Goal: Task Accomplishment & Management: Manage account settings

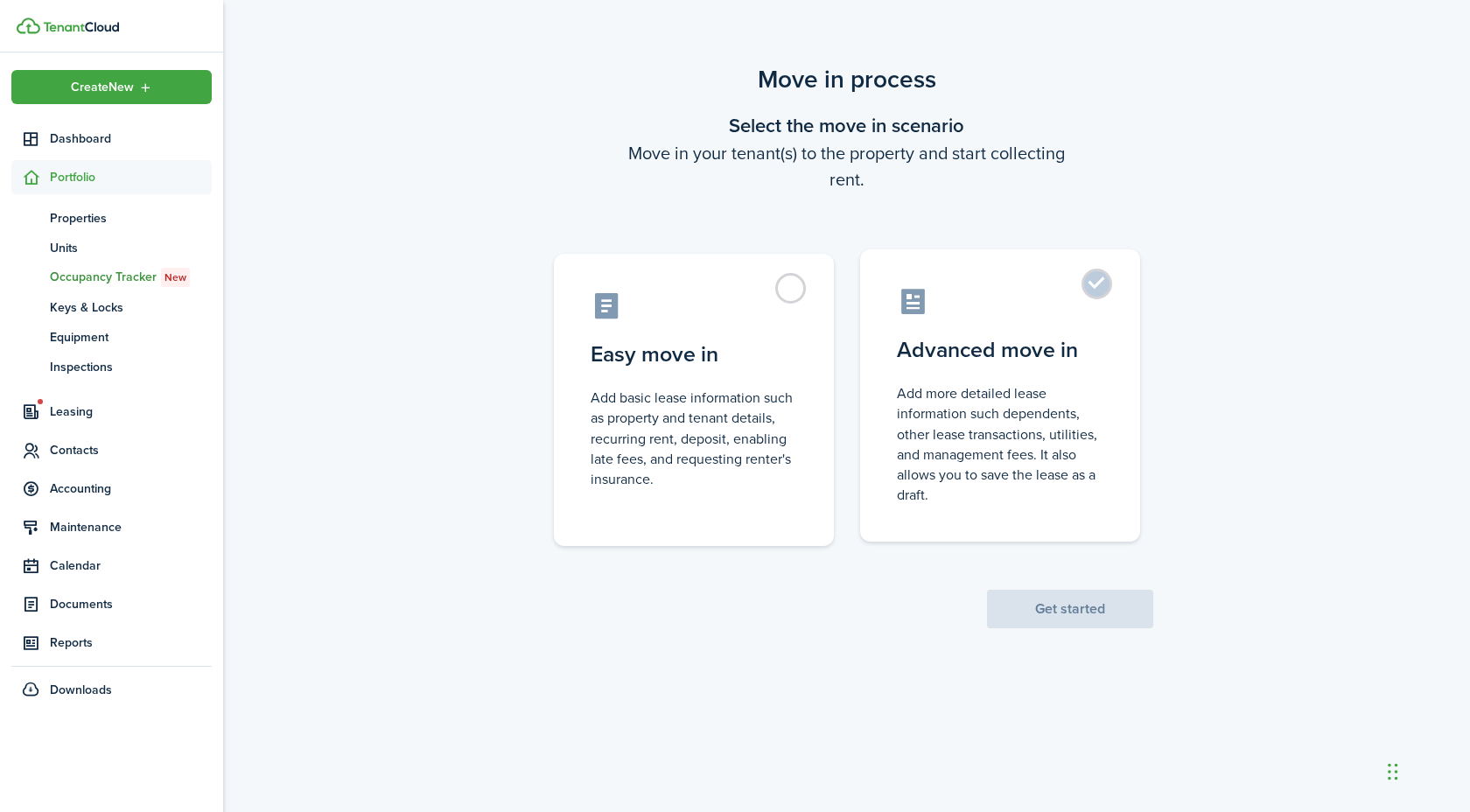
click at [1042, 396] on control-radio-card-description "Add more detailed lease information such dependents, other lease transactions, …" at bounding box center [1000, 444] width 207 height 121
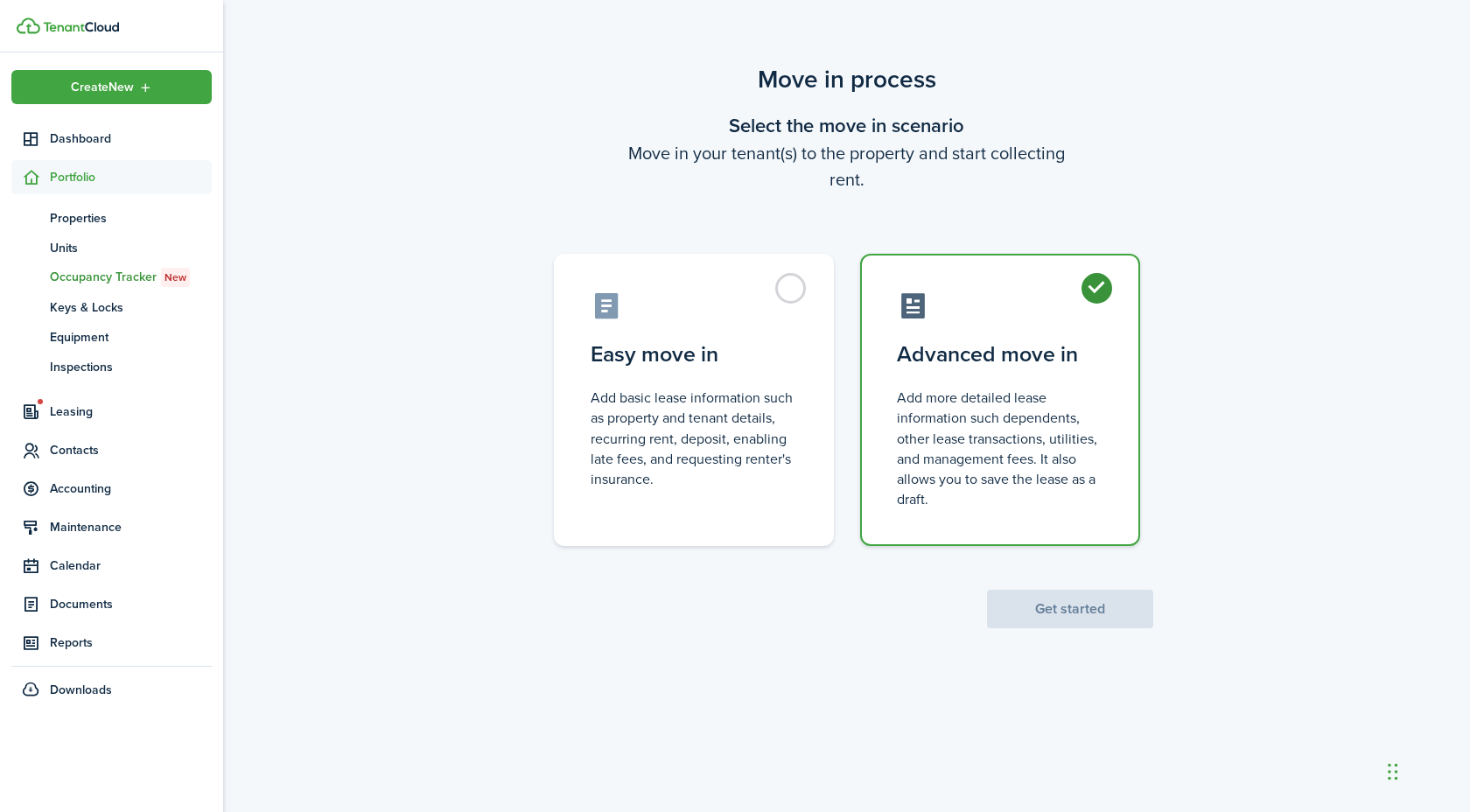
radio input "true"
click at [1089, 603] on button "Get started" at bounding box center [1071, 608] width 167 height 39
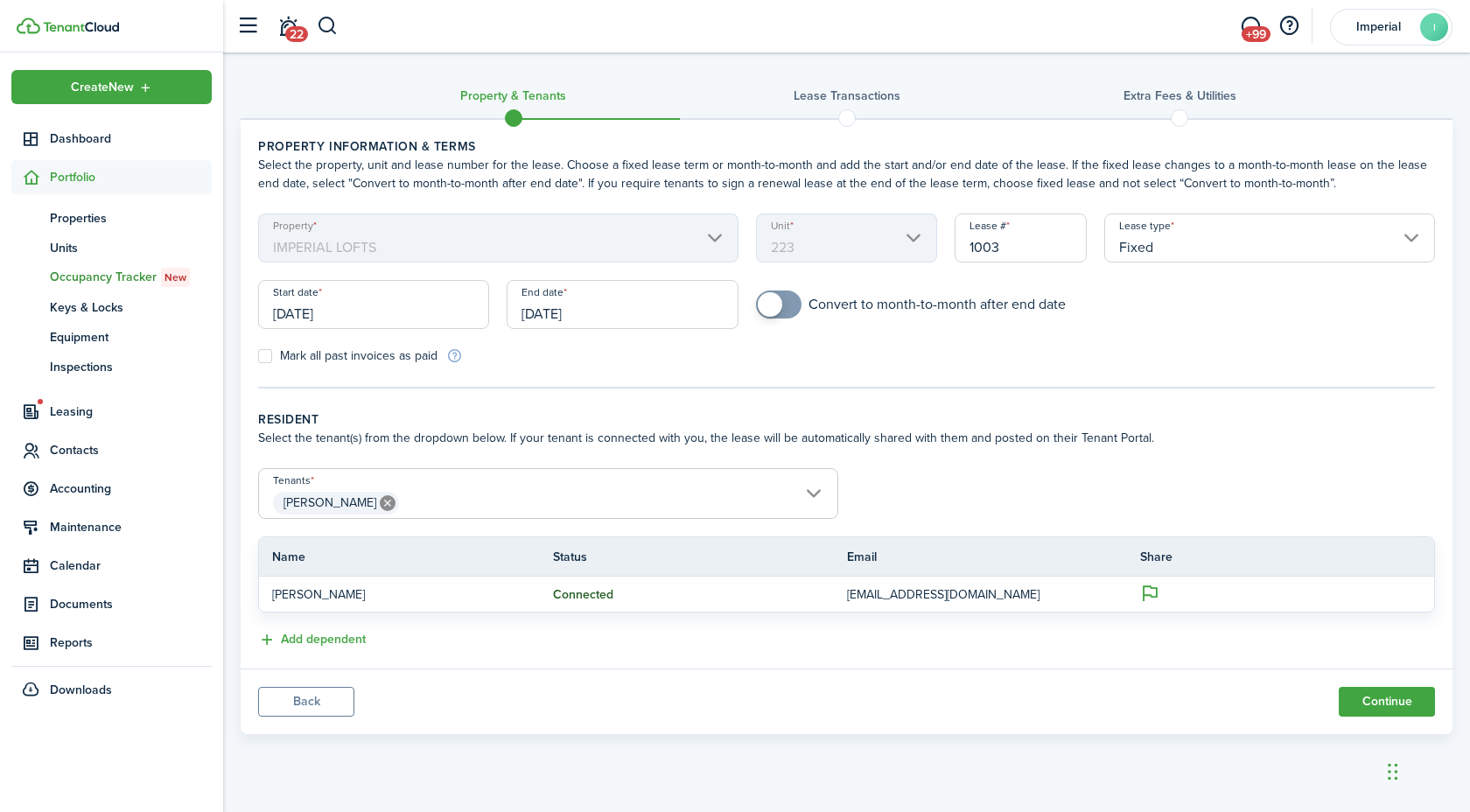
click at [331, 302] on input "[DATE]" at bounding box center [373, 304] width 231 height 49
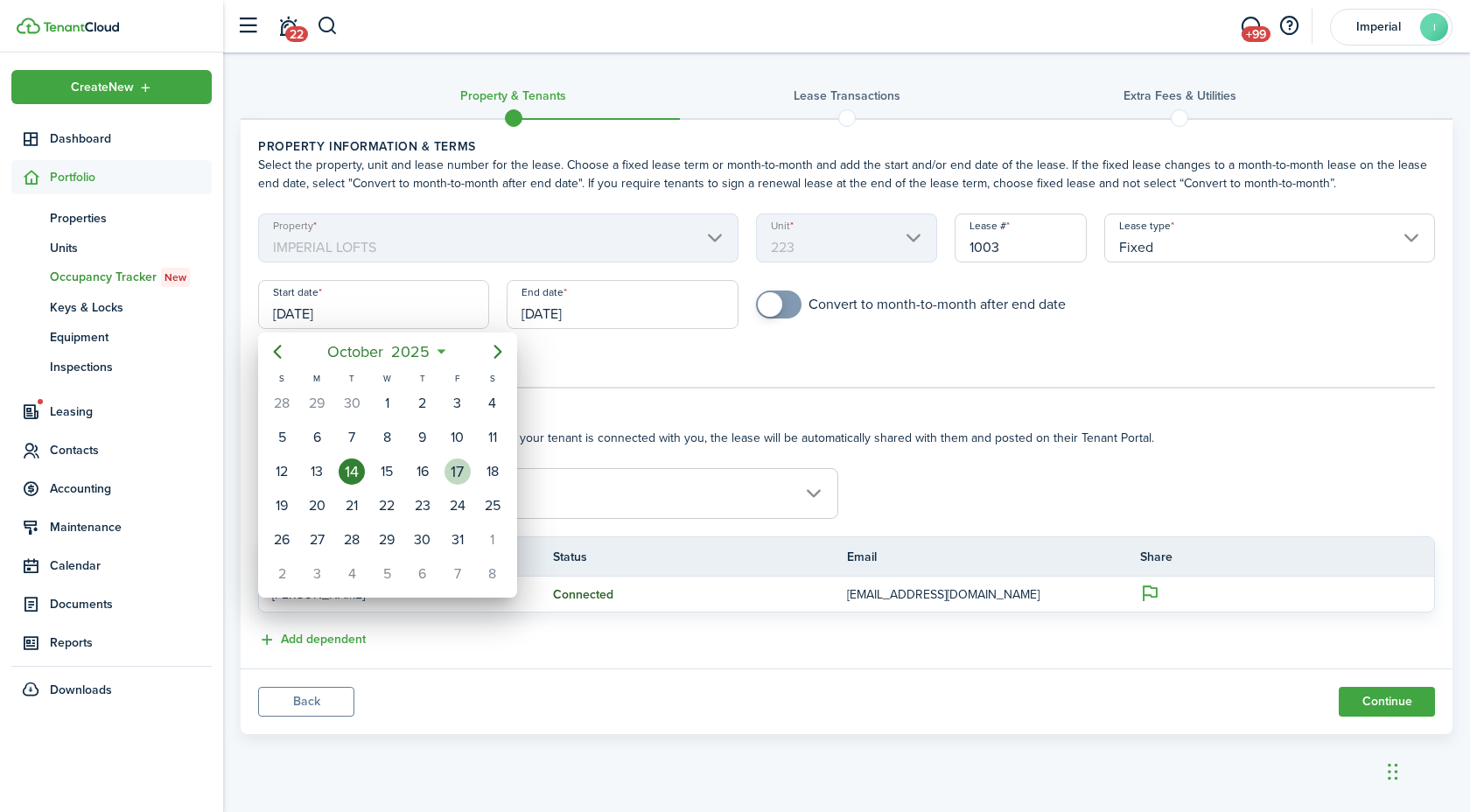
click at [467, 473] on div "17" at bounding box center [457, 471] width 26 height 26
type input "[DATE]"
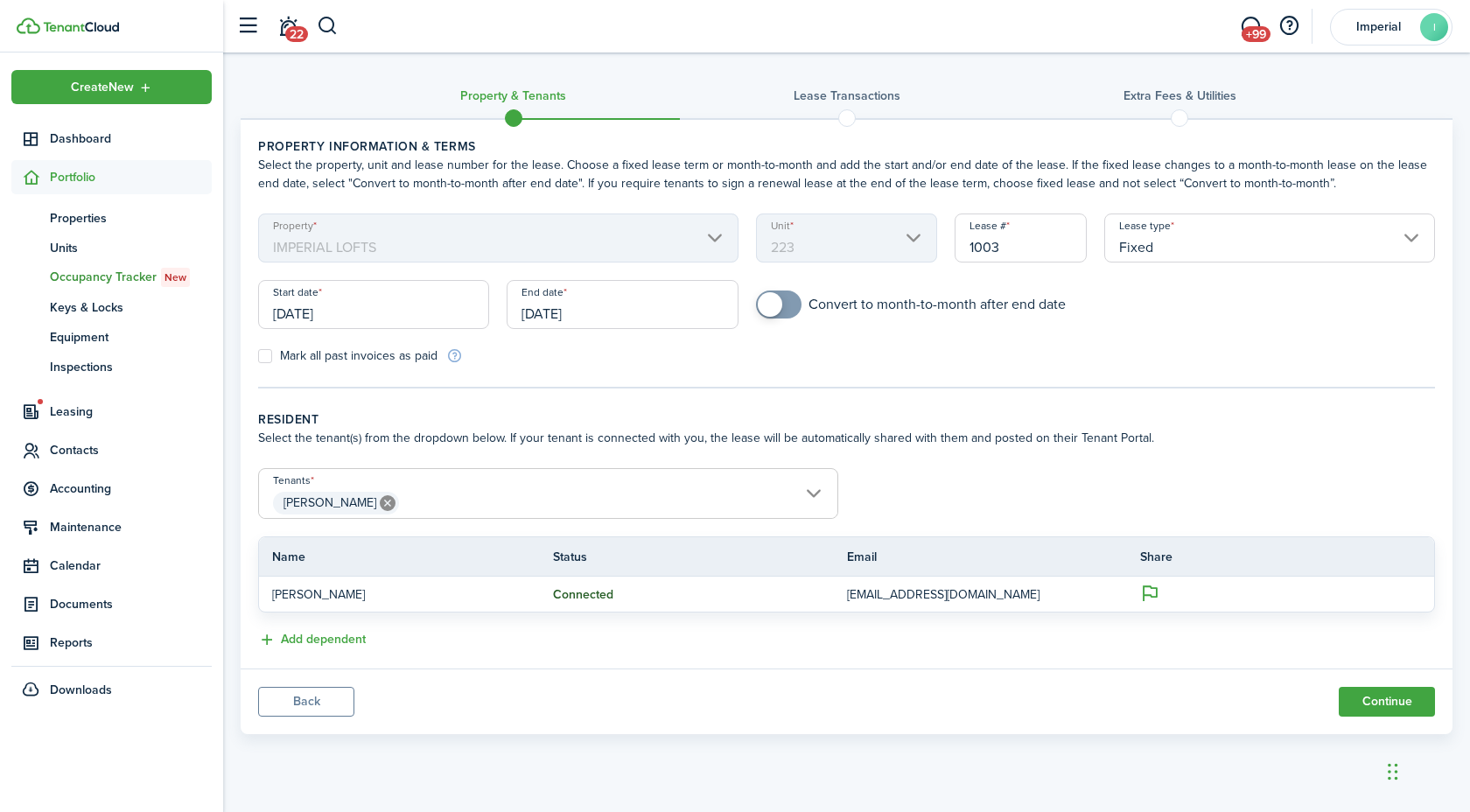
click at [593, 317] on input "[DATE]" at bounding box center [621, 304] width 231 height 49
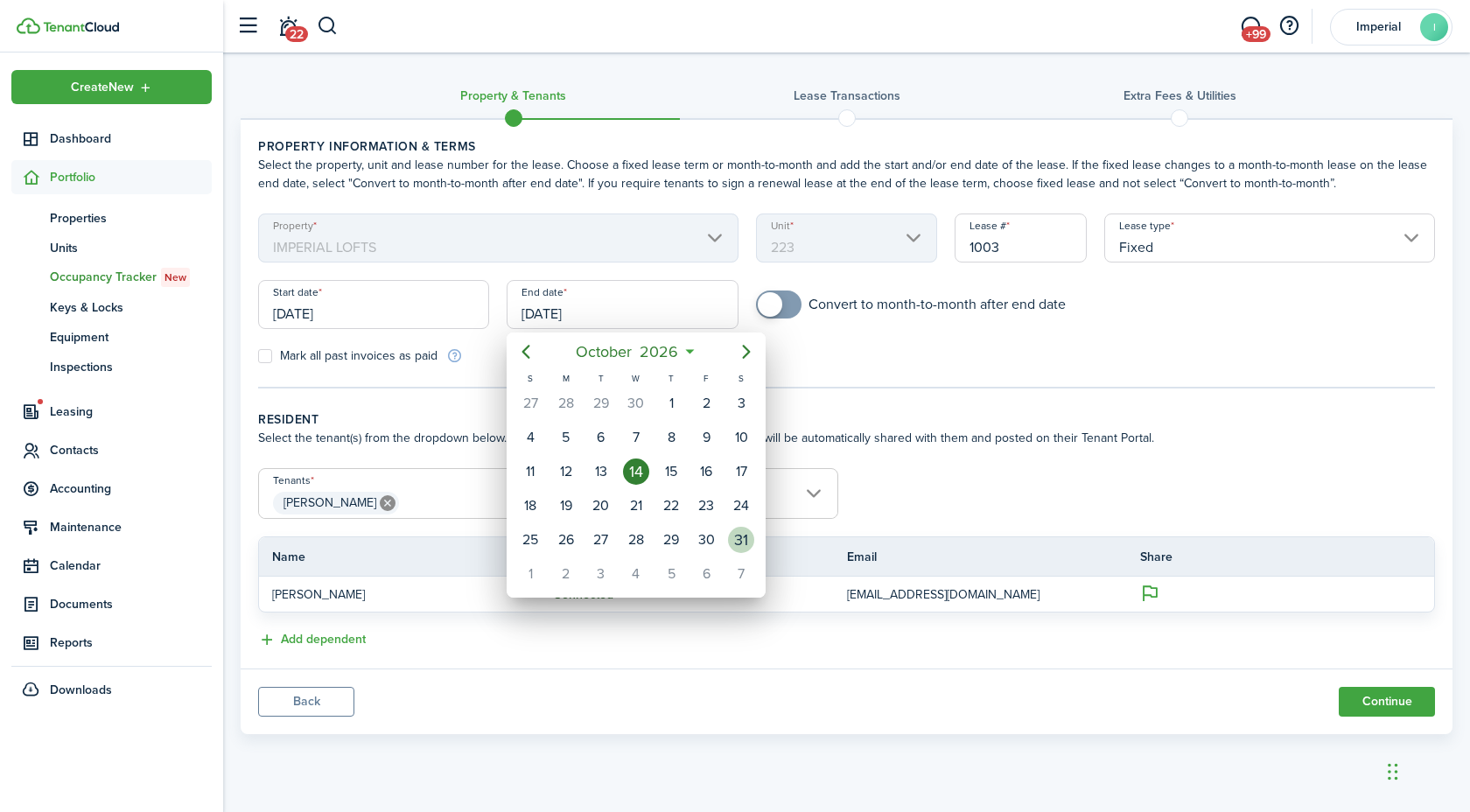
click at [739, 550] on div "31" at bounding box center [741, 540] width 26 height 26
type input "[DATE]"
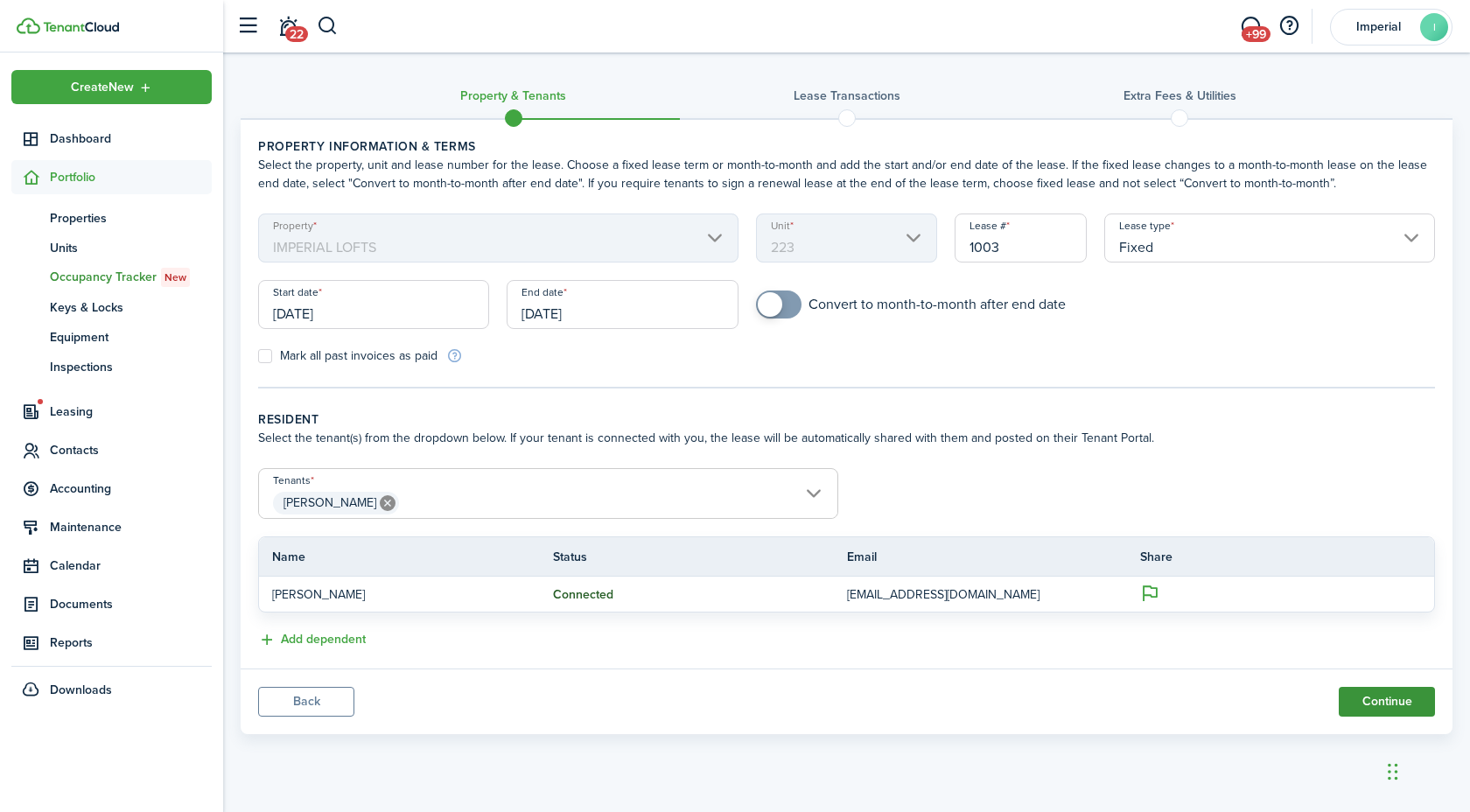
click at [1382, 702] on button "Continue" at bounding box center [1387, 701] width 96 height 30
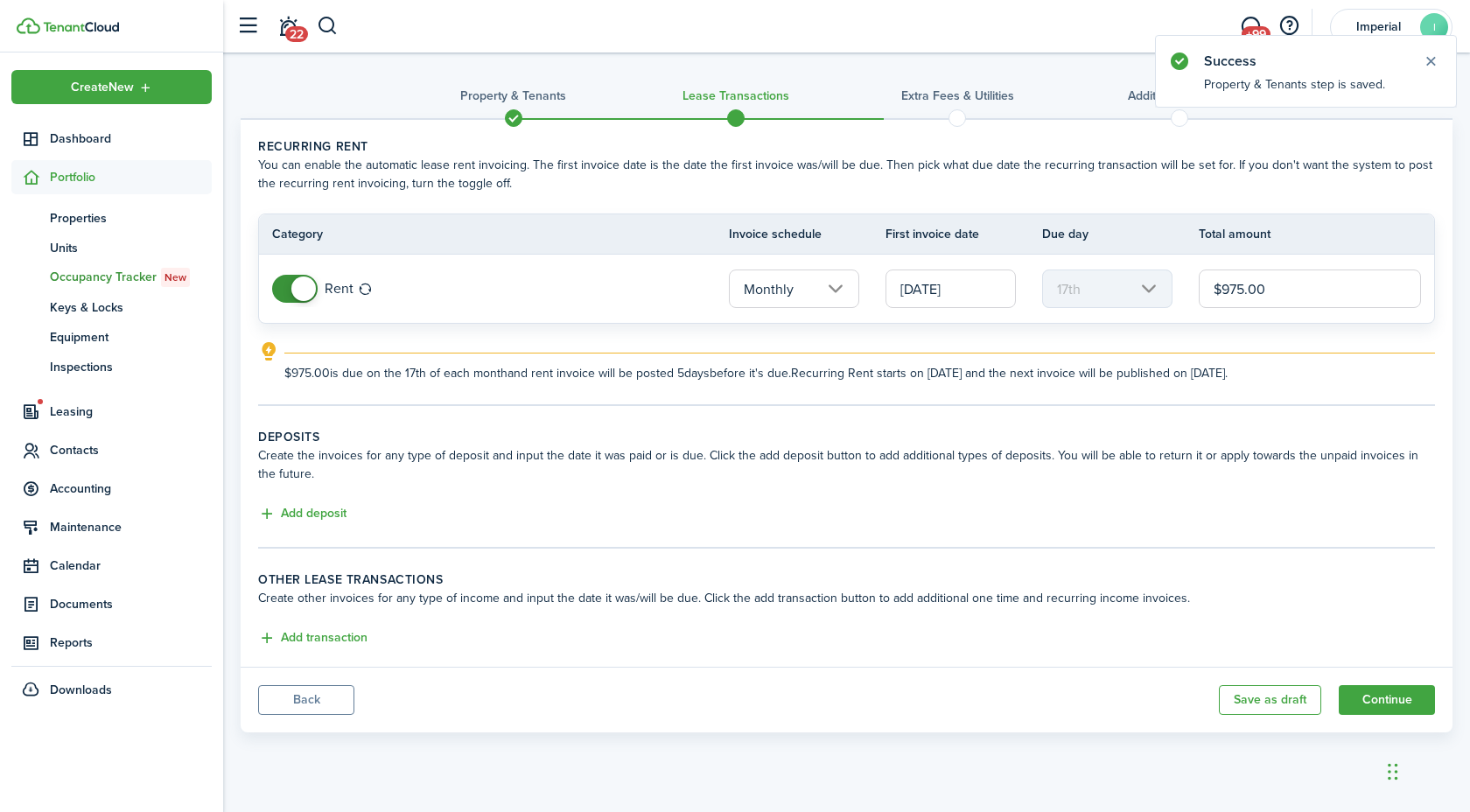
click at [1279, 286] on input "$975.00" at bounding box center [1310, 289] width 222 height 39
type input "$1,195.00"
click at [309, 509] on button "Add deposit" at bounding box center [303, 513] width 89 height 20
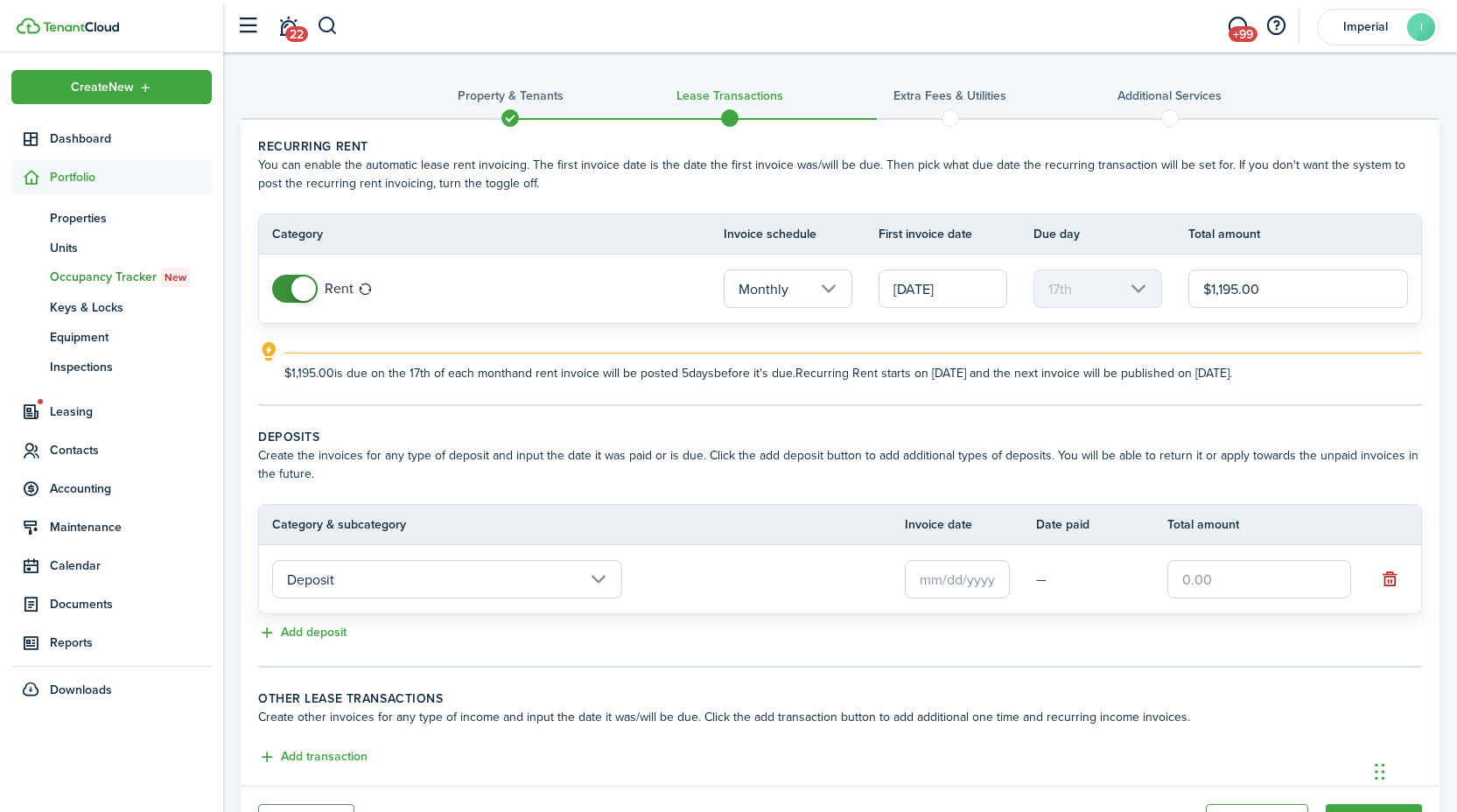
click at [900, 560] on td "Deposit" at bounding box center [581, 578] width 646 height 47
click at [932, 577] on input "text" at bounding box center [957, 578] width 105 height 39
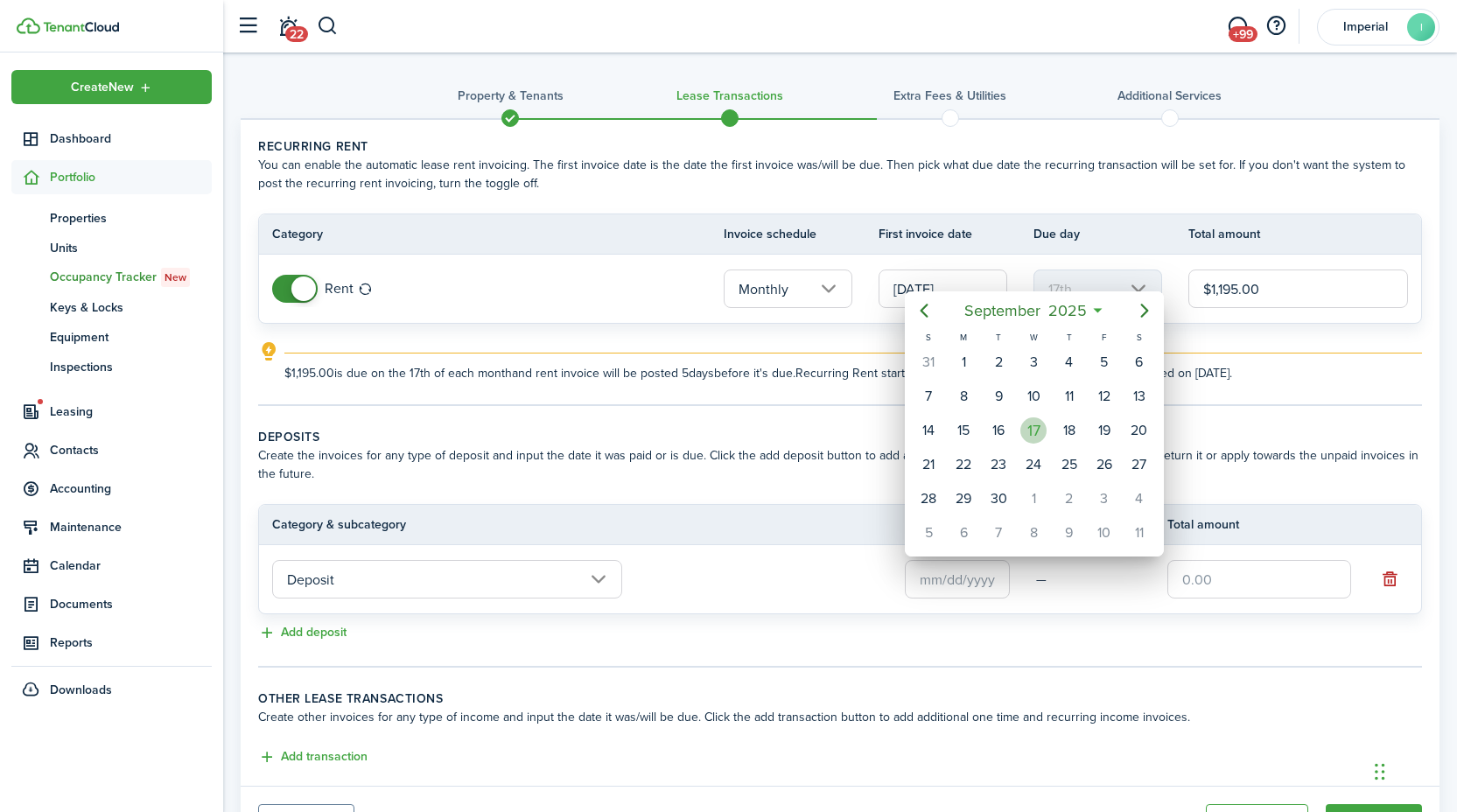
click at [1032, 427] on div "17" at bounding box center [1033, 430] width 26 height 26
type input "[DATE]"
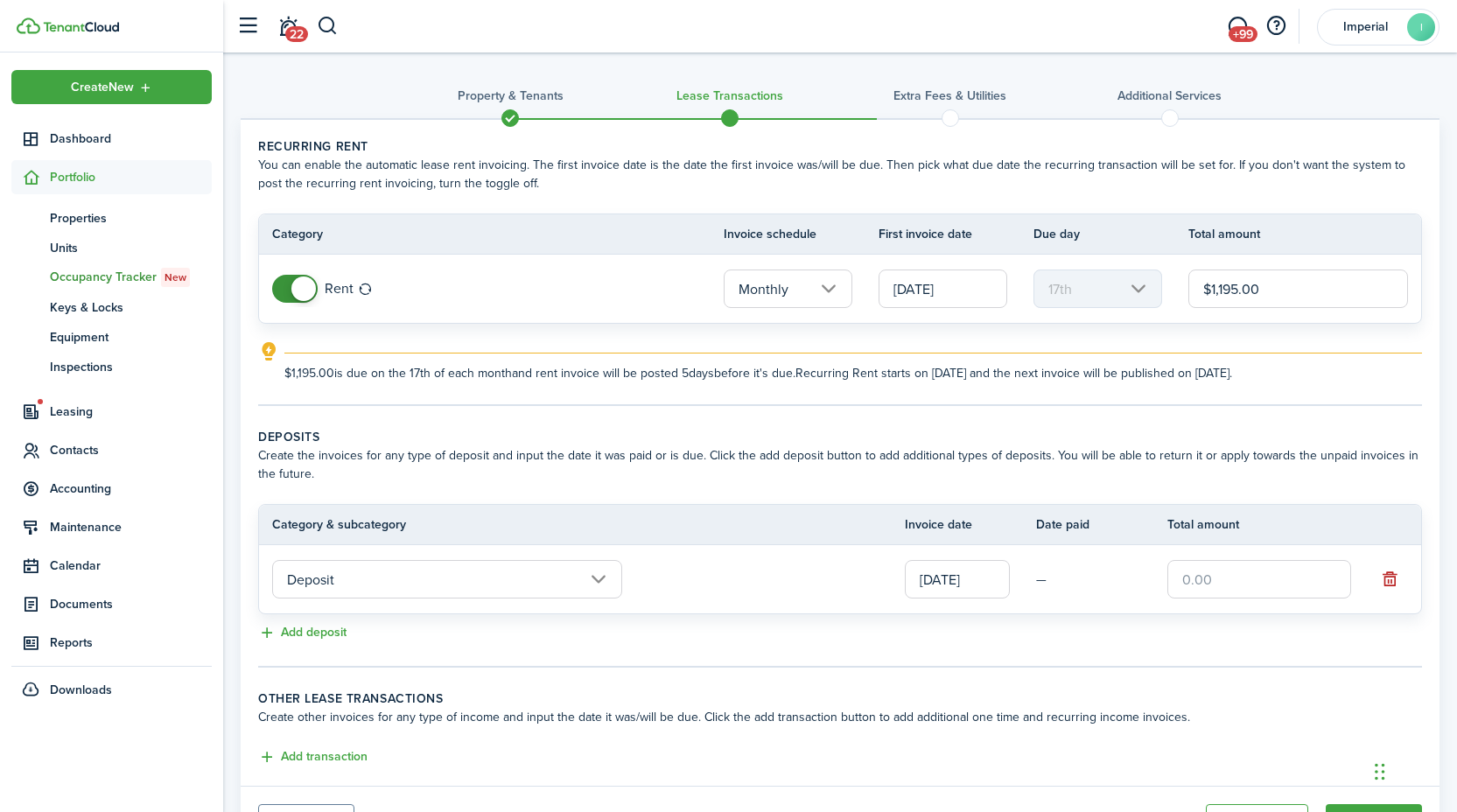
click at [1210, 578] on input "text" at bounding box center [1259, 578] width 184 height 39
type input "$1,195.00"
click at [1159, 650] on tc-wizard-step "Deposits Create the invoices for any type of deposit and input the date it was …" at bounding box center [839, 547] width 1164 height 240
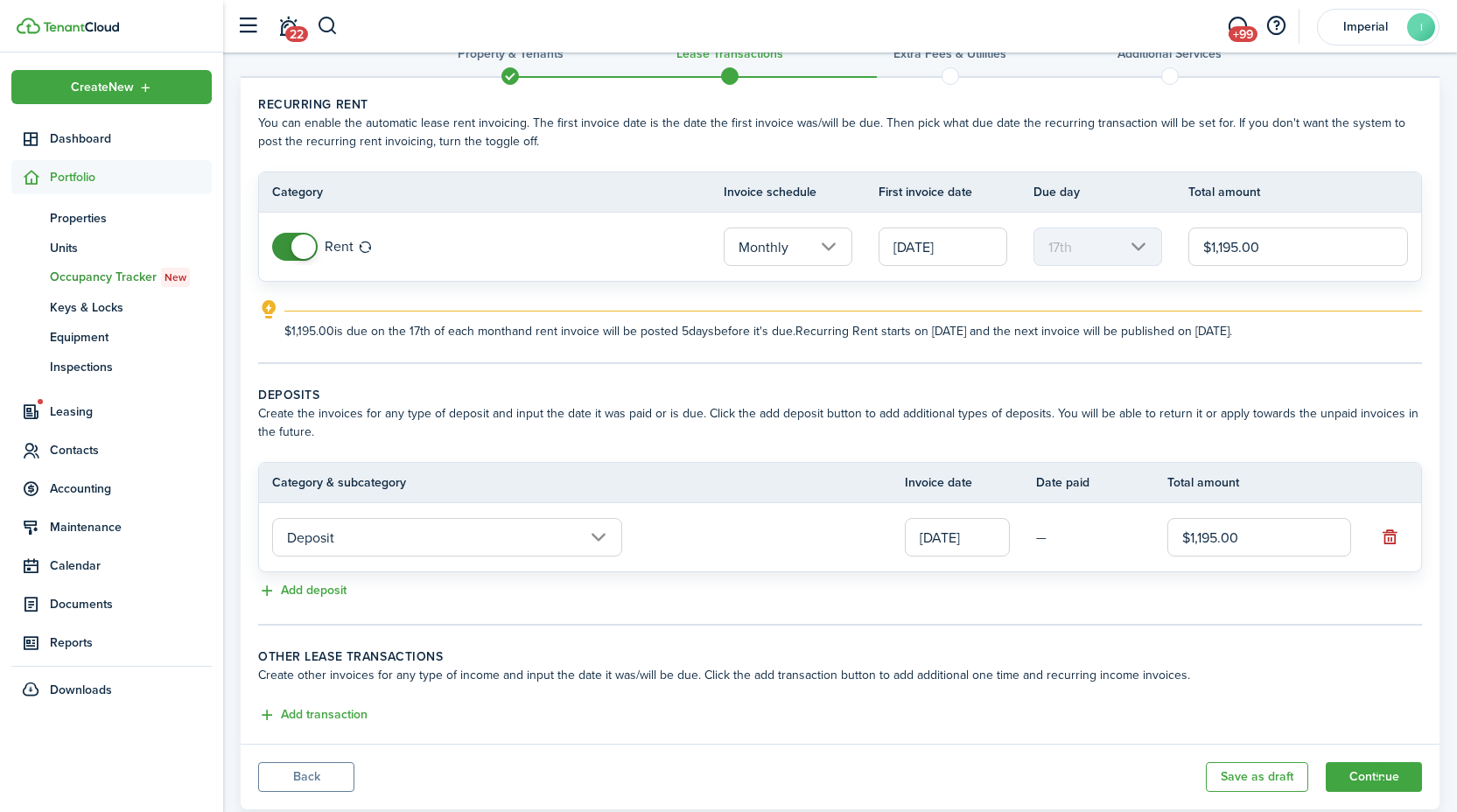
scroll to position [88, 0]
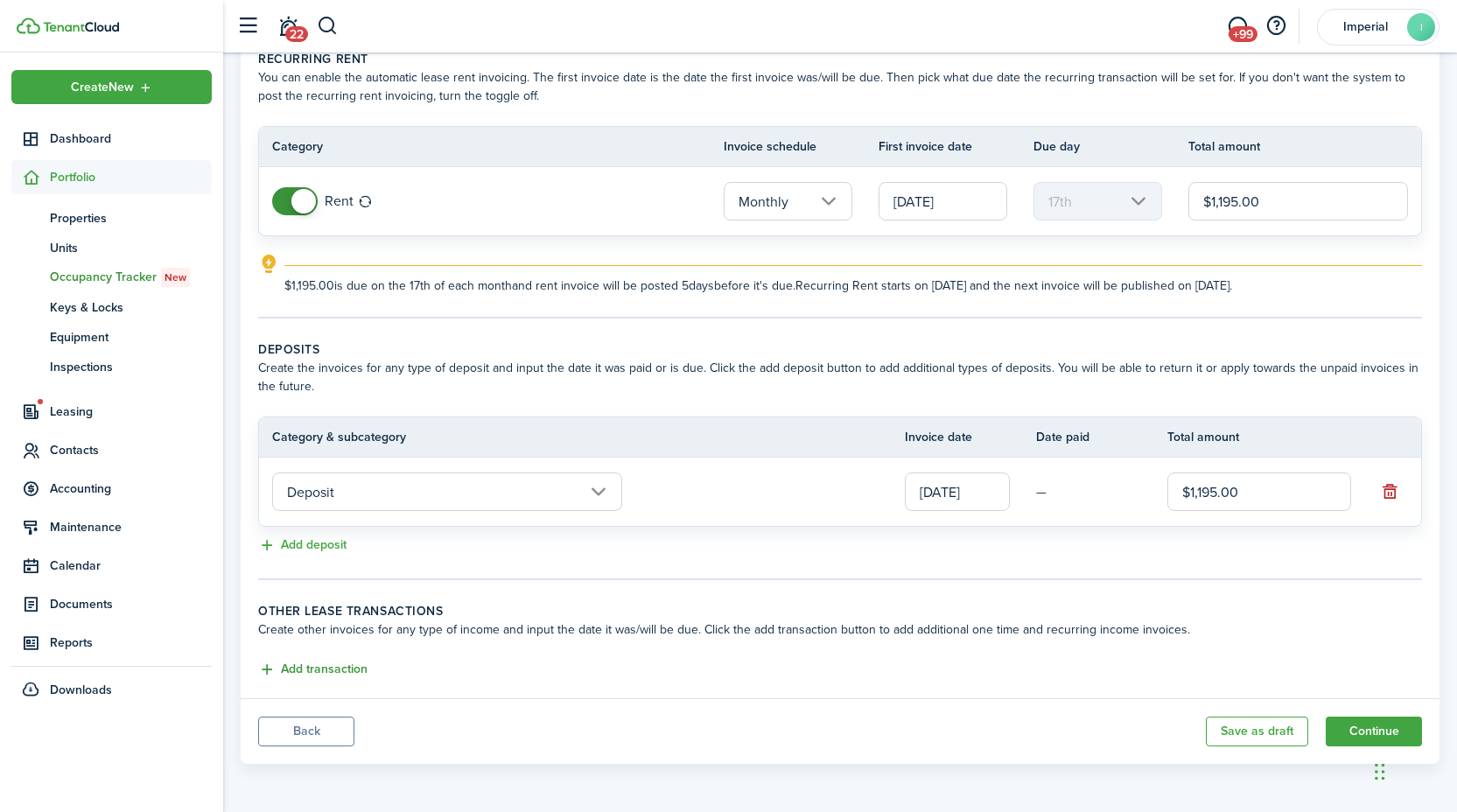
click at [358, 665] on button "Add transaction" at bounding box center [312, 669] width 110 height 20
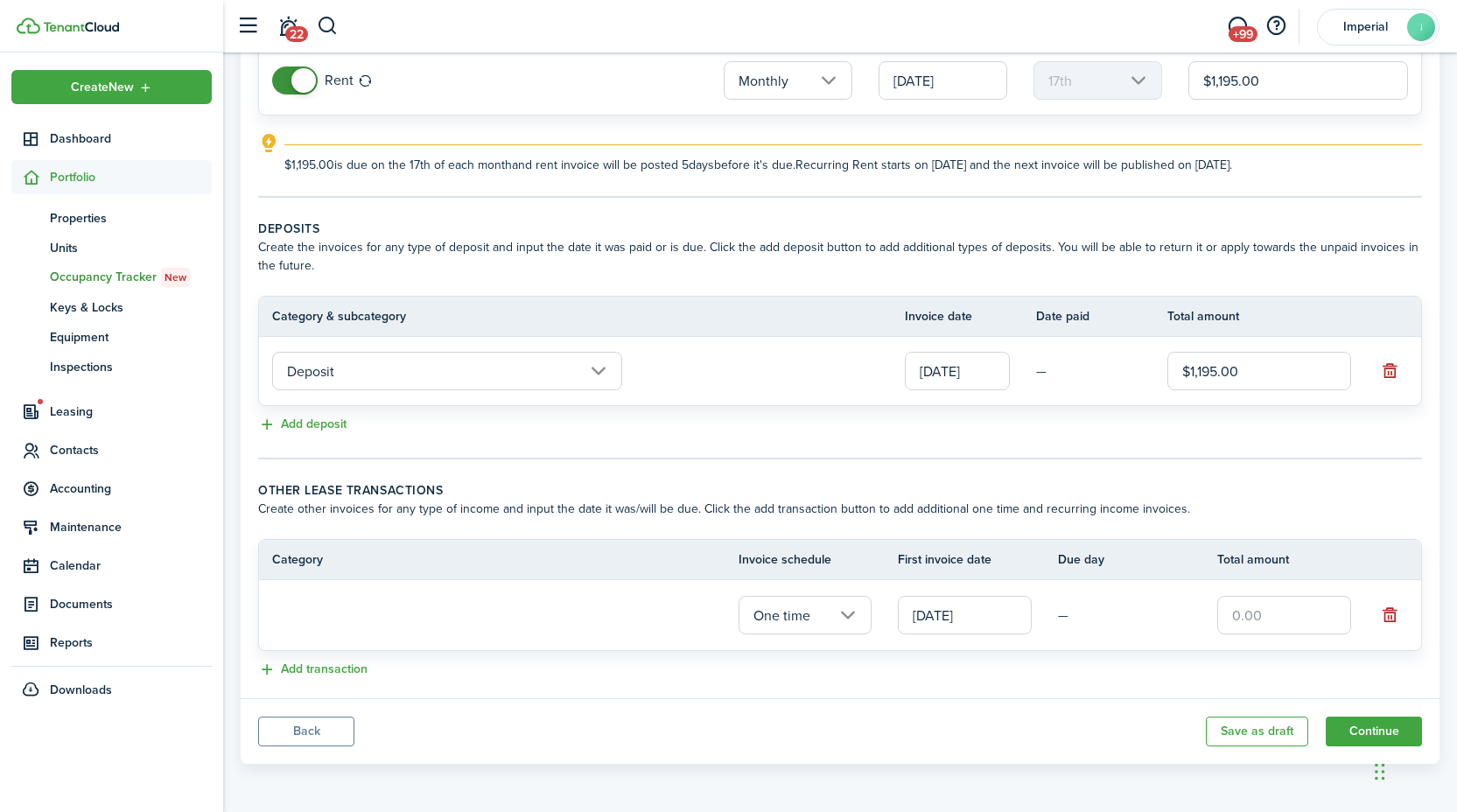
scroll to position [206, 0]
click at [368, 620] on input "text" at bounding box center [446, 616] width 350 height 39
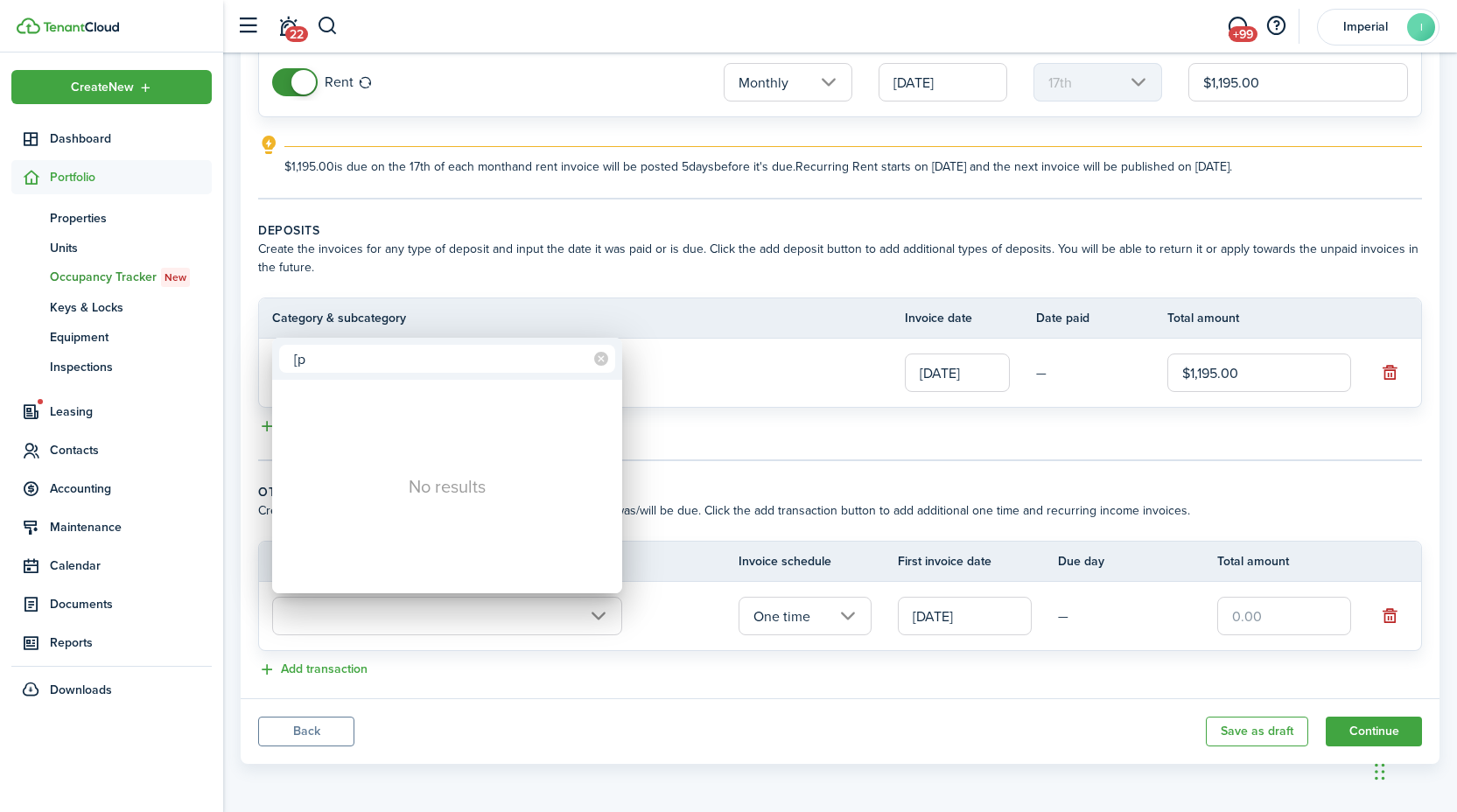
type input "["
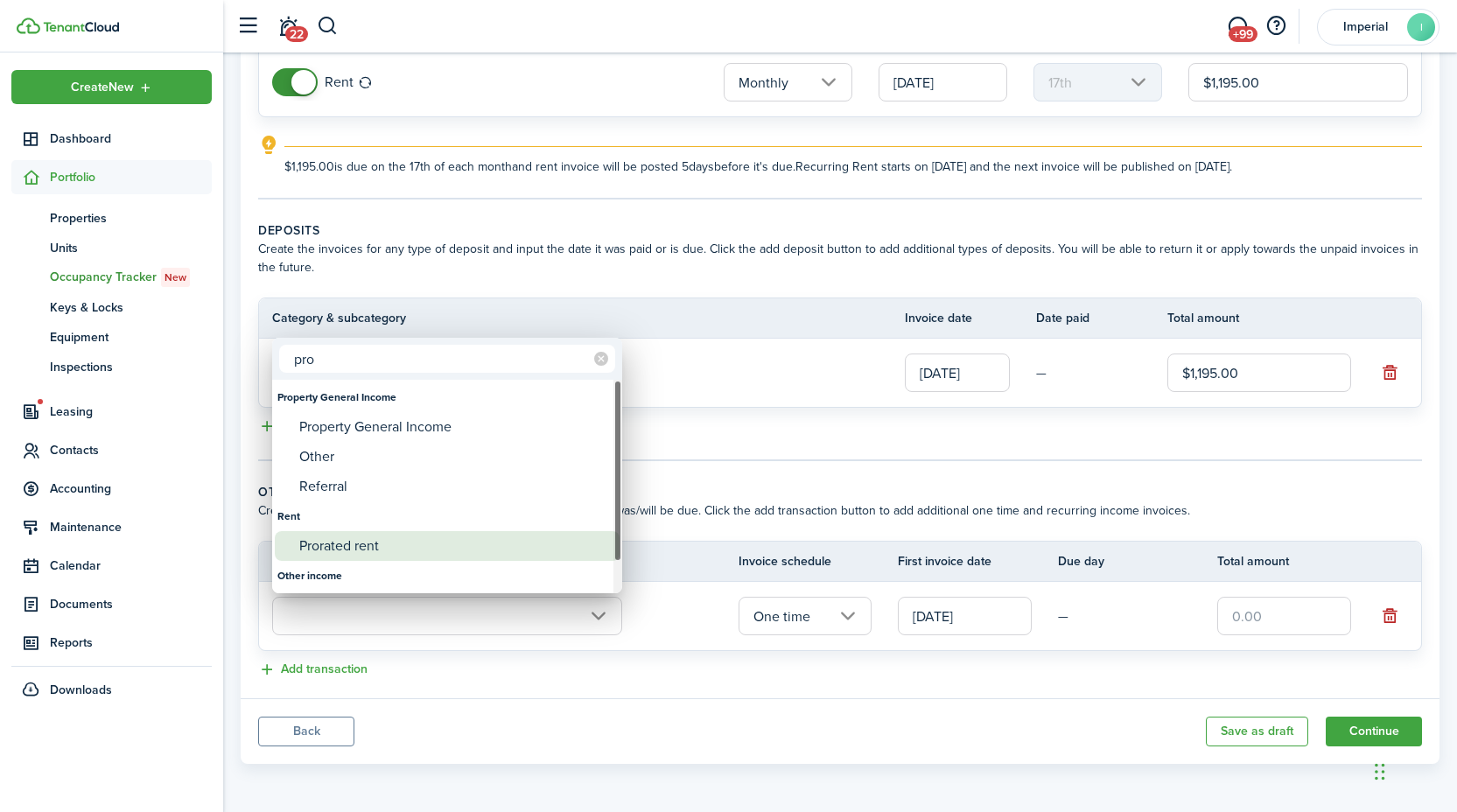
type input "pro"
click at [364, 542] on div "Prorated rent" at bounding box center [454, 545] width 310 height 30
type input "Rent / Prorated rent"
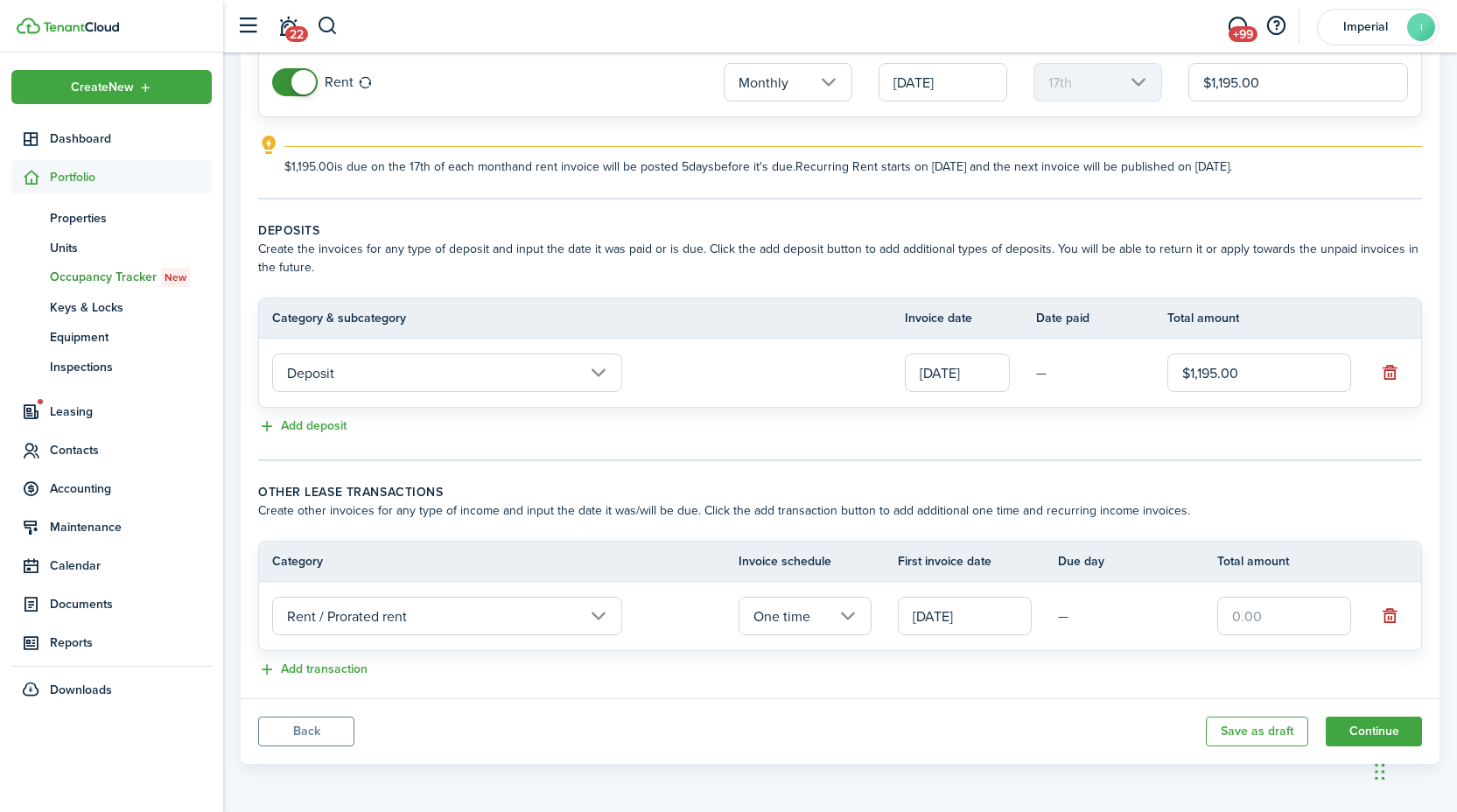
click at [1259, 616] on input "text" at bounding box center [1284, 616] width 134 height 39
type input "$578.23"
click at [1355, 736] on button "Continue" at bounding box center [1374, 731] width 96 height 30
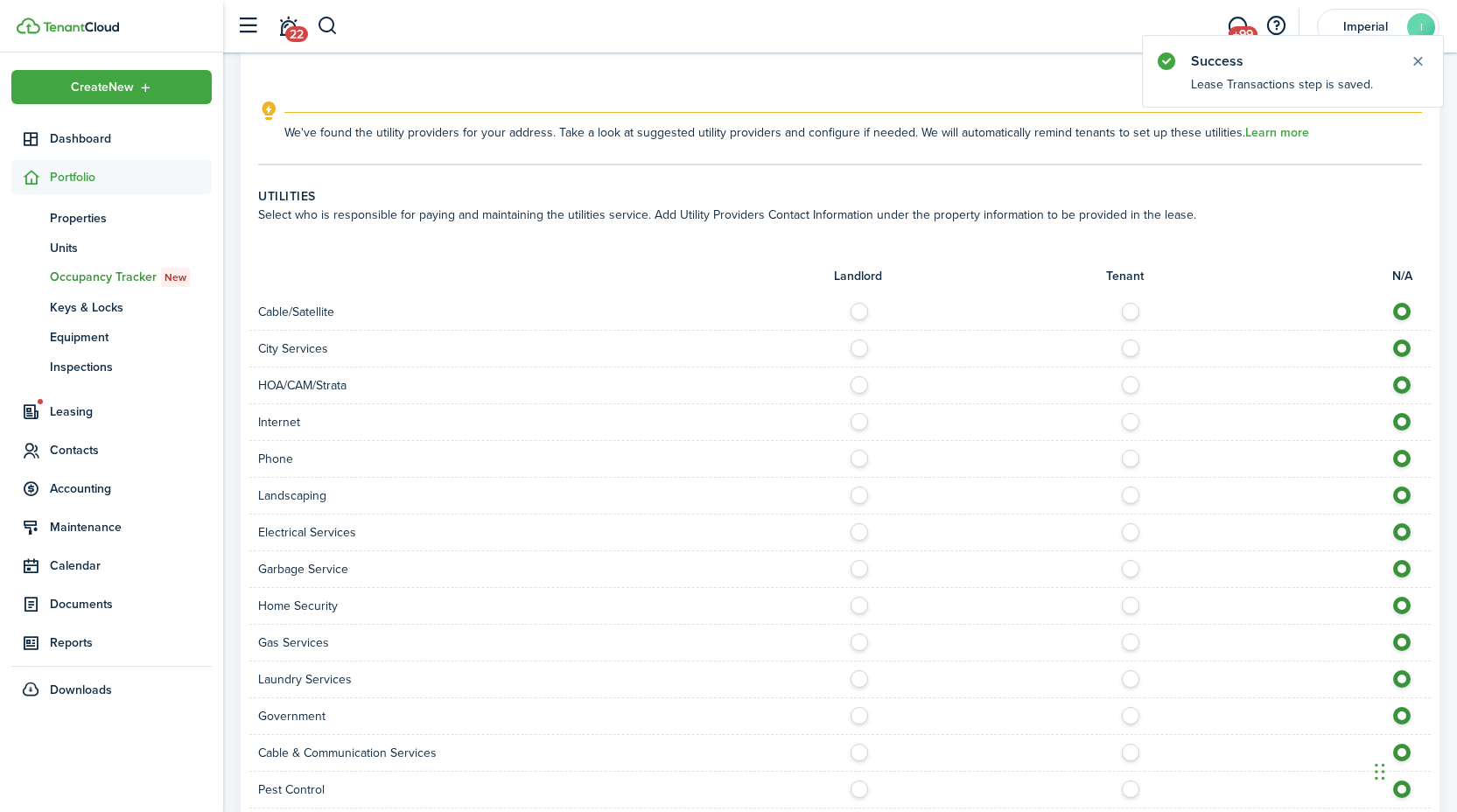
scroll to position [811, 0]
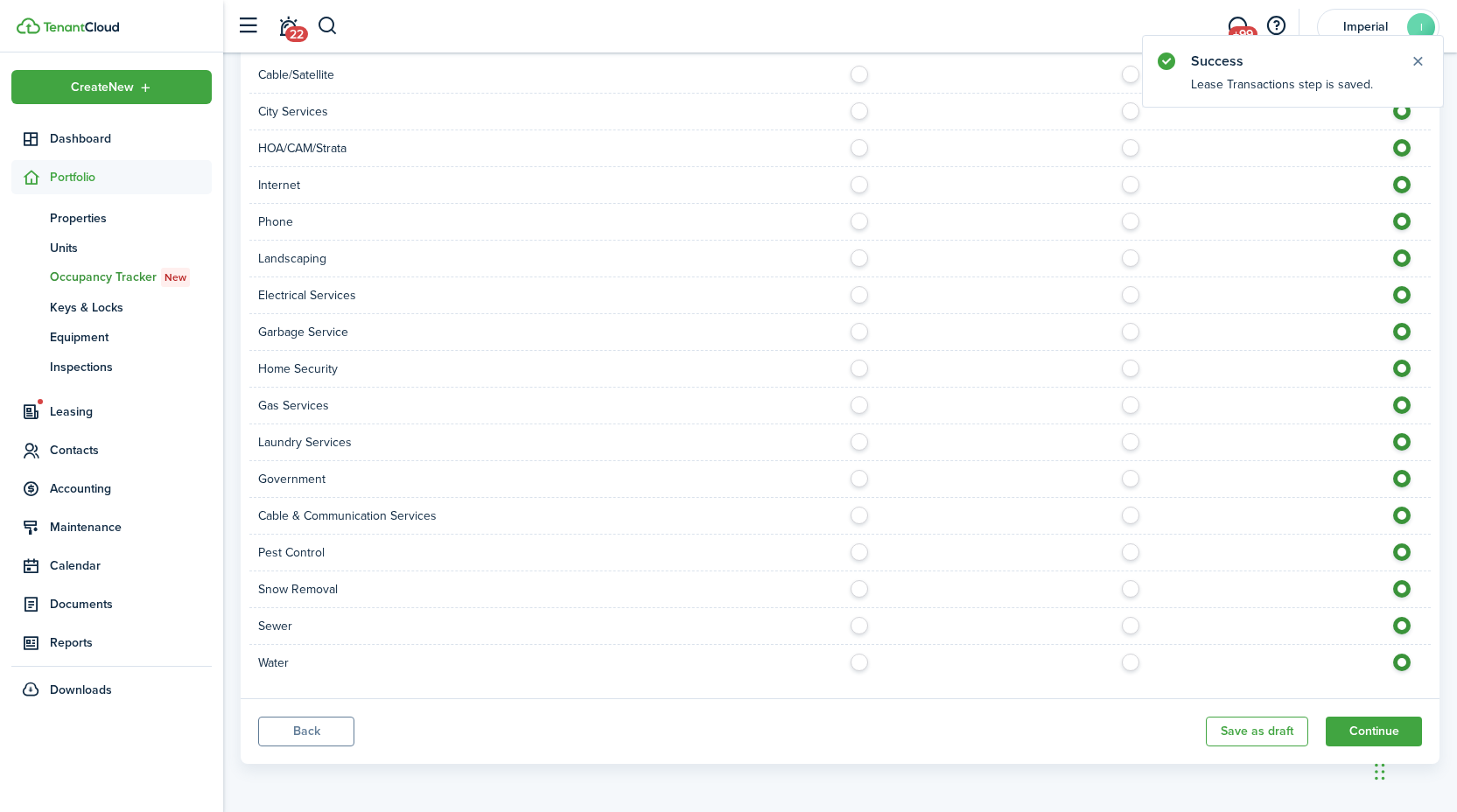
click at [299, 731] on button "Back" at bounding box center [306, 731] width 96 height 30
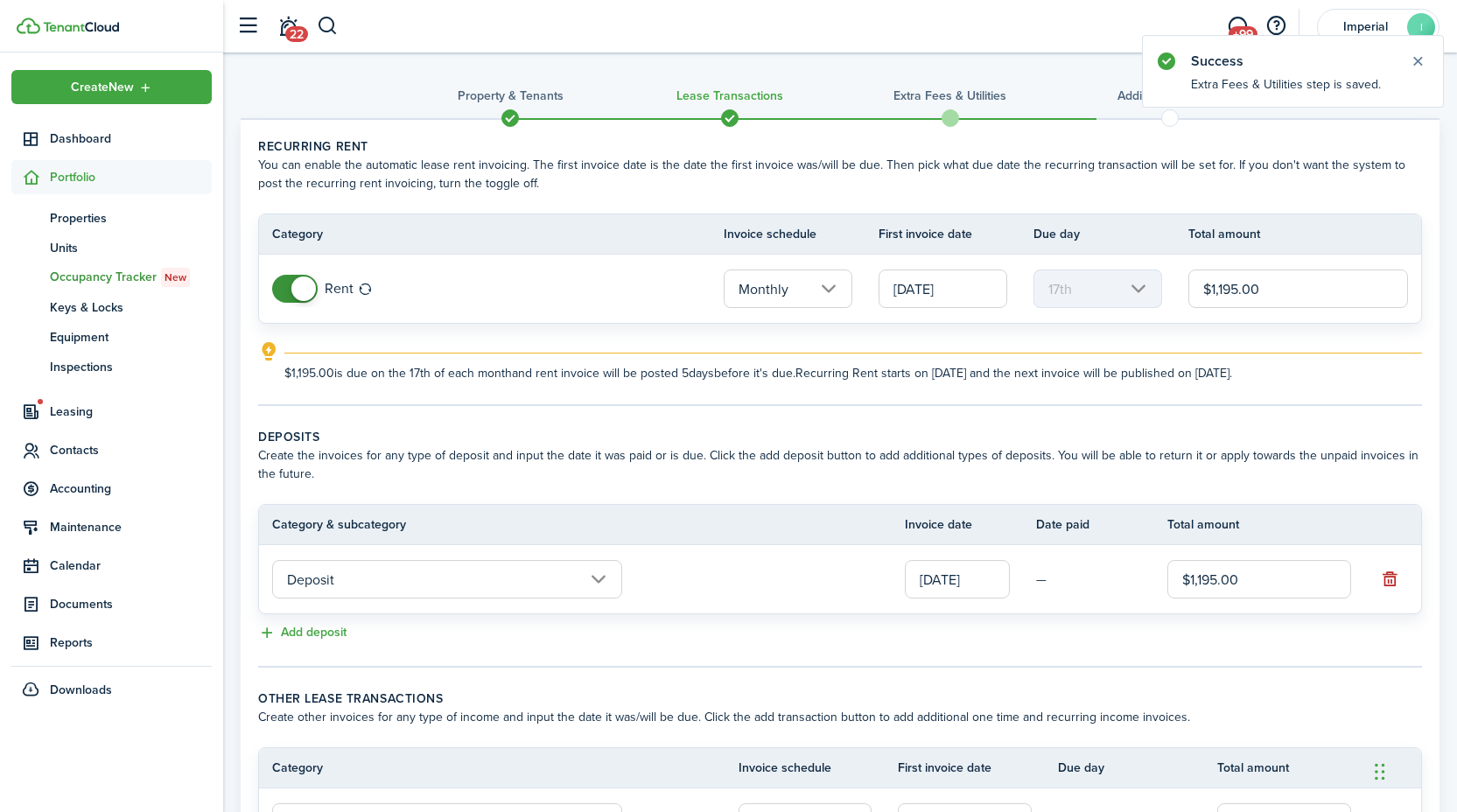
click at [971, 291] on input "[DATE]" at bounding box center [943, 289] width 129 height 39
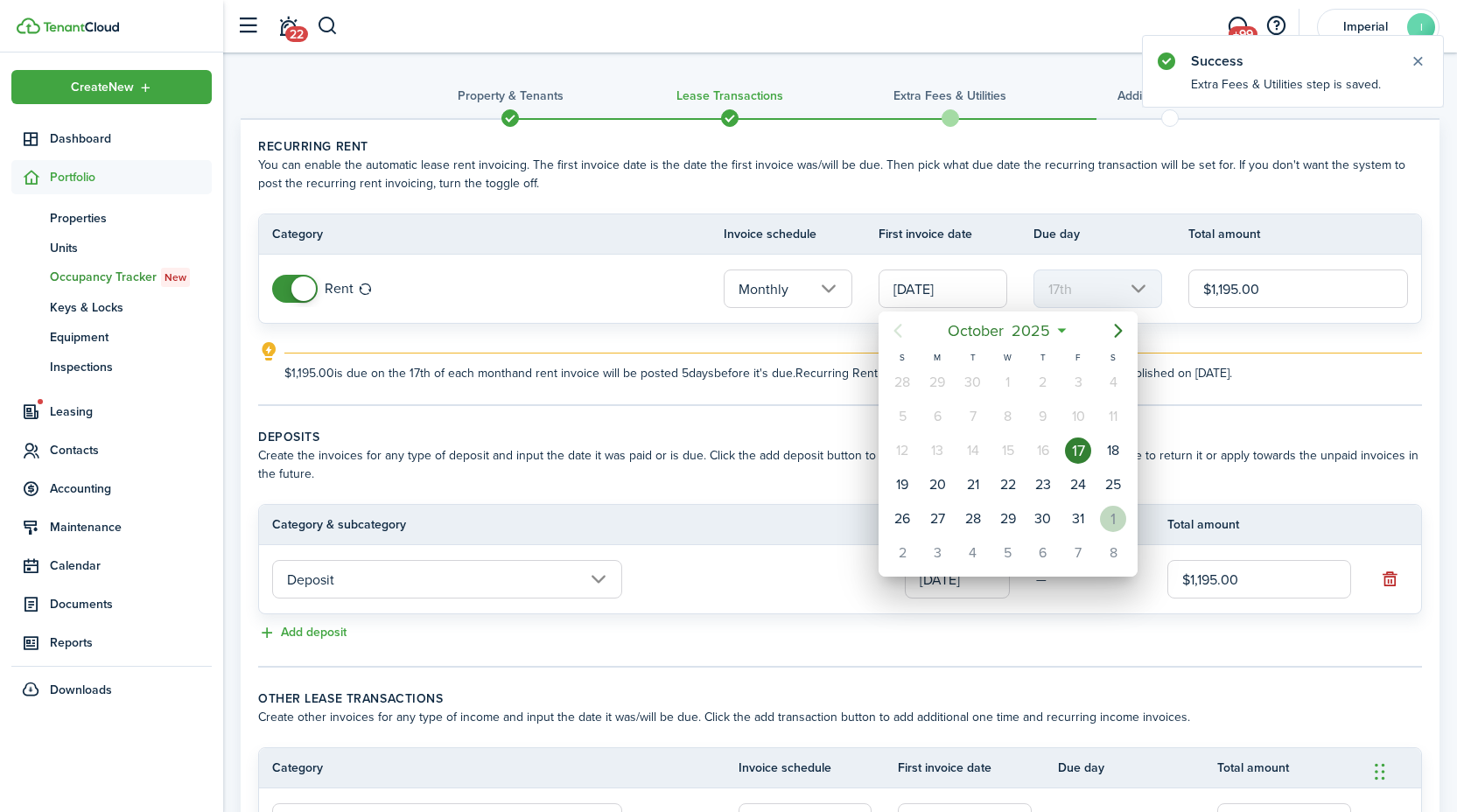
click at [1110, 525] on div "1" at bounding box center [1112, 518] width 26 height 26
type input "[DATE]"
type input "1st"
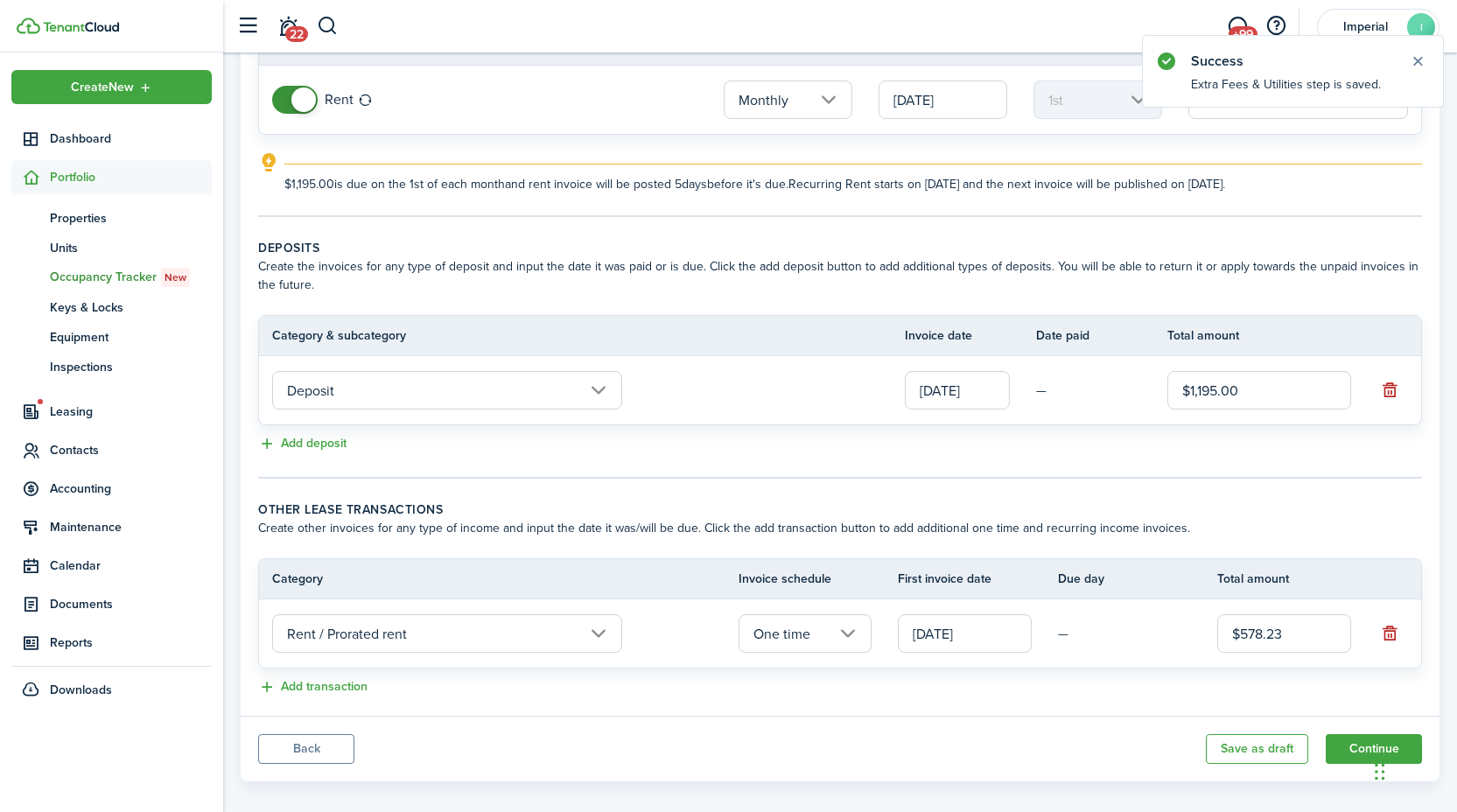
scroll to position [206, 0]
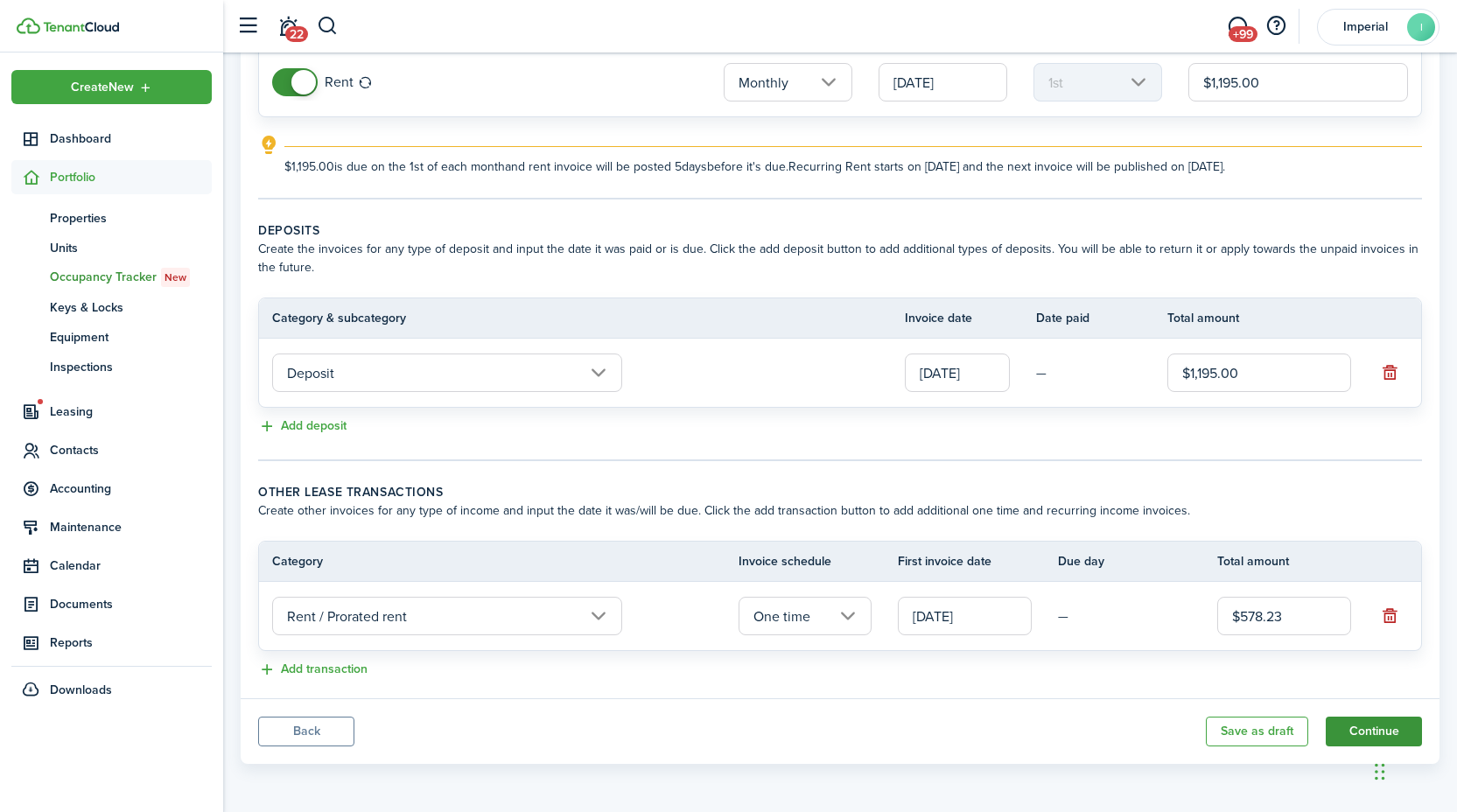
click at [1362, 730] on button "Continue" at bounding box center [1374, 731] width 96 height 30
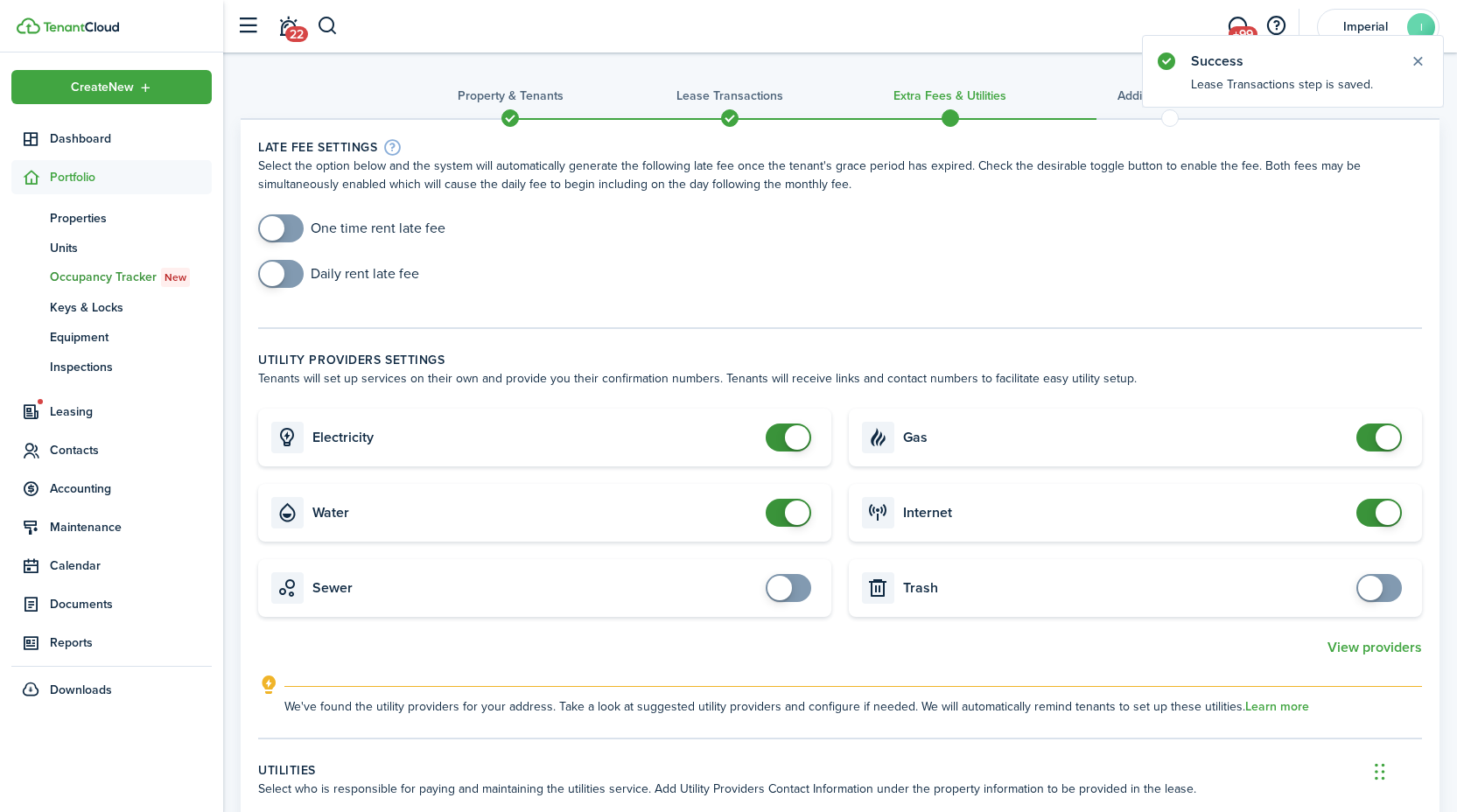
checkbox input "true"
click at [290, 231] on span at bounding box center [280, 228] width 17 height 28
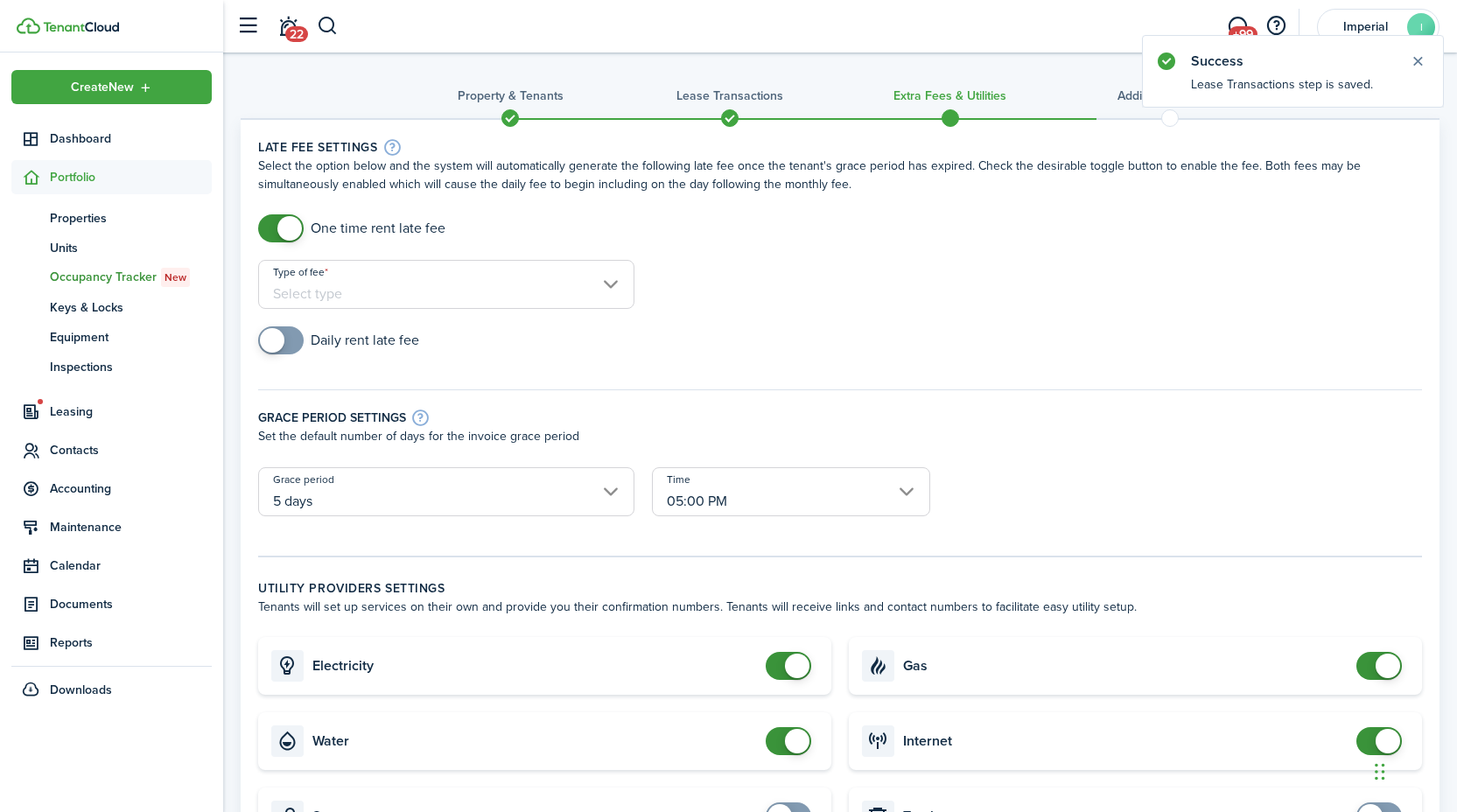
click at [405, 291] on input "Type of fee" at bounding box center [446, 284] width 376 height 49
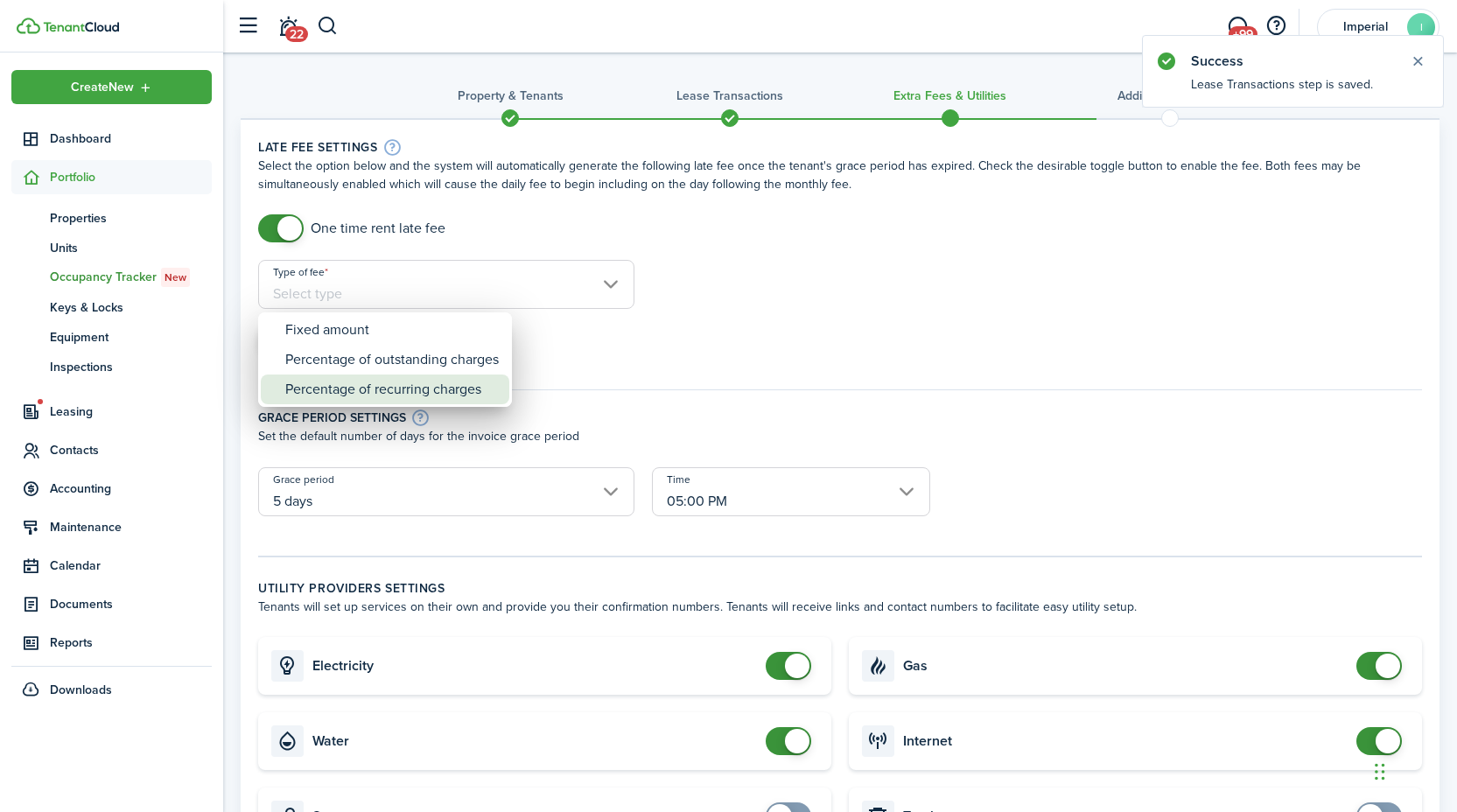
click at [417, 390] on div "Percentage of recurring charges" at bounding box center [392, 389] width 214 height 30
type input "Percentage of recurring charges"
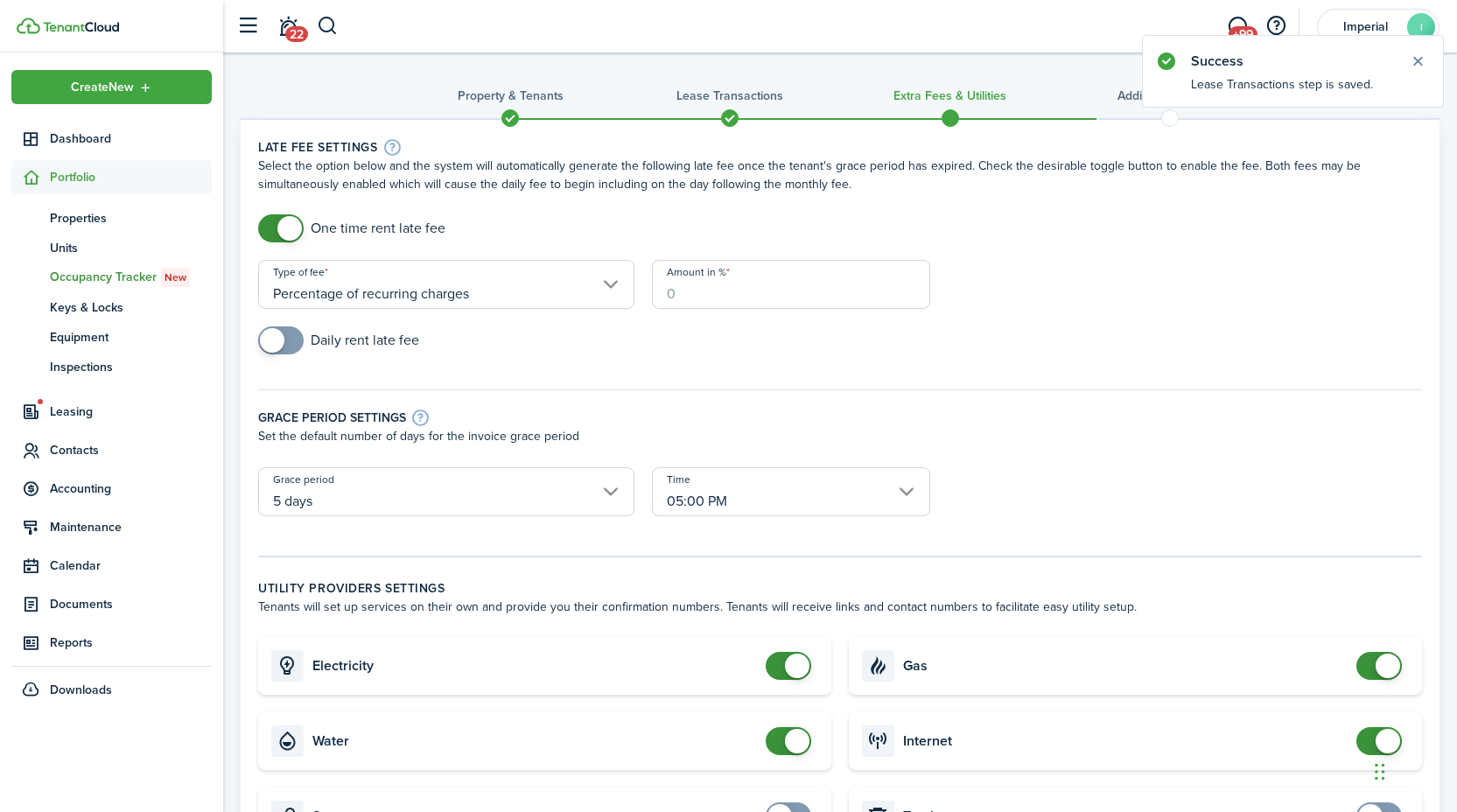
click at [829, 267] on input "Amount in %" at bounding box center [791, 284] width 278 height 49
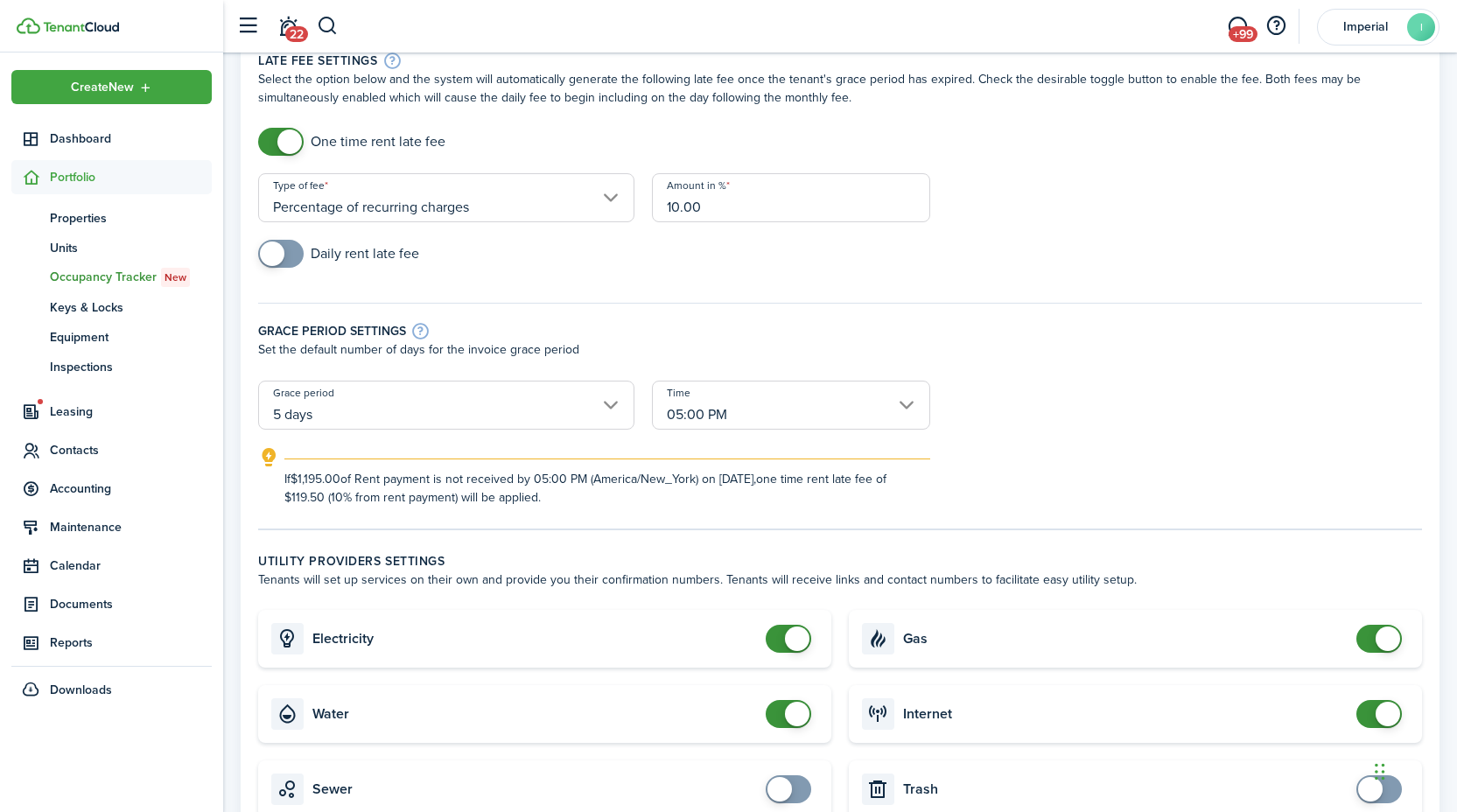
scroll to position [161, 0]
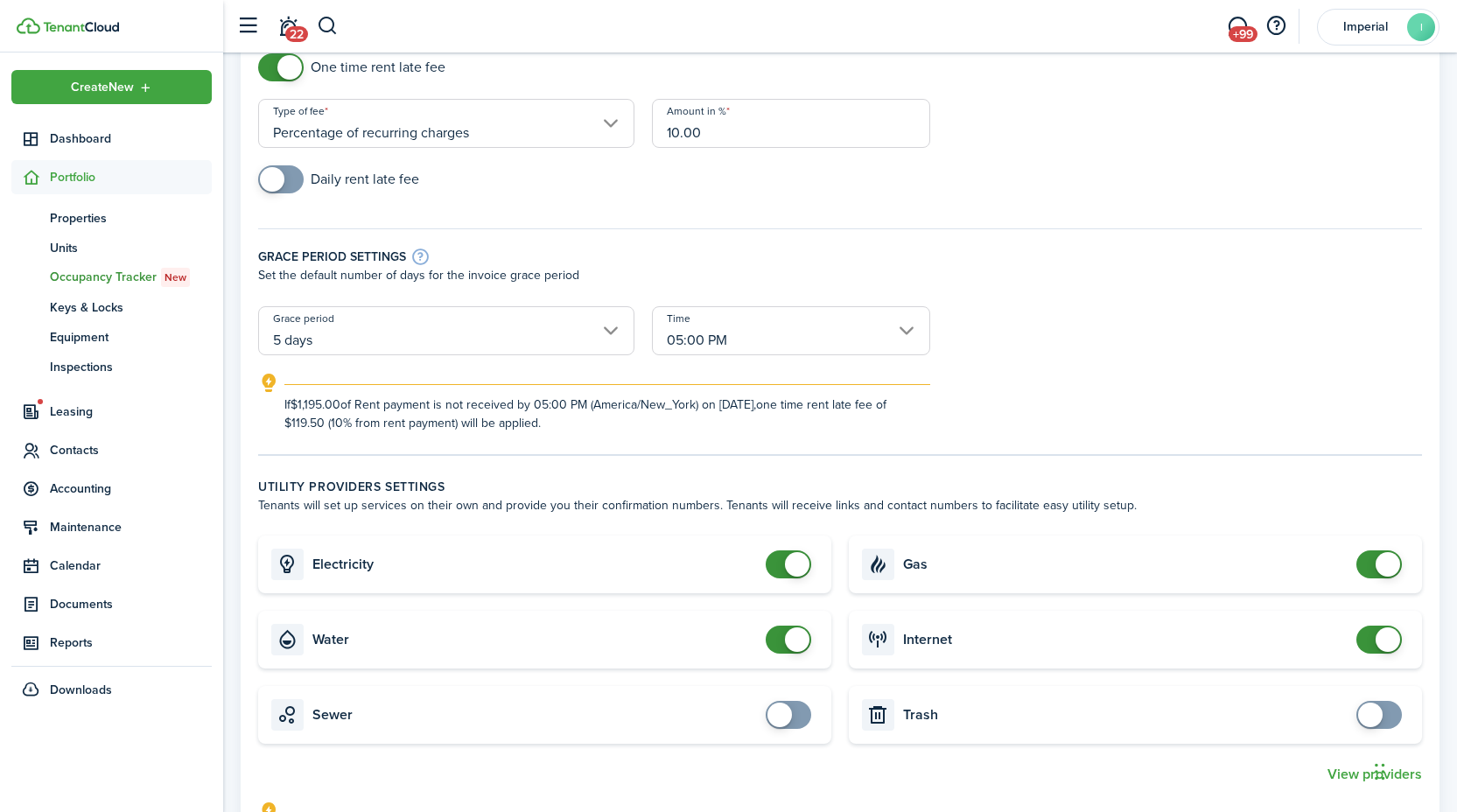
type input "10"
click at [403, 304] on div "Grace period settings Set the default number of days for the invoice grace peri…" at bounding box center [839, 258] width 1181 height 95
click at [400, 320] on input "5 days" at bounding box center [446, 330] width 376 height 49
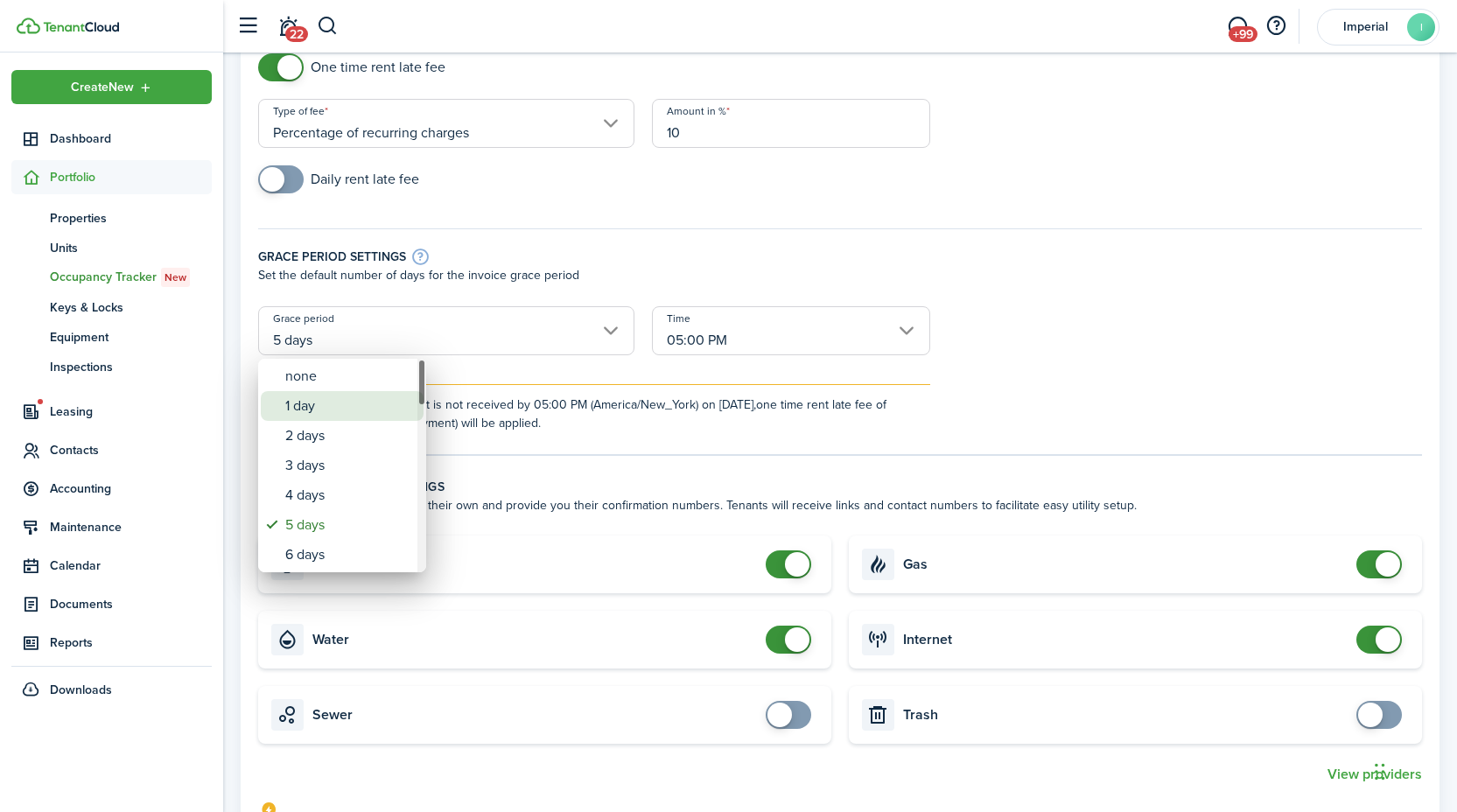
click at [375, 399] on div "1 day" at bounding box center [349, 406] width 128 height 30
type input "1 day"
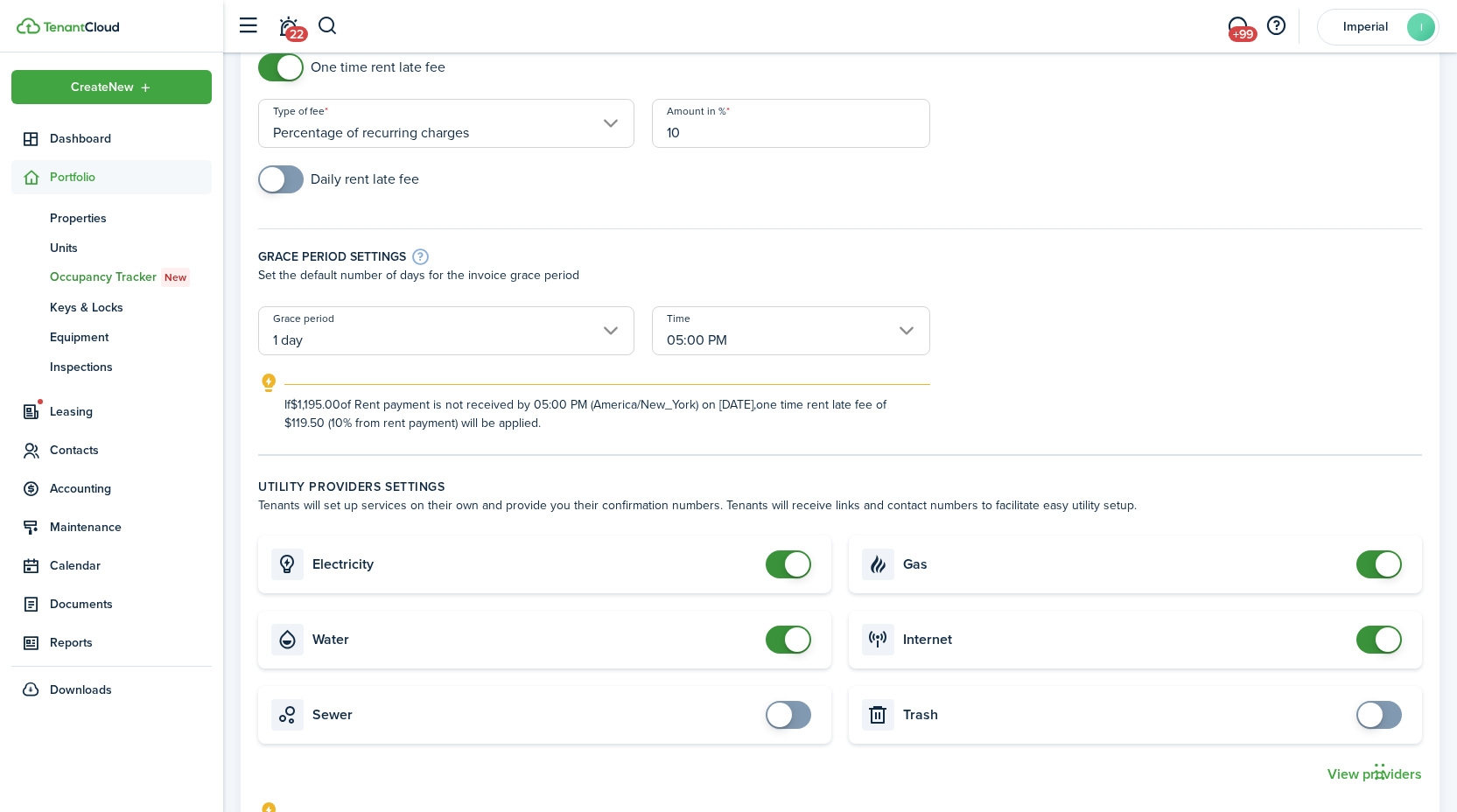
click at [651, 239] on div "Grace period settings Set the default number of days for the invoice grace peri…" at bounding box center [839, 258] width 1181 height 95
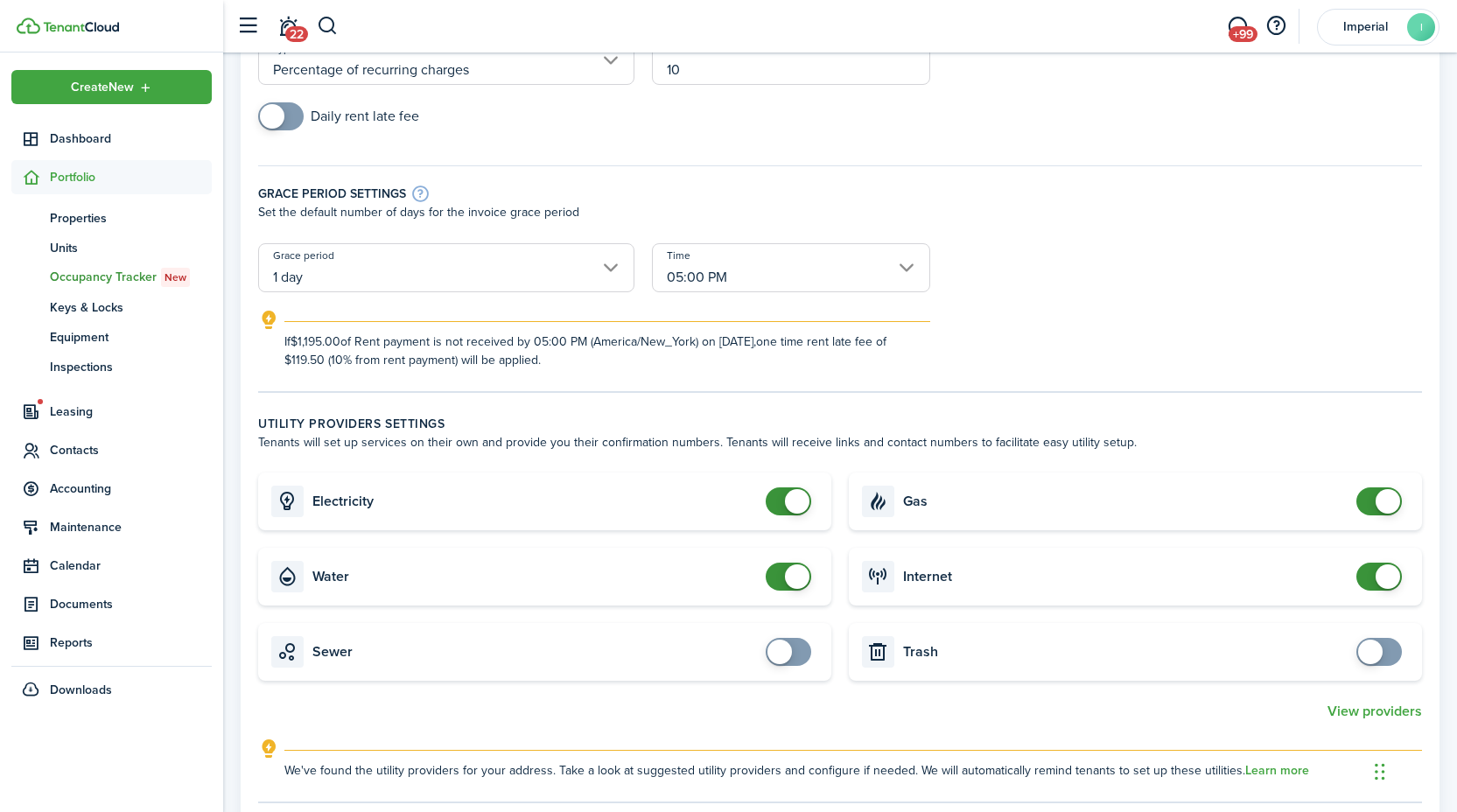
scroll to position [299, 0]
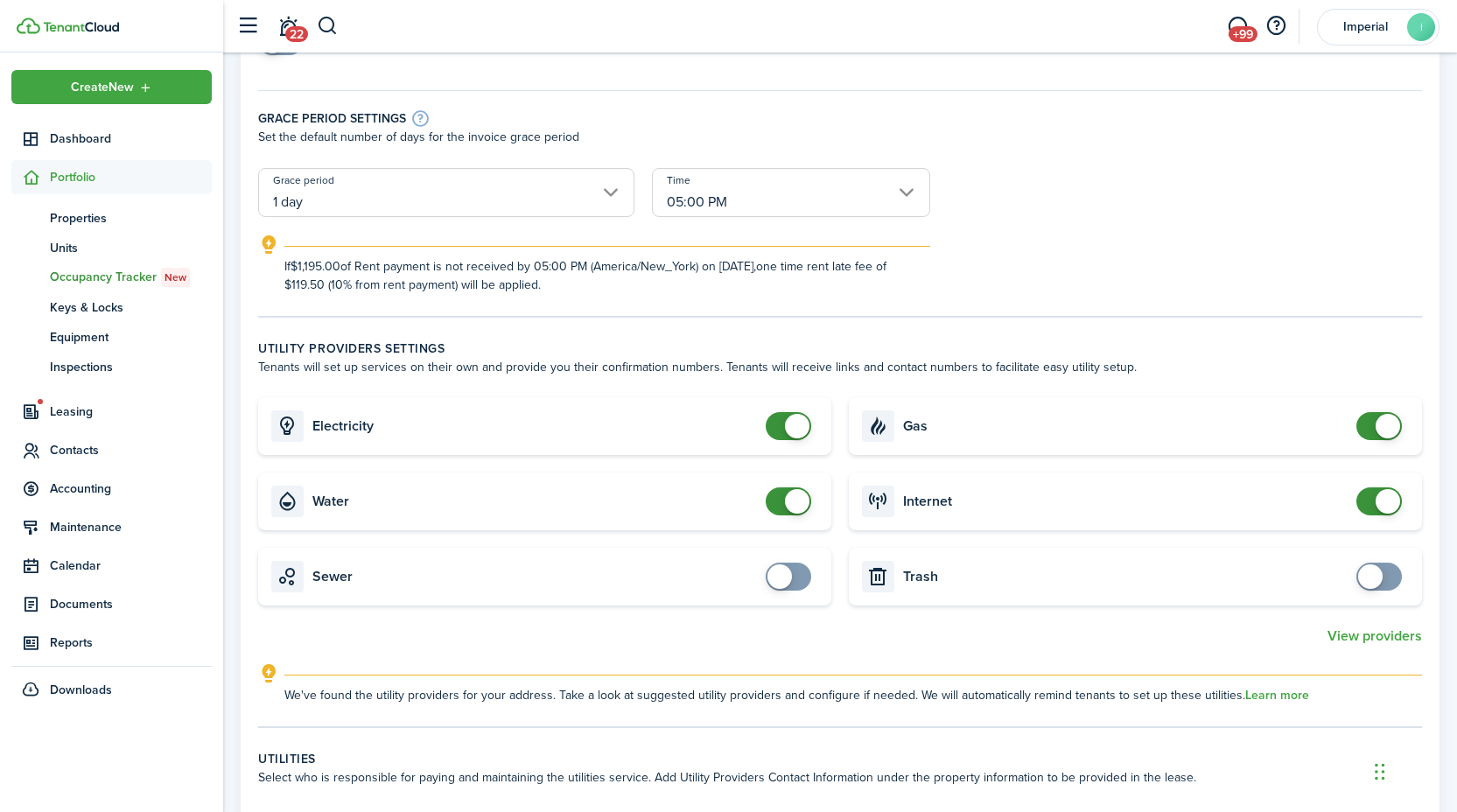
checkbox input "false"
click at [780, 502] on span at bounding box center [788, 501] width 17 height 28
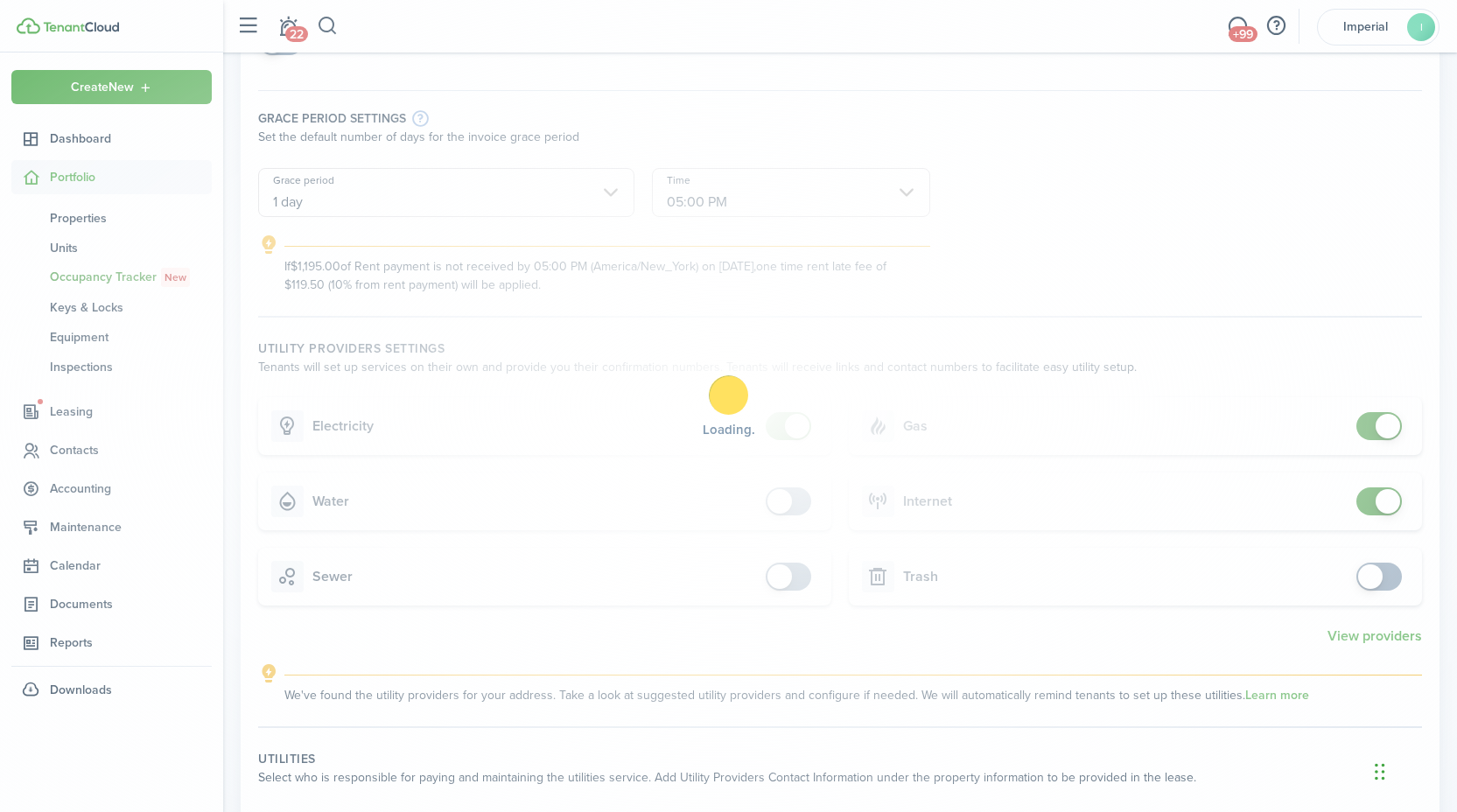
checkbox input "false"
click at [1377, 494] on span at bounding box center [1387, 501] width 24 height 24
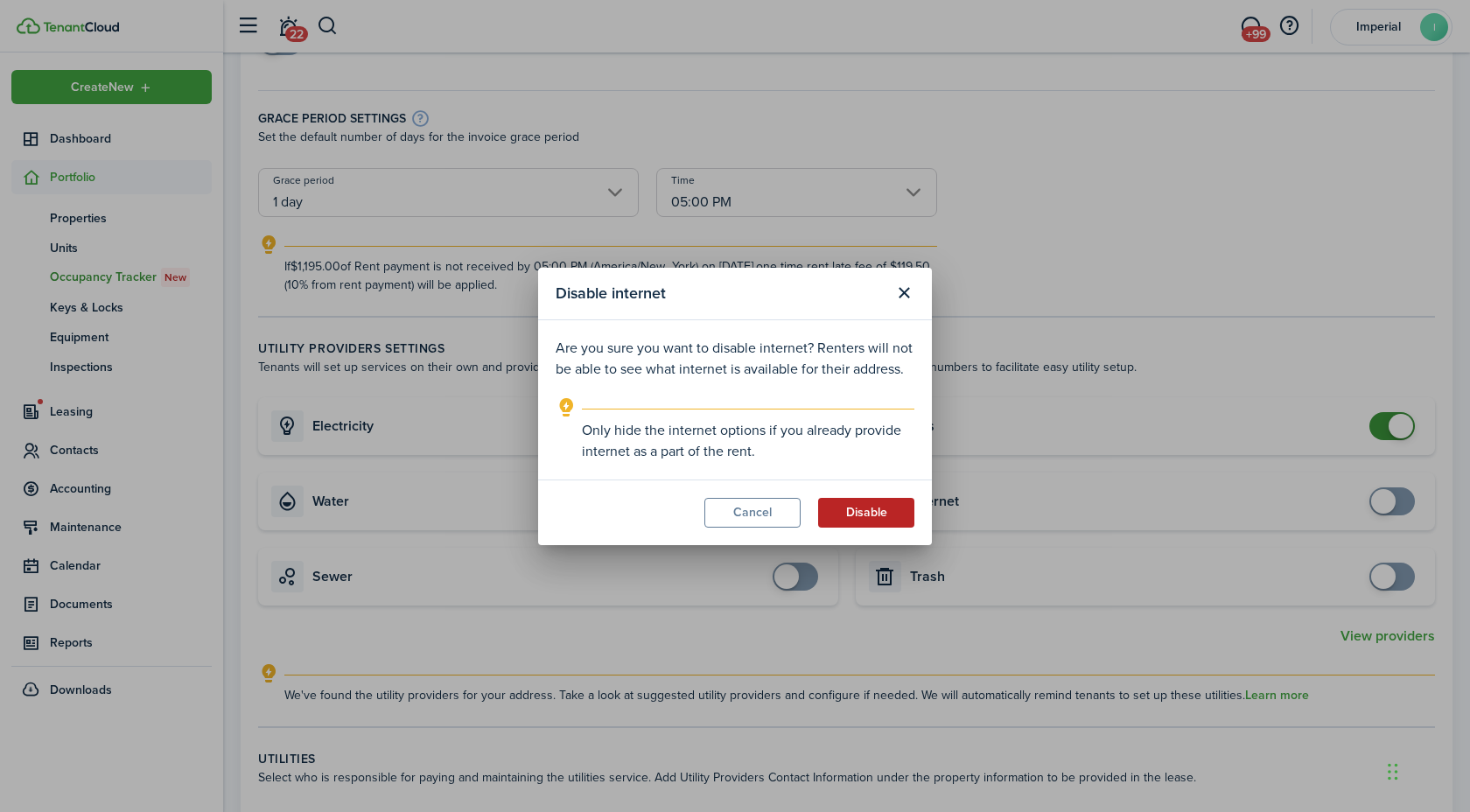
click at [890, 502] on button "Disable" at bounding box center [866, 512] width 96 height 30
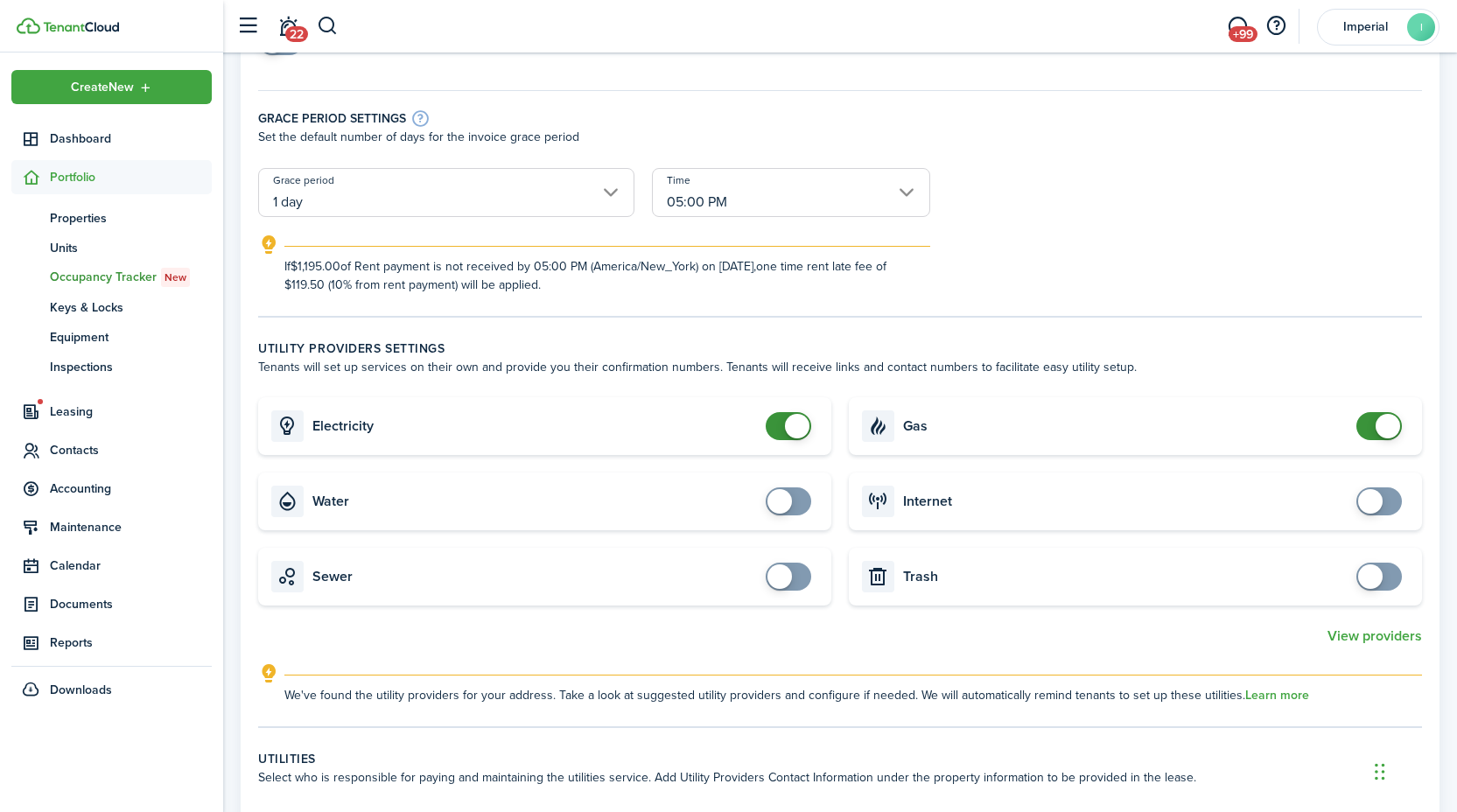
checkbox input "false"
click at [1381, 420] on span at bounding box center [1387, 425] width 24 height 24
click at [1365, 636] on button "View providers" at bounding box center [1375, 635] width 94 height 15
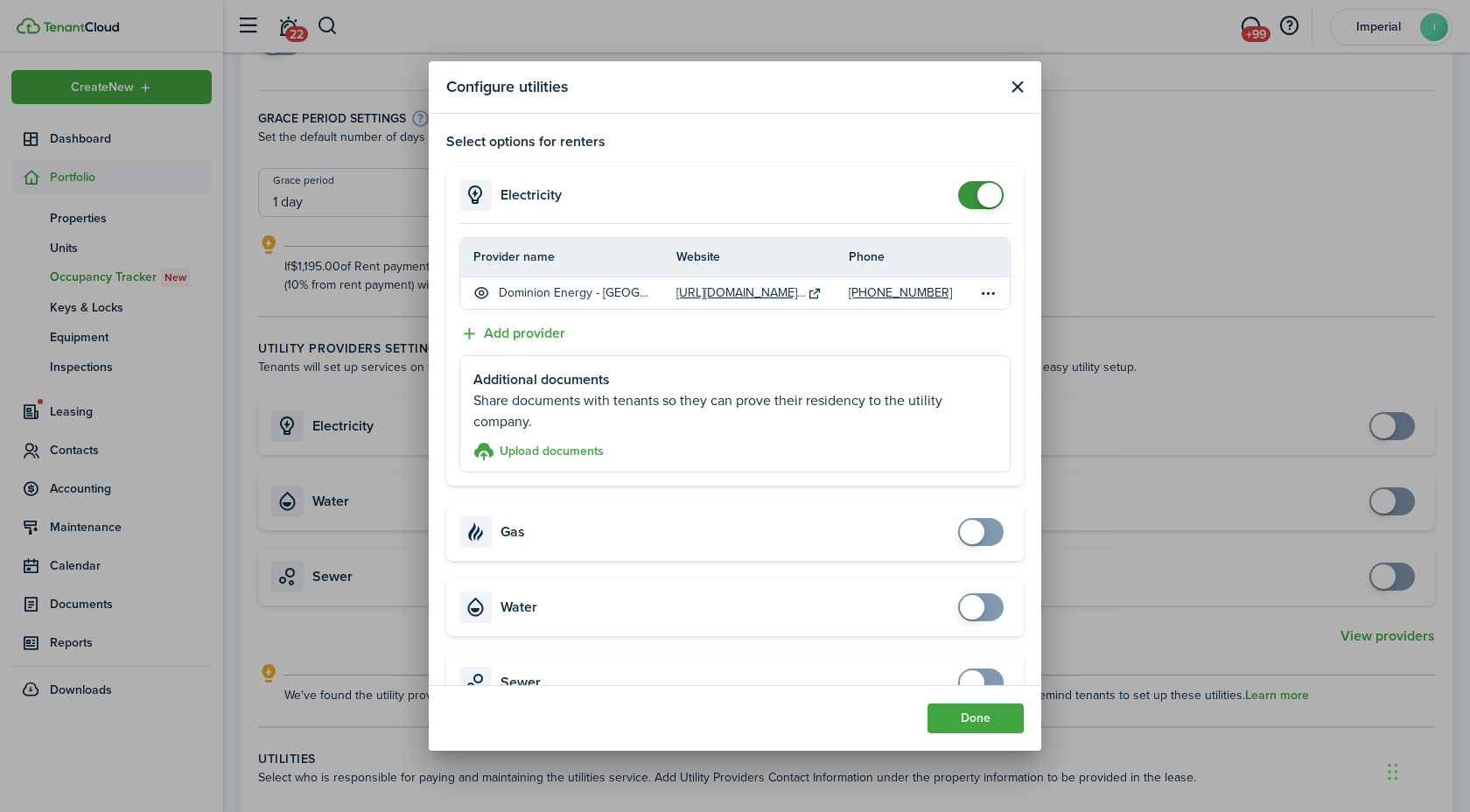
click at [1015, 91] on button "Close modal" at bounding box center [1017, 87] width 22 height 22
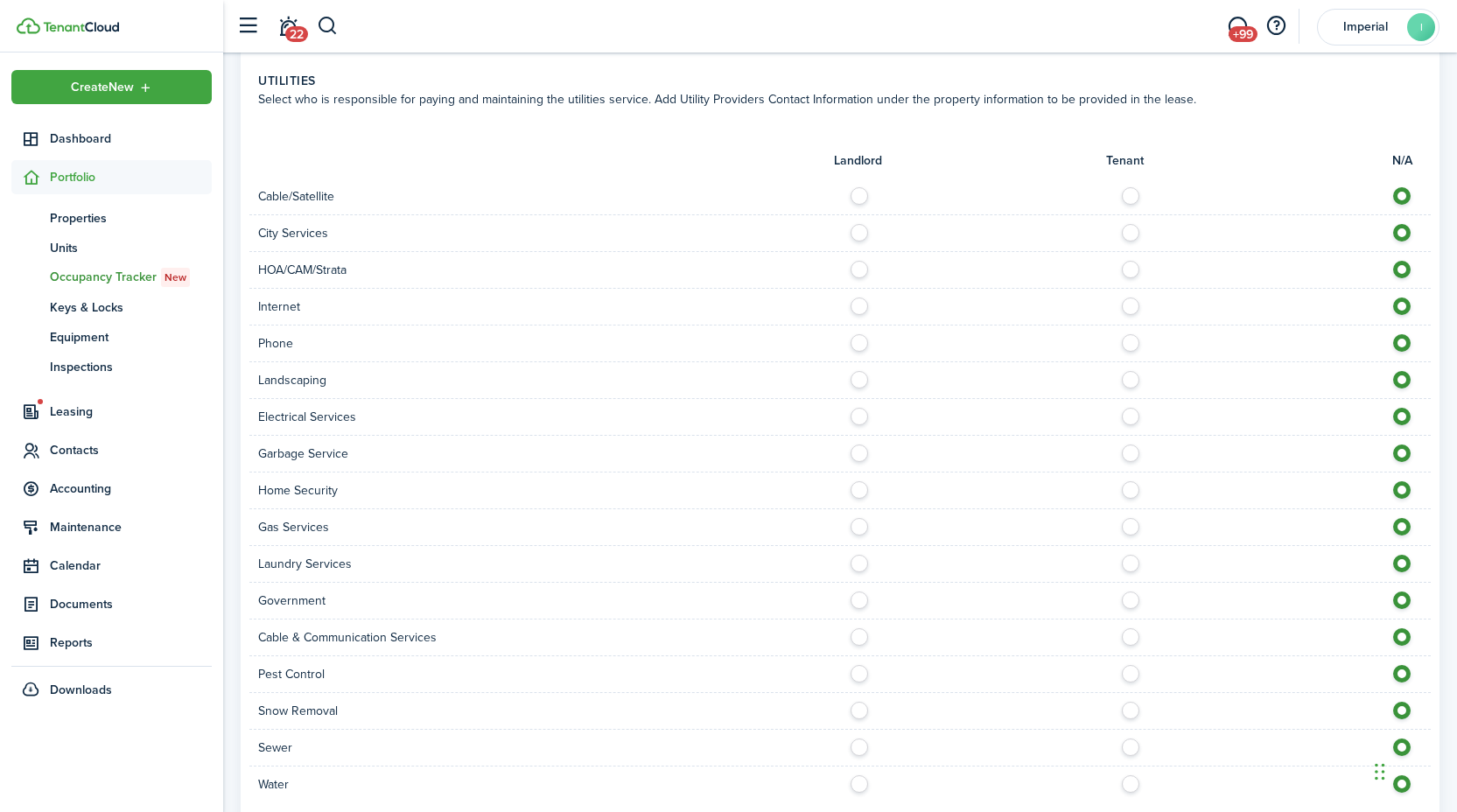
scroll to position [1098, 0]
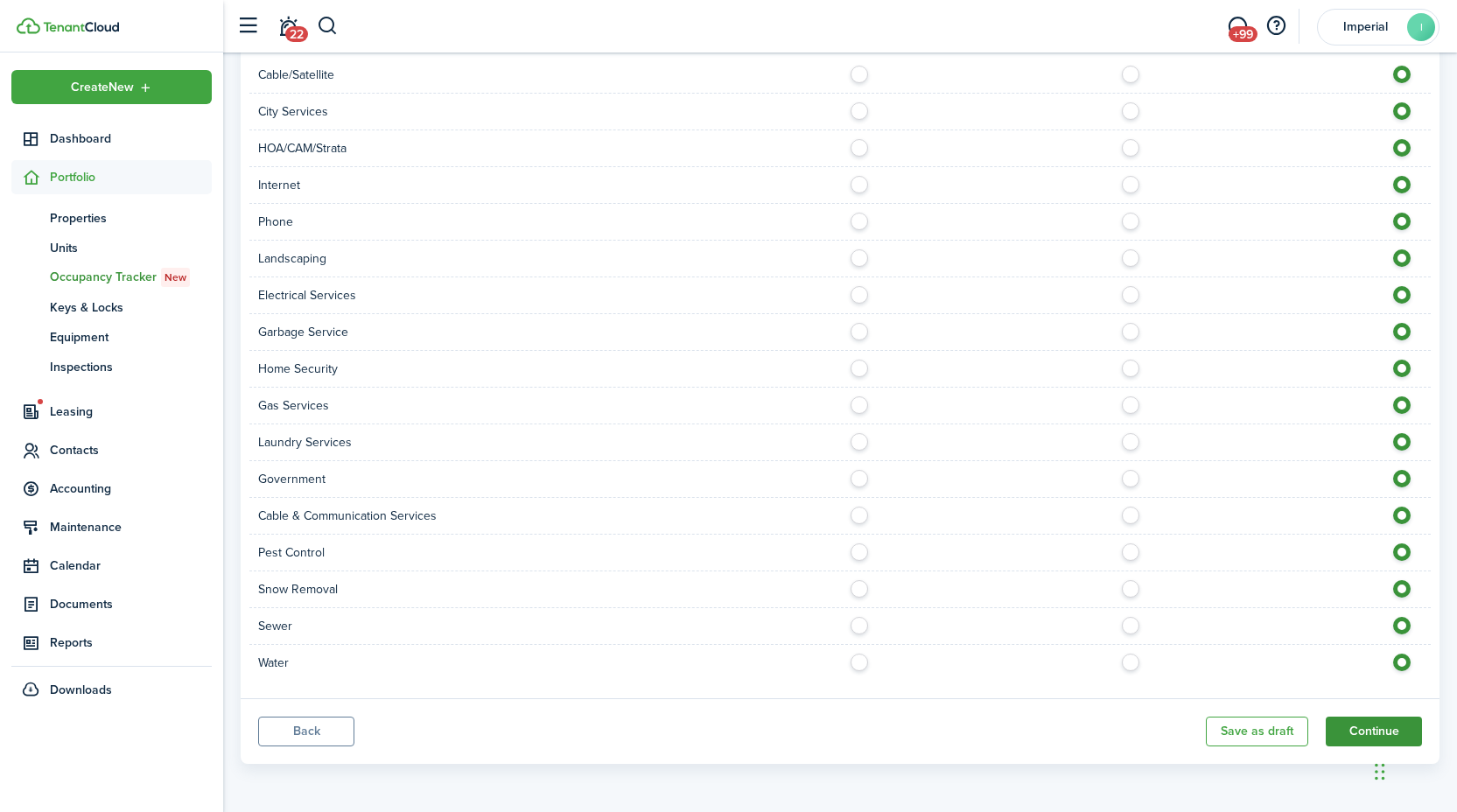
click at [1351, 725] on button "Continue" at bounding box center [1374, 731] width 96 height 30
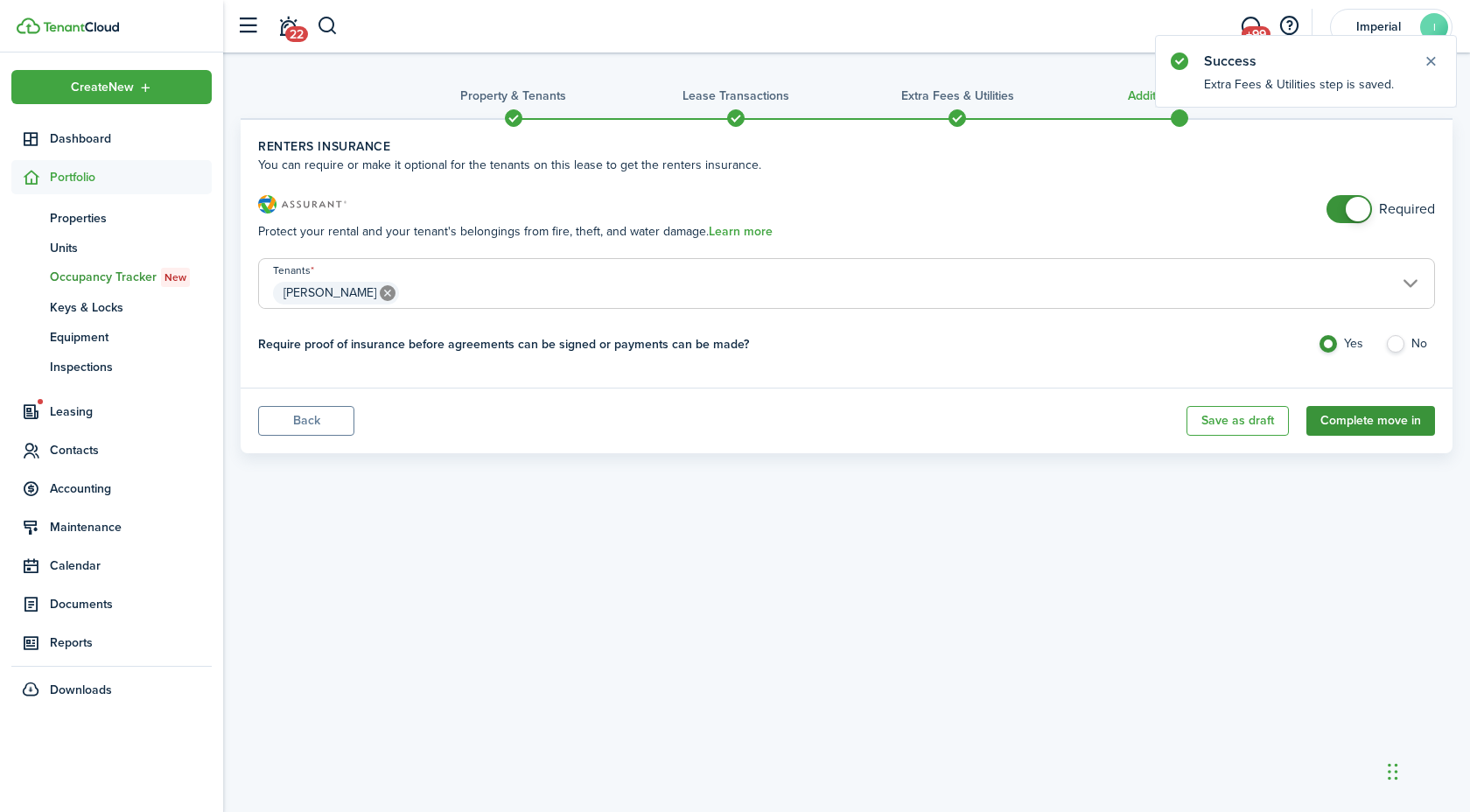
click at [1360, 422] on button "Complete move in" at bounding box center [1370, 420] width 129 height 30
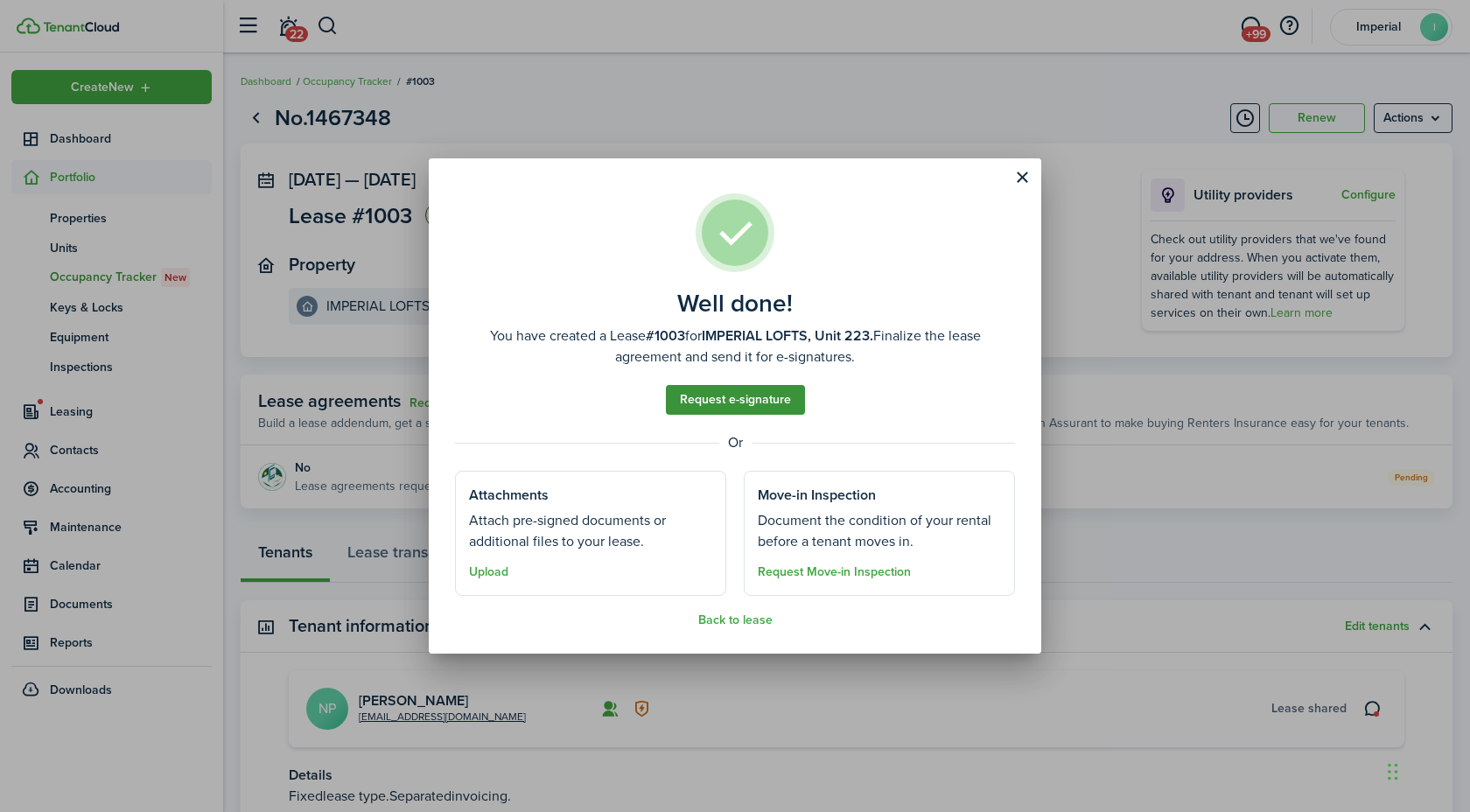
click at [761, 401] on link "Request e-signature" at bounding box center [735, 399] width 139 height 30
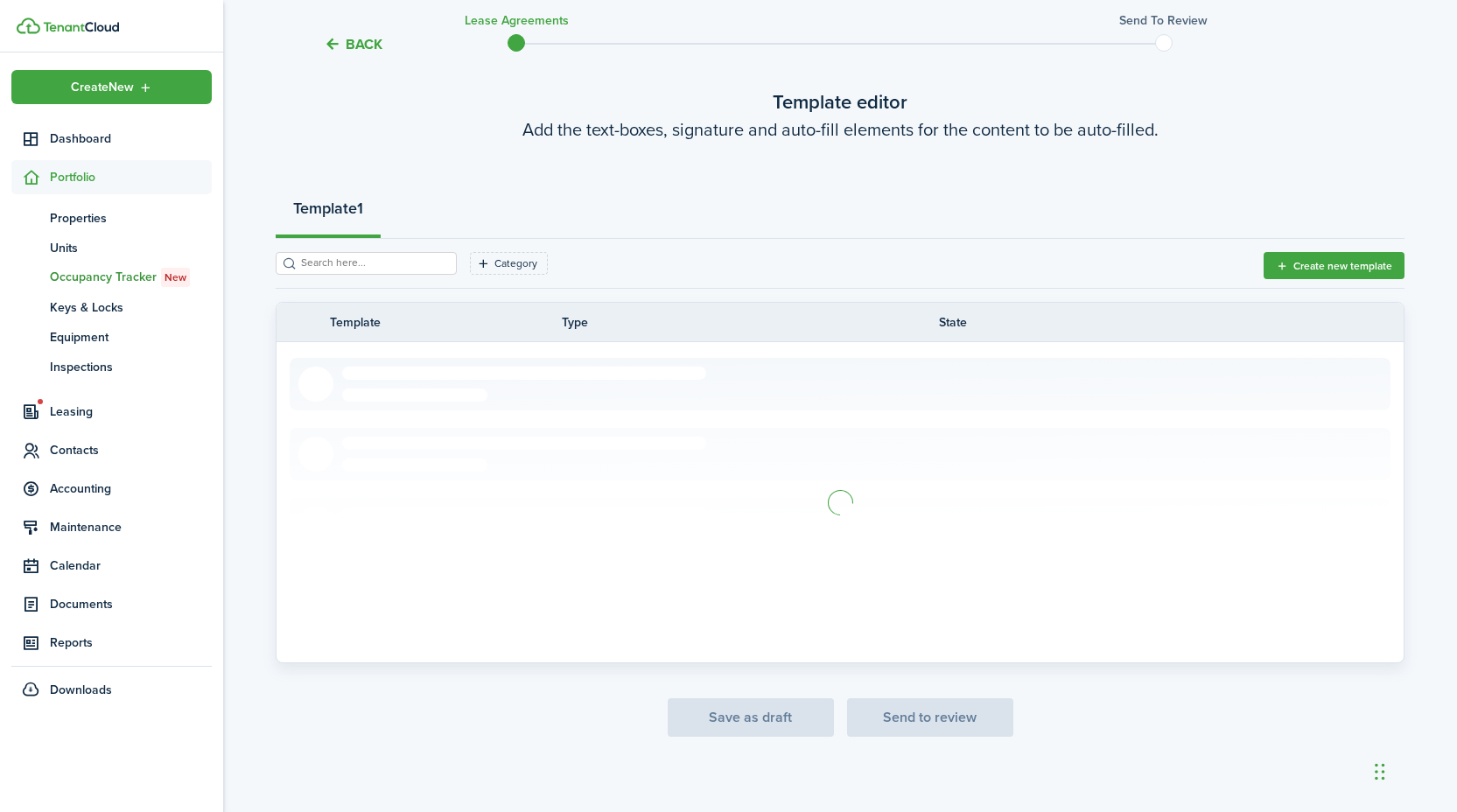
scroll to position [95, 0]
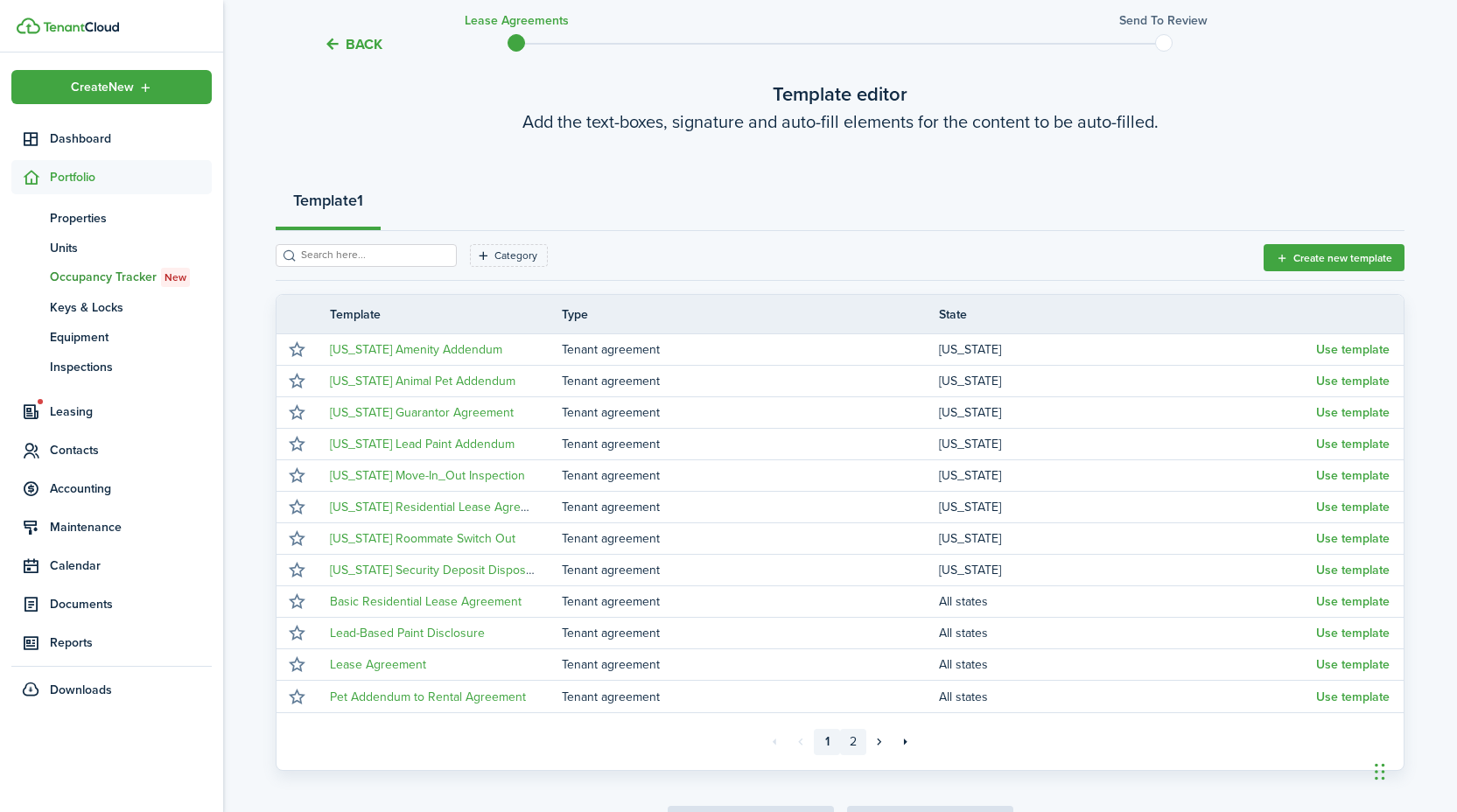
click at [856, 746] on link "2" at bounding box center [852, 741] width 26 height 26
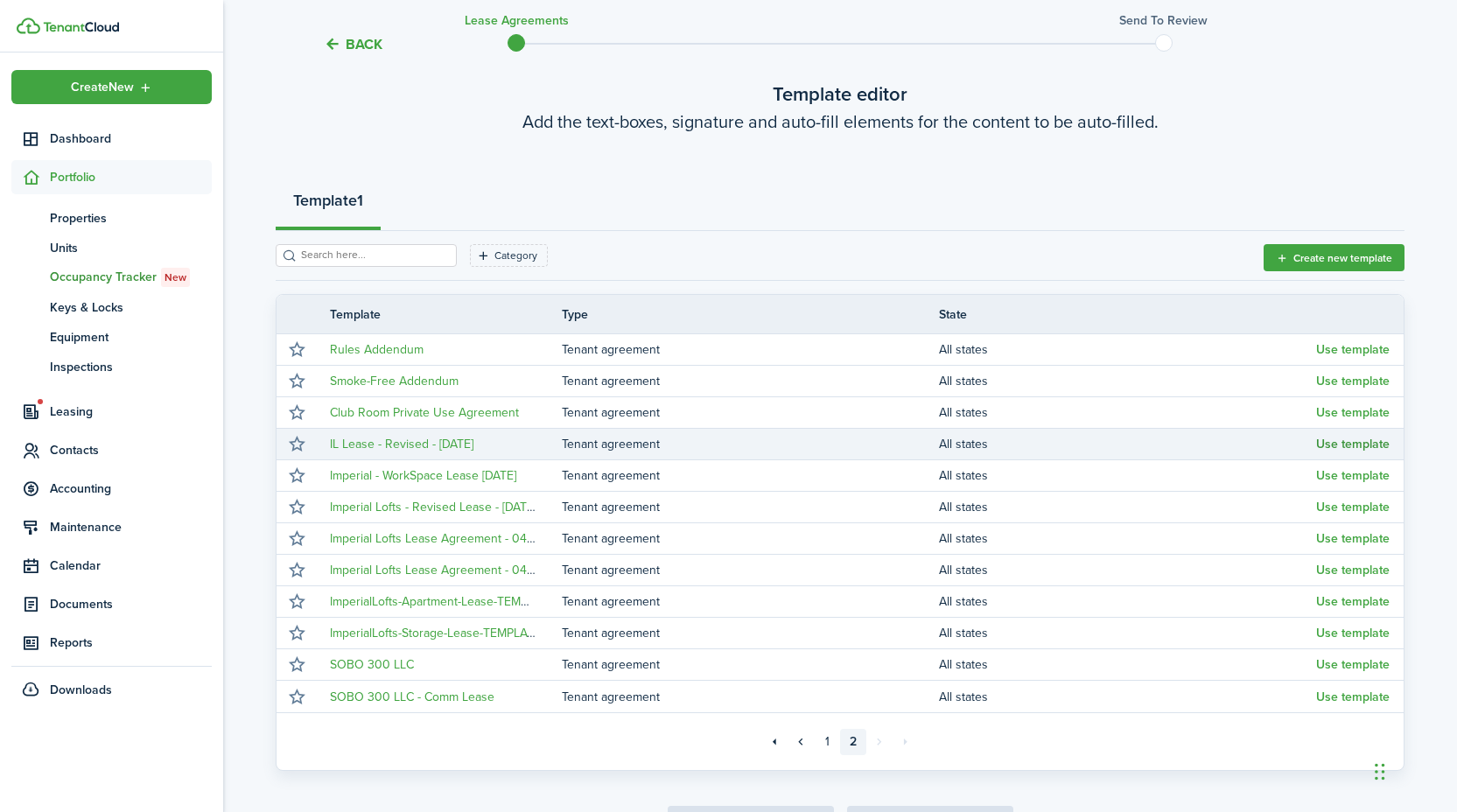
click at [1351, 437] on button "Use template" at bounding box center [1352, 444] width 73 height 14
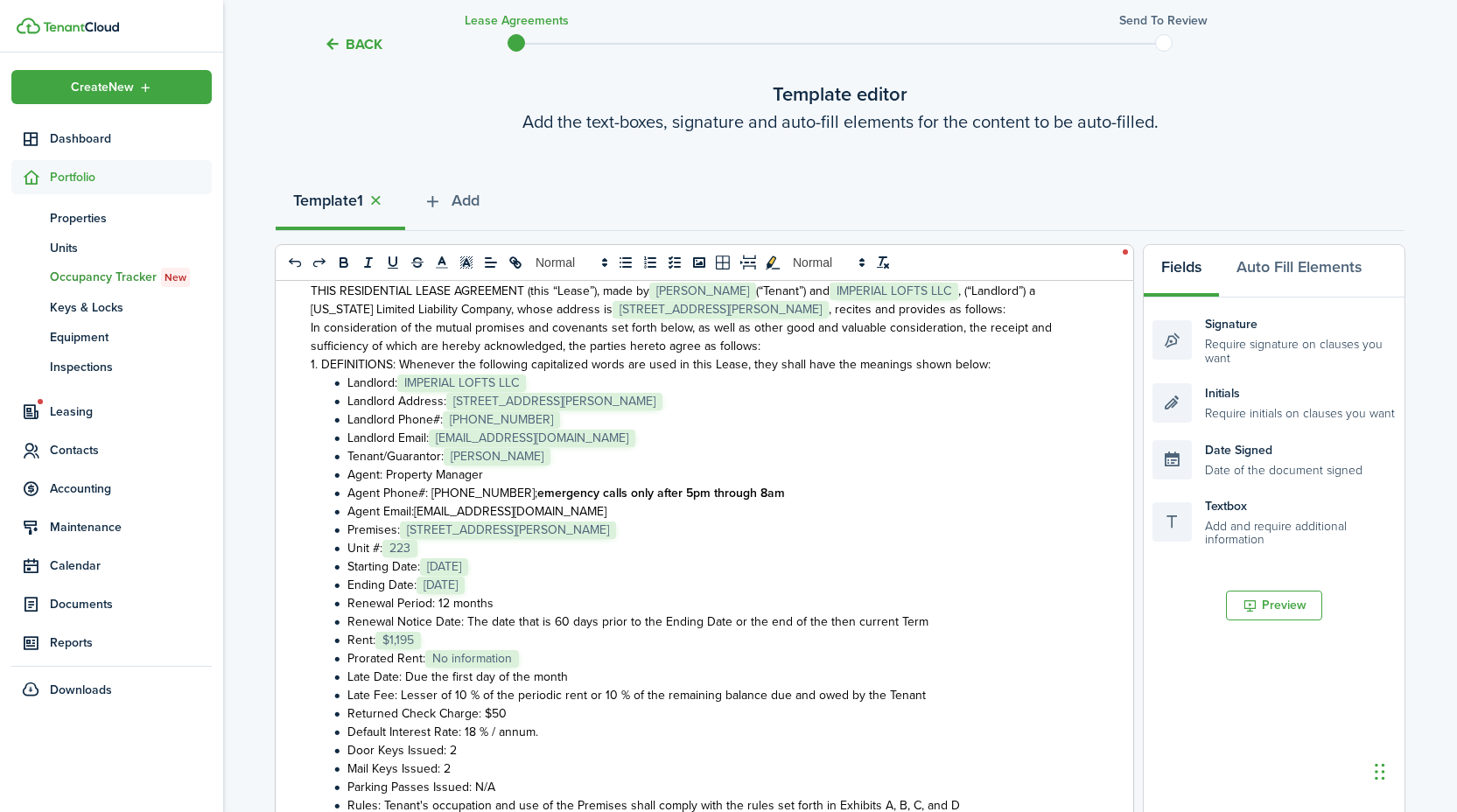
scroll to position [191, 0]
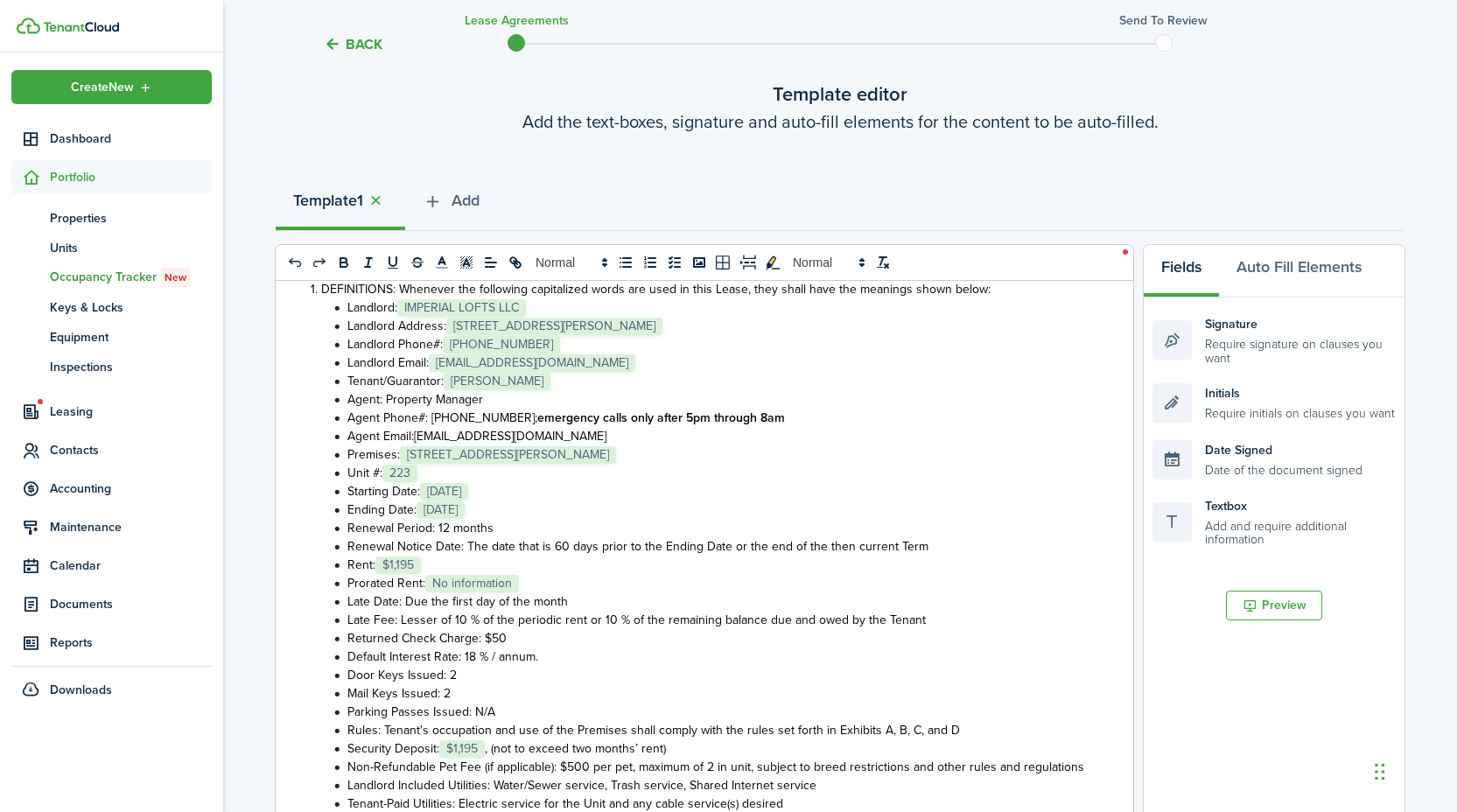
click at [556, 578] on li "Prorated Rent: ﻿ No information ﻿" at bounding box center [706, 583] width 756 height 18
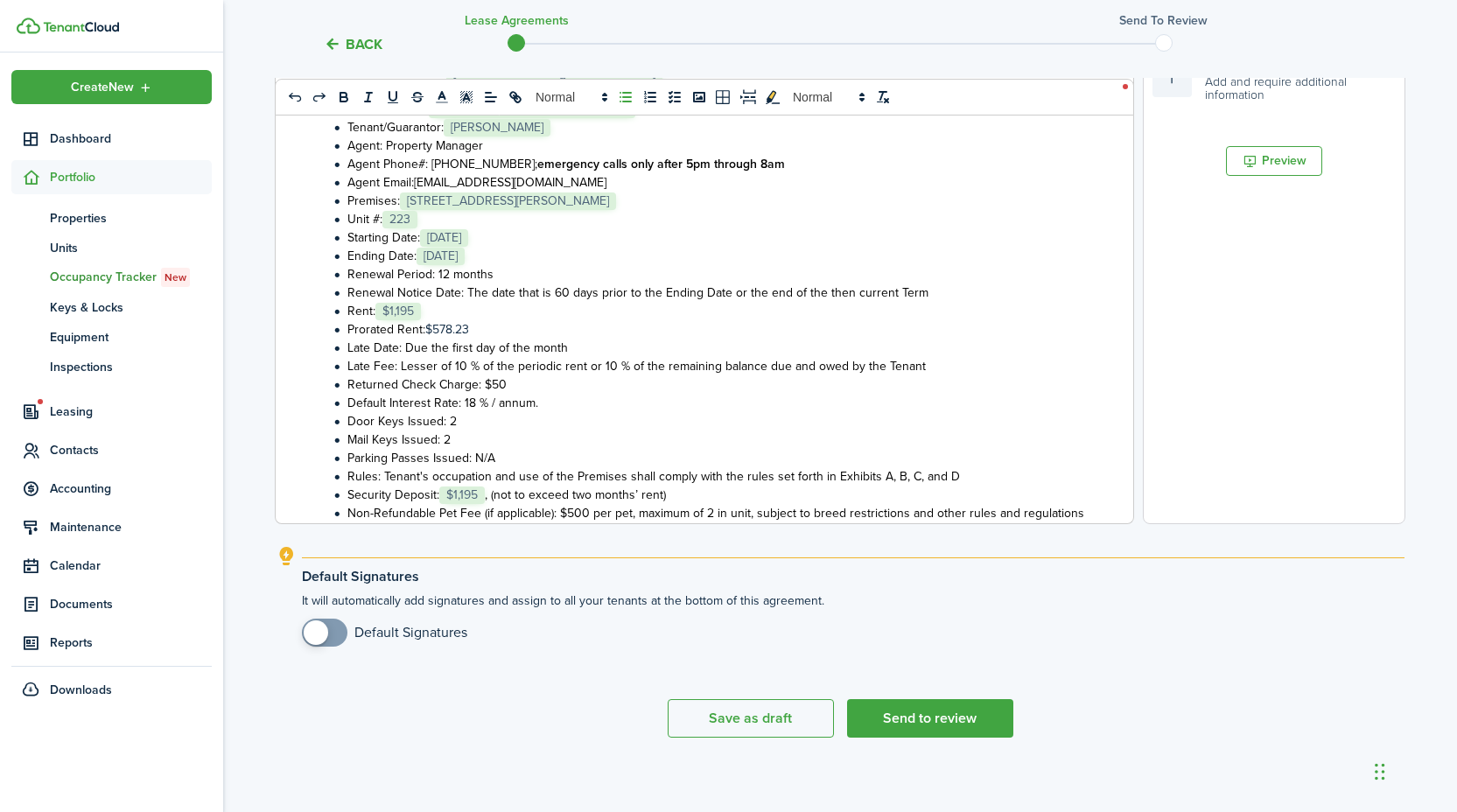
scroll to position [549, 0]
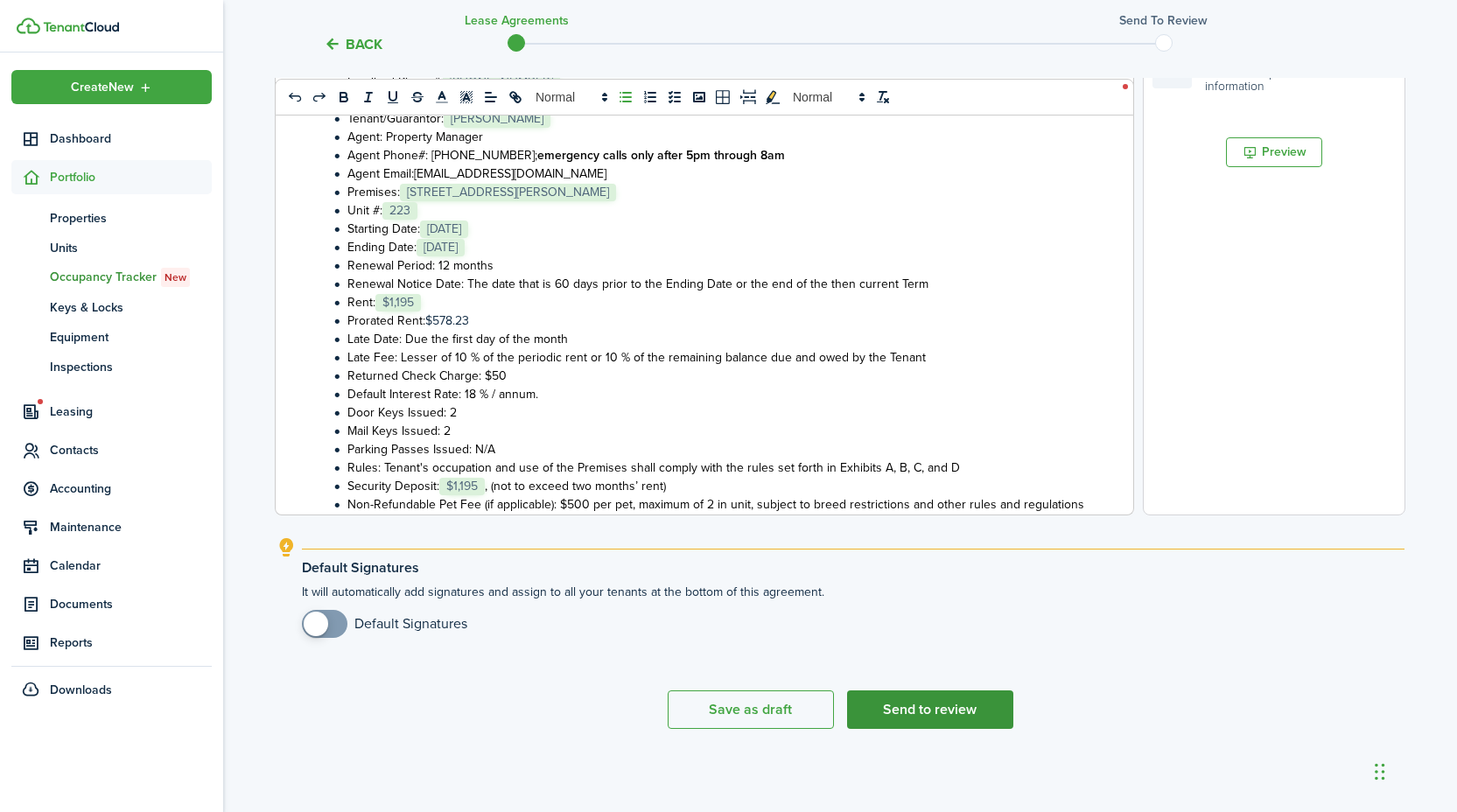
click at [928, 695] on button "Send to review" at bounding box center [930, 709] width 167 height 39
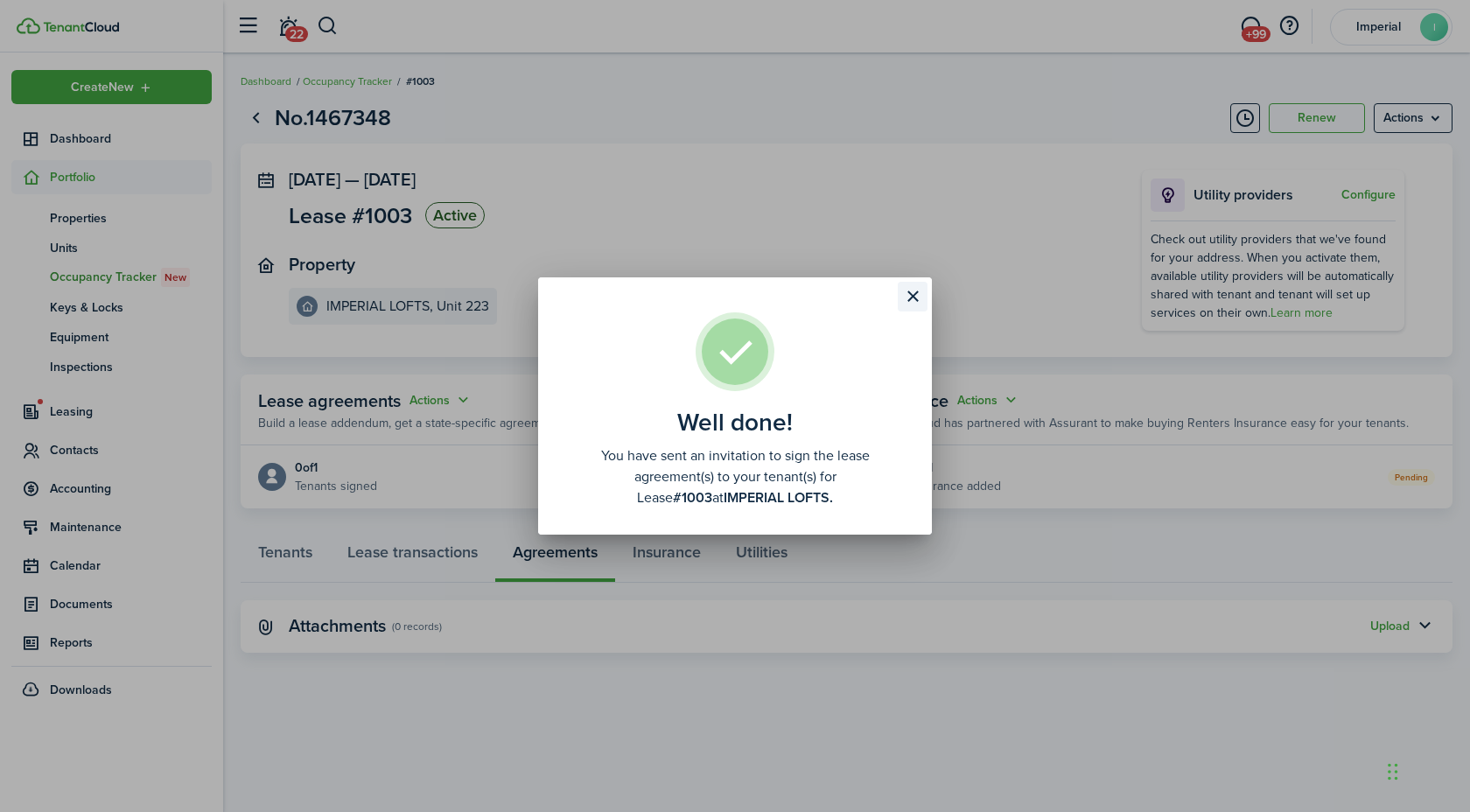
click at [916, 295] on button "Close modal" at bounding box center [912, 296] width 30 height 30
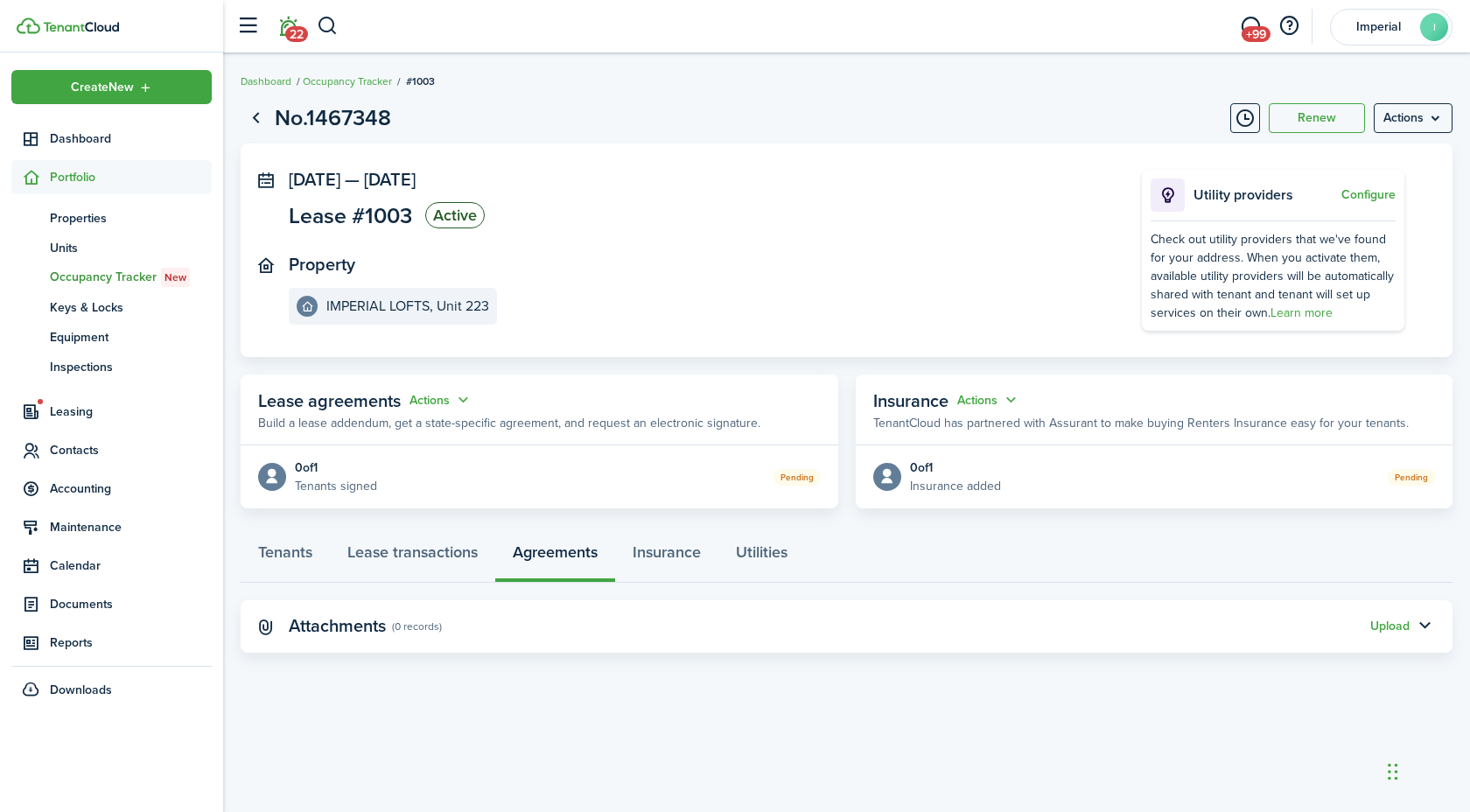
click at [289, 27] on span "22" at bounding box center [296, 33] width 23 height 15
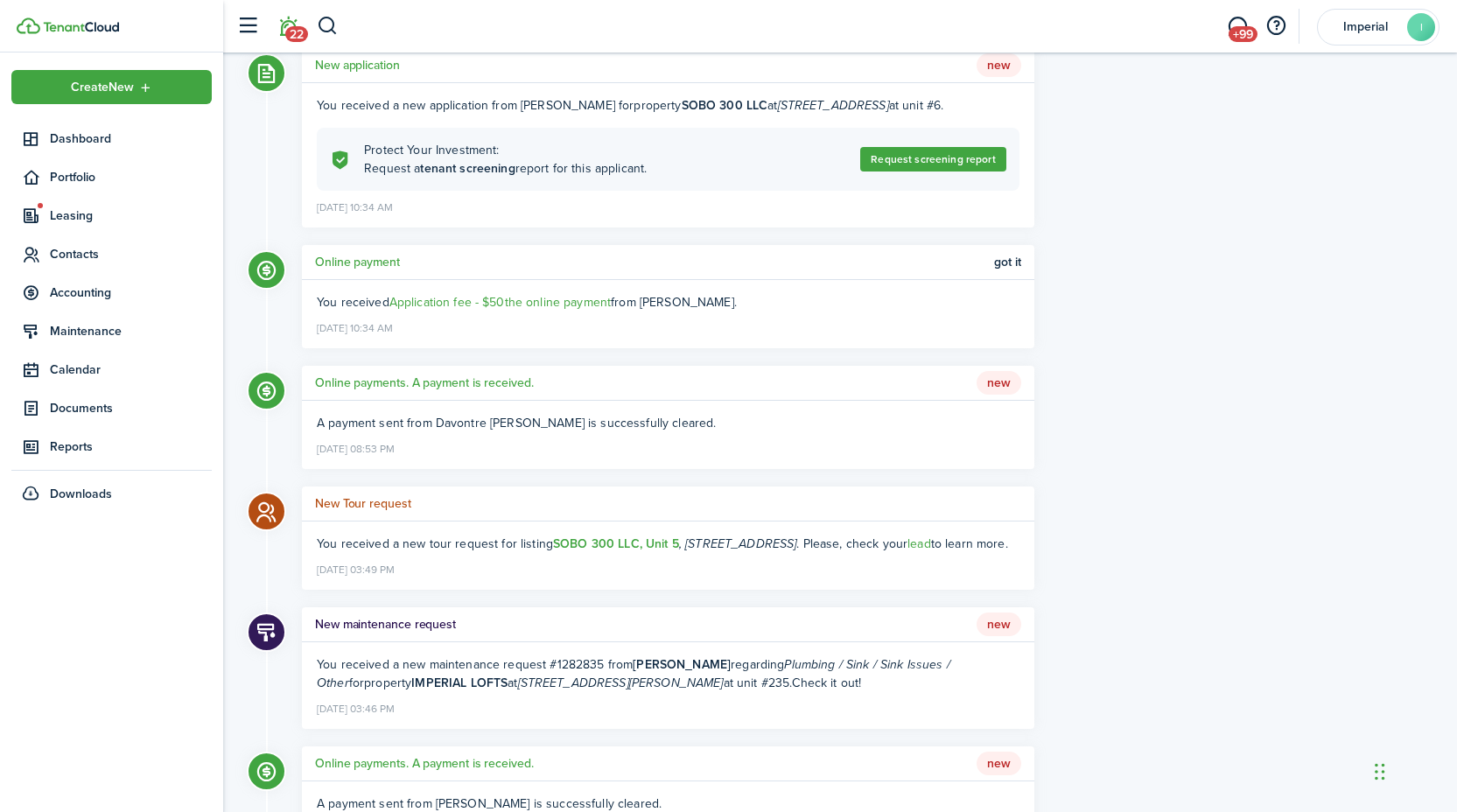
scroll to position [1567, 0]
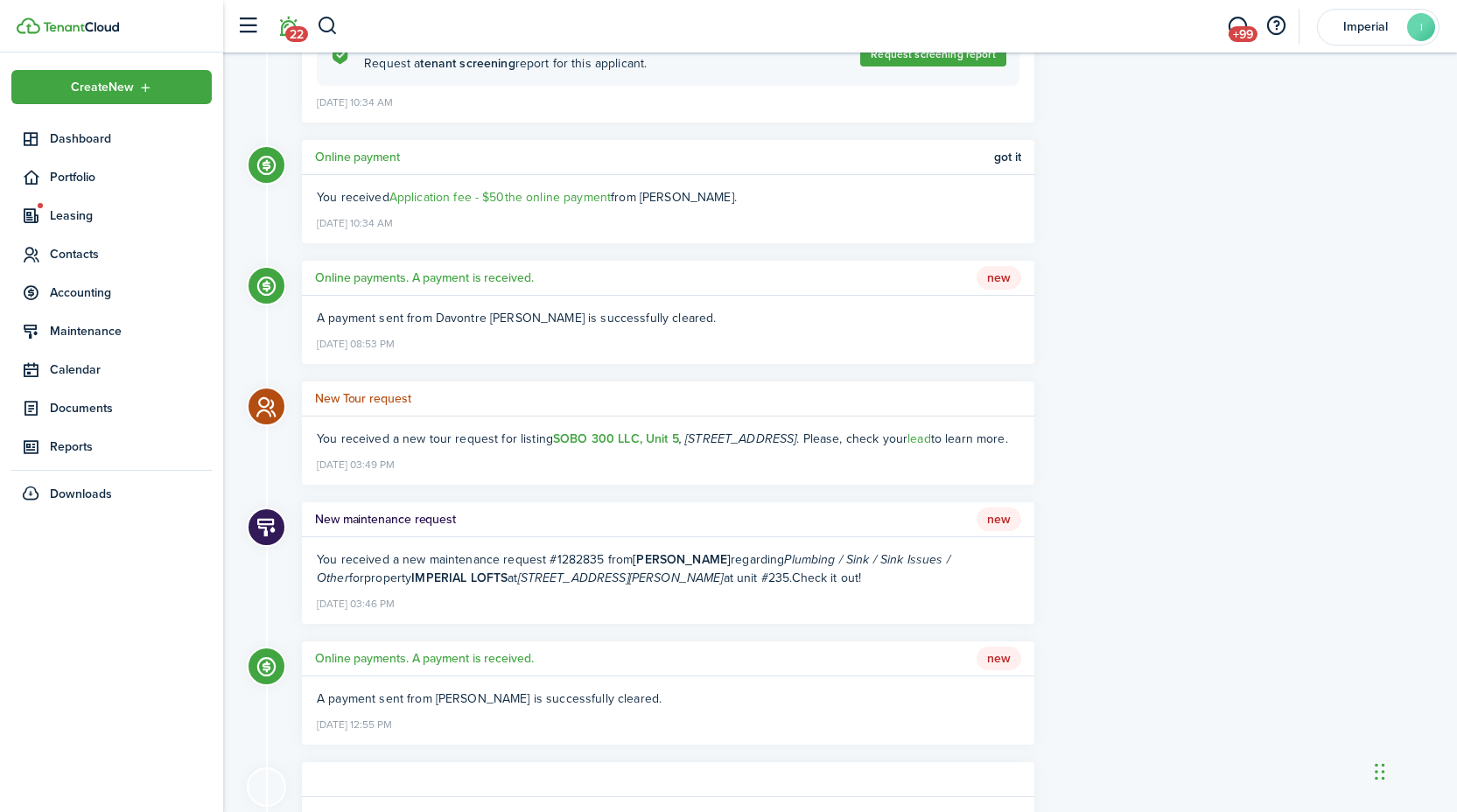
click at [364, 407] on h5 "New Tour request" at bounding box center [363, 398] width 96 height 18
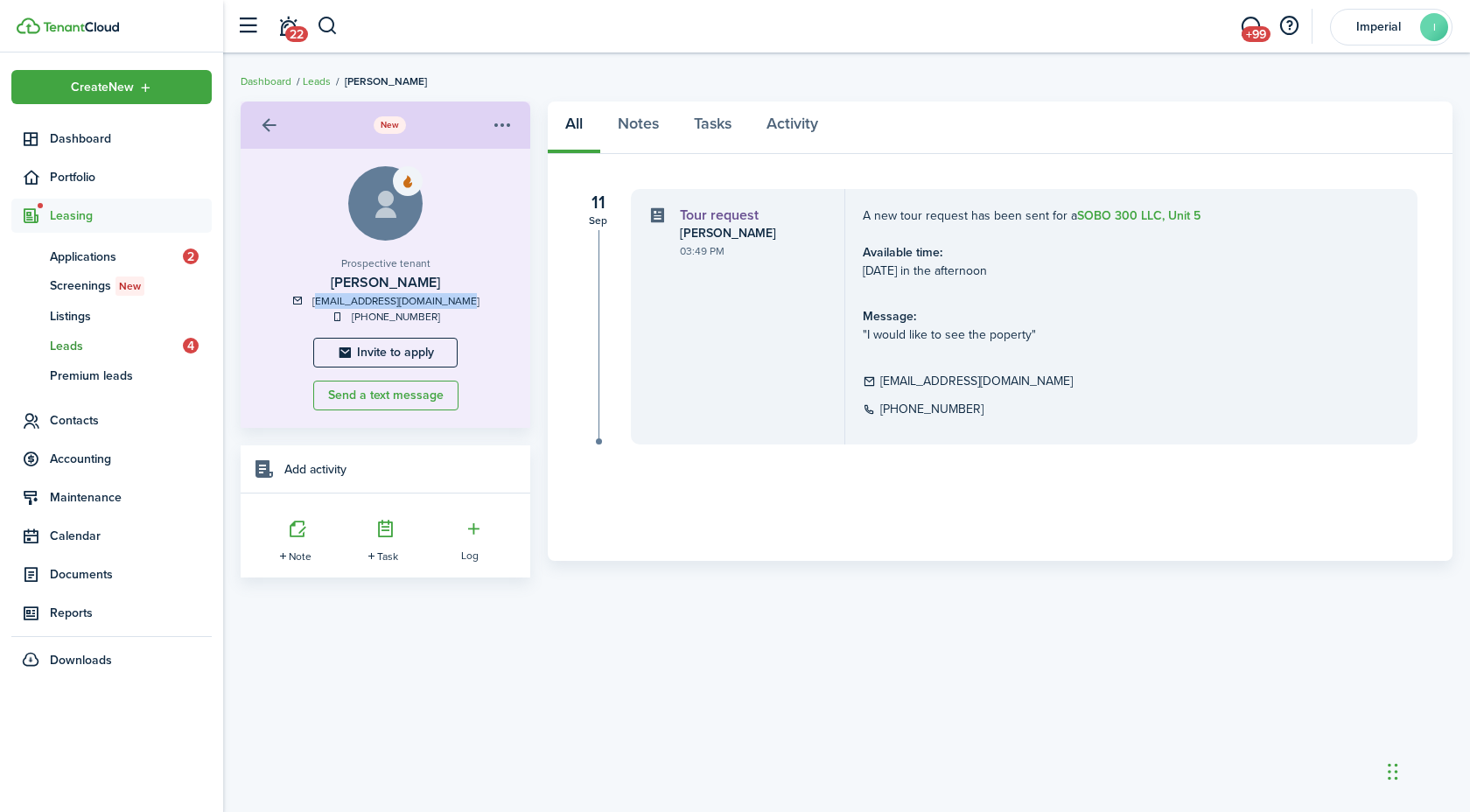
drag, startPoint x: 474, startPoint y: 300, endPoint x: 325, endPoint y: 306, distance: 149.1
click at [325, 306] on div "[EMAIL_ADDRESS][DOMAIN_NAME]" at bounding box center [385, 301] width 255 height 15
click at [89, 143] on span "Dashboard" at bounding box center [130, 139] width 162 height 18
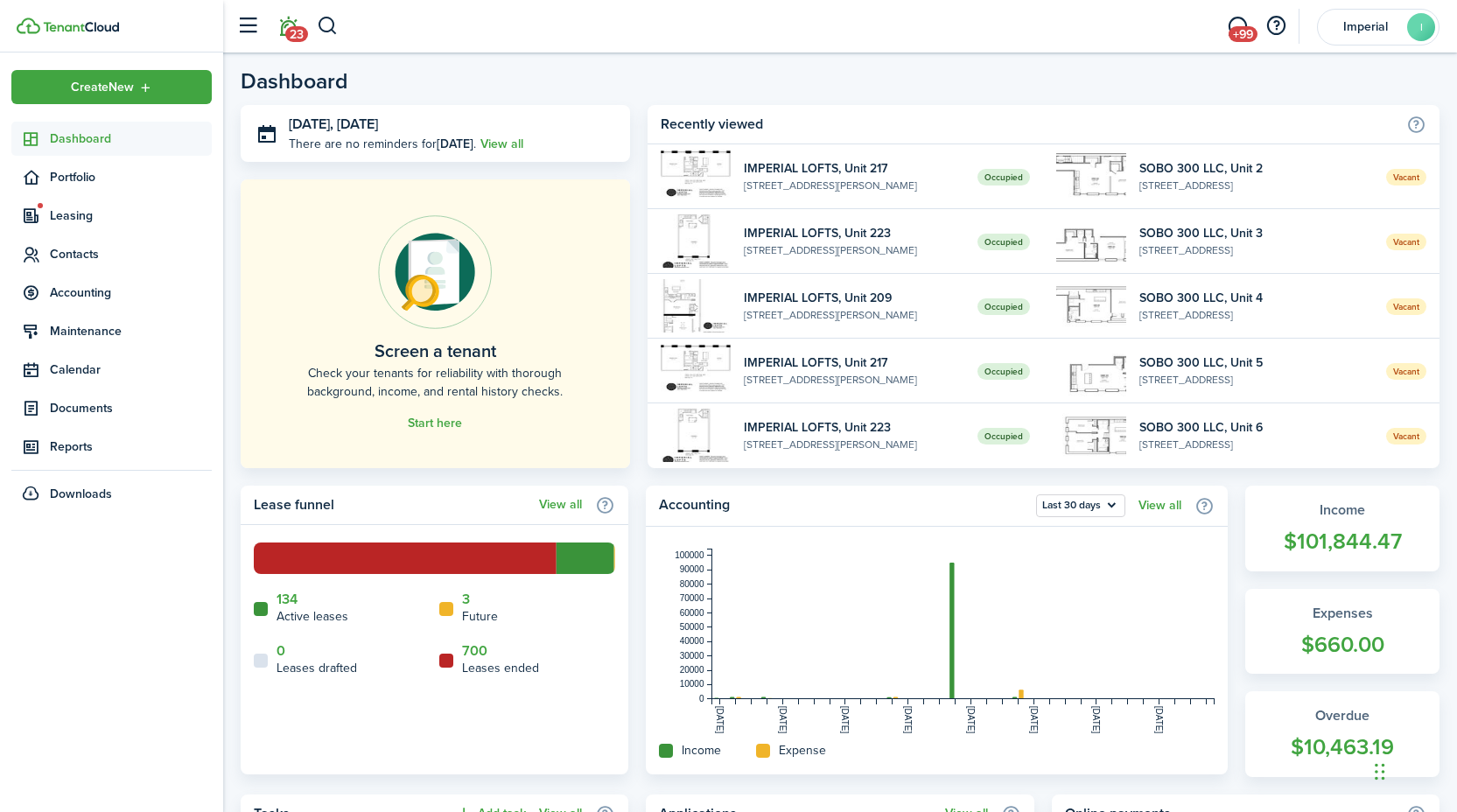
click at [291, 28] on span "23" at bounding box center [296, 33] width 23 height 15
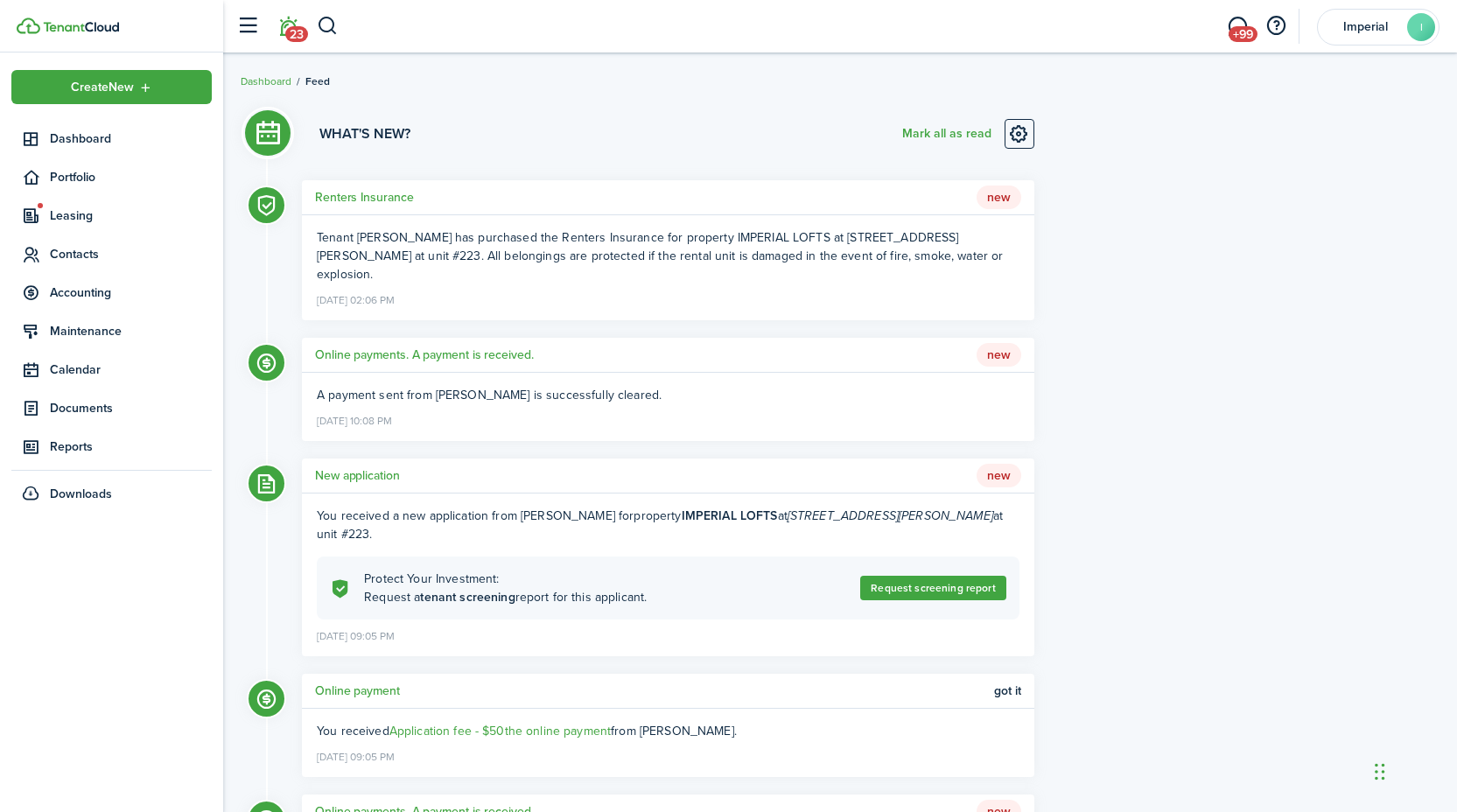
click at [1332, 27] on span "Imperial" at bounding box center [1365, 27] width 70 height 13
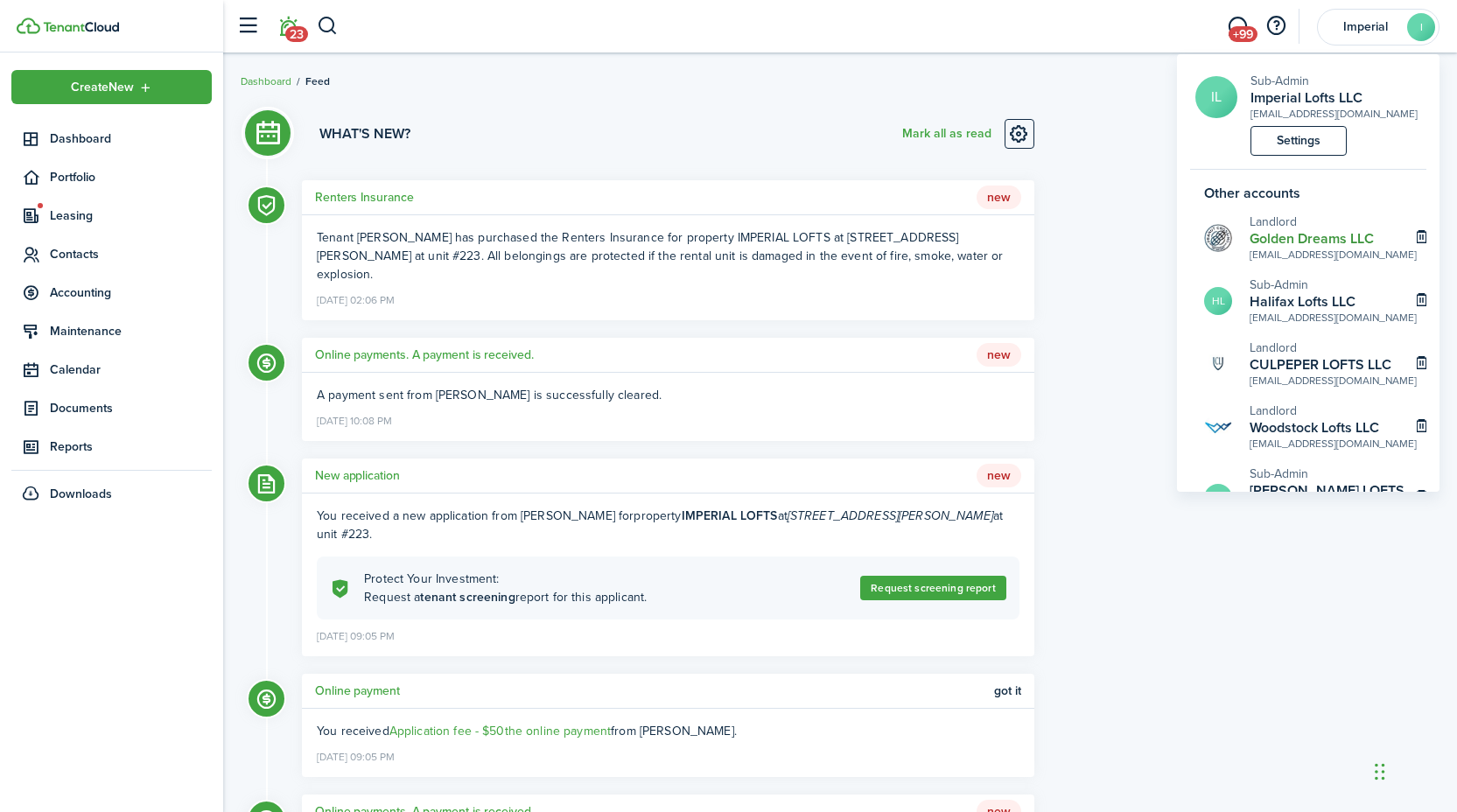
click at [1272, 241] on h2 "Golden Dreams LLC" at bounding box center [1333, 238] width 168 height 15
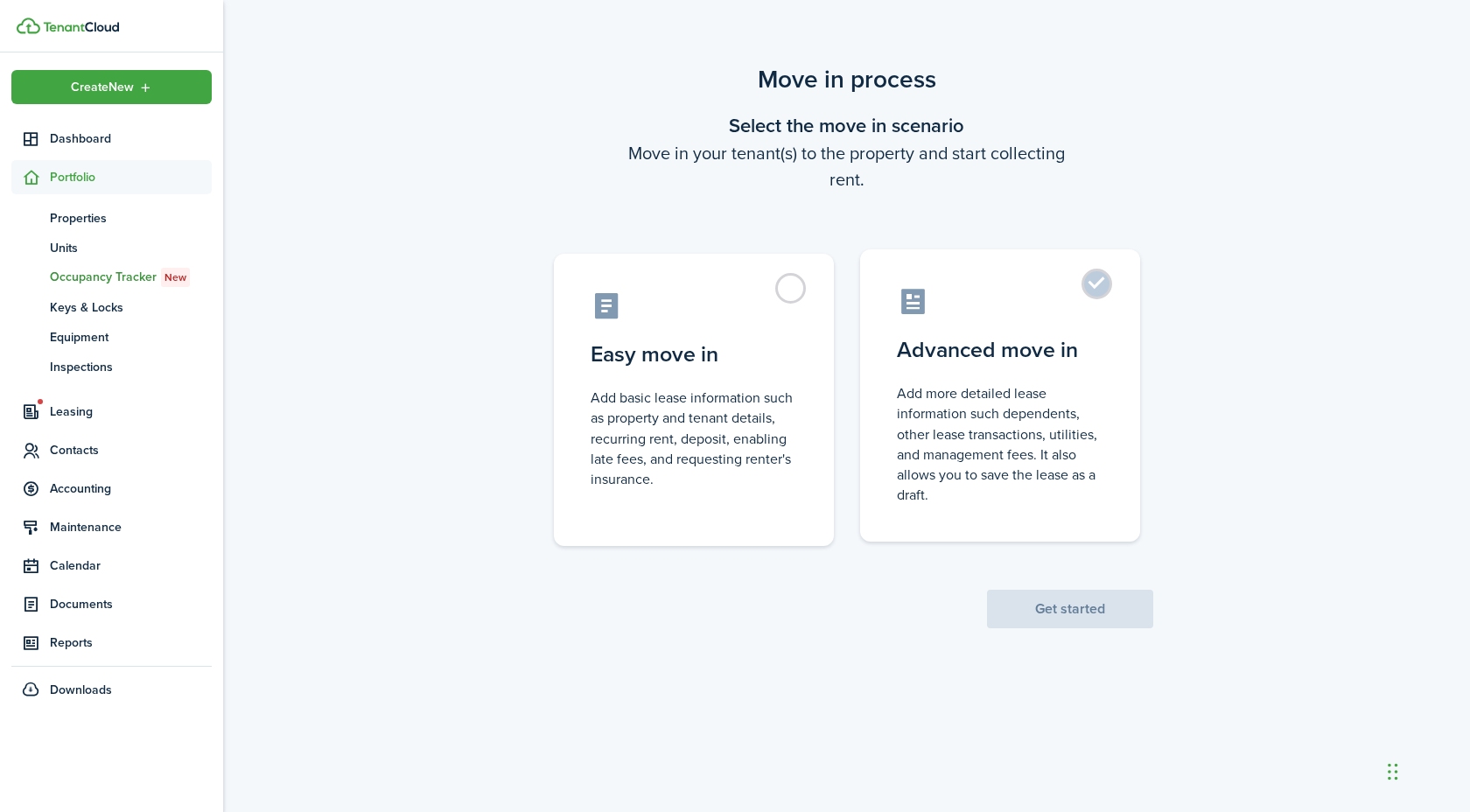
click at [1102, 291] on label "Advanced move in Add more detailed lease information such dependents, other lea…" at bounding box center [1000, 395] width 280 height 292
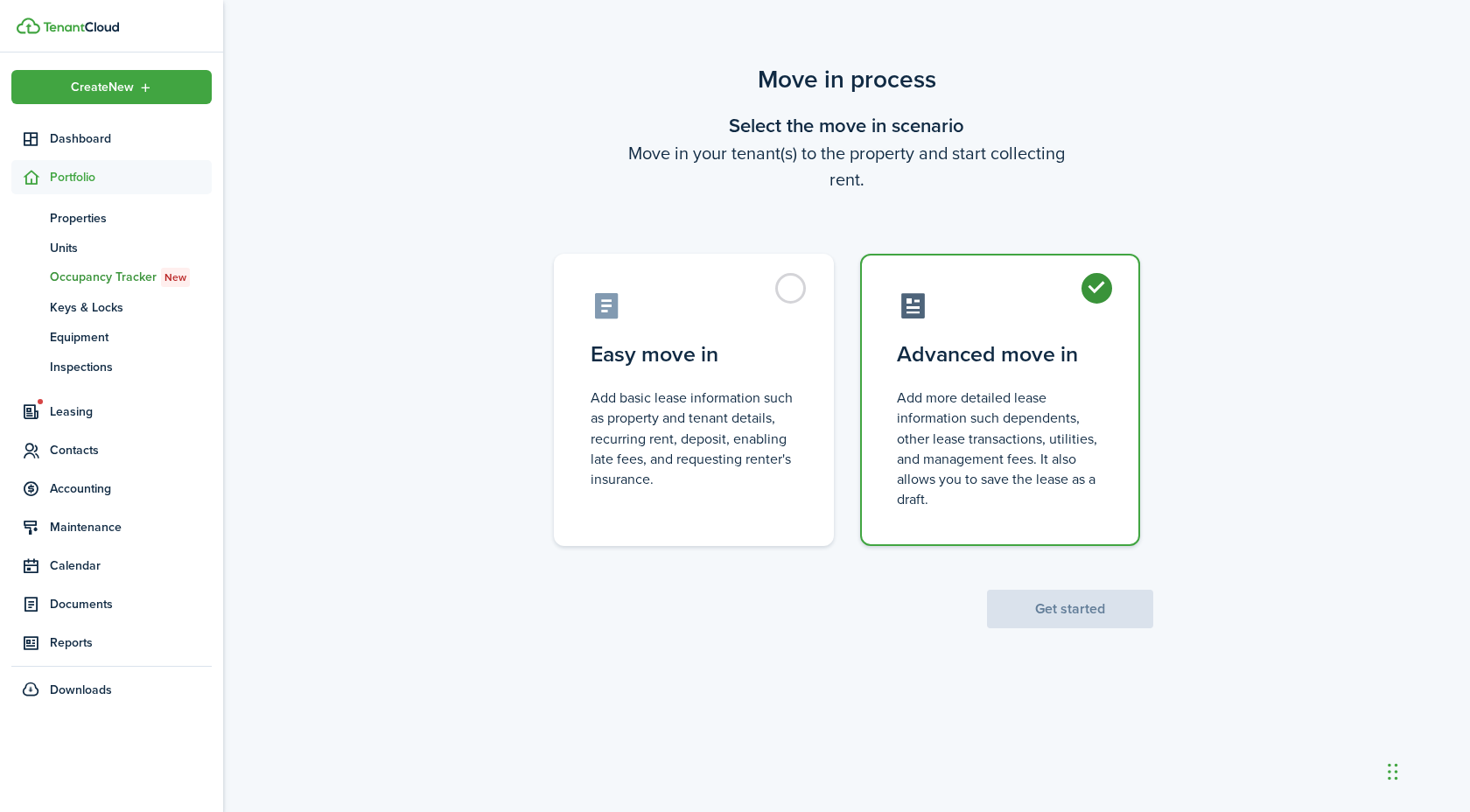
radio input "true"
click at [1096, 605] on button "Get started" at bounding box center [1071, 608] width 167 height 39
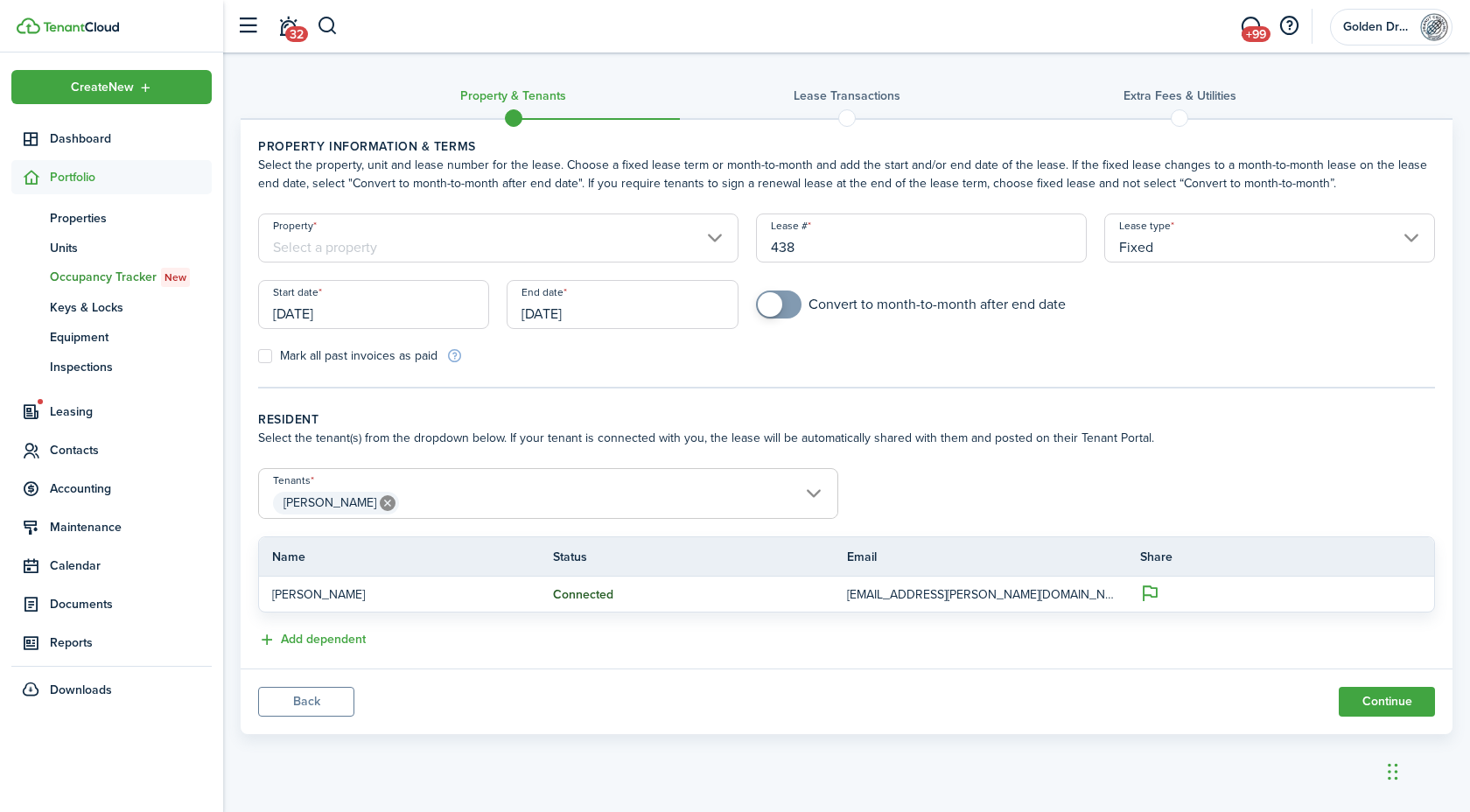
click at [719, 243] on input "Property" at bounding box center [498, 238] width 480 height 49
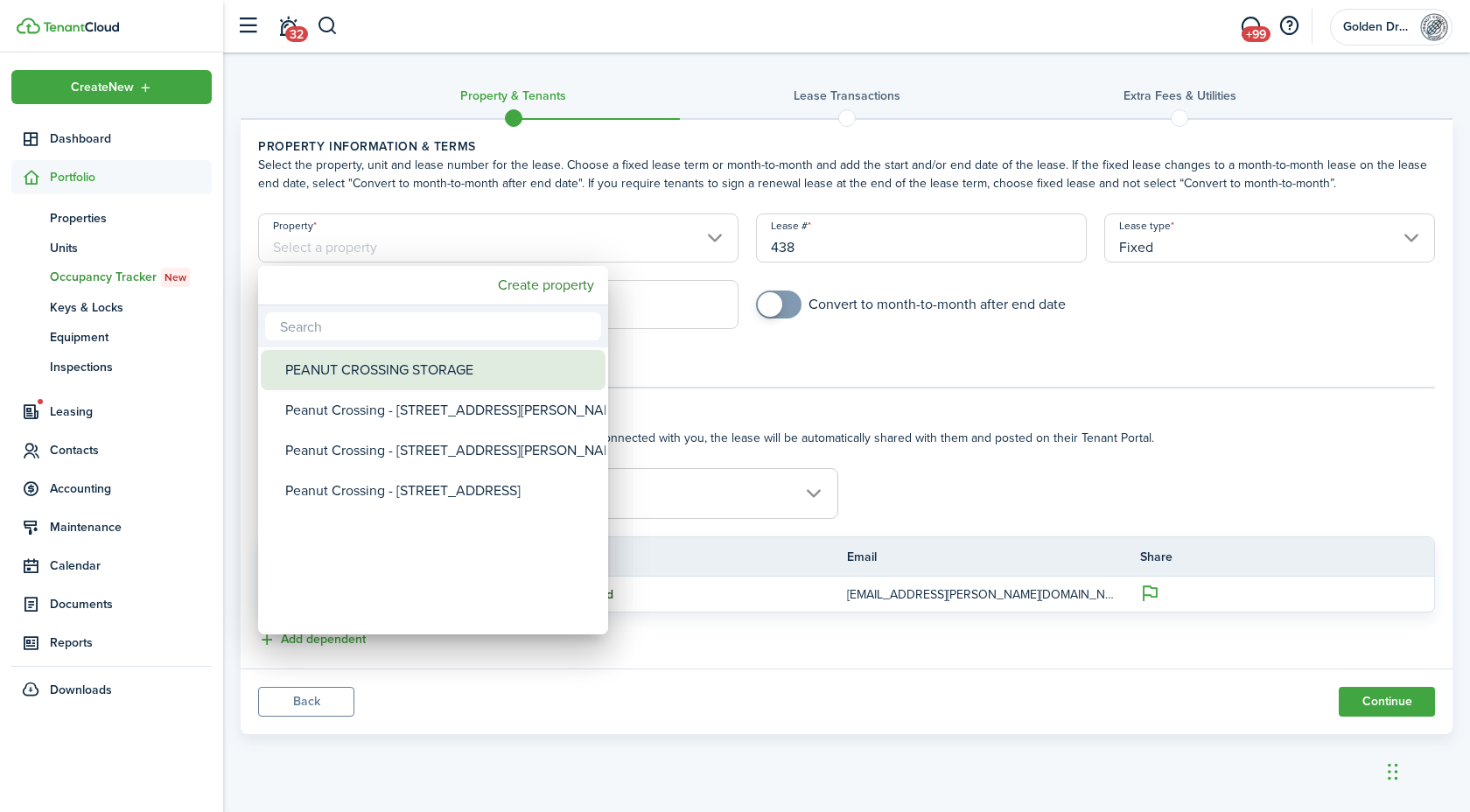
click at [502, 368] on div "PEANUT CROSSING STORAGE" at bounding box center [440, 369] width 310 height 40
type input "PEANUT CROSSING STORAGE"
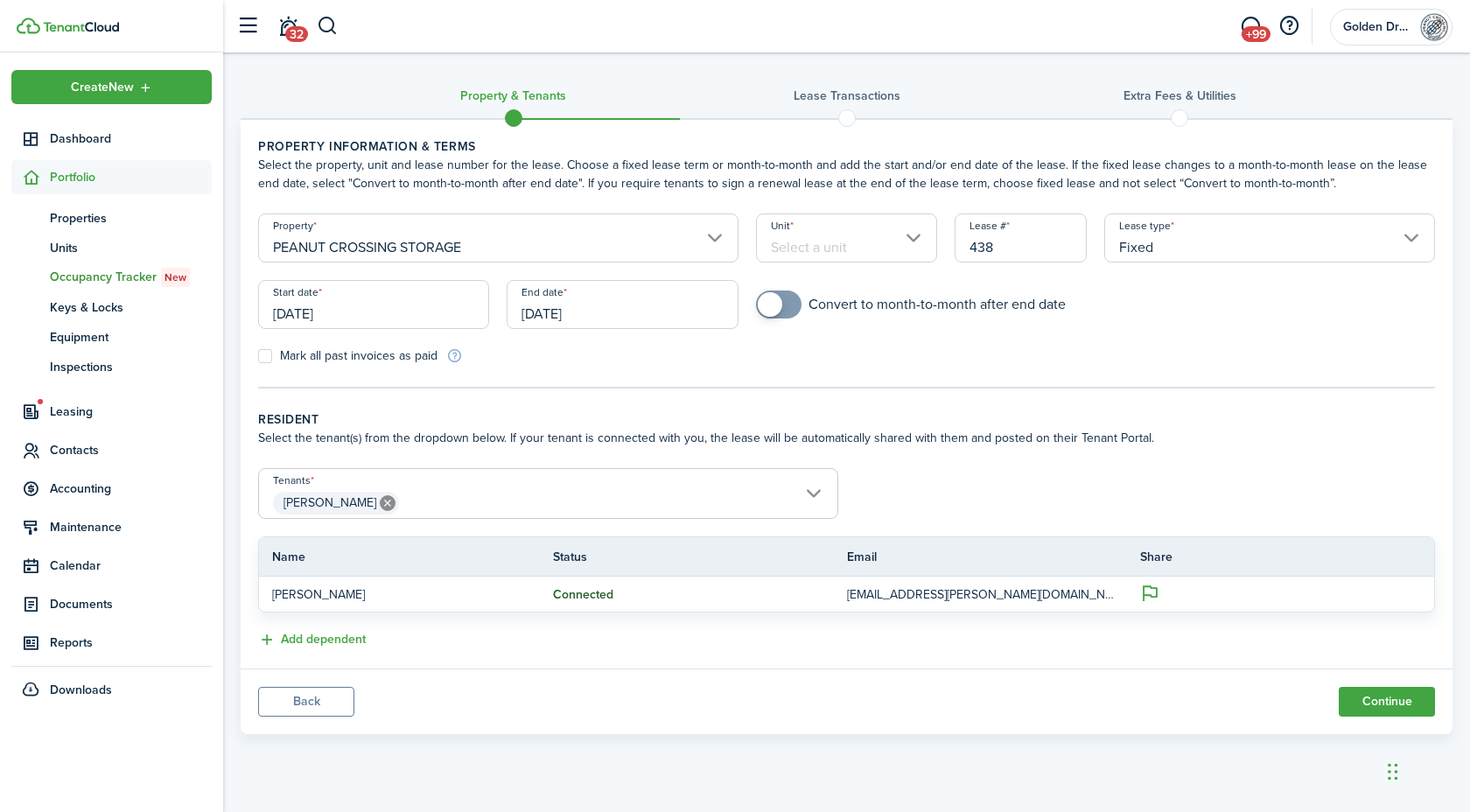
click at [806, 252] on input "Unit" at bounding box center [847, 238] width 182 height 49
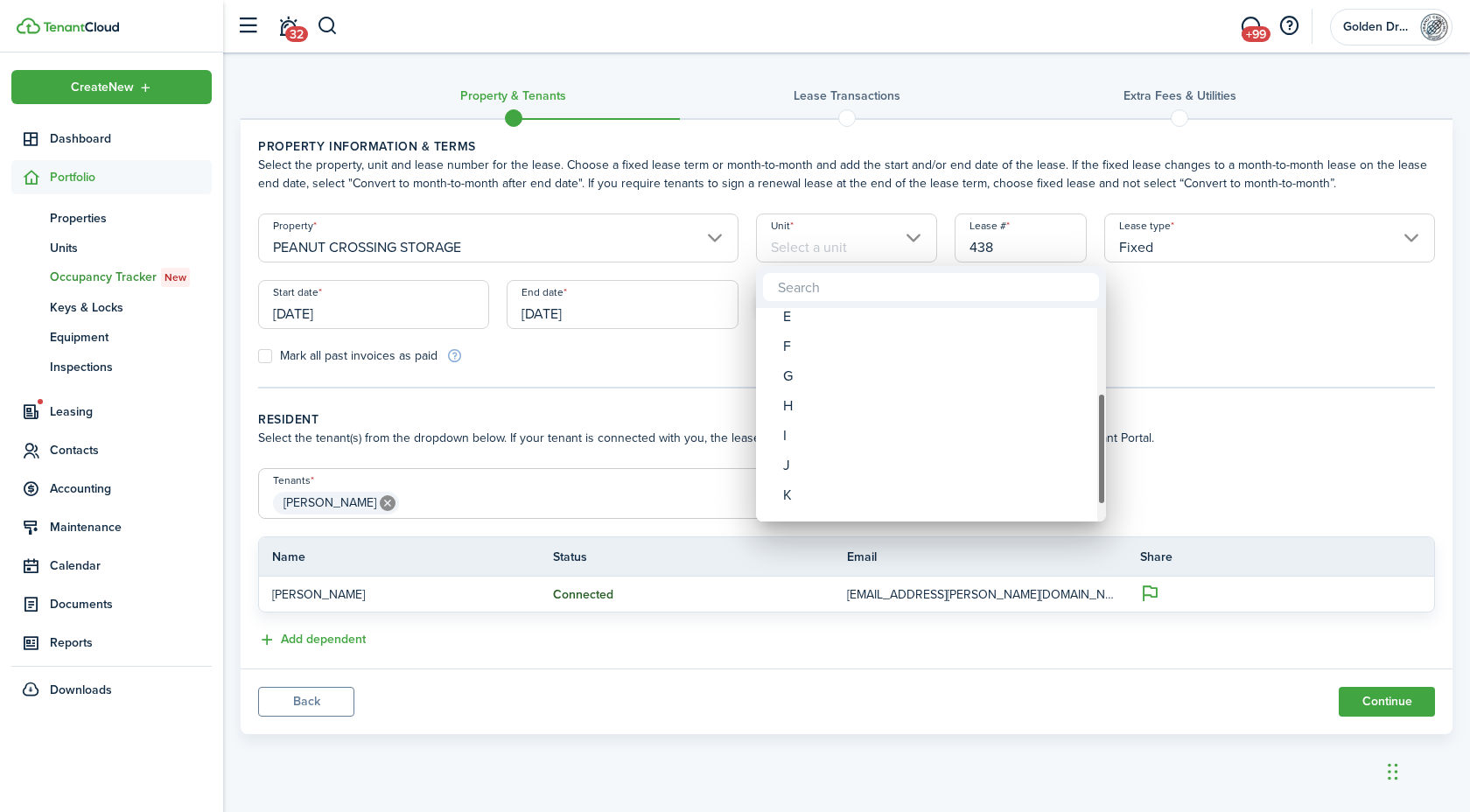
drag, startPoint x: 1098, startPoint y: 341, endPoint x: 1098, endPoint y: 428, distance: 87.0
click at [1098, 428] on div "Unit" at bounding box center [1102, 449] width 9 height 112
click at [977, 437] on div "I" at bounding box center [938, 444] width 310 height 30
type input "I"
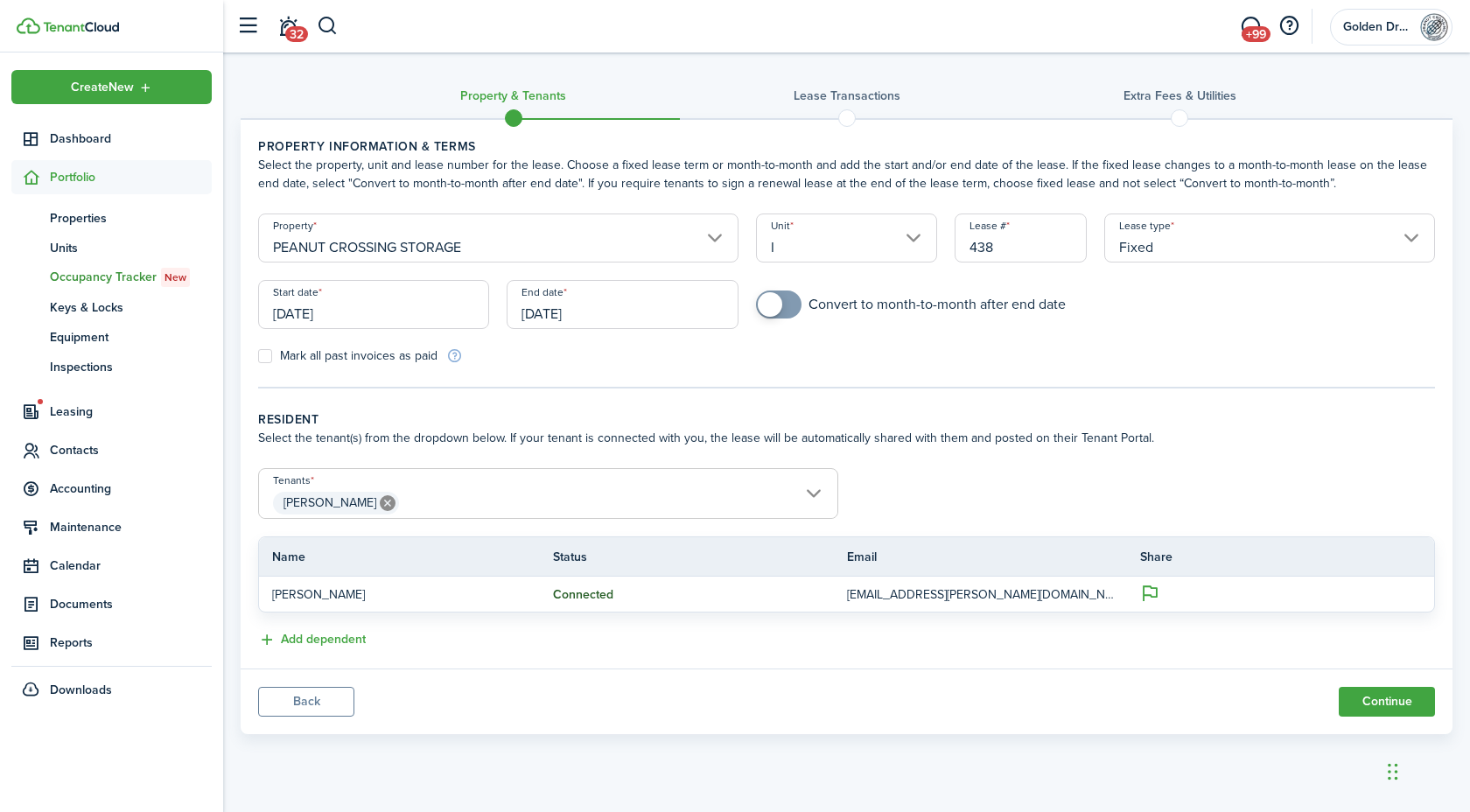
click at [1209, 237] on input "Fixed" at bounding box center [1269, 238] width 331 height 49
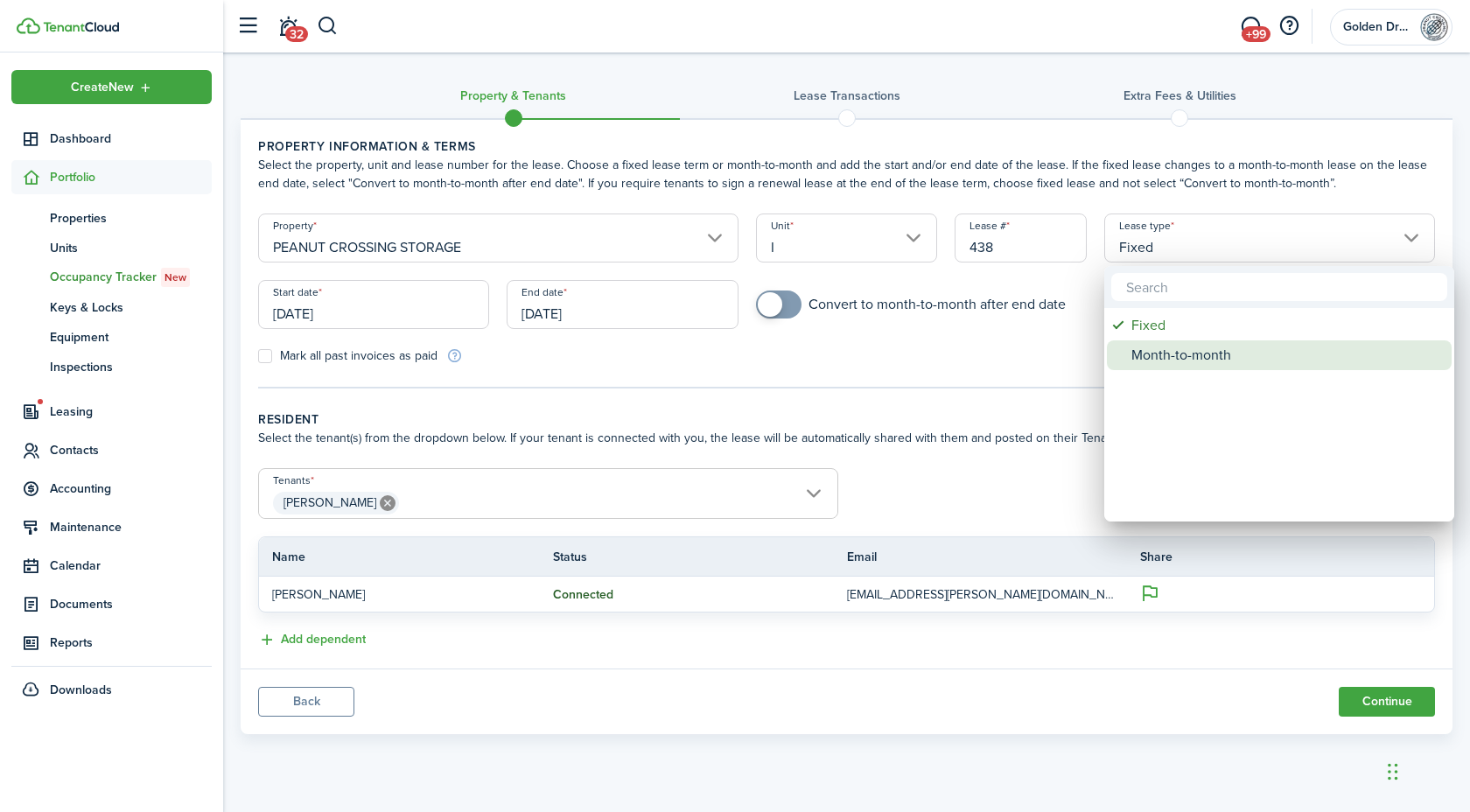
click at [1179, 358] on div "Month-to-month" at bounding box center [1286, 355] width 310 height 30
type input "Month-to-month"
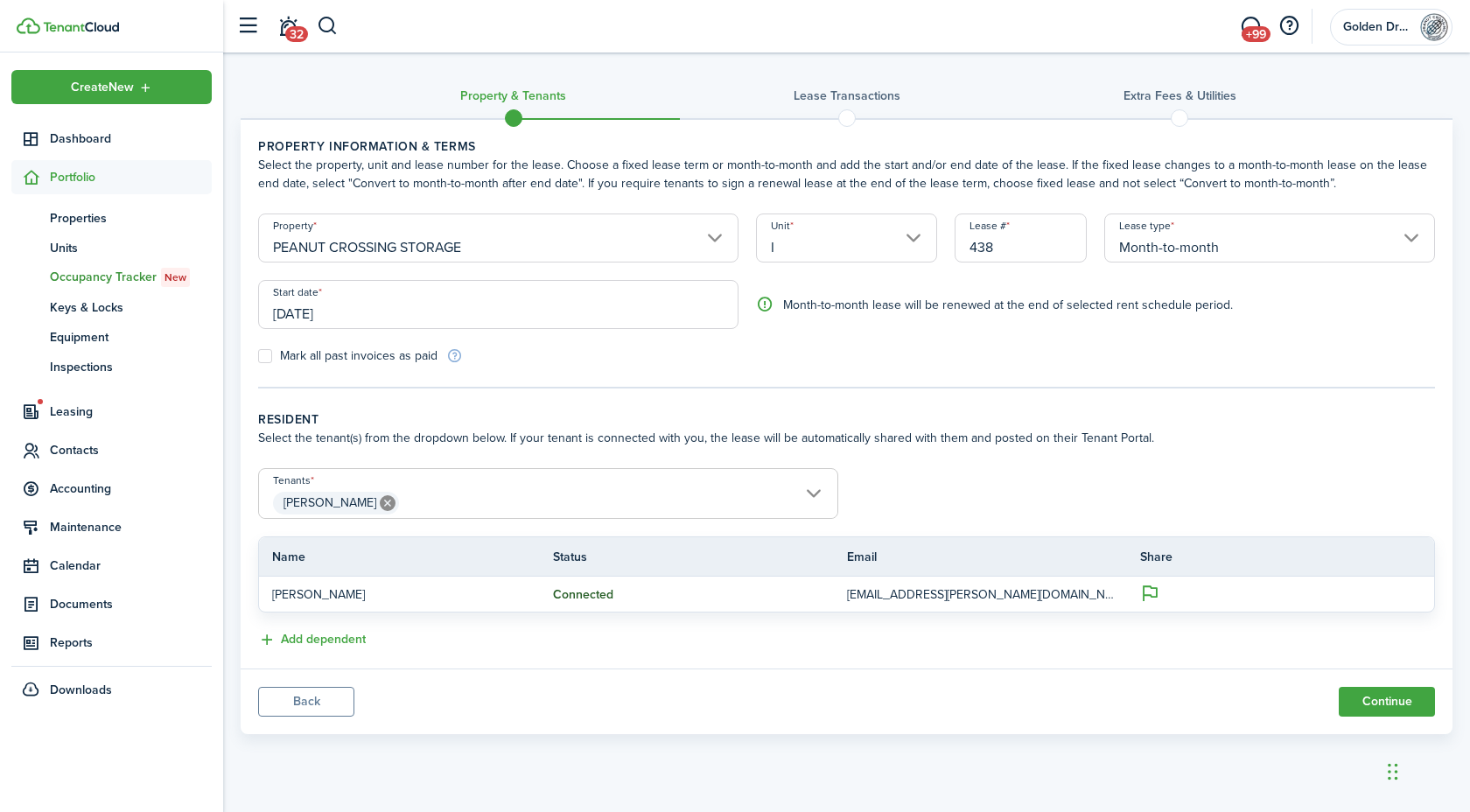
click at [679, 364] on div "Mark all past invoices as paid" at bounding box center [548, 356] width 598 height 18
click at [1389, 709] on button "Continue" at bounding box center [1387, 701] width 96 height 30
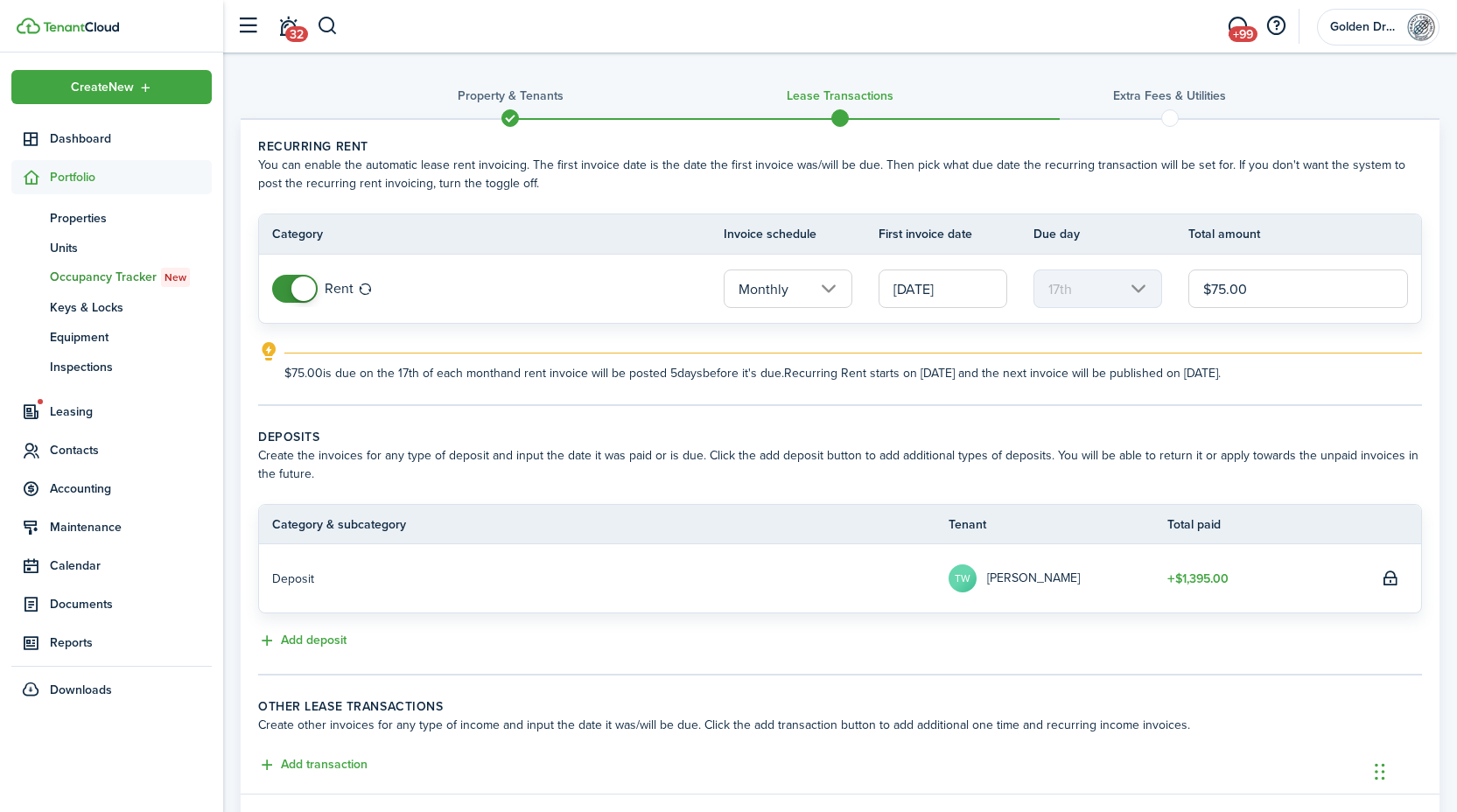
click at [943, 291] on input "[DATE]" at bounding box center [943, 289] width 129 height 39
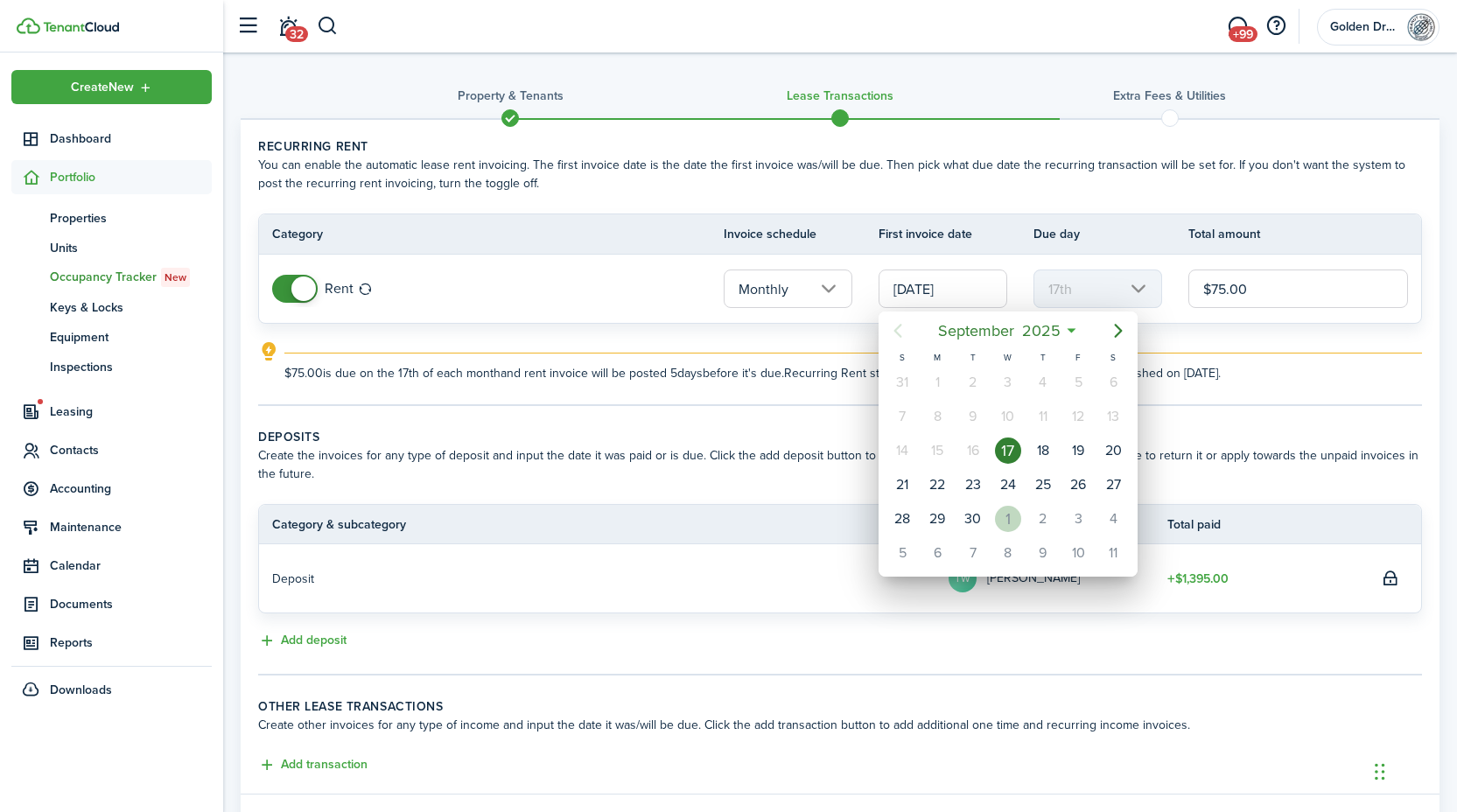
click at [995, 502] on div "Oct 1" at bounding box center [1008, 519] width 35 height 33
type input "10/01/2025"
type input "1st"
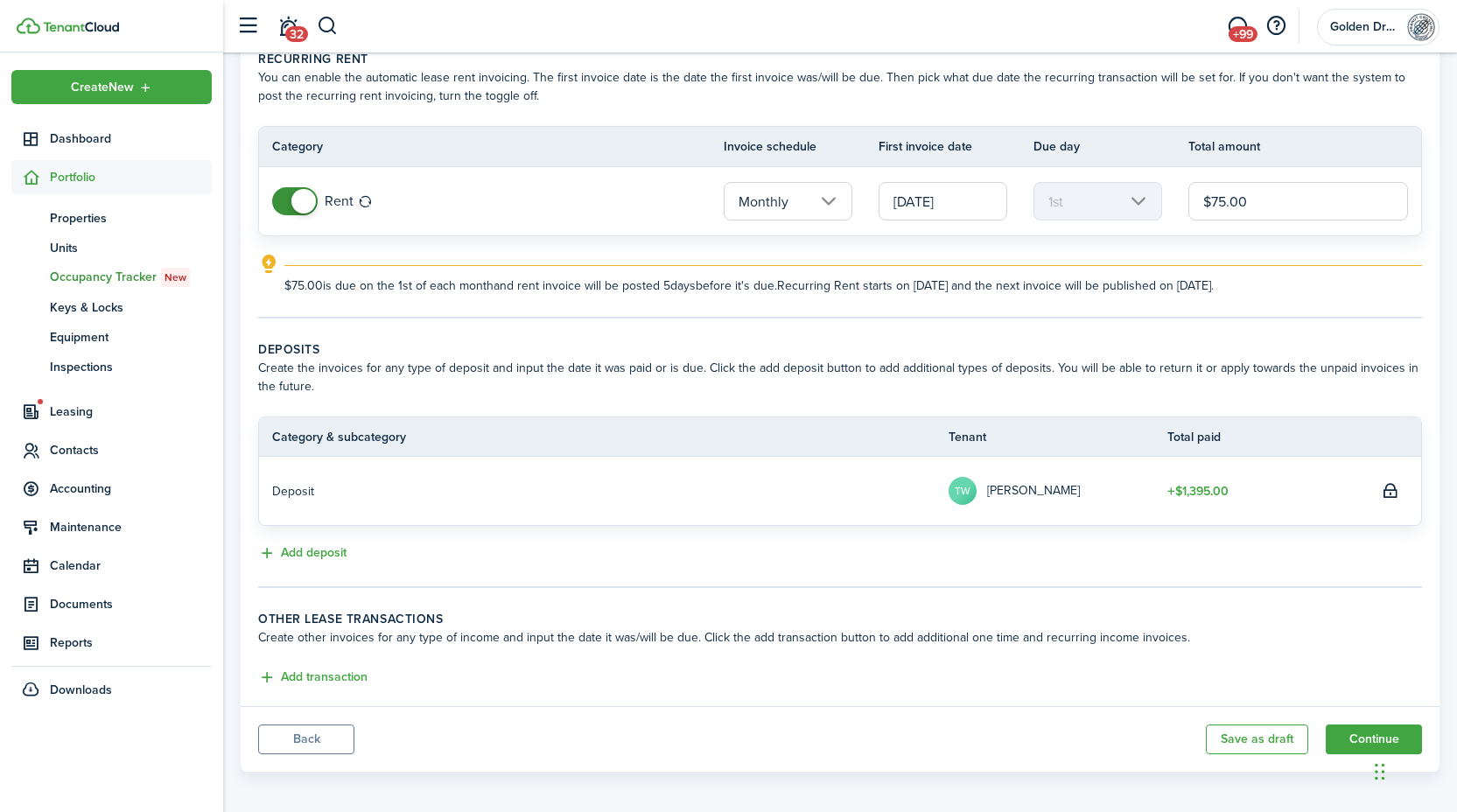
scroll to position [95, 0]
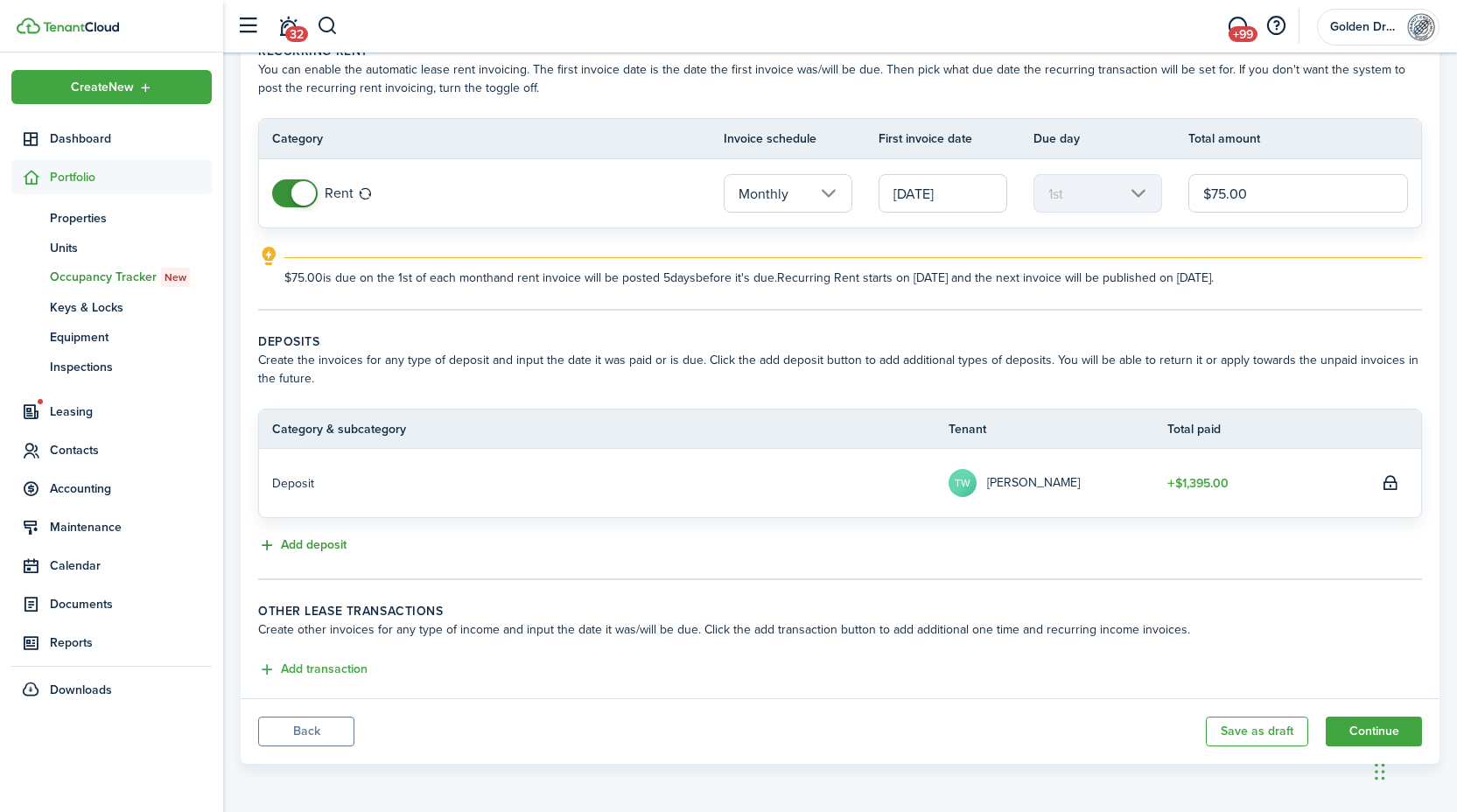
click at [316, 544] on button "Add deposit" at bounding box center [302, 545] width 89 height 20
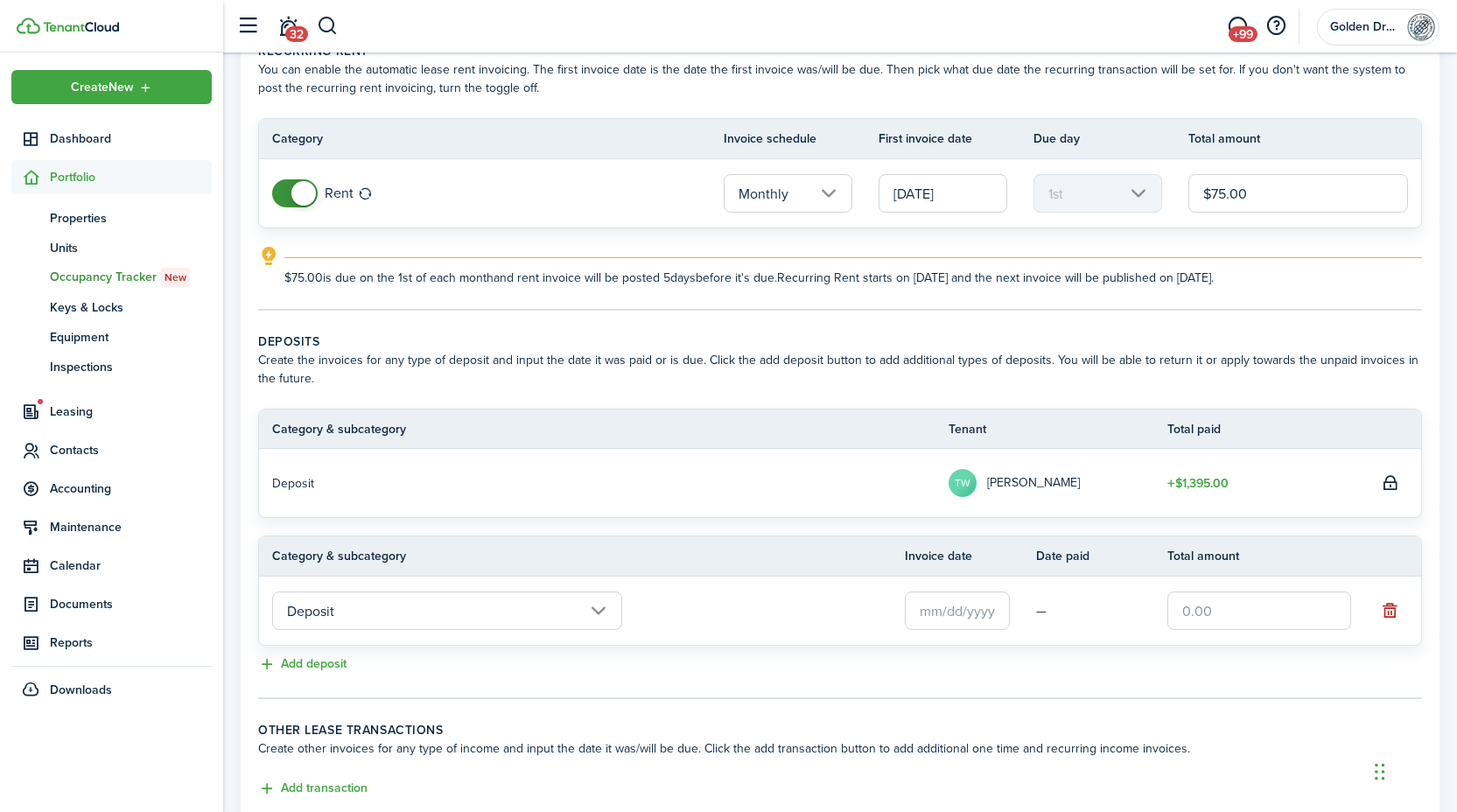
click at [998, 613] on input "text" at bounding box center [957, 610] width 105 height 39
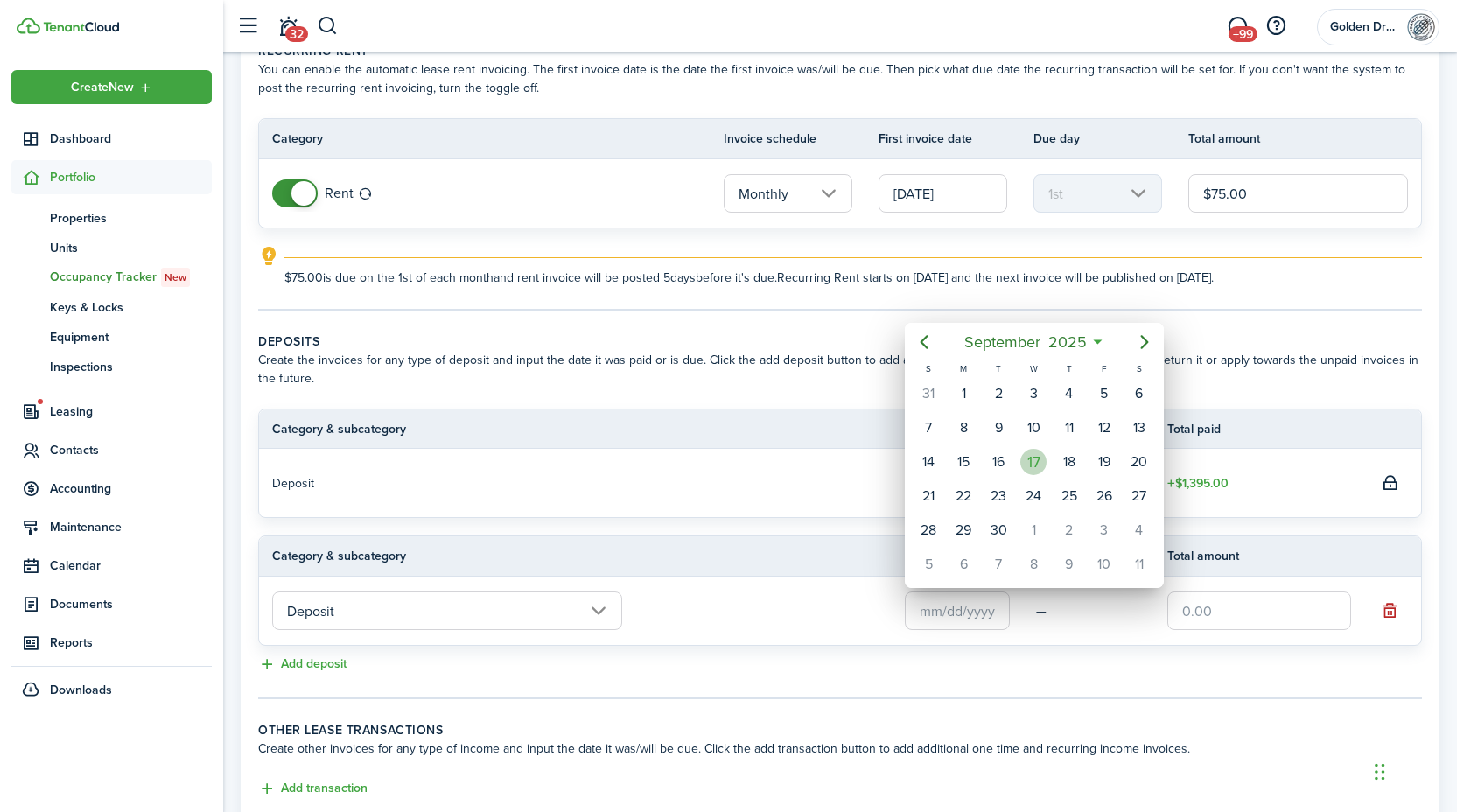
click at [1034, 469] on div "17" at bounding box center [1033, 462] width 26 height 26
type input "[DATE]"
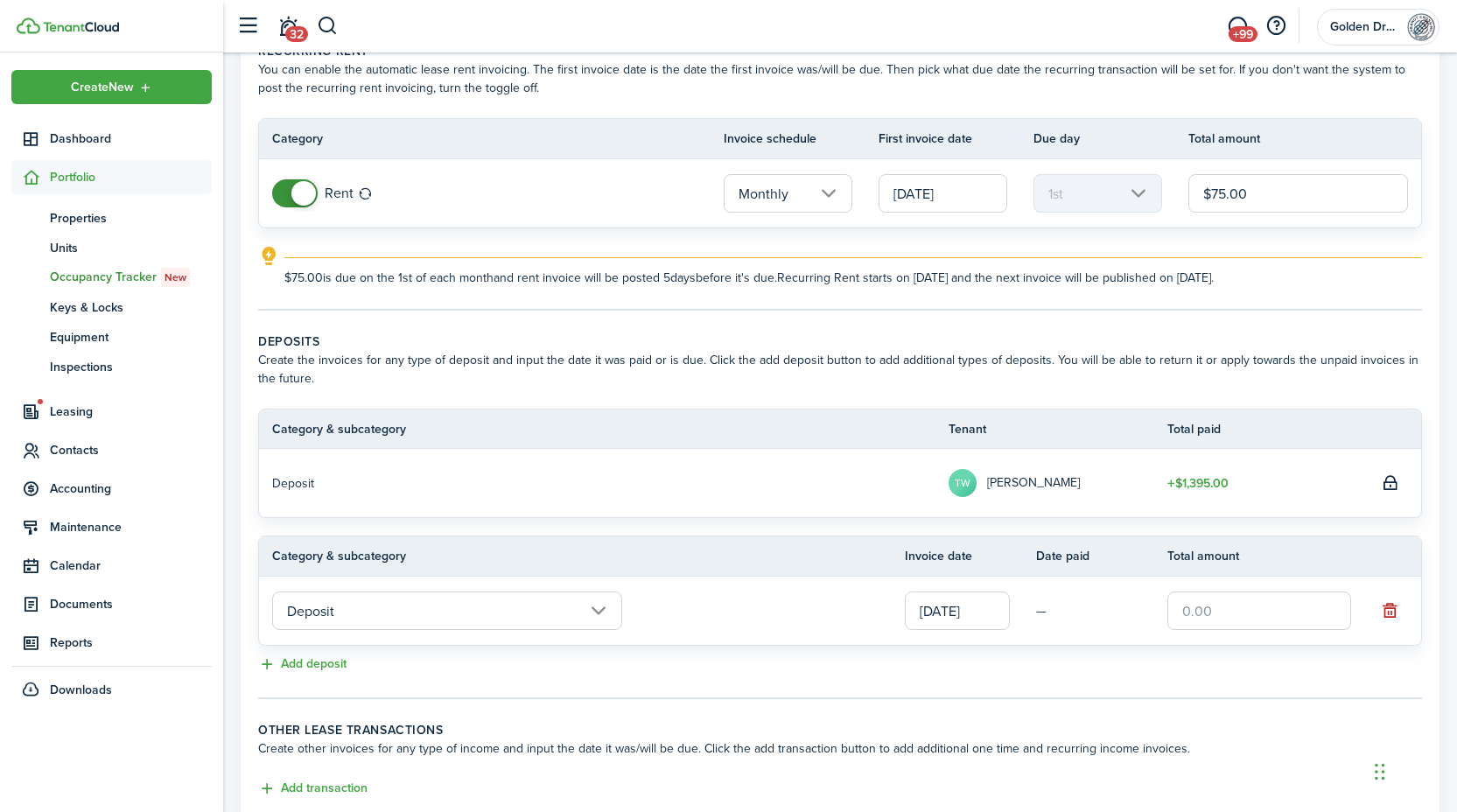
click at [1211, 616] on input "text" at bounding box center [1259, 610] width 184 height 39
type input "$75.00"
click at [1134, 692] on tc-wizard-step "Deposits Create the invoices for any type of deposit and input the date it was …" at bounding box center [839, 515] width 1164 height 367
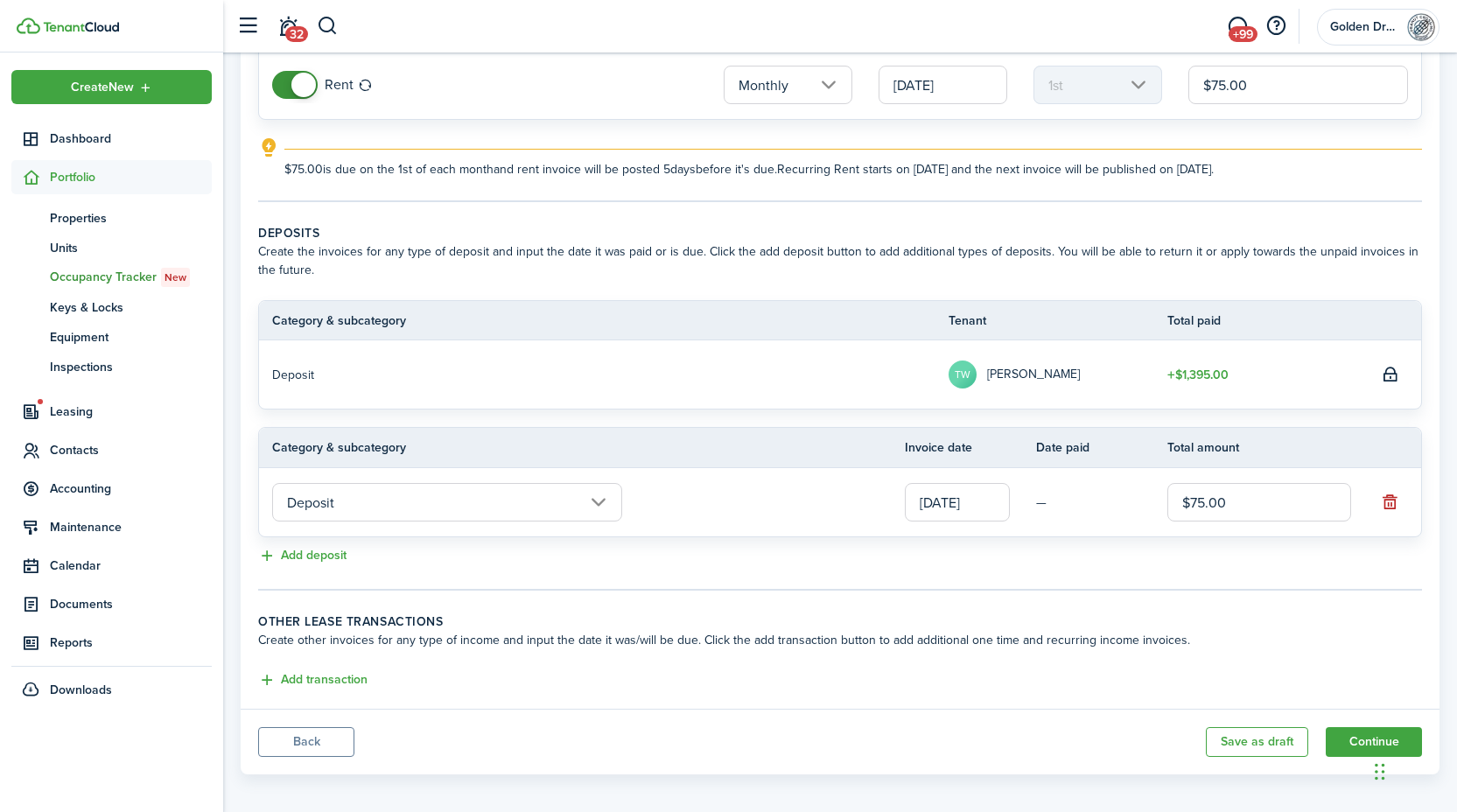
scroll to position [215, 0]
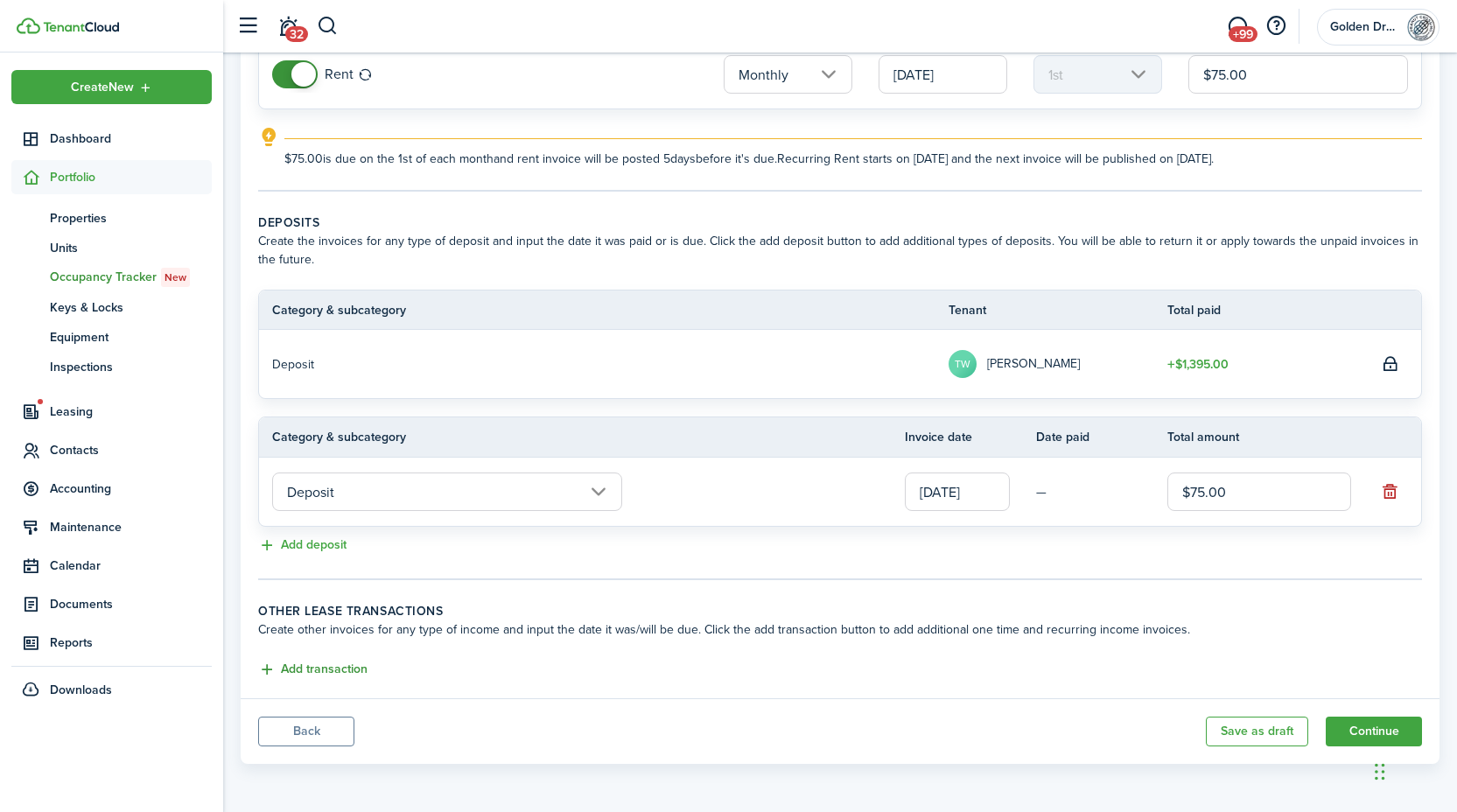
click at [328, 661] on button "Add transaction" at bounding box center [312, 669] width 110 height 20
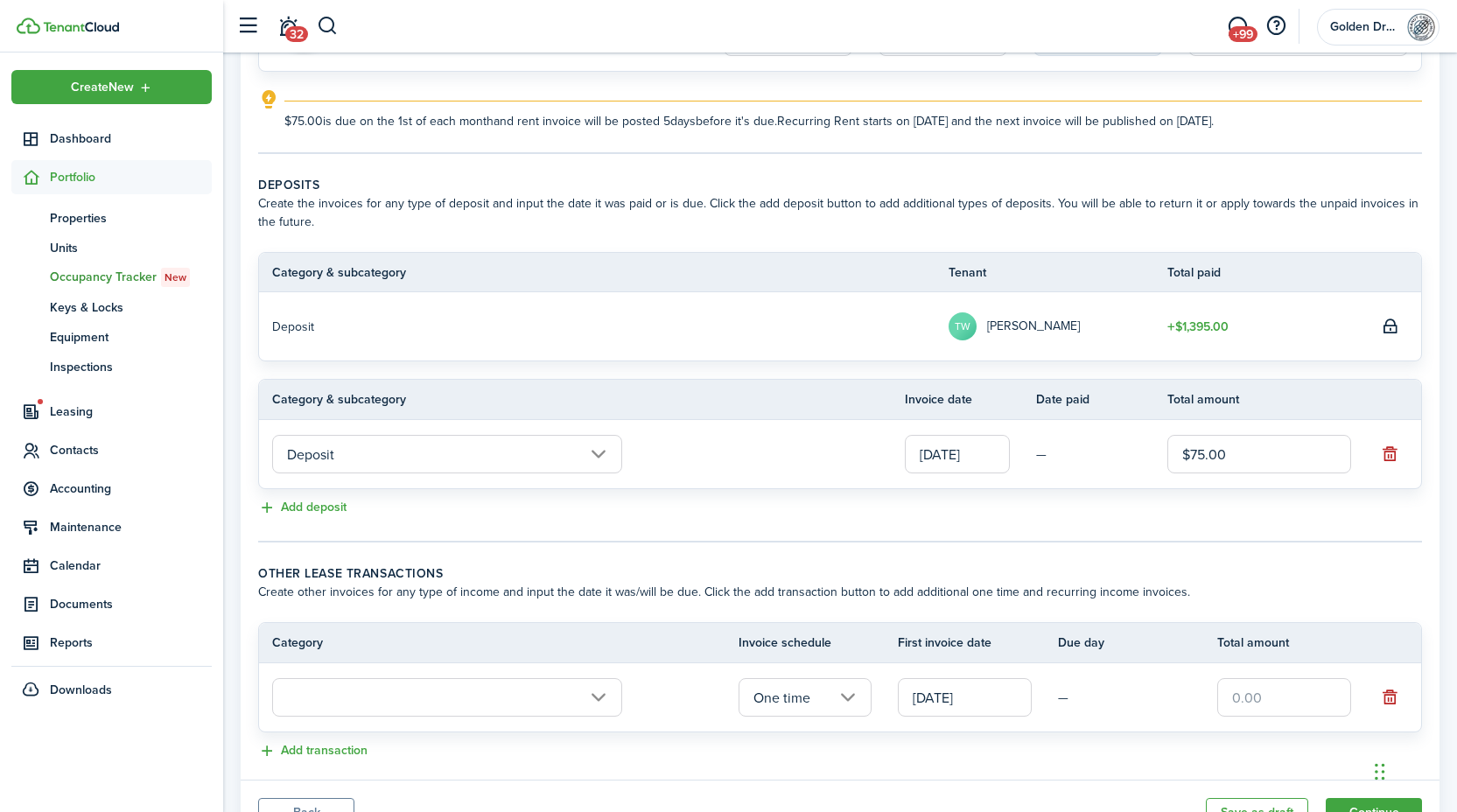
scroll to position [333, 0]
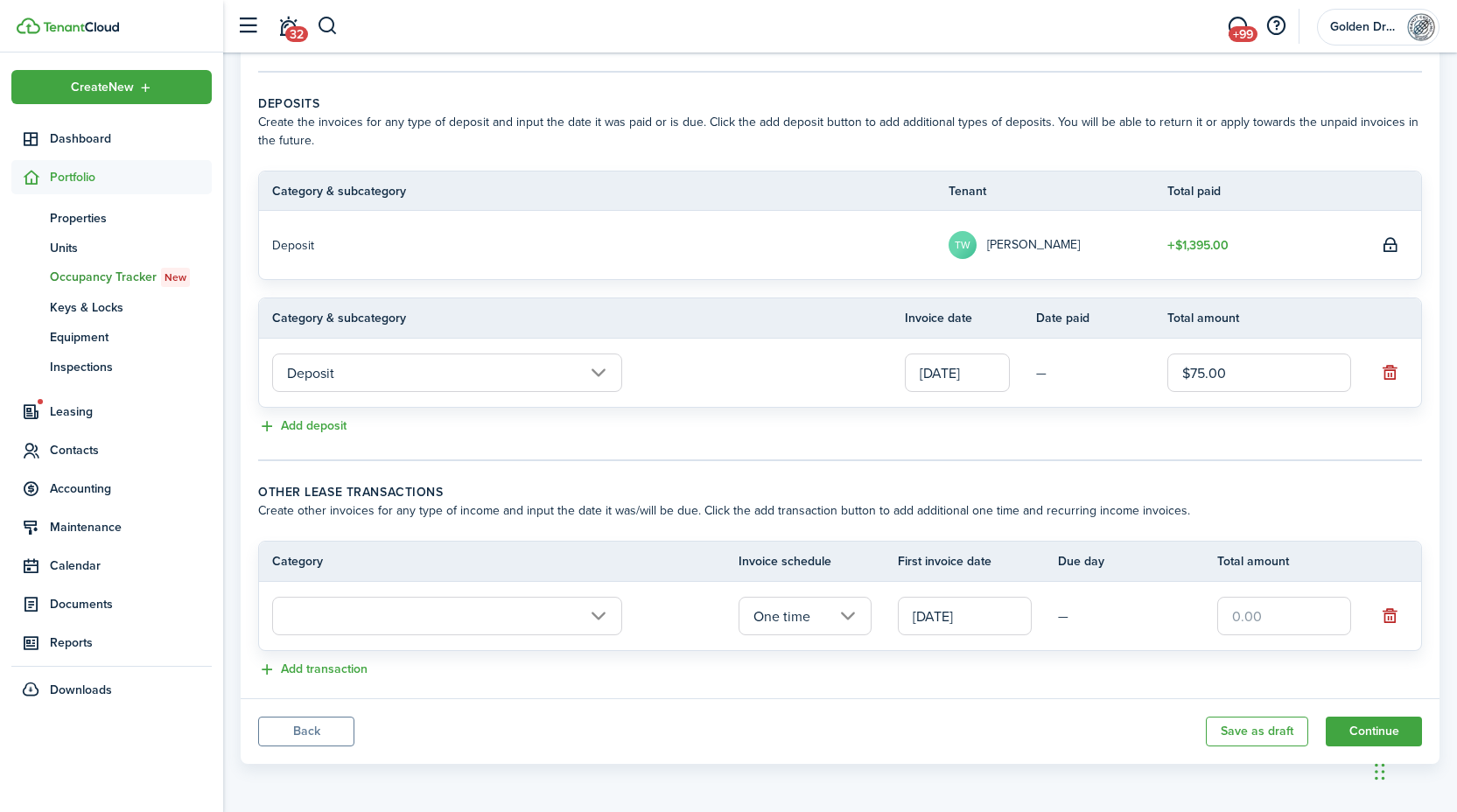
click at [482, 608] on input "text" at bounding box center [446, 616] width 350 height 39
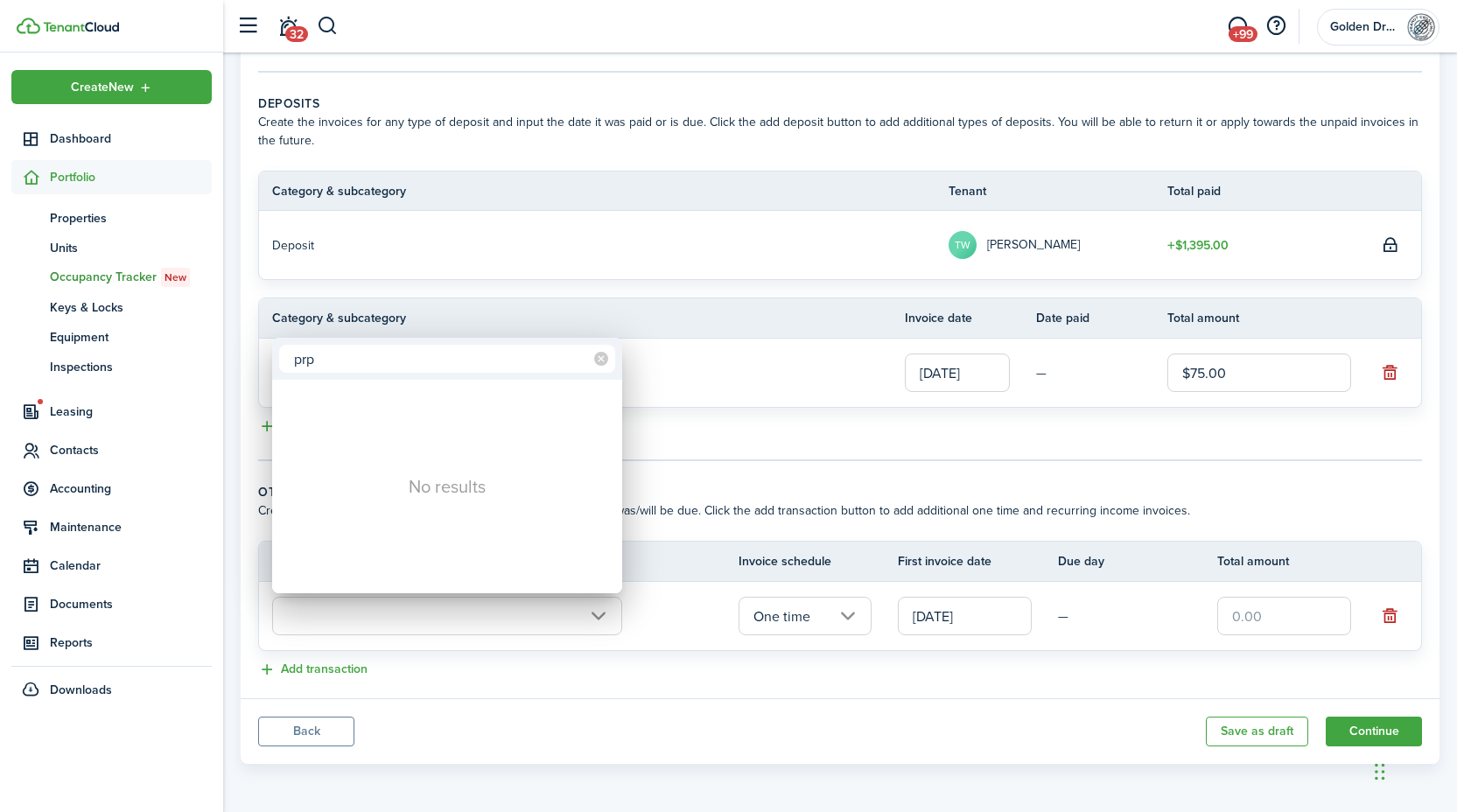
click at [358, 360] on input "prp" at bounding box center [446, 358] width 336 height 28
type input "pro"
click at [683, 368] on div at bounding box center [728, 406] width 1737 height 1092
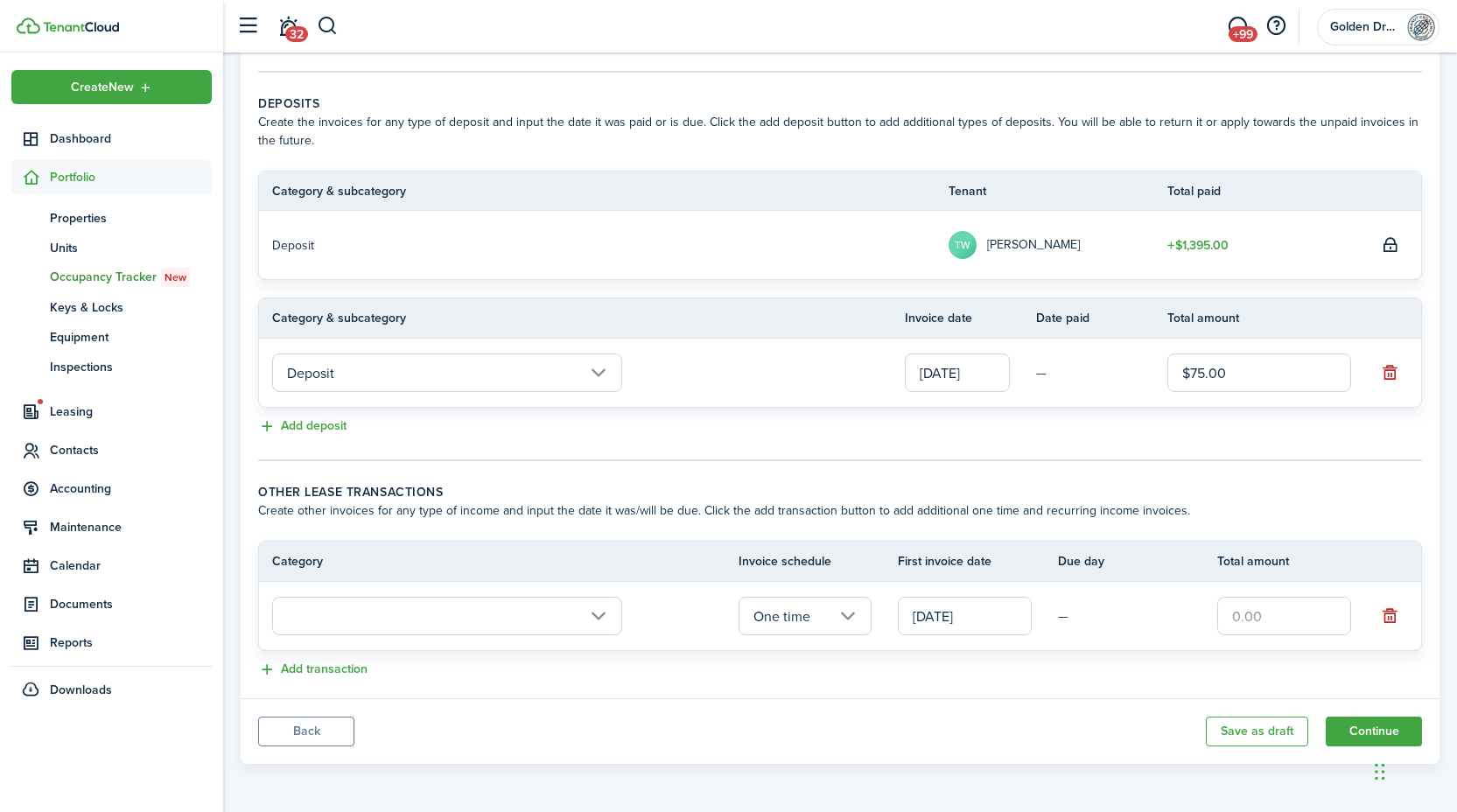
click at [523, 608] on input "text" at bounding box center [446, 616] width 350 height 39
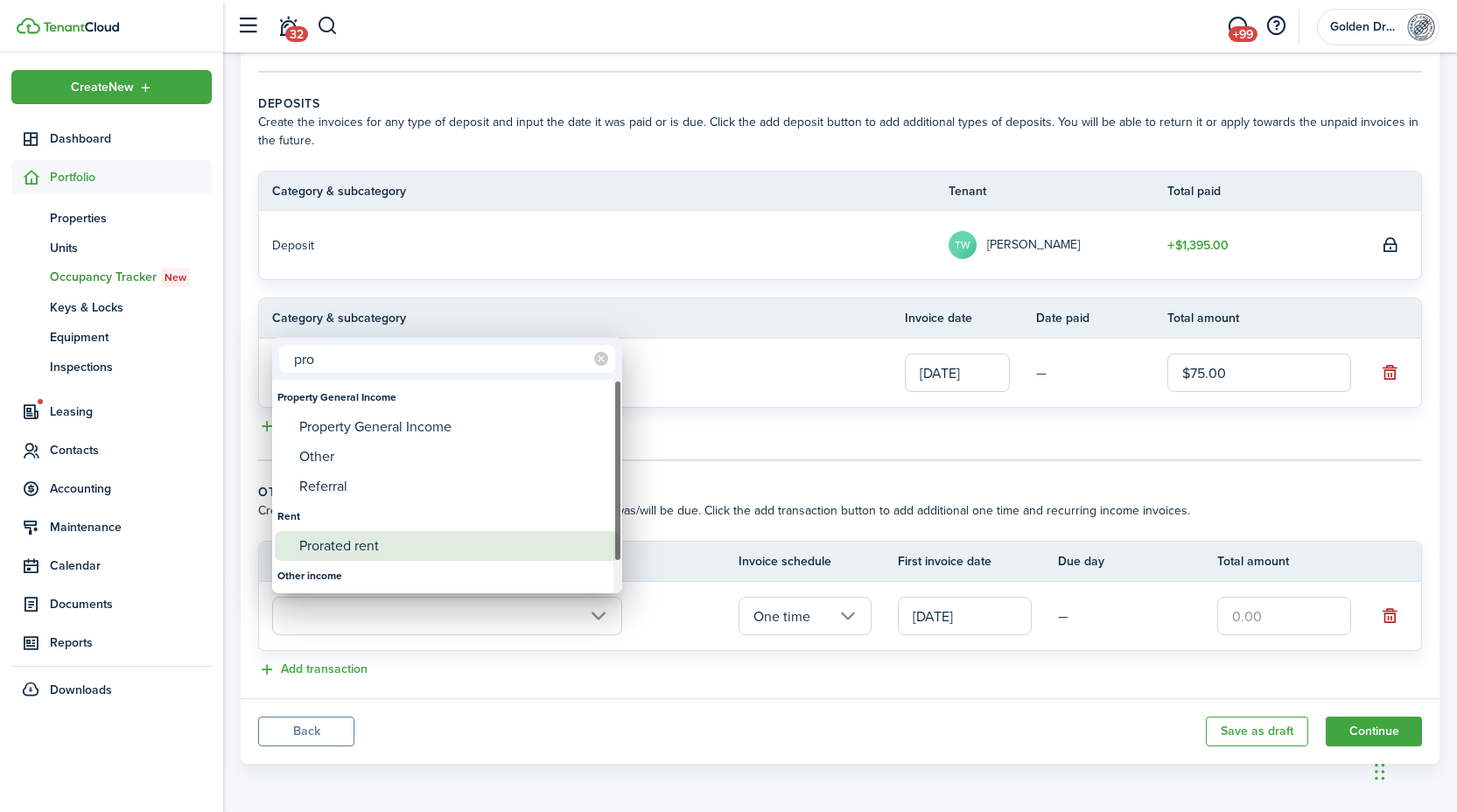
type input "pro"
click at [407, 549] on div "Prorated rent" at bounding box center [454, 545] width 310 height 30
type input "Rent / Prorated rent"
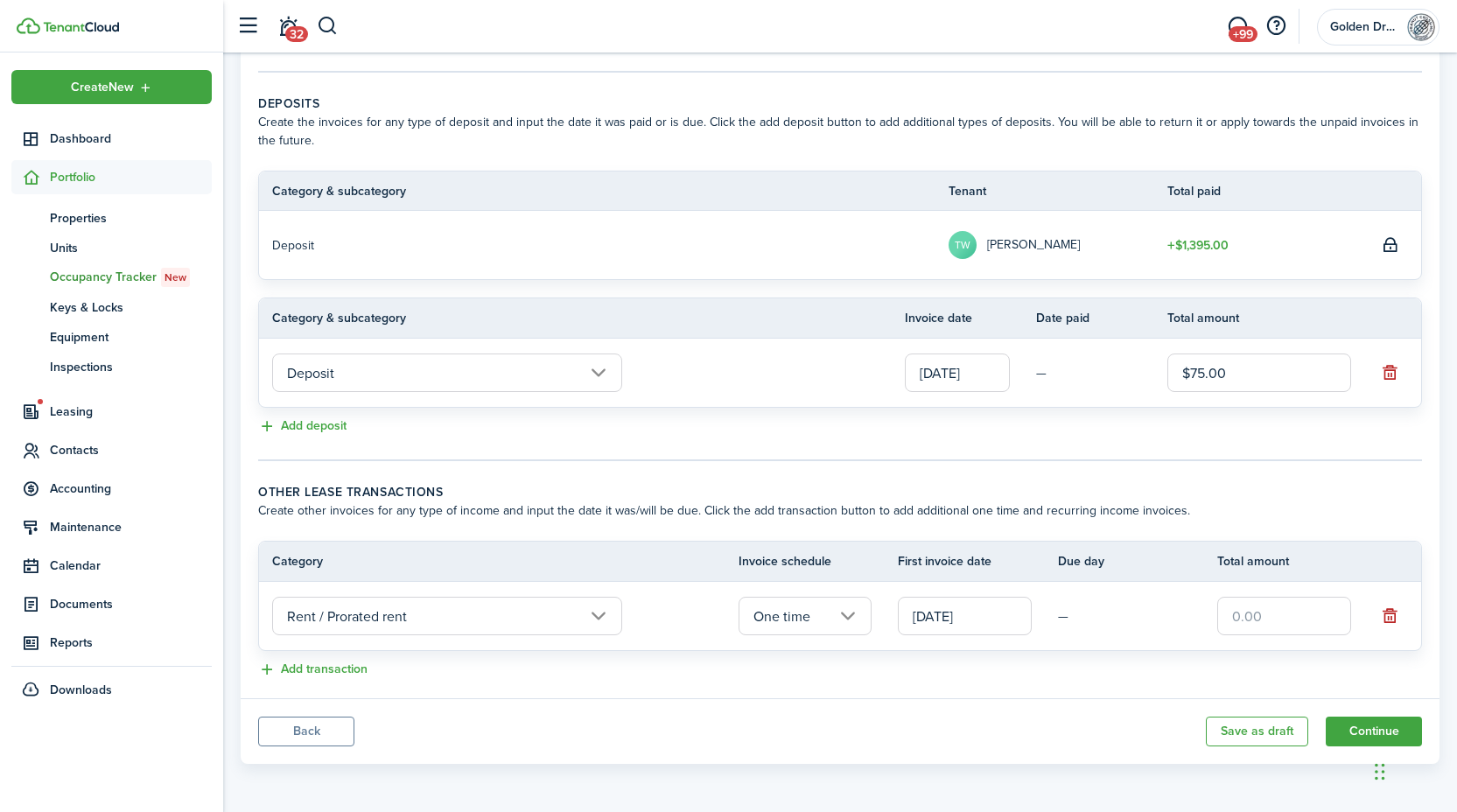
click at [800, 624] on input "One time" at bounding box center [805, 616] width 134 height 39
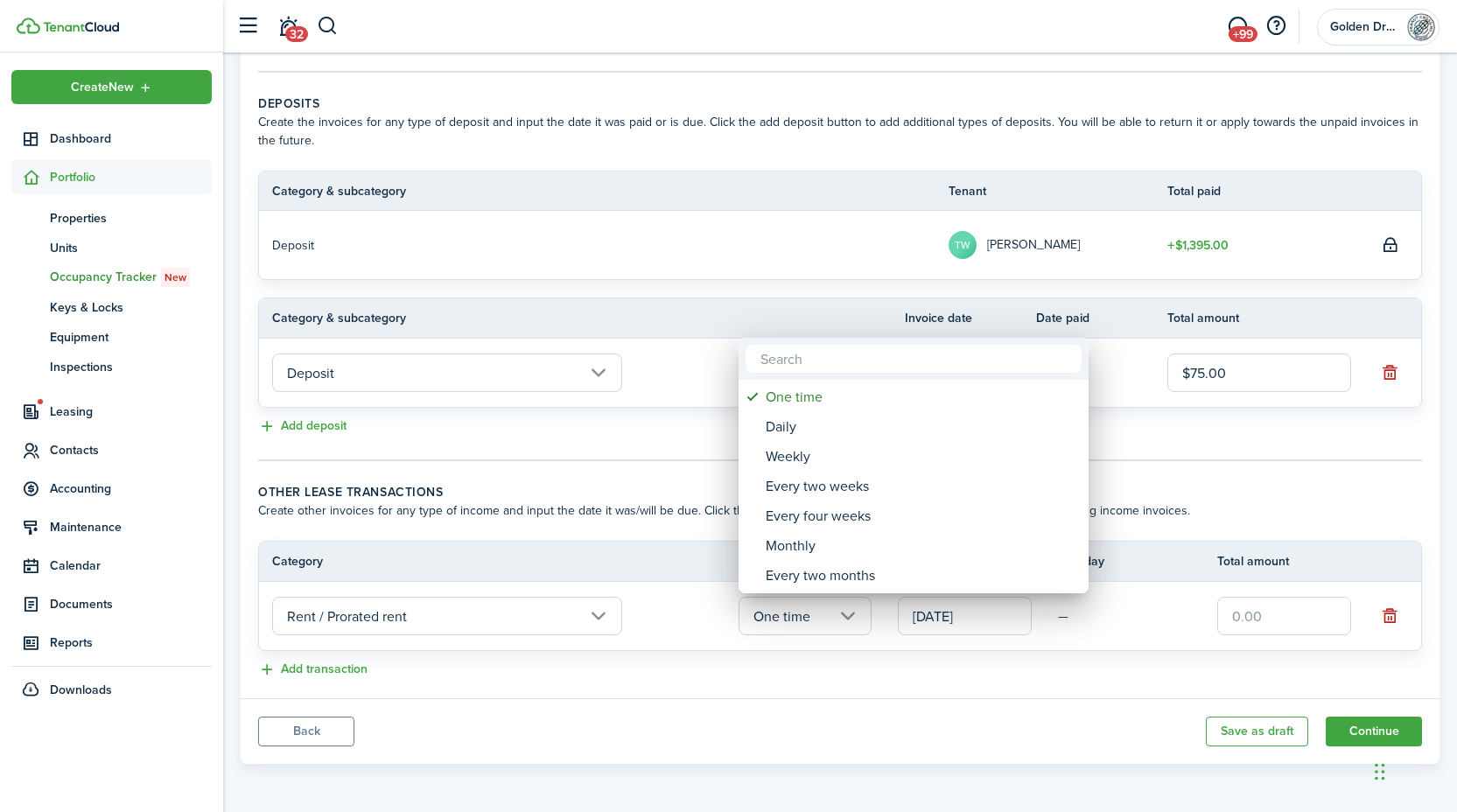
click at [799, 608] on div at bounding box center [728, 406] width 1737 height 1092
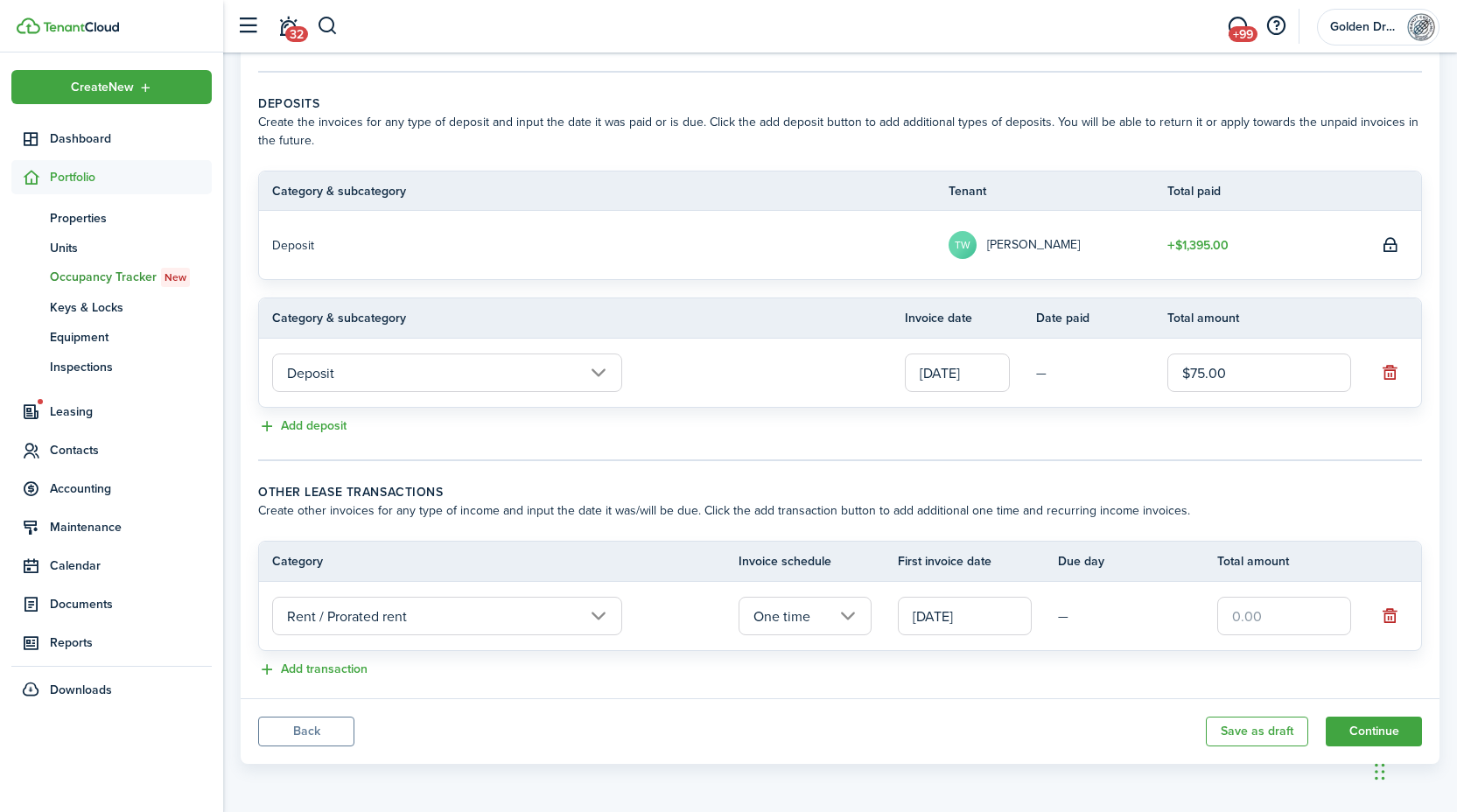
click at [971, 645] on tr "Rent / Prorated rent One time 09/17/2025 —" at bounding box center [839, 615] width 1162 height 68
click at [806, 704] on panel-main-footer "Back Save as draft Continue" at bounding box center [840, 731] width 1199 height 65
click at [884, 692] on panel-main-body "Recurring rent You can enable the automatic lease rent invoicing. The first inv…" at bounding box center [840, 242] width 1199 height 912
click at [1252, 621] on input "text" at bounding box center [1284, 616] width 134 height 39
click at [1326, 622] on input "text" at bounding box center [1284, 616] width 134 height 39
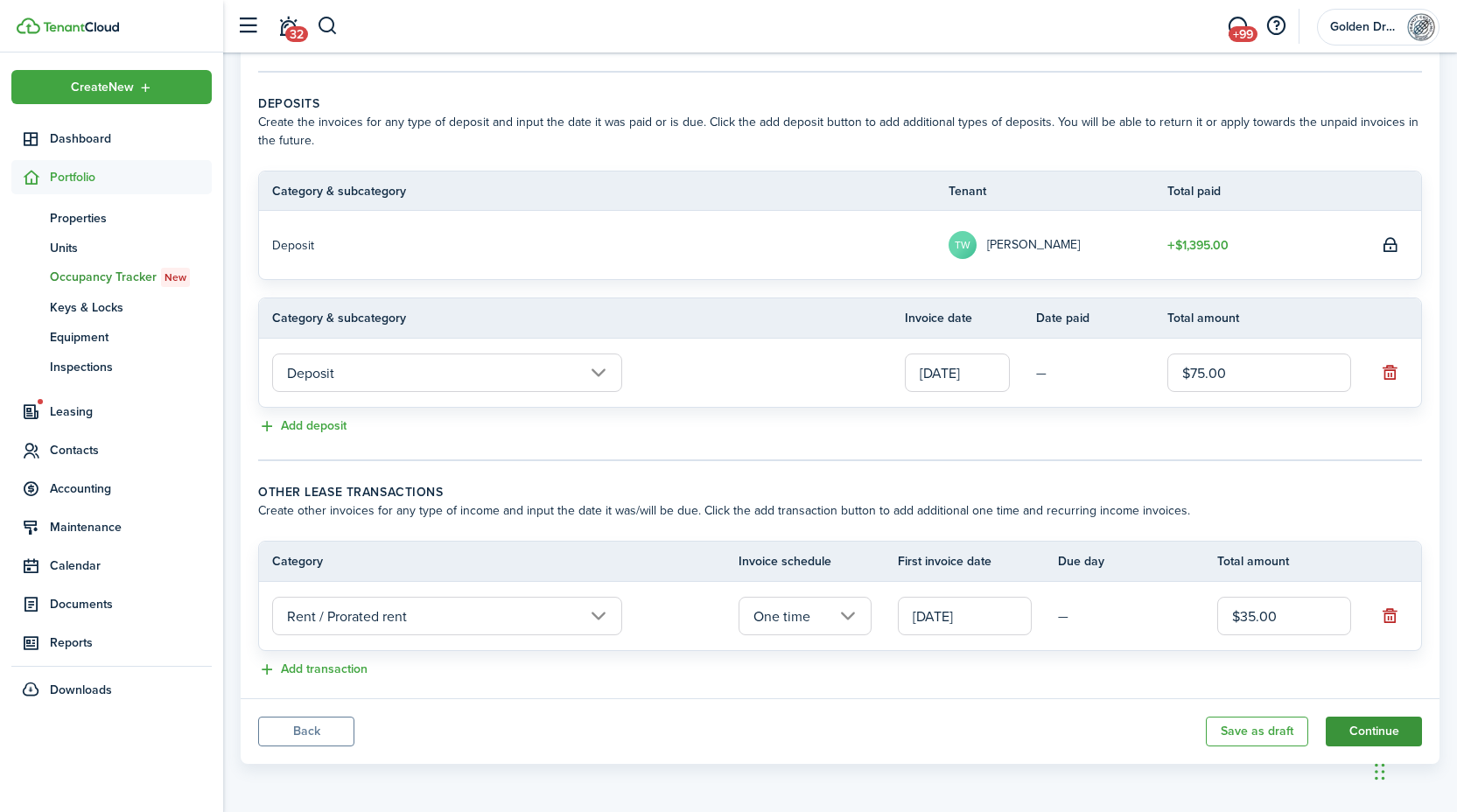
type input "$35.00"
click at [1376, 722] on button "Continue" at bounding box center [1374, 731] width 96 height 30
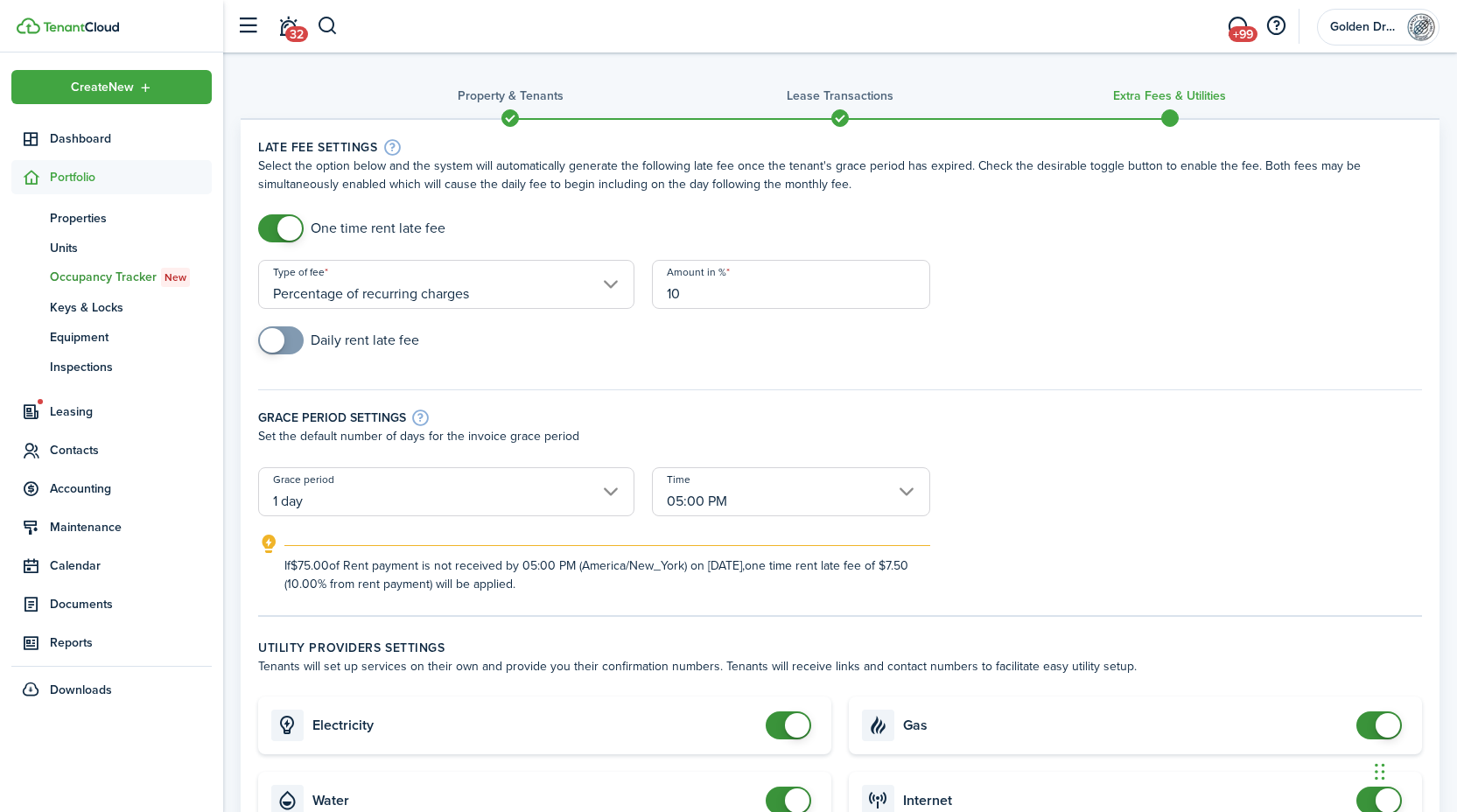
drag, startPoint x: 1469, startPoint y: 333, endPoint x: 1464, endPoint y: 320, distance: 13.9
click at [1456, 320] on html "Create New Dashboard Portfolio pt Properties un Units oc Occupancy Tracker New …" at bounding box center [728, 406] width 1457 height 812
click at [447, 296] on input "Percentage of recurring charges" at bounding box center [446, 284] width 376 height 49
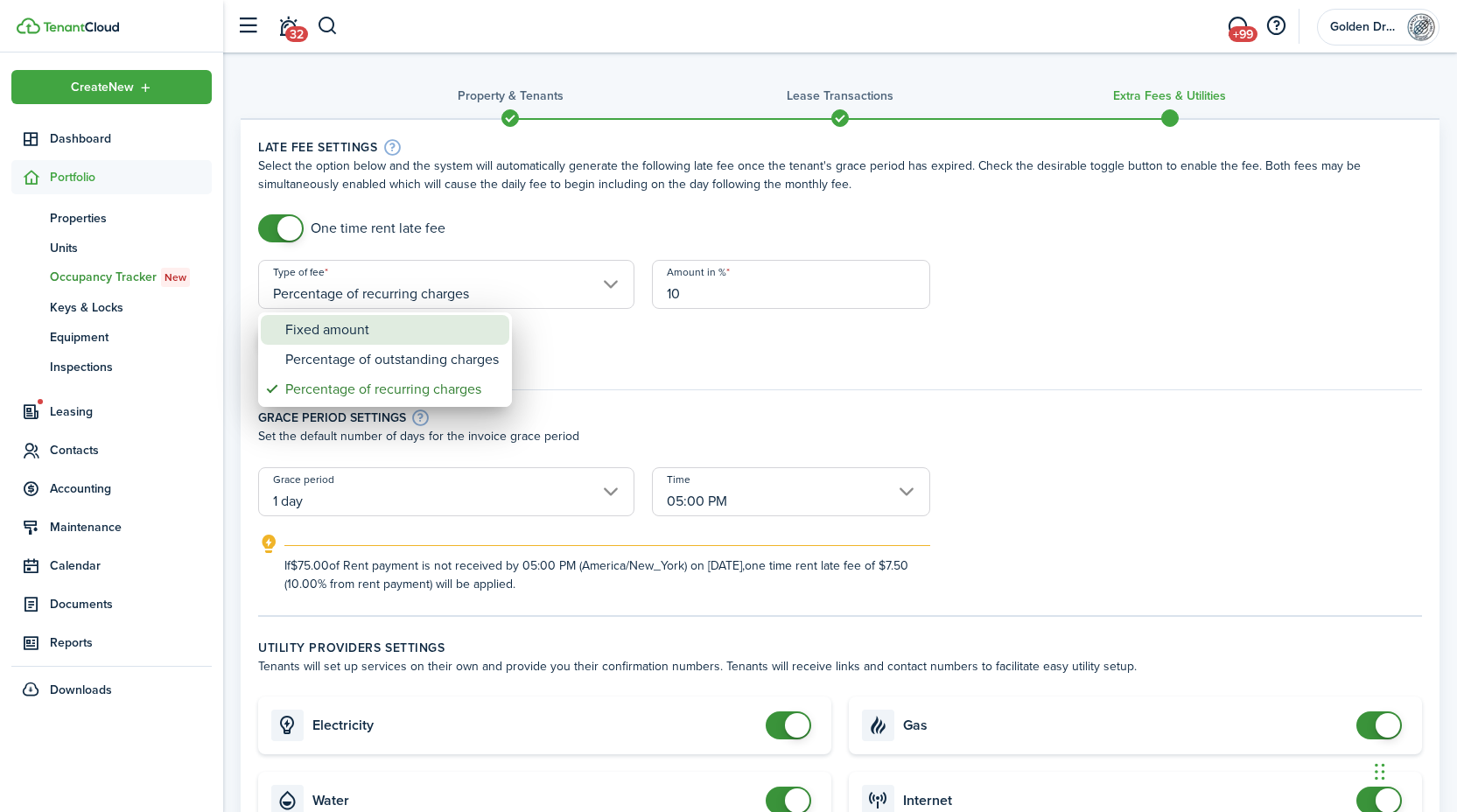
click at [429, 318] on div "Fixed amount" at bounding box center [392, 330] width 214 height 30
type input "Fixed amount"
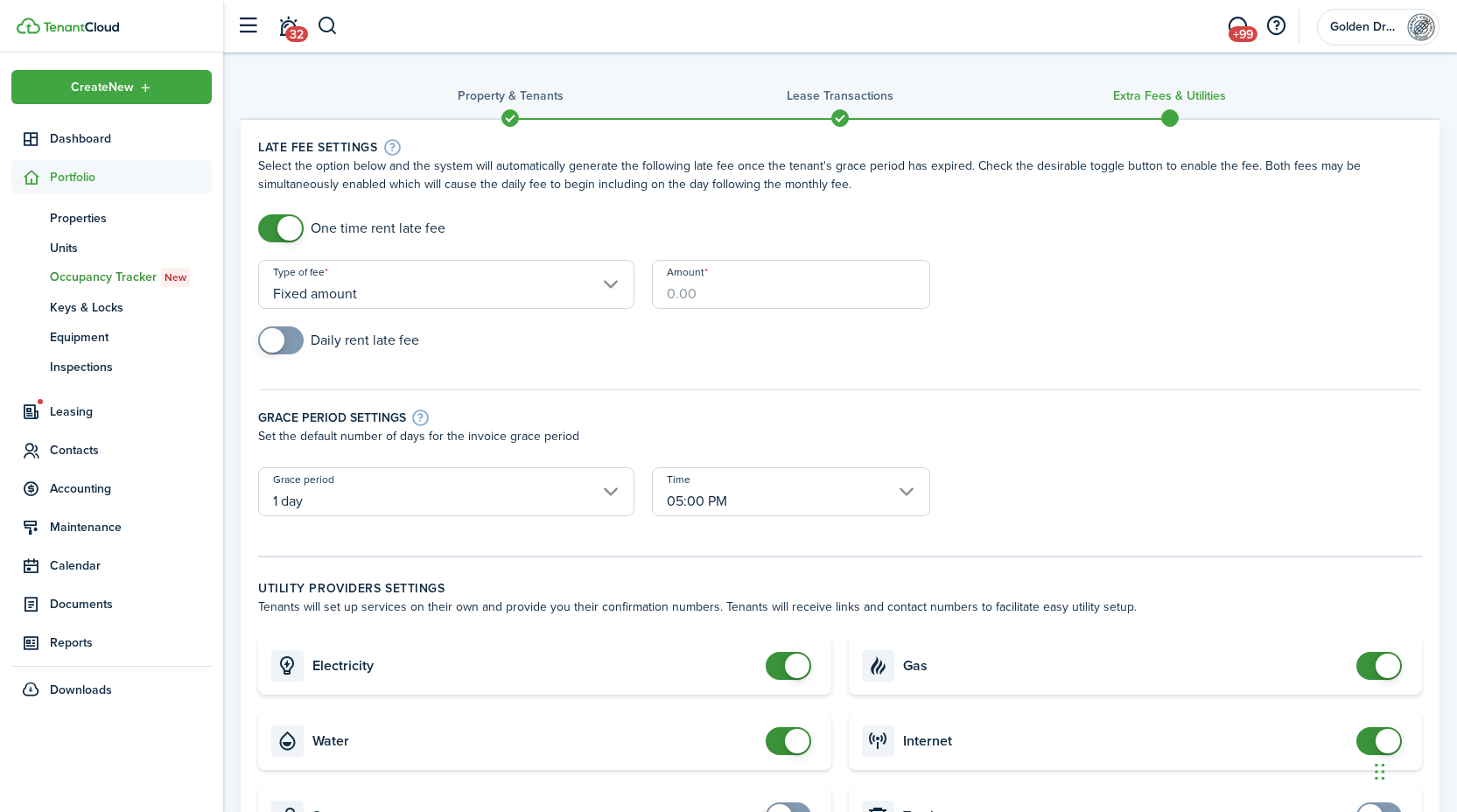
click at [689, 296] on input "Amount" at bounding box center [791, 284] width 278 height 49
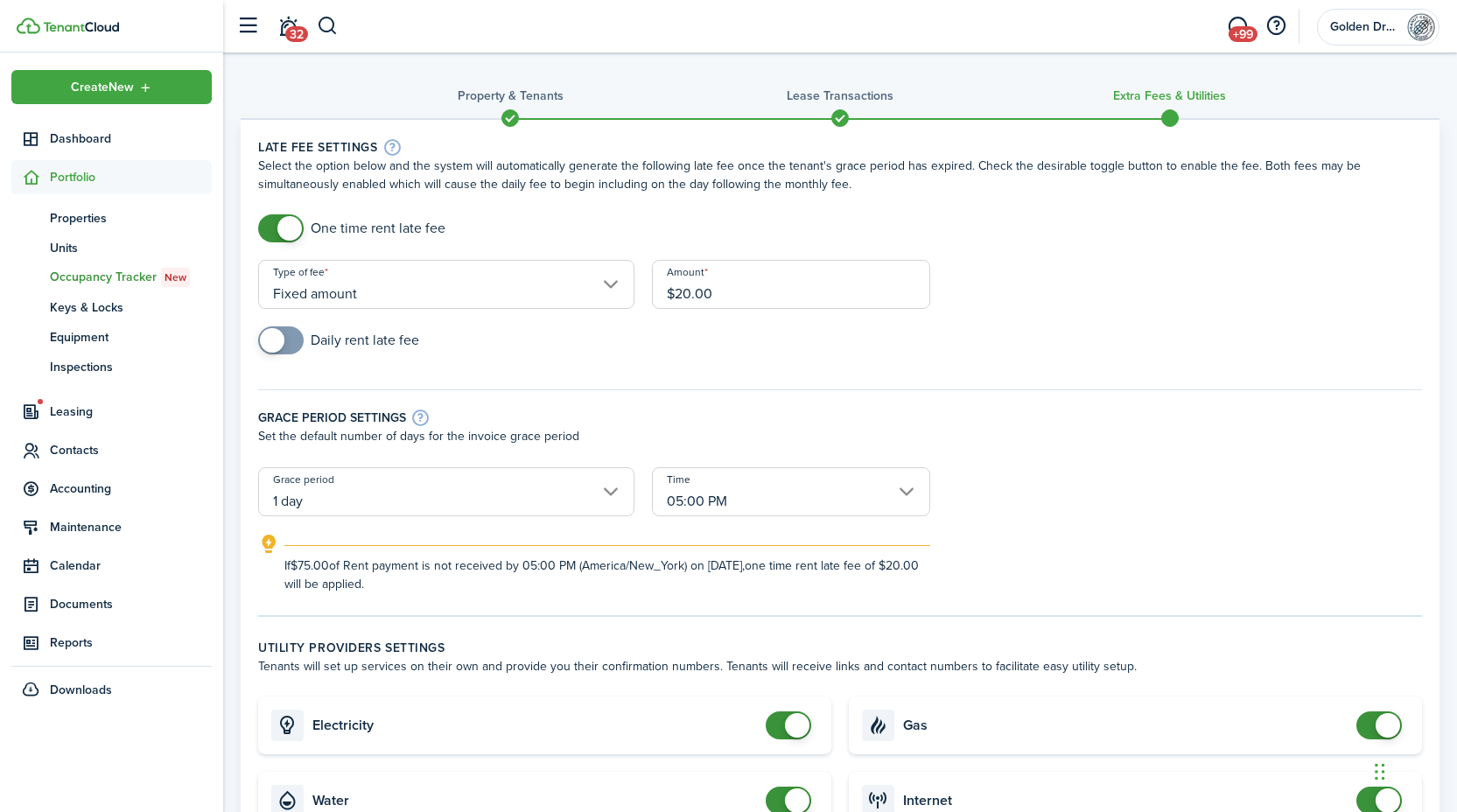
type input "$20.00"
click at [751, 352] on div "Daily rent late fee" at bounding box center [839, 349] width 1181 height 45
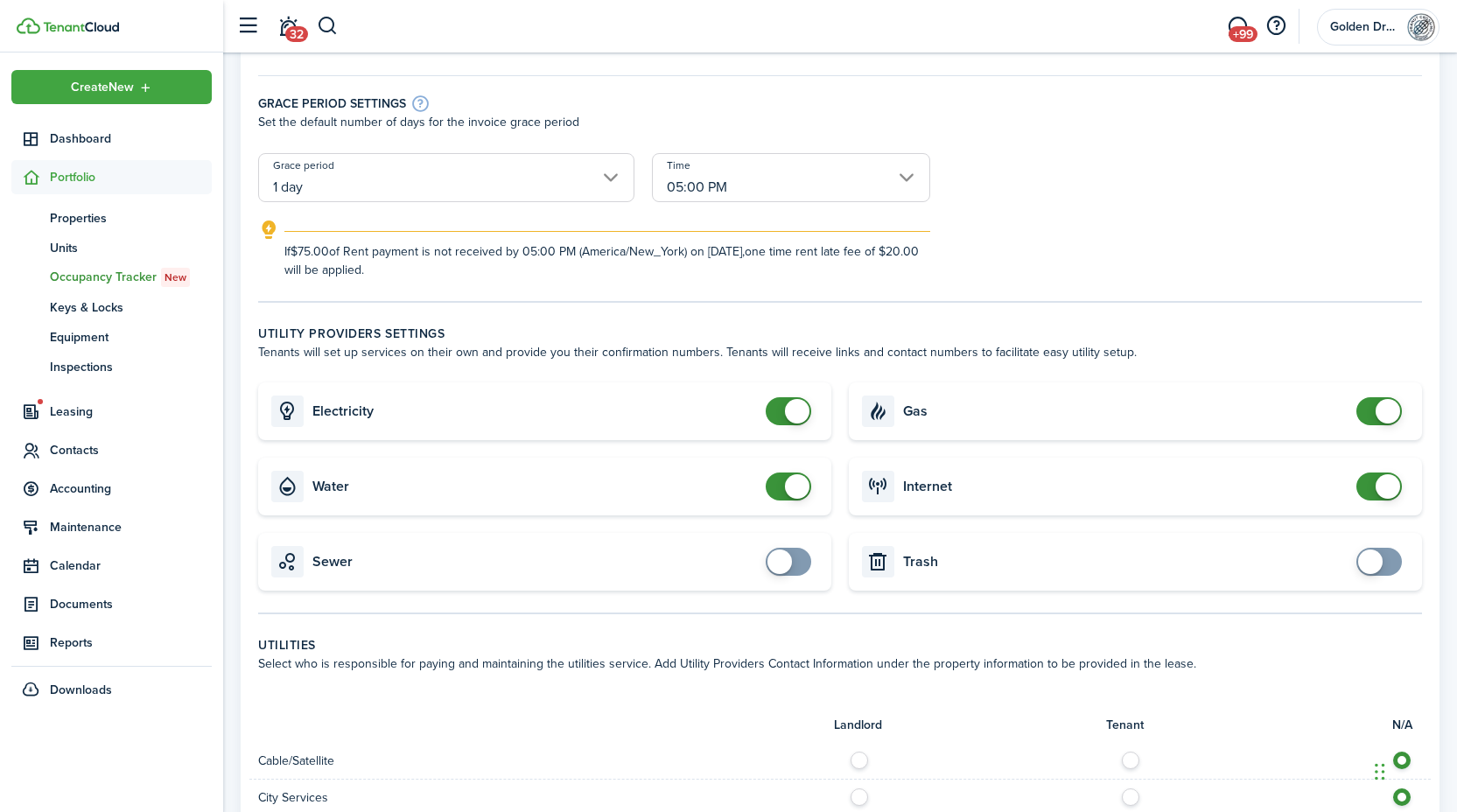
scroll to position [323, 0]
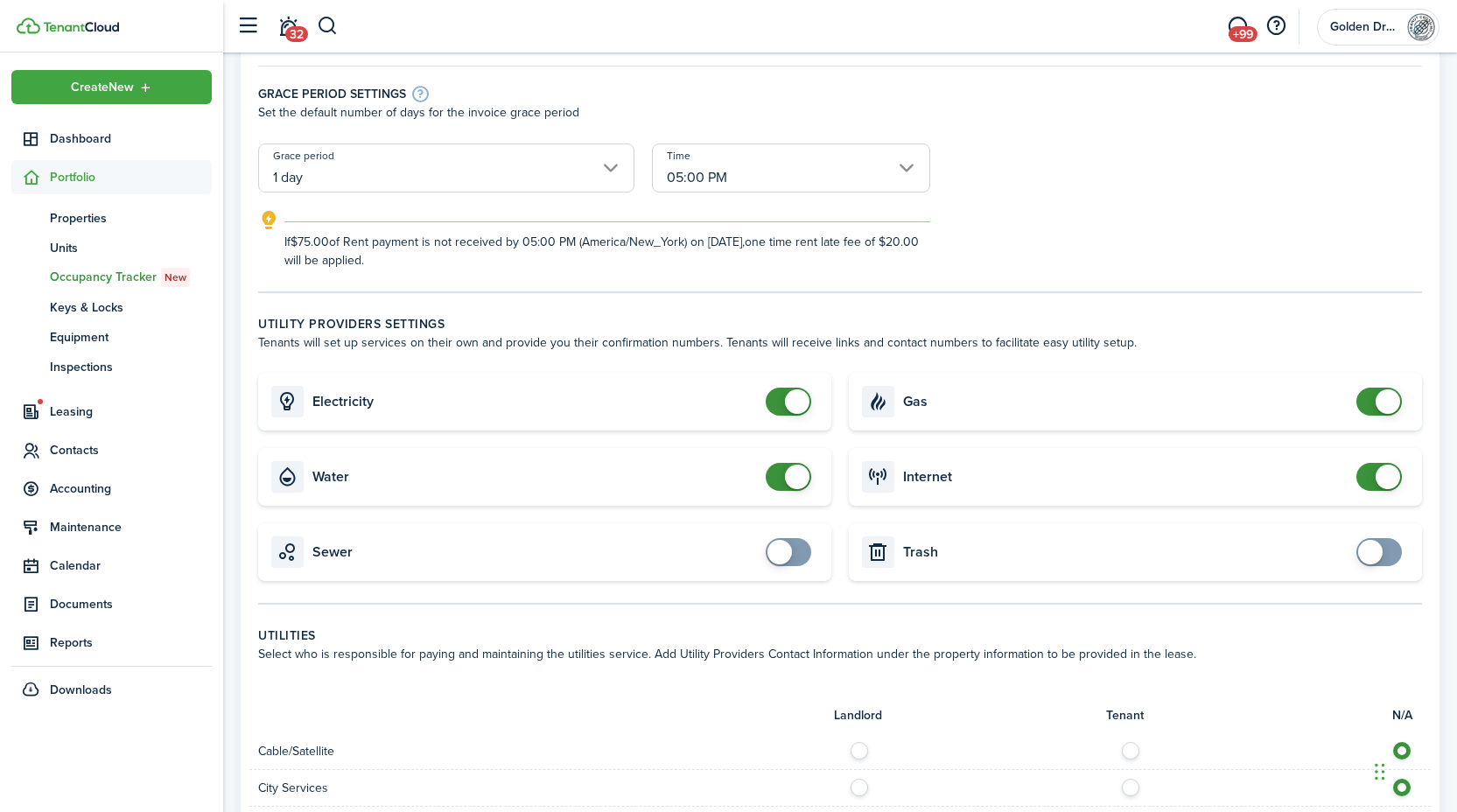
checkbox input "false"
click at [790, 405] on span at bounding box center [797, 401] width 24 height 24
checkbox input "false"
click at [794, 482] on span at bounding box center [797, 476] width 24 height 24
checkbox input "false"
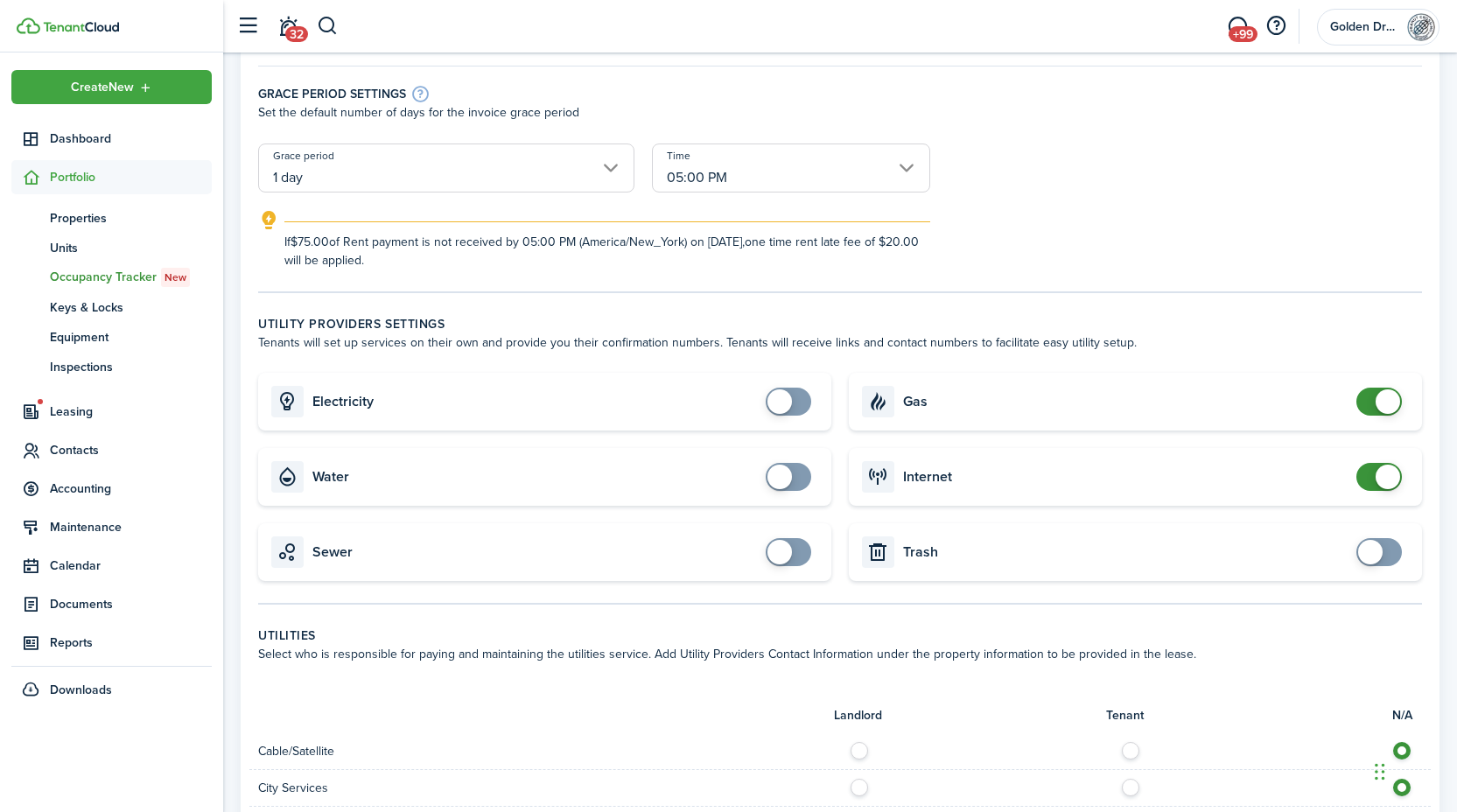
click at [1388, 404] on span at bounding box center [1387, 401] width 24 height 24
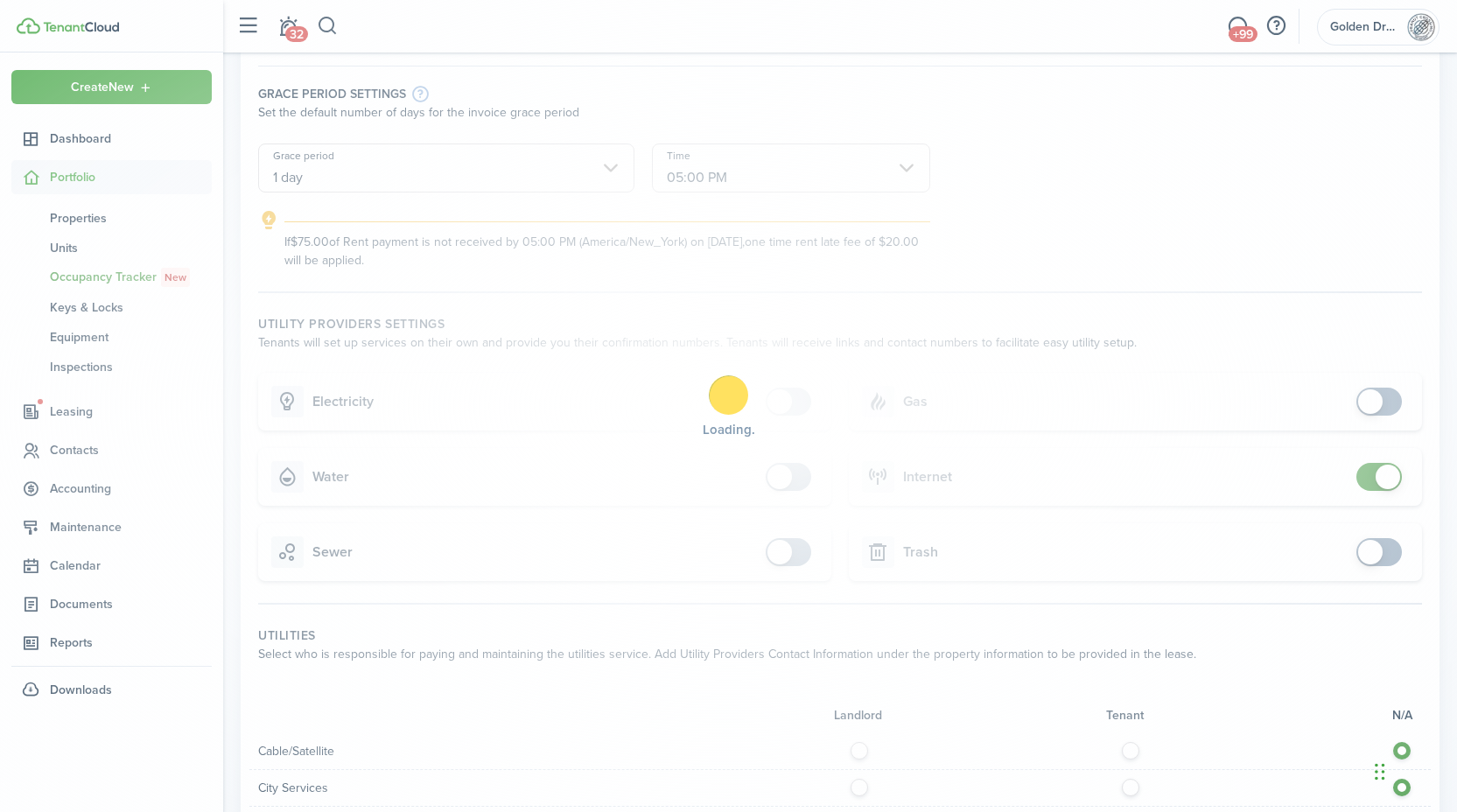
click at [1383, 473] on div "Loading" at bounding box center [728, 406] width 1457 height 812
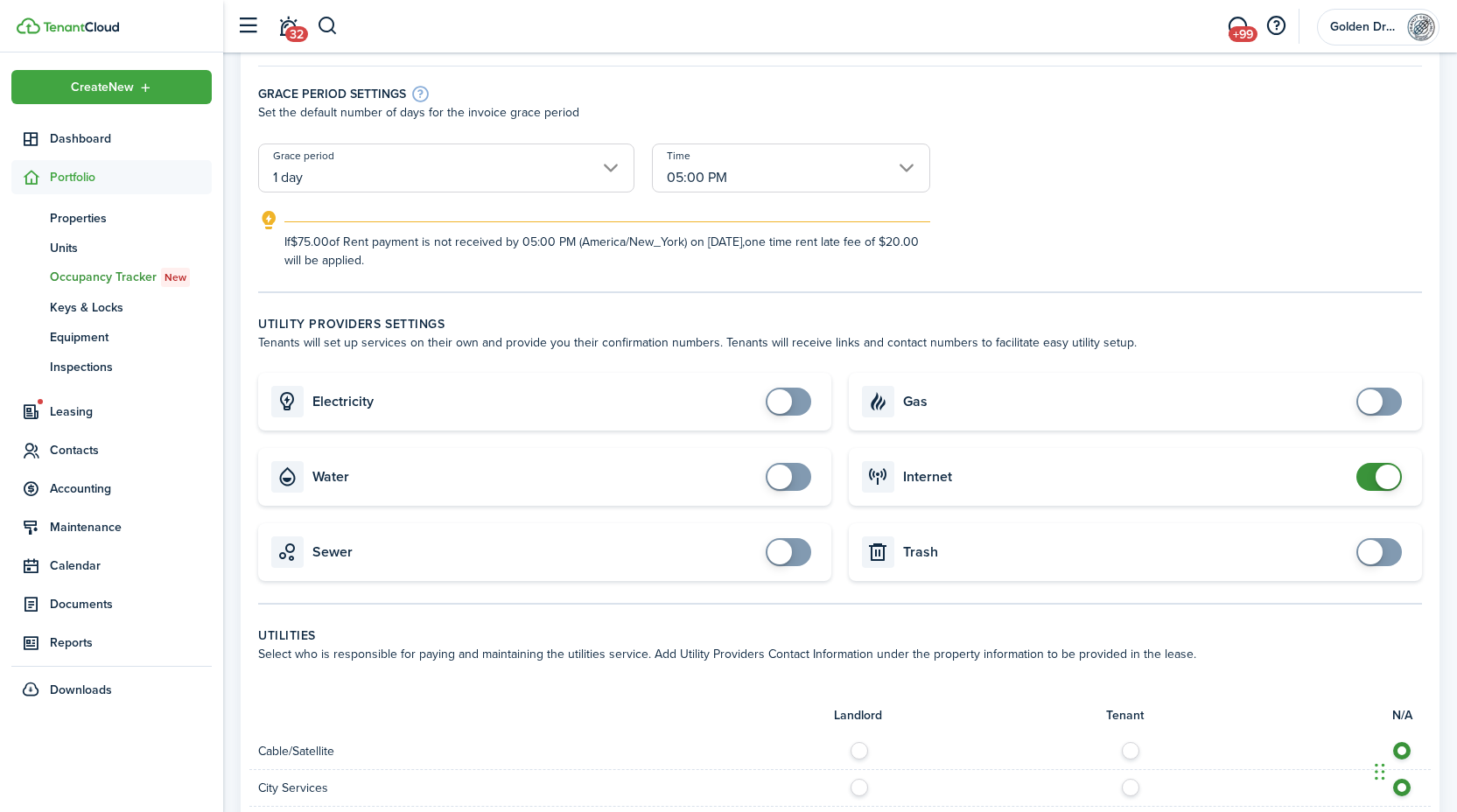
checkbox input "false"
click at [1383, 473] on span at bounding box center [1387, 476] width 24 height 24
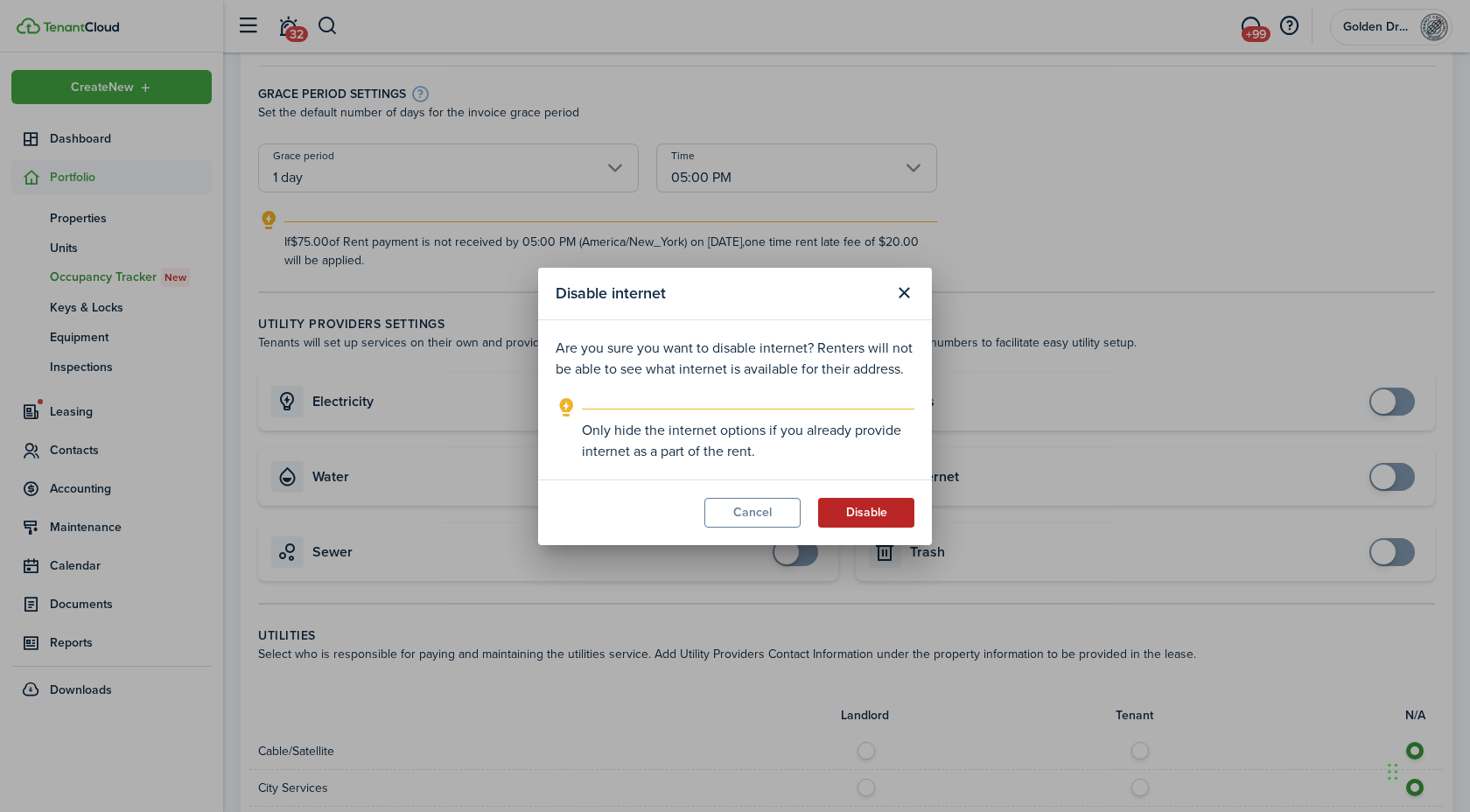
click at [871, 508] on button "Disable" at bounding box center [866, 512] width 96 height 30
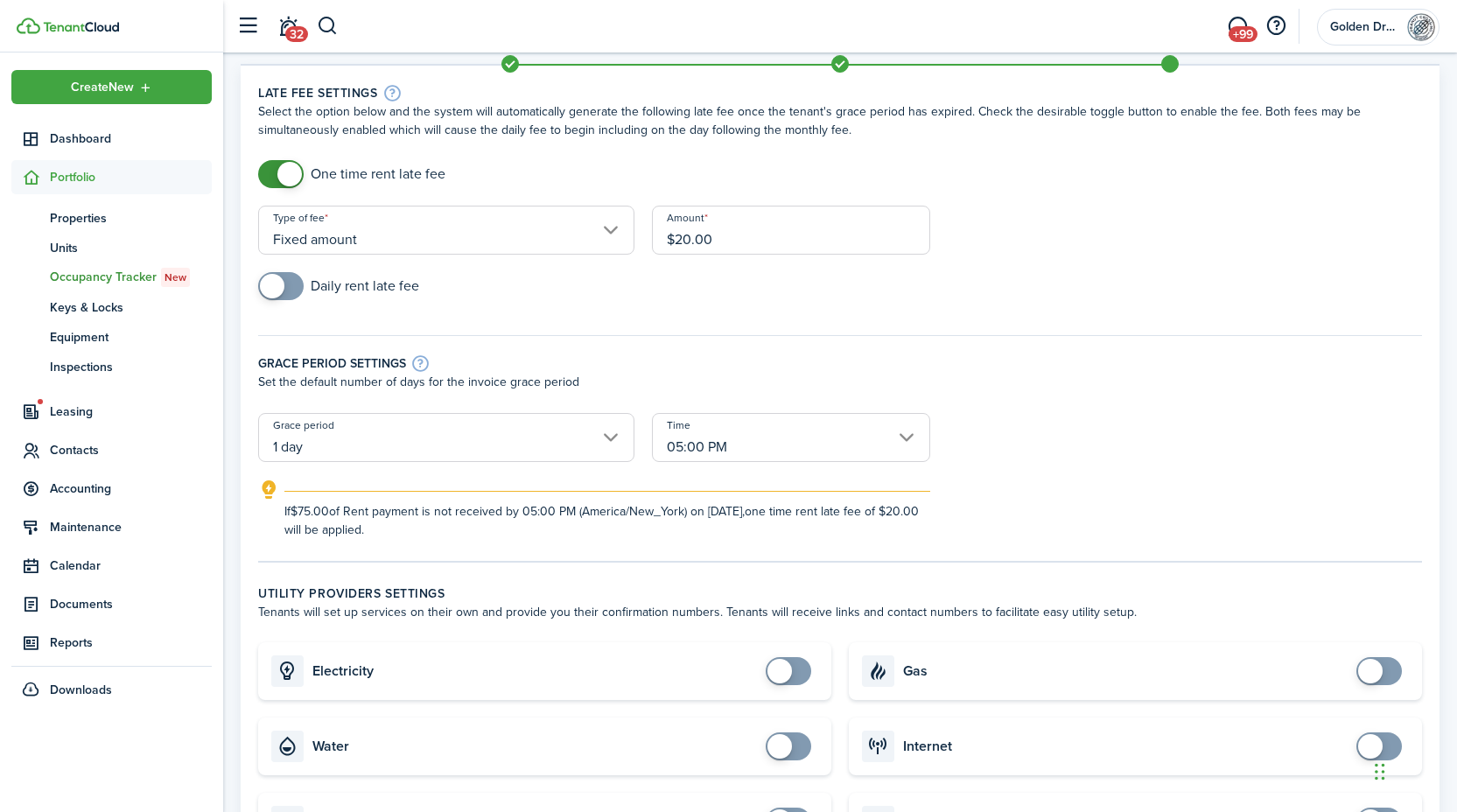
scroll to position [0, 0]
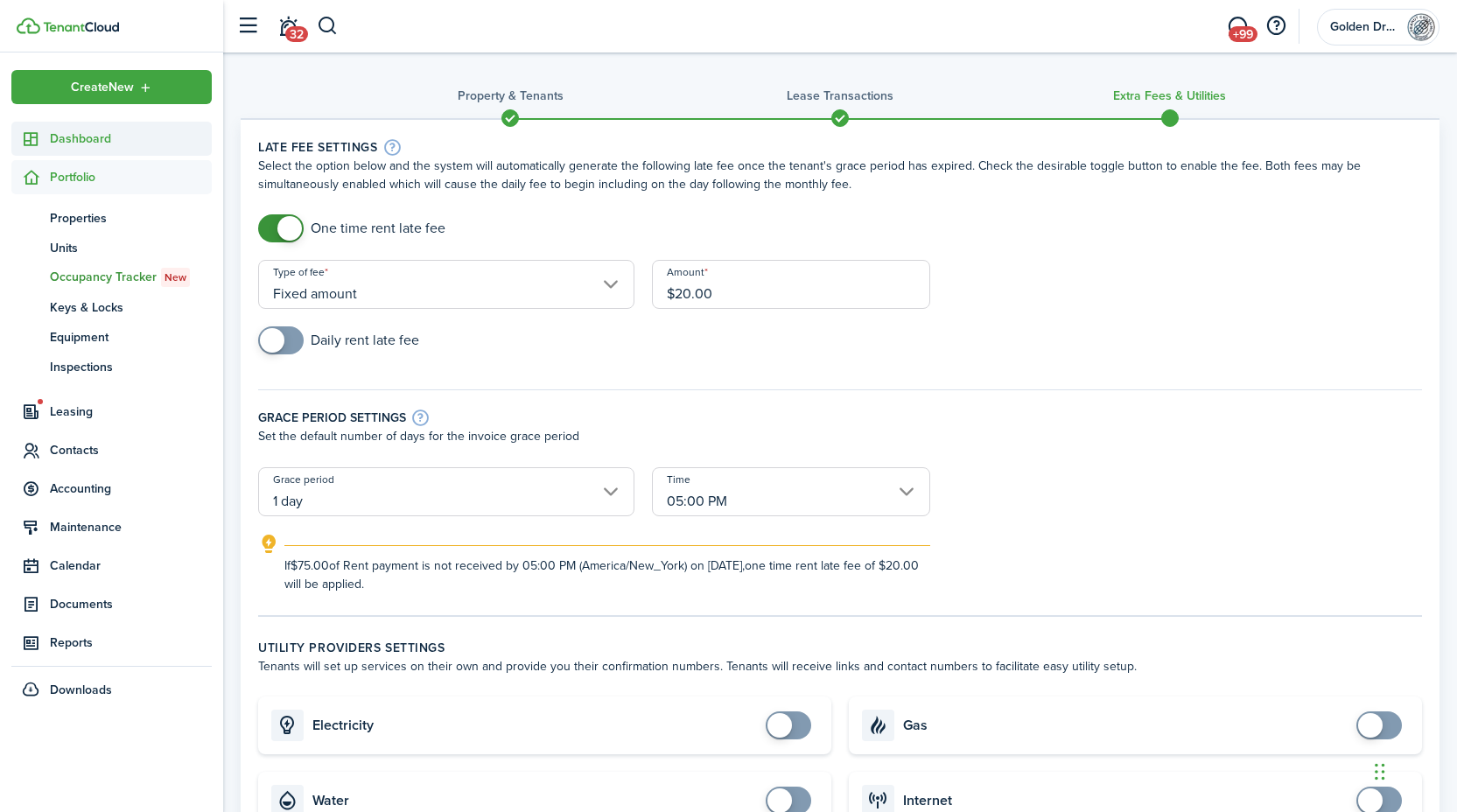
click at [83, 143] on span "Dashboard" at bounding box center [130, 139] width 162 height 18
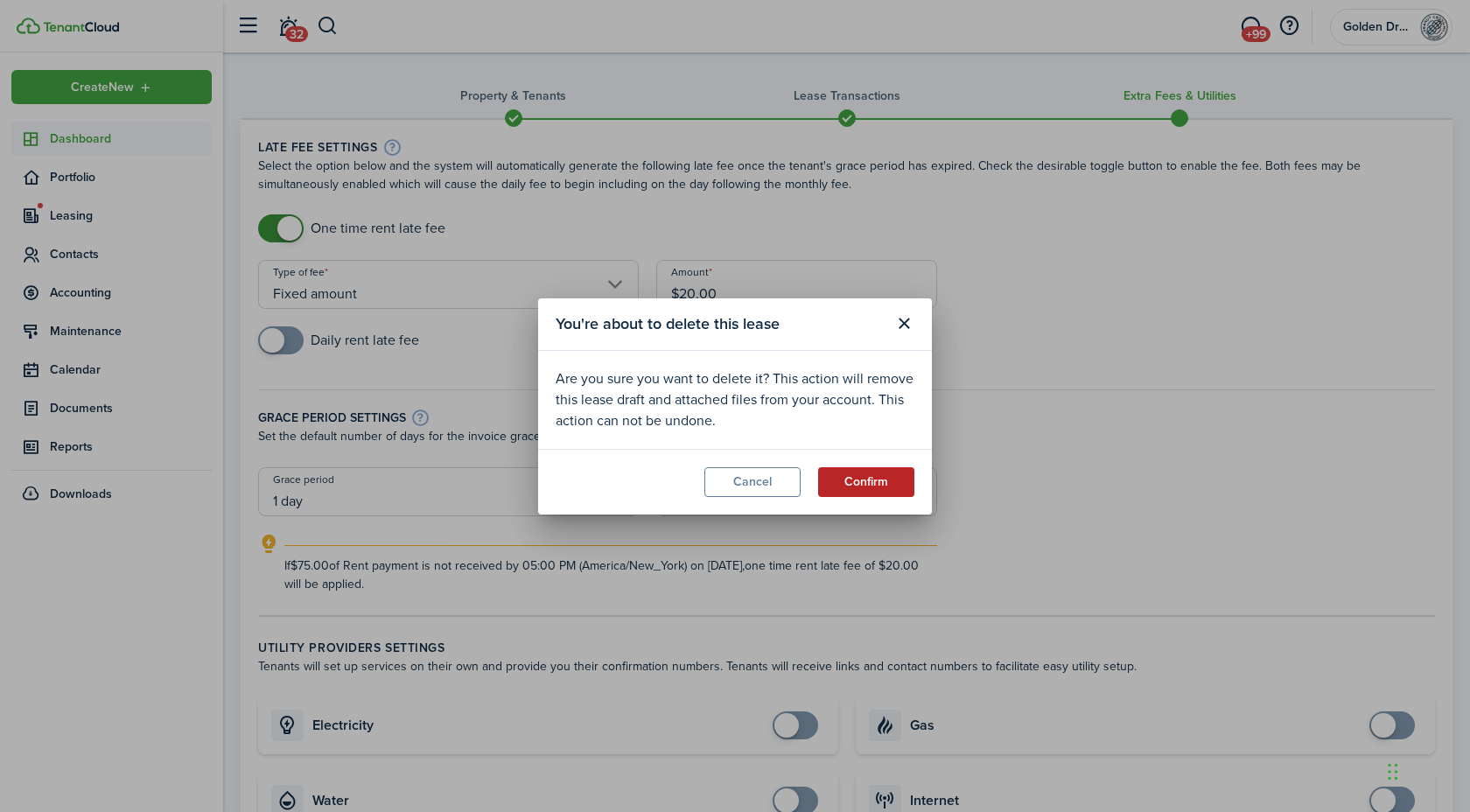
click at [840, 482] on button "Confirm" at bounding box center [866, 482] width 96 height 30
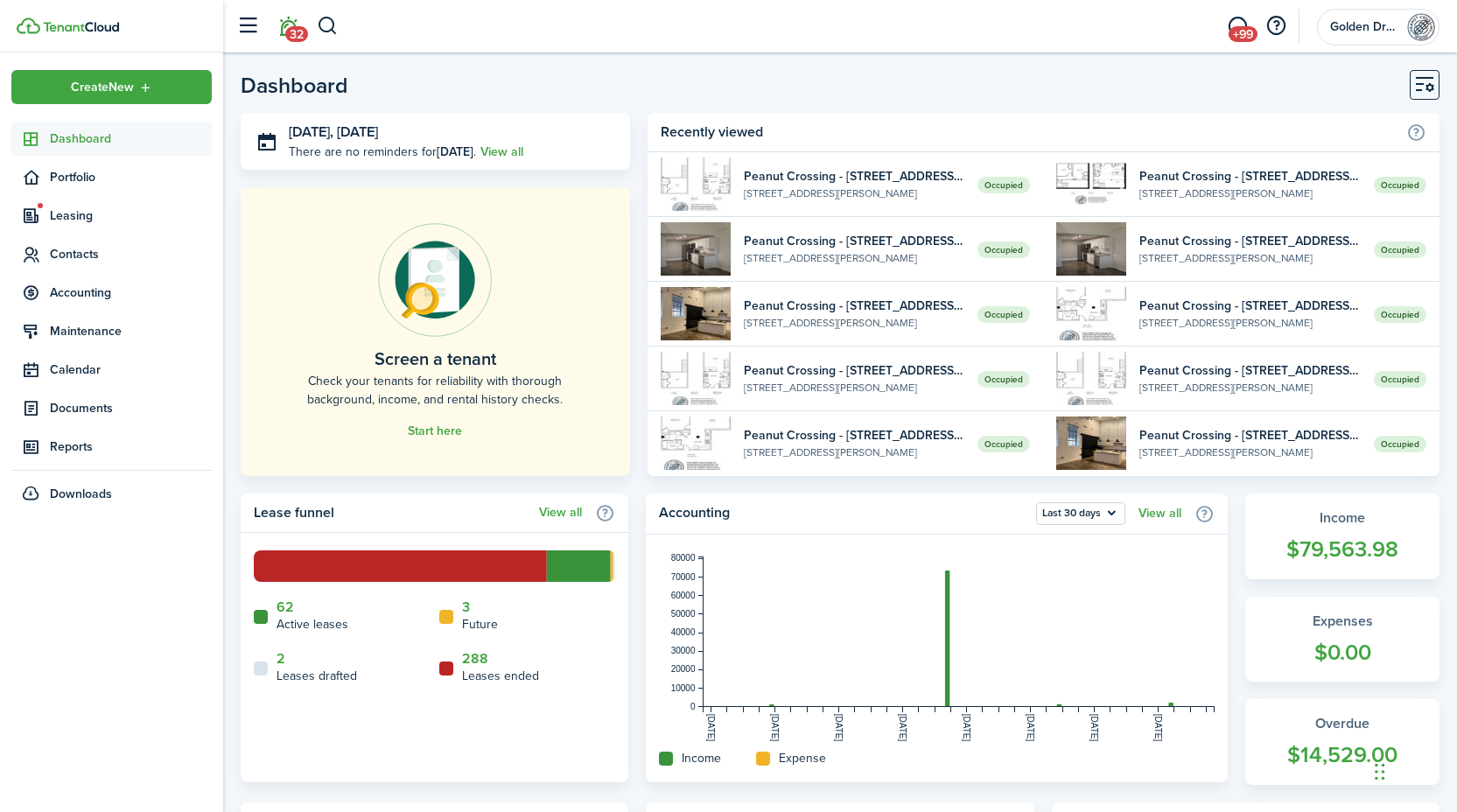
click at [286, 28] on span "32" at bounding box center [296, 33] width 23 height 15
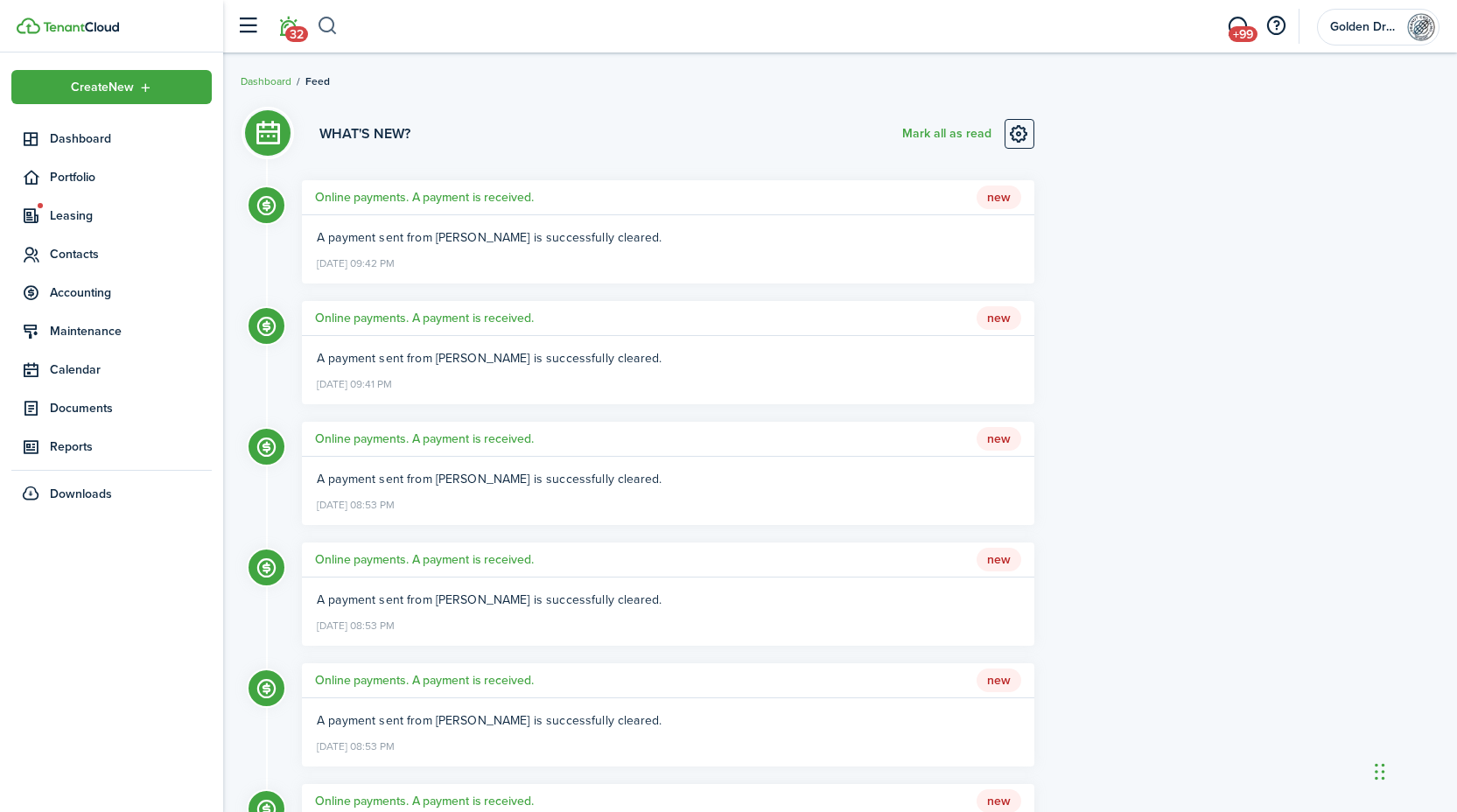
click at [330, 31] on button "button" at bounding box center [328, 26] width 22 height 30
type input "white"
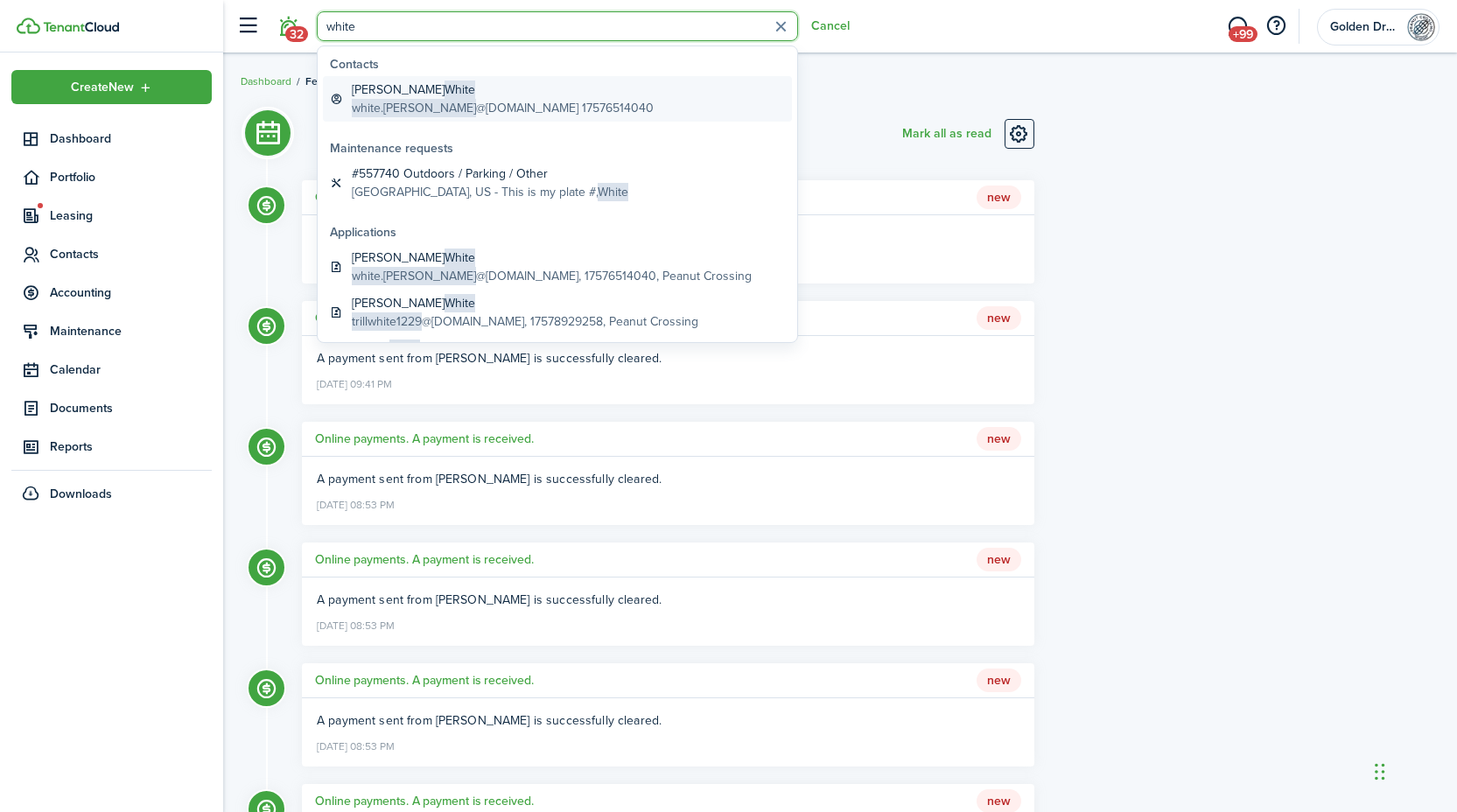
click at [363, 91] on global-search-item-title "Tanyika White" at bounding box center [502, 90] width 302 height 18
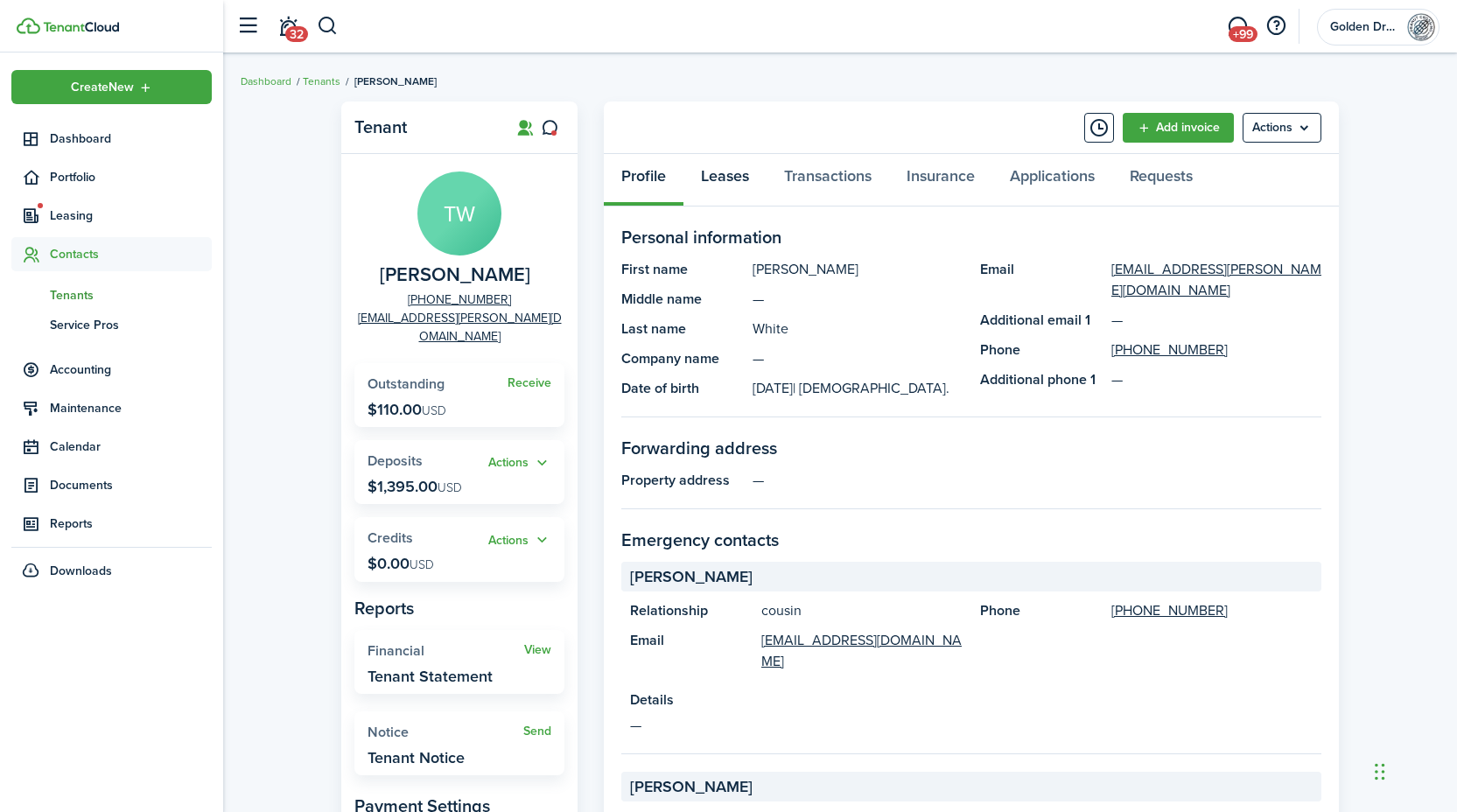
click at [730, 179] on link "Leases" at bounding box center [725, 180] width 83 height 53
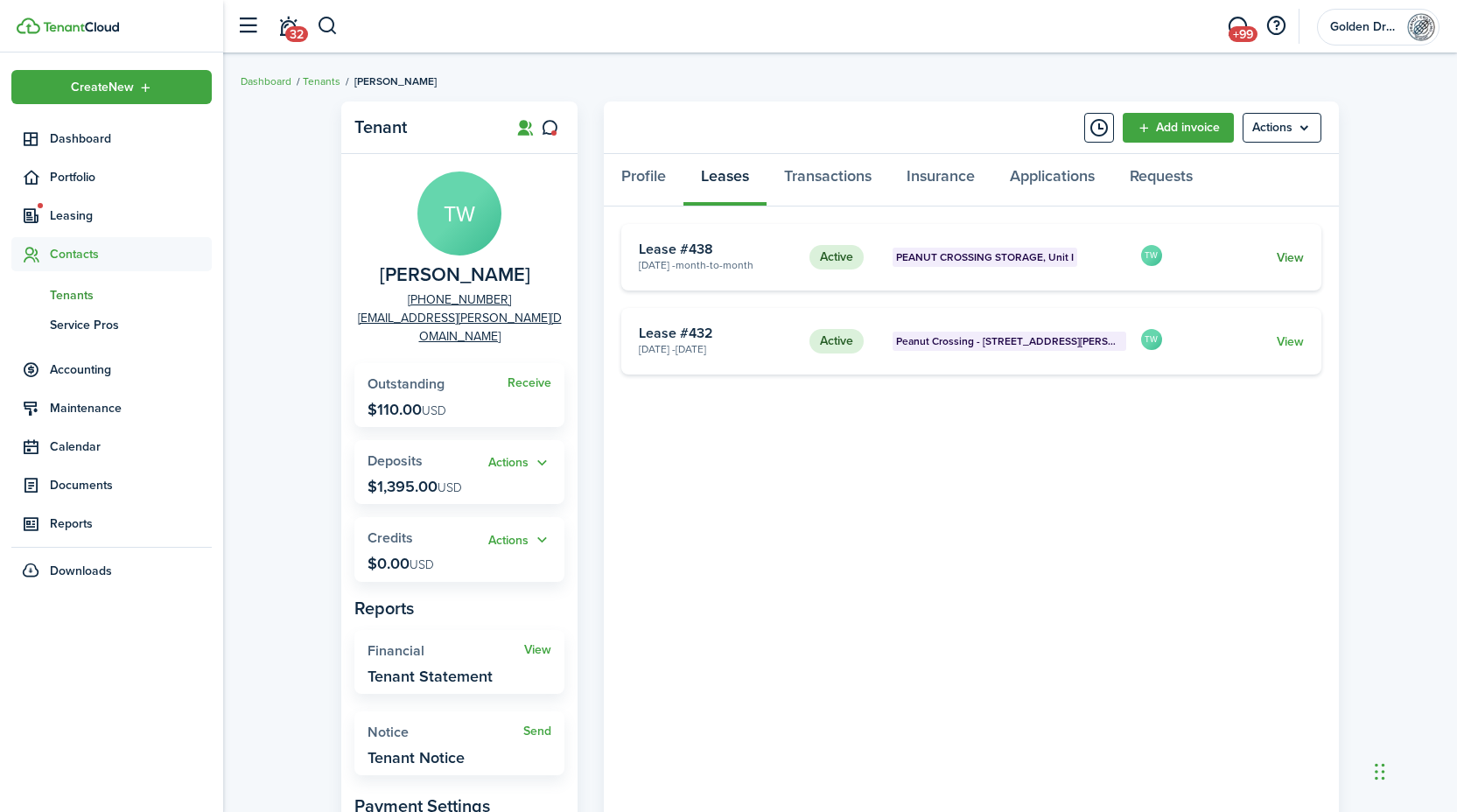
click at [1291, 260] on link "View" at bounding box center [1290, 257] width 27 height 18
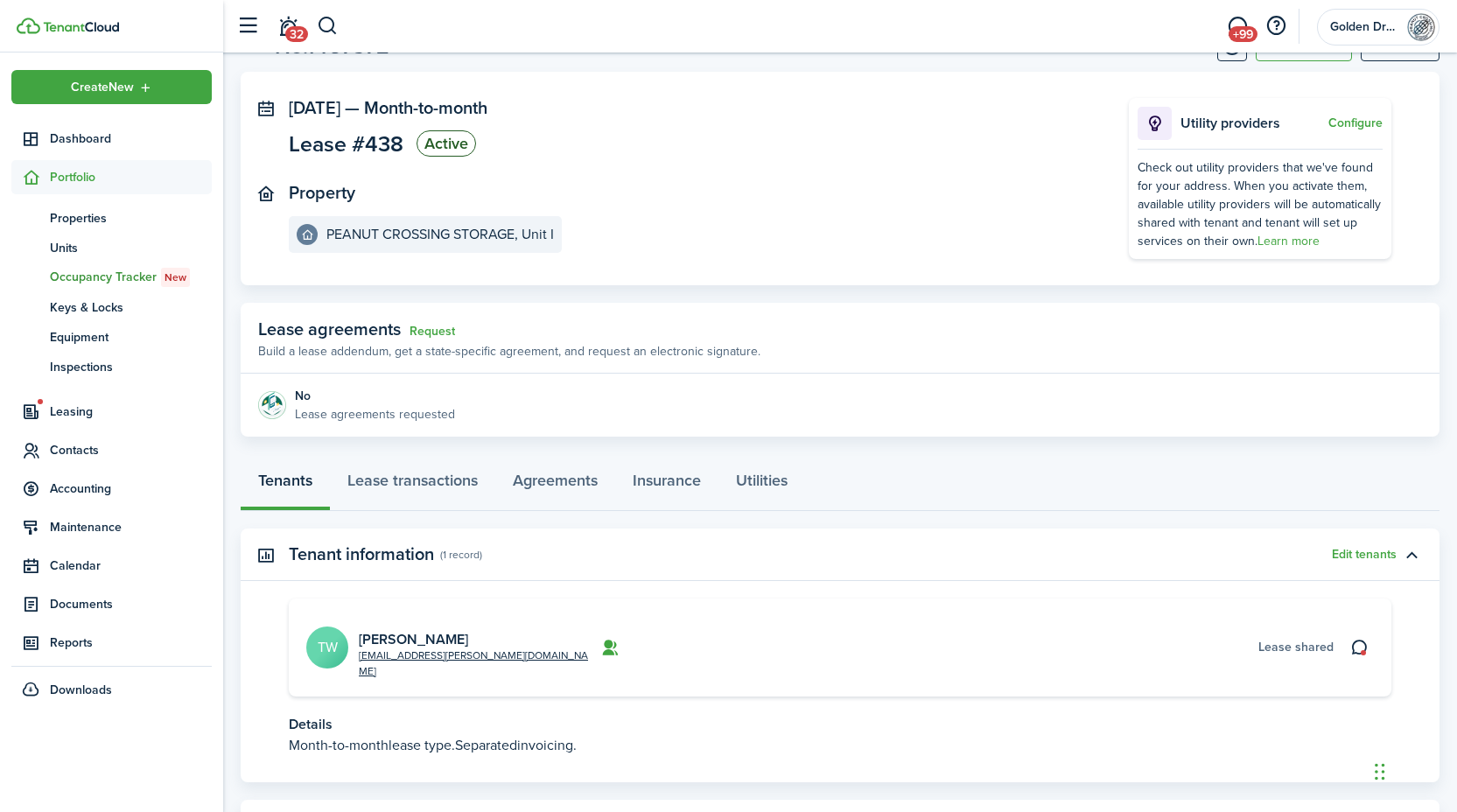
scroll to position [94, 0]
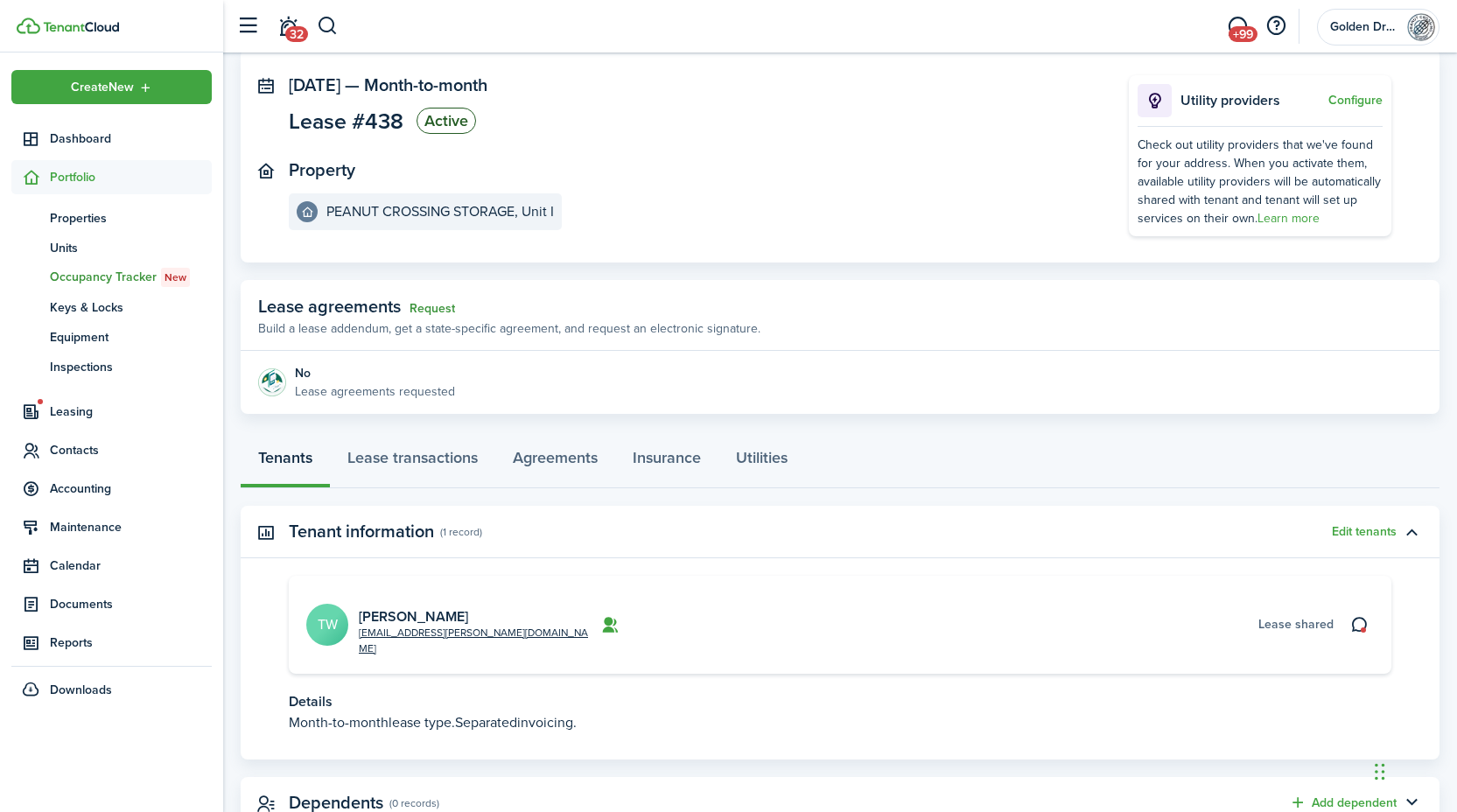
click at [436, 308] on link "Request" at bounding box center [432, 308] width 45 height 14
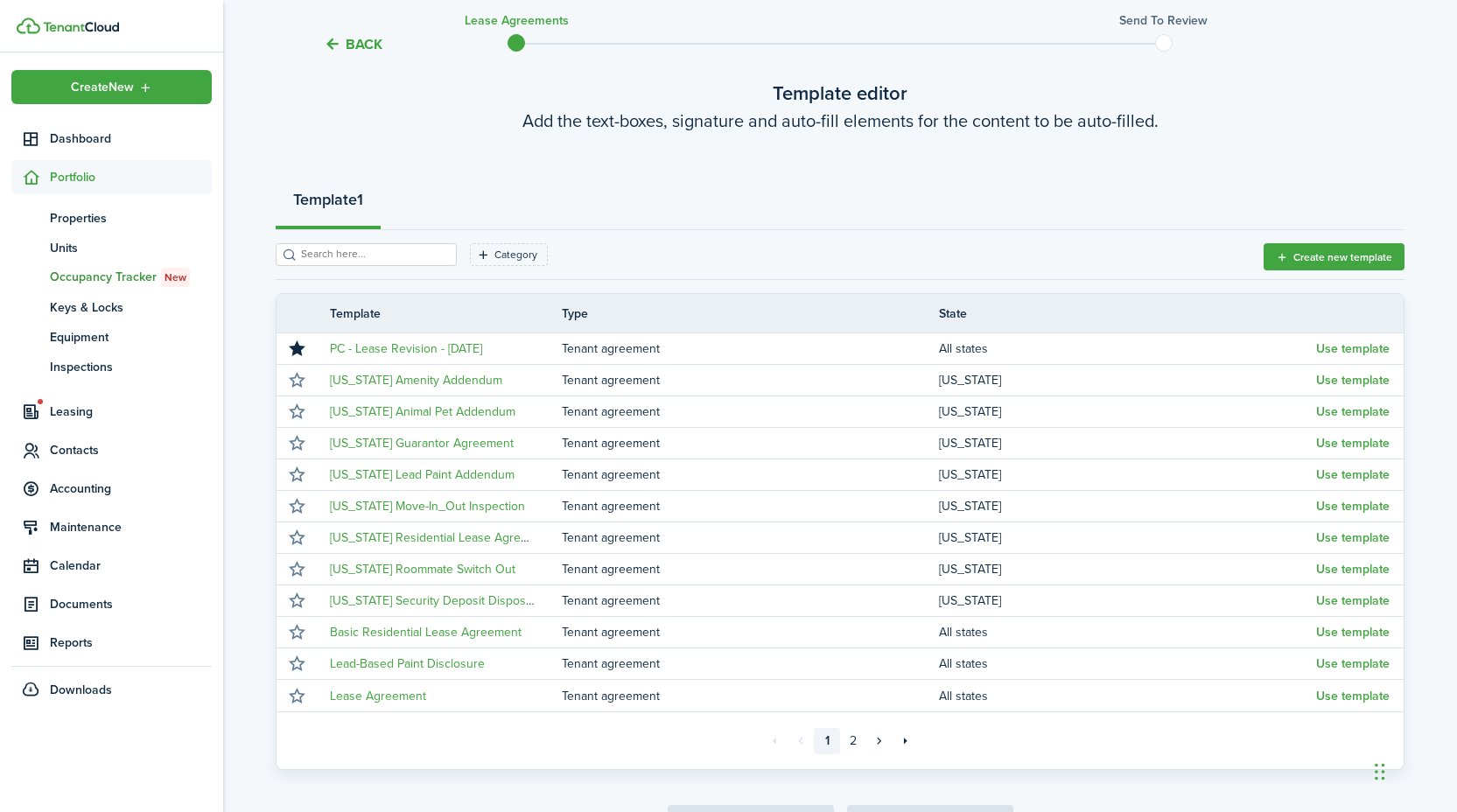
scroll to position [109, 0]
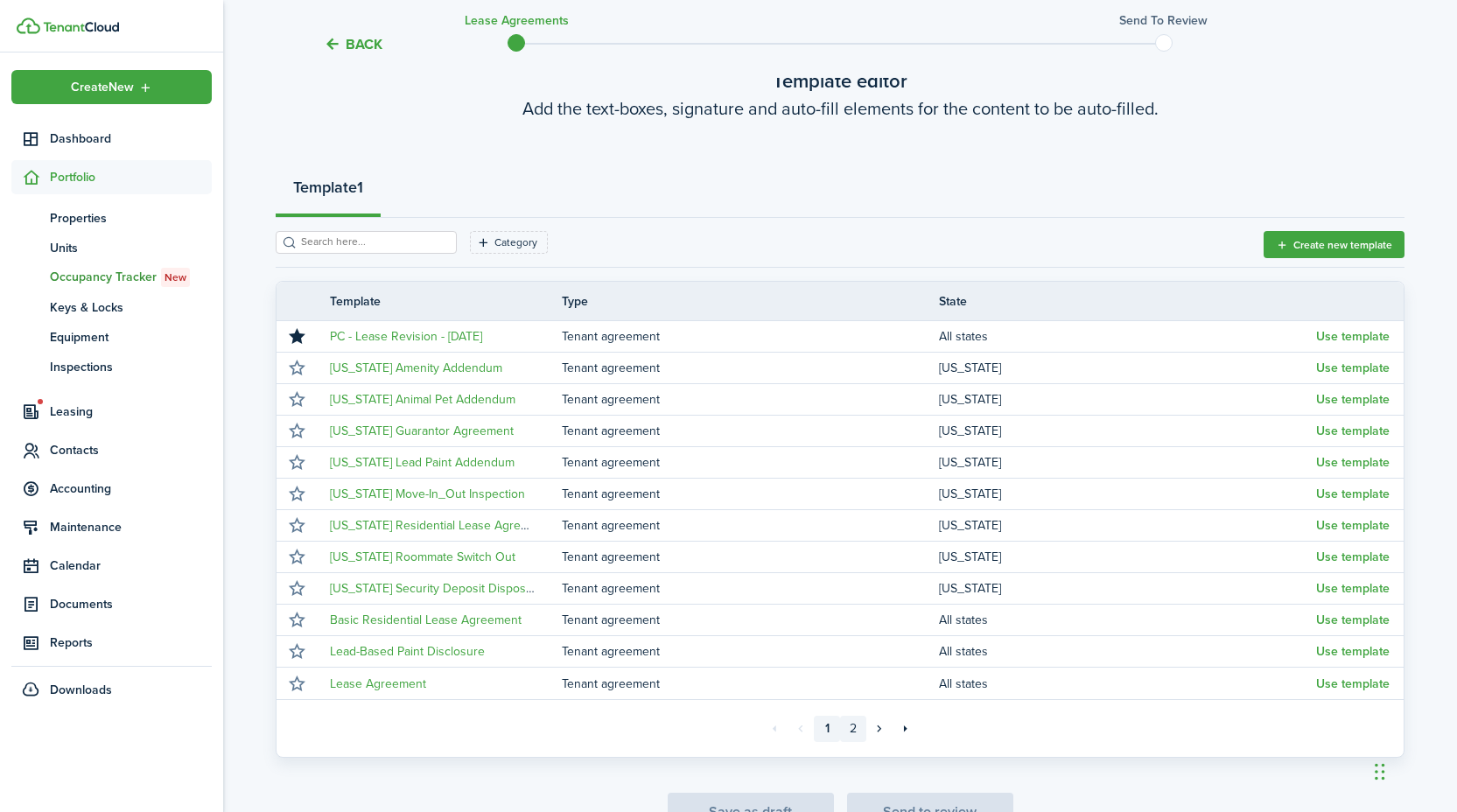
click at [853, 732] on link "2" at bounding box center [852, 728] width 26 height 26
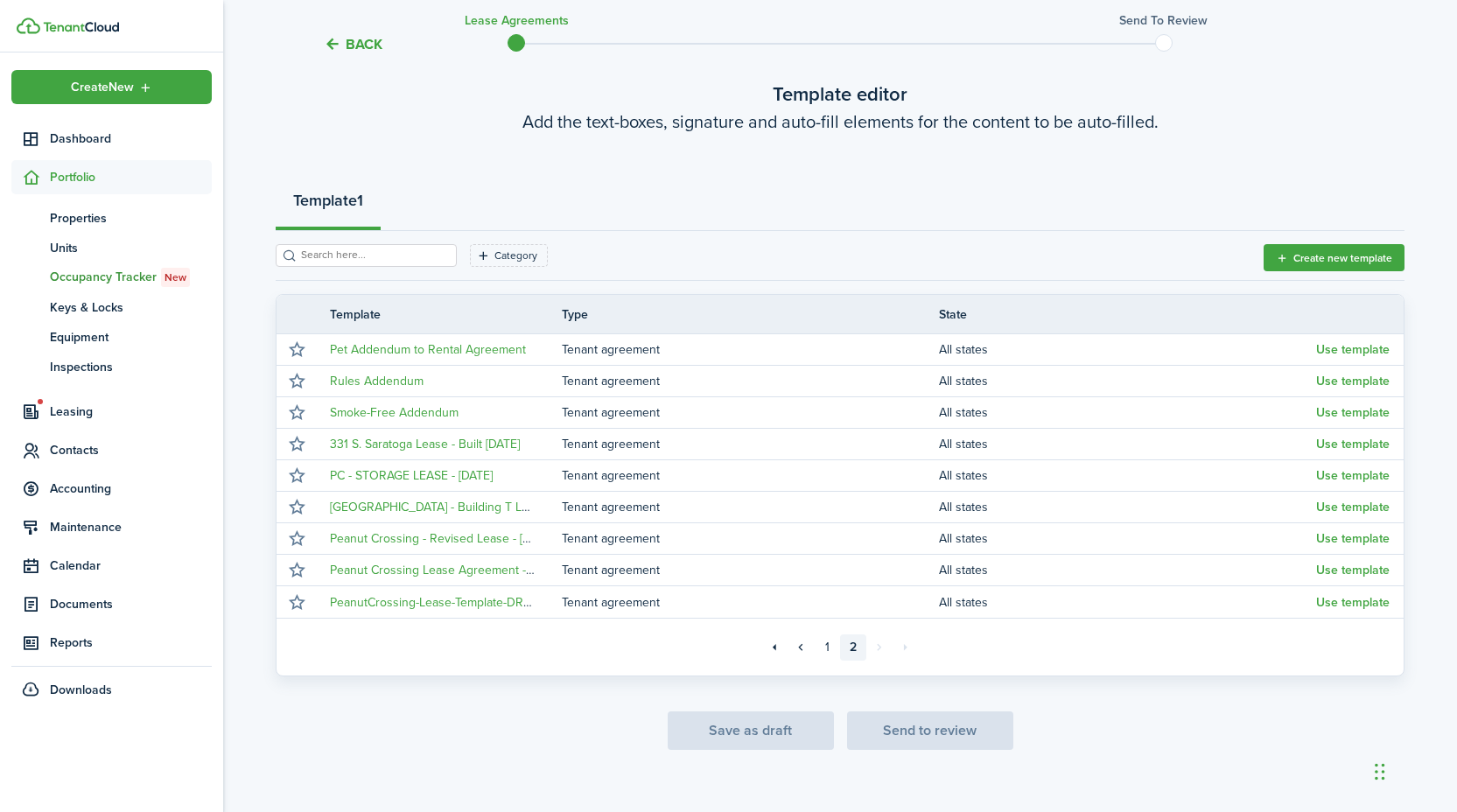
scroll to position [109, 0]
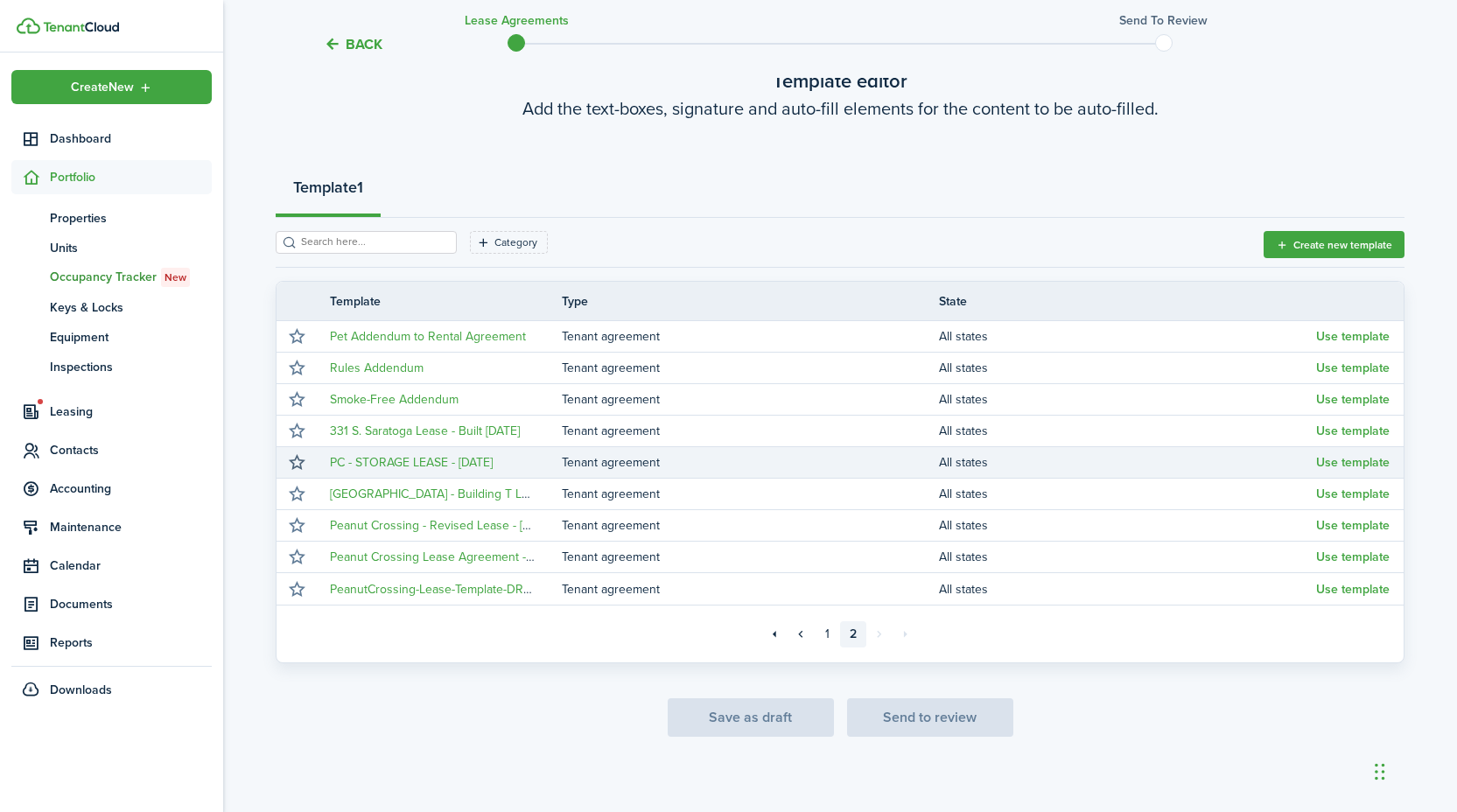
click at [297, 463] on button "button" at bounding box center [296, 463] width 24 height 24
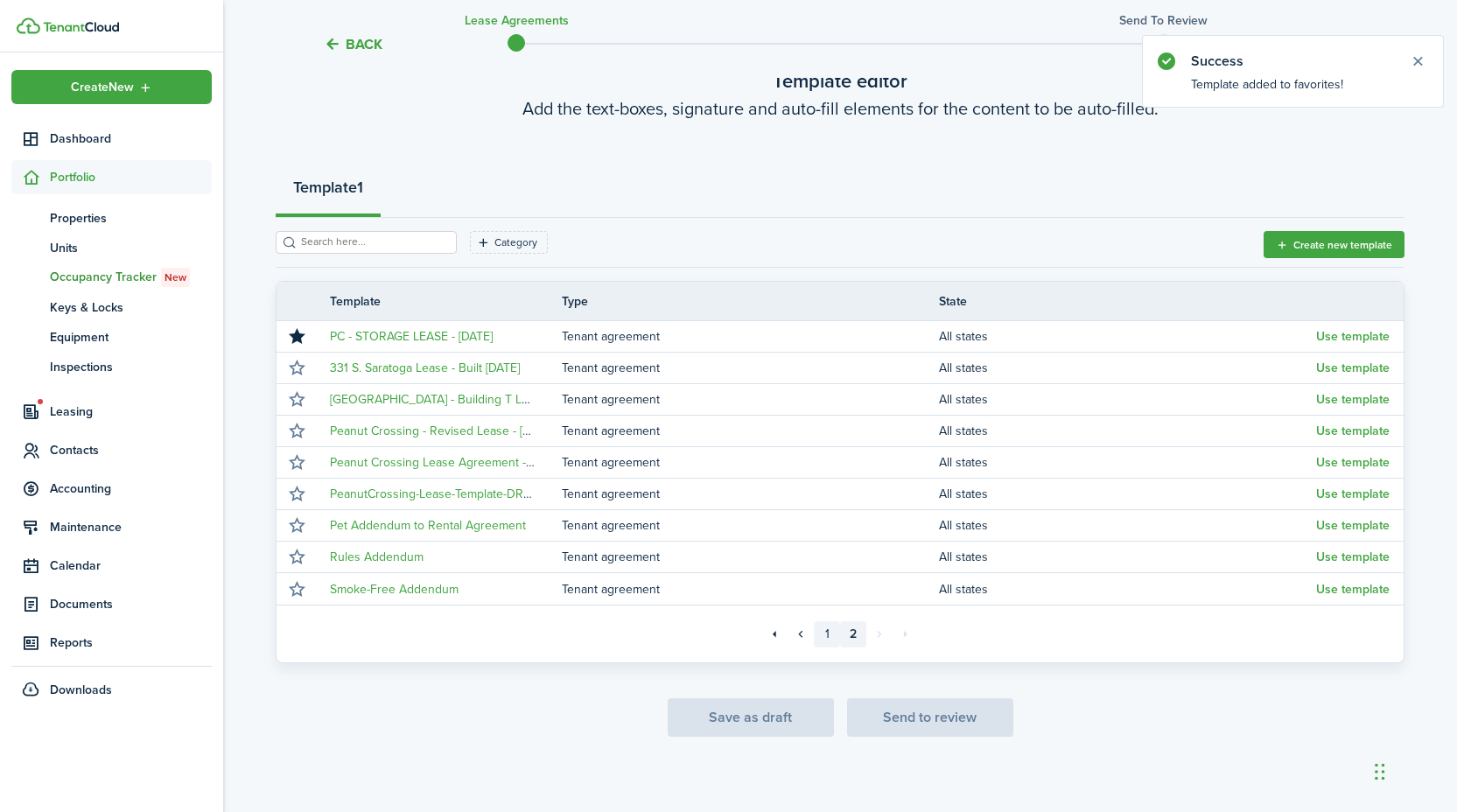
click at [827, 636] on link "1" at bounding box center [826, 634] width 26 height 26
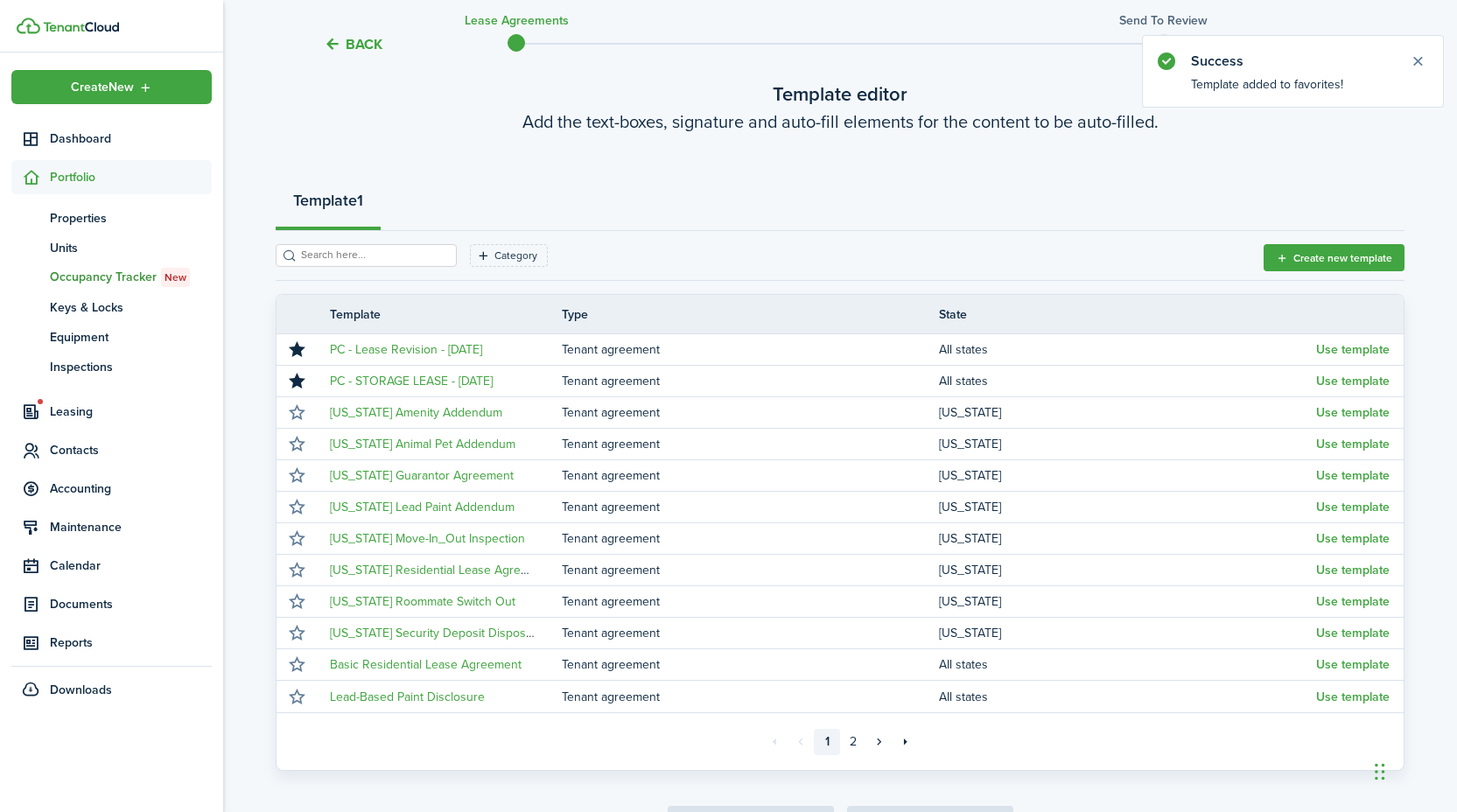
scroll to position [109, 0]
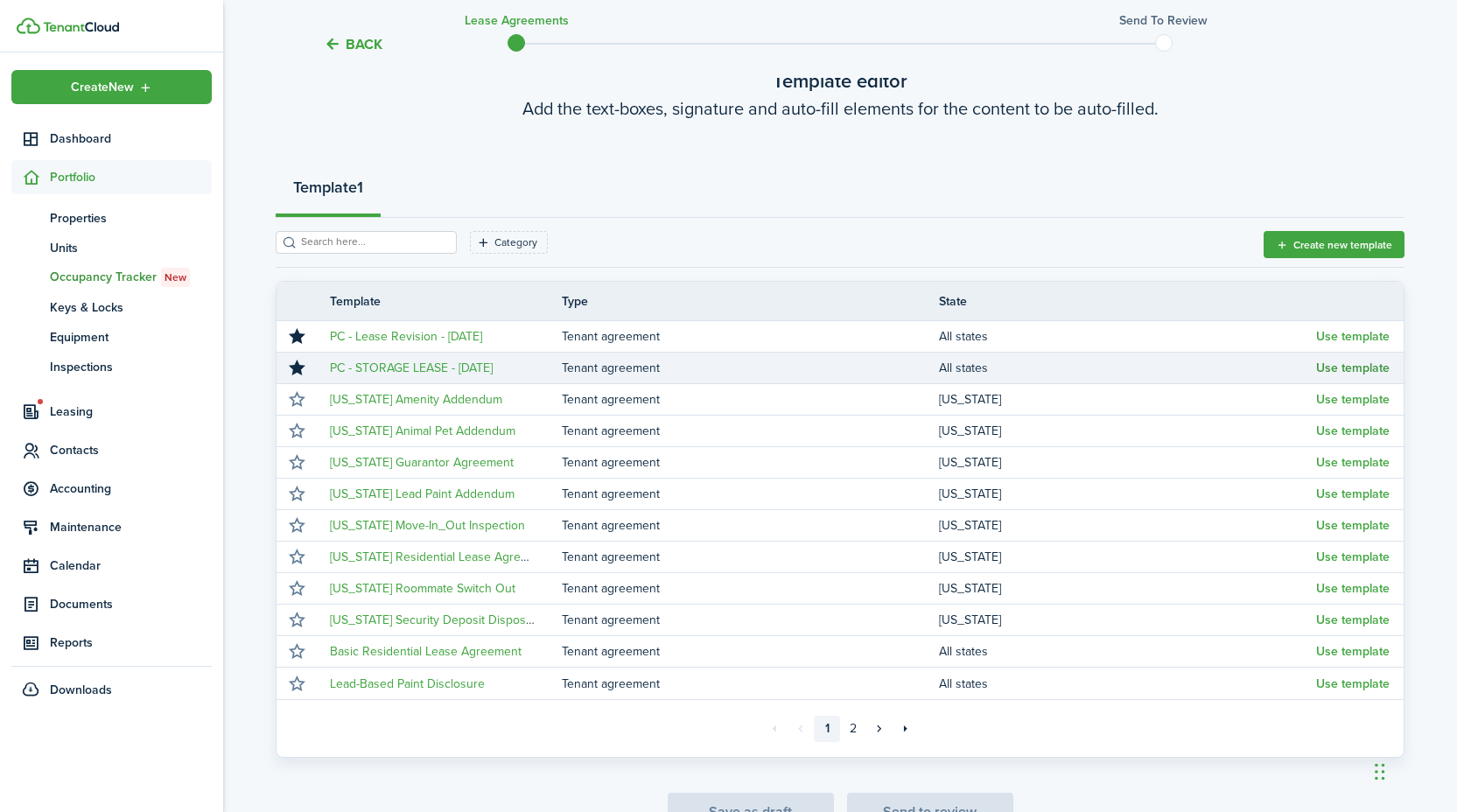
click at [1337, 369] on button "Use template" at bounding box center [1352, 368] width 73 height 14
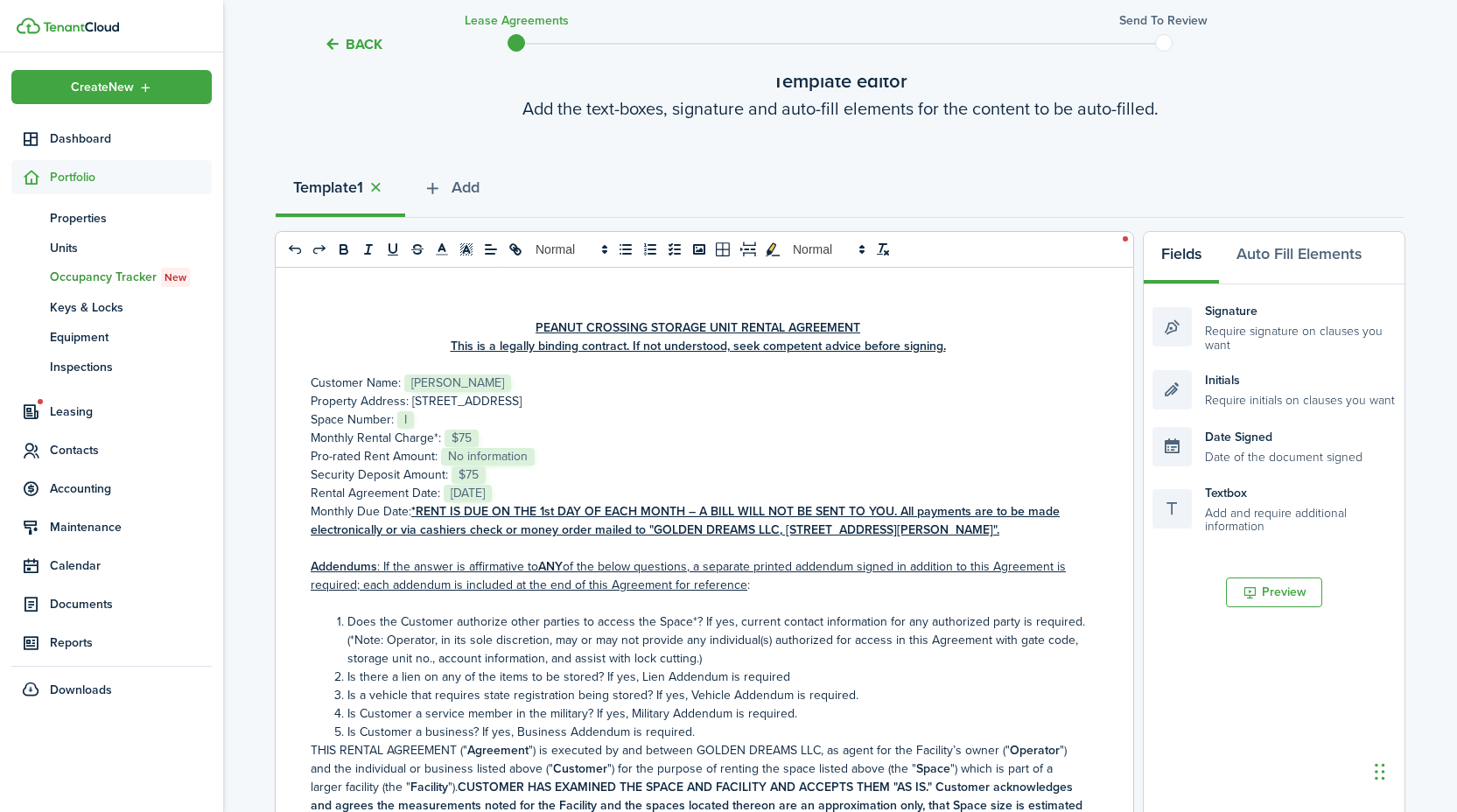
scroll to position [20, 0]
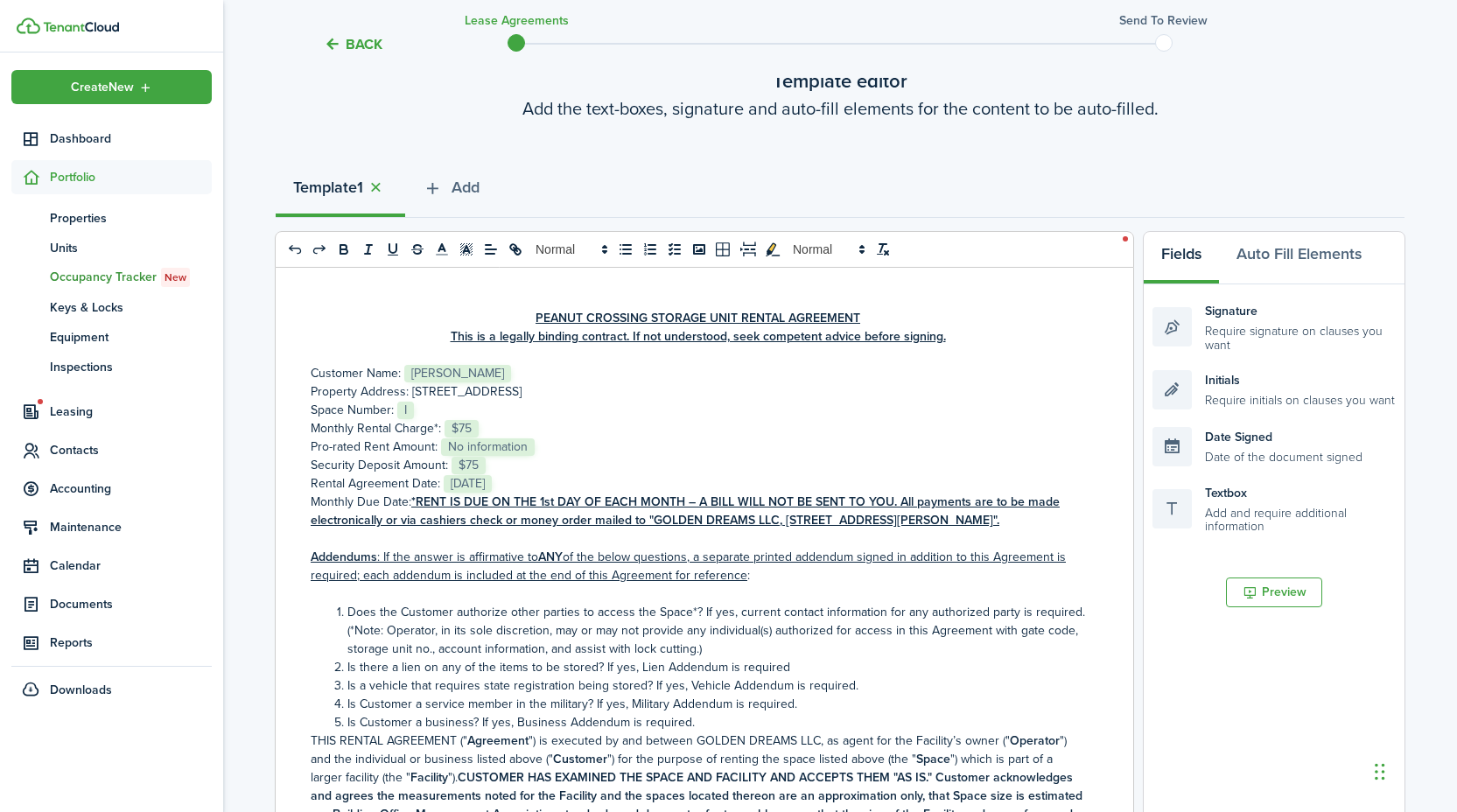
click at [550, 446] on p "Pro-rated Rent Amount: ﻿ No information ﻿" at bounding box center [697, 446] width 774 height 18
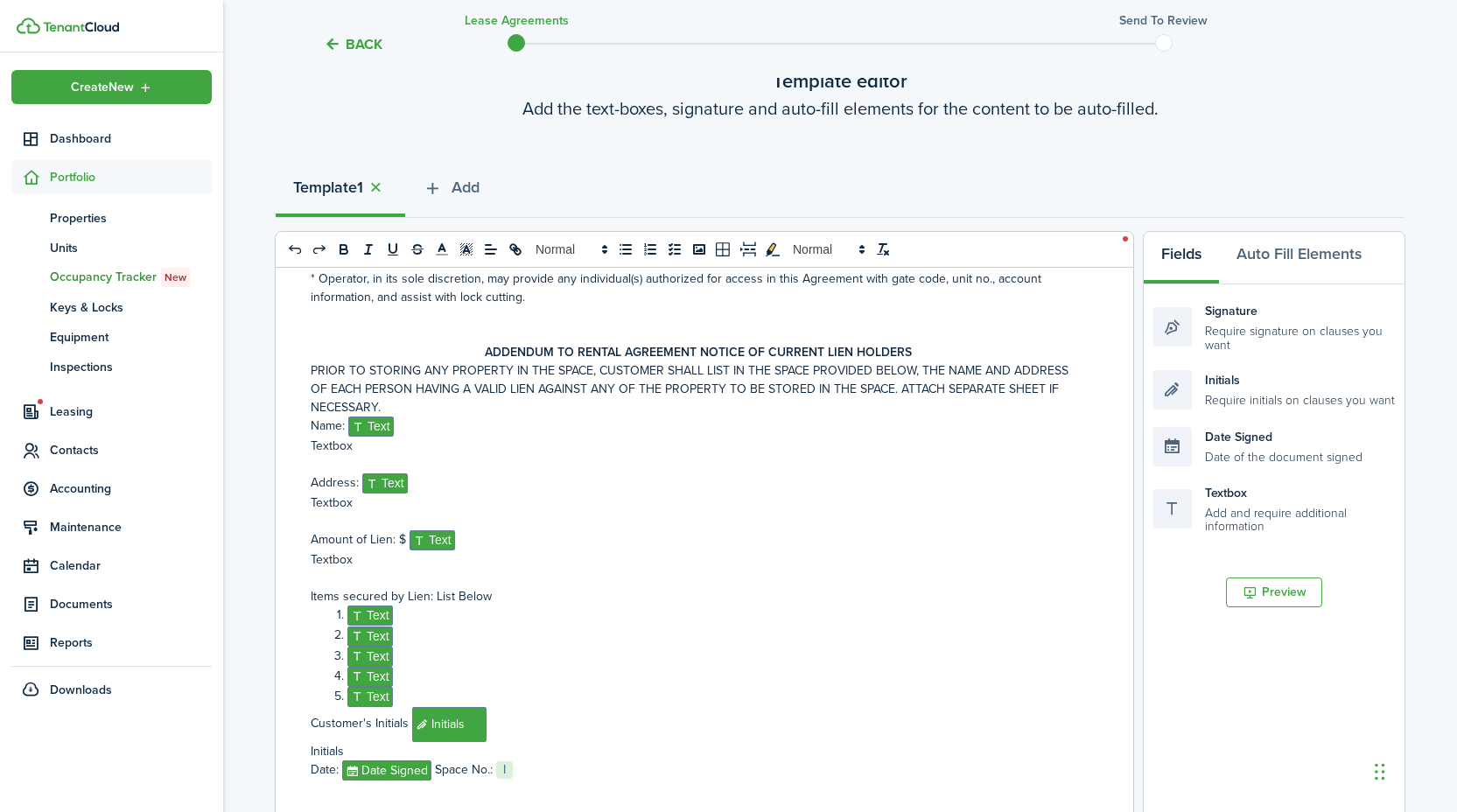
scroll to position [5789, 0]
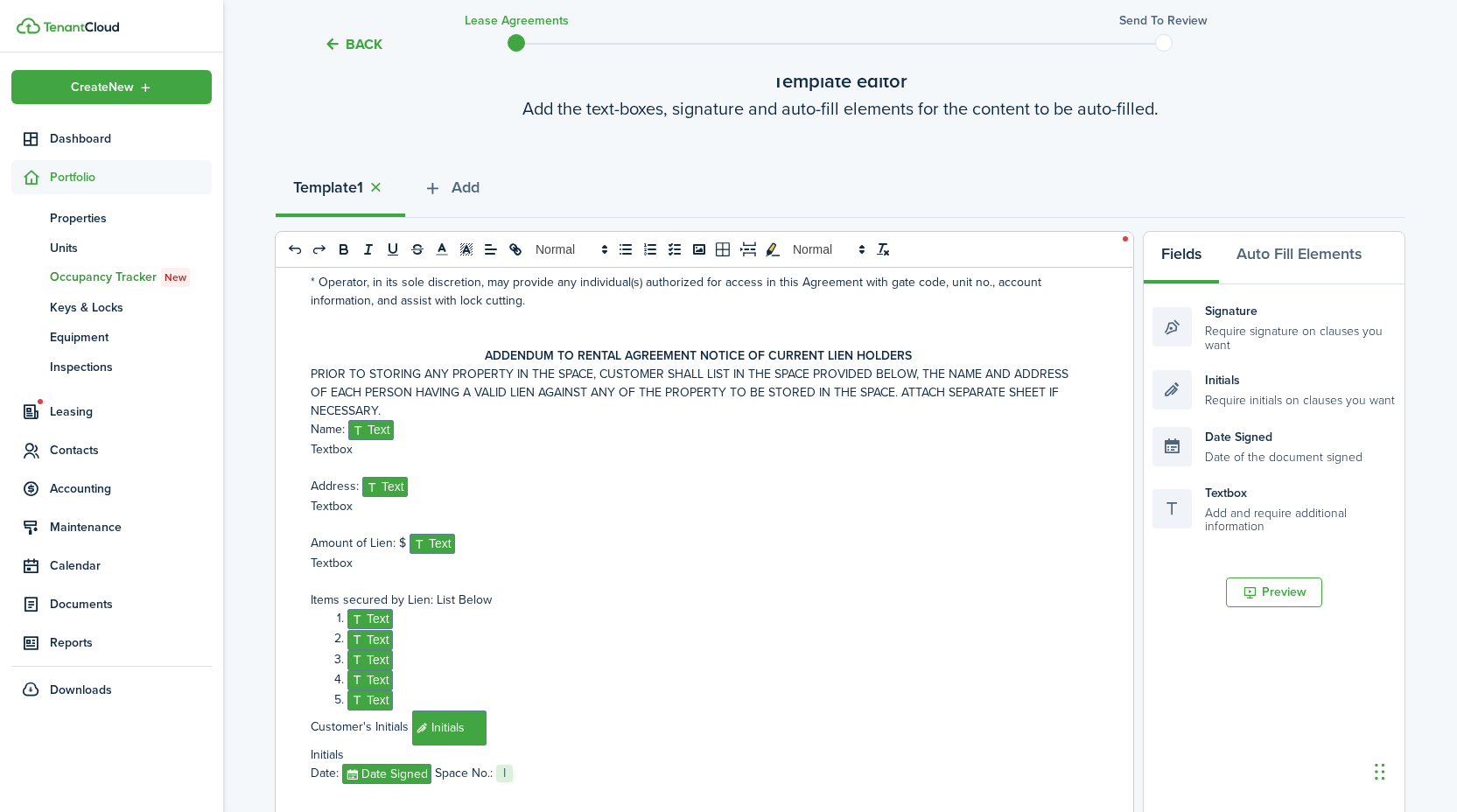
click at [393, 420] on p "PRIOR TO STORING ANY PROPERTY IN THE SPACE, CUSTOMER SHALL LIST IN THE SPACE PR…" at bounding box center [697, 392] width 774 height 55
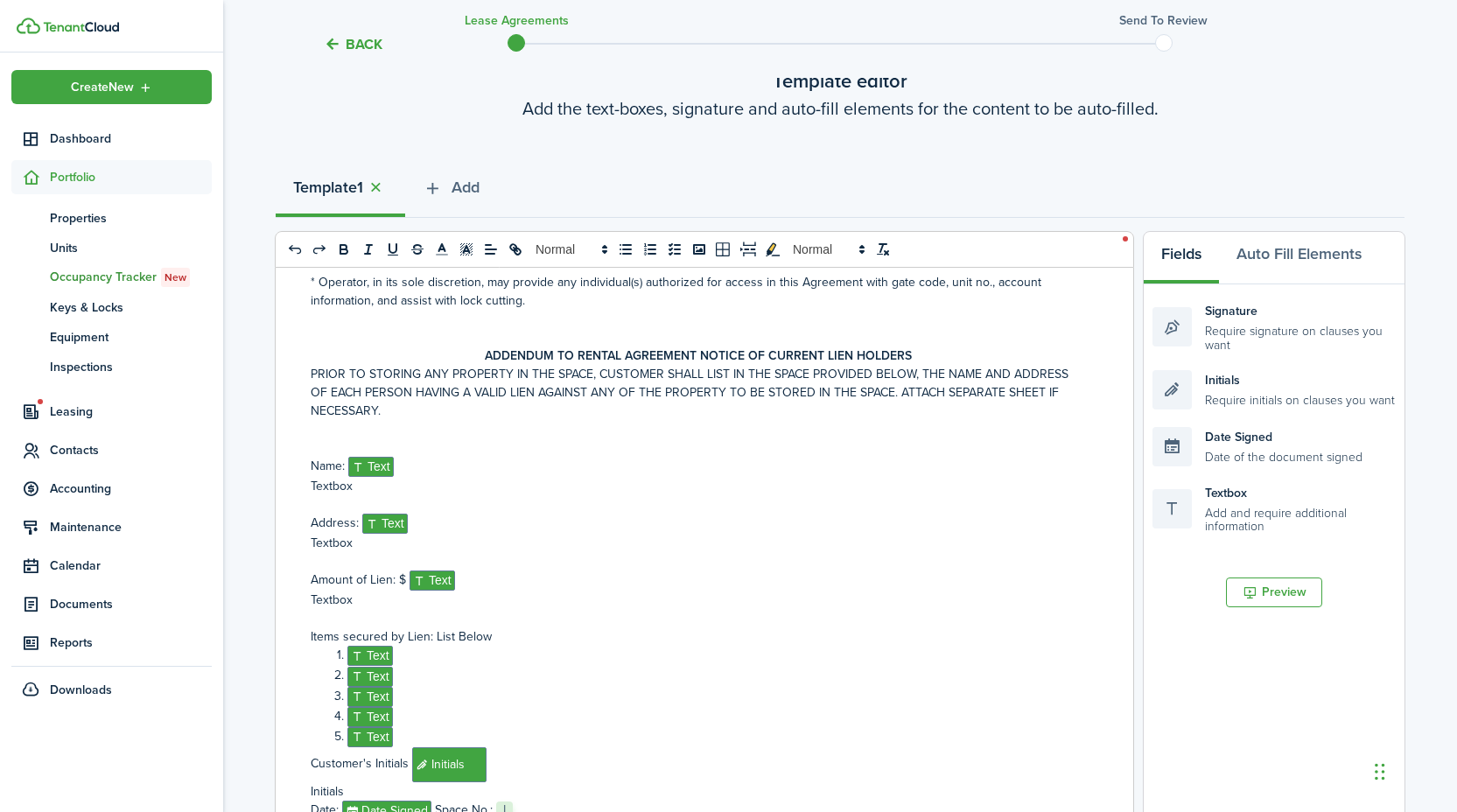
click at [389, 420] on p "PRIOR TO STORING ANY PROPERTY IN THE SPACE, CUSTOMER SHALL LIST IN THE SPACE PR…" at bounding box center [697, 392] width 774 height 55
click at [367, 438] on p at bounding box center [697, 429] width 774 height 18
click at [359, 456] on p at bounding box center [697, 447] width 774 height 18
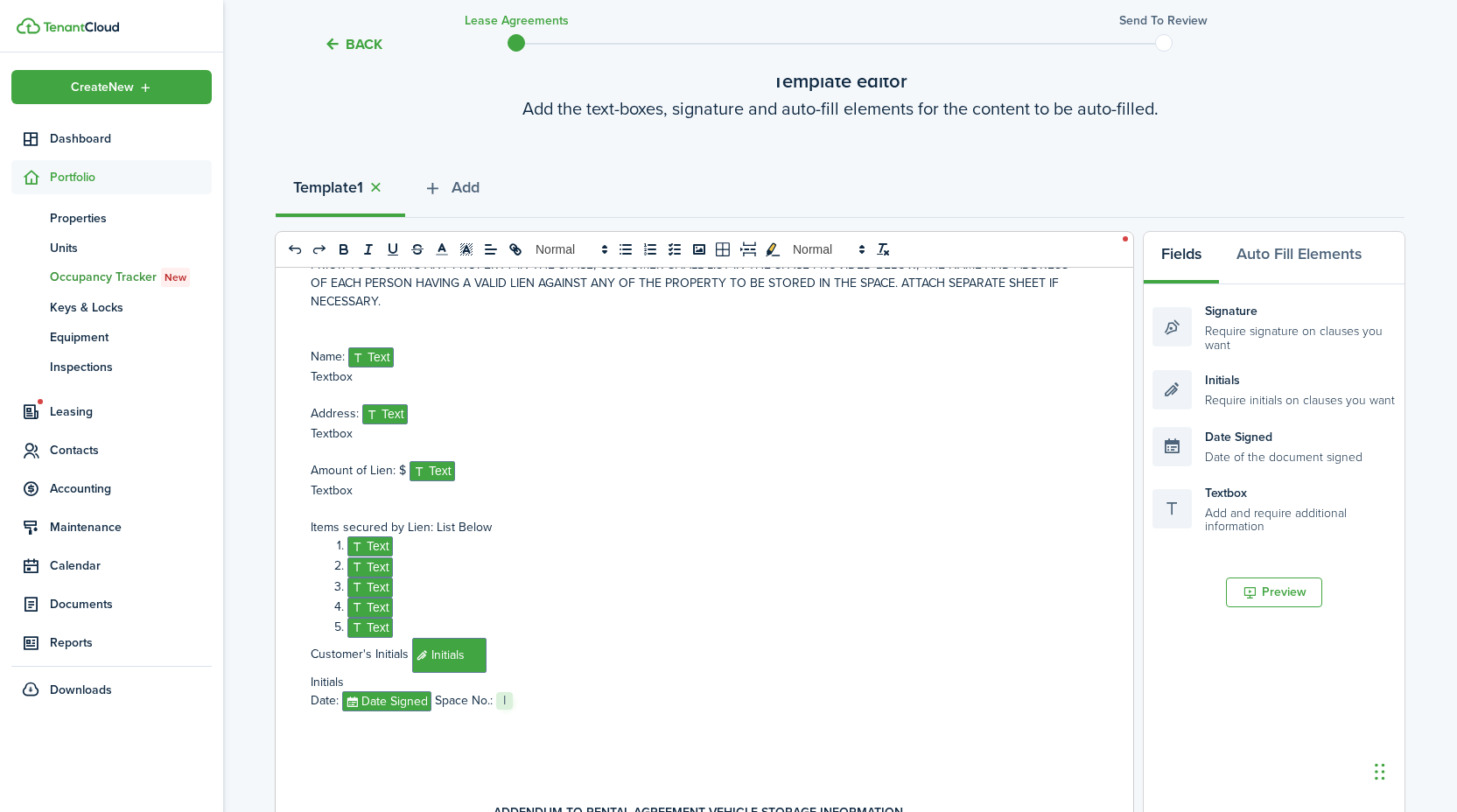
scroll to position [5926, 0]
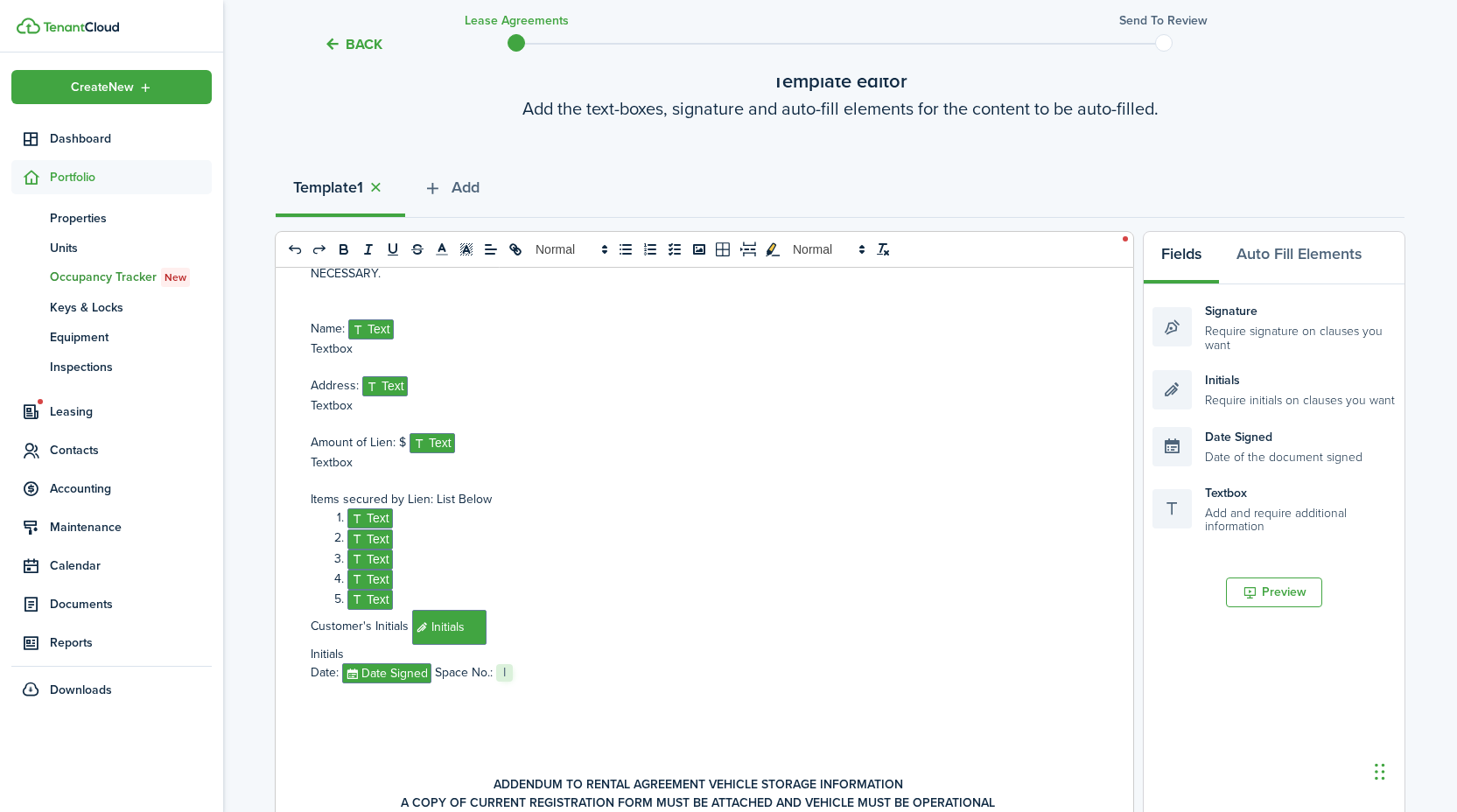
click at [329, 320] on p at bounding box center [697, 310] width 774 height 18
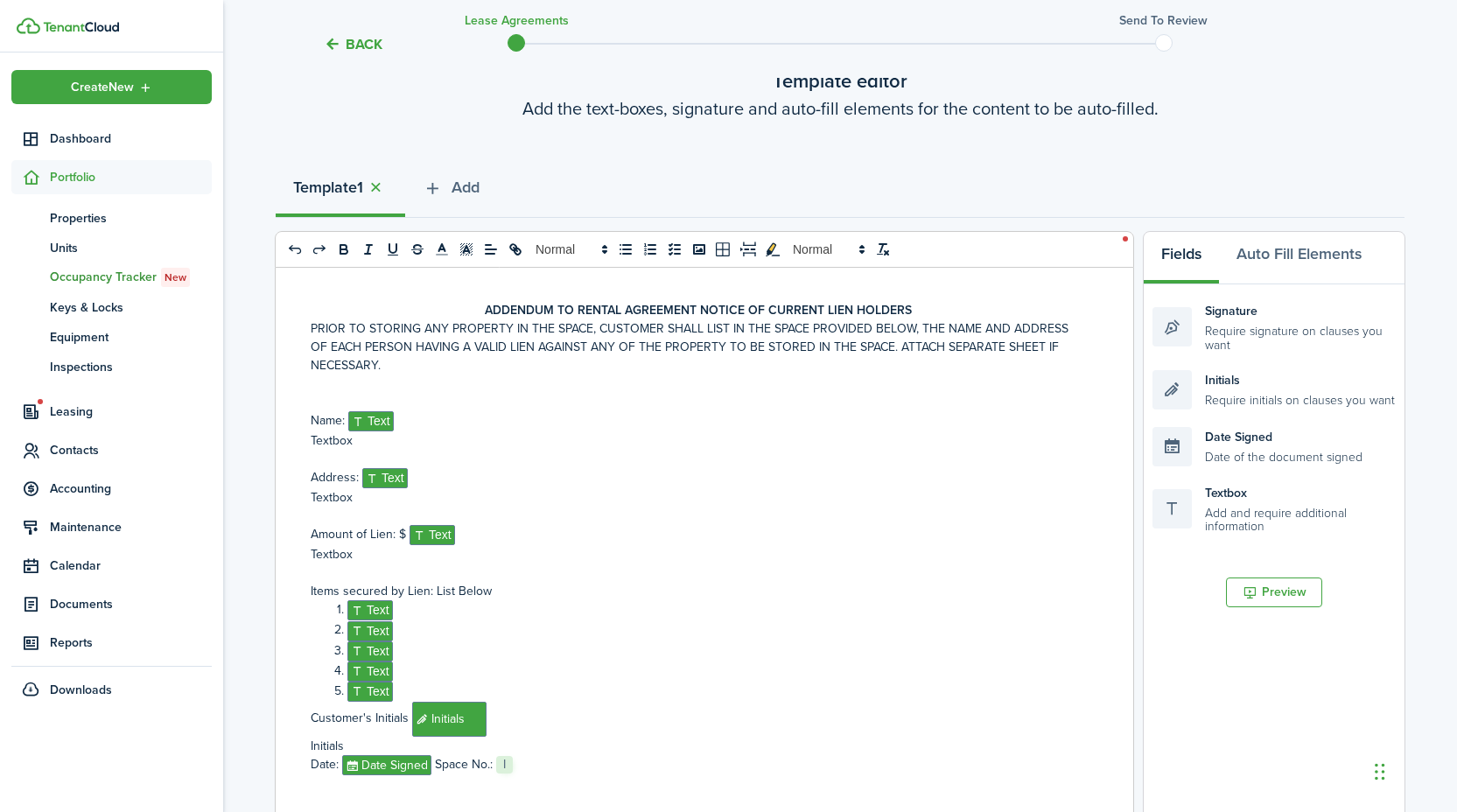
scroll to position [5819, 0]
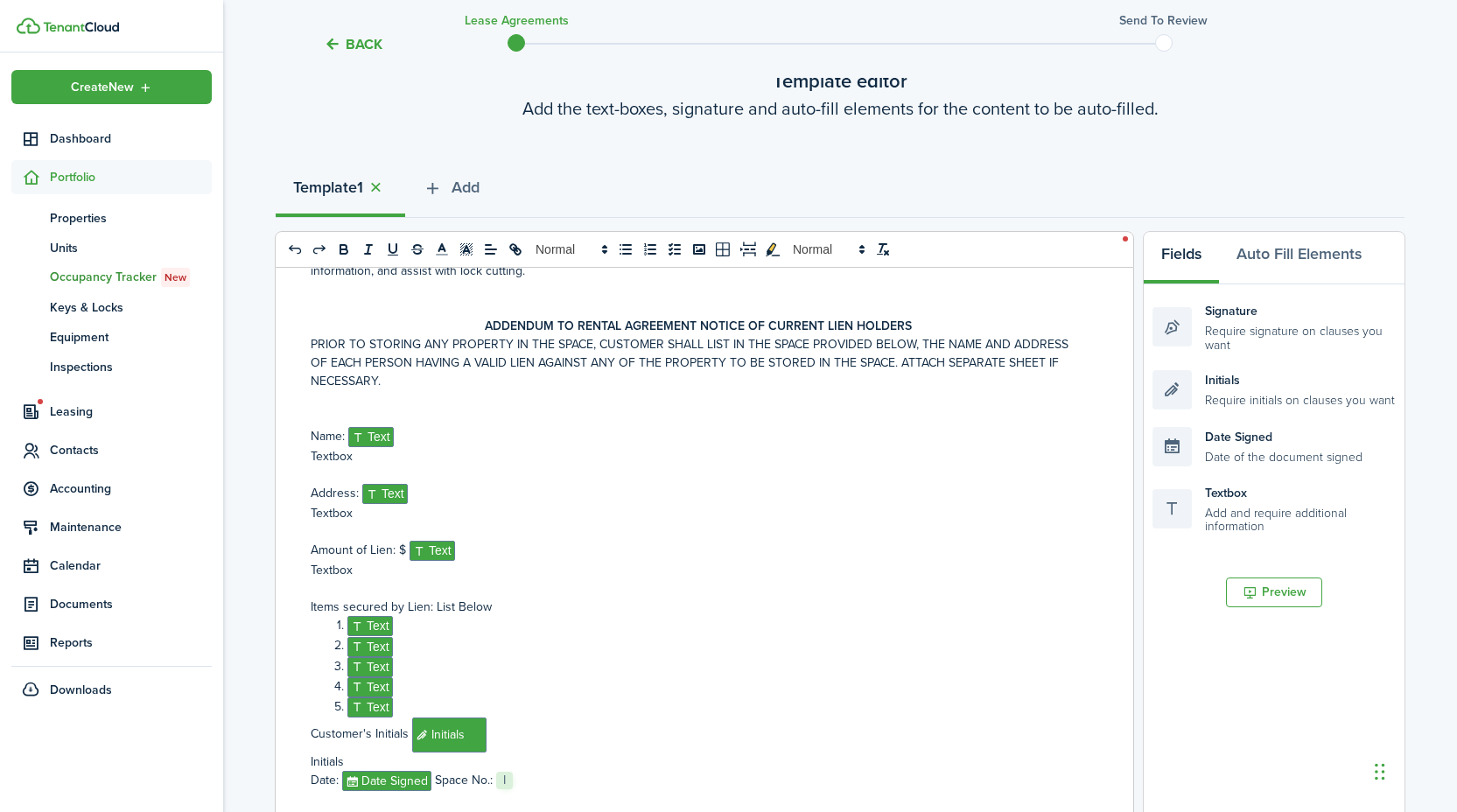
click at [323, 426] on p at bounding box center [697, 417] width 774 height 18
click at [322, 408] on p at bounding box center [697, 399] width 774 height 18
click at [321, 426] on p at bounding box center [697, 417] width 774 height 18
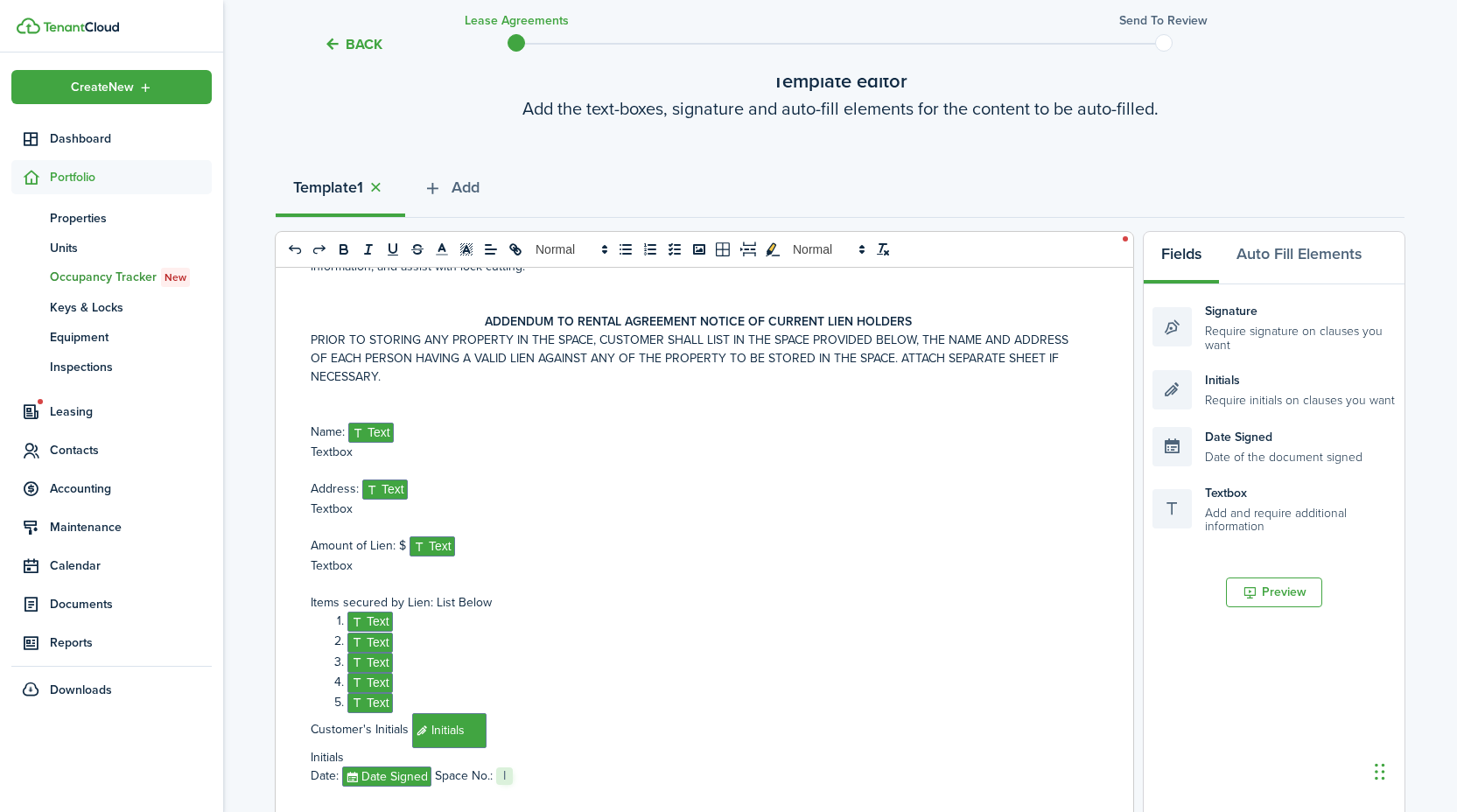
scroll to position [5823, 0]
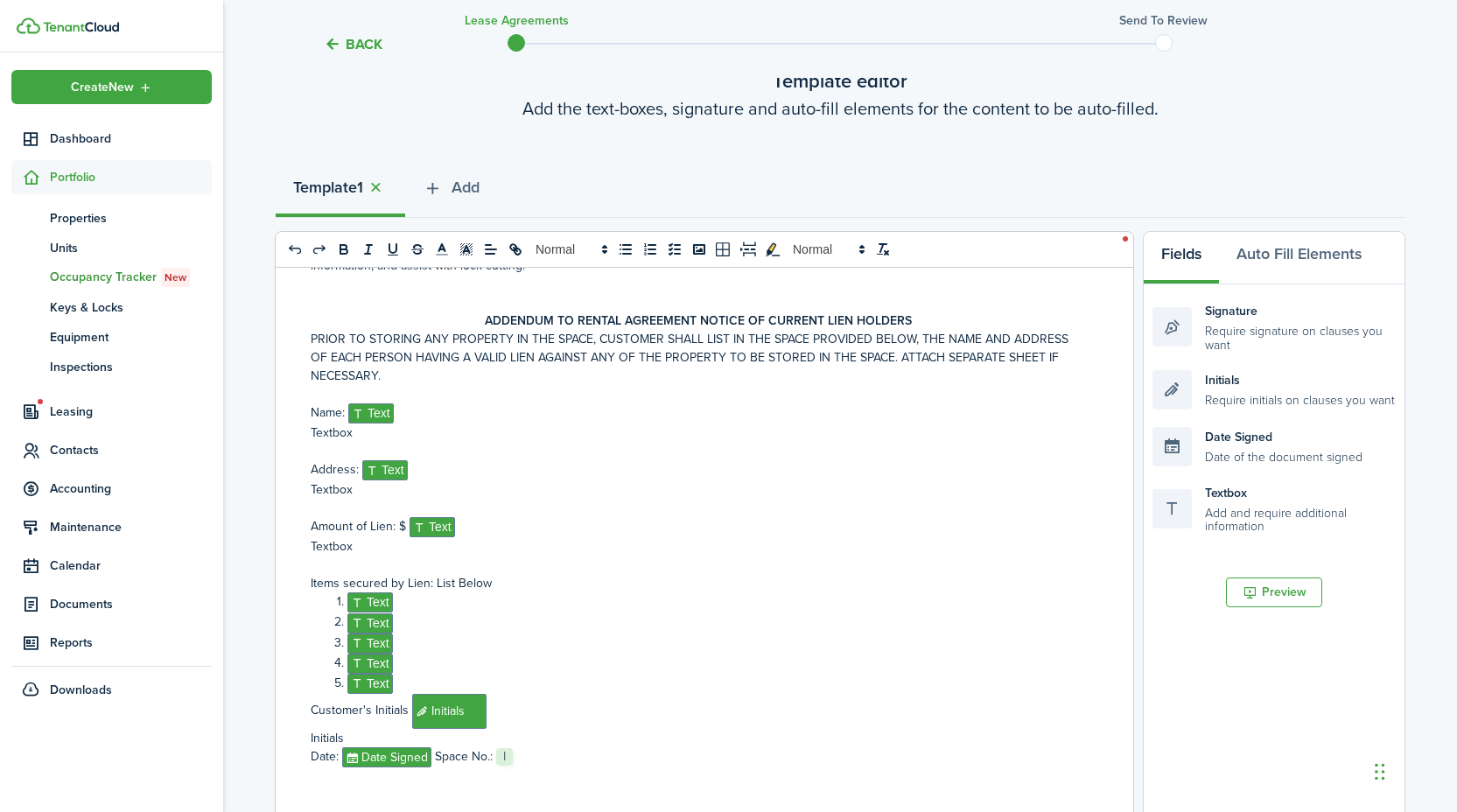
click at [383, 385] on p "PRIOR TO STORING ANY PROPERTY IN THE SPACE, CUSTOMER SHALL LIST IN THE SPACE PR…" at bounding box center [697, 357] width 774 height 55
click at [377, 403] on p at bounding box center [697, 394] width 774 height 18
click at [312, 460] on p at bounding box center [697, 451] width 774 height 18
click at [330, 517] on p at bounding box center [697, 508] width 774 height 18
click at [362, 403] on p at bounding box center [697, 394] width 774 height 18
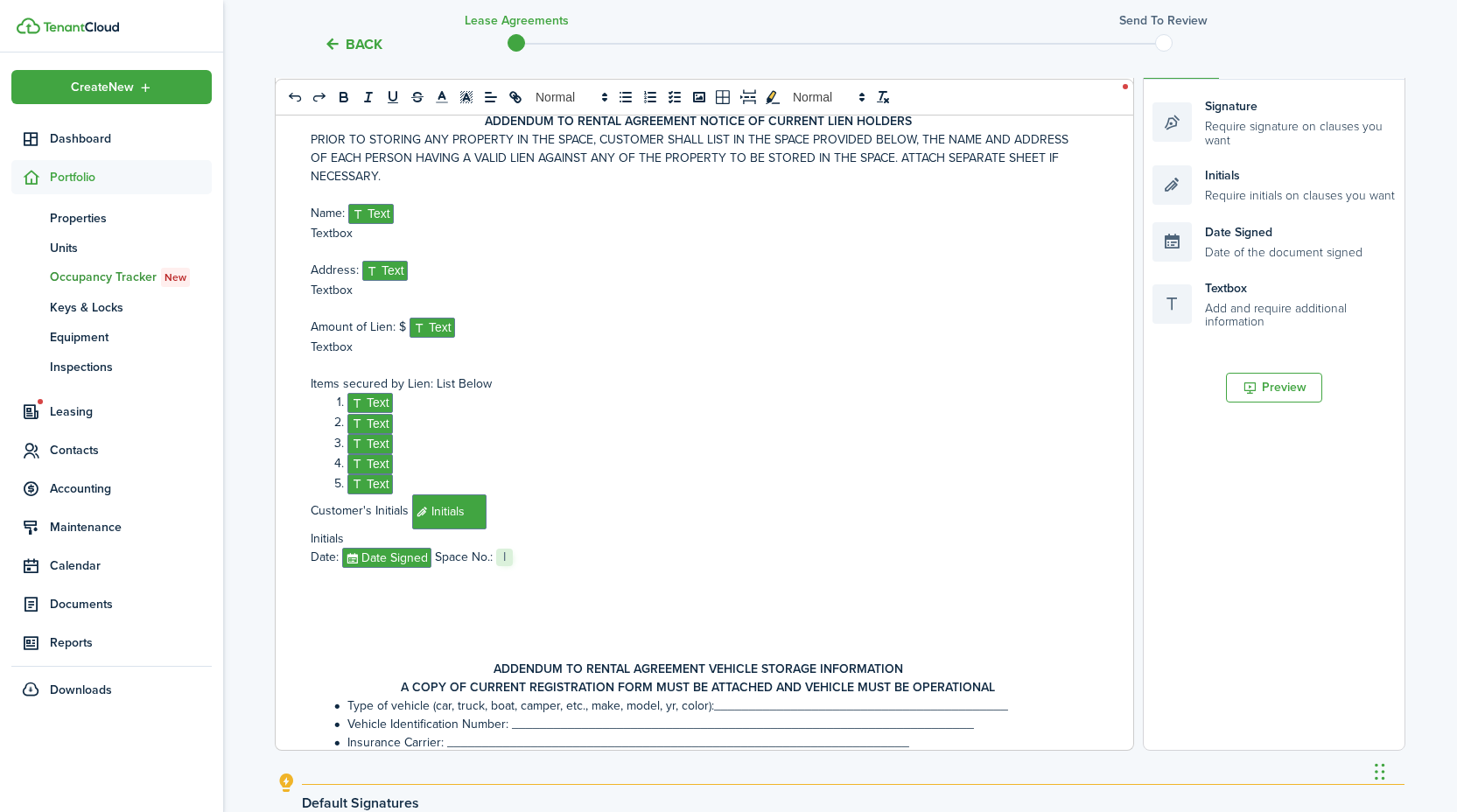
scroll to position [5808, 0]
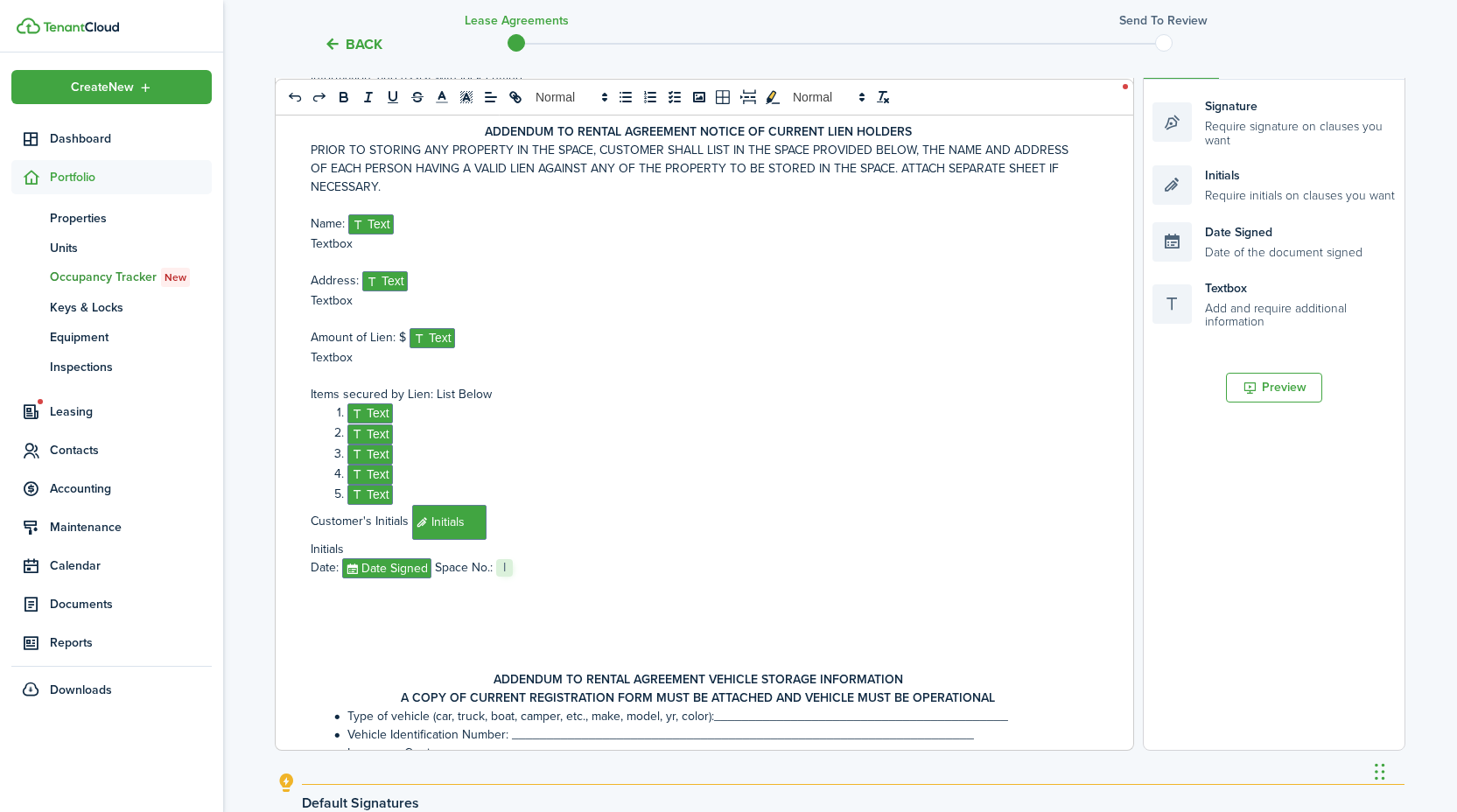
click at [363, 215] on p at bounding box center [697, 205] width 774 height 18
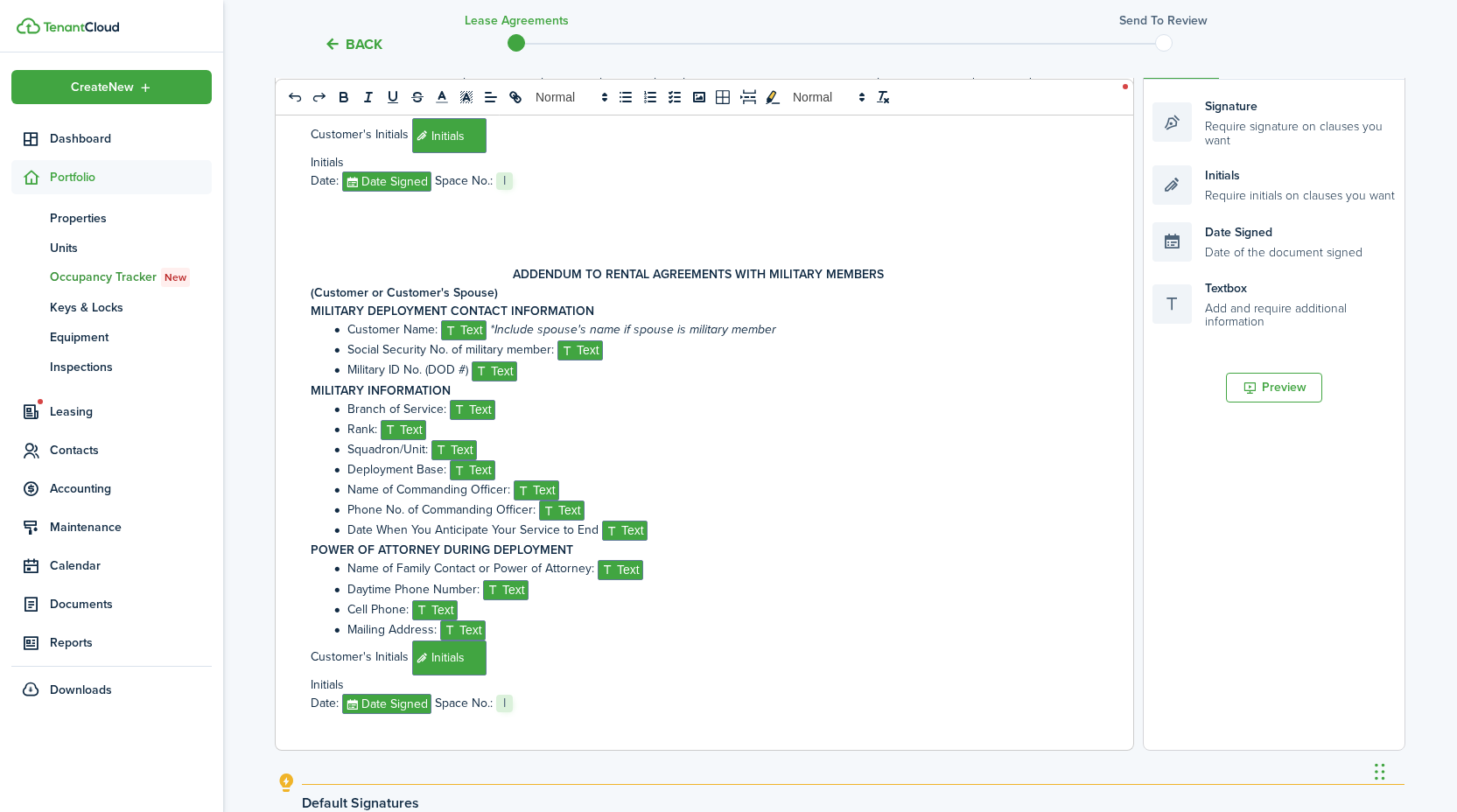
scroll to position [6954, 0]
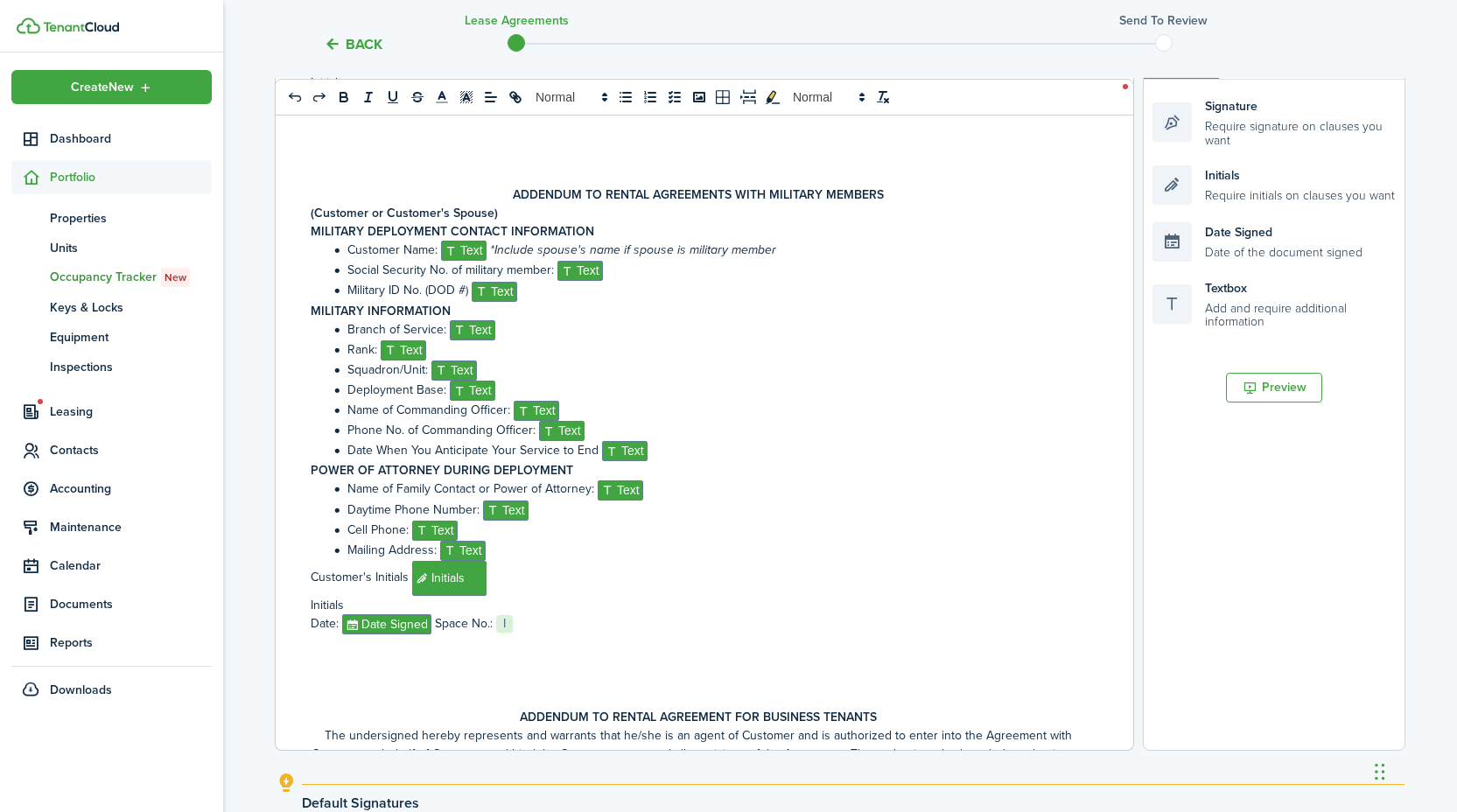
click at [317, 204] on p "ADDENDUM TO RENTAL AGREEMENTS WITH MILITARY MEMBERS" at bounding box center [697, 195] width 774 height 18
click at [897, 204] on p "ADDENDUM TO RENTAL AGREEMENTS WITH MILITARY MEMBERS" at bounding box center [697, 195] width 774 height 18
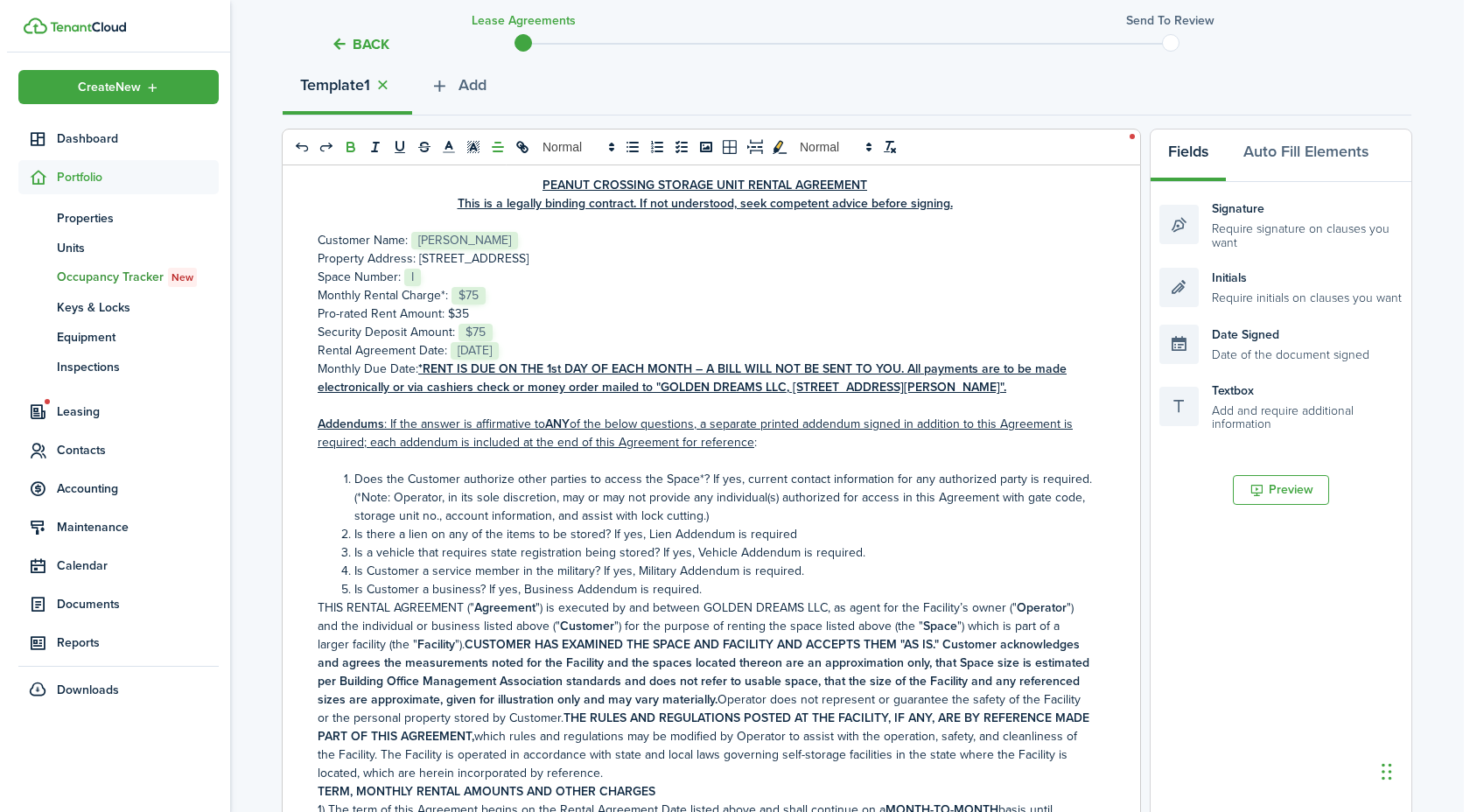
scroll to position [209, 0]
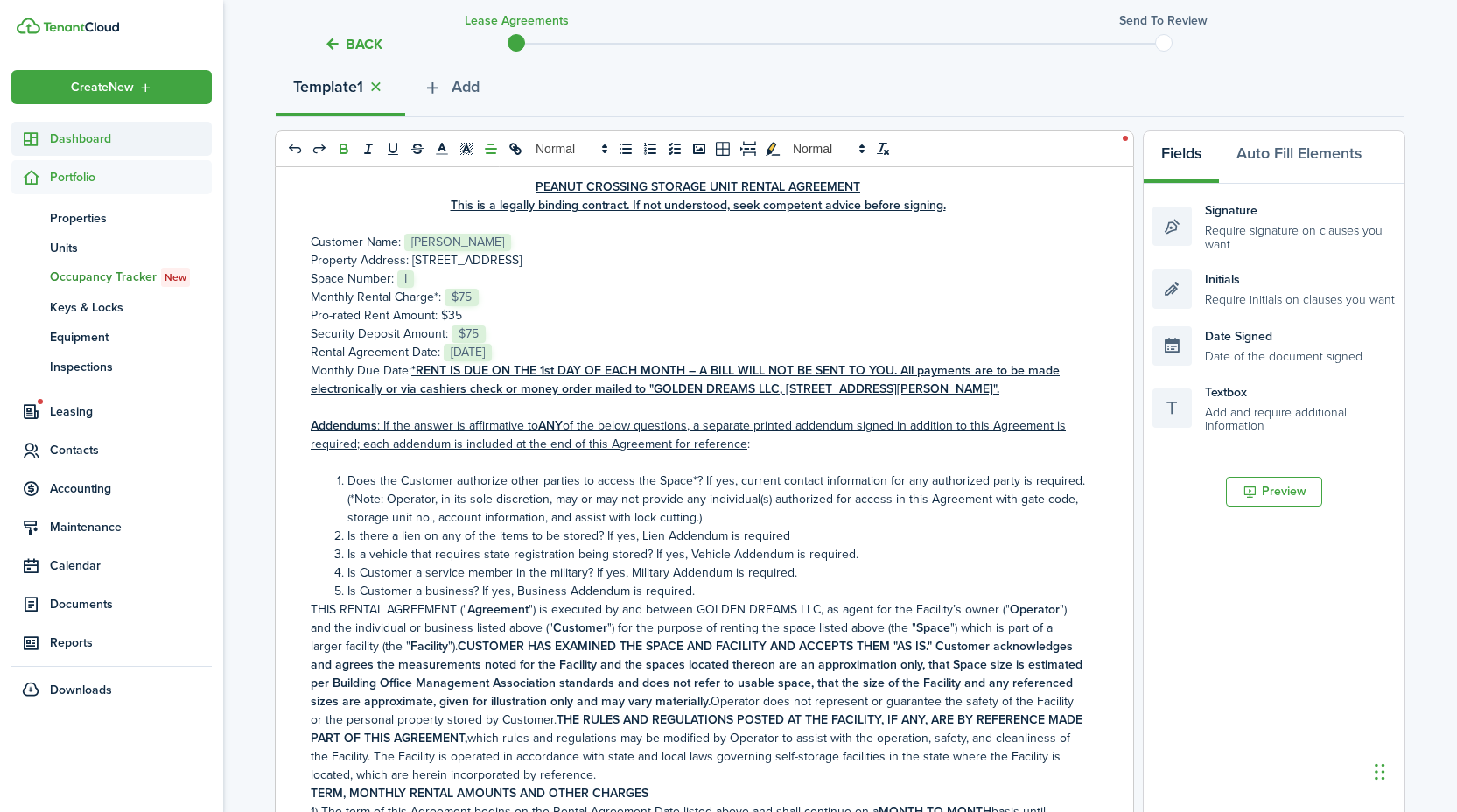
click at [92, 139] on span "Dashboard" at bounding box center [130, 139] width 162 height 18
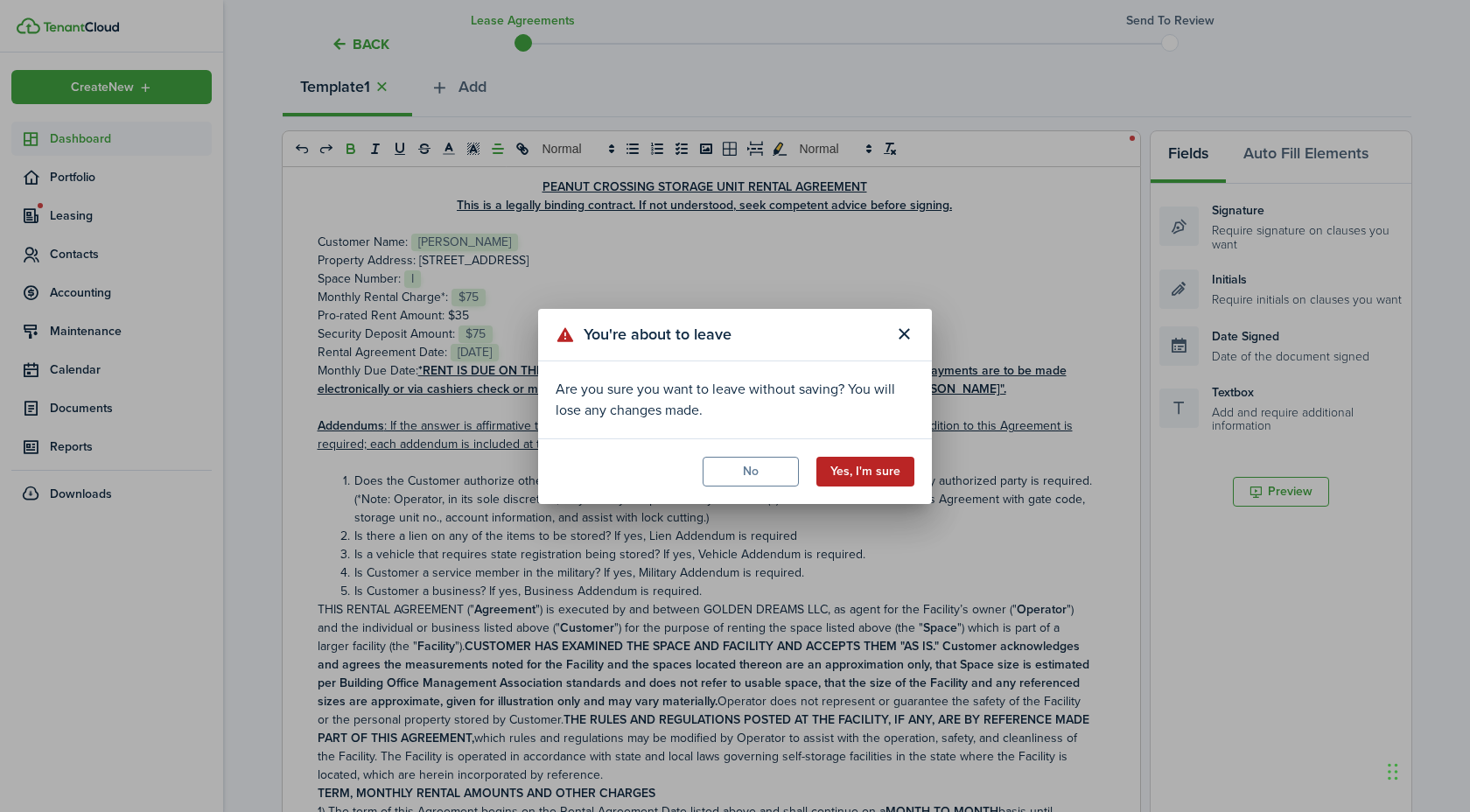
click at [859, 474] on button "Yes, I'm sure" at bounding box center [865, 471] width 98 height 30
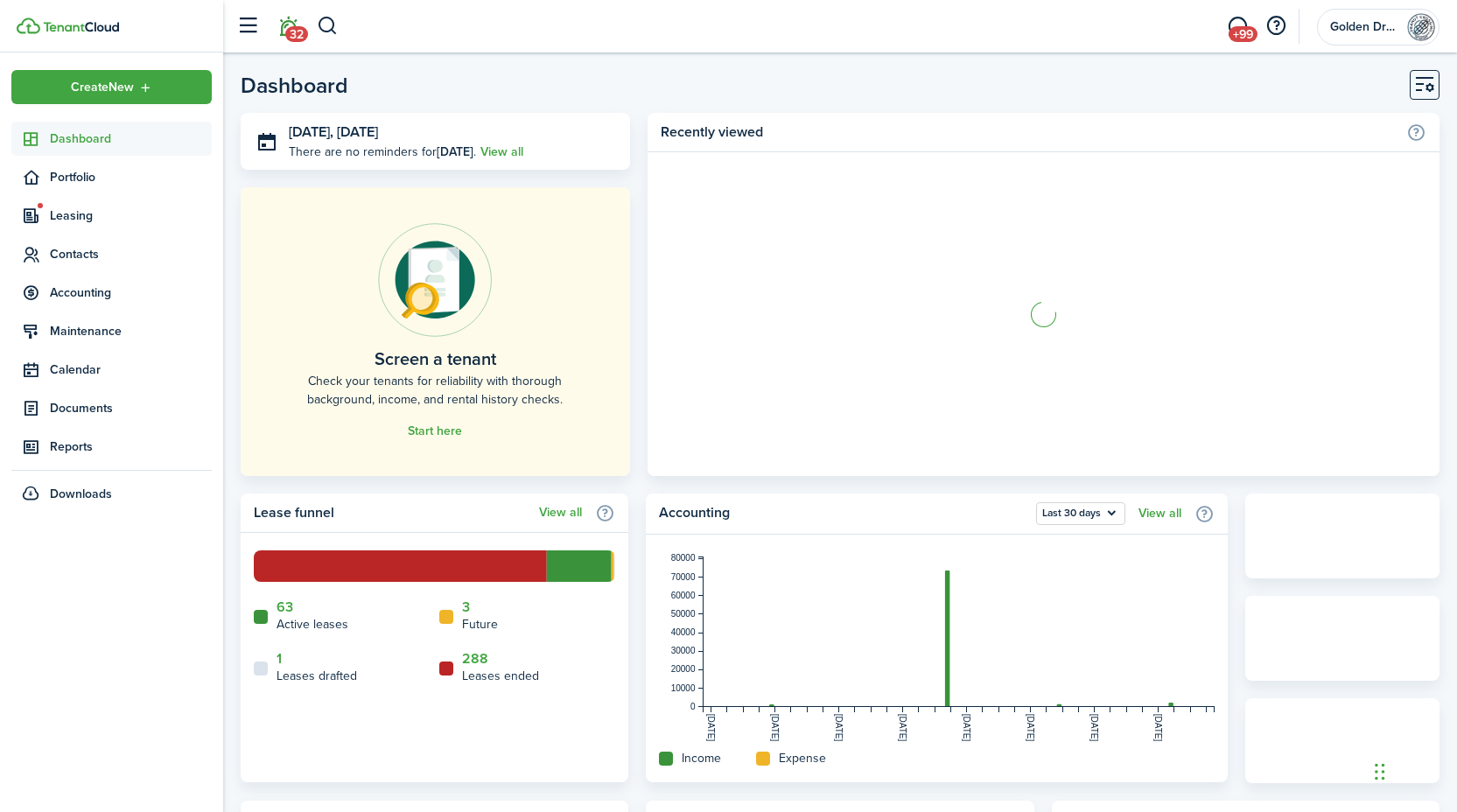
click at [289, 26] on span "32" at bounding box center [296, 33] width 23 height 15
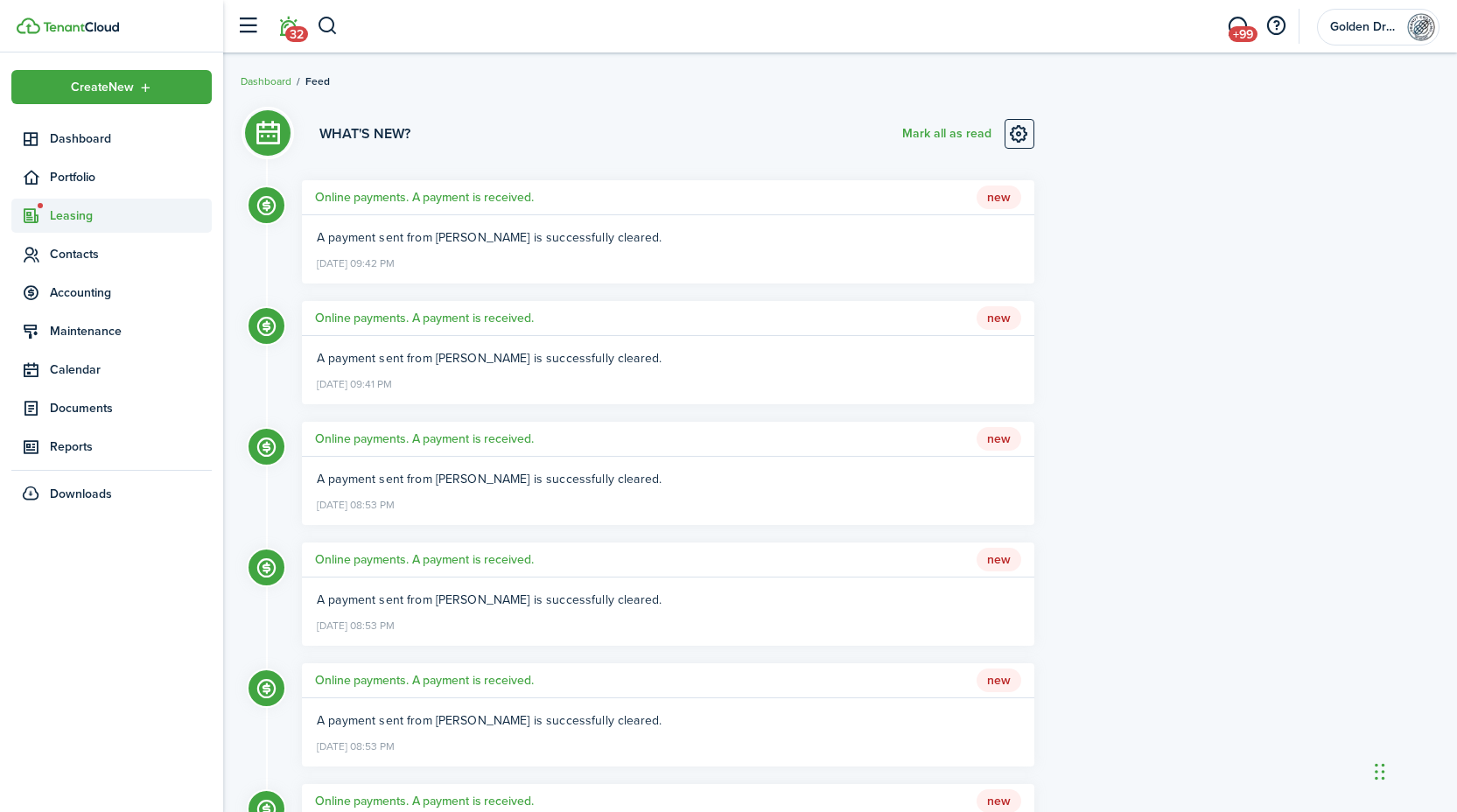
click at [72, 221] on span "Leasing" at bounding box center [130, 215] width 162 height 18
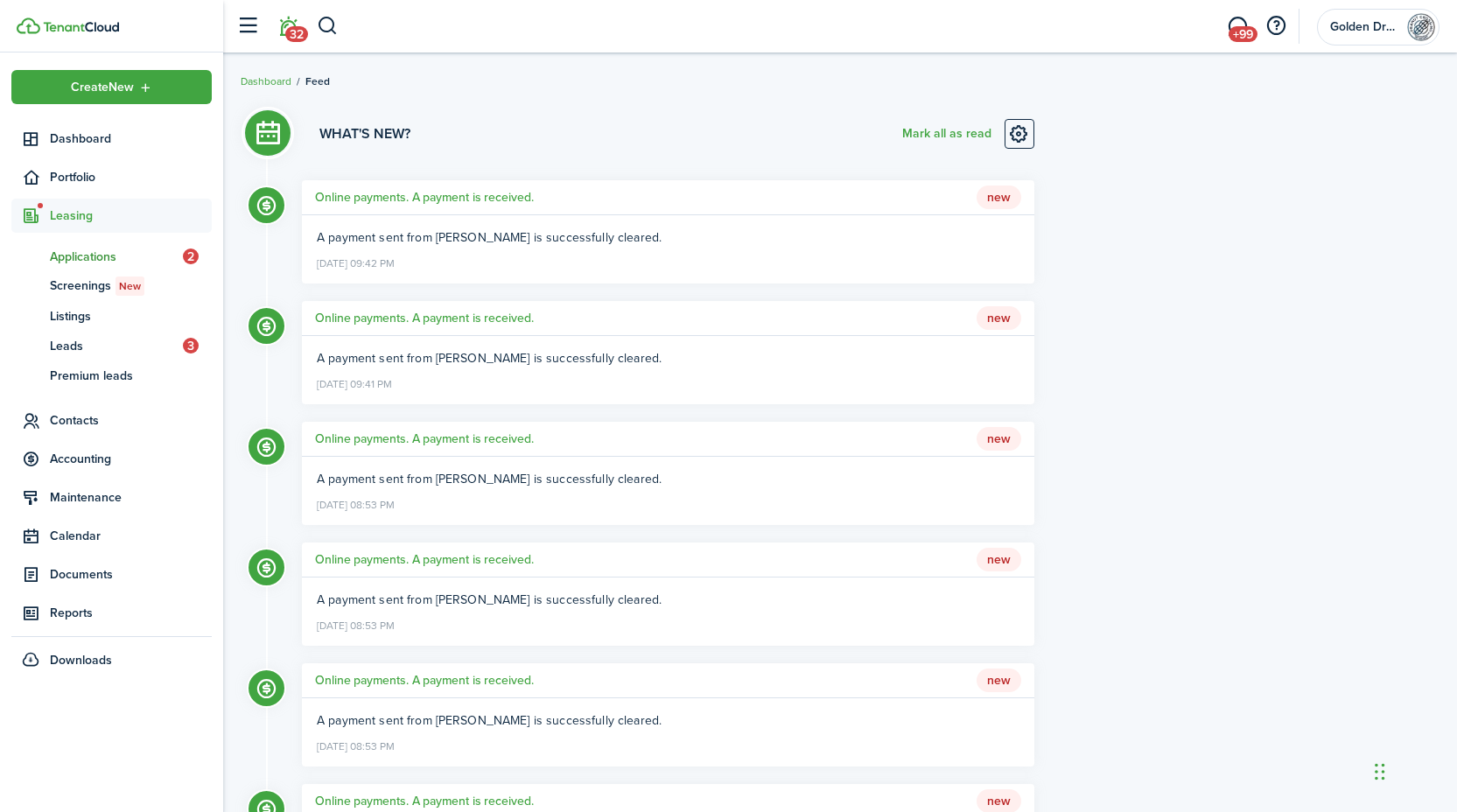
click at [86, 251] on span "Applications" at bounding box center [116, 256] width 133 height 18
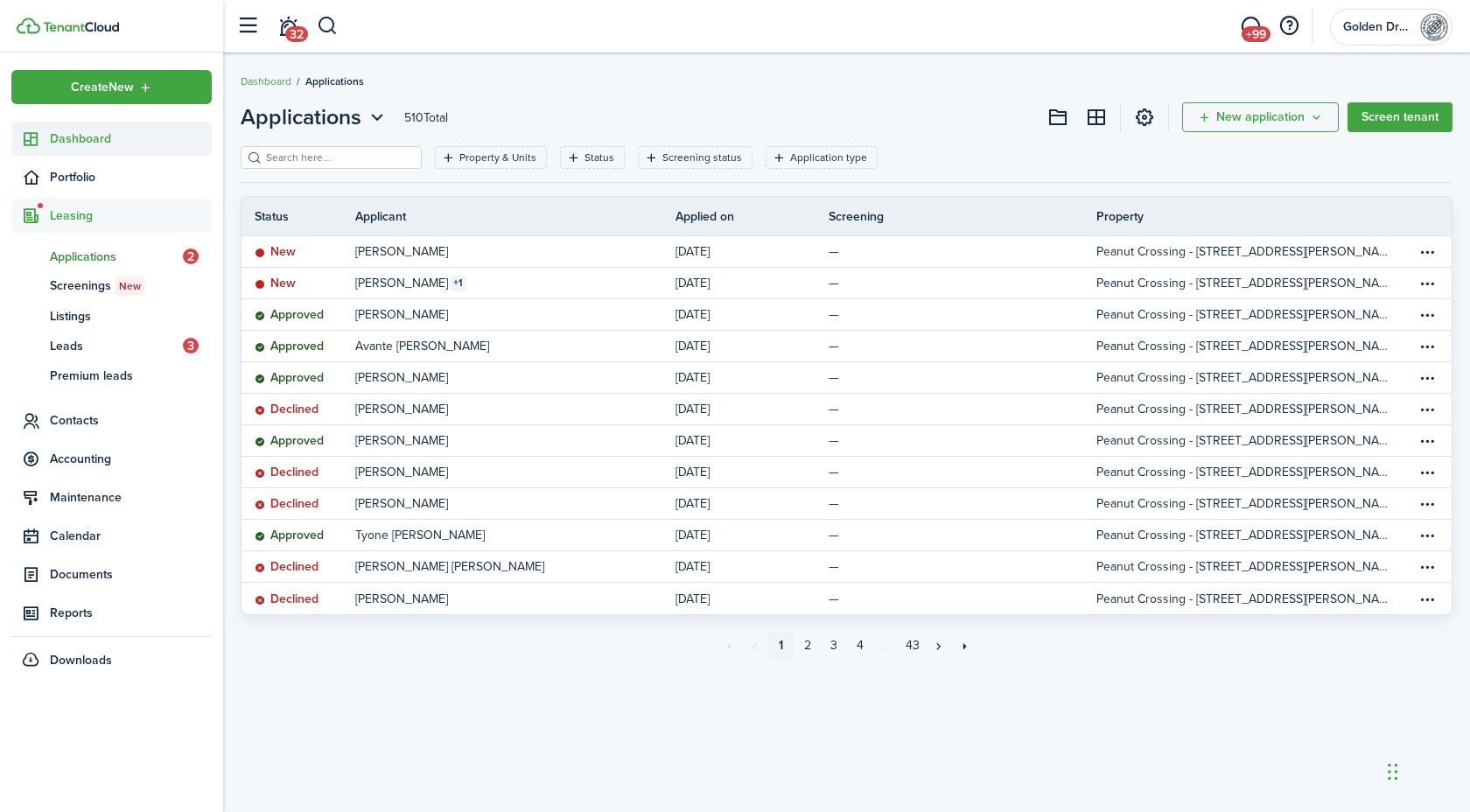
click at [68, 140] on span "Dashboard" at bounding box center [130, 139] width 162 height 18
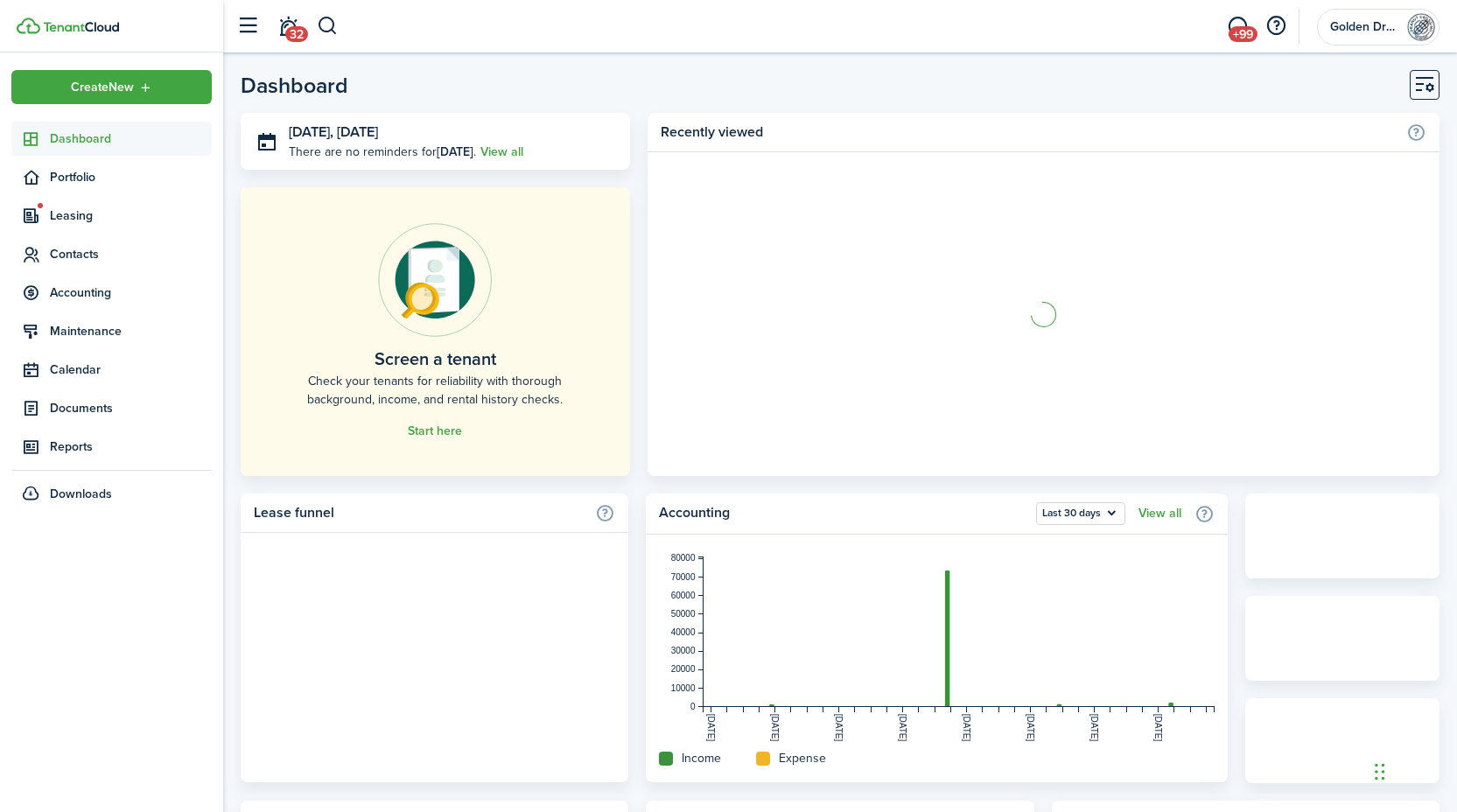
click at [68, 140] on span "Dashboard" at bounding box center [130, 139] width 162 height 18
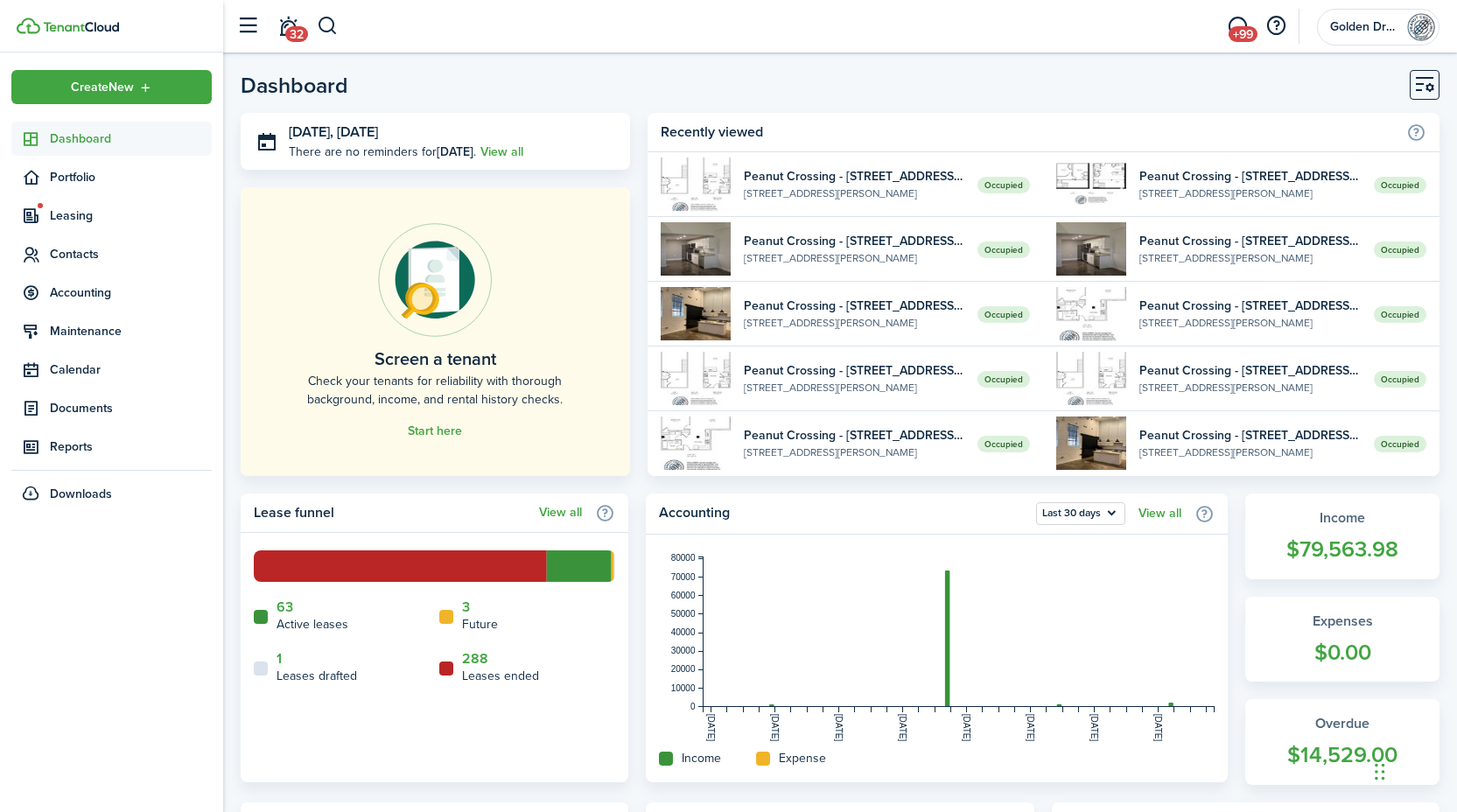
click at [68, 140] on span "Dashboard" at bounding box center [130, 139] width 162 height 18
click at [77, 215] on span "Leasing" at bounding box center [130, 215] width 162 height 18
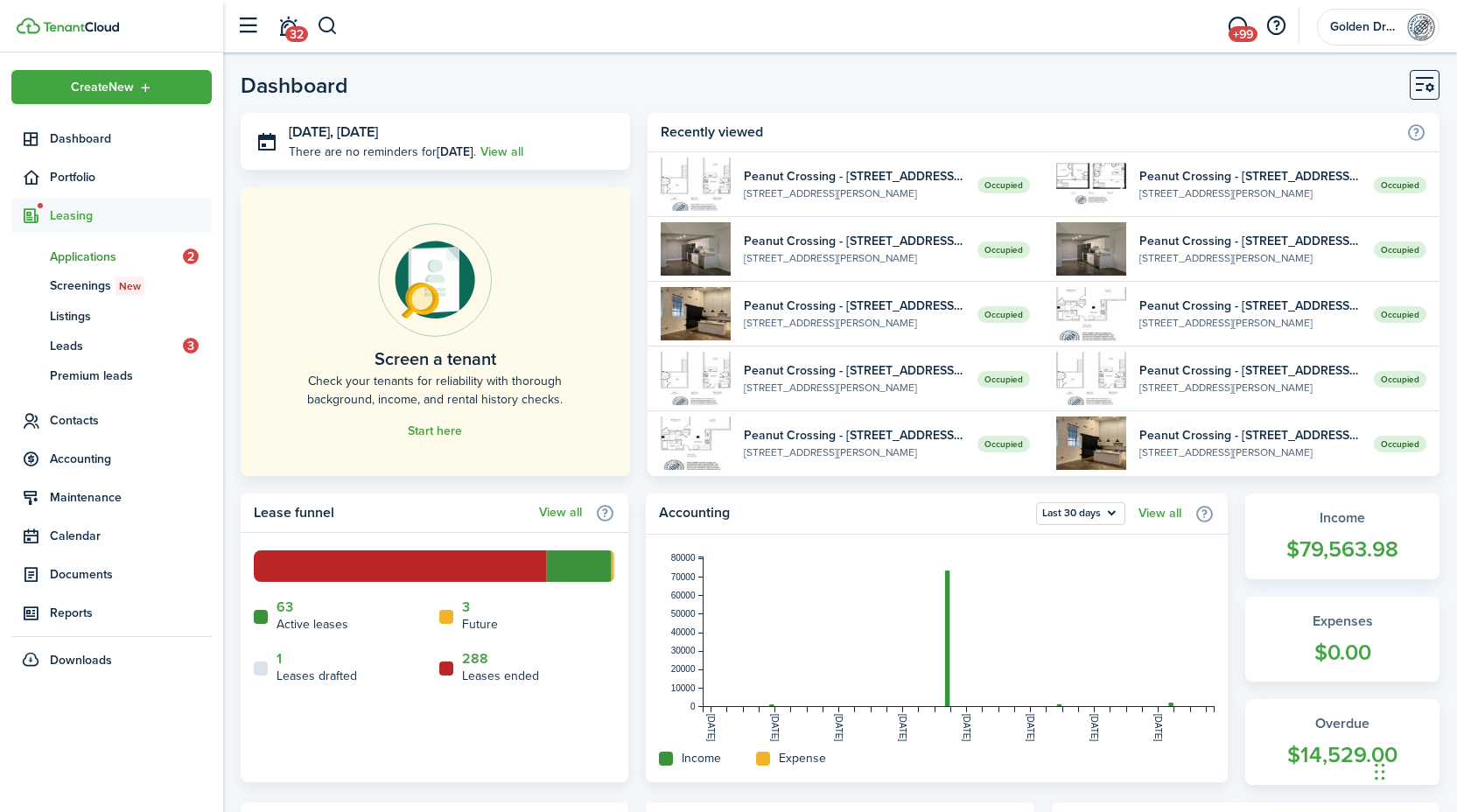
click at [72, 255] on span "Applications" at bounding box center [116, 256] width 133 height 18
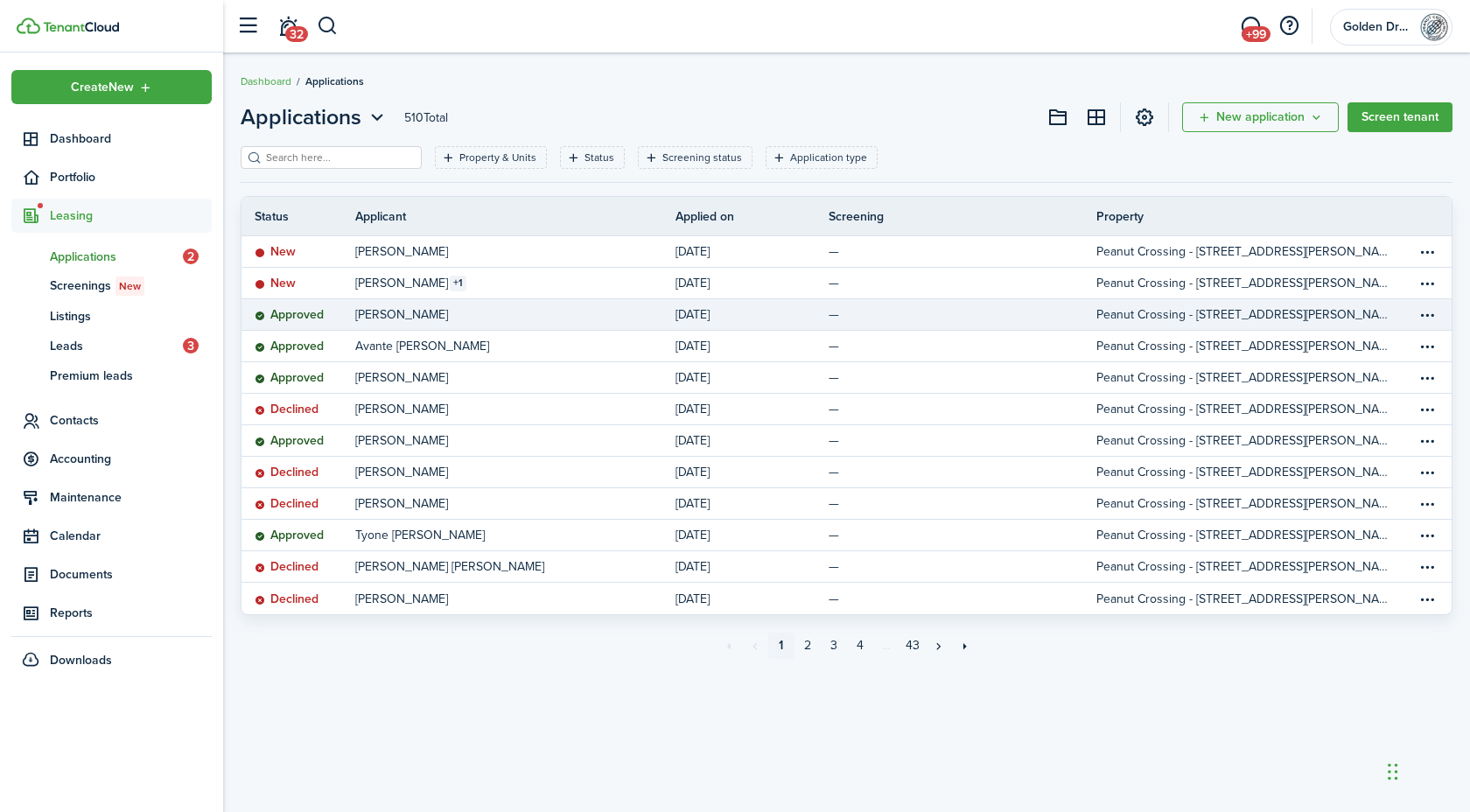
click at [1244, 313] on p "Peanut Crossing - 408 Wellons St, Unit 112" at bounding box center [1244, 314] width 294 height 18
click at [610, 308] on link "James Michael Lael" at bounding box center [515, 314] width 321 height 31
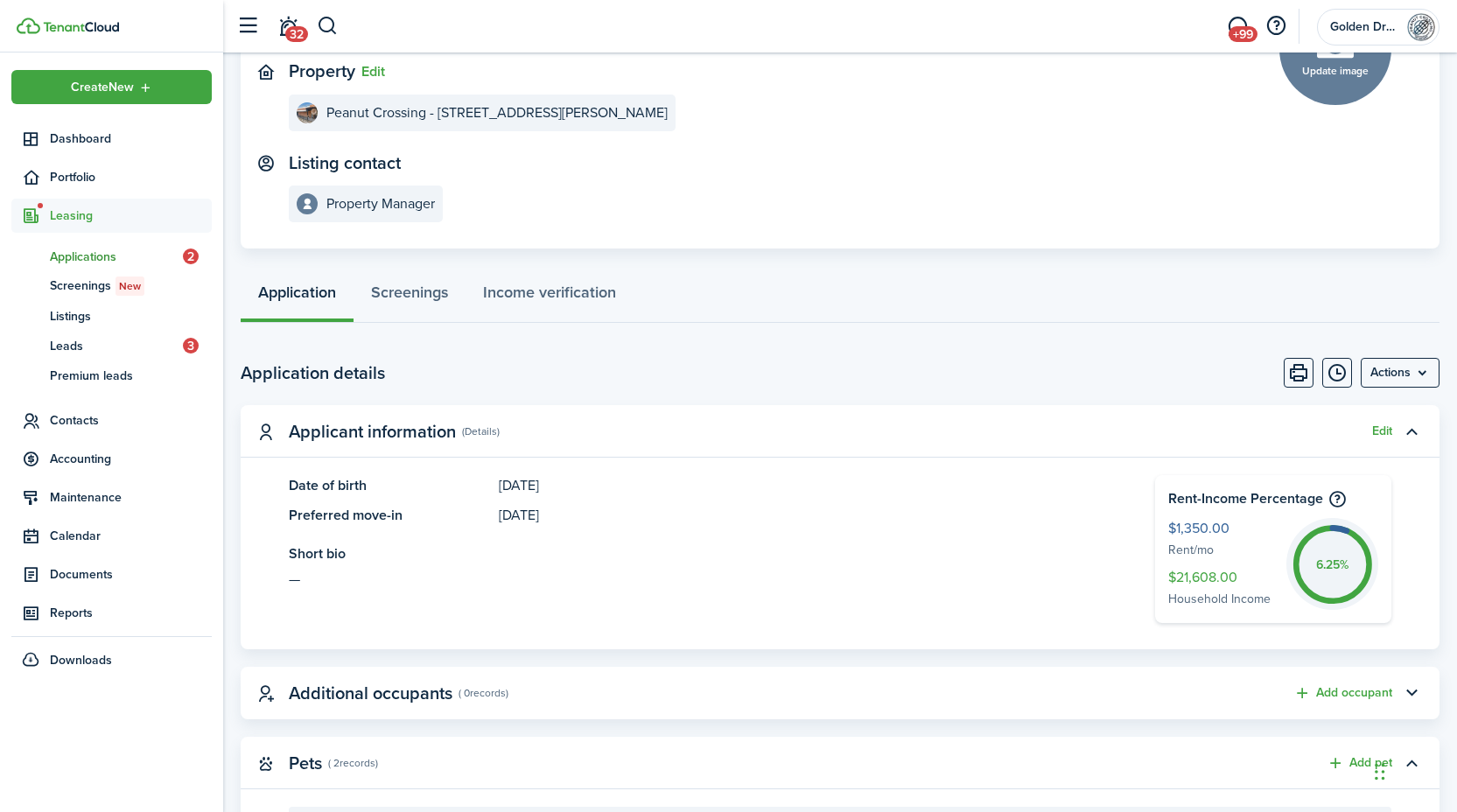
scroll to position [172, 0]
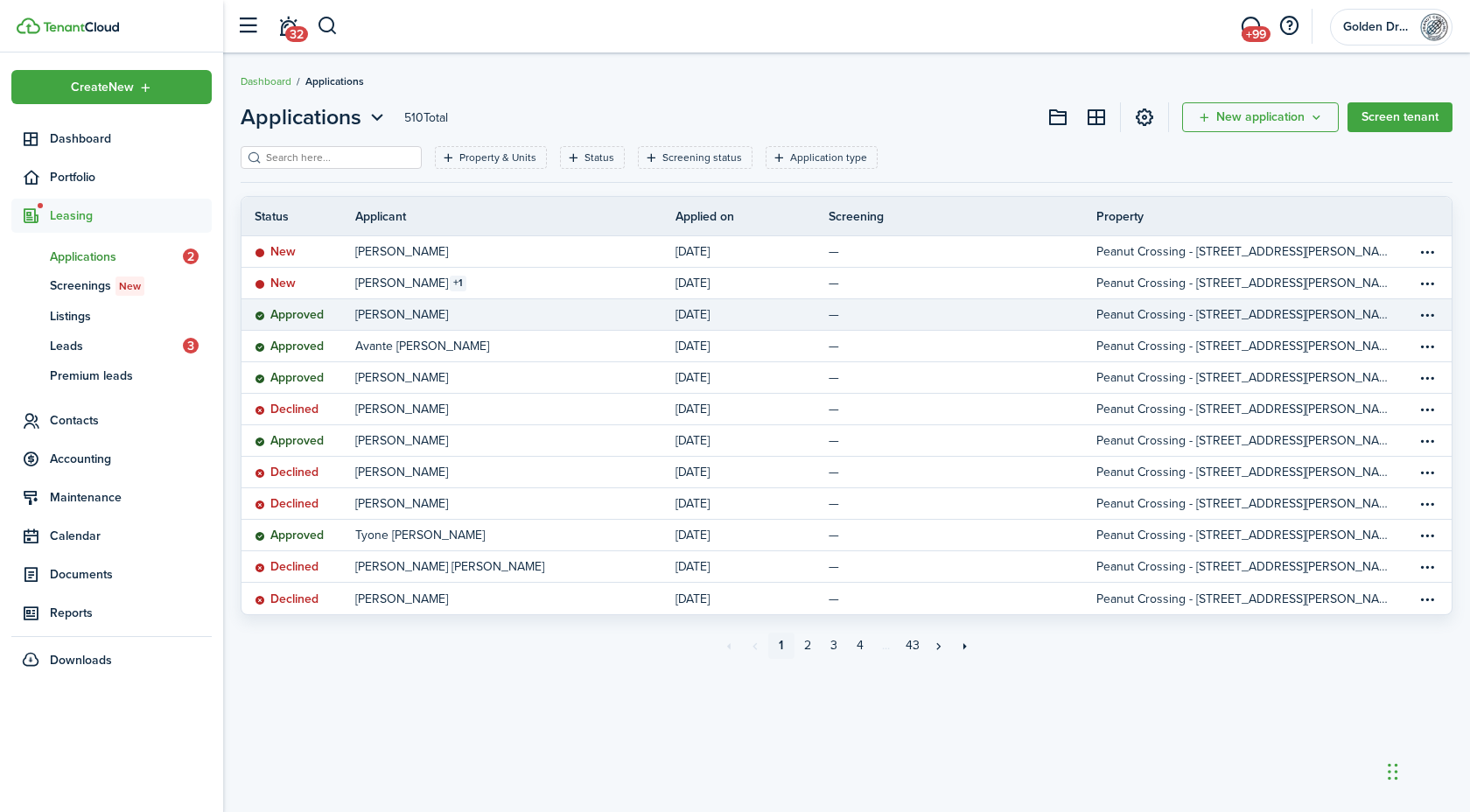
click at [472, 313] on link "James Michael Lael" at bounding box center [515, 314] width 321 height 31
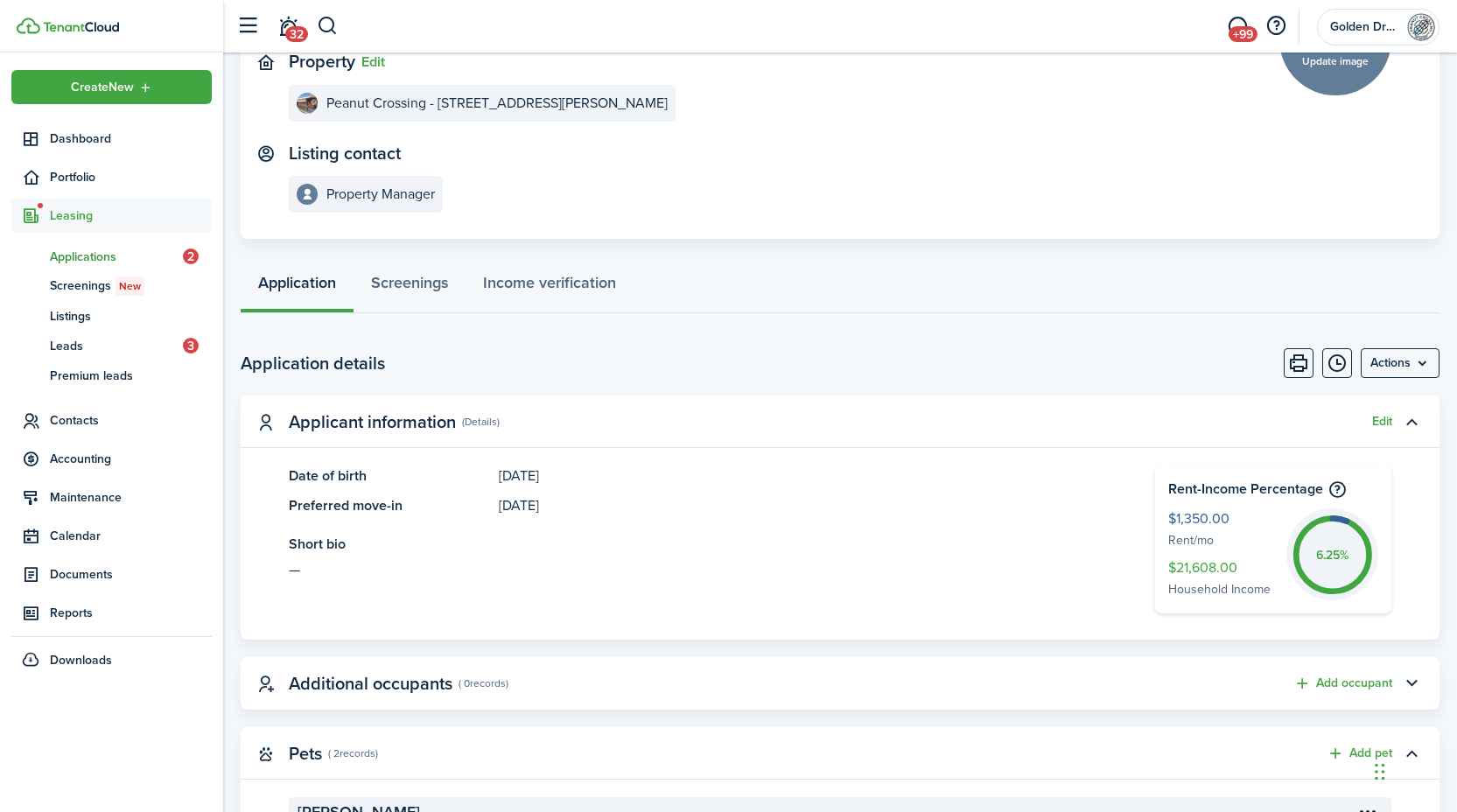
scroll to position [150, 0]
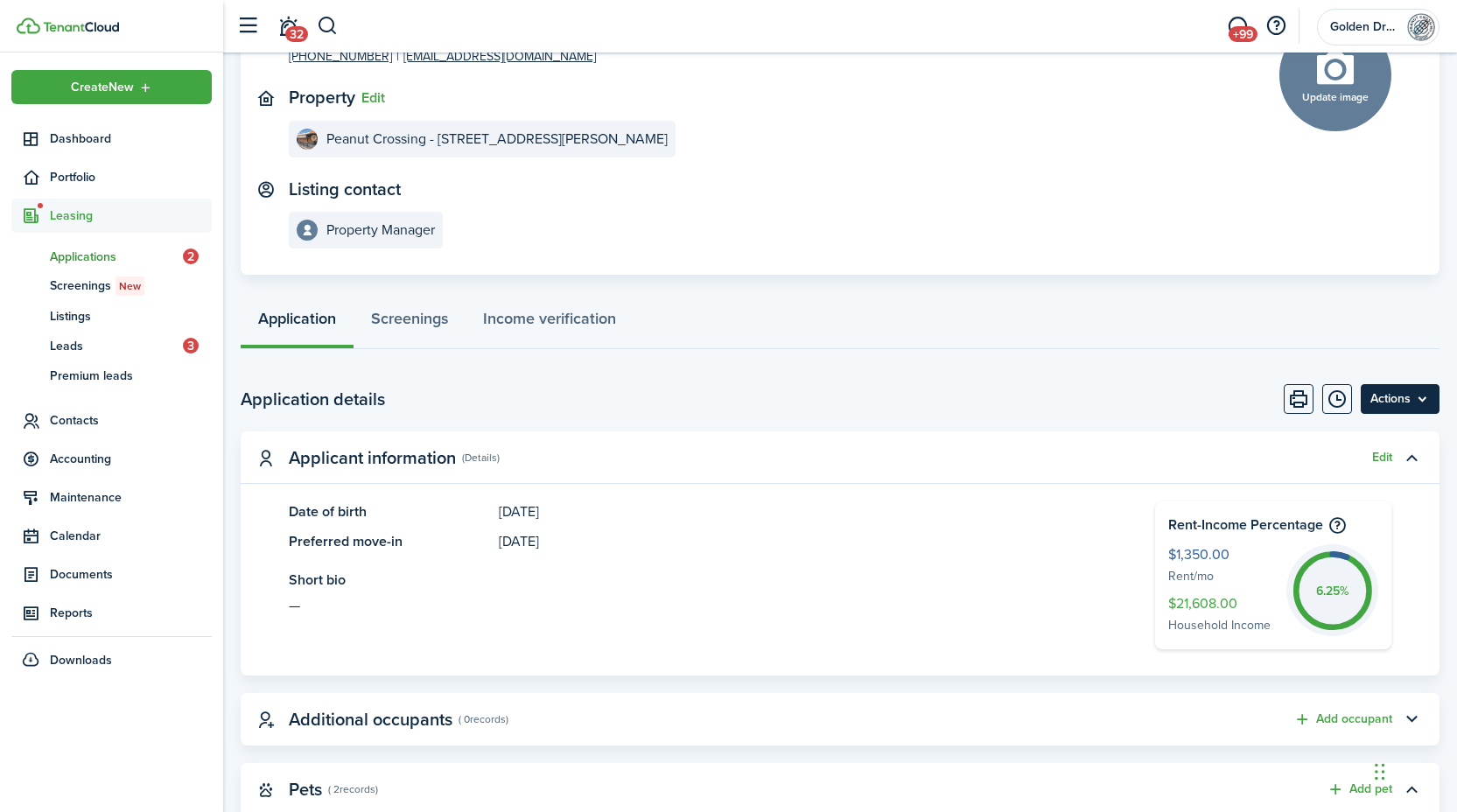
click at [1398, 395] on menu-btn "Actions" at bounding box center [1399, 398] width 79 height 30
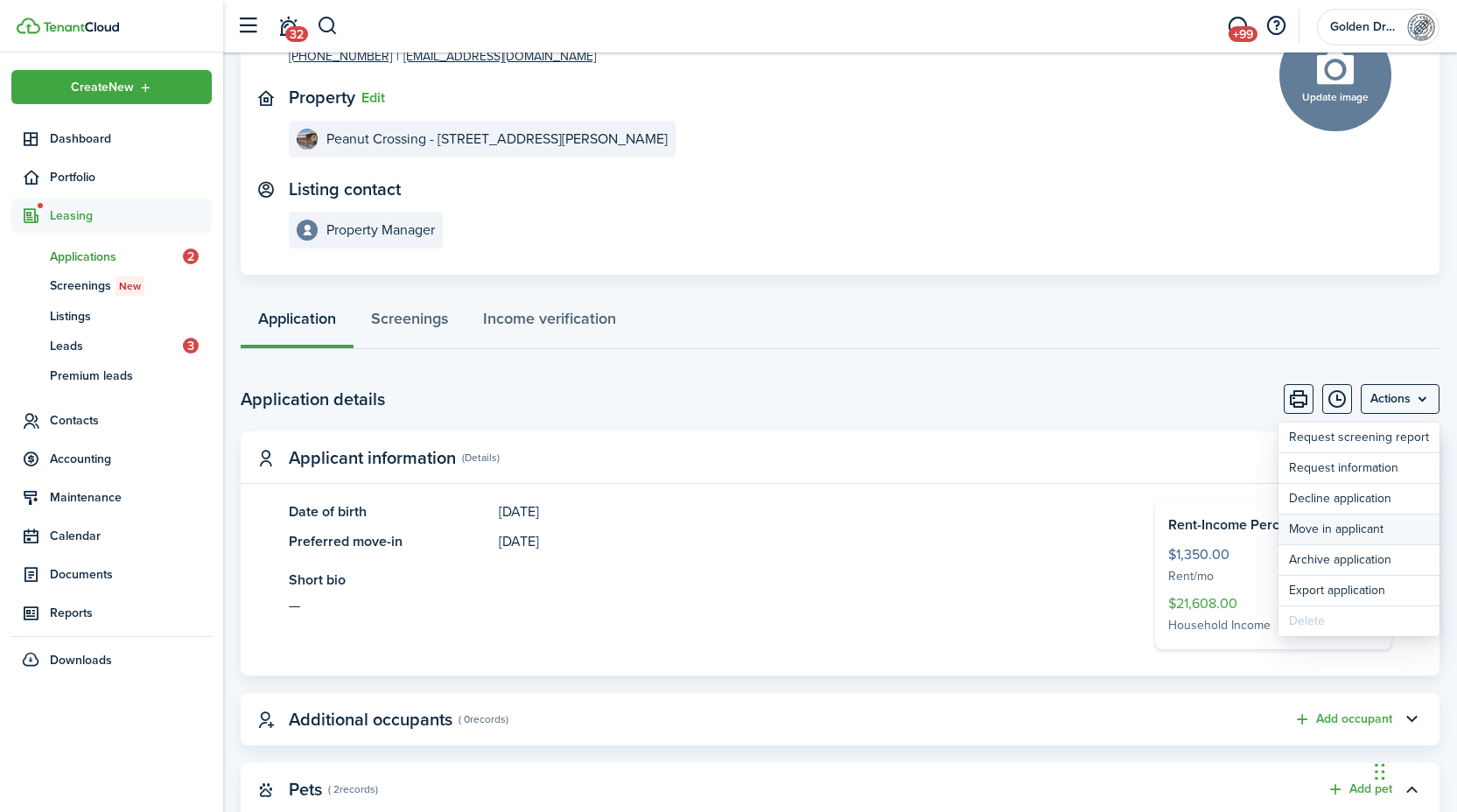
click at [1381, 528] on button "Move in applicant" at bounding box center [1359, 529] width 161 height 30
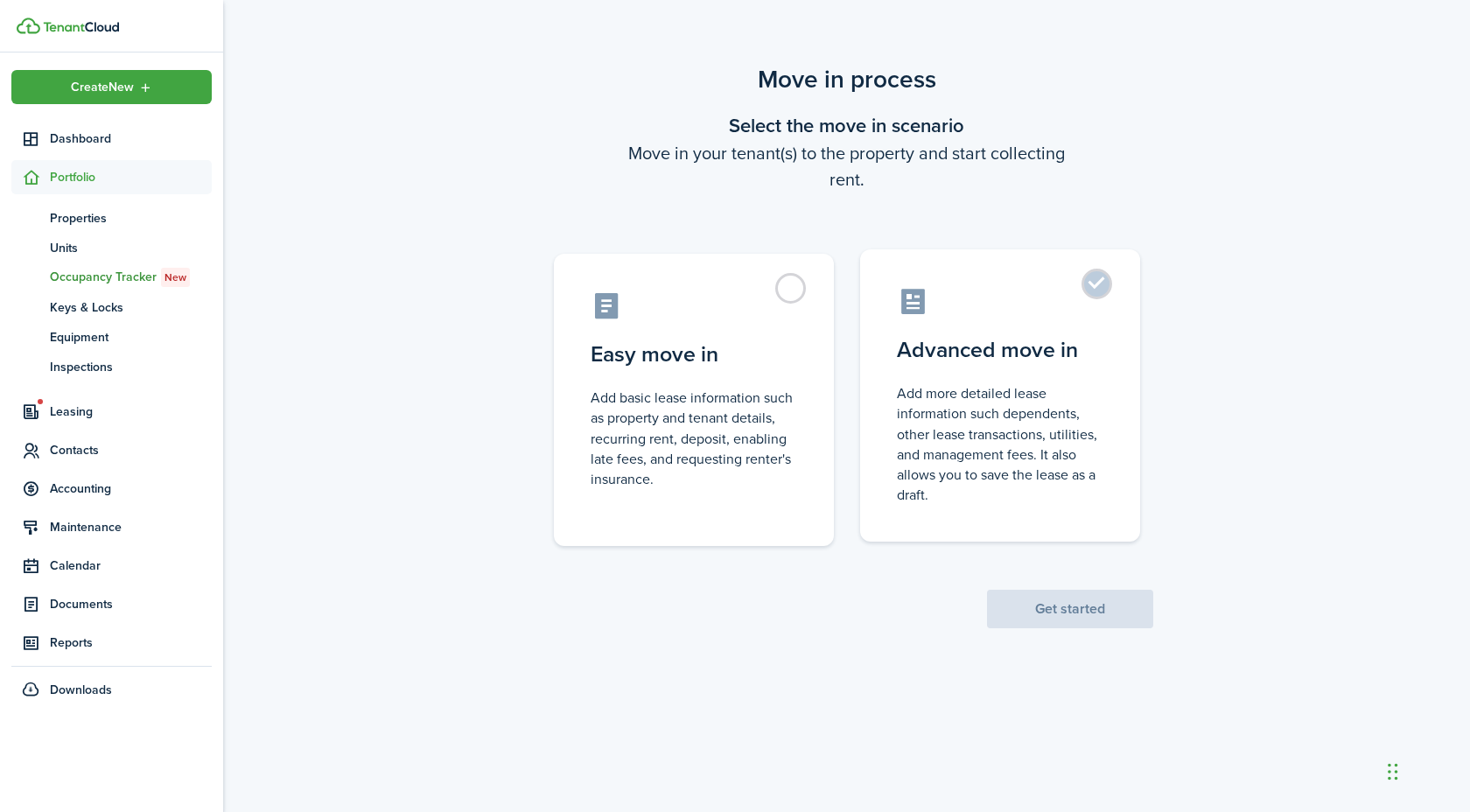
click at [1062, 303] on control-radio-card-icon at bounding box center [1000, 301] width 207 height 31
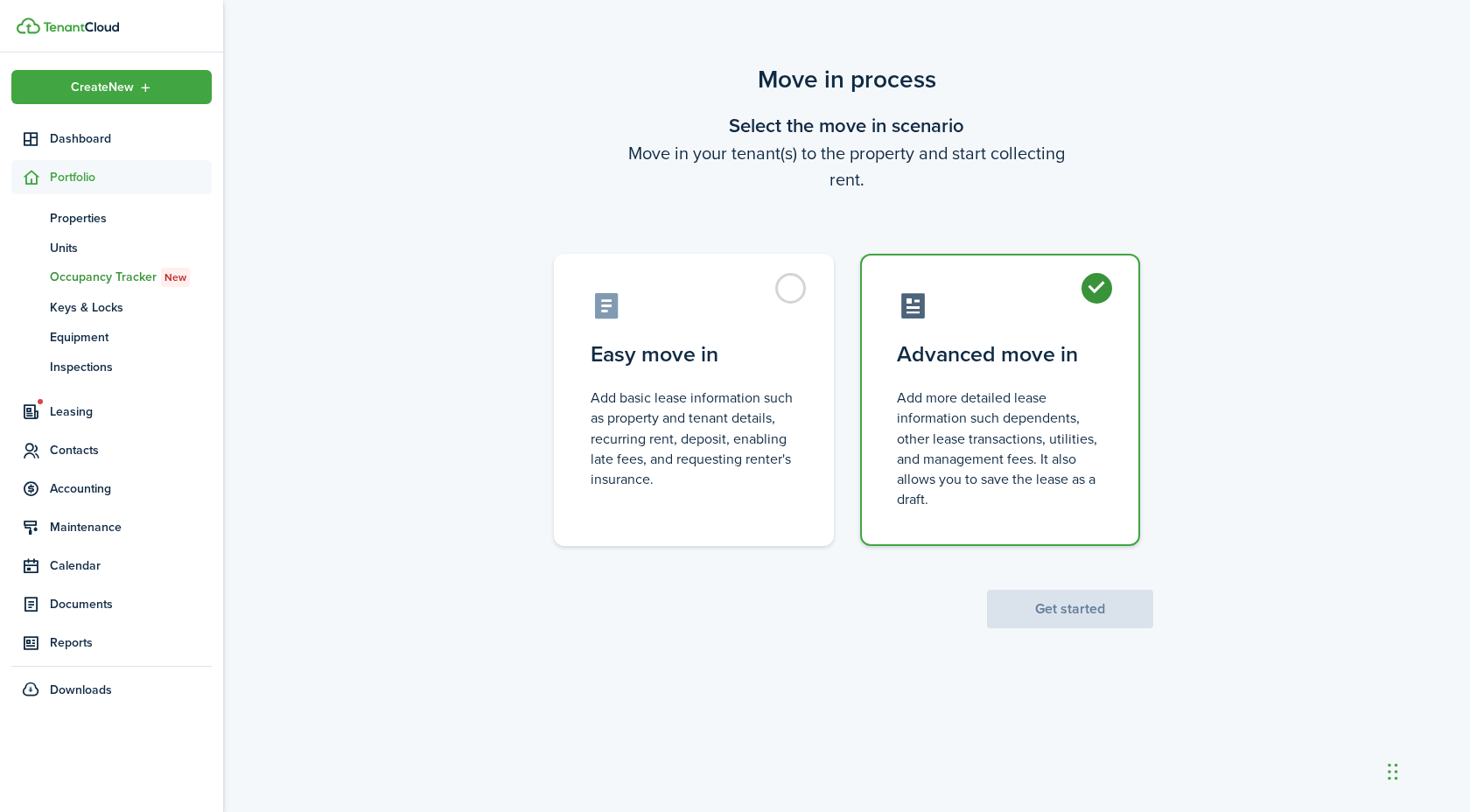
radio input "true"
click at [1093, 605] on button "Get started" at bounding box center [1071, 608] width 167 height 39
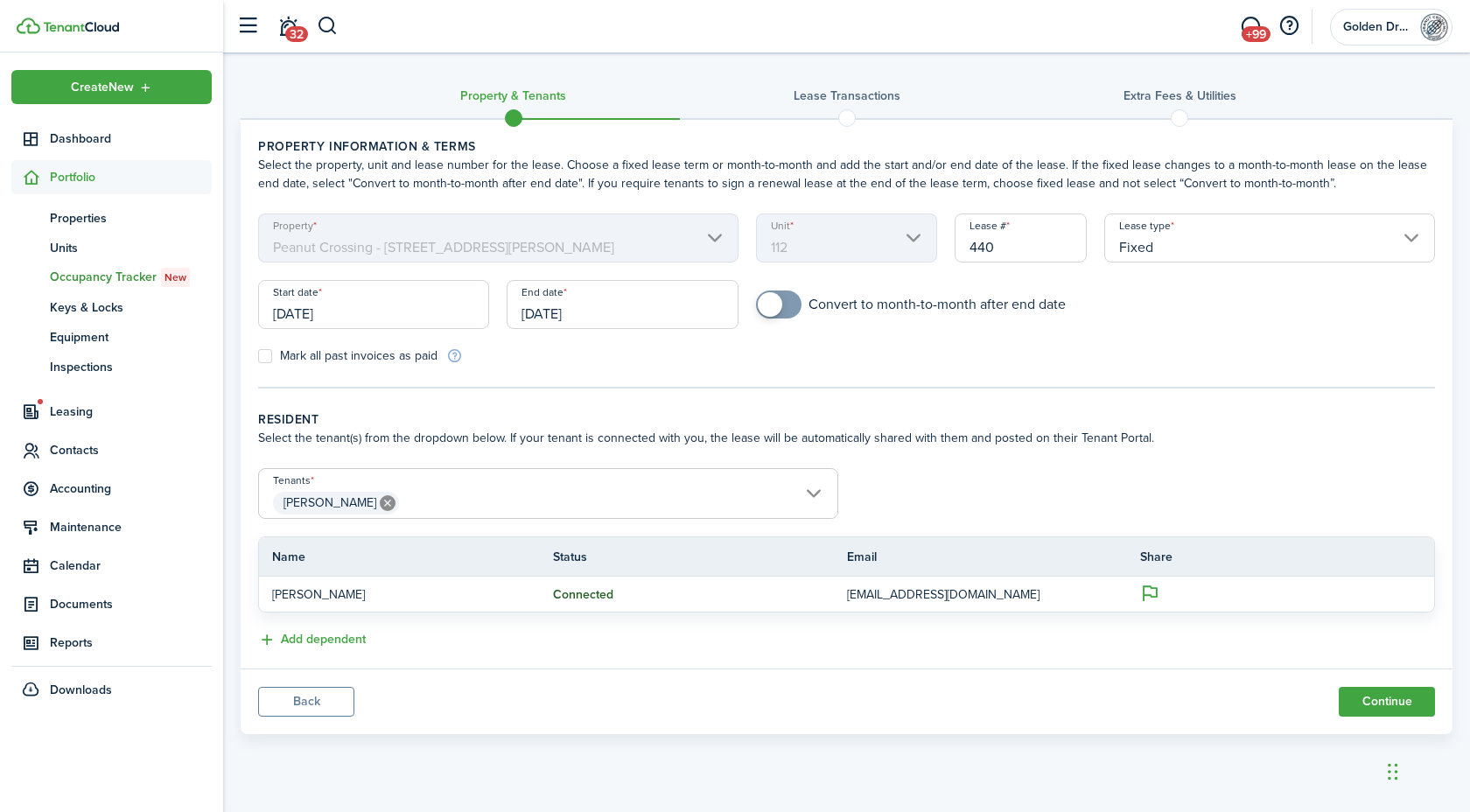
click at [654, 314] on input "10/28/2026" at bounding box center [621, 304] width 231 height 49
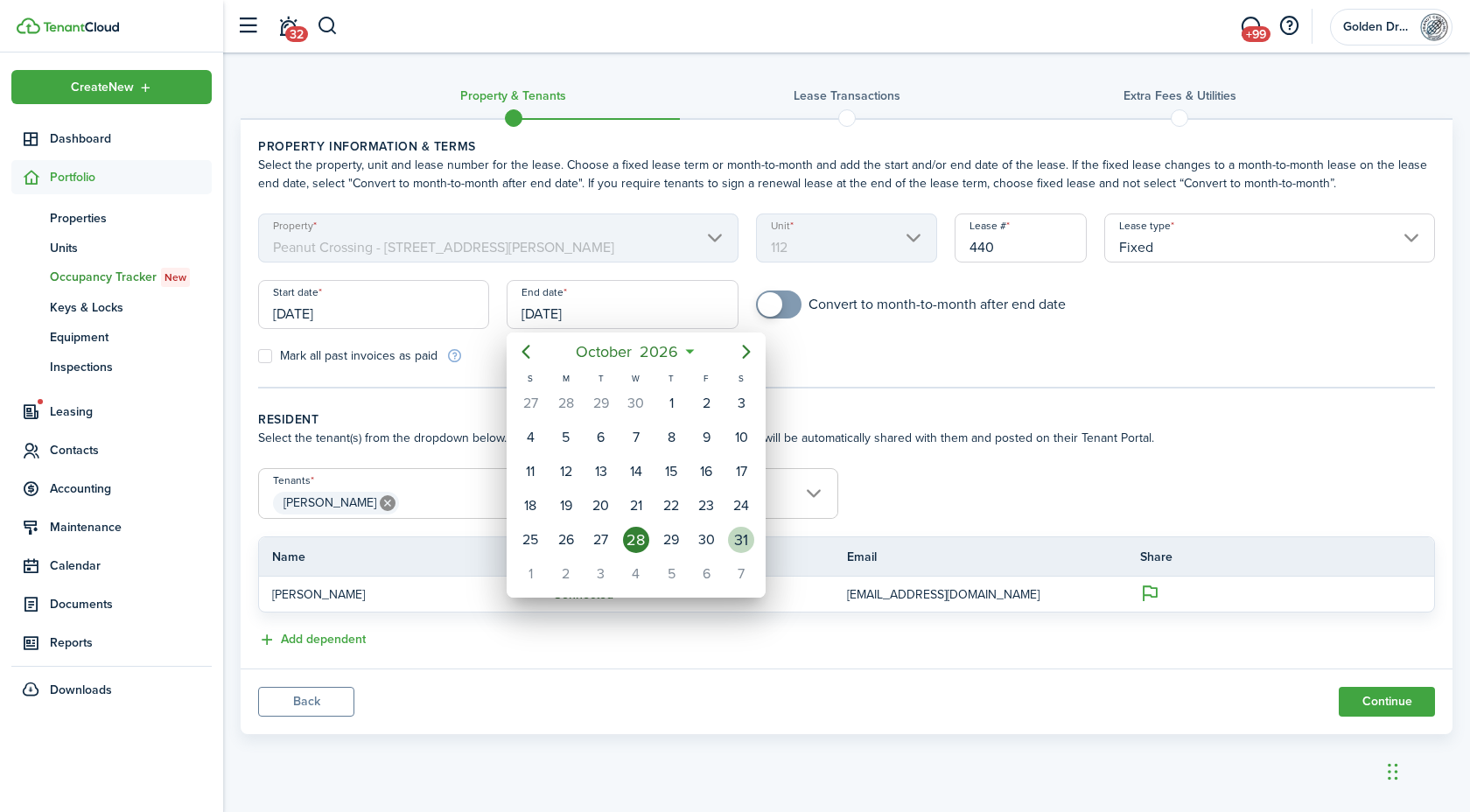
click at [747, 544] on div "31" at bounding box center [741, 540] width 26 height 26
type input "[DATE]"
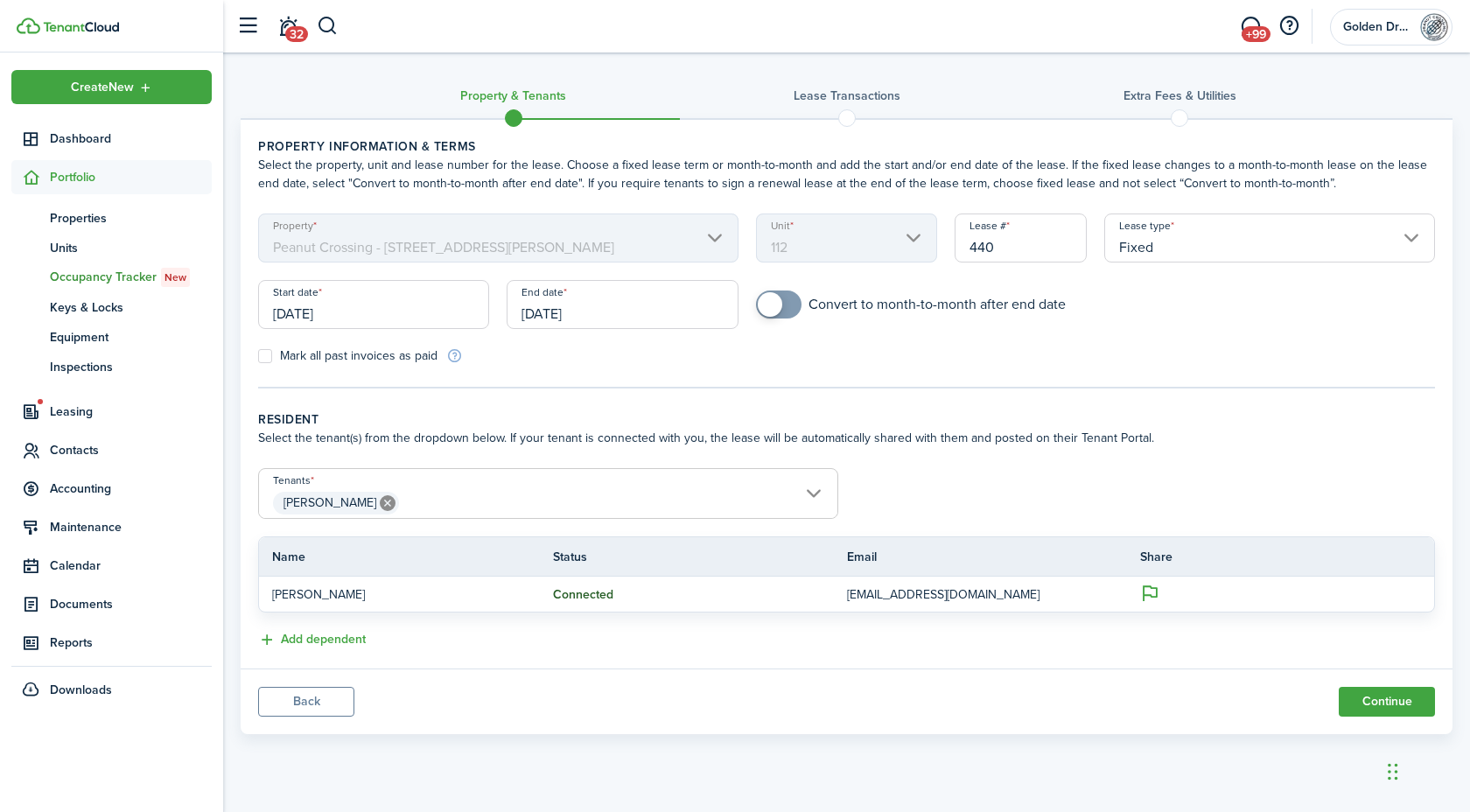
click at [1308, 394] on panel-main-body "Property information & terms Select the property, unit and lease number for the…" at bounding box center [847, 394] width 1212 height 549
click at [755, 490] on span "James Lael" at bounding box center [548, 502] width 579 height 30
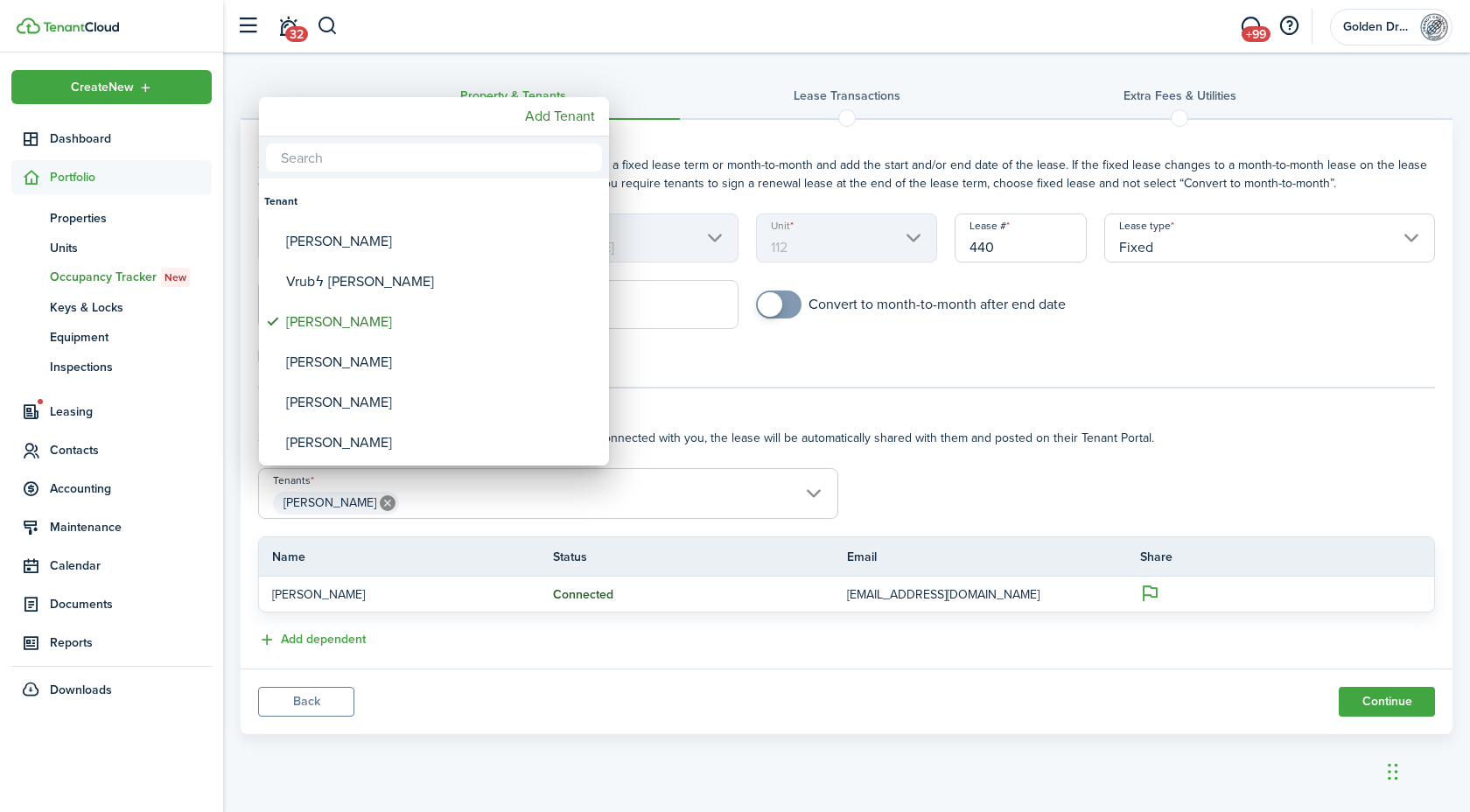
click at [813, 492] on div at bounding box center [735, 406] width 1750 height 1092
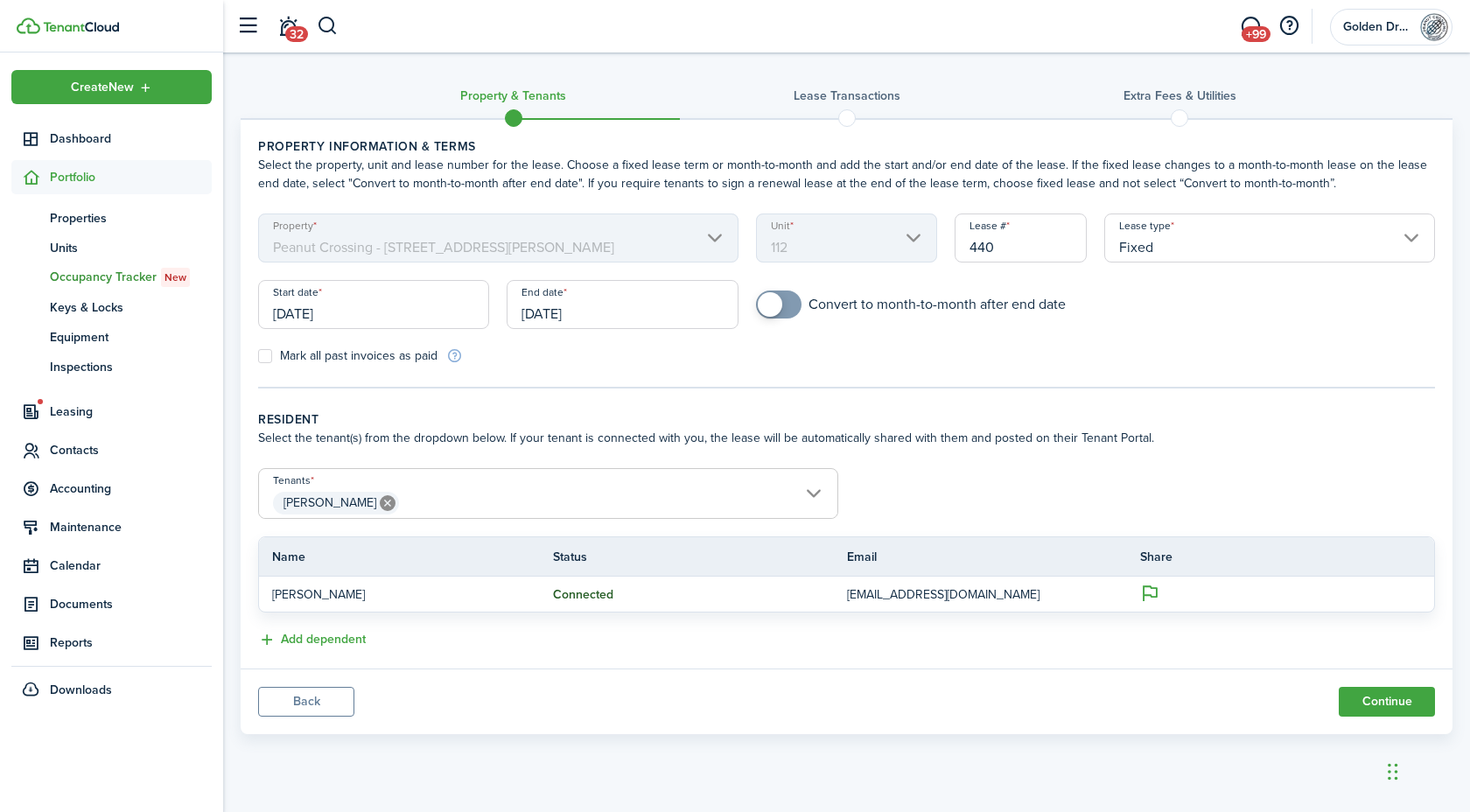
click at [813, 492] on span "James Lael" at bounding box center [548, 502] width 579 height 30
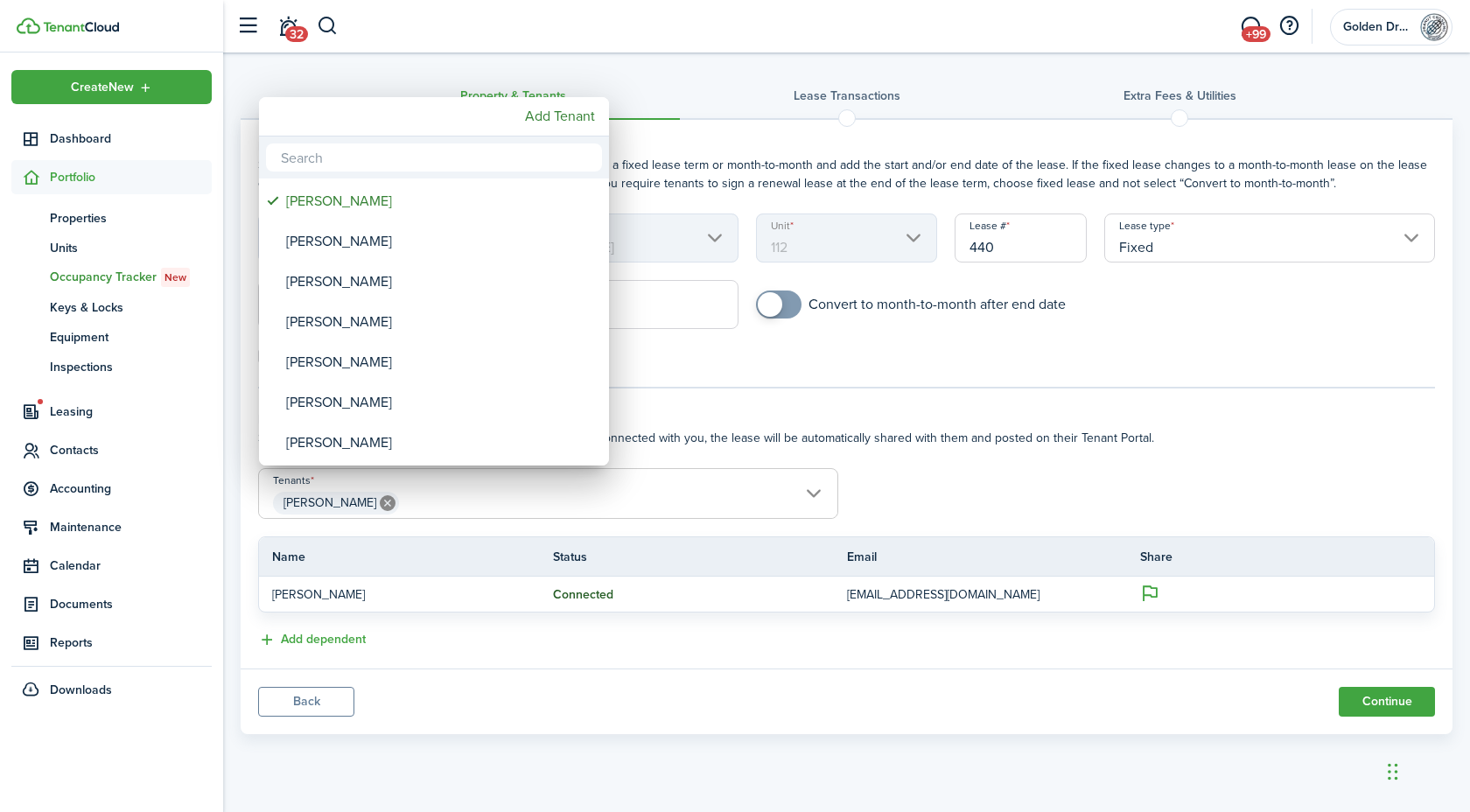
click at [335, 153] on input "text" at bounding box center [434, 157] width 336 height 28
click at [970, 468] on div at bounding box center [735, 406] width 1750 height 1092
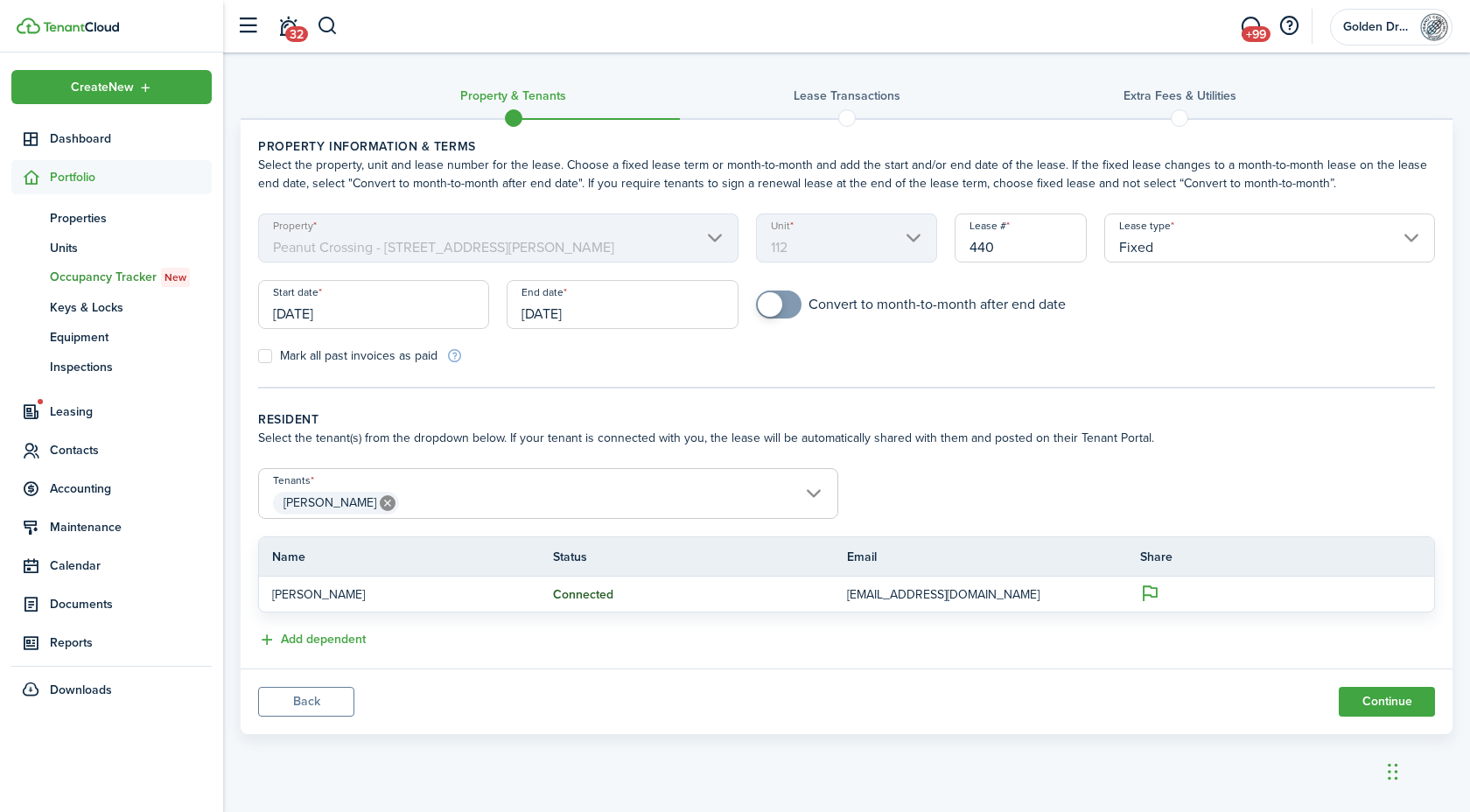
click at [422, 491] on span "James Lael" at bounding box center [548, 502] width 579 height 30
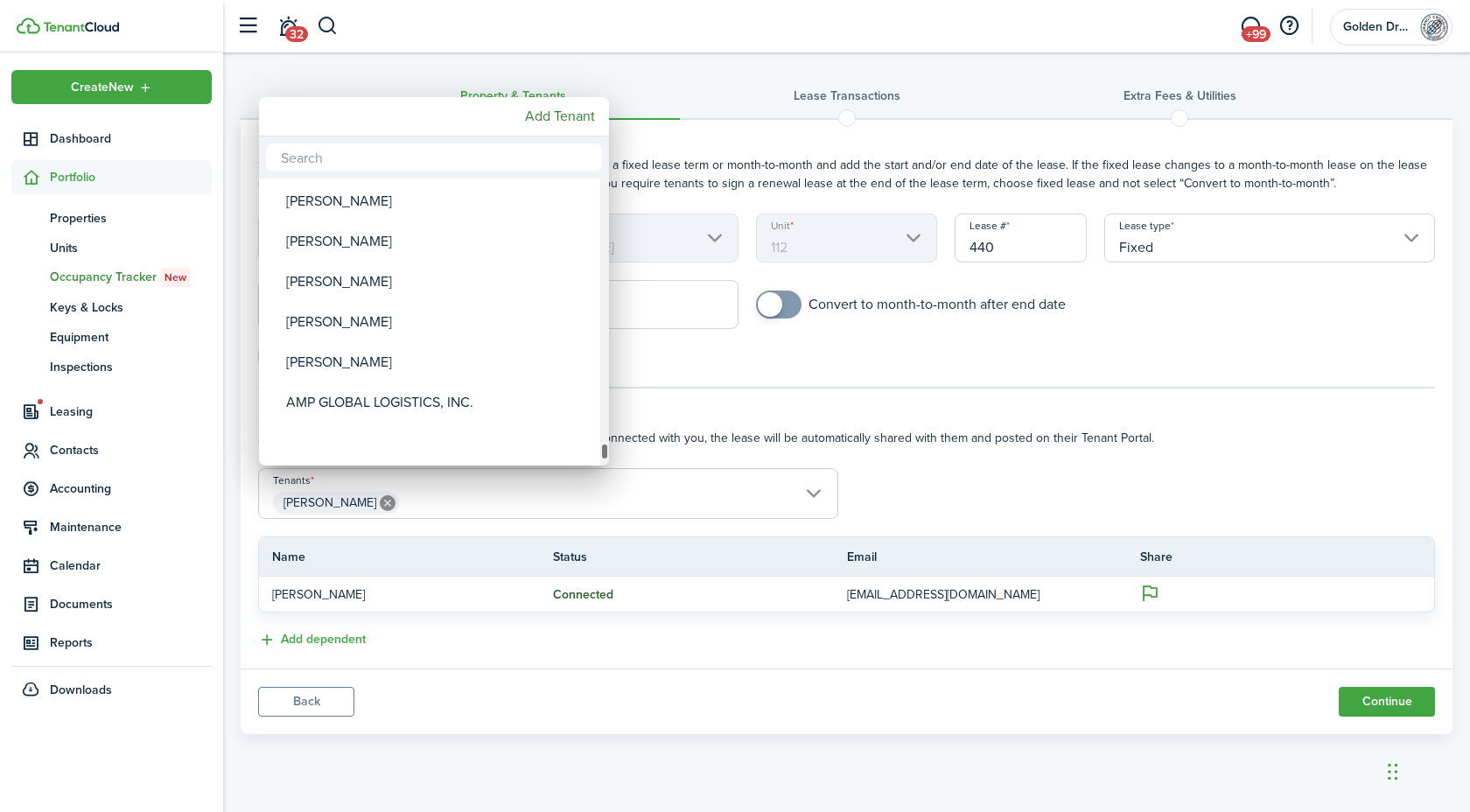
drag, startPoint x: 606, startPoint y: 187, endPoint x: 616, endPoint y: 470, distance: 283.2
click at [616, 470] on div "Kassandra Peters Katherine Trapp Elizabeth Lynam Terod Saunders Keaun Barrett I…" at bounding box center [735, 406] width 1470 height 812
click at [605, 458] on div "Tenants" at bounding box center [605, 451] width 9 height 17
click at [606, 456] on div "Tenants" at bounding box center [605, 451] width 9 height 17
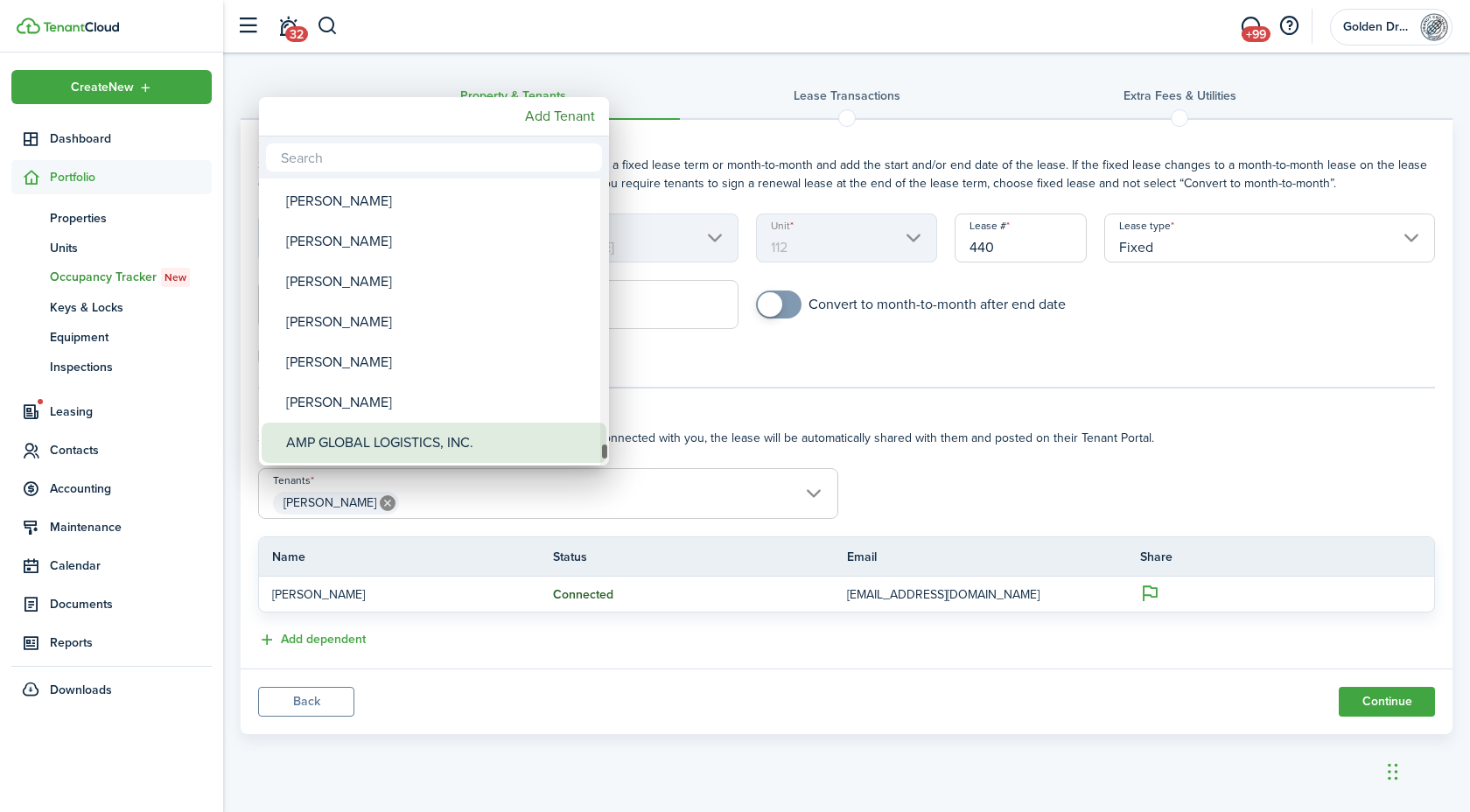
click at [389, 448] on div "AMP GLOBAL LOGISTICS, INC." at bounding box center [441, 443] width 310 height 40
type input "James Lael, AMP GLOBAL LOGISTICS, INC."
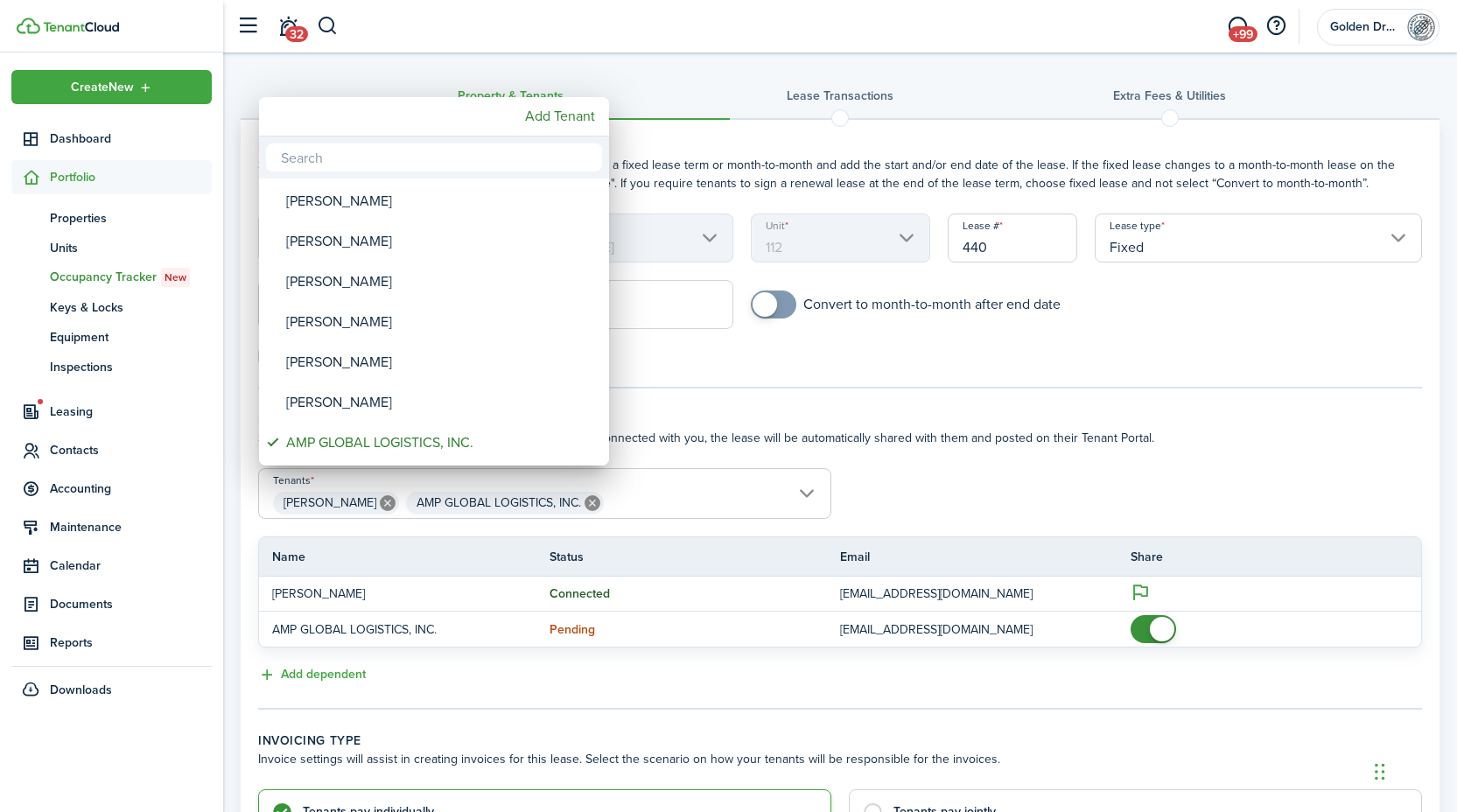
click at [970, 472] on div at bounding box center [728, 406] width 1737 height 1092
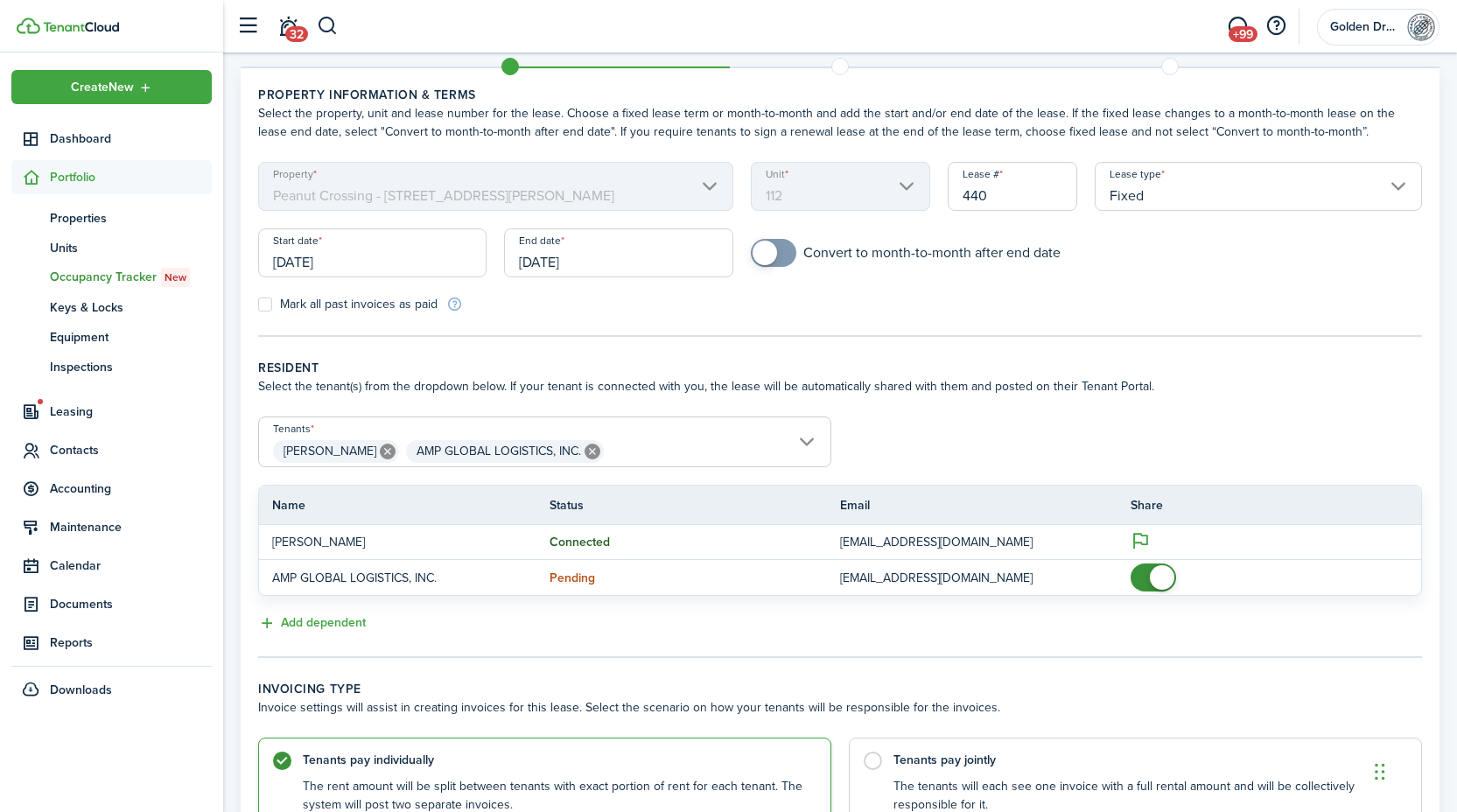
scroll to position [80, 0]
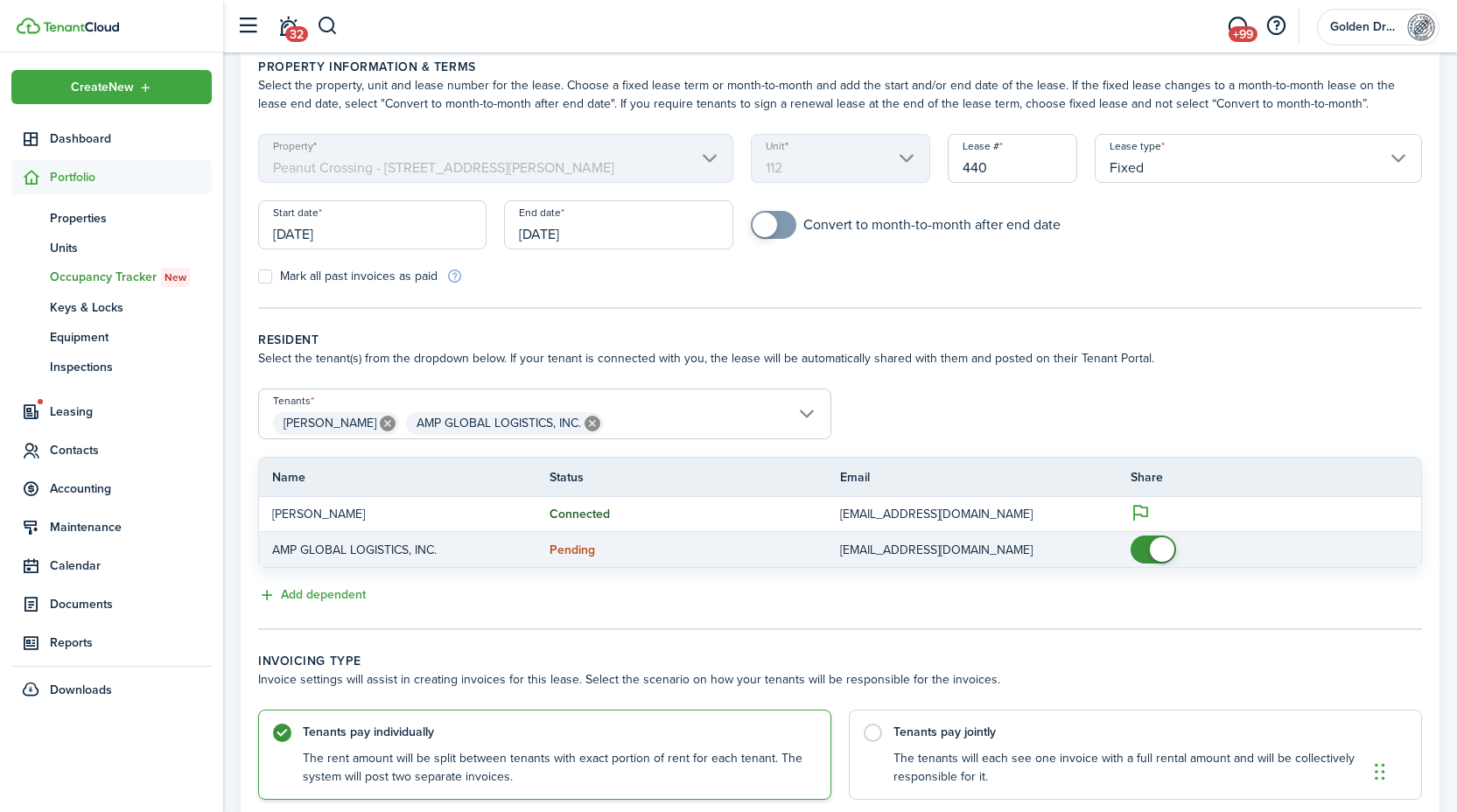
click at [1154, 555] on span at bounding box center [1161, 549] width 24 height 24
checkbox input "false"
click at [1153, 554] on span at bounding box center [1161, 549] width 24 height 24
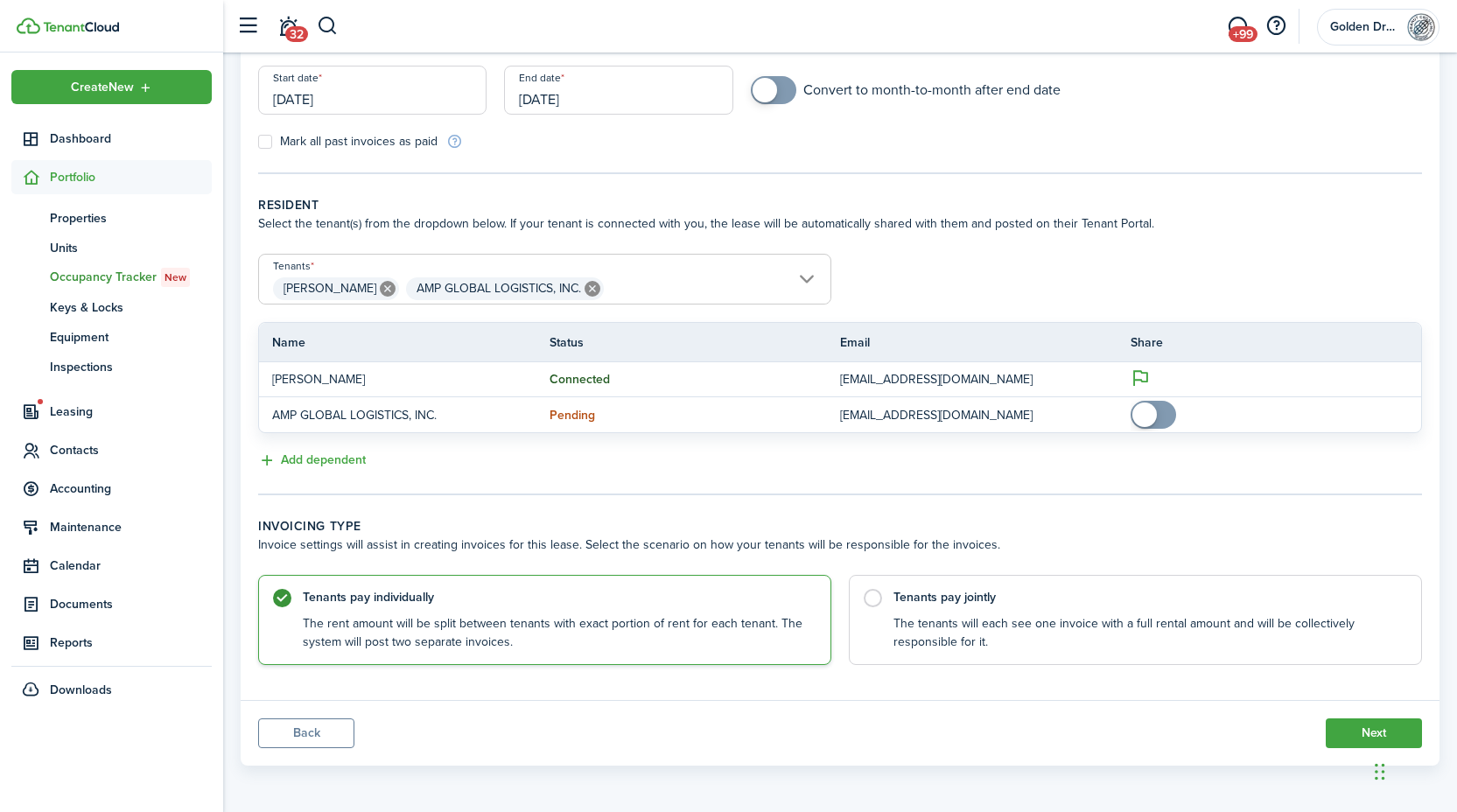
scroll to position [216, 0]
click at [891, 604] on label "Tenants pay jointly The tenants will each see one invoice with a full rental am…" at bounding box center [1135, 614] width 573 height 91
radio input "false"
radio input "true"
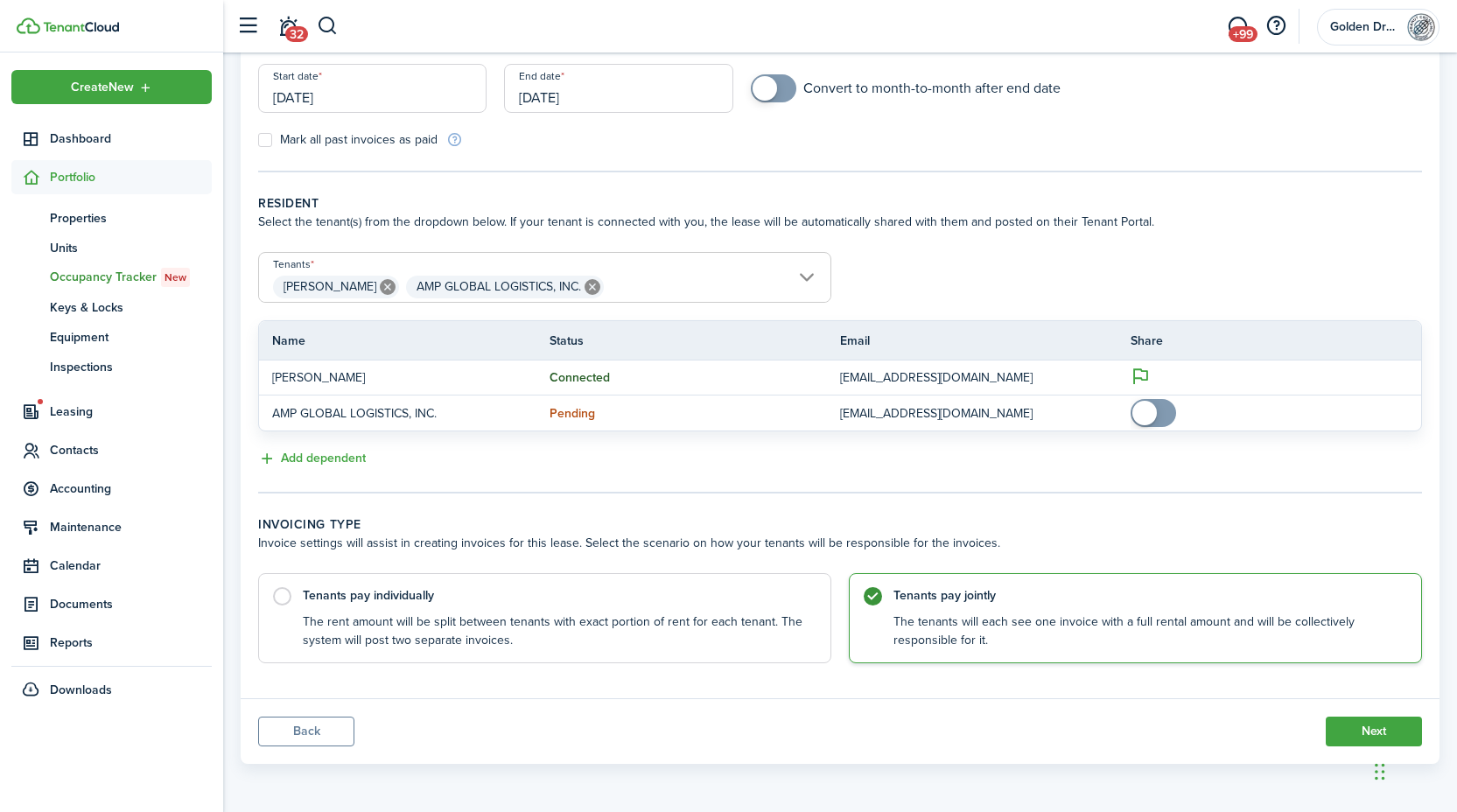
click at [584, 286] on icon at bounding box center [591, 286] width 15 height 15
type input "James Lael"
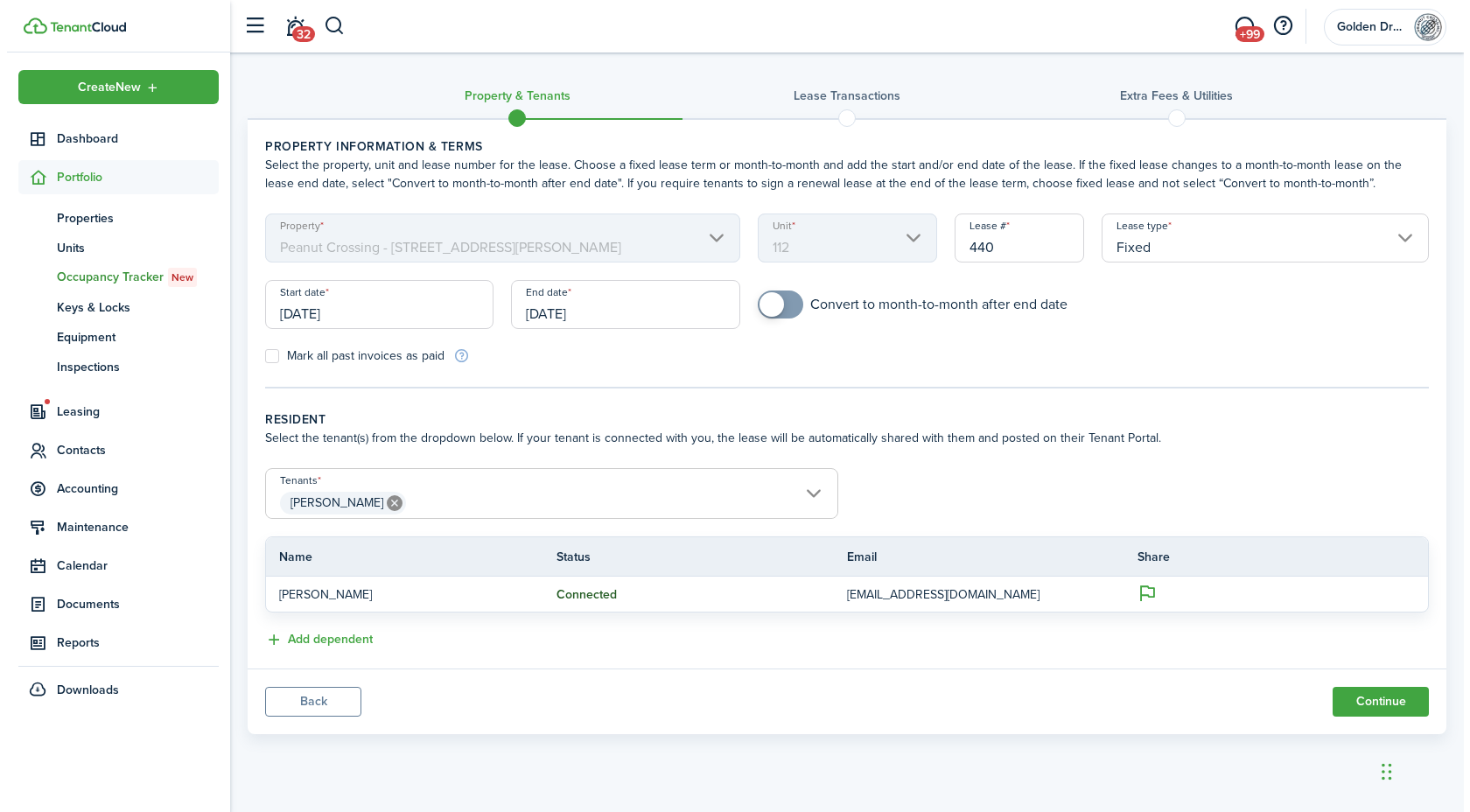
scroll to position [0, 0]
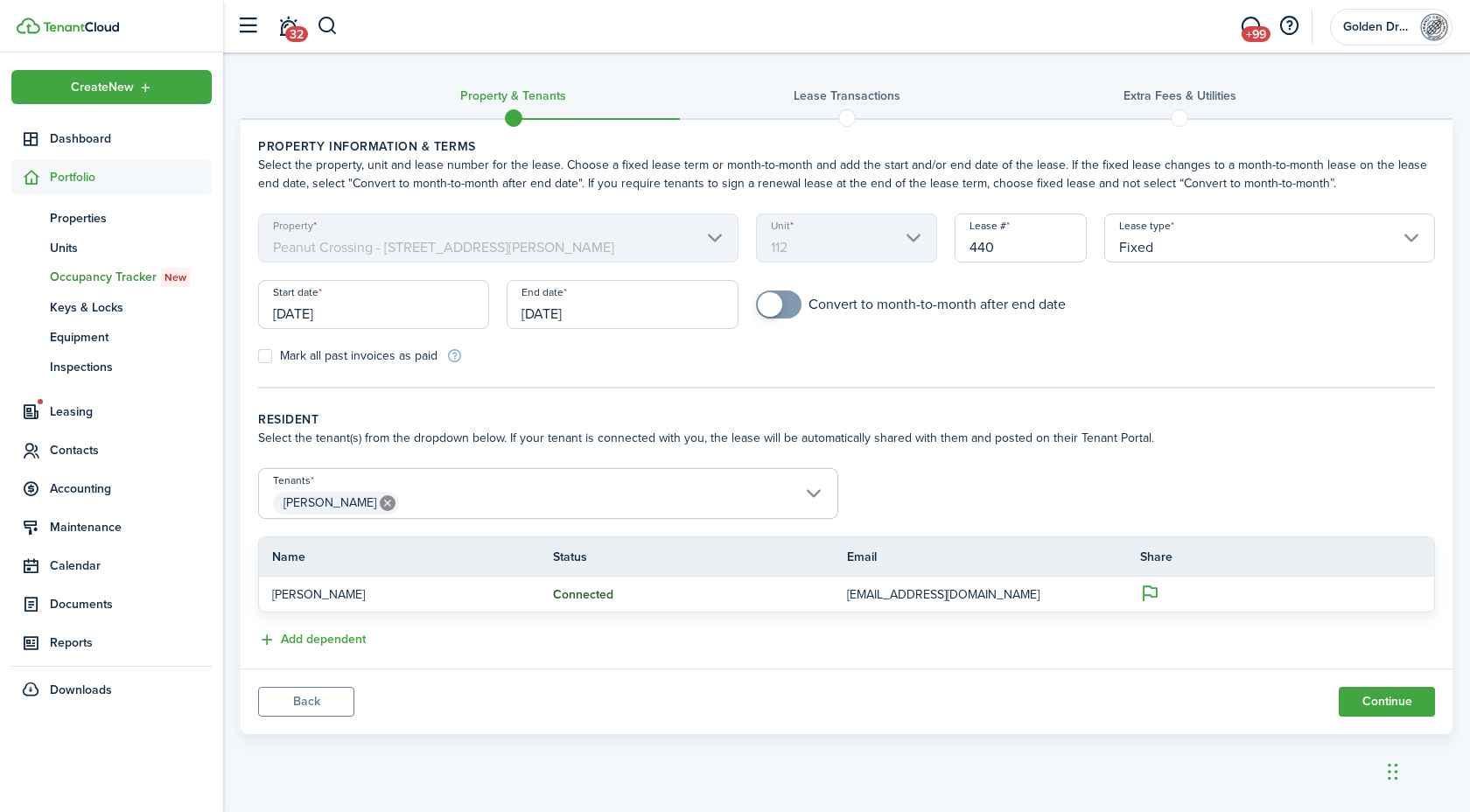
click at [1196, 677] on panel-main-footer "Back Continue" at bounding box center [847, 701] width 1212 height 65
click at [1171, 674] on panel-main-footer "Back Continue" at bounding box center [847, 701] width 1212 height 65
click at [1158, 658] on panel-main-body "Property information & terms Select the property, unit and lease number for the…" at bounding box center [847, 394] width 1212 height 549
click at [1172, 655] on panel-main-body "Property information & terms Select the property, unit and lease number for the…" at bounding box center [847, 394] width 1212 height 549
click at [1205, 669] on panel-main-footer "Back Continue" at bounding box center [847, 701] width 1212 height 65
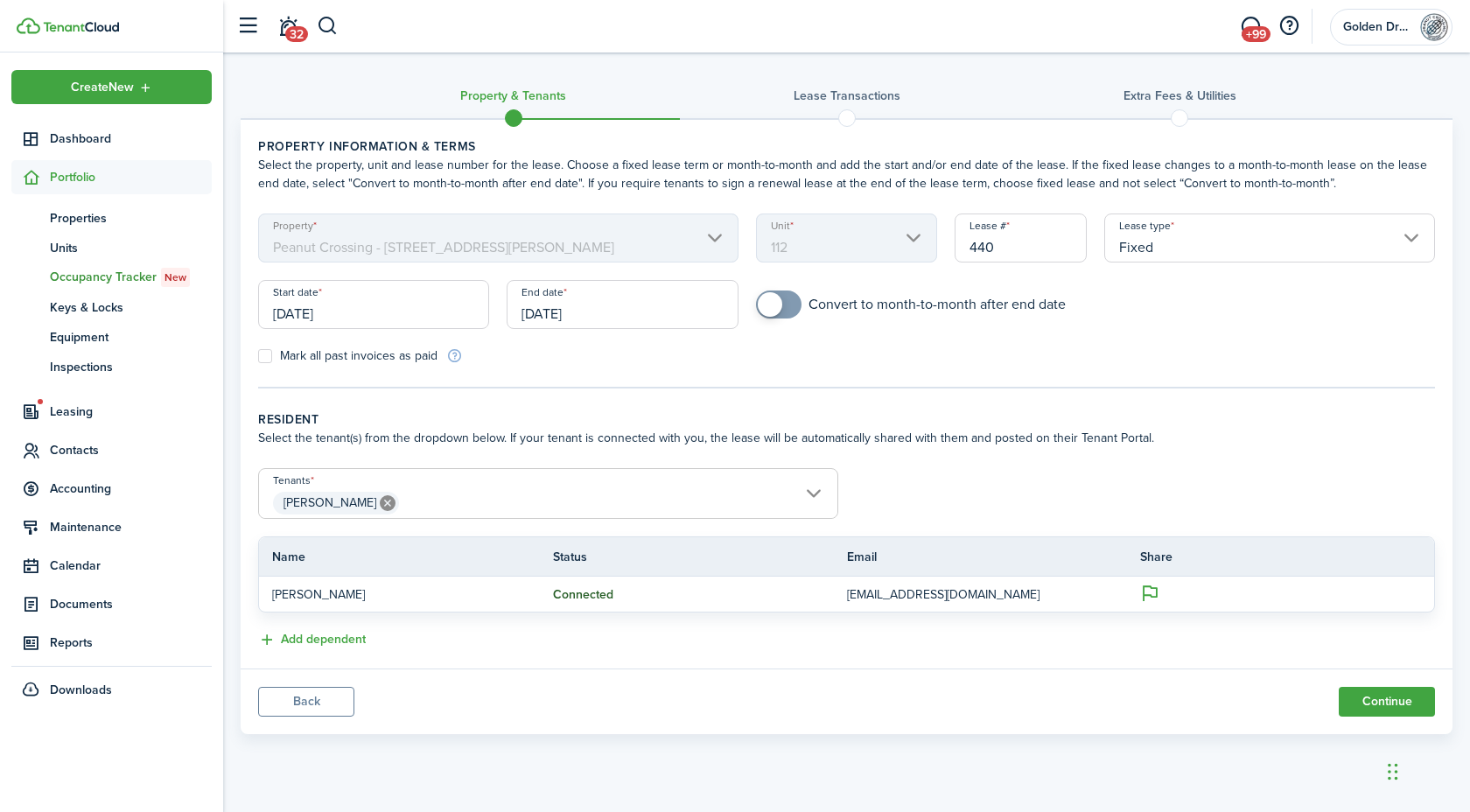
click at [1109, 690] on panel-main-footer "Back Continue" at bounding box center [847, 701] width 1212 height 65
click at [1136, 684] on panel-main-footer "Back Continue" at bounding box center [847, 701] width 1212 height 65
click at [1226, 676] on panel-main-footer "Back Continue" at bounding box center [847, 701] width 1212 height 65
click at [1355, 660] on panel-main-body "Property information & terms Select the property, unit and lease number for the…" at bounding box center [847, 394] width 1212 height 549
click at [1380, 705] on button "Continue" at bounding box center [1387, 701] width 96 height 30
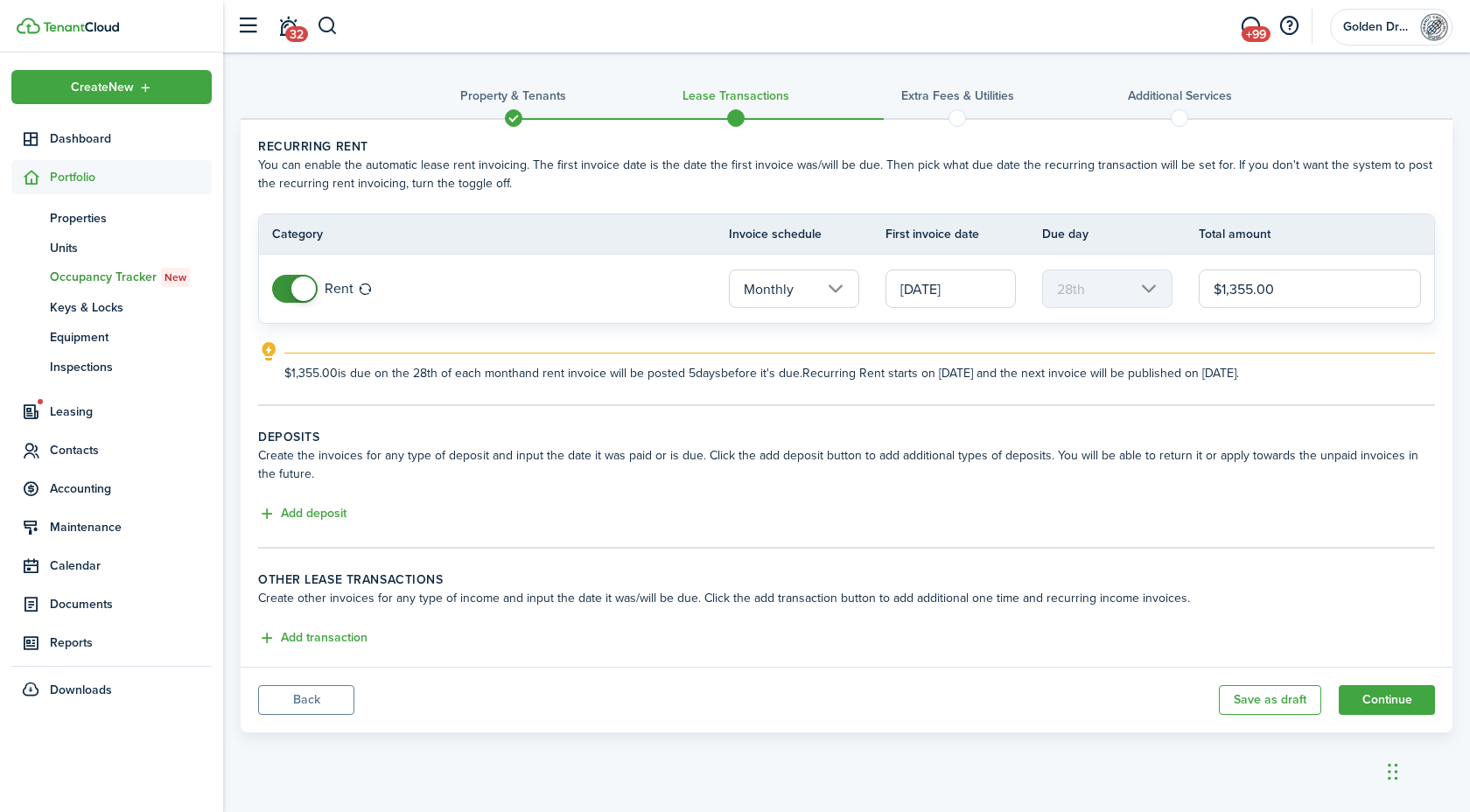
click at [957, 297] on input "10/28/2025" at bounding box center [951, 289] width 130 height 39
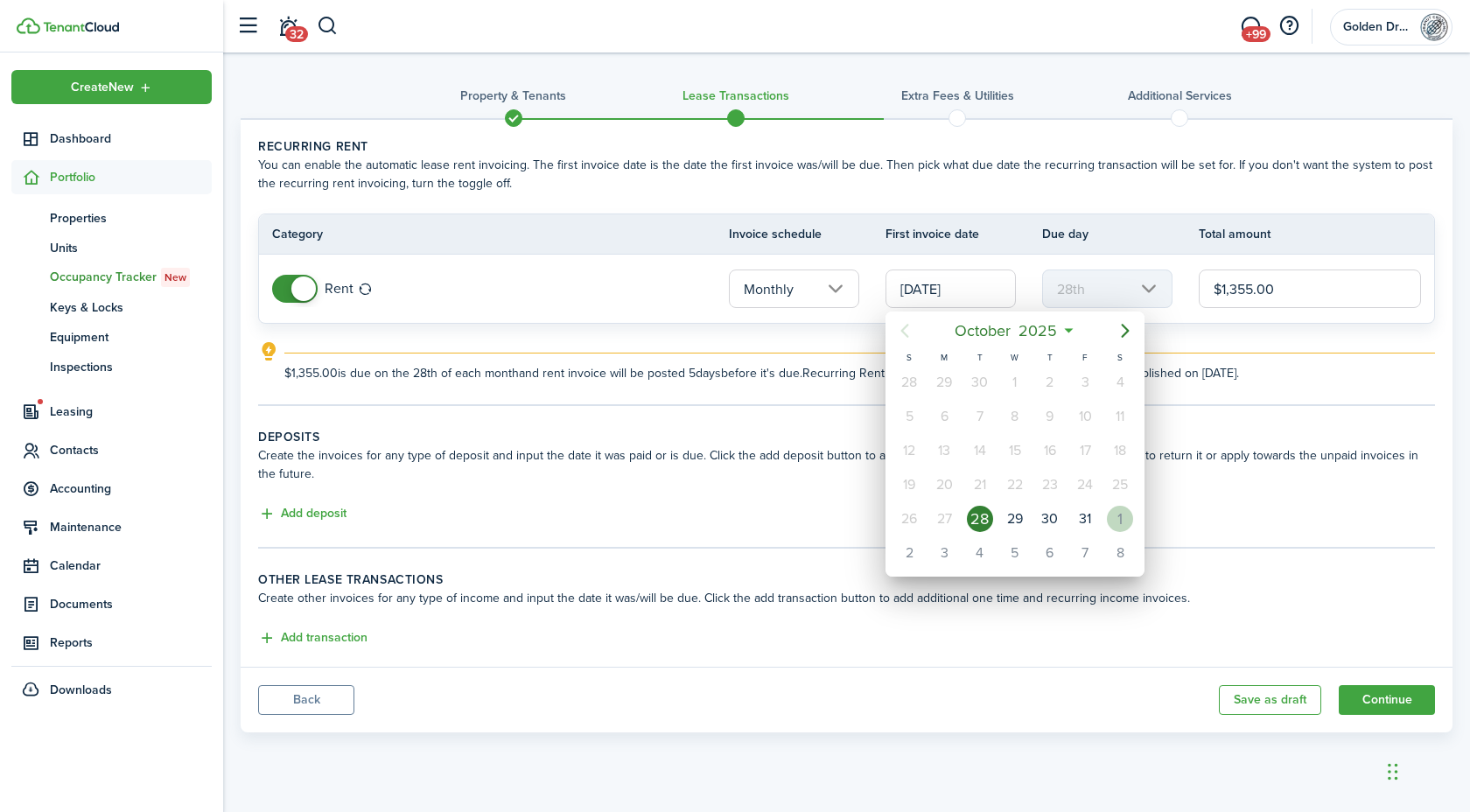
click at [1118, 522] on div "1" at bounding box center [1119, 518] width 26 height 26
type input "[DATE]"
type input "1st"
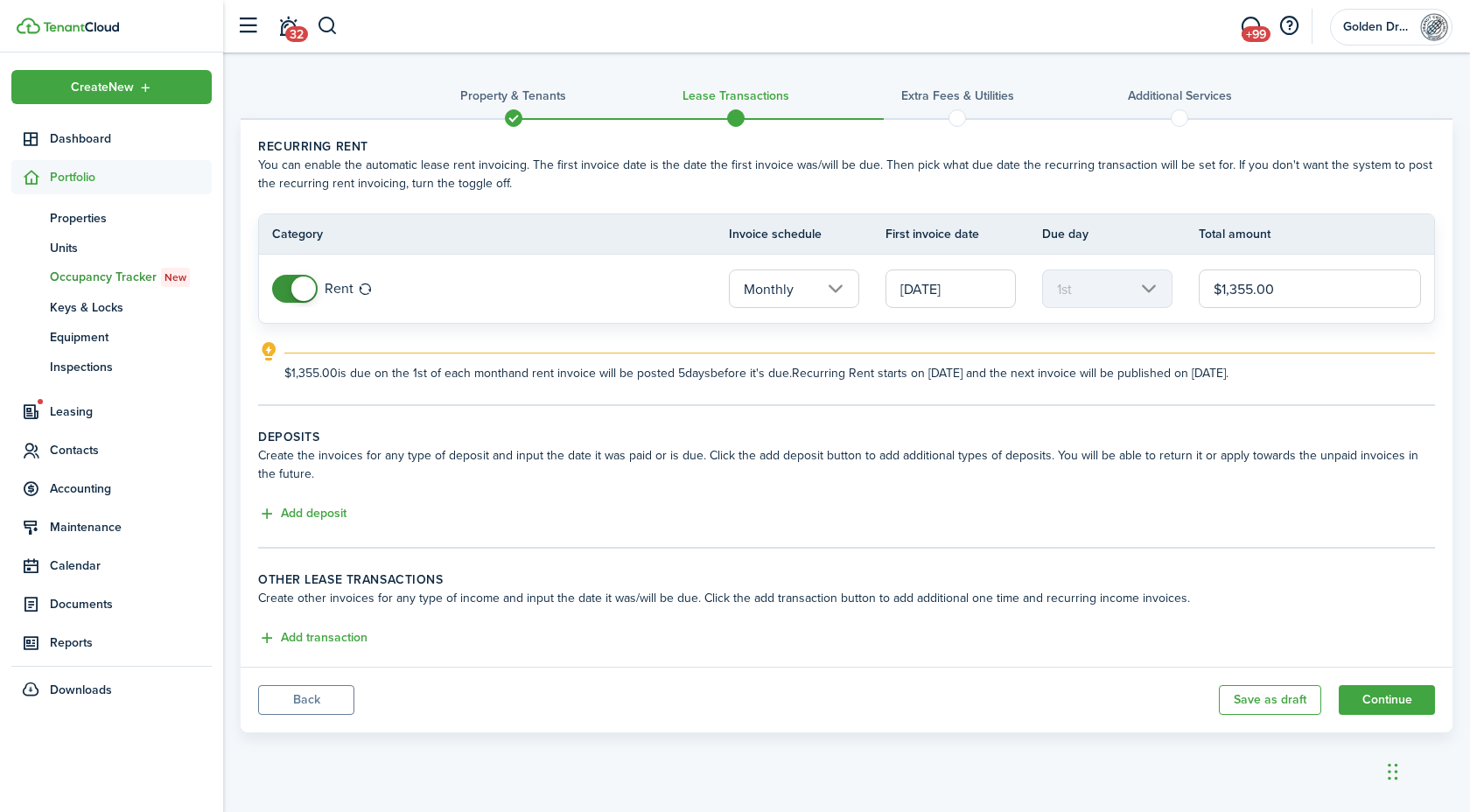
click at [1292, 291] on input "$1,355.00" at bounding box center [1310, 289] width 222 height 39
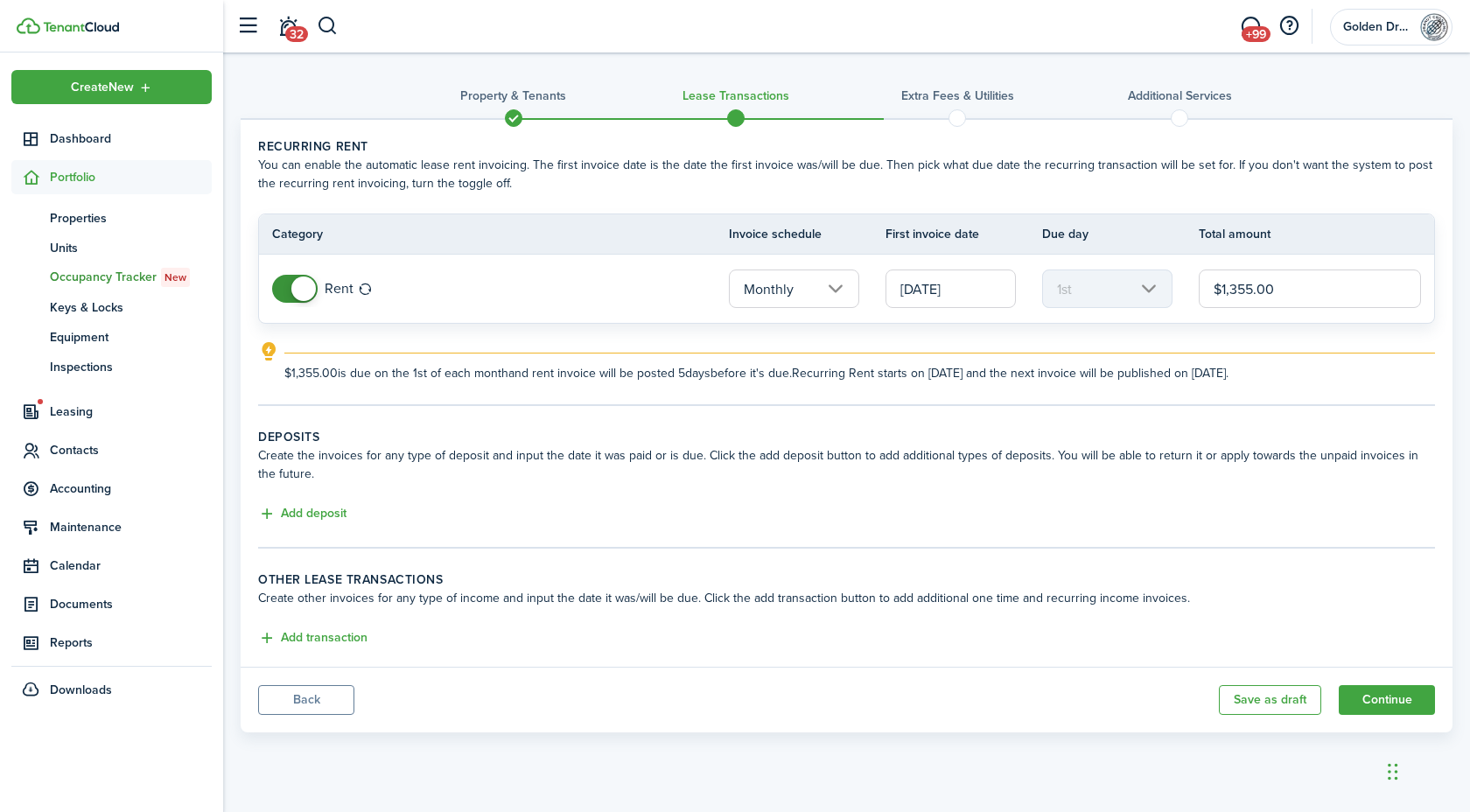
click at [1292, 291] on input "$1,355.00" at bounding box center [1310, 289] width 222 height 39
click at [1266, 330] on lease-classic-rent "Recurring rent You can enable the automatic lease rent invoicing. The first inv…" at bounding box center [846, 260] width 1177 height 245
click at [1306, 293] on input "$1,355.00" at bounding box center [1310, 289] width 222 height 39
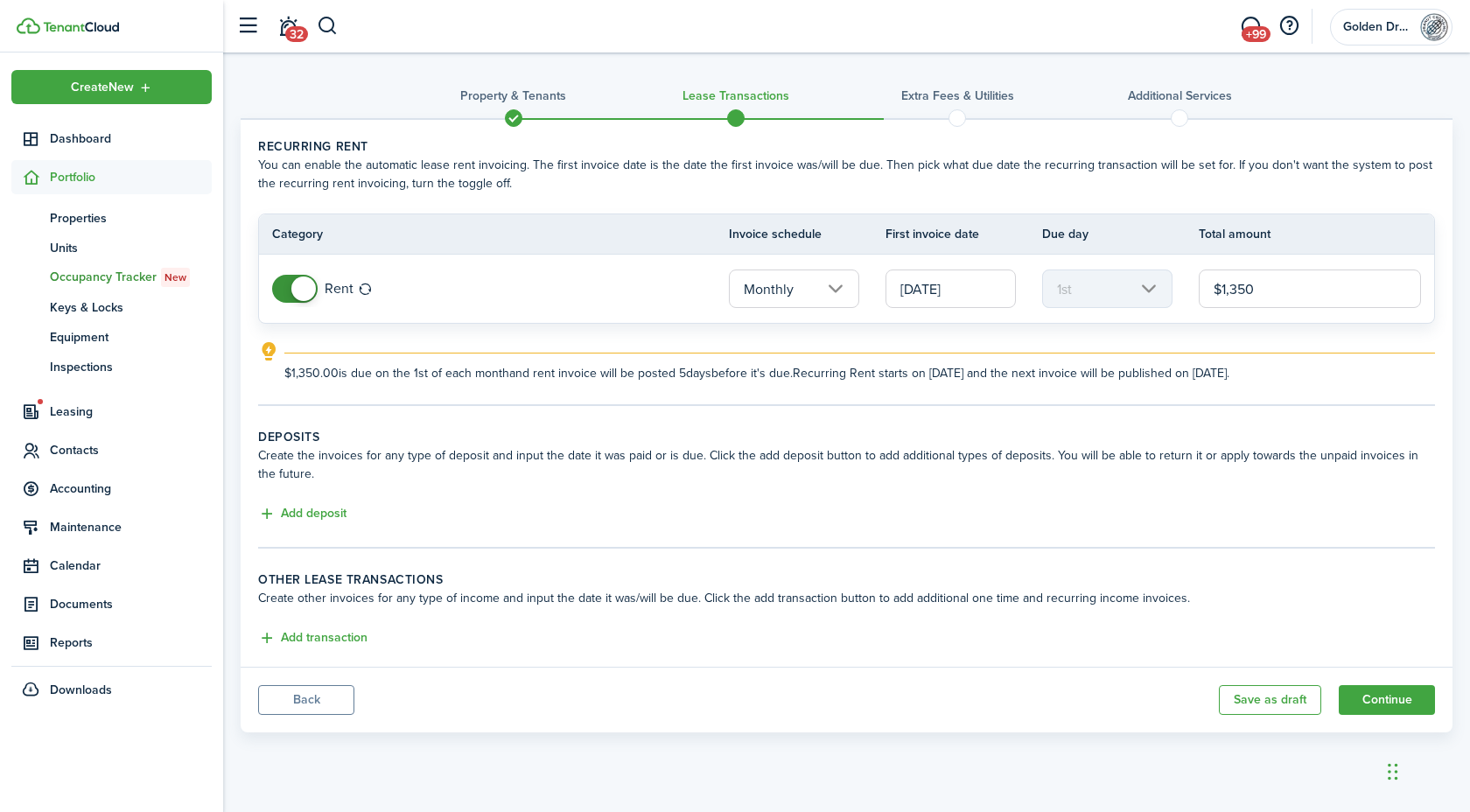
type input "$1,350.00"
click at [1004, 403] on tc-wizard-step "Recurring rent You can enable the automatic lease rent invoicing. The first inv…" at bounding box center [846, 272] width 1177 height 269
click at [297, 510] on button "Add deposit" at bounding box center [303, 513] width 89 height 20
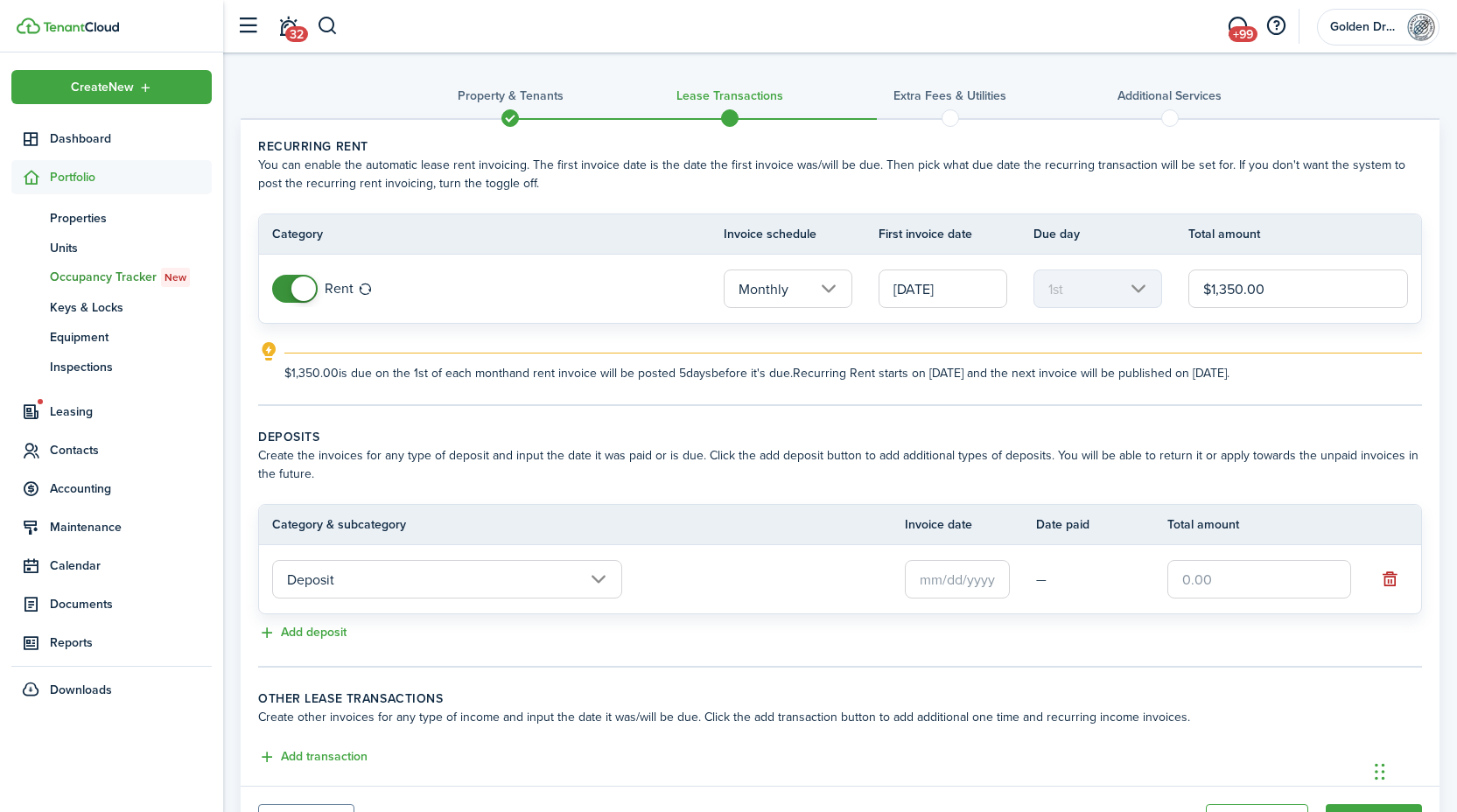
click at [943, 573] on input "text" at bounding box center [957, 578] width 105 height 39
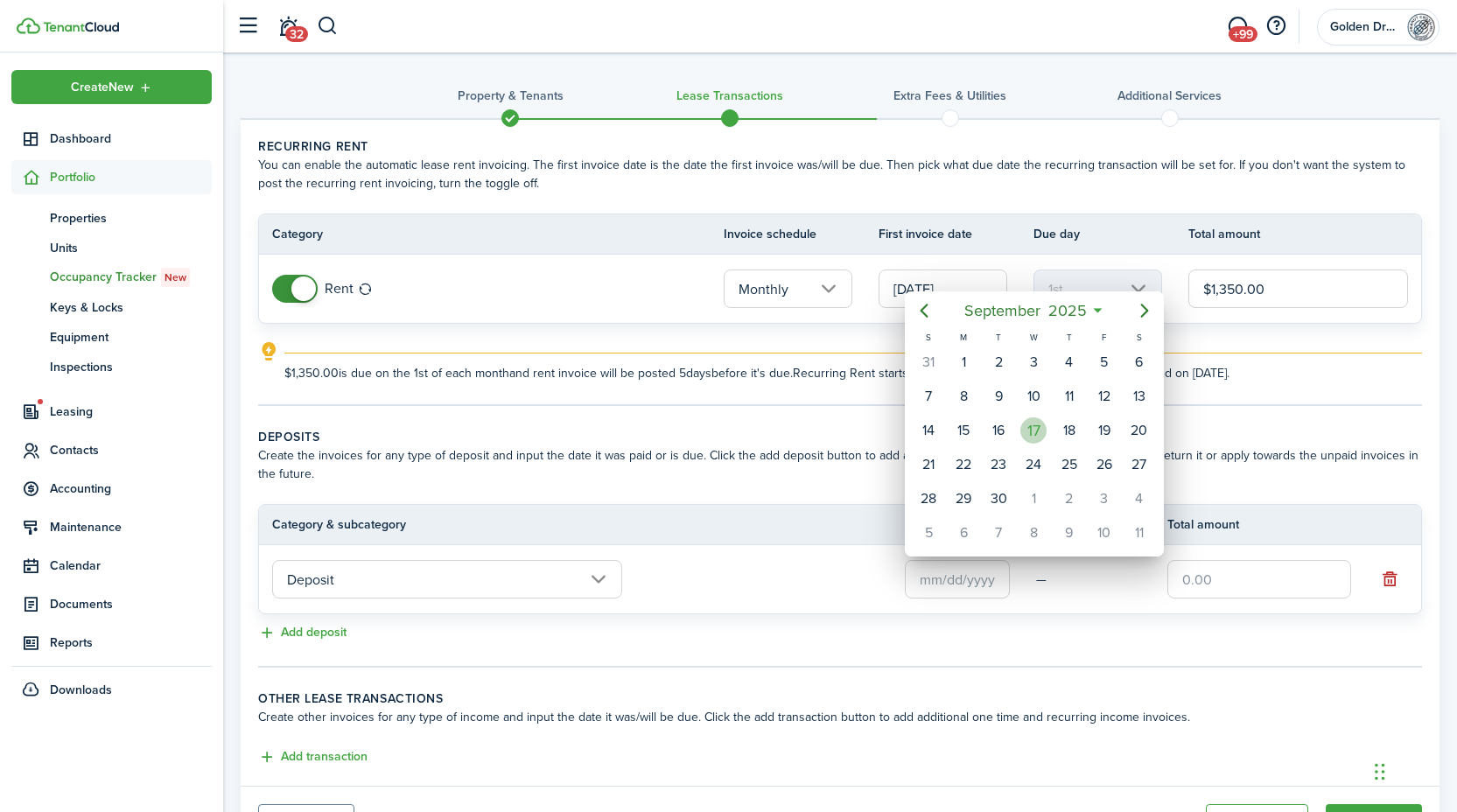
click at [1040, 430] on div "17" at bounding box center [1033, 430] width 26 height 26
type input "[DATE]"
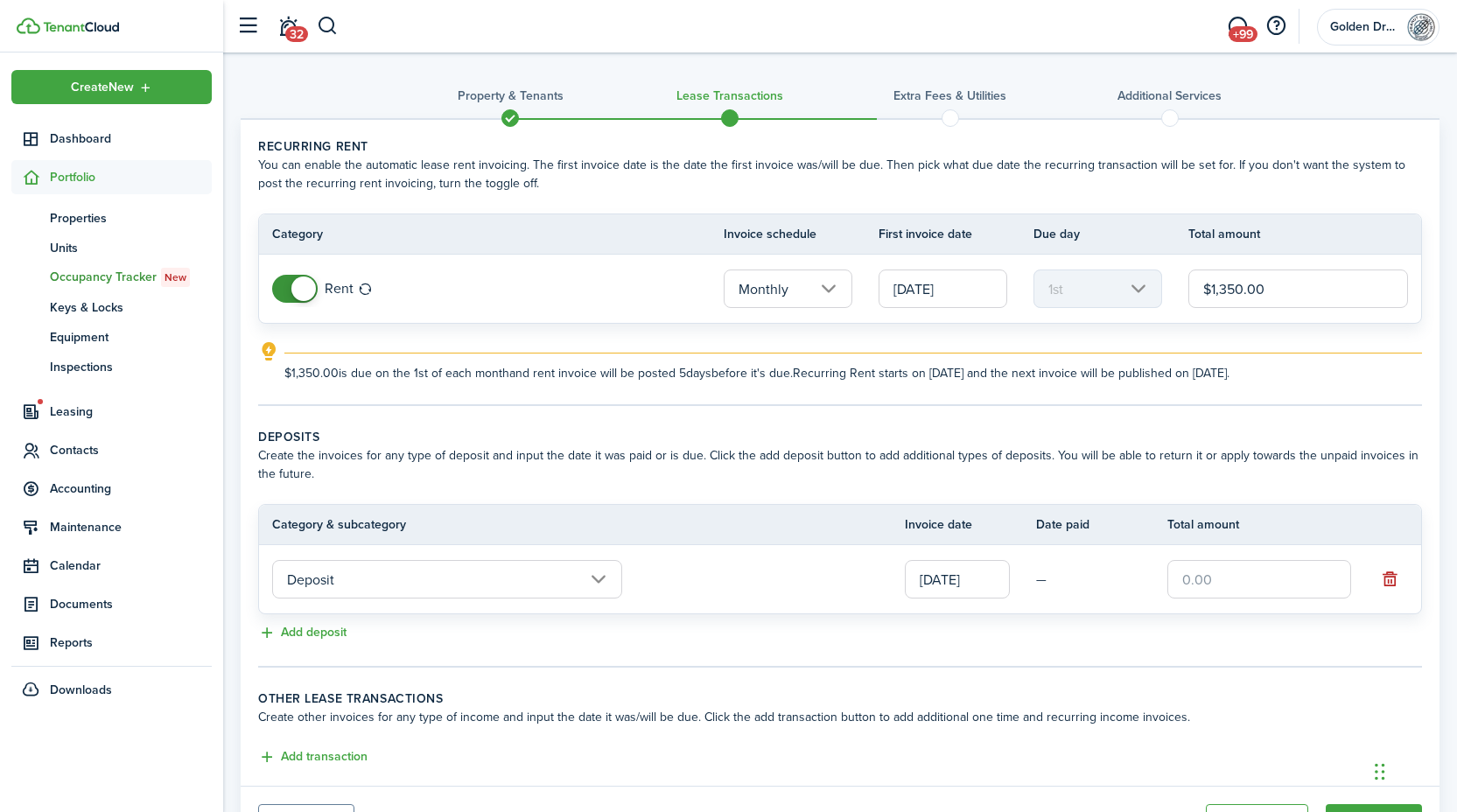
click at [749, 586] on td "Deposit" at bounding box center [581, 578] width 646 height 47
click at [1072, 582] on td "—" at bounding box center [1101, 579] width 131 height 27
click at [1217, 572] on input "text" at bounding box center [1259, 578] width 184 height 39
type input "$1,350.00"
click at [1159, 632] on div "Add deposit" at bounding box center [839, 633] width 1164 height 21
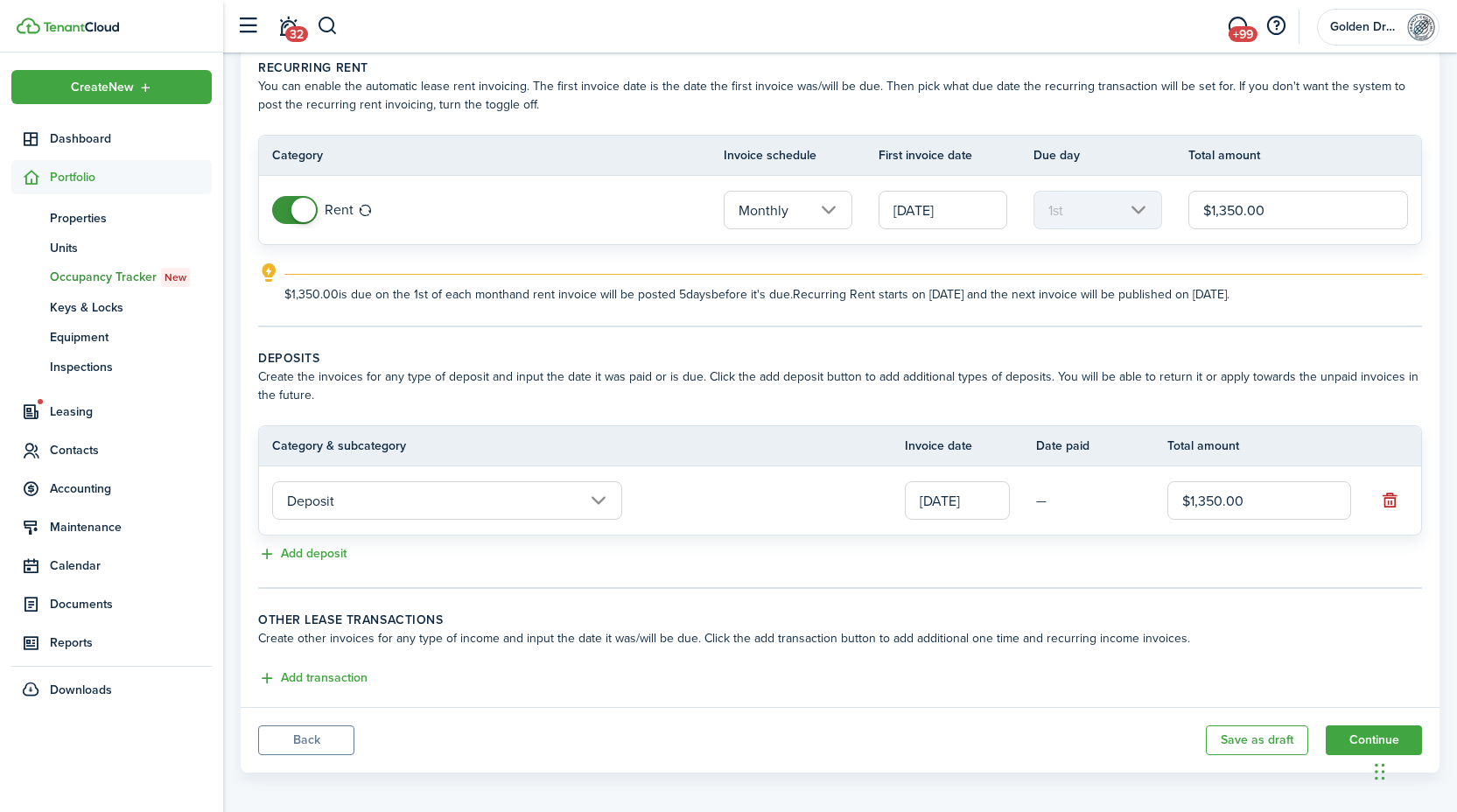
scroll to position [82, 0]
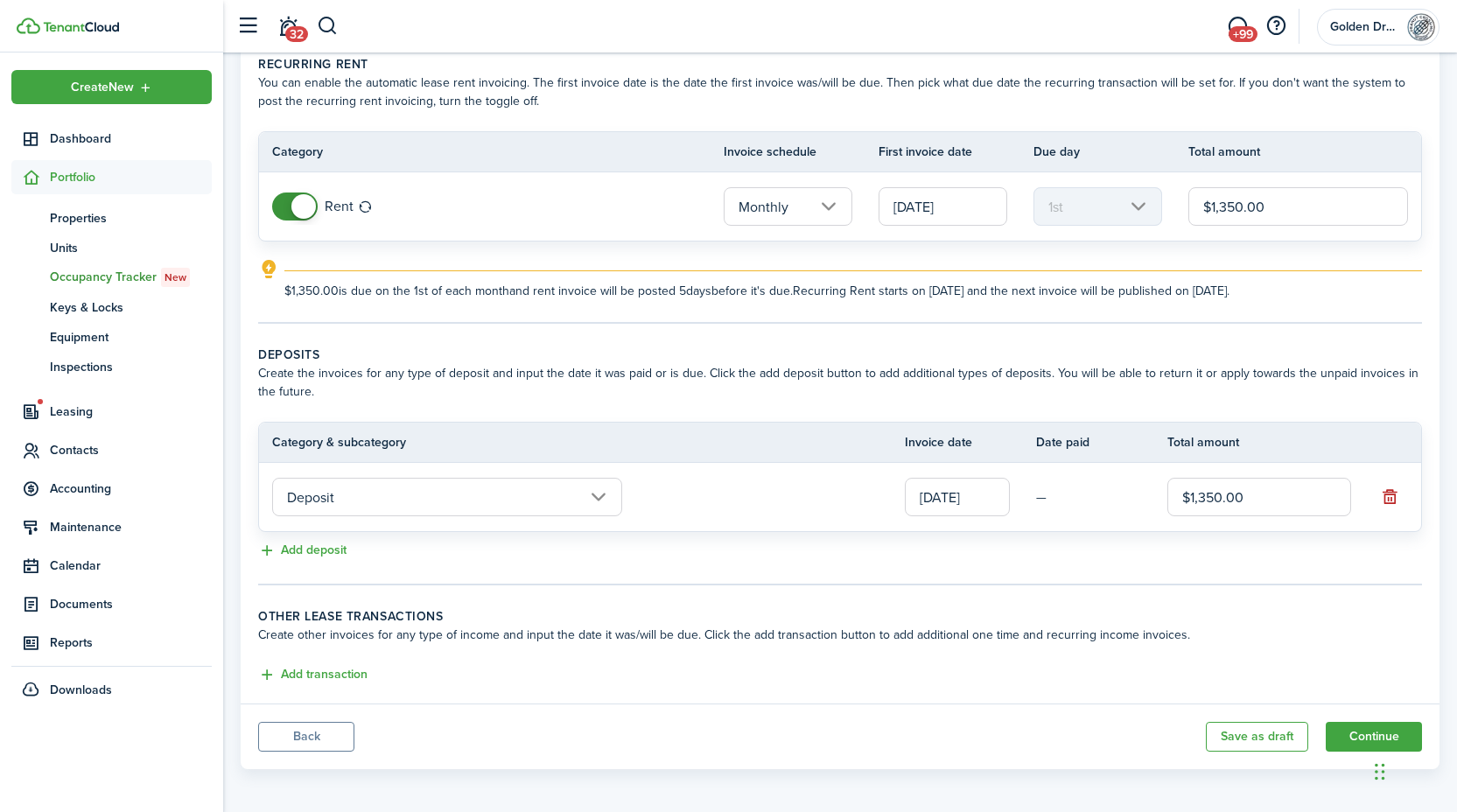
click at [579, 576] on tc-wizard-step "Deposits Create the invoices for any type of deposit and input the date it was …" at bounding box center [839, 465] width 1164 height 240
click at [430, 674] on div "Add transaction" at bounding box center [839, 674] width 1164 height 21
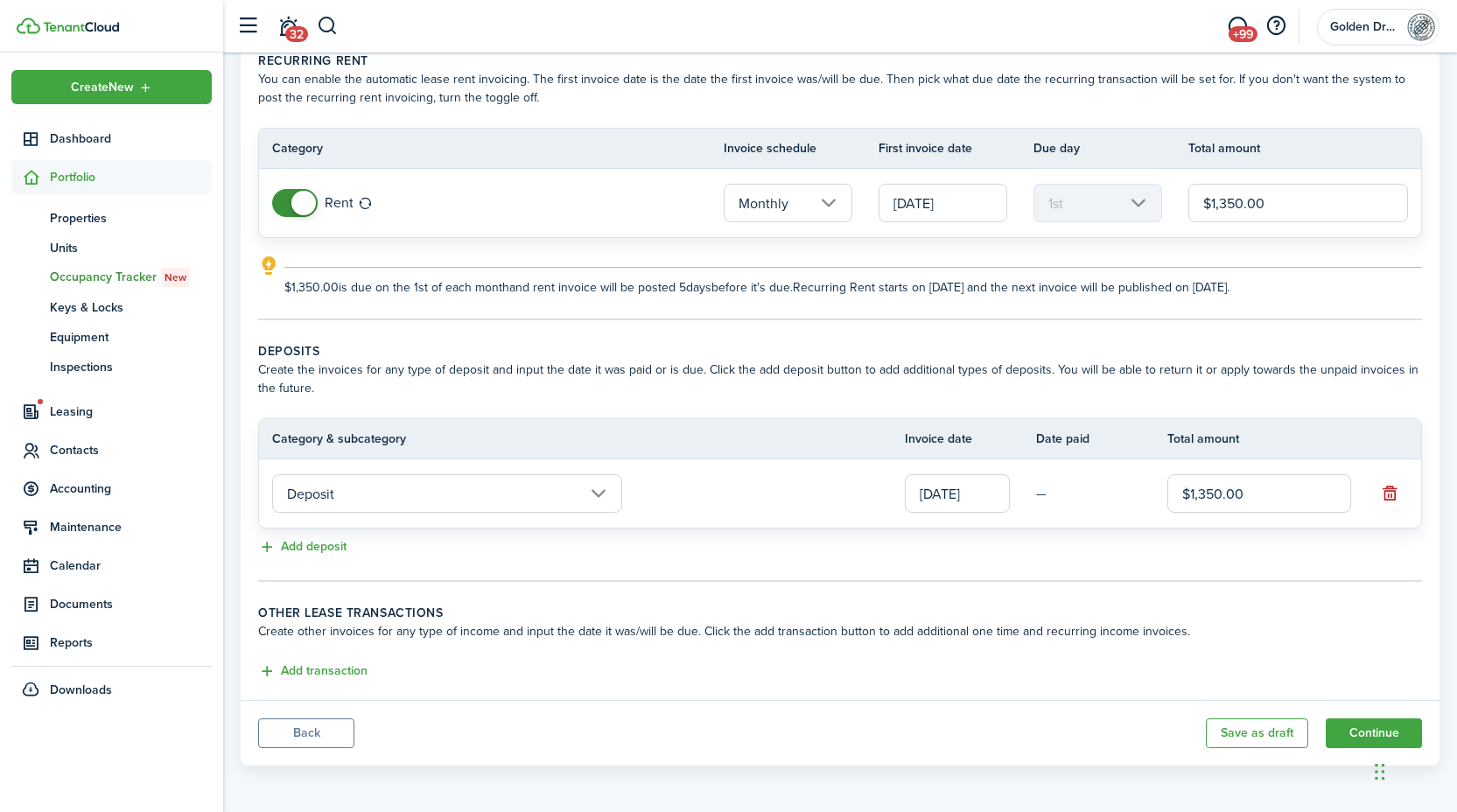
scroll to position [88, 0]
click at [347, 664] on button "Add transaction" at bounding box center [312, 669] width 110 height 20
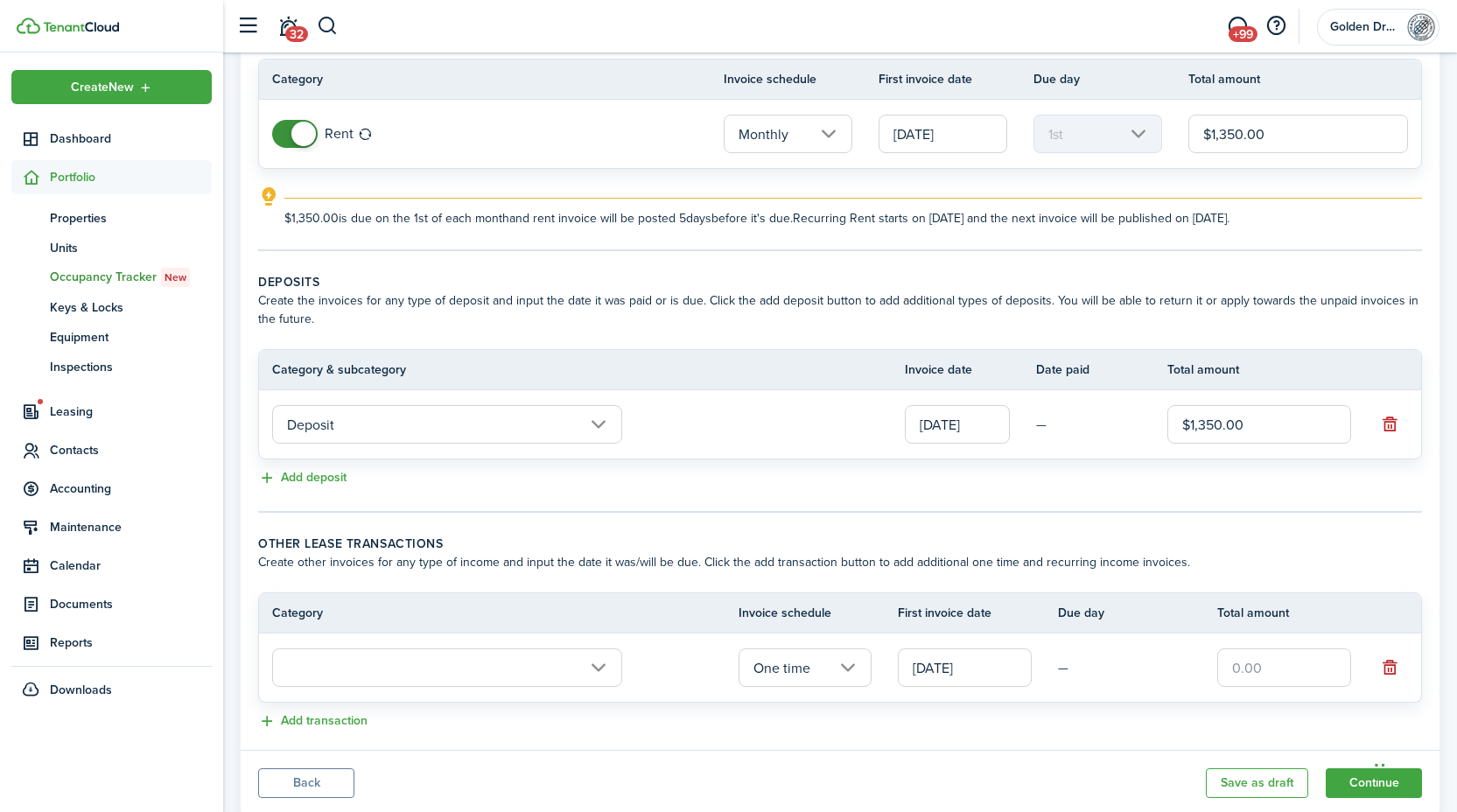
scroll to position [206, 0]
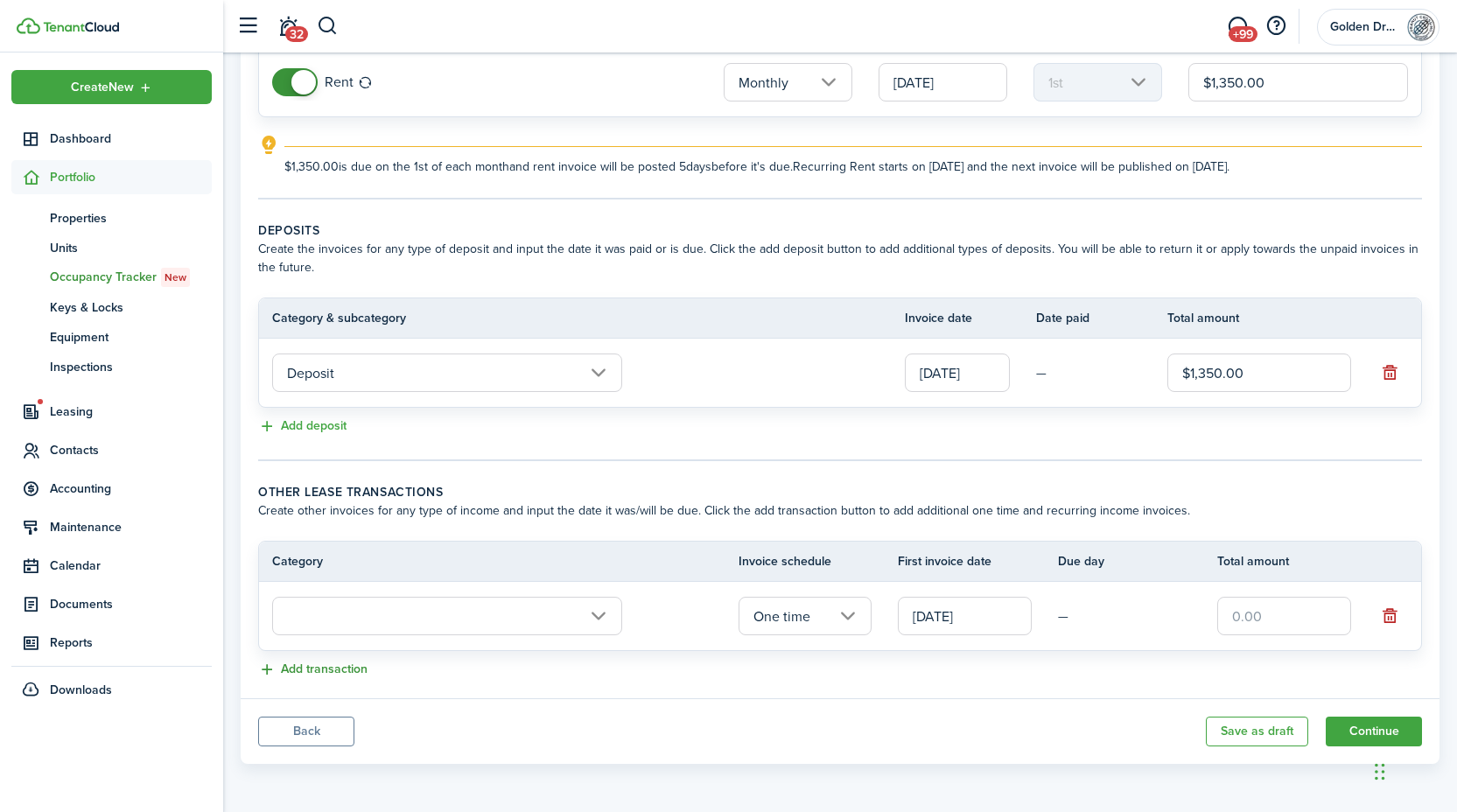
click at [352, 668] on button "Add transaction" at bounding box center [312, 669] width 110 height 20
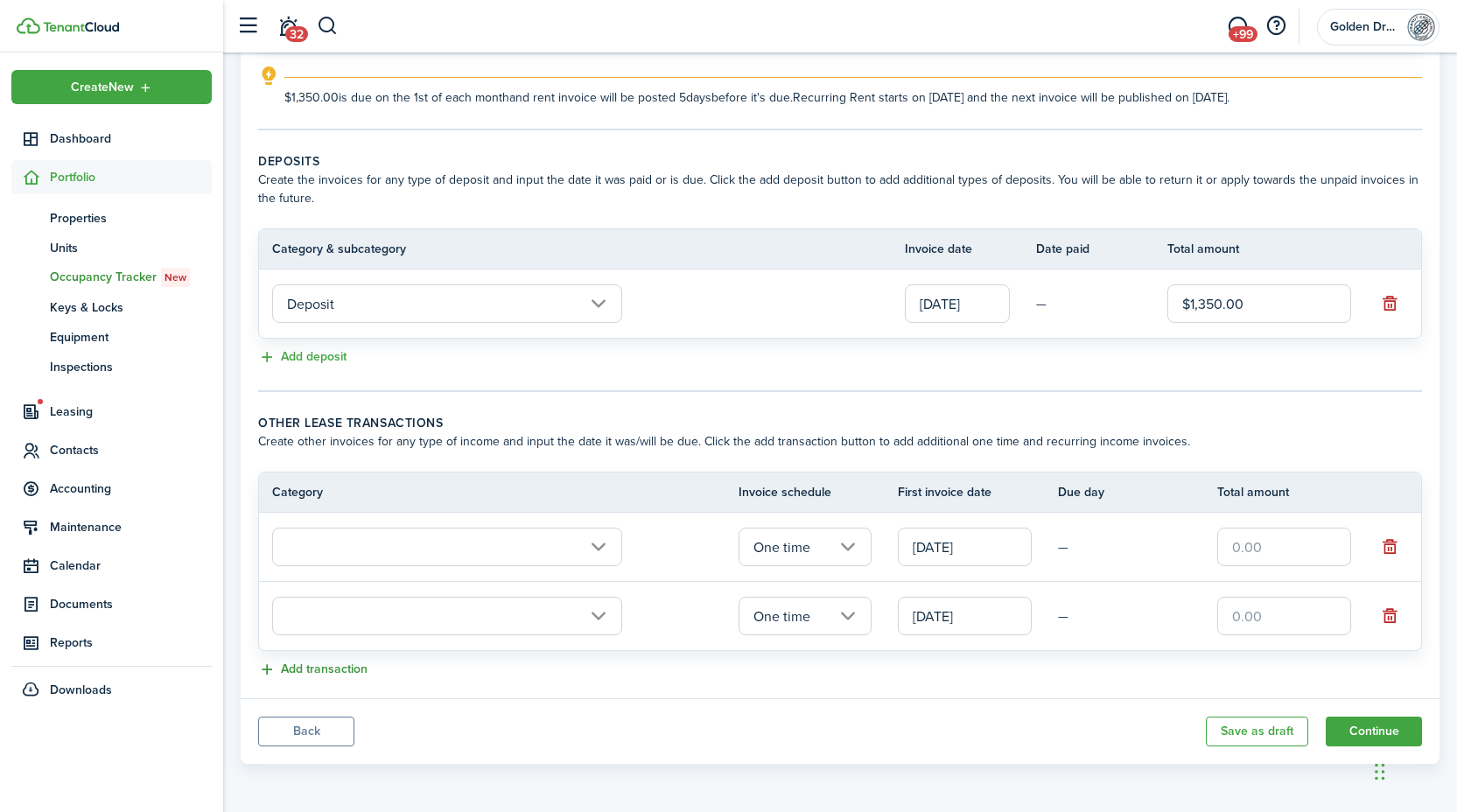
click at [356, 667] on button "Add transaction" at bounding box center [312, 669] width 110 height 20
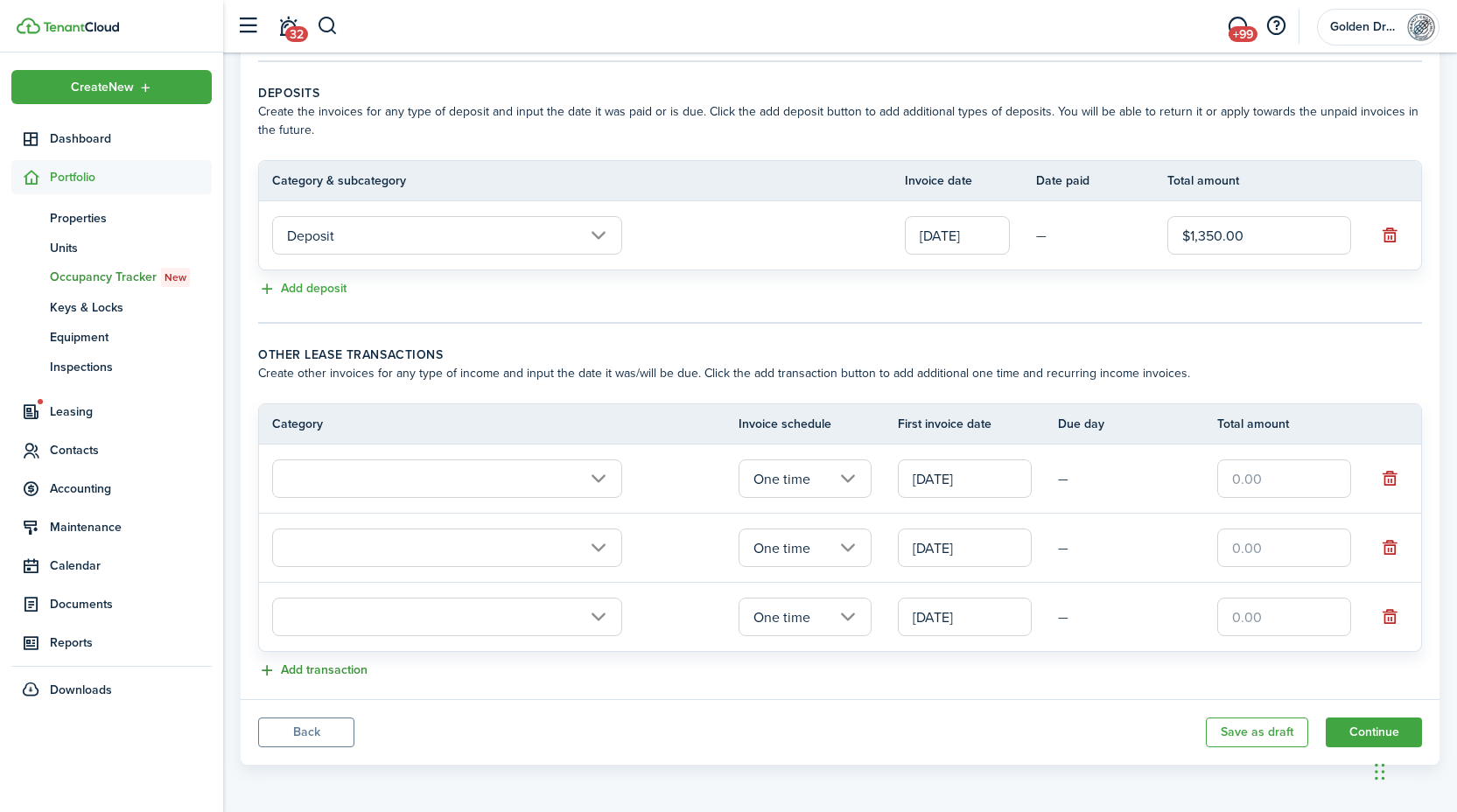
scroll to position [345, 0]
click at [339, 670] on button "Add transaction" at bounding box center [312, 669] width 110 height 20
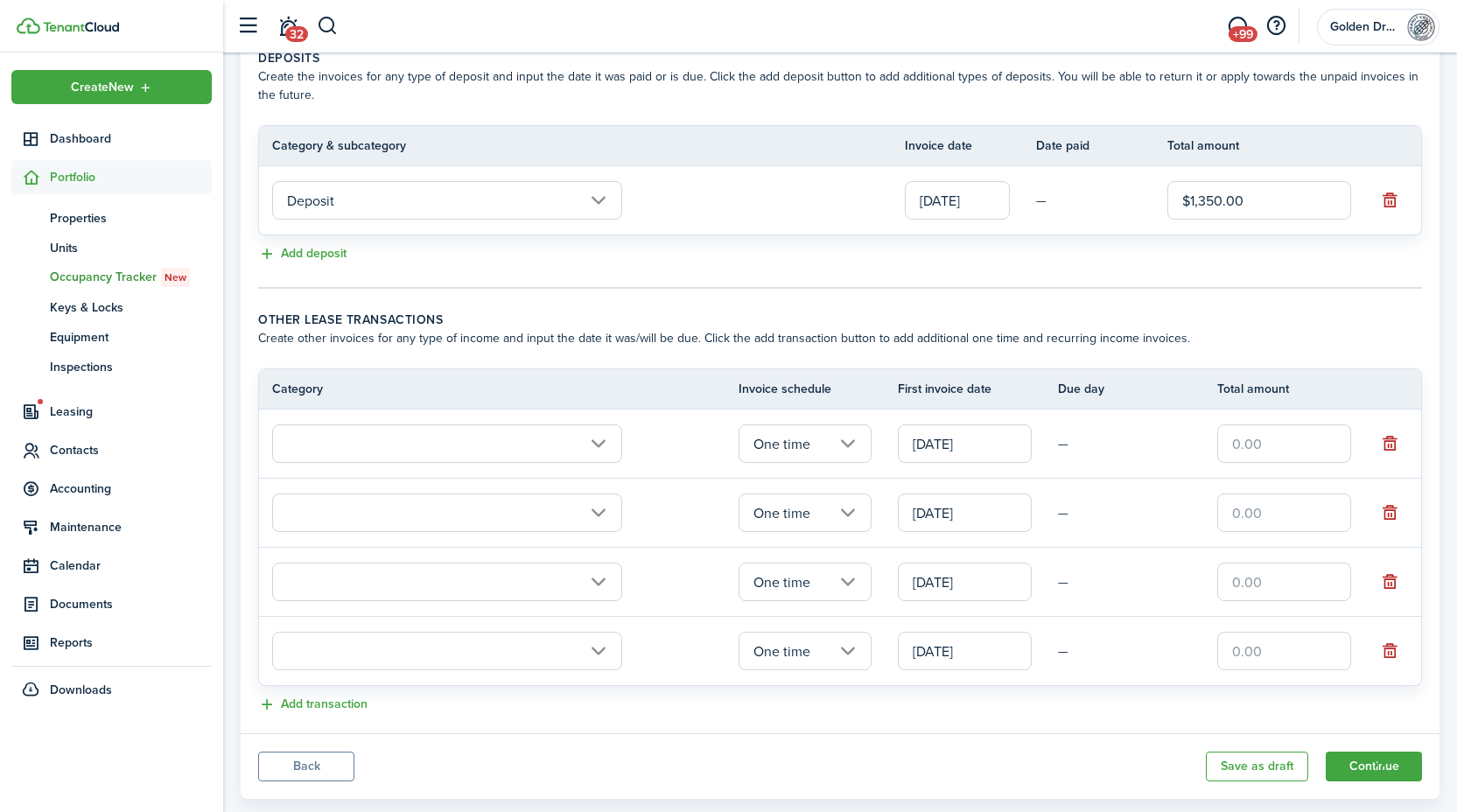
scroll to position [414, 0]
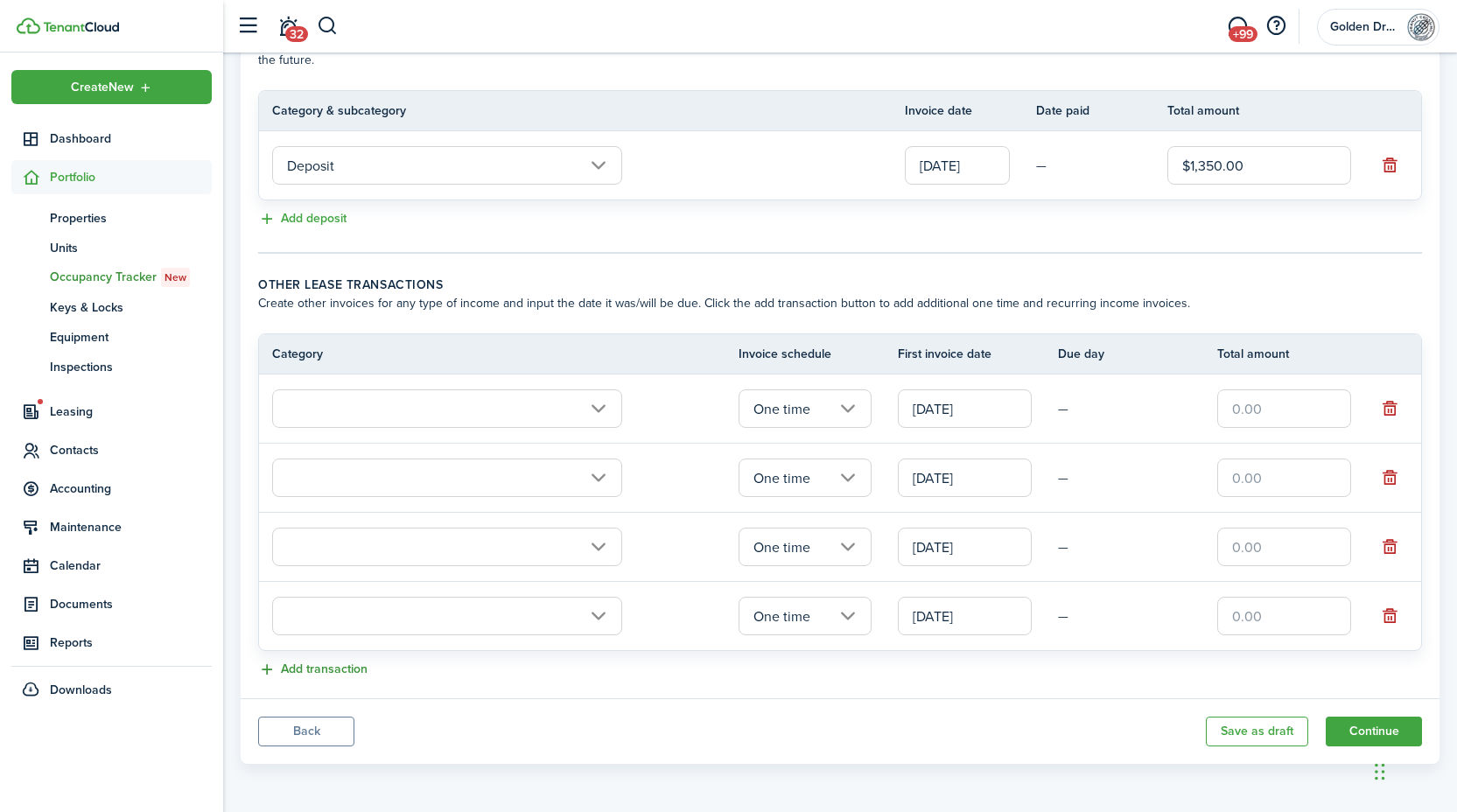
click at [354, 673] on button "Add transaction" at bounding box center [312, 669] width 110 height 20
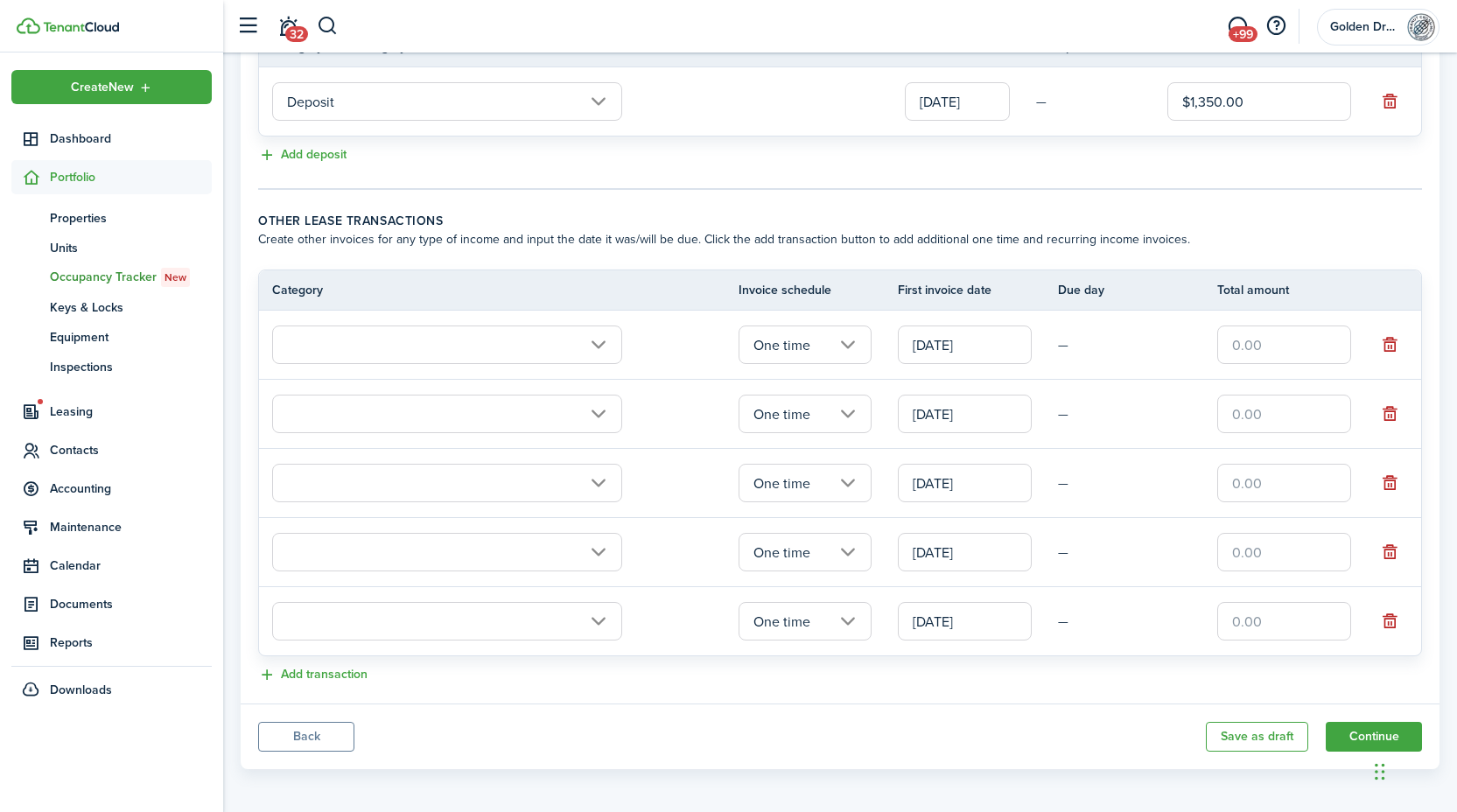
scroll to position [482, 0]
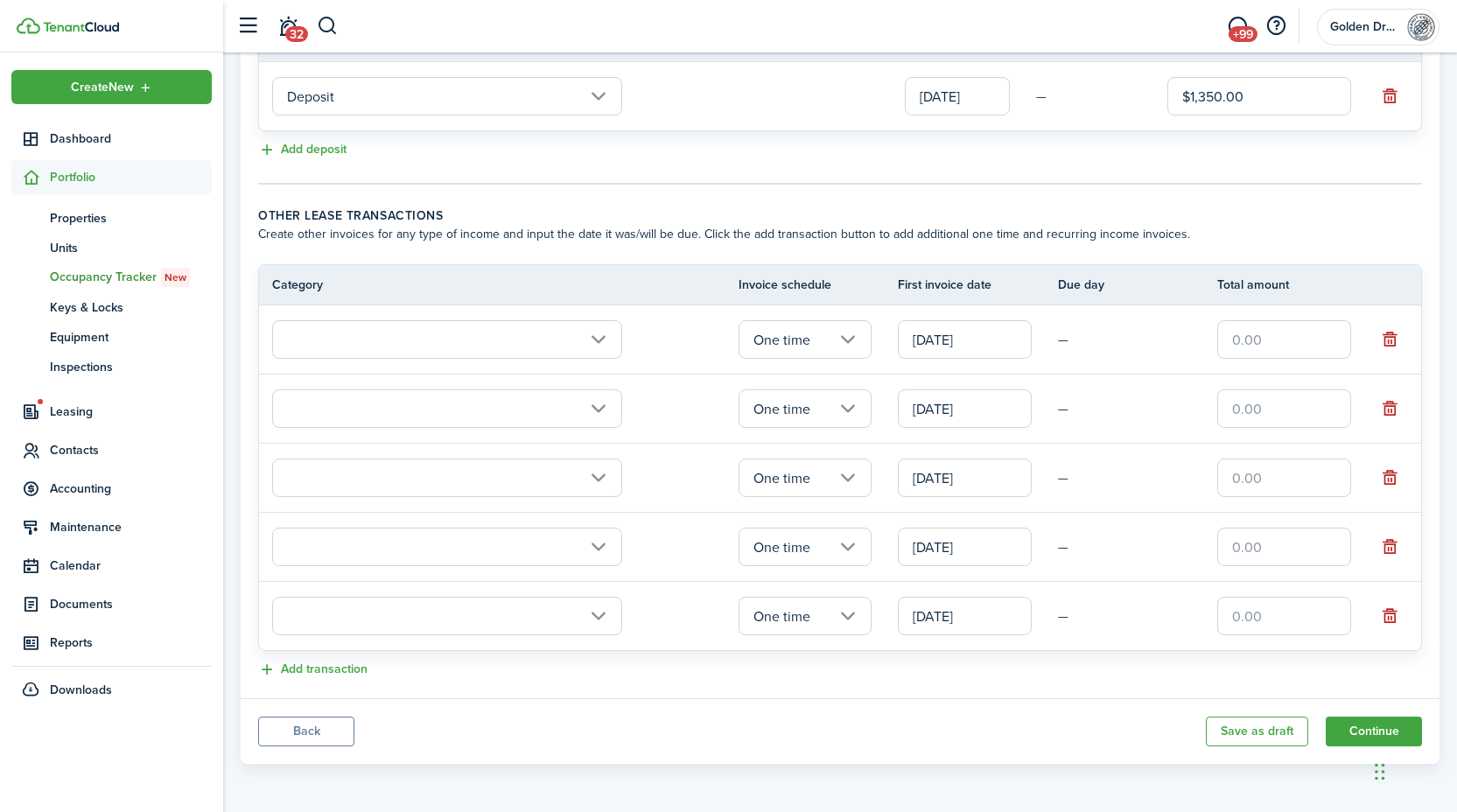
click at [454, 348] on input "text" at bounding box center [446, 339] width 350 height 39
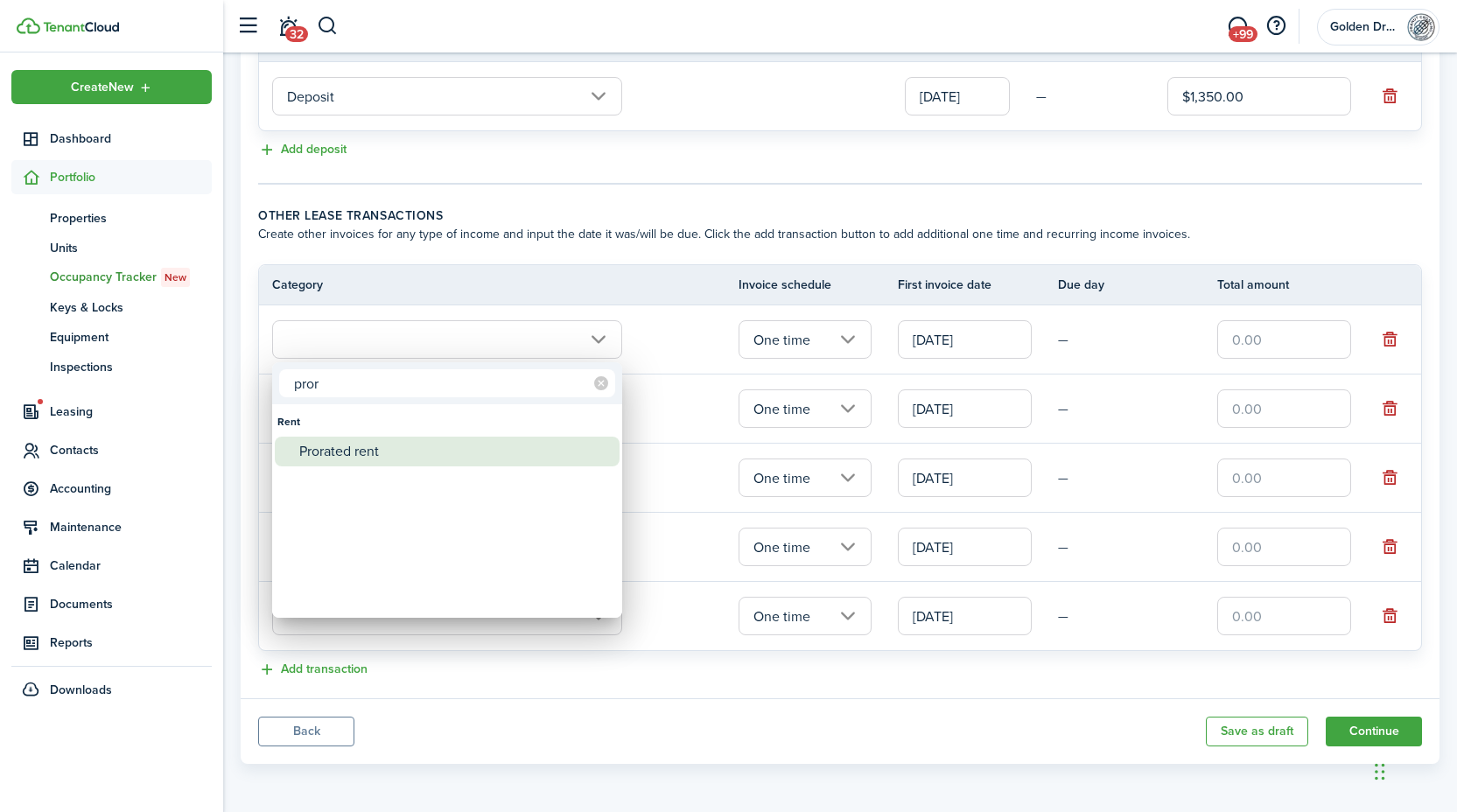
type input "pror"
click at [357, 452] on div "Prorated rent" at bounding box center [454, 451] width 310 height 30
type input "Rent / Prorated rent"
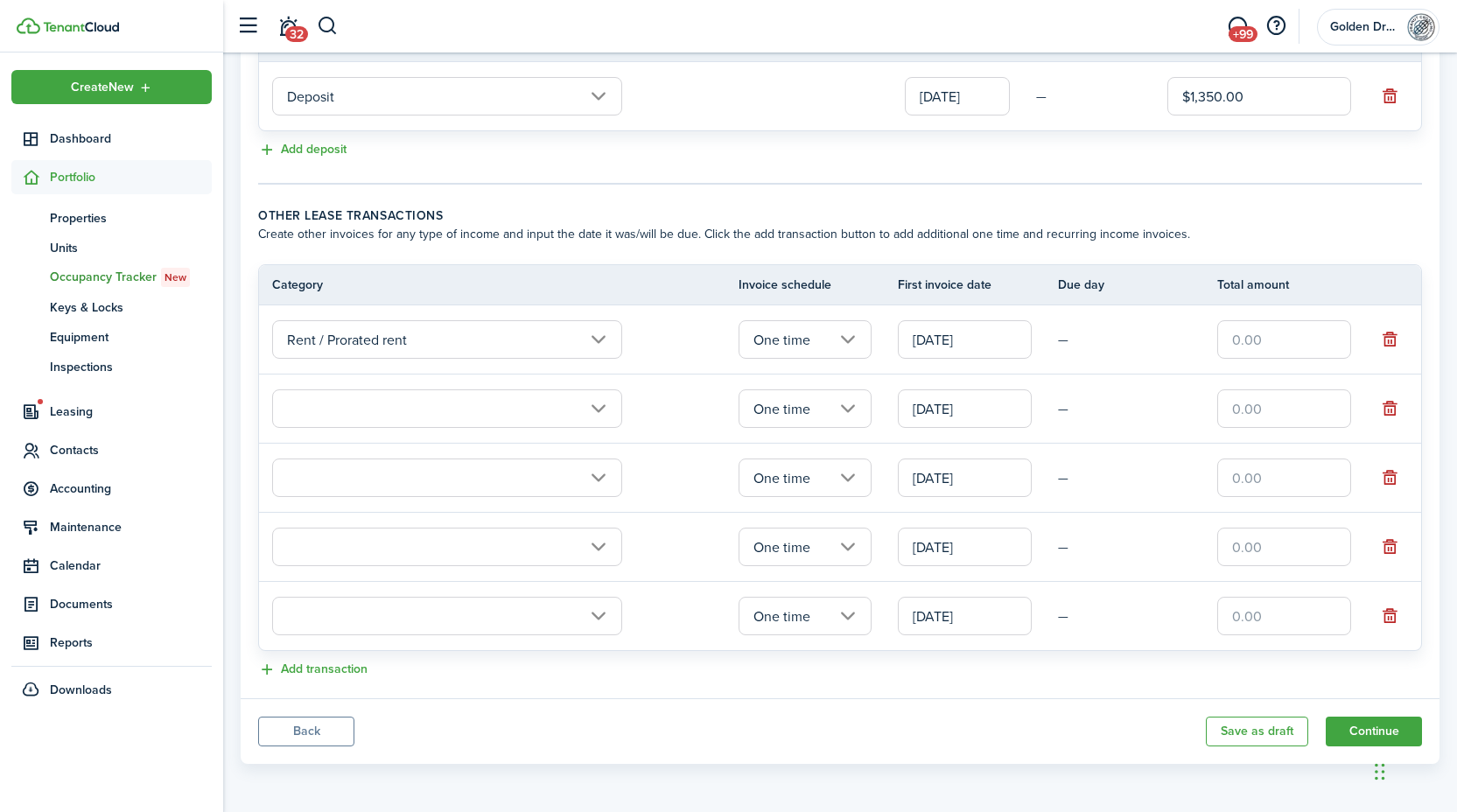
click at [1274, 347] on input "text" at bounding box center [1284, 339] width 134 height 39
click at [1176, 336] on td "—" at bounding box center [1137, 339] width 160 height 27
click at [1269, 337] on input "text" at bounding box center [1284, 339] width 134 height 39
click at [1298, 340] on input "$174.19" at bounding box center [1284, 339] width 134 height 39
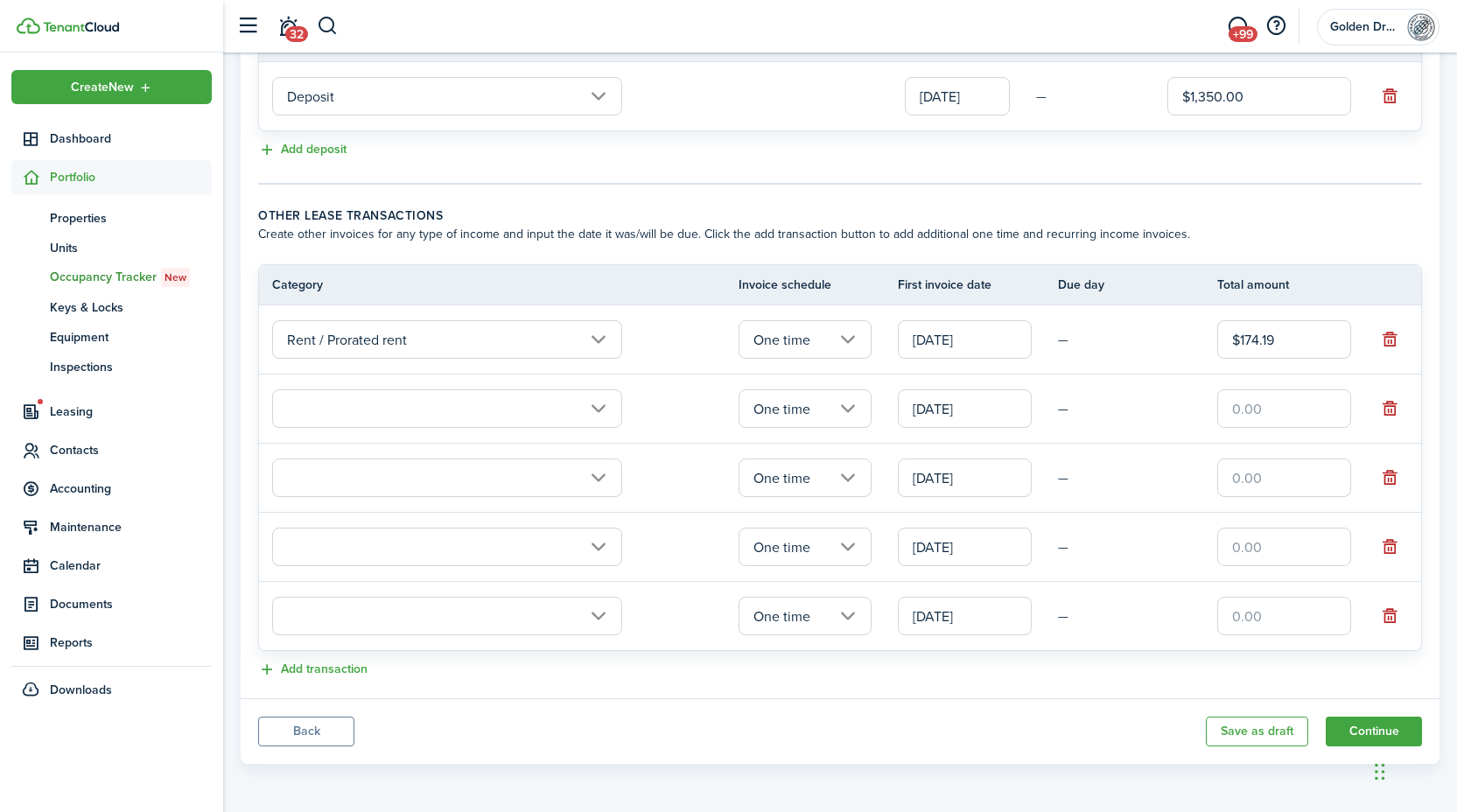
click at [331, 407] on input "text" at bounding box center [446, 408] width 350 height 39
type input "$174.19"
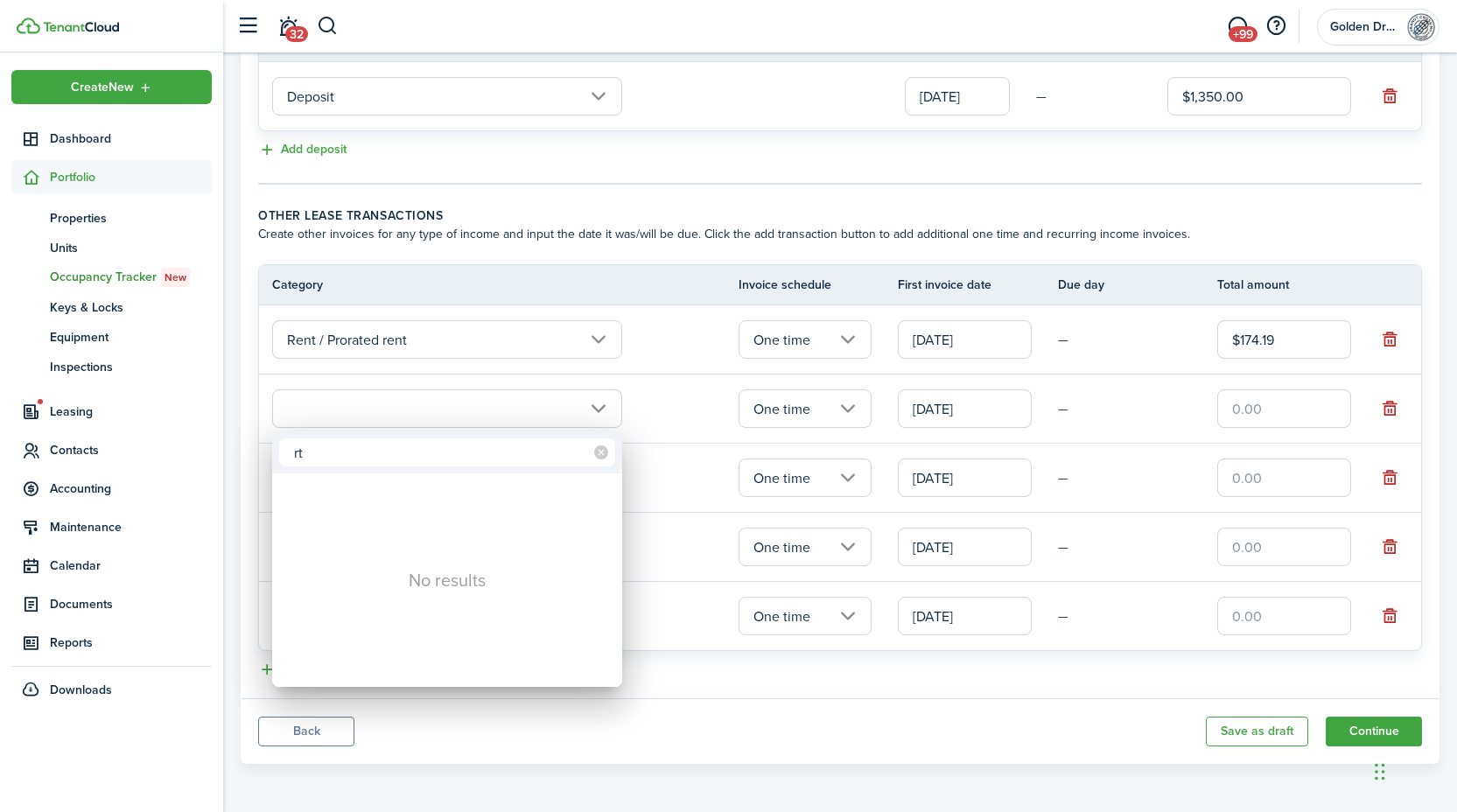
type input "r"
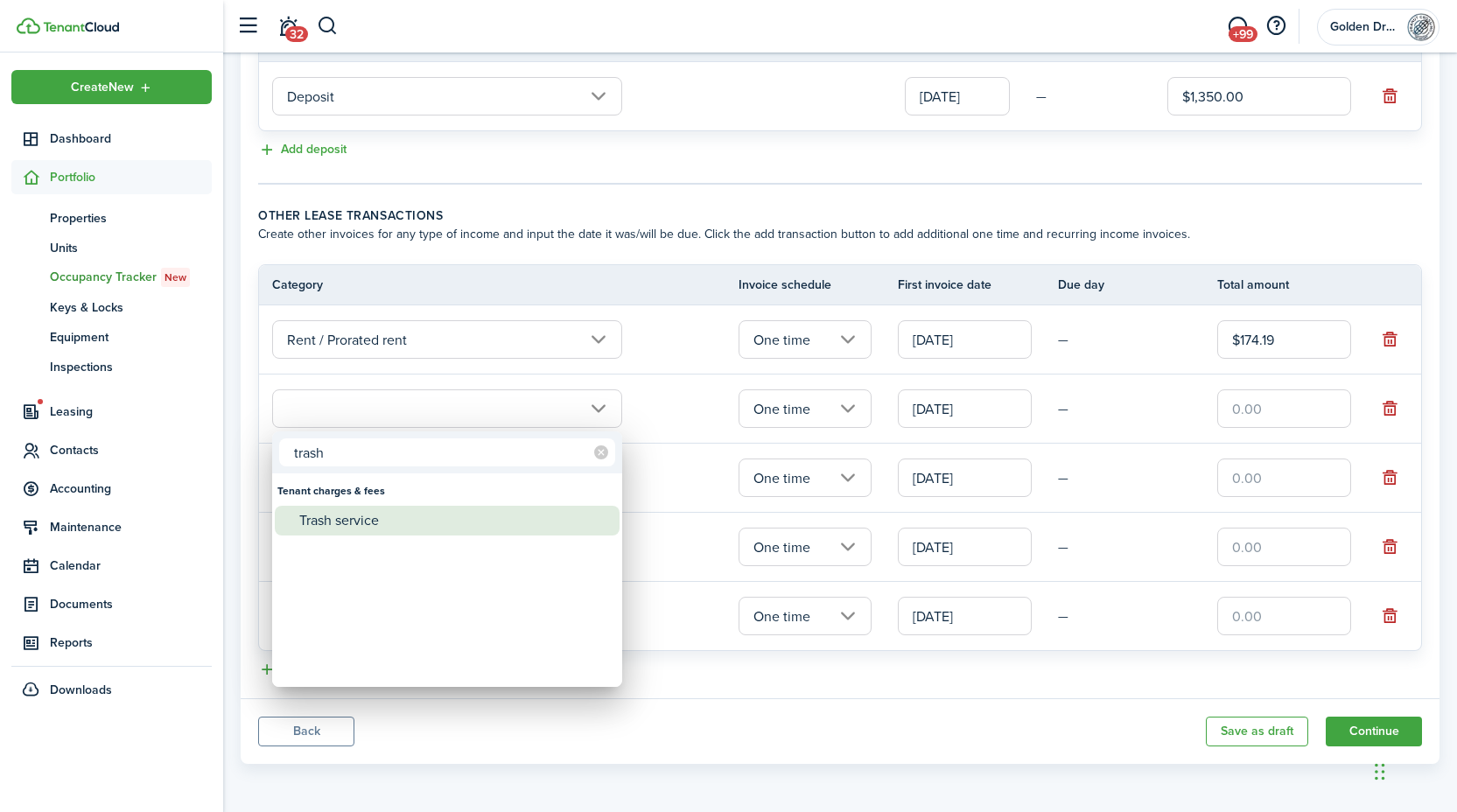
type input "trash"
click at [366, 514] on div "Trash service" at bounding box center [454, 520] width 310 height 30
type input "Tenant charges & fees / Trash service"
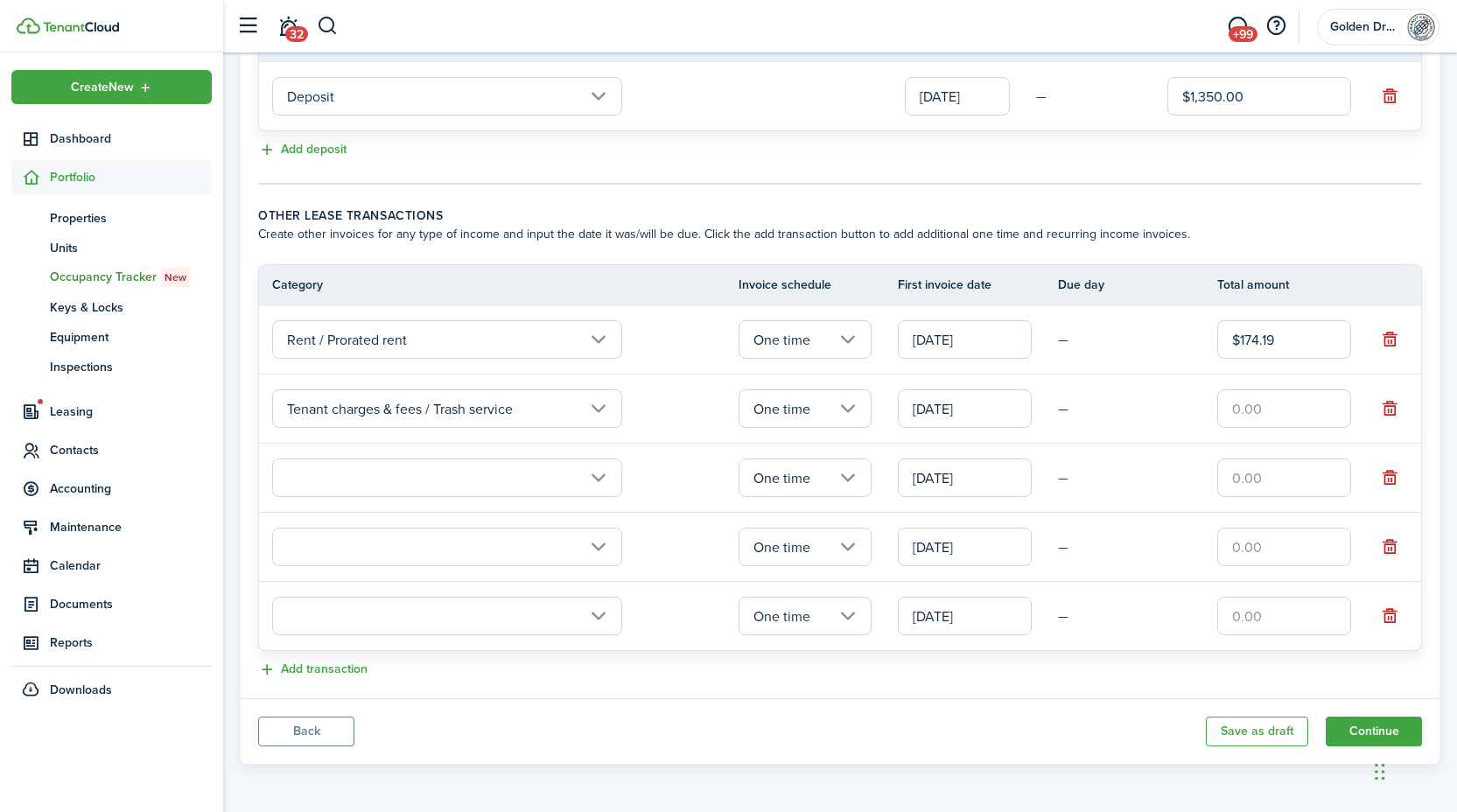
click at [352, 487] on input "text" at bounding box center [446, 477] width 350 height 39
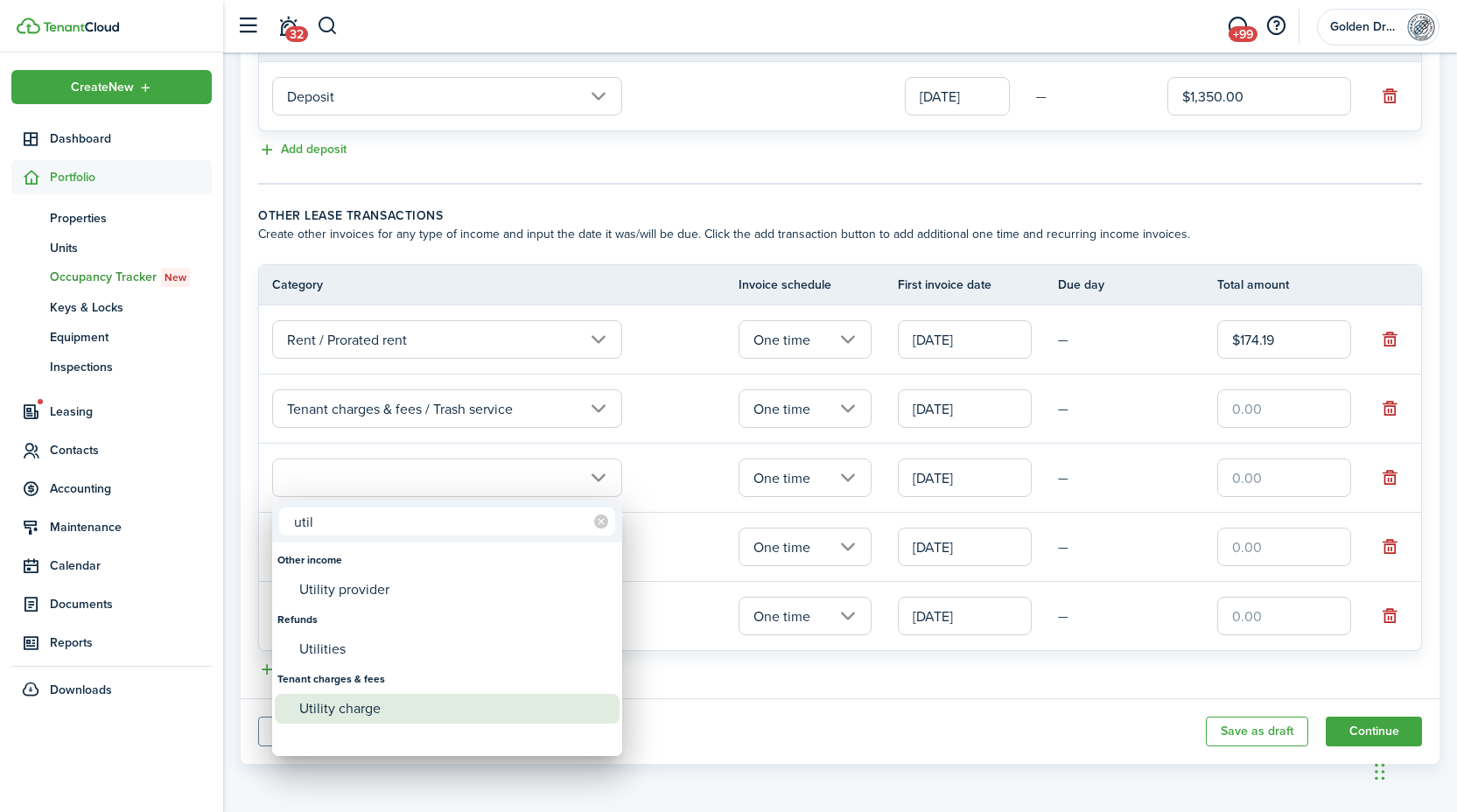
type input "util"
click at [383, 706] on div "Utility charge" at bounding box center [454, 708] width 310 height 30
type input "Tenant charges & fees / Utility charge"
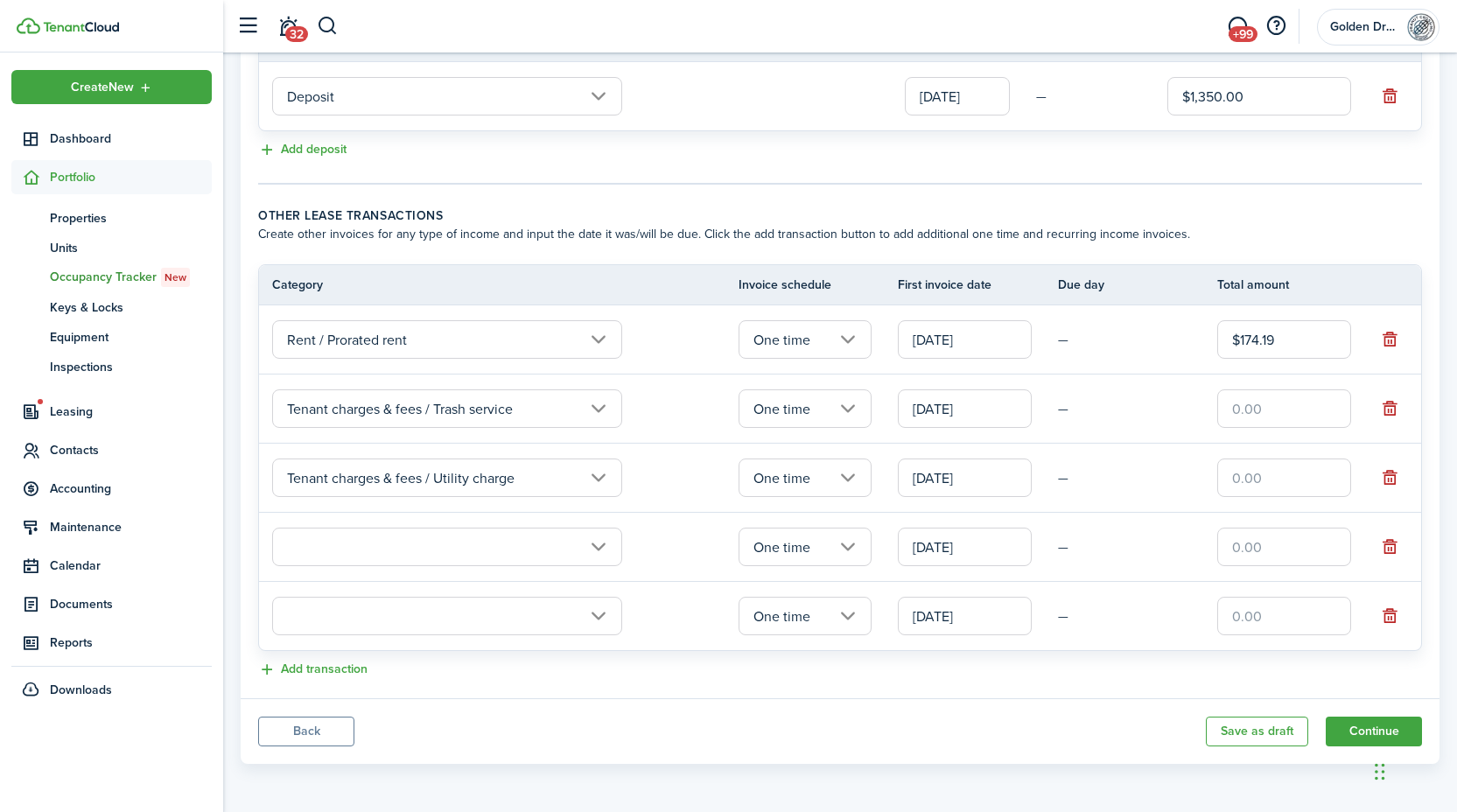
click at [1277, 407] on input "text" at bounding box center [1284, 408] width 134 height 39
click at [1245, 411] on input "text" at bounding box center [1284, 408] width 134 height 39
click at [1136, 459] on tr "Tenant charges & fees / Utility charge One time 10/28/2025 —" at bounding box center [839, 478] width 1162 height 69
click at [1283, 415] on input "$5.00" at bounding box center [1284, 408] width 134 height 39
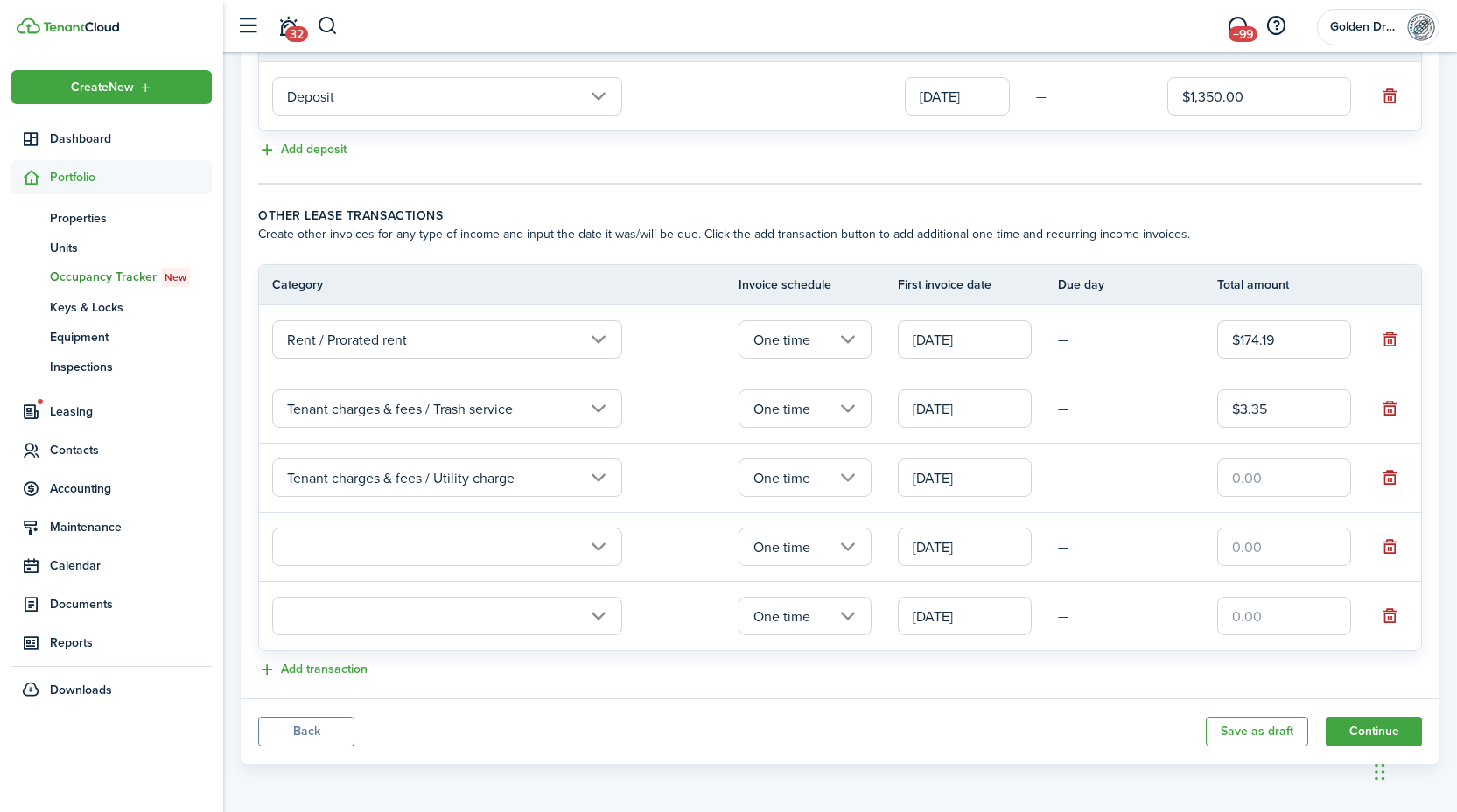
type input "$3.35"
click at [1257, 473] on input "text" at bounding box center [1284, 477] width 134 height 39
type input "$9.03"
click at [1141, 558] on td "—" at bounding box center [1137, 547] width 160 height 27
click at [462, 547] on input "text" at bounding box center [446, 547] width 350 height 39
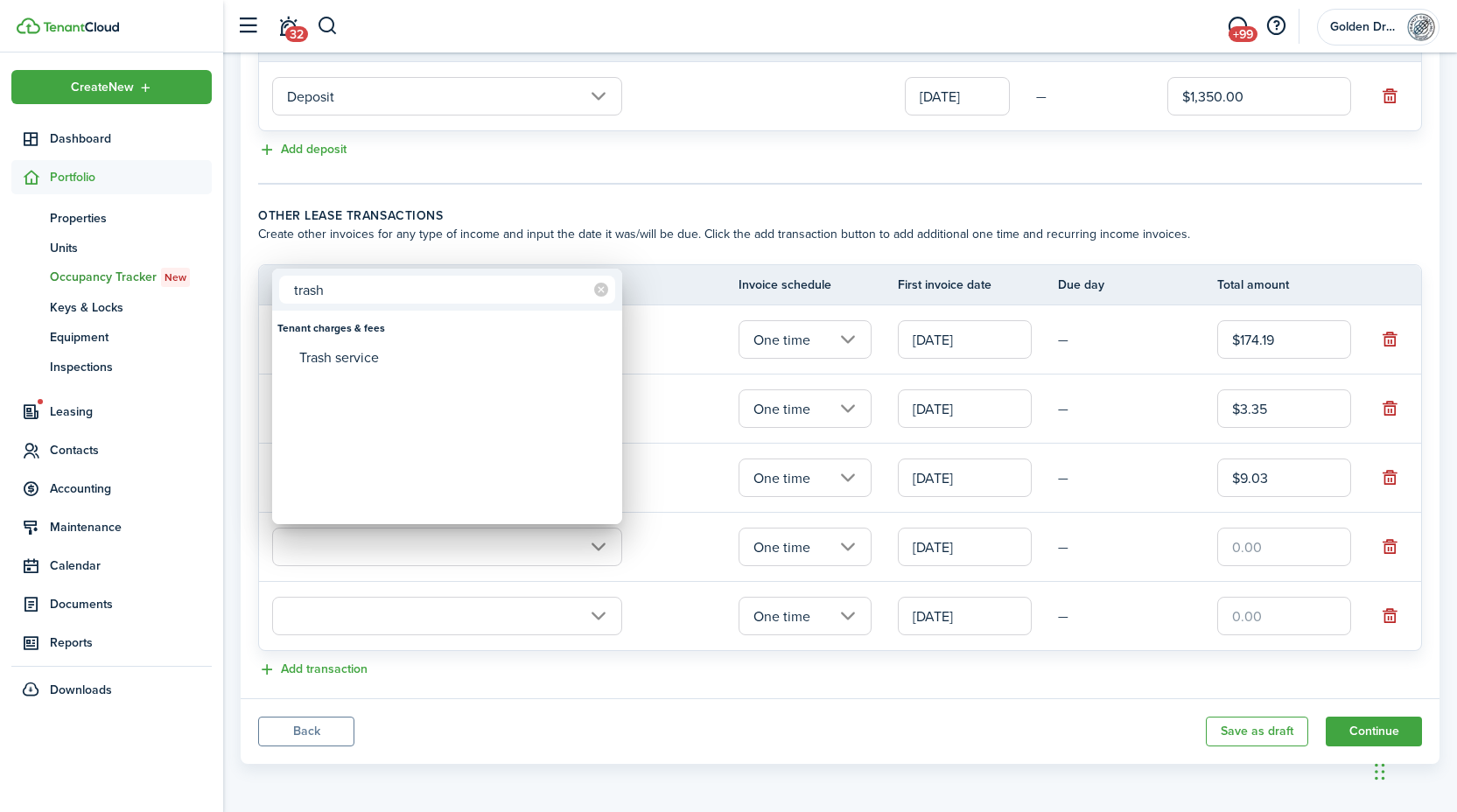
type input "trash"
click at [361, 361] on div "Trash service" at bounding box center [454, 358] width 310 height 30
type input "Tenant charges & fees / Trash service"
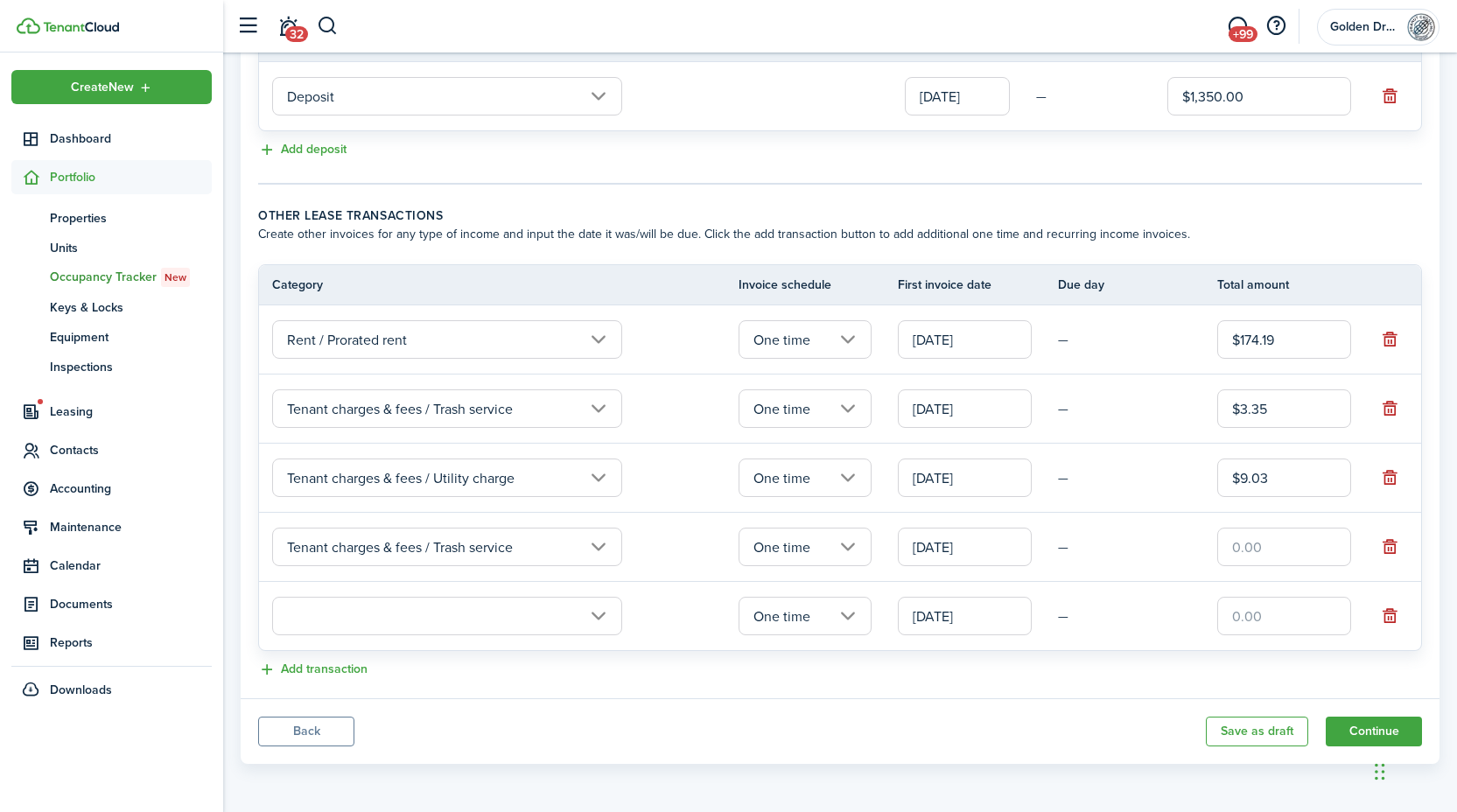
click at [372, 607] on input "text" at bounding box center [446, 616] width 350 height 39
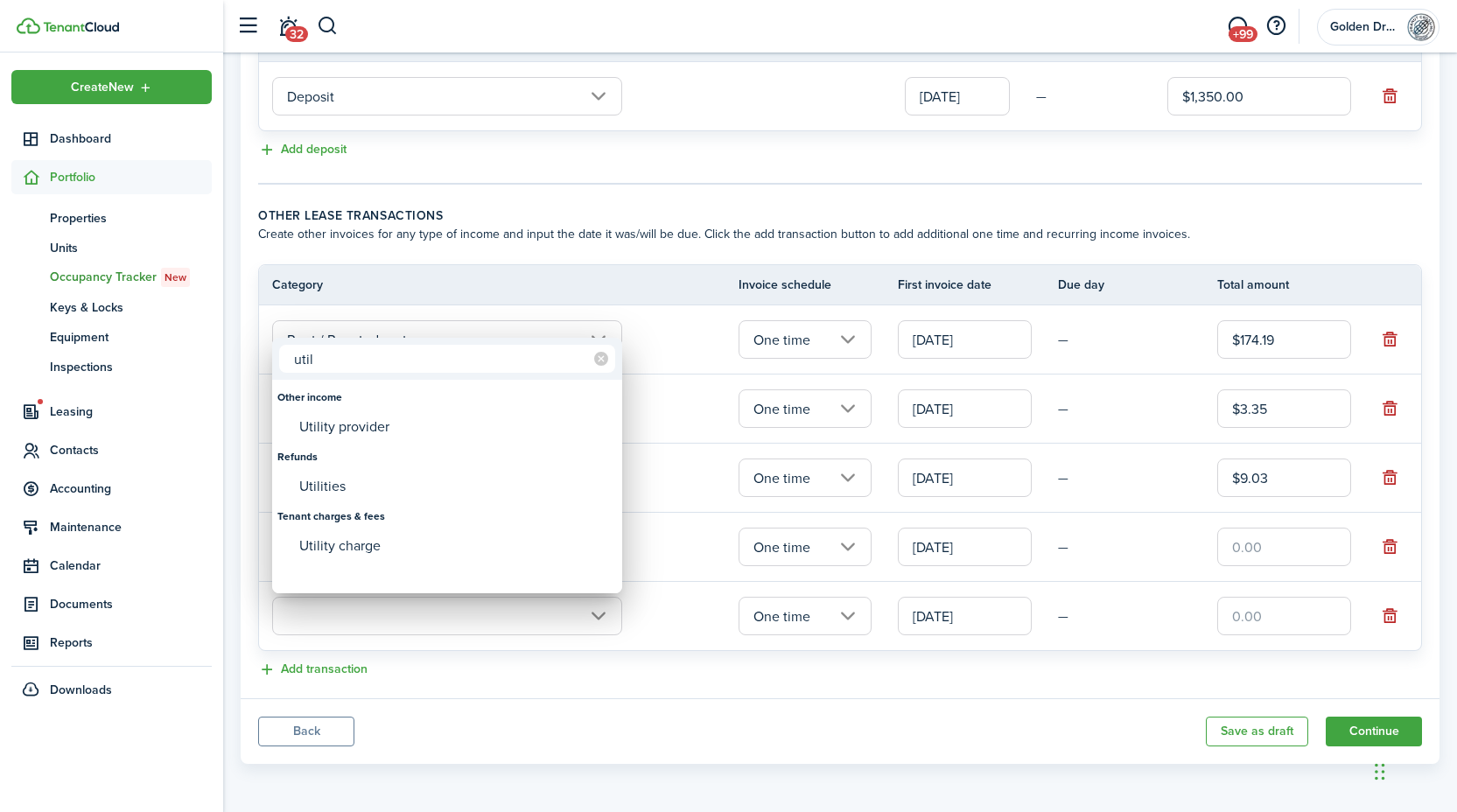
type input "util"
click at [355, 555] on div "Utility charge" at bounding box center [454, 545] width 310 height 30
type input "Tenant charges & fees / Utility charge"
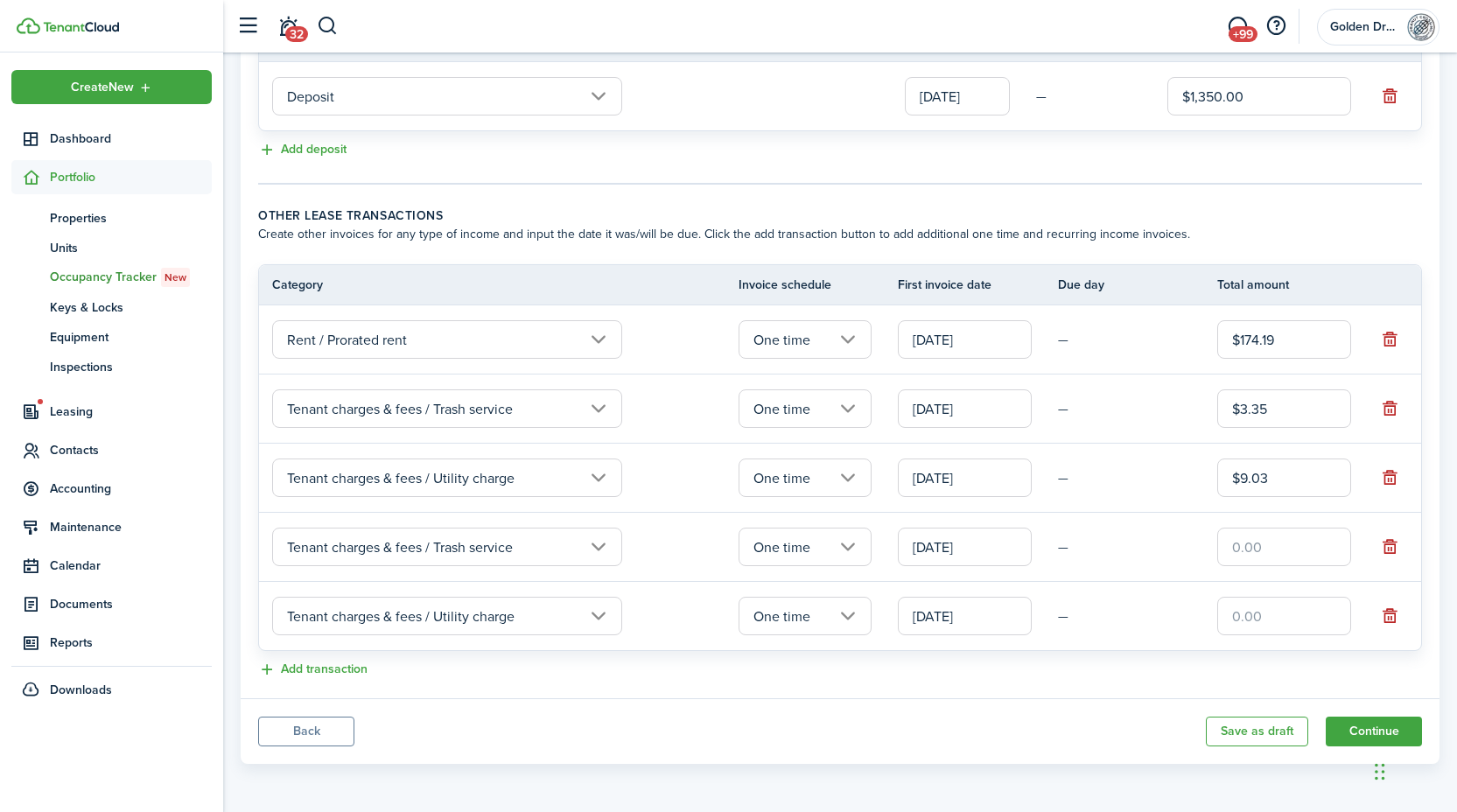
click at [800, 548] on input "One time" at bounding box center [805, 547] width 134 height 39
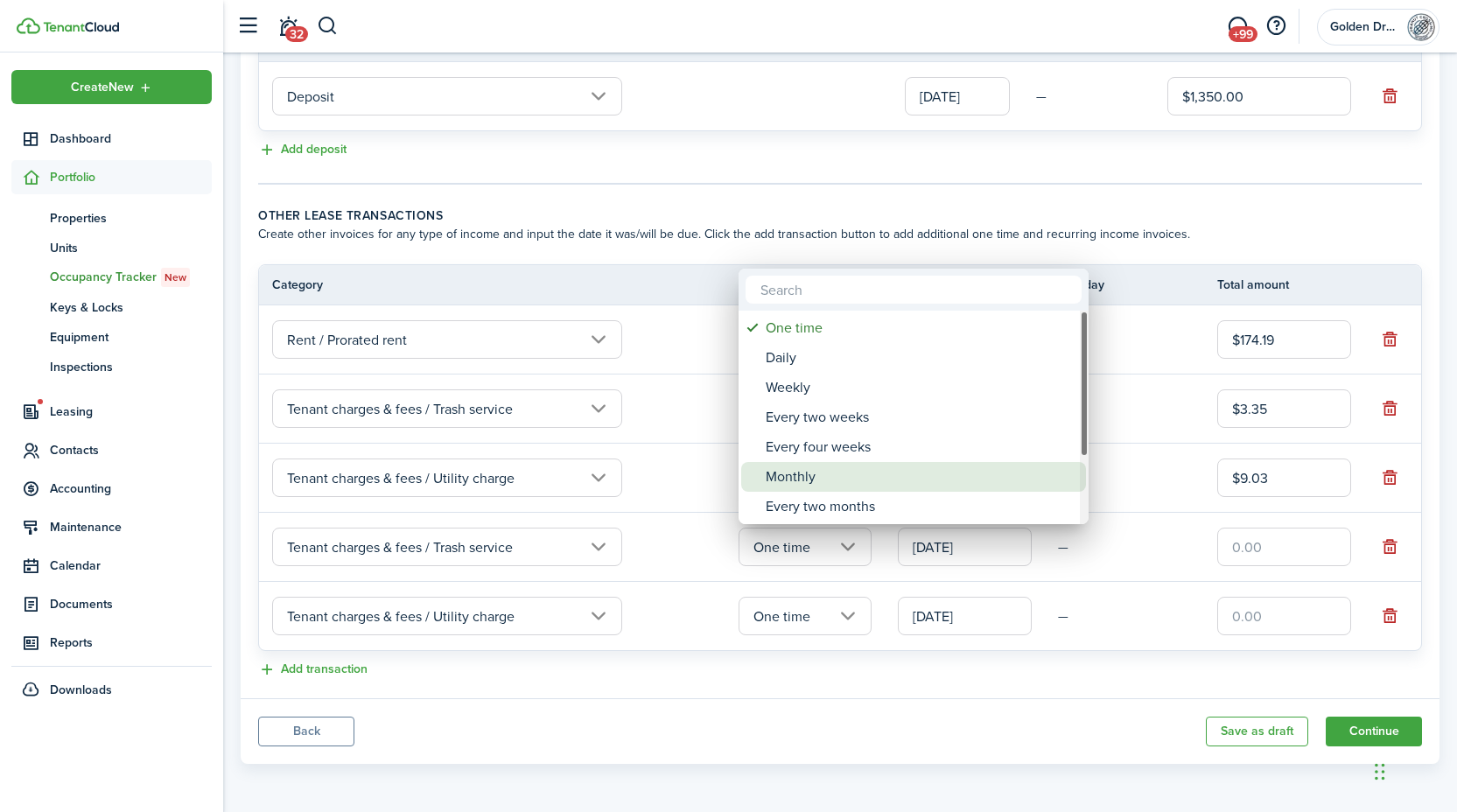
click at [796, 479] on div "Monthly" at bounding box center [920, 476] width 310 height 30
type input "Monthly"
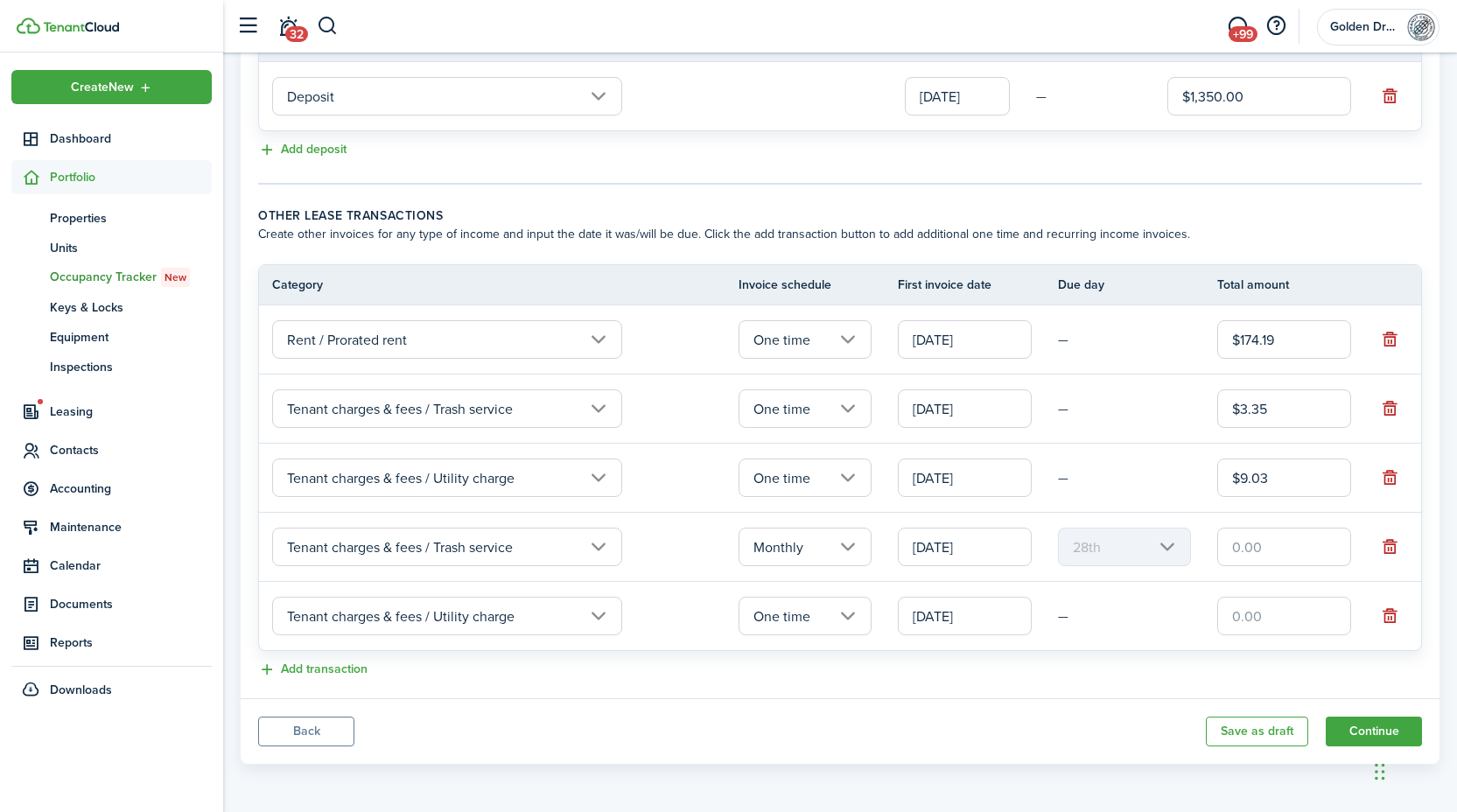
click at [813, 617] on input "One time" at bounding box center [805, 616] width 134 height 39
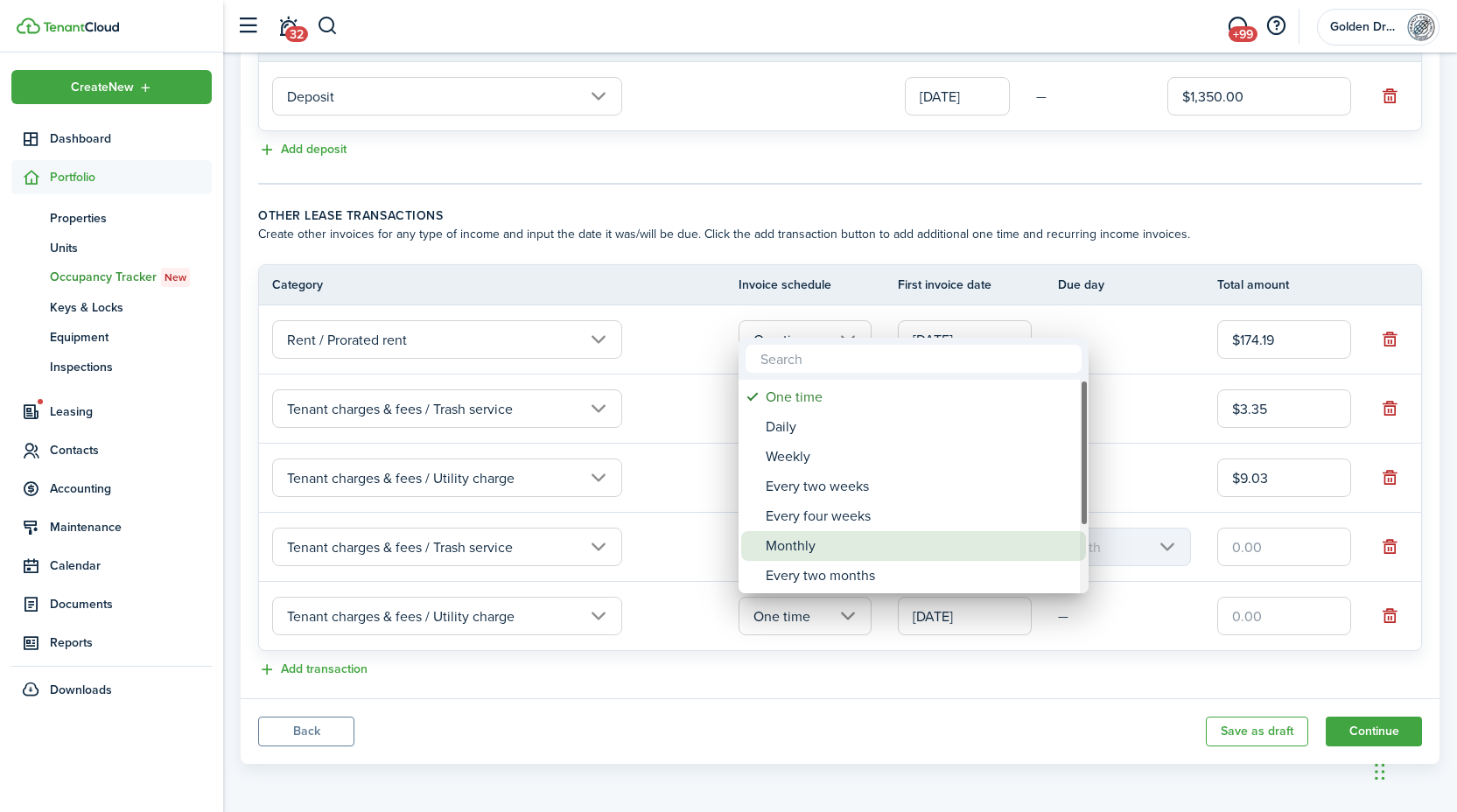
click at [802, 550] on div "Monthly" at bounding box center [920, 545] width 310 height 30
type input "Monthly"
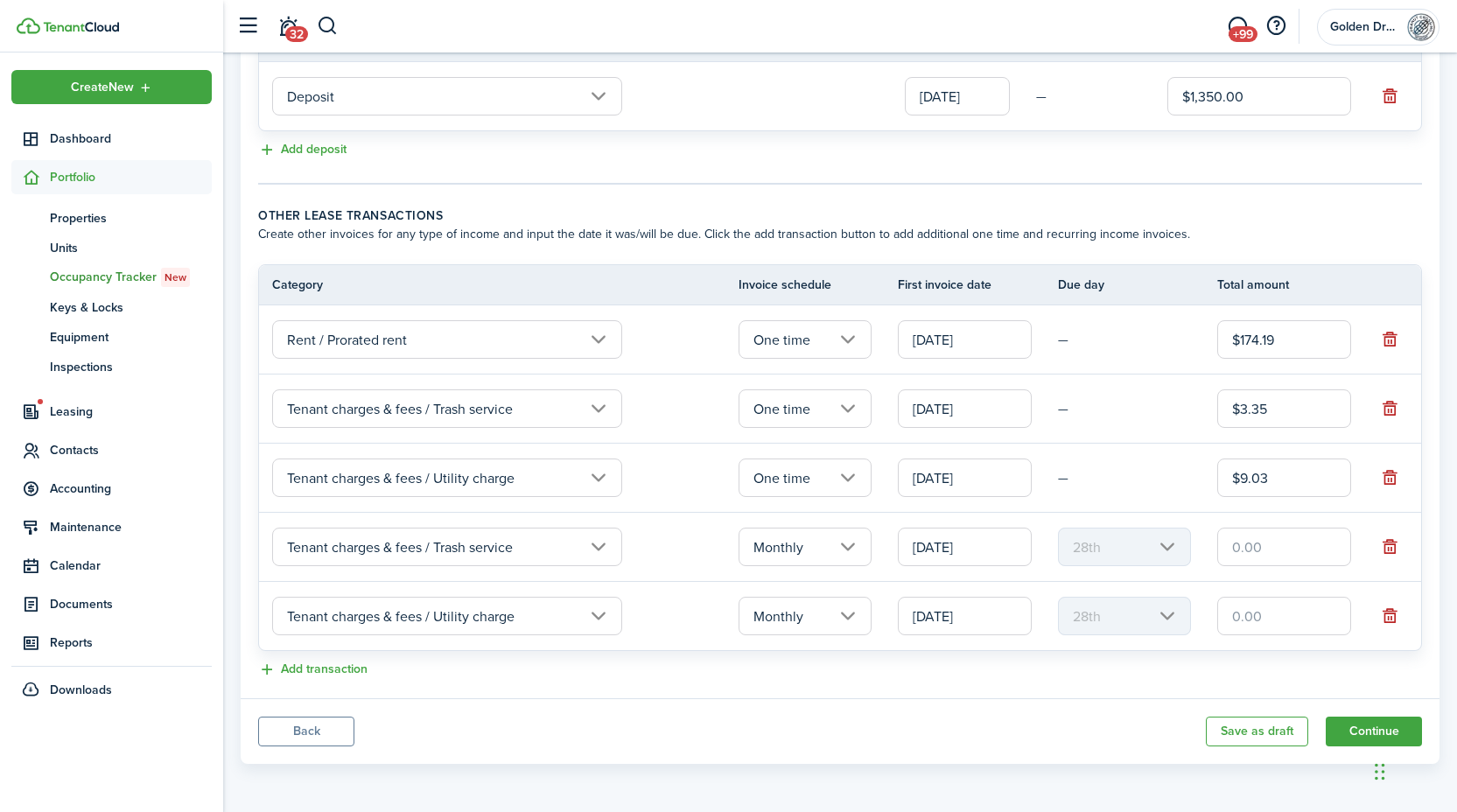
click at [755, 688] on panel-main-body "Recurring rent You can enable the automatic lease rent invoicing. The first inv…" at bounding box center [840, 167] width 1199 height 1061
click at [959, 550] on input "10/28/2025" at bounding box center [964, 547] width 134 height 39
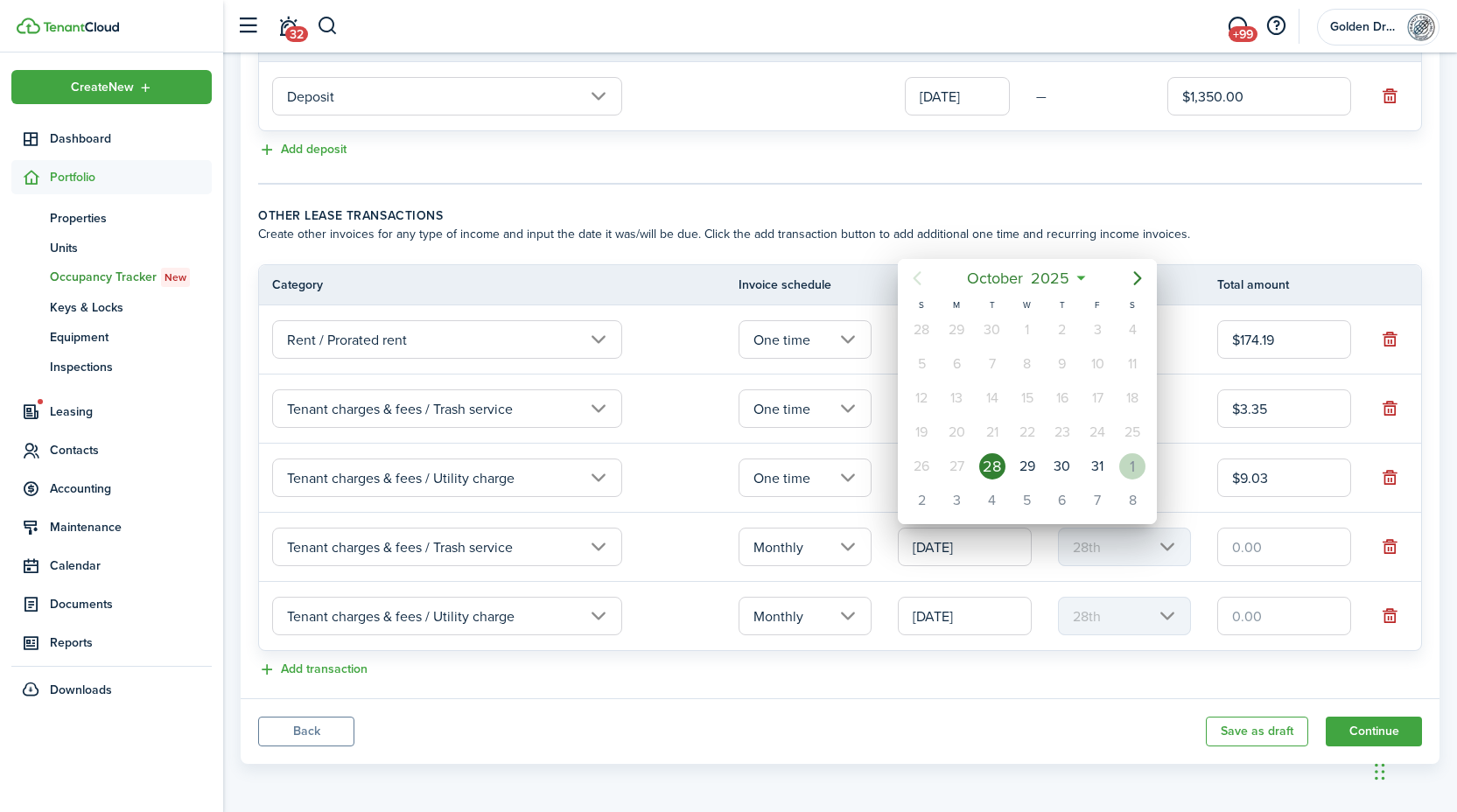
click at [1137, 463] on div "1" at bounding box center [1132, 465] width 26 height 26
type input "[DATE]"
type input "1st"
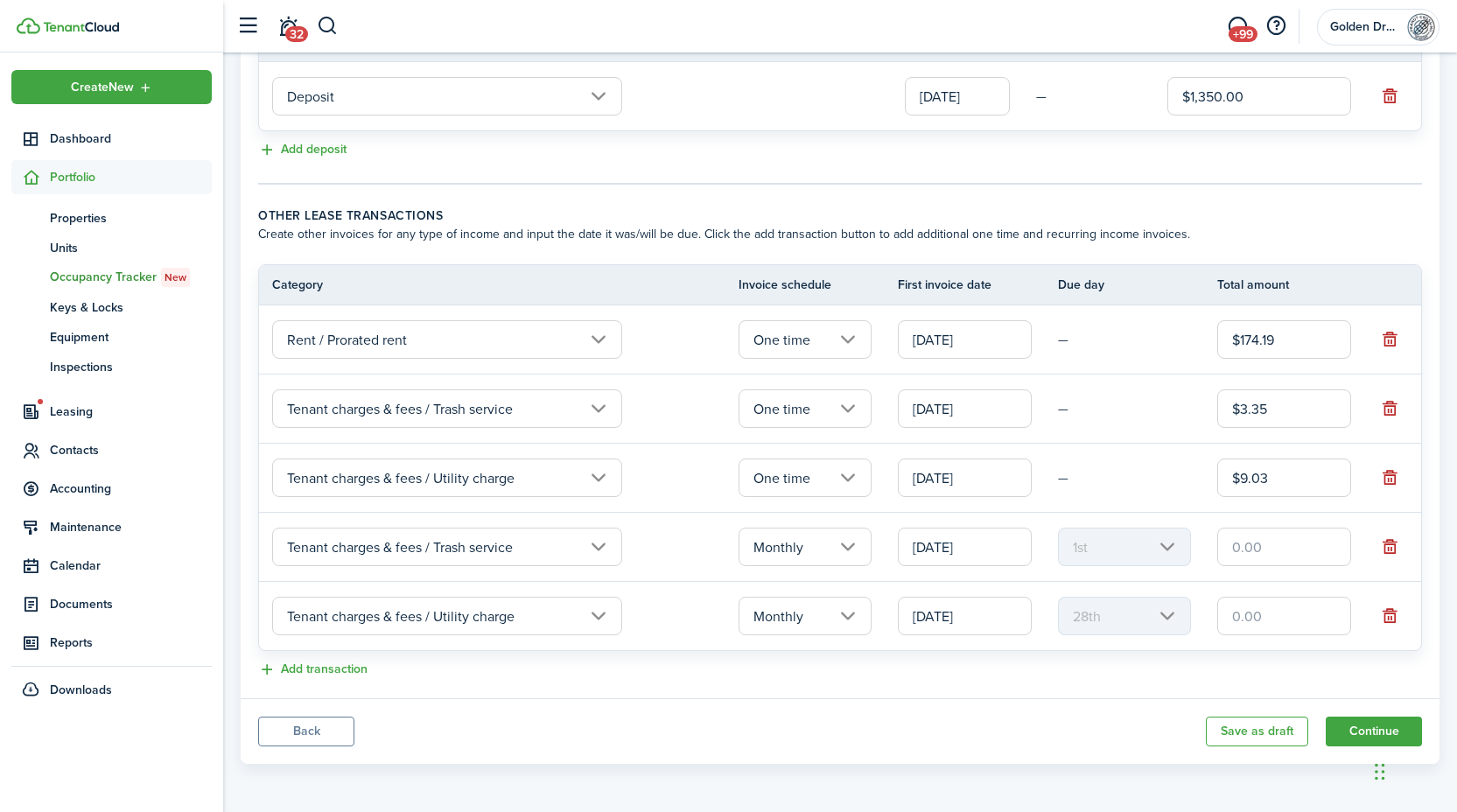
click at [973, 618] on input "10/28/2025" at bounding box center [964, 616] width 134 height 39
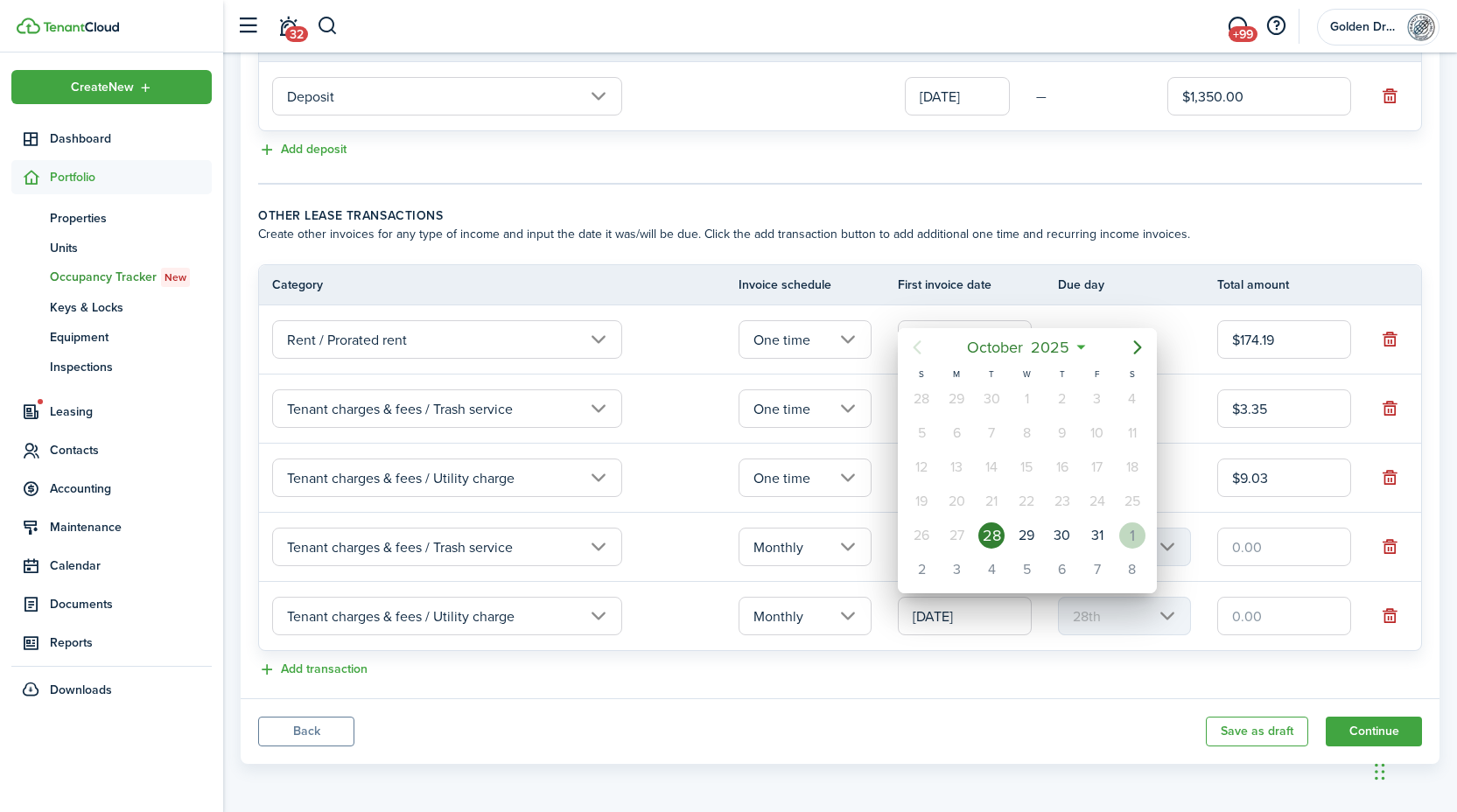
click at [1132, 541] on div "1" at bounding box center [1132, 535] width 26 height 26
type input "[DATE]"
type input "1st"
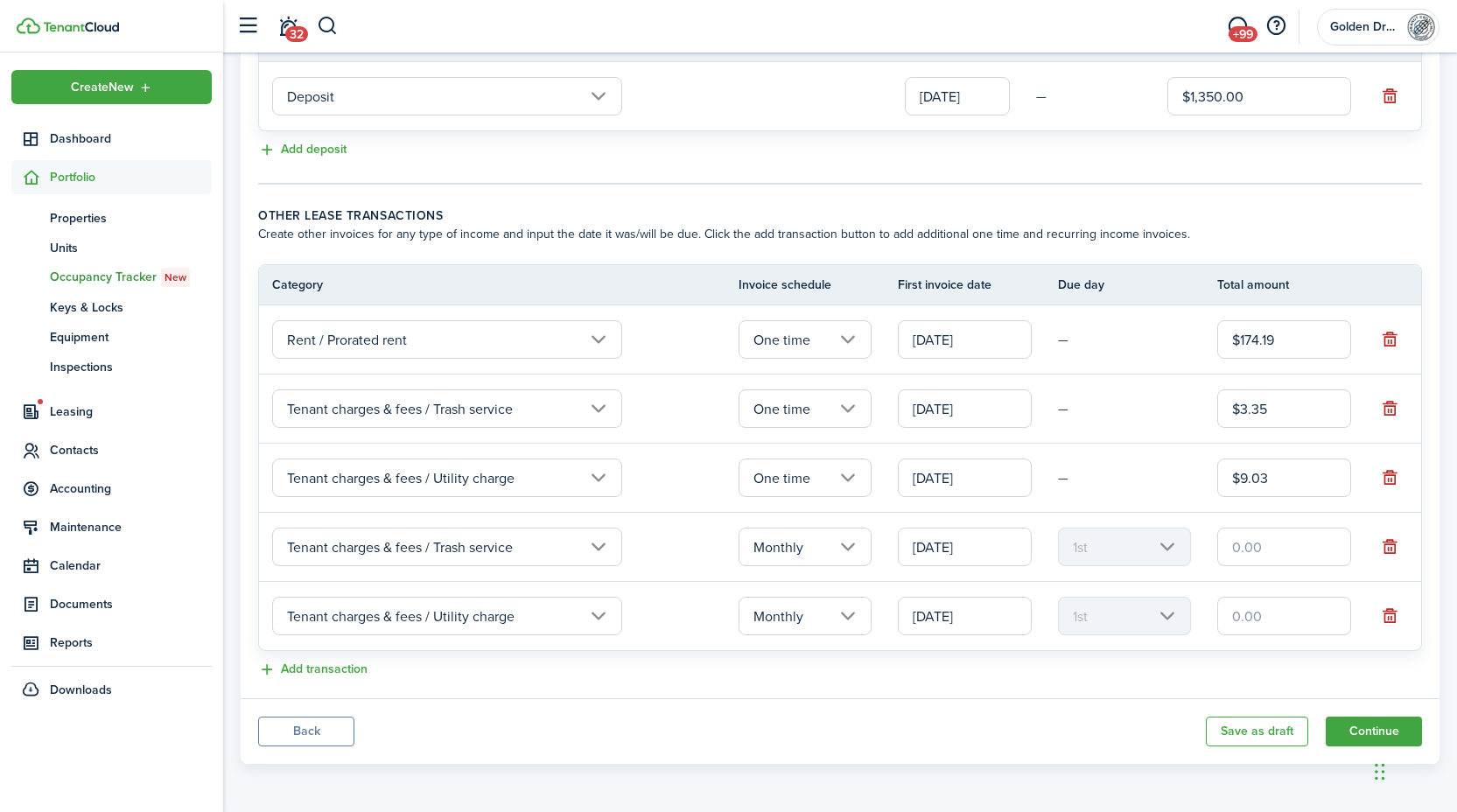
click at [991, 677] on div "Add transaction" at bounding box center [839, 669] width 1164 height 21
click at [1260, 541] on input "text" at bounding box center [1284, 547] width 134 height 39
type input "$26.00"
click at [1256, 621] on input "text" at bounding box center [1284, 616] width 134 height 39
type input "$70.00"
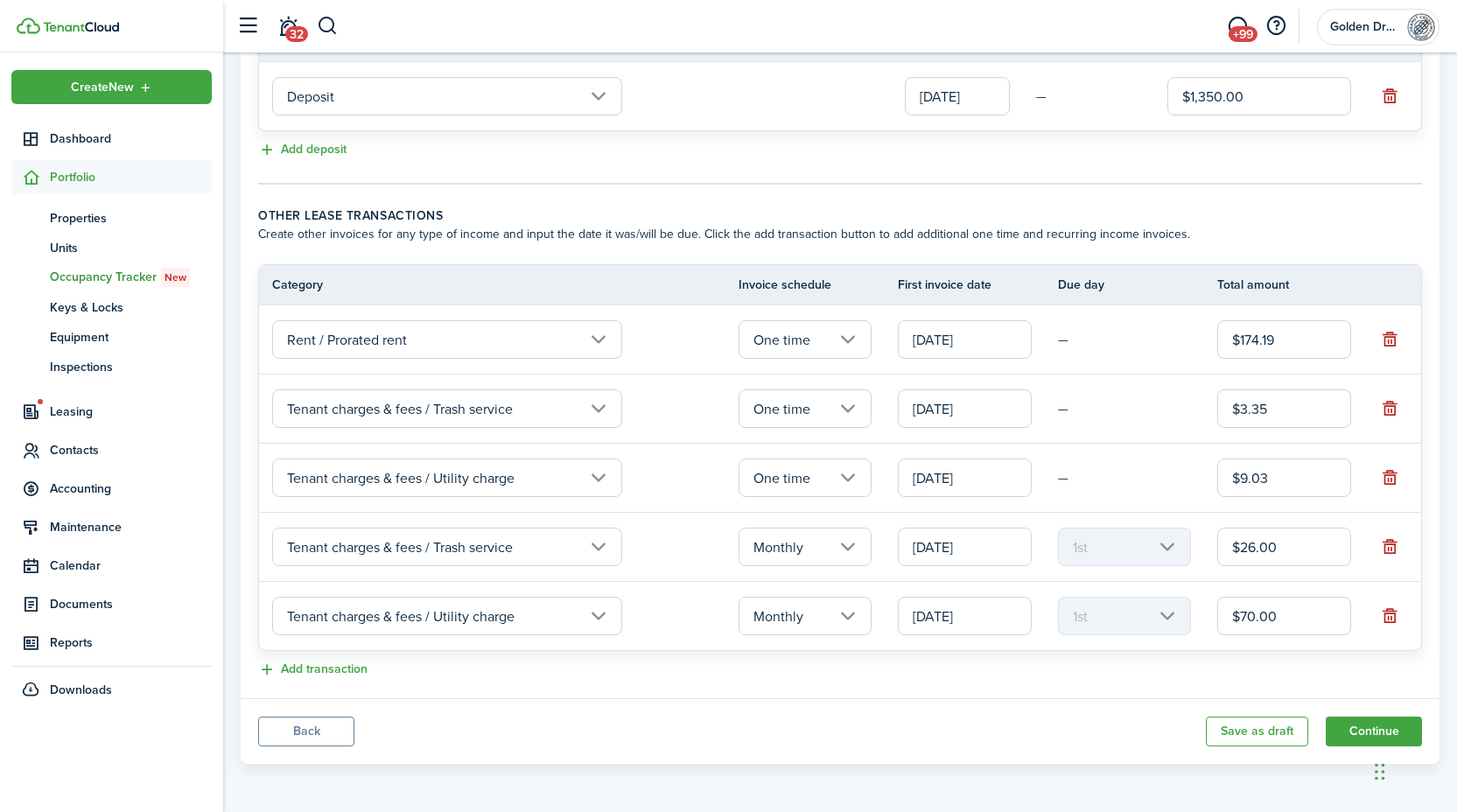
click at [1216, 659] on div "Add transaction" at bounding box center [839, 669] width 1164 height 21
click at [1352, 726] on button "Continue" at bounding box center [1374, 731] width 96 height 30
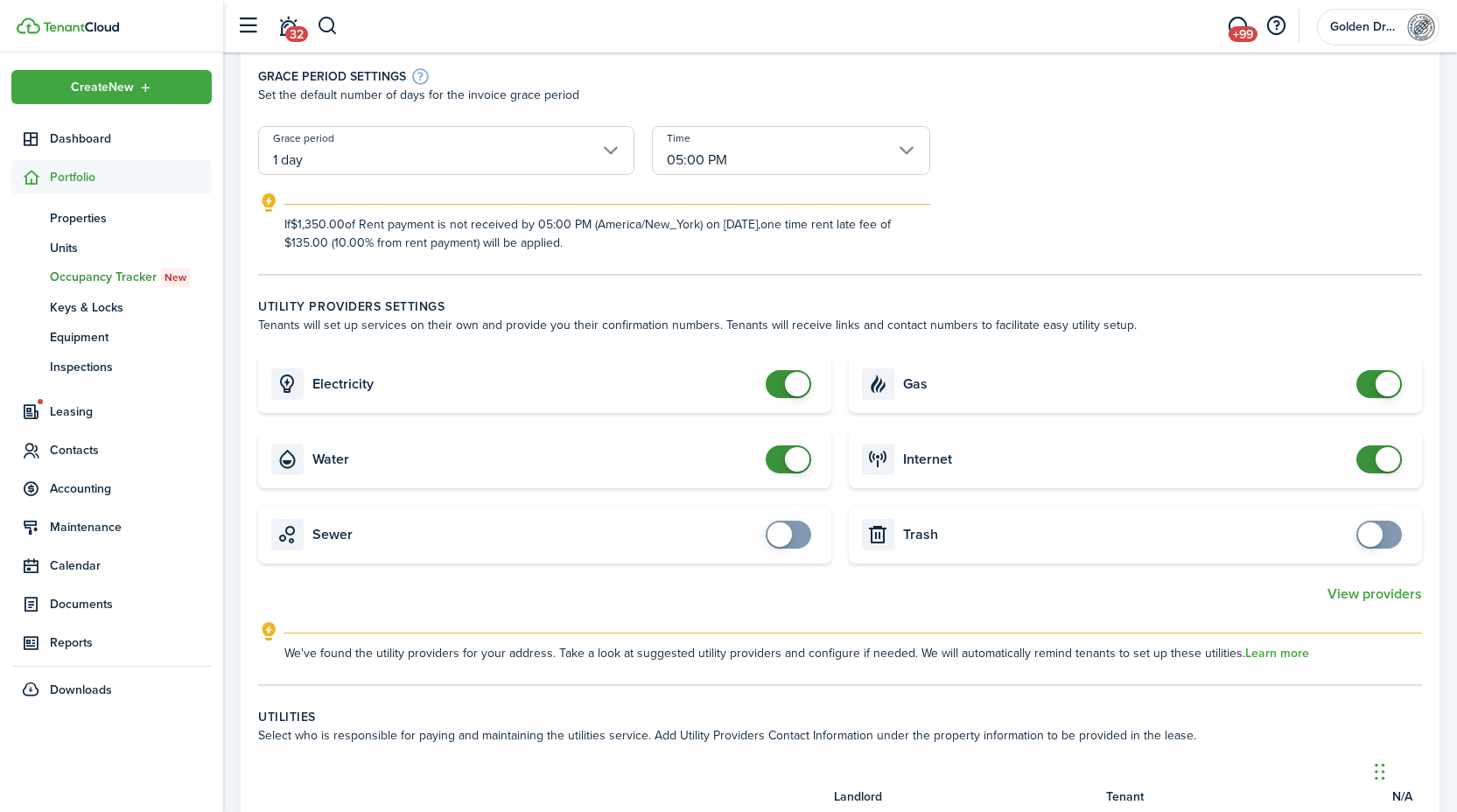
scroll to position [345, 0]
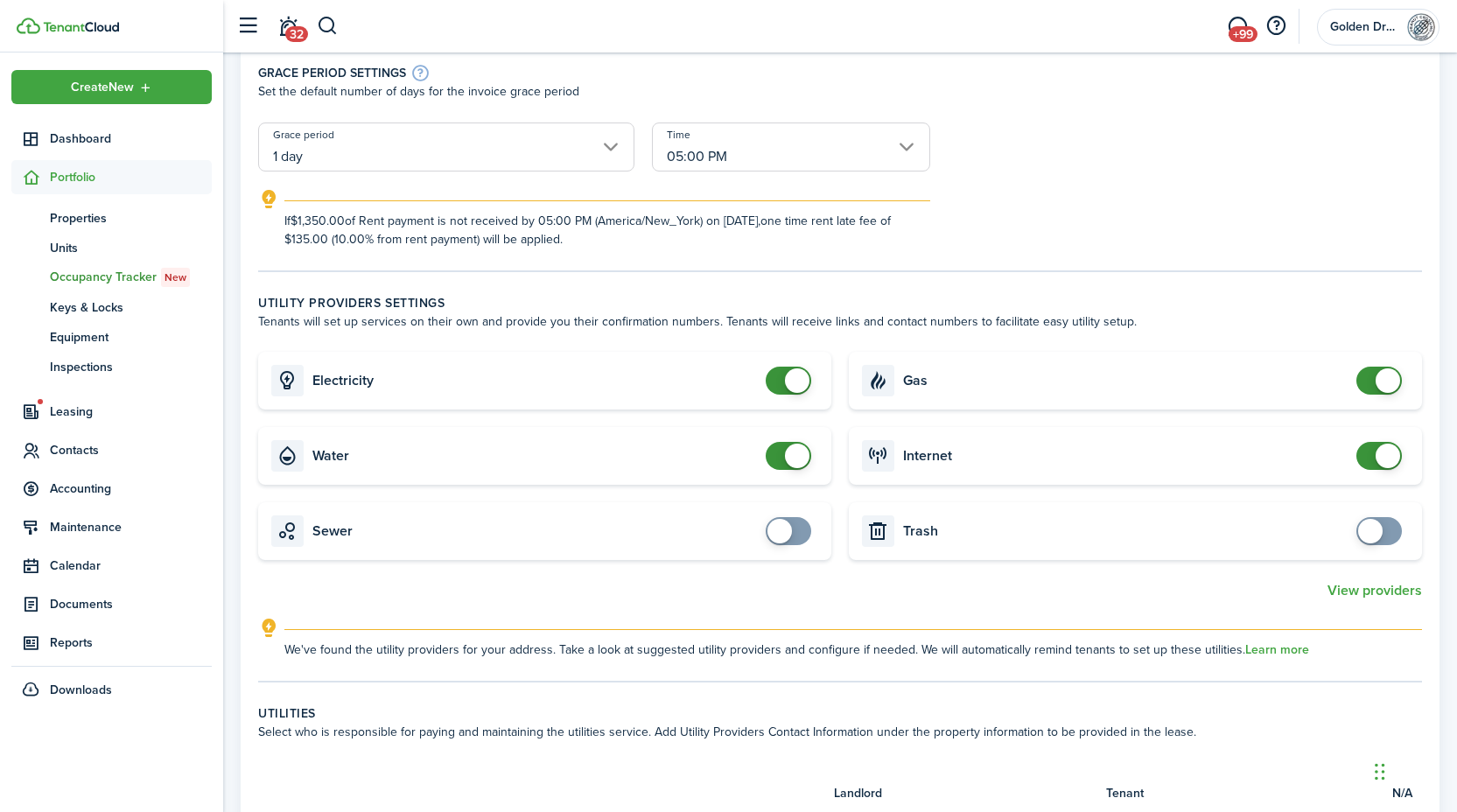
checkbox input "false"
click at [1373, 386] on span at bounding box center [1378, 380] width 17 height 28
click at [783, 454] on span at bounding box center [788, 455] width 17 height 28
checkbox input "false"
click at [783, 454] on span at bounding box center [788, 455] width 17 height 28
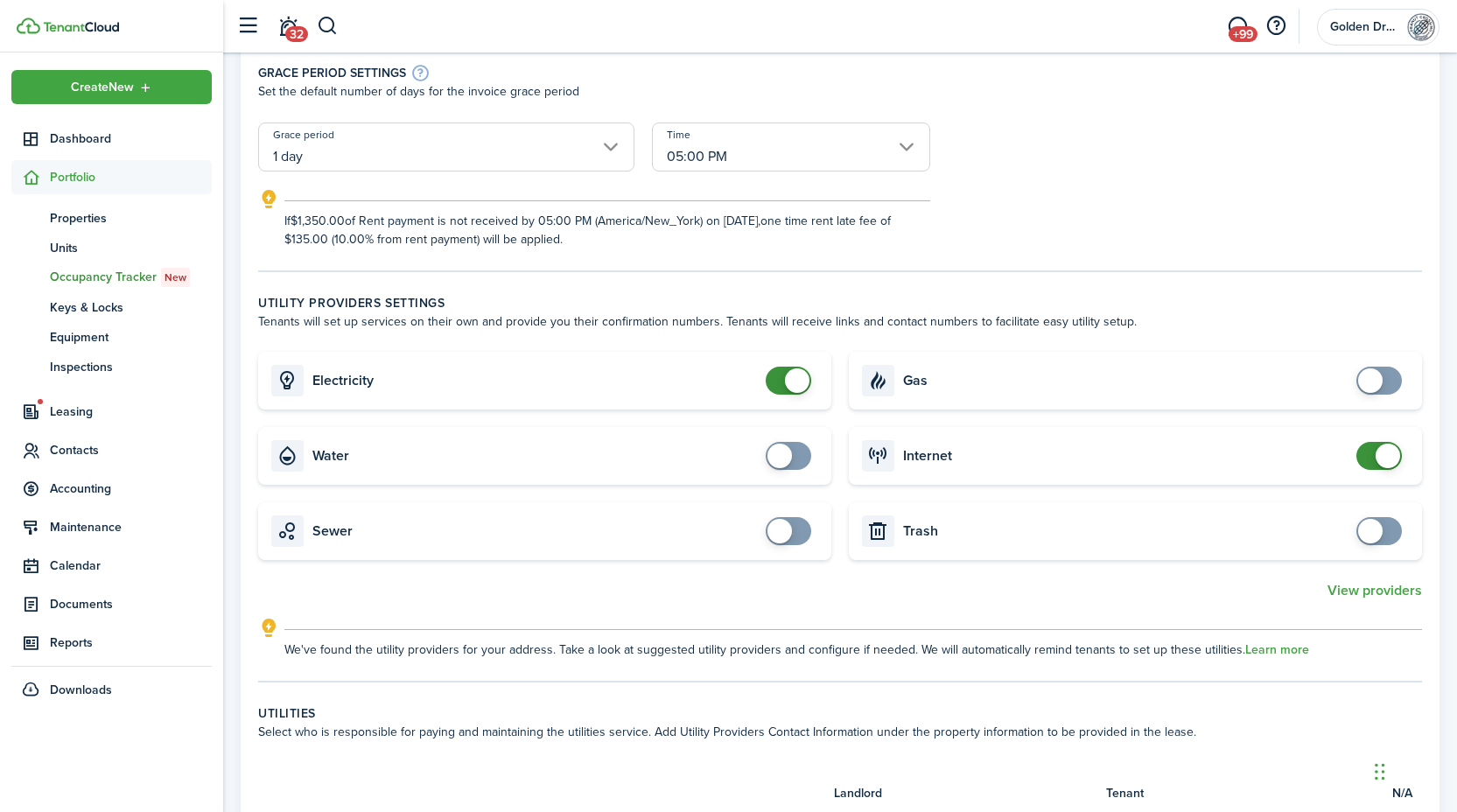
checkbox input "false"
click at [1382, 460] on span at bounding box center [1387, 455] width 24 height 24
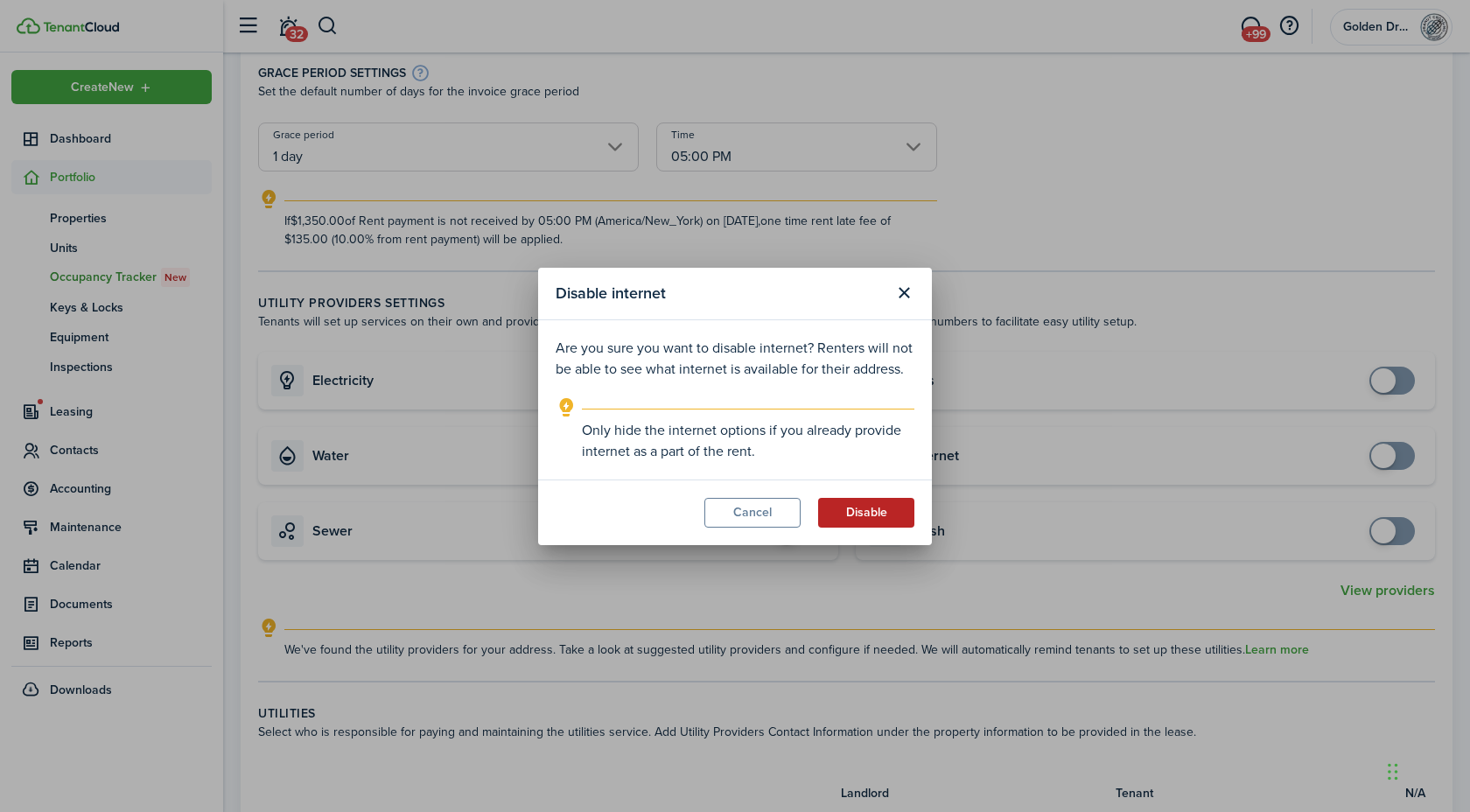
click at [893, 511] on button "Disable" at bounding box center [866, 512] width 96 height 30
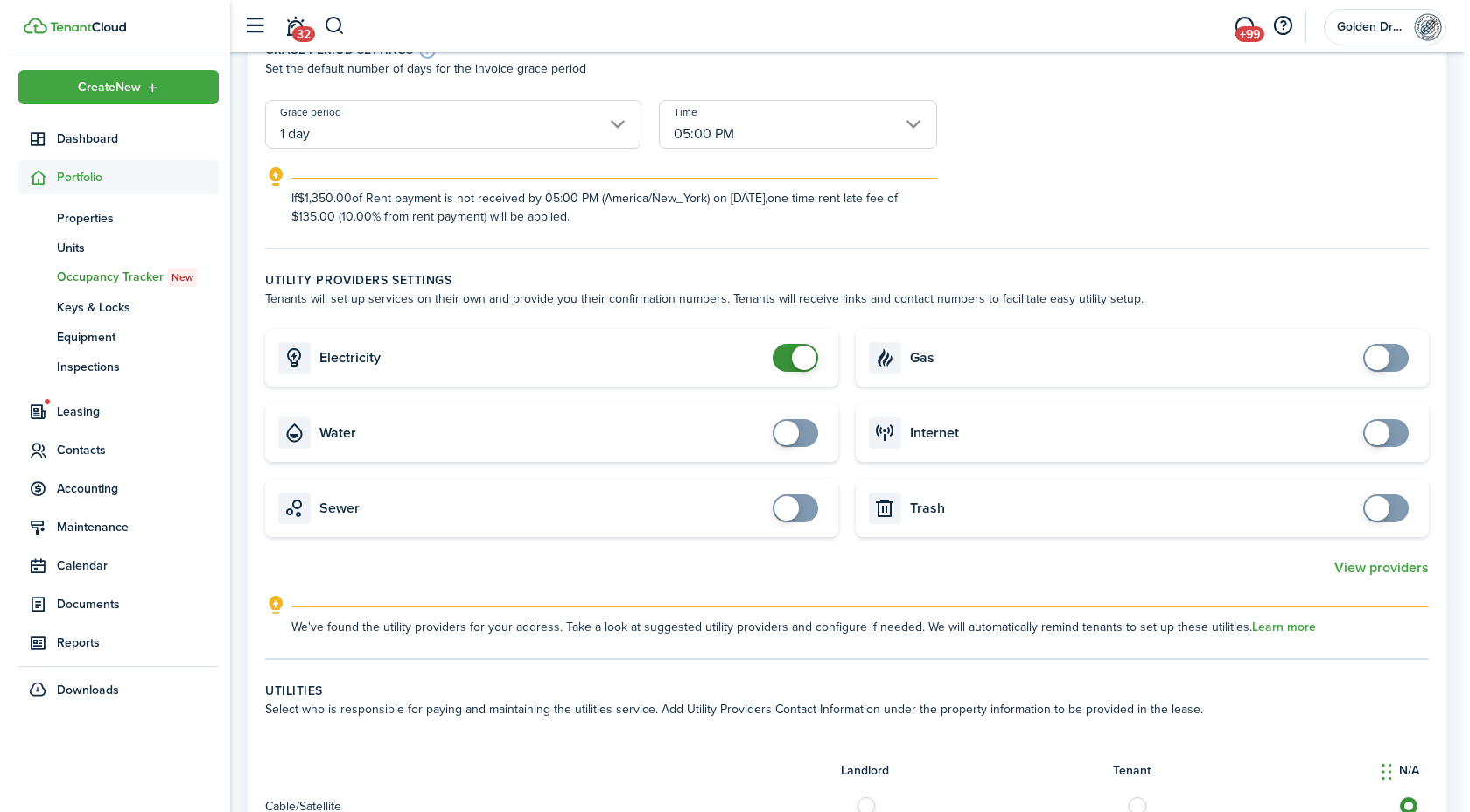
scroll to position [369, 0]
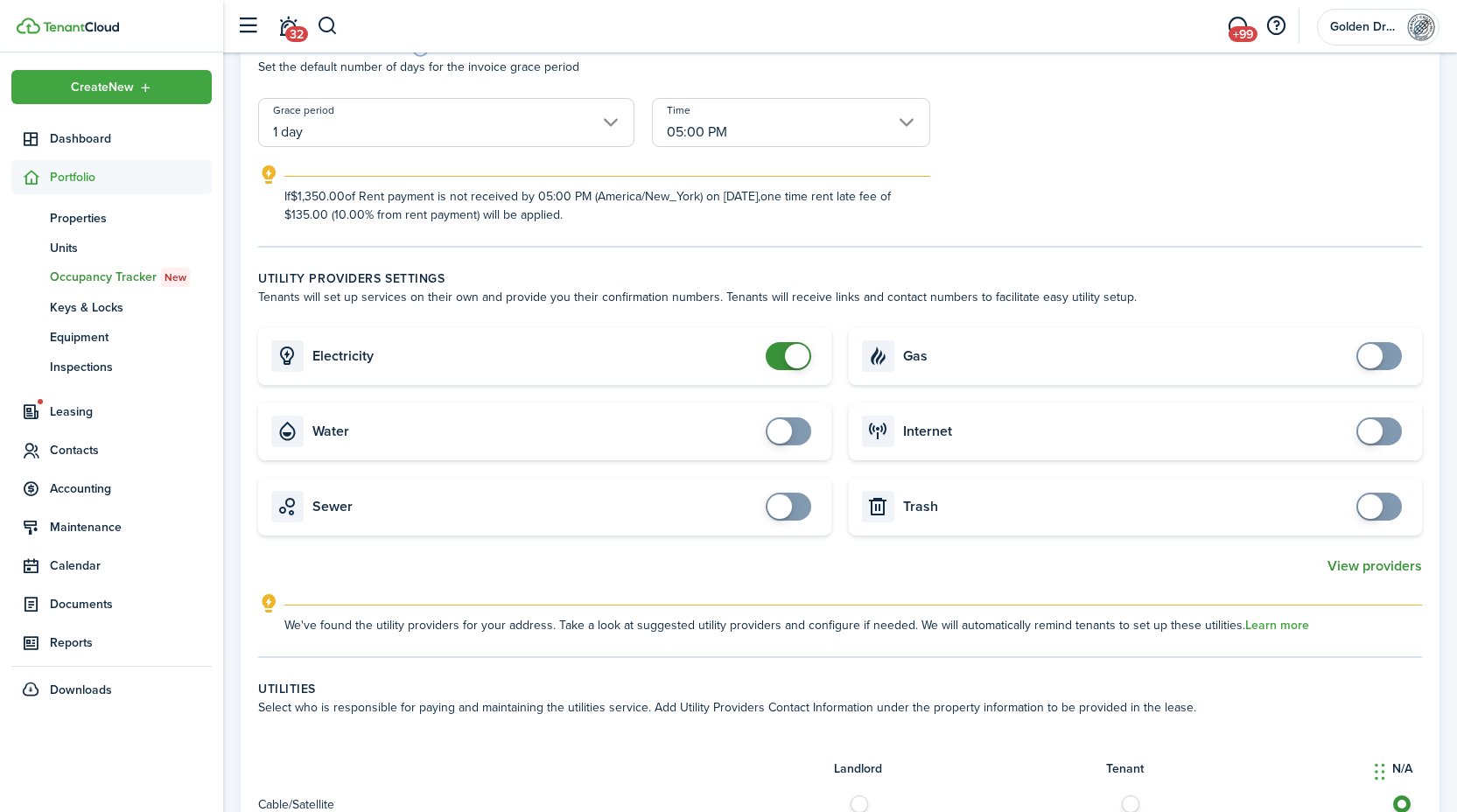
click at [1382, 566] on button "View providers" at bounding box center [1375, 565] width 94 height 15
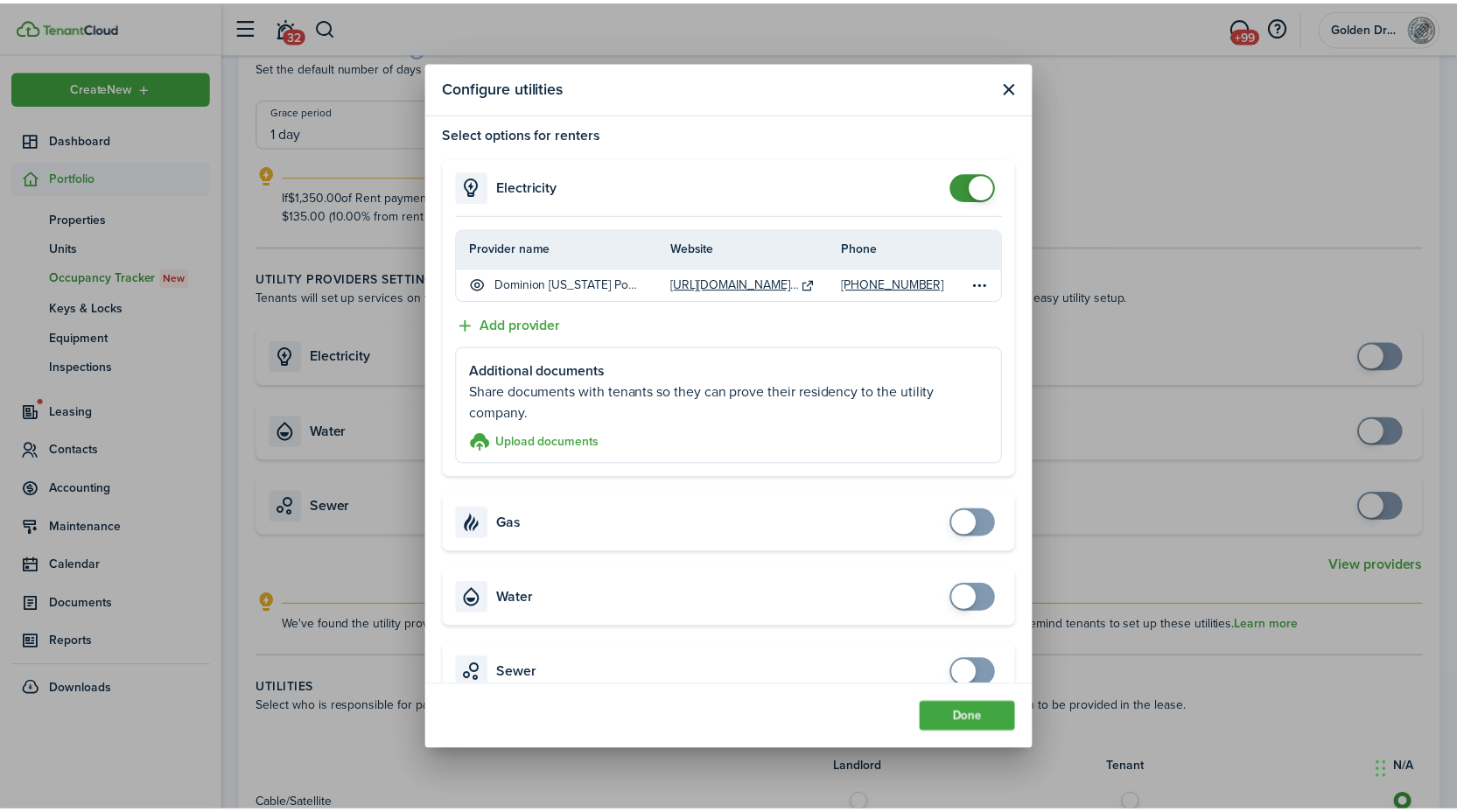
scroll to position [0, 0]
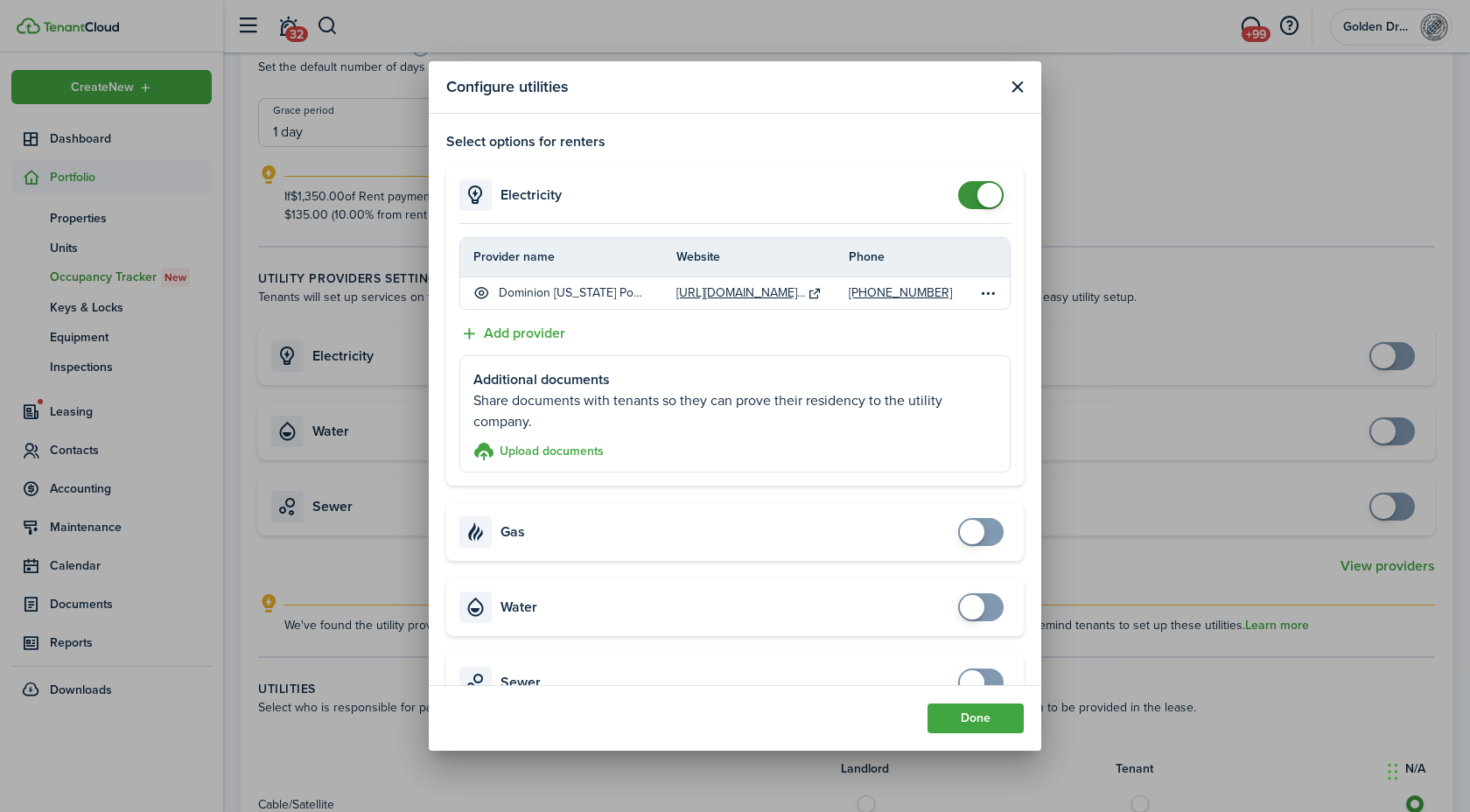
click at [1016, 85] on button "Close modal" at bounding box center [1017, 87] width 22 height 22
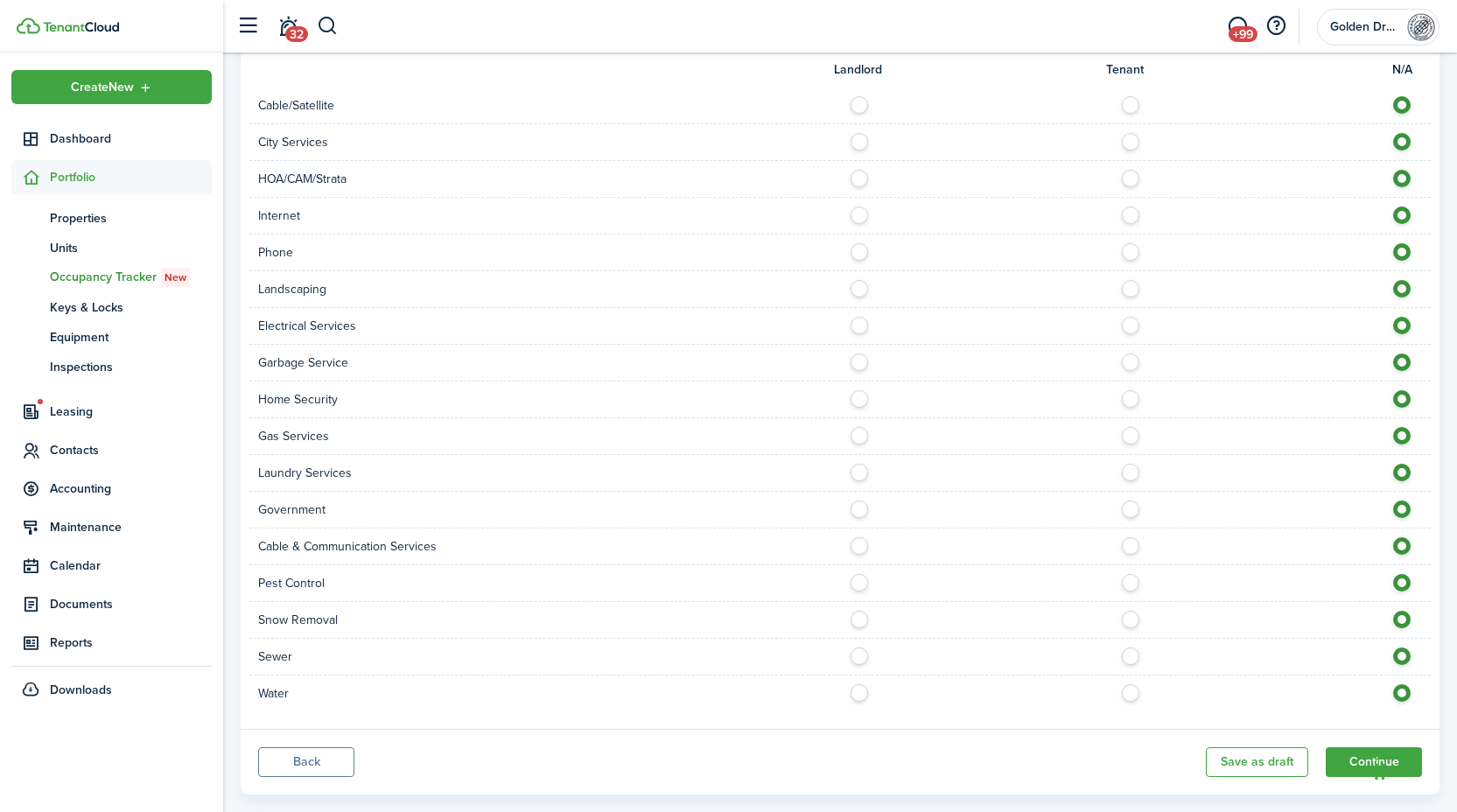
scroll to position [1098, 0]
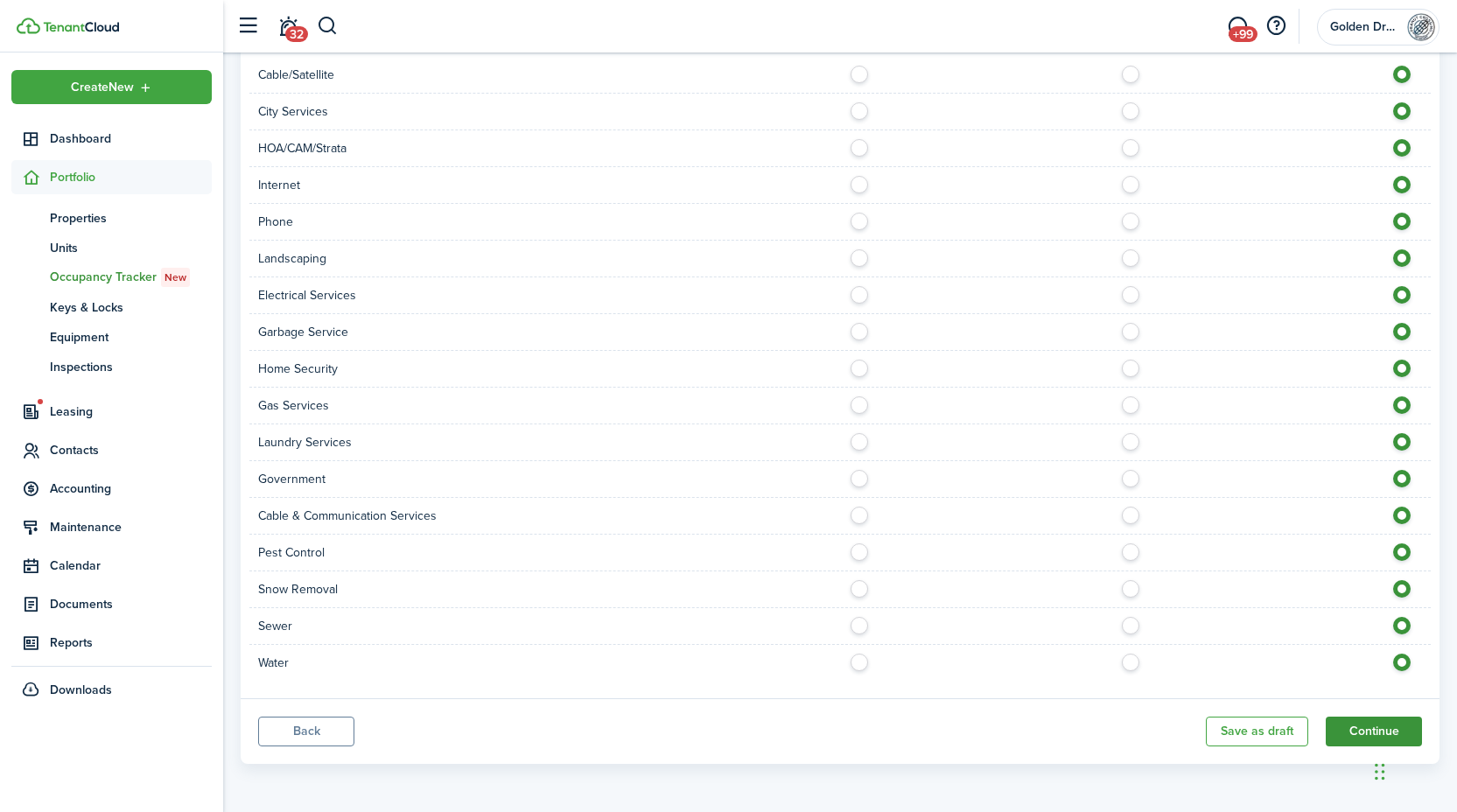
click at [1367, 736] on button "Continue" at bounding box center [1374, 731] width 96 height 30
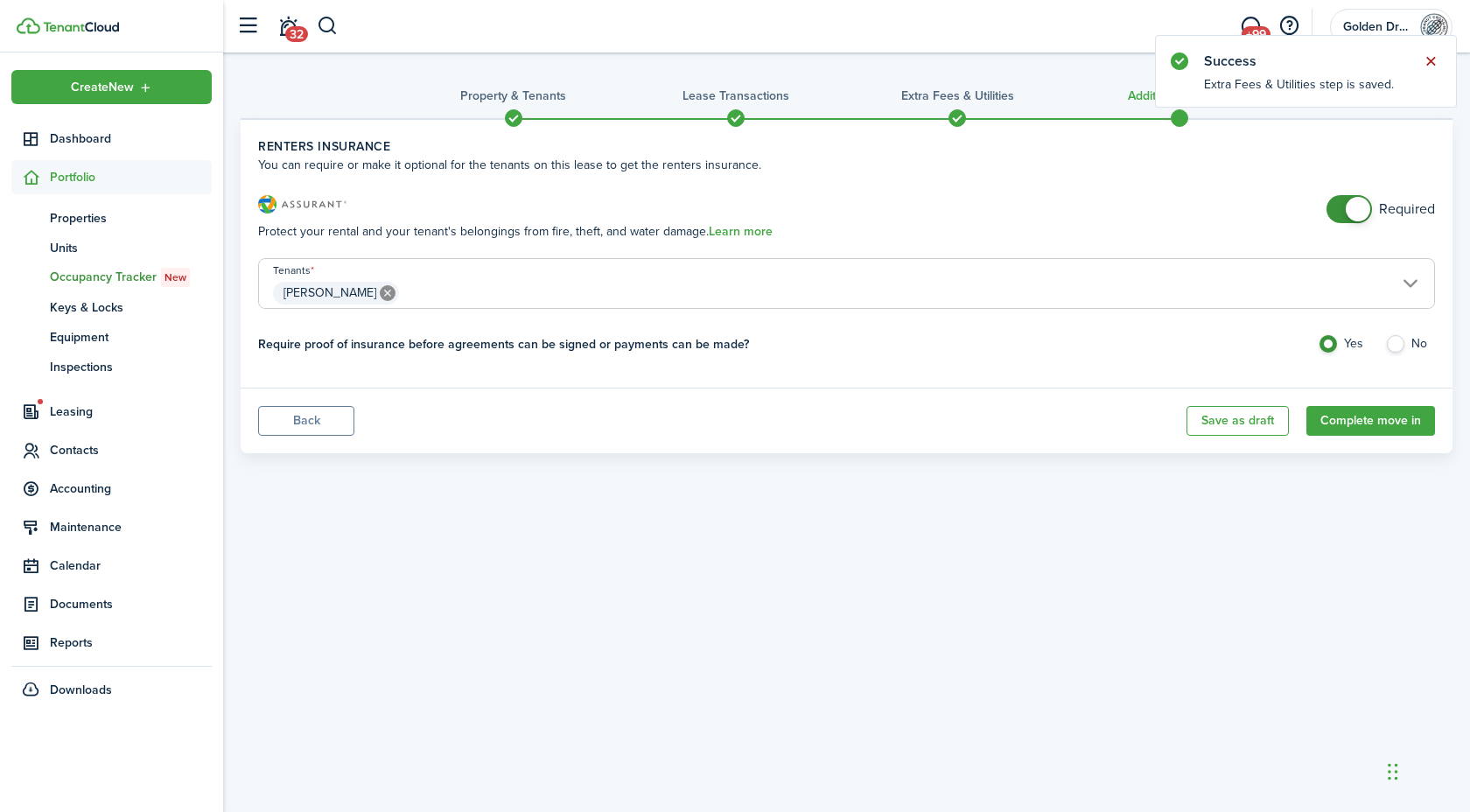
click at [1435, 62] on button "Close notify" at bounding box center [1430, 61] width 24 height 24
click at [81, 136] on span "Dashboard" at bounding box center [130, 139] width 162 height 18
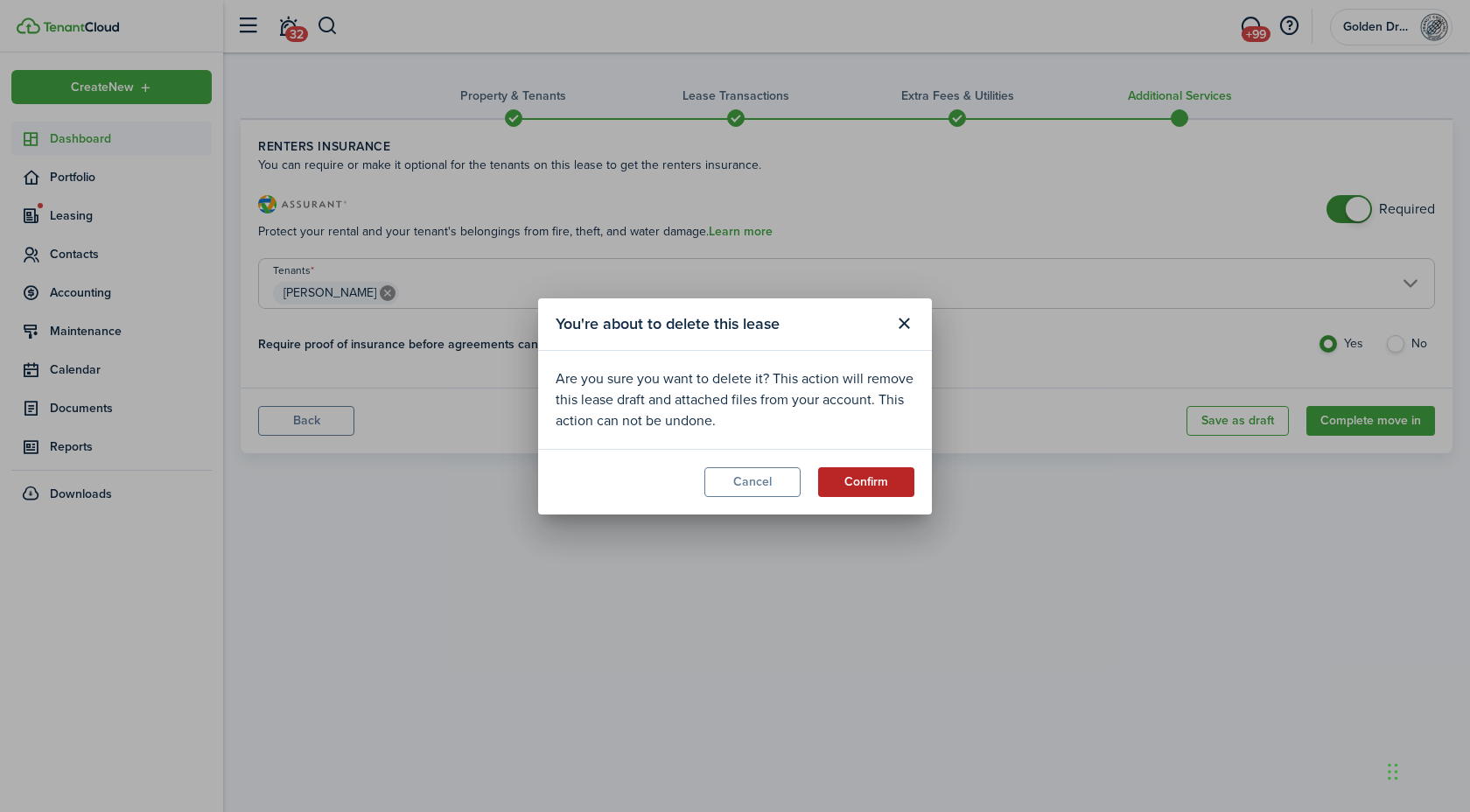
click at [869, 486] on button "Confirm" at bounding box center [866, 482] width 96 height 30
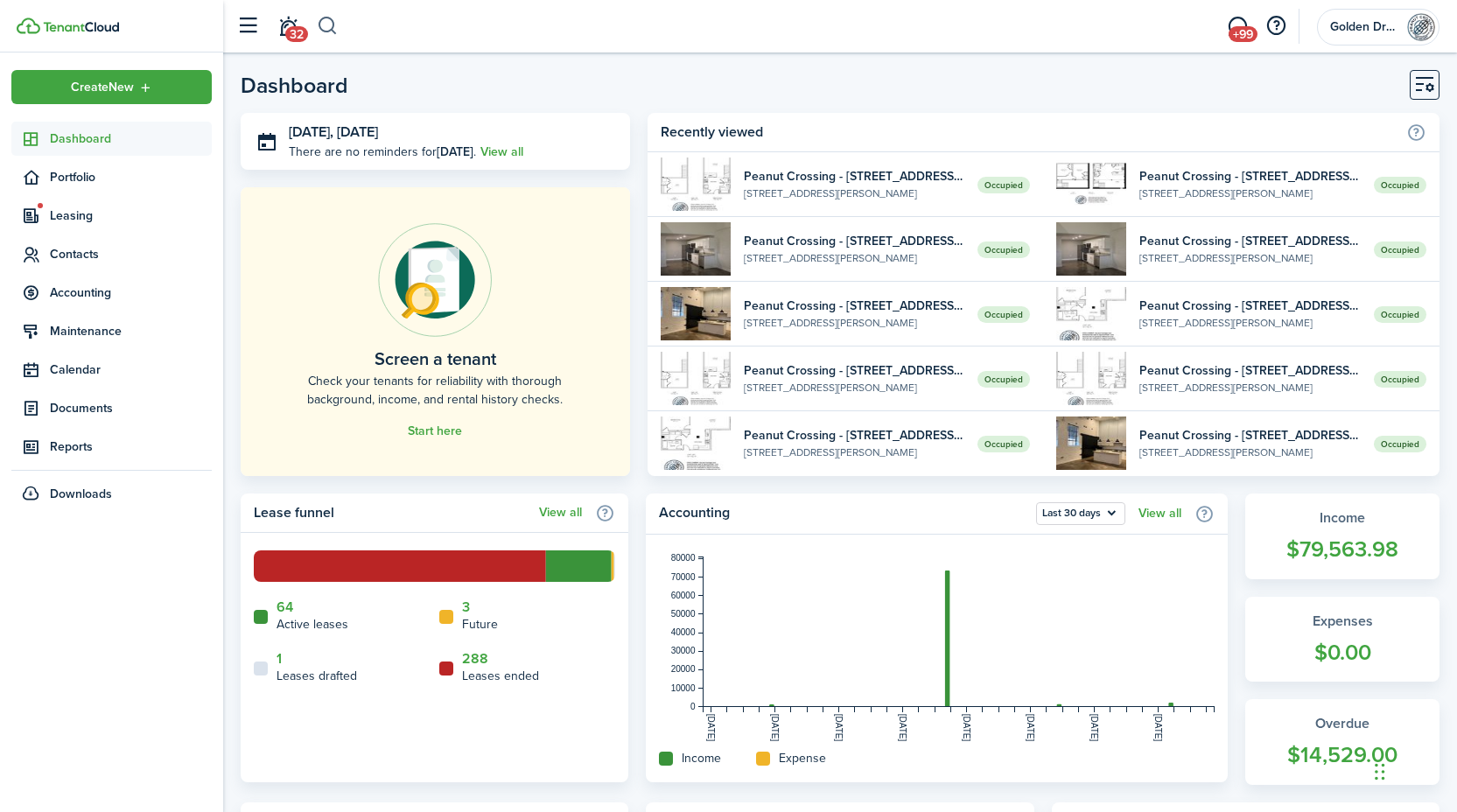
click at [331, 29] on button "button" at bounding box center [328, 26] width 22 height 30
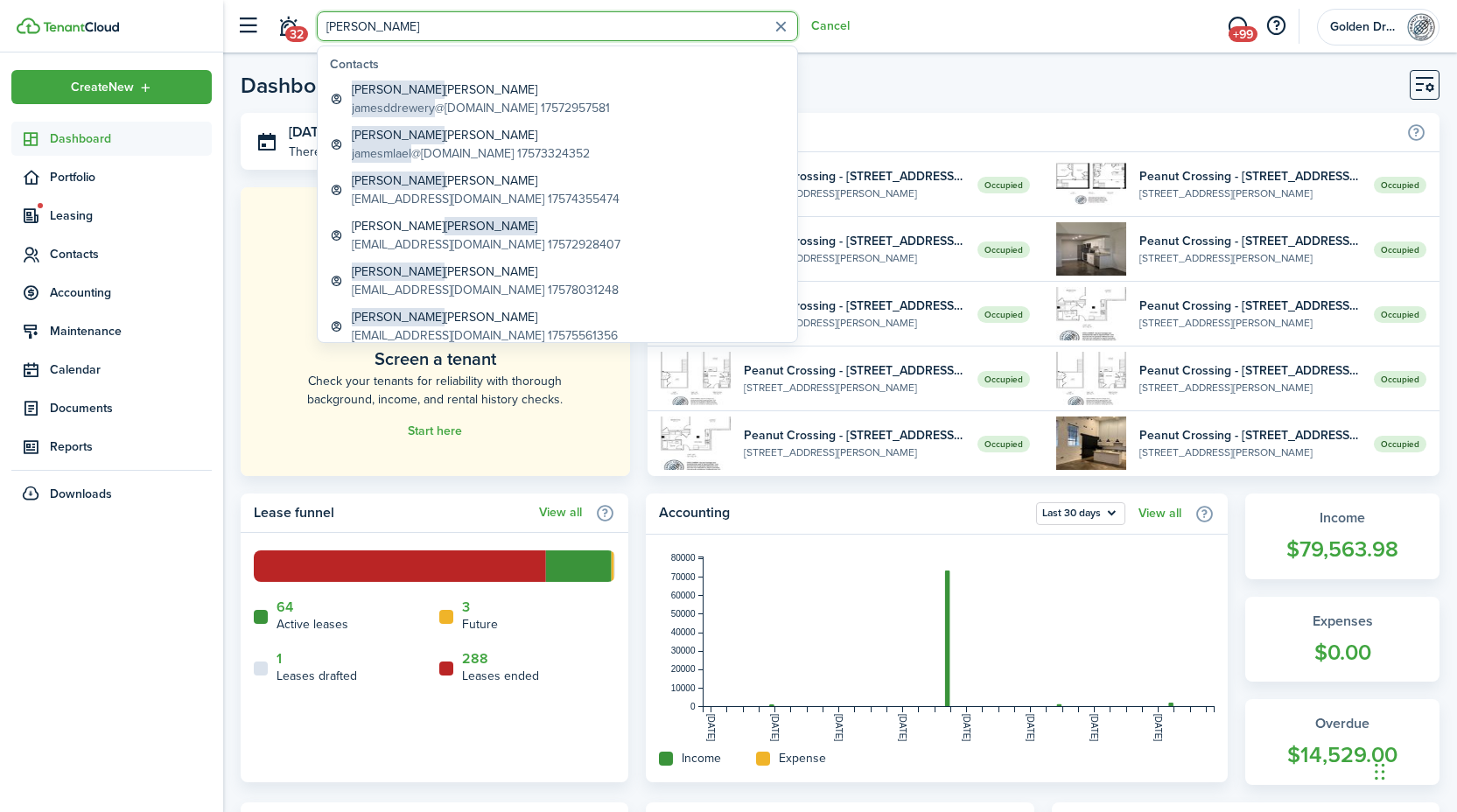
type input "james"
click at [438, 99] on global-search-item-description "jamesddrewery @gmail.com 17572957581" at bounding box center [480, 108] width 258 height 18
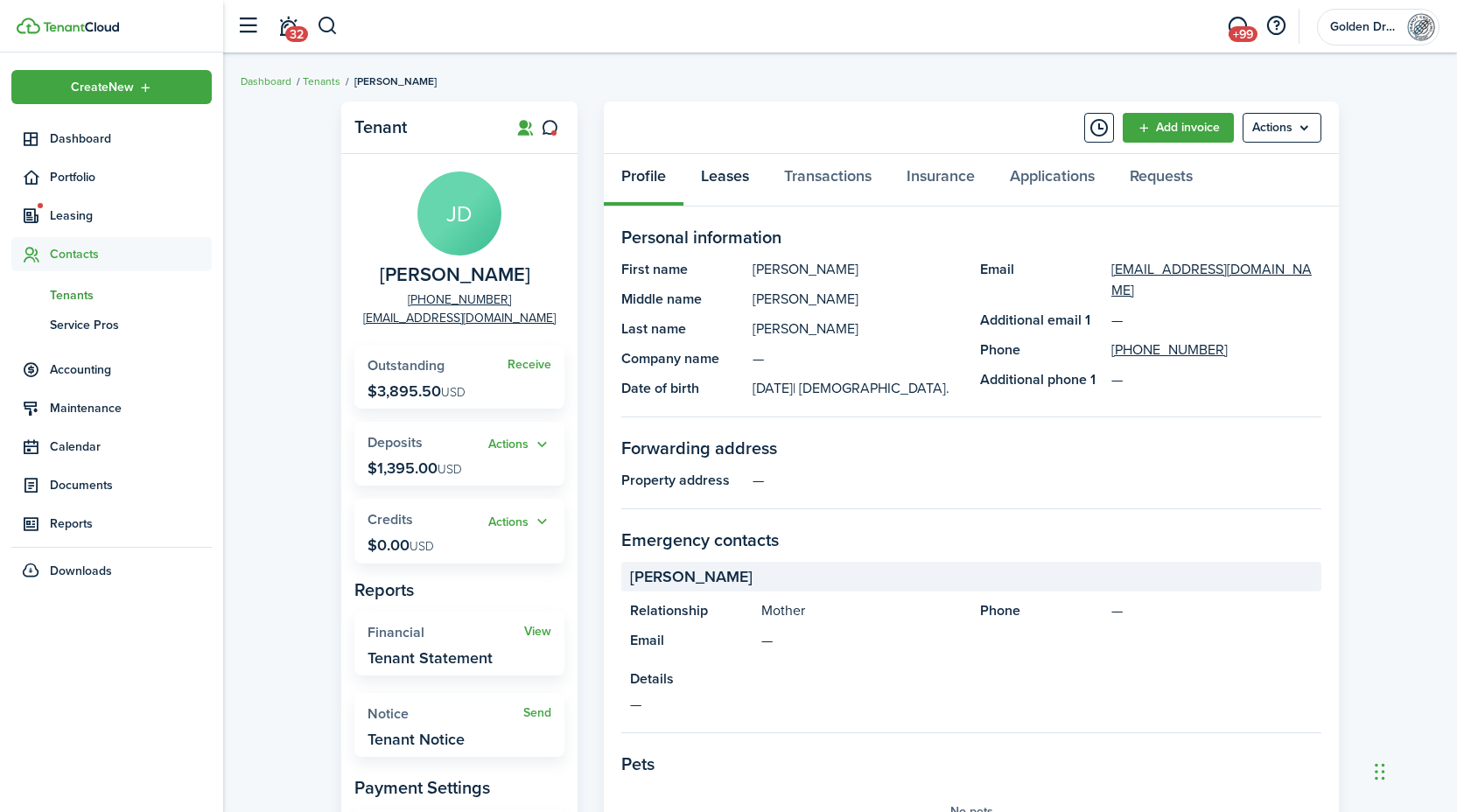
click at [714, 180] on link "Leases" at bounding box center [725, 180] width 83 height 53
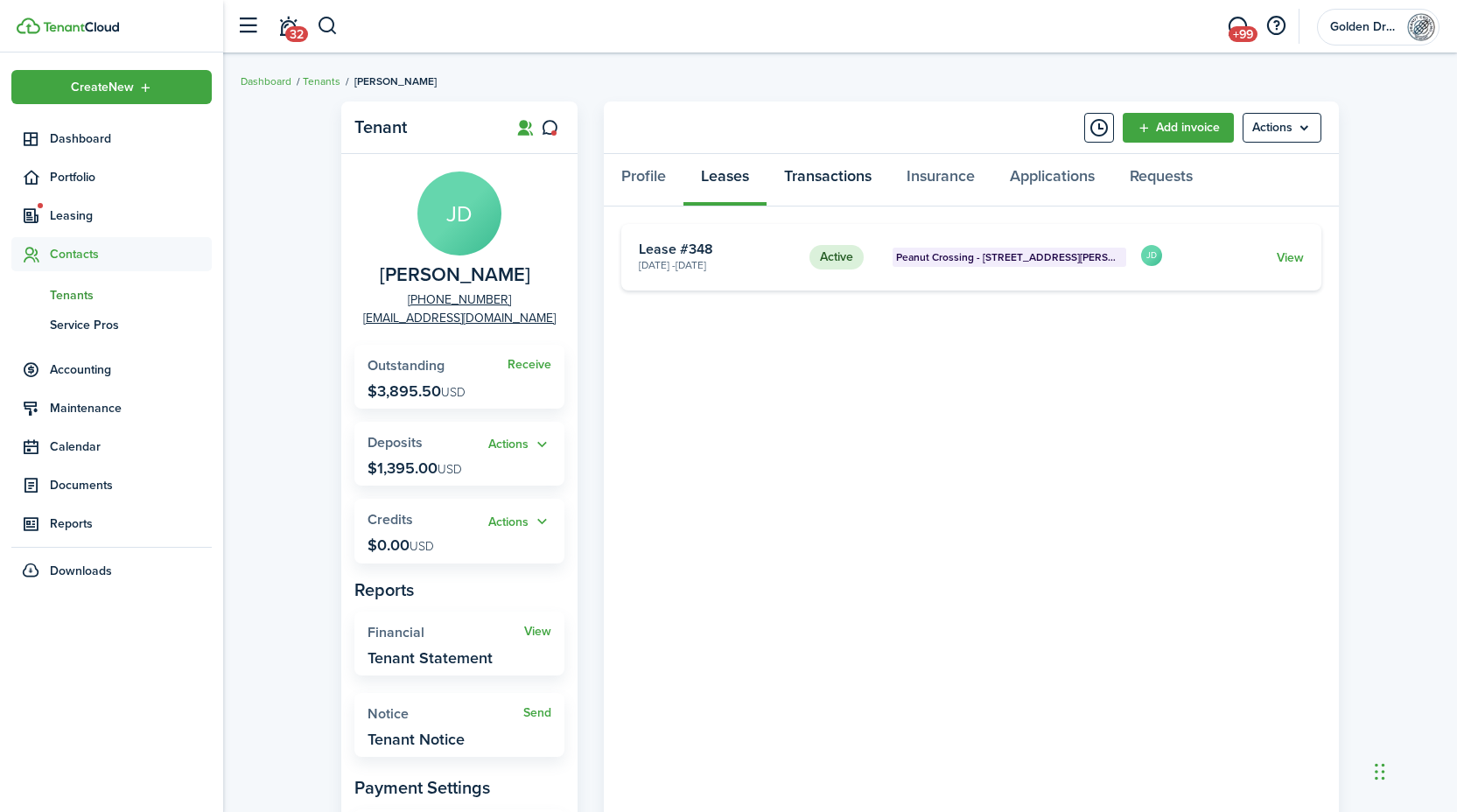
click at [814, 182] on link "Transactions" at bounding box center [827, 180] width 122 height 53
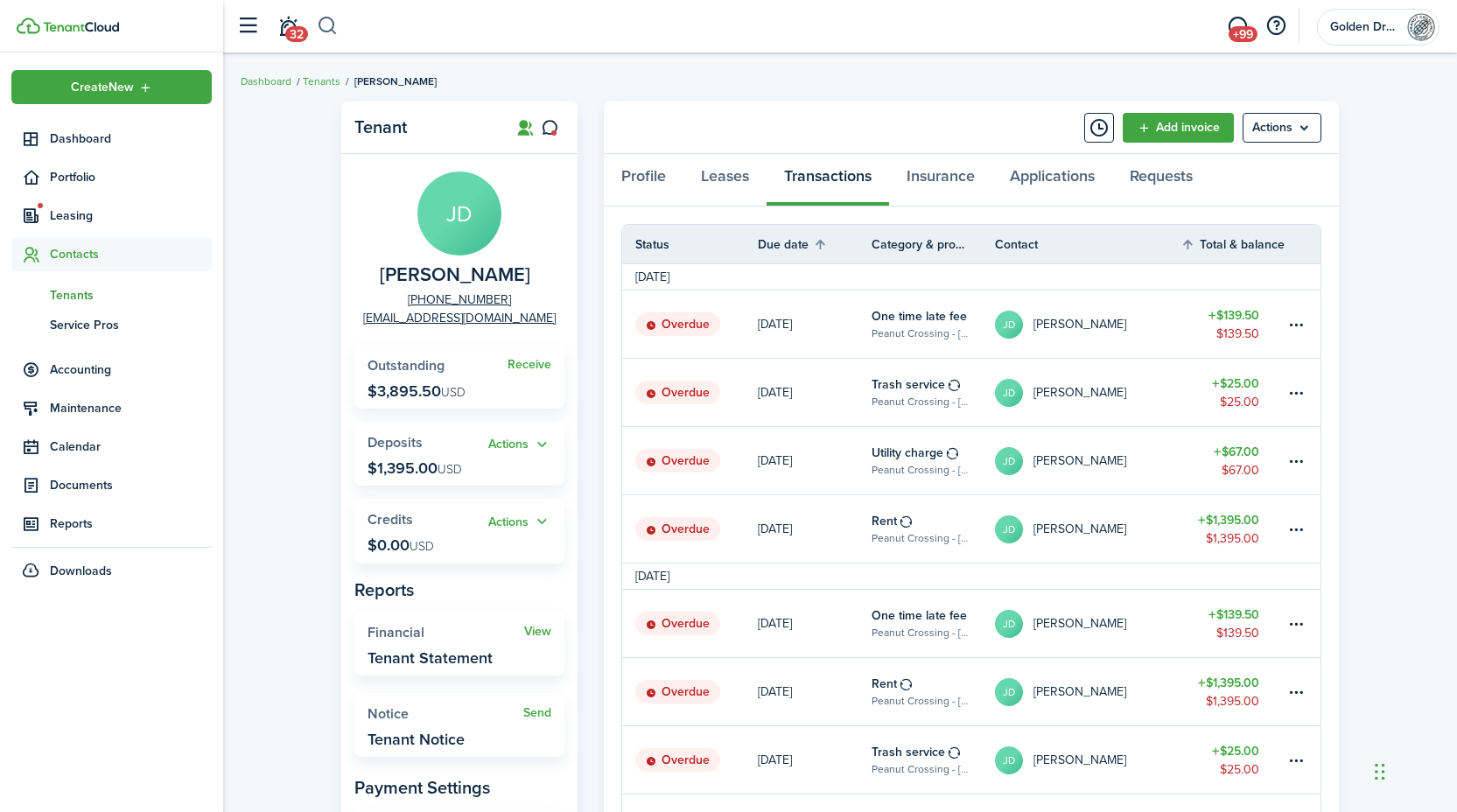
click at [330, 29] on button "button" at bounding box center [328, 26] width 22 height 30
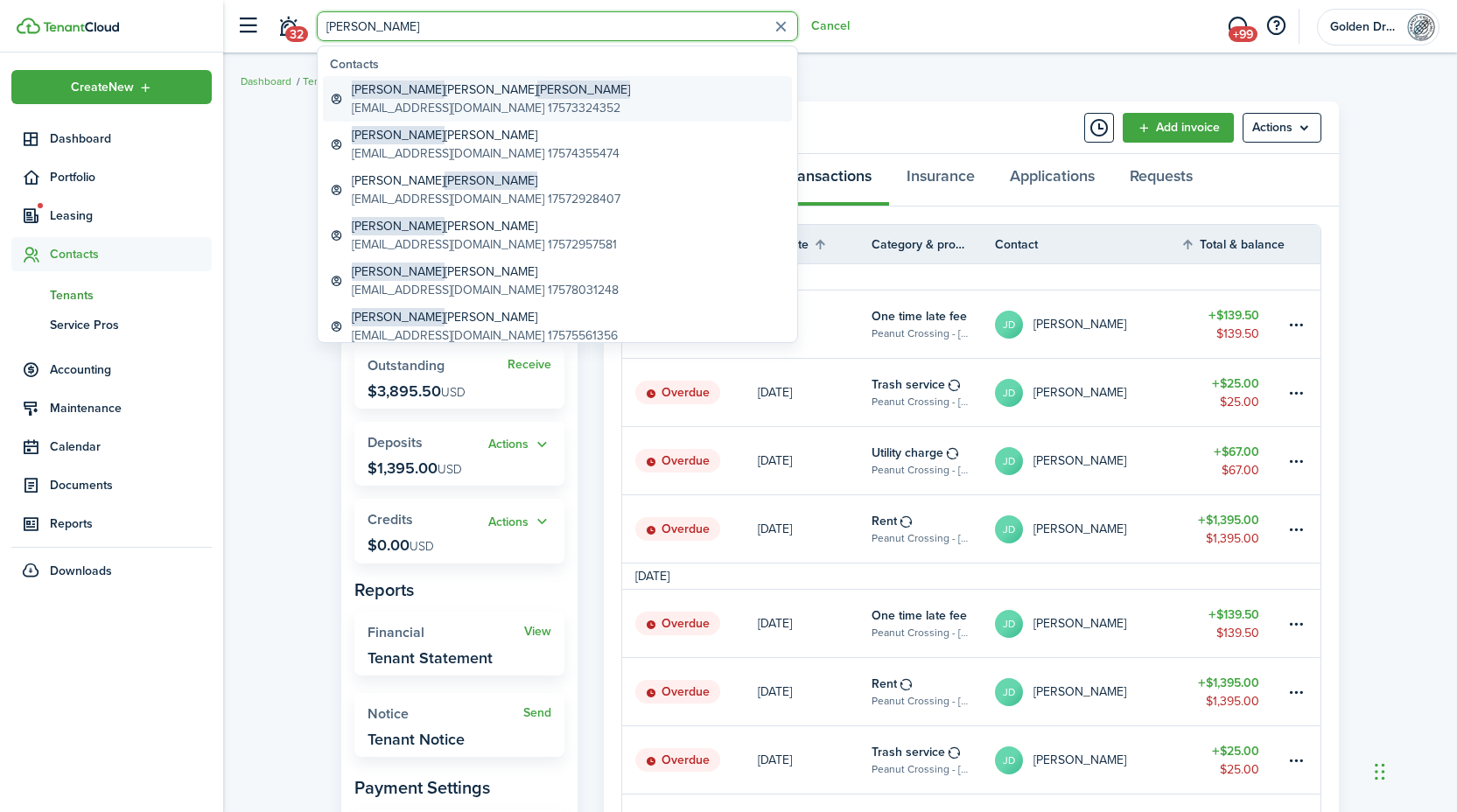
type input "jame lael"
click at [414, 91] on global-search-item-title "James Michael Lael" at bounding box center [490, 90] width 278 height 18
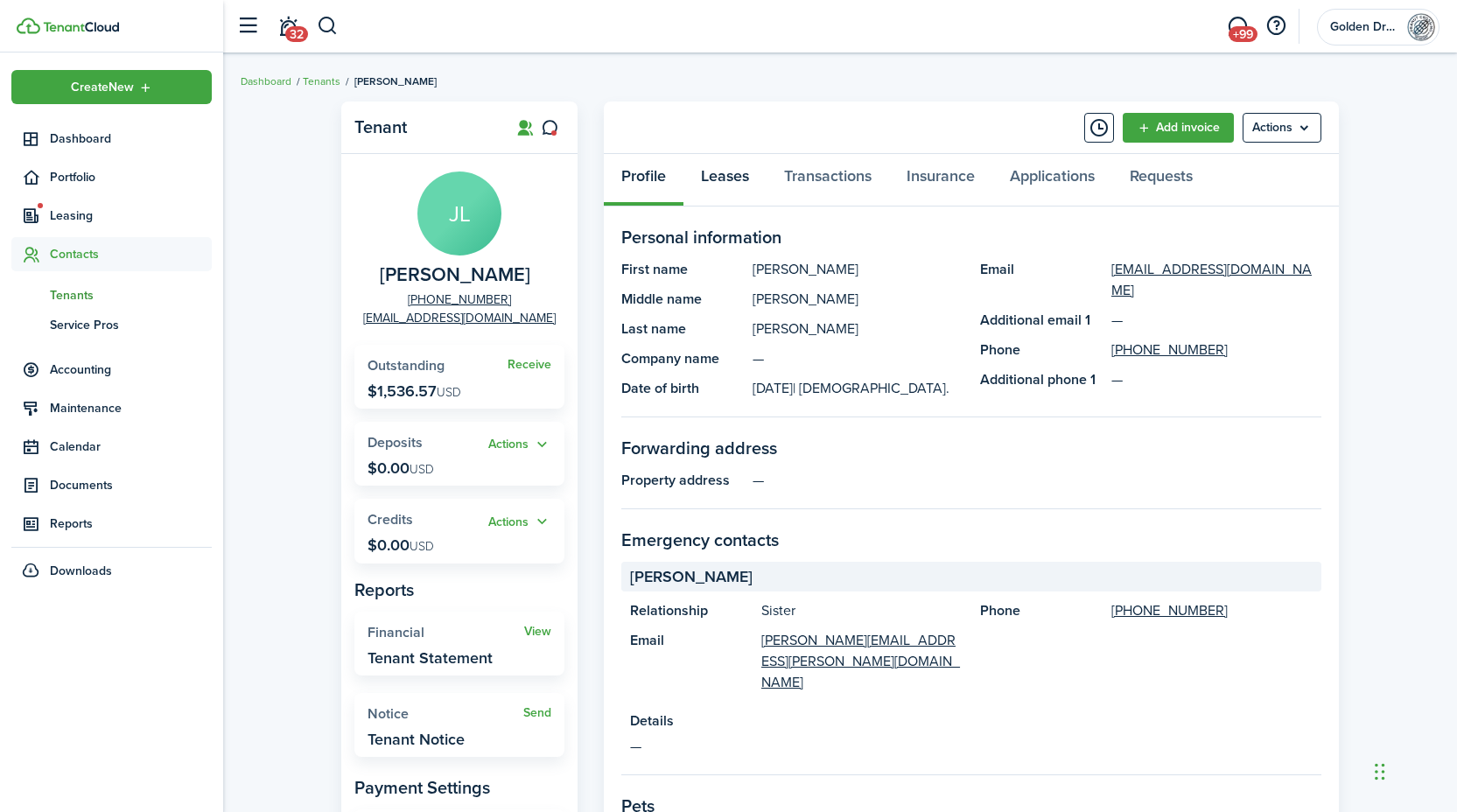
click at [728, 169] on link "Leases" at bounding box center [725, 180] width 83 height 53
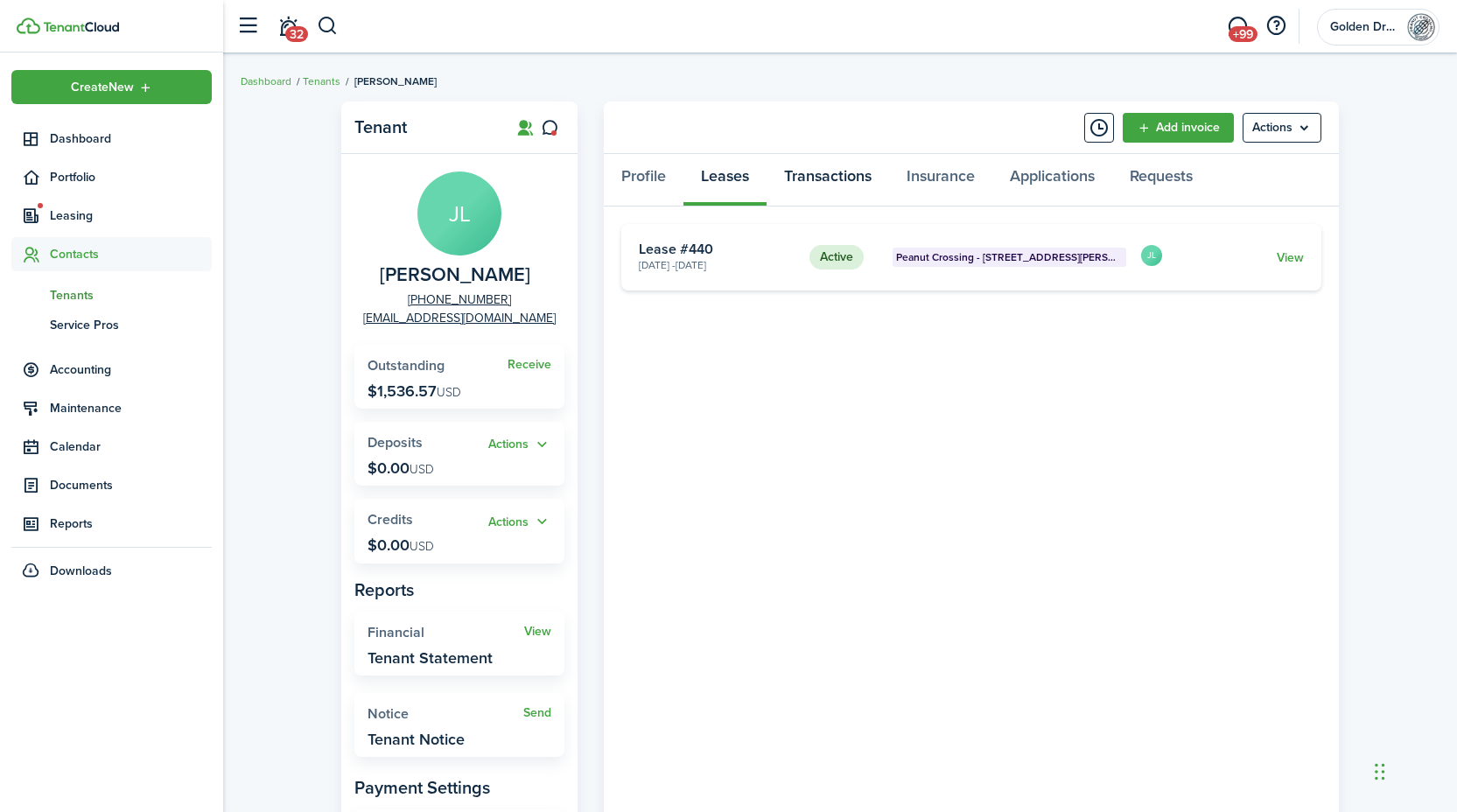
click at [819, 172] on link "Transactions" at bounding box center [827, 180] width 122 height 53
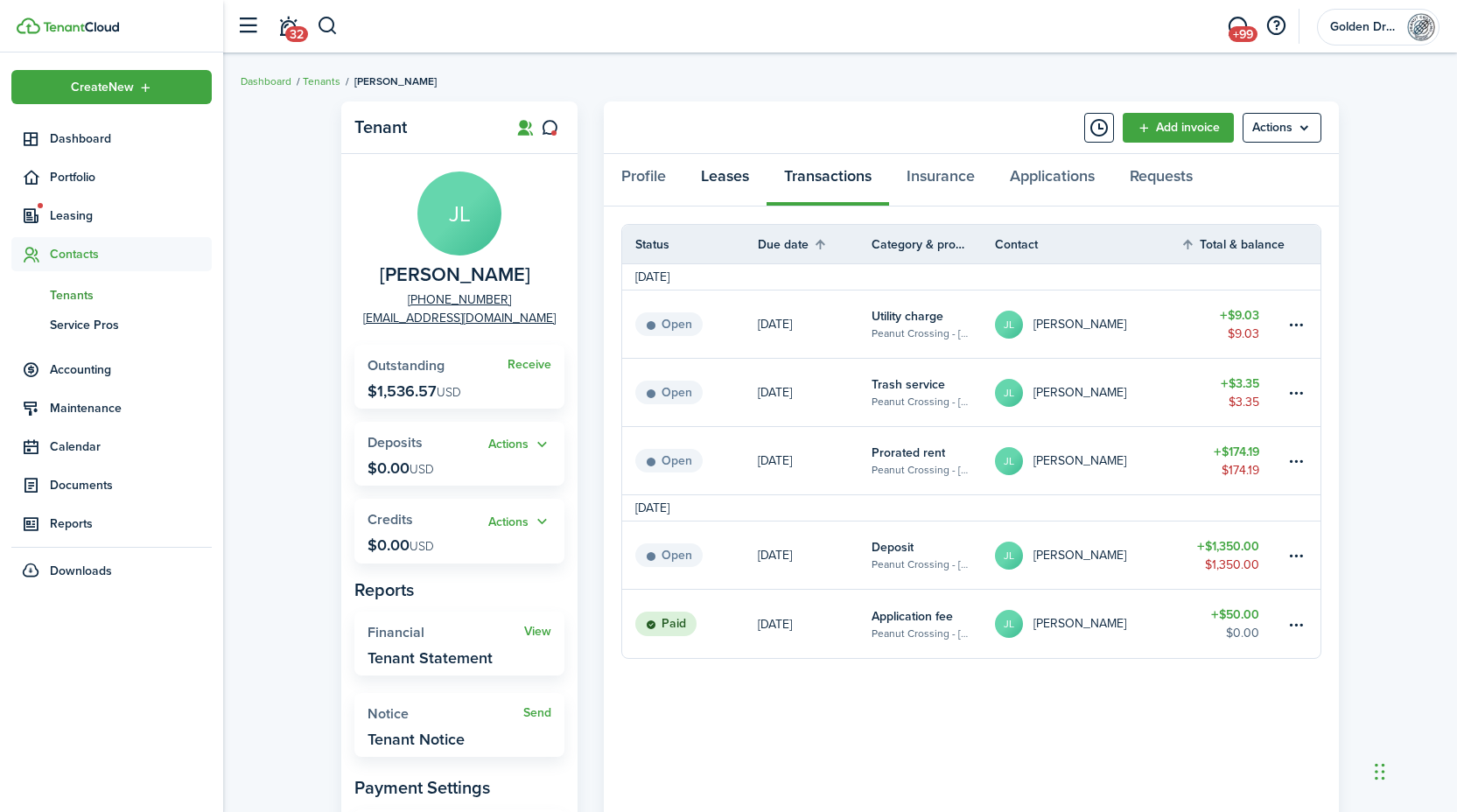
click at [705, 168] on link "Leases" at bounding box center [725, 180] width 83 height 53
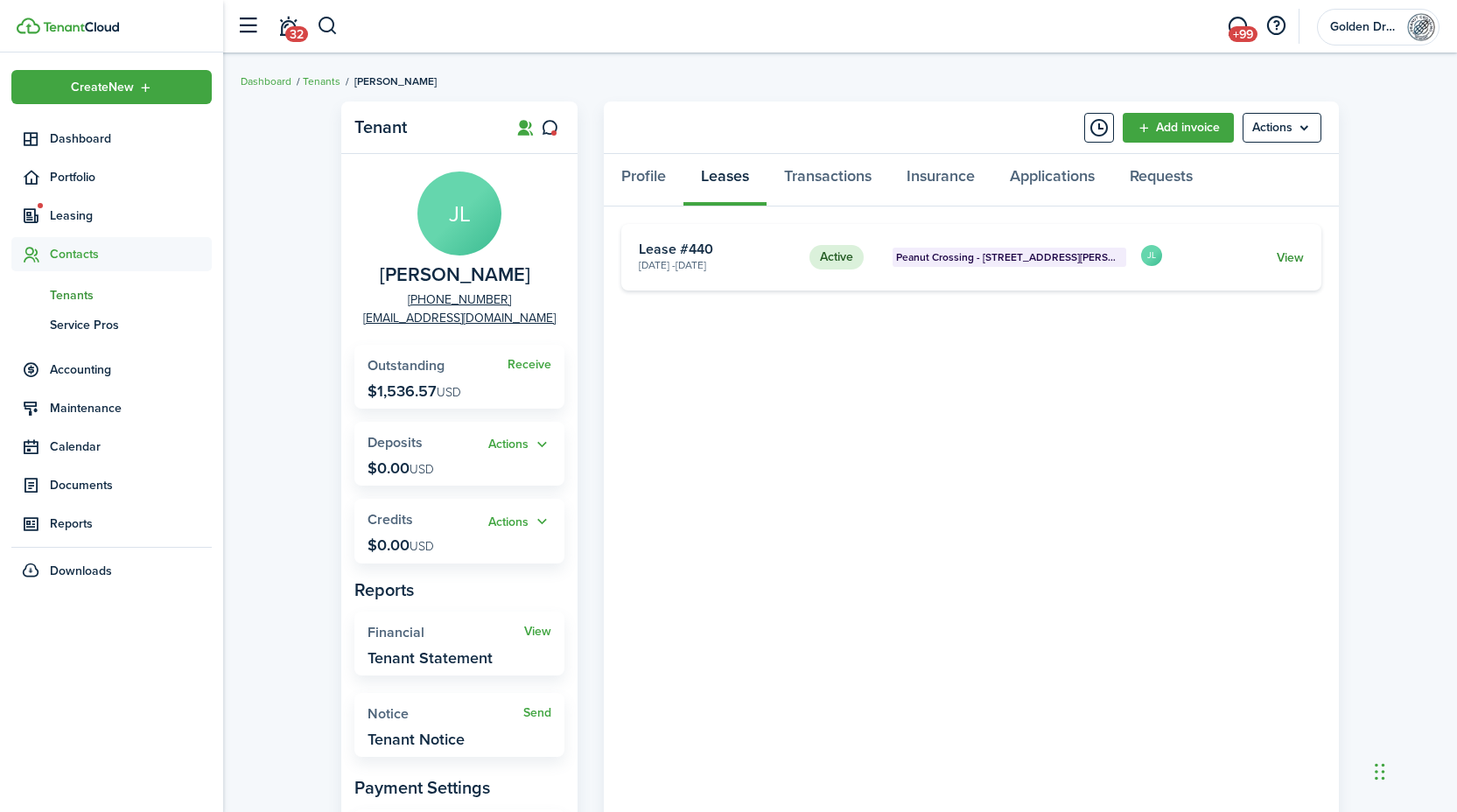
click at [1283, 259] on link "View" at bounding box center [1290, 257] width 27 height 18
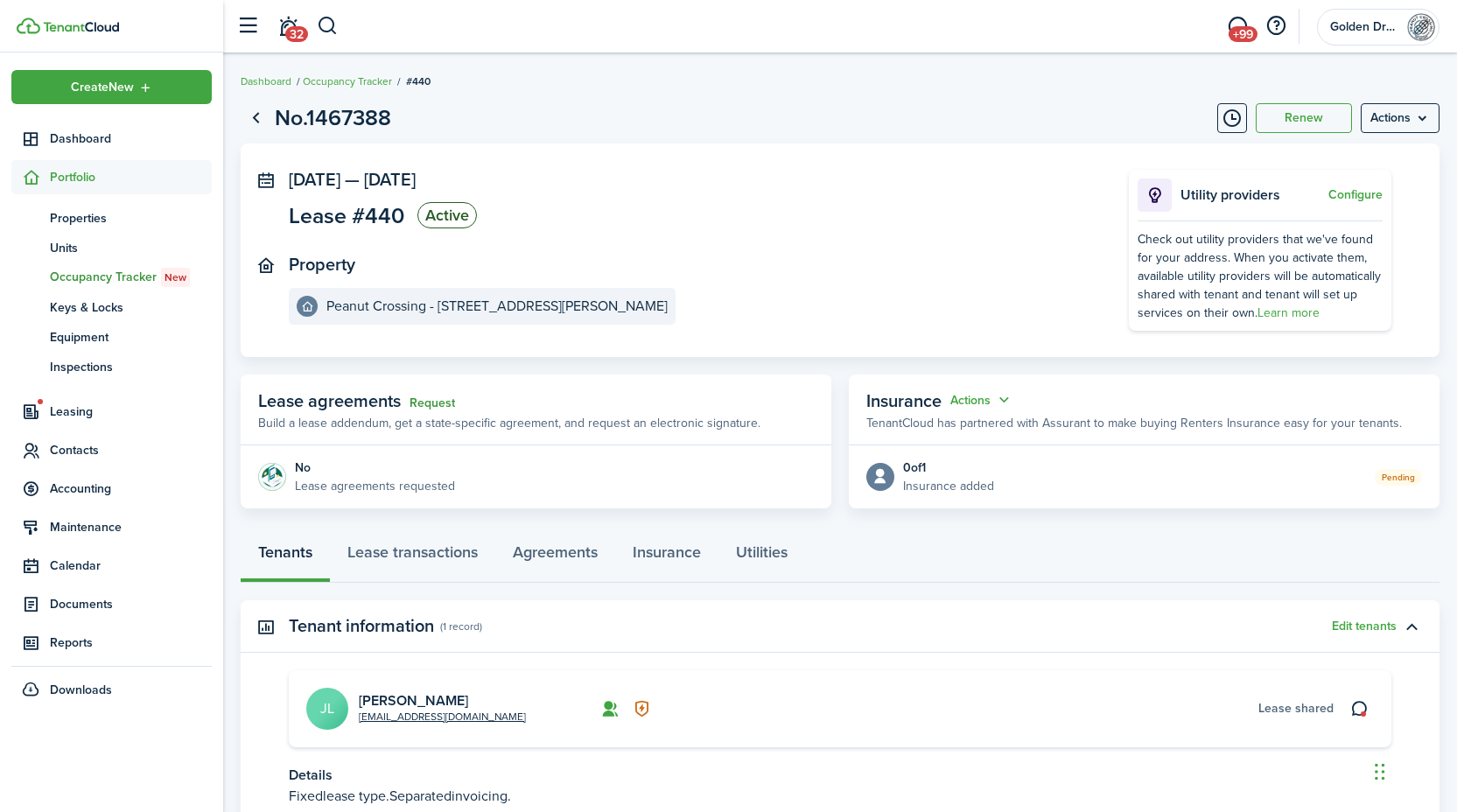
click at [427, 397] on link "Request" at bounding box center [432, 403] width 45 height 14
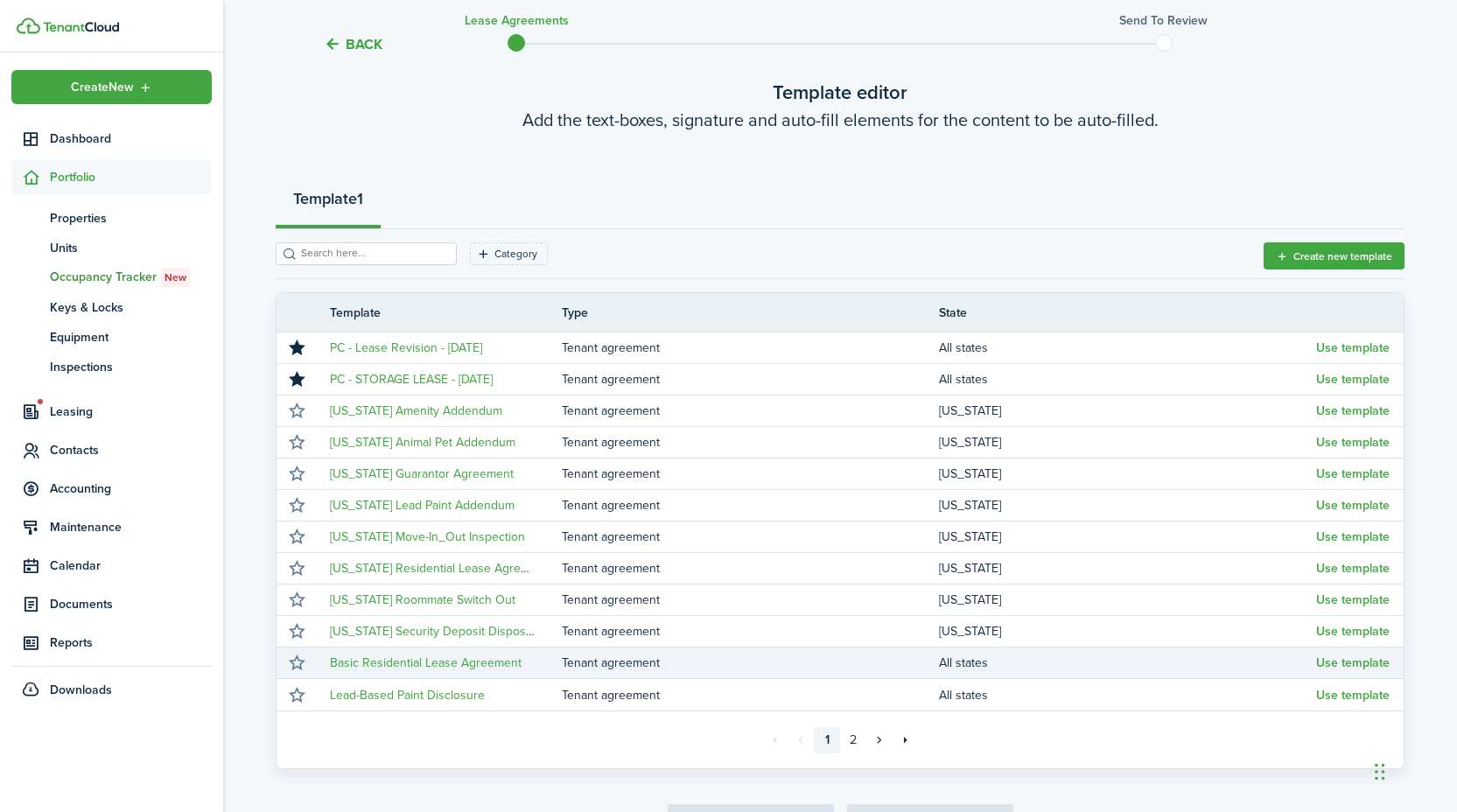
scroll to position [211, 0]
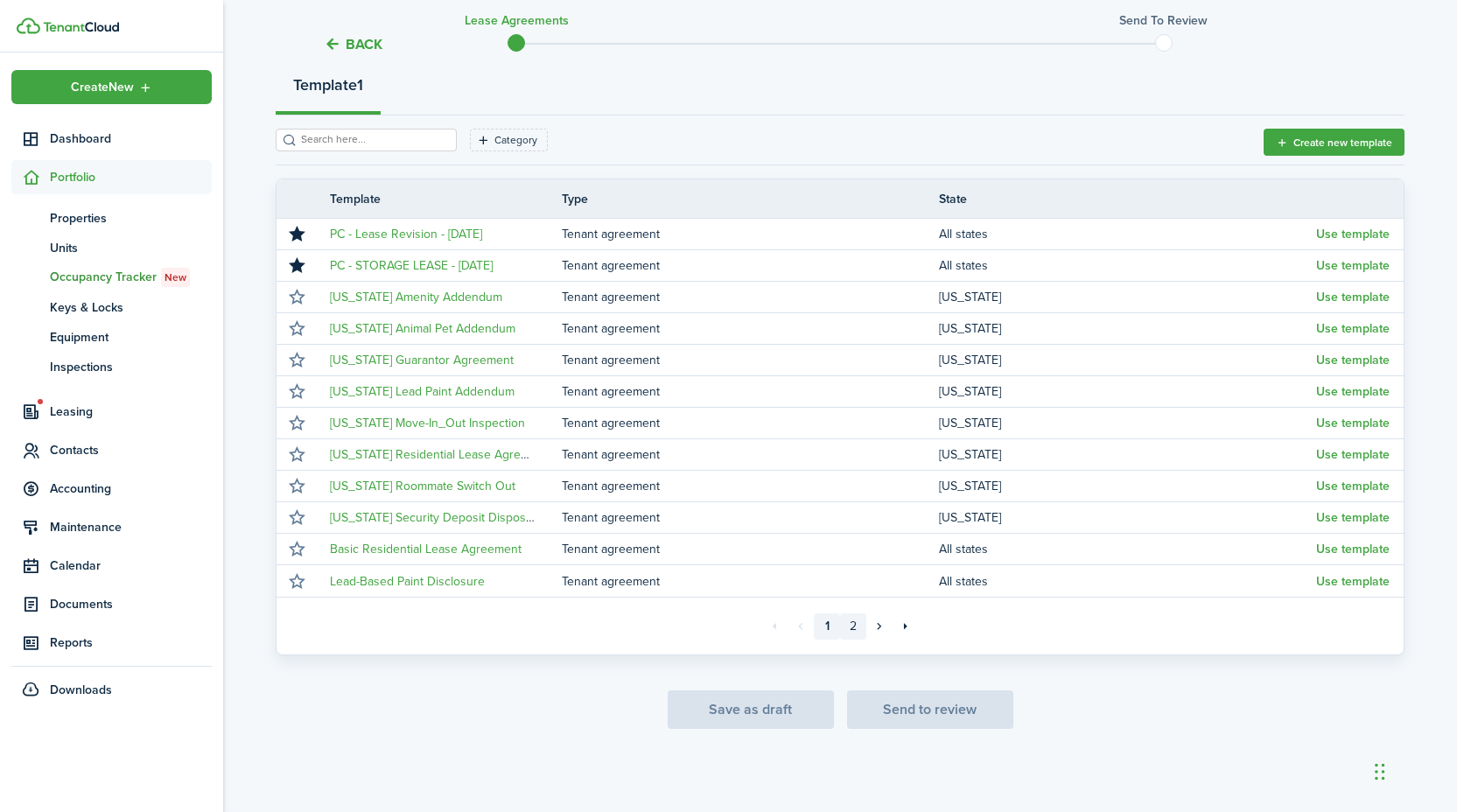
click at [854, 625] on link "2" at bounding box center [852, 626] width 26 height 26
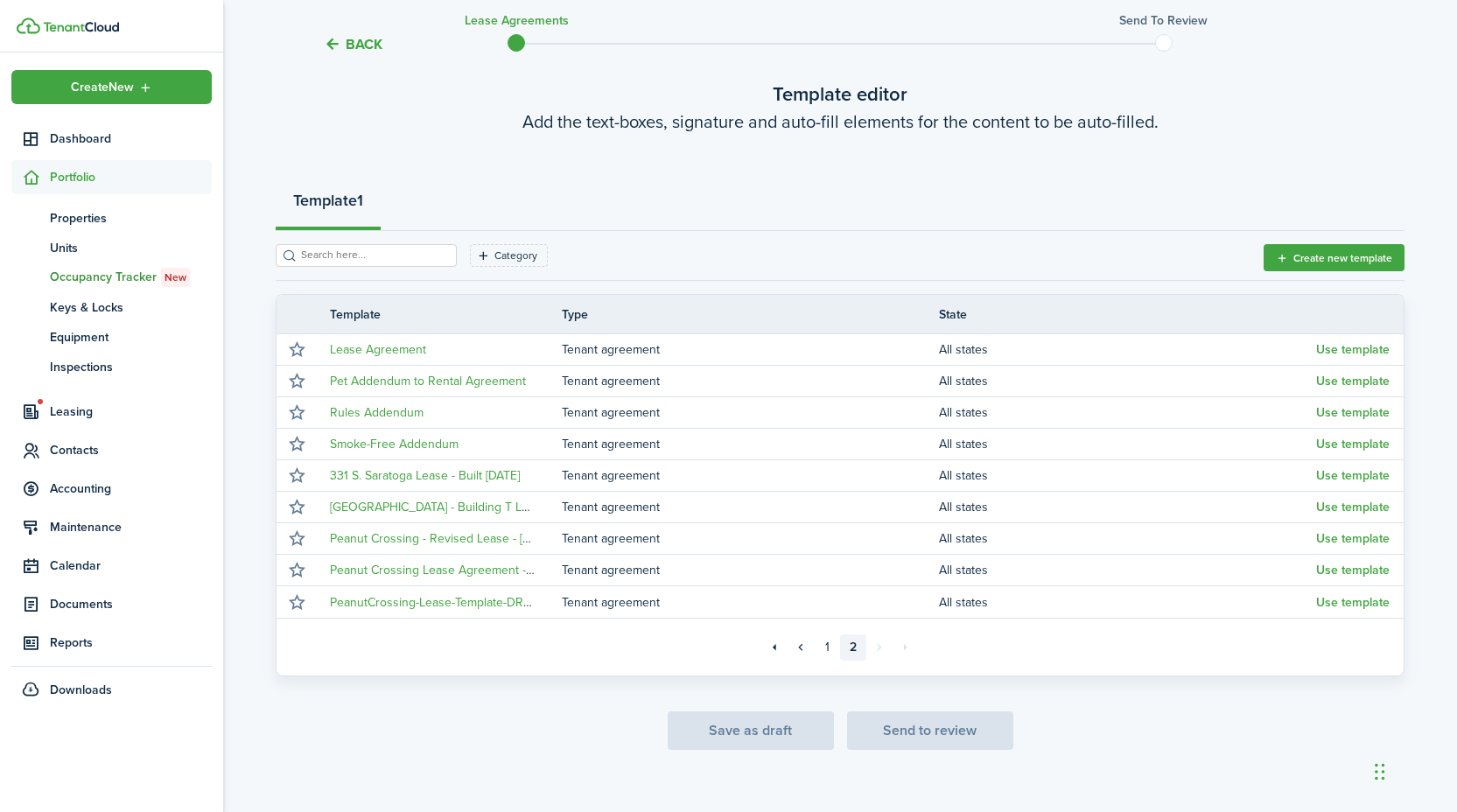
scroll to position [116, 0]
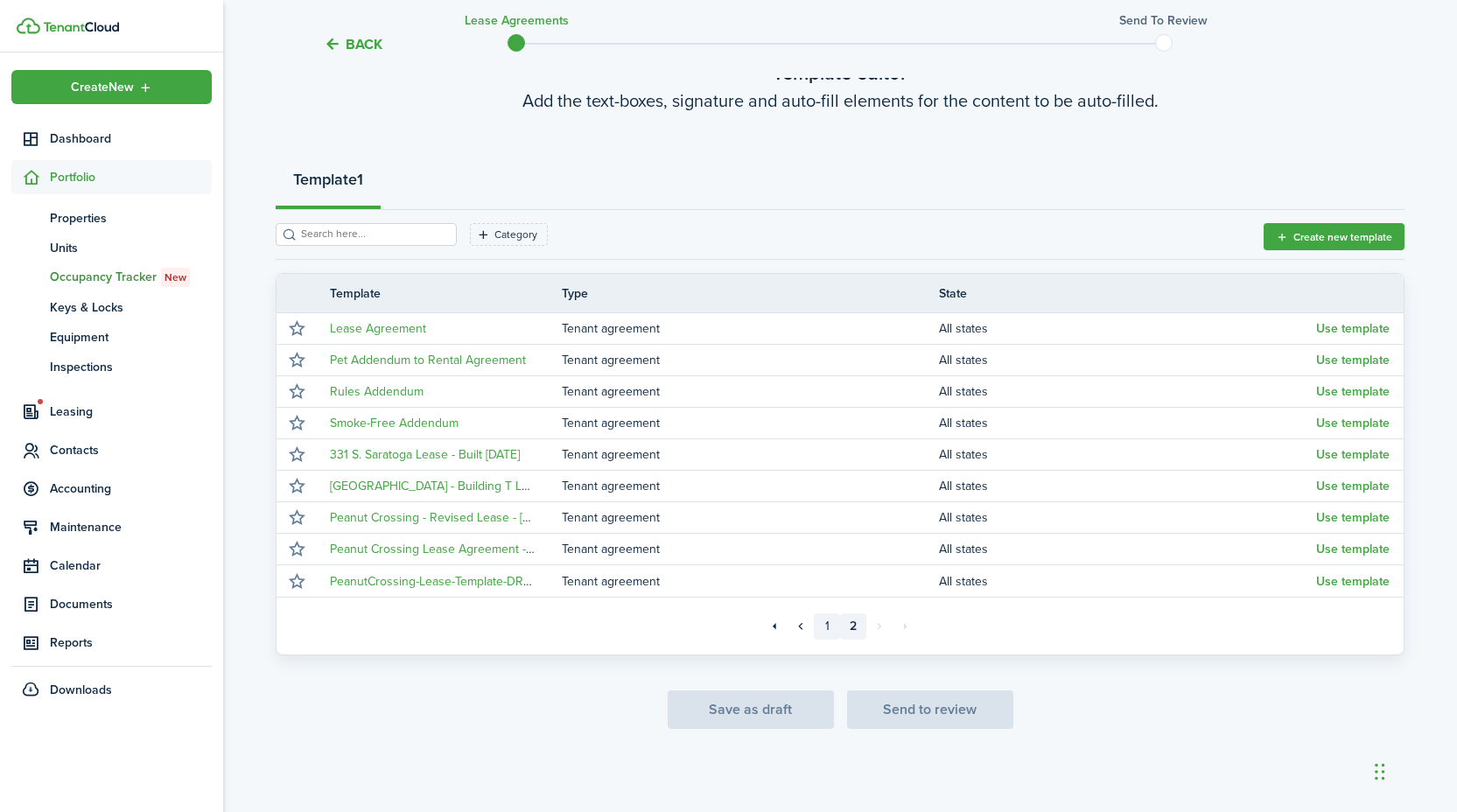
click at [832, 626] on link "1" at bounding box center [826, 626] width 26 height 26
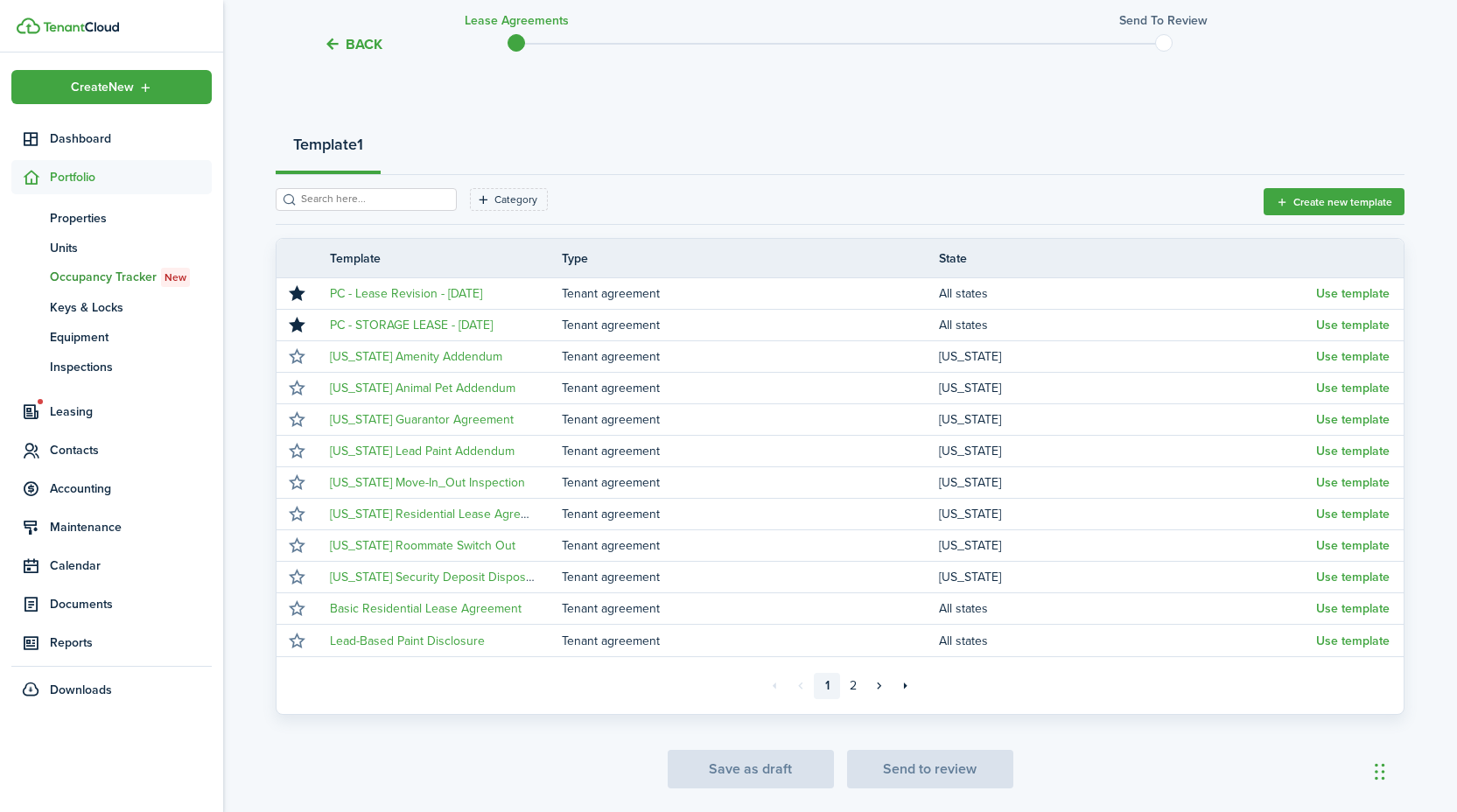
scroll to position [62, 0]
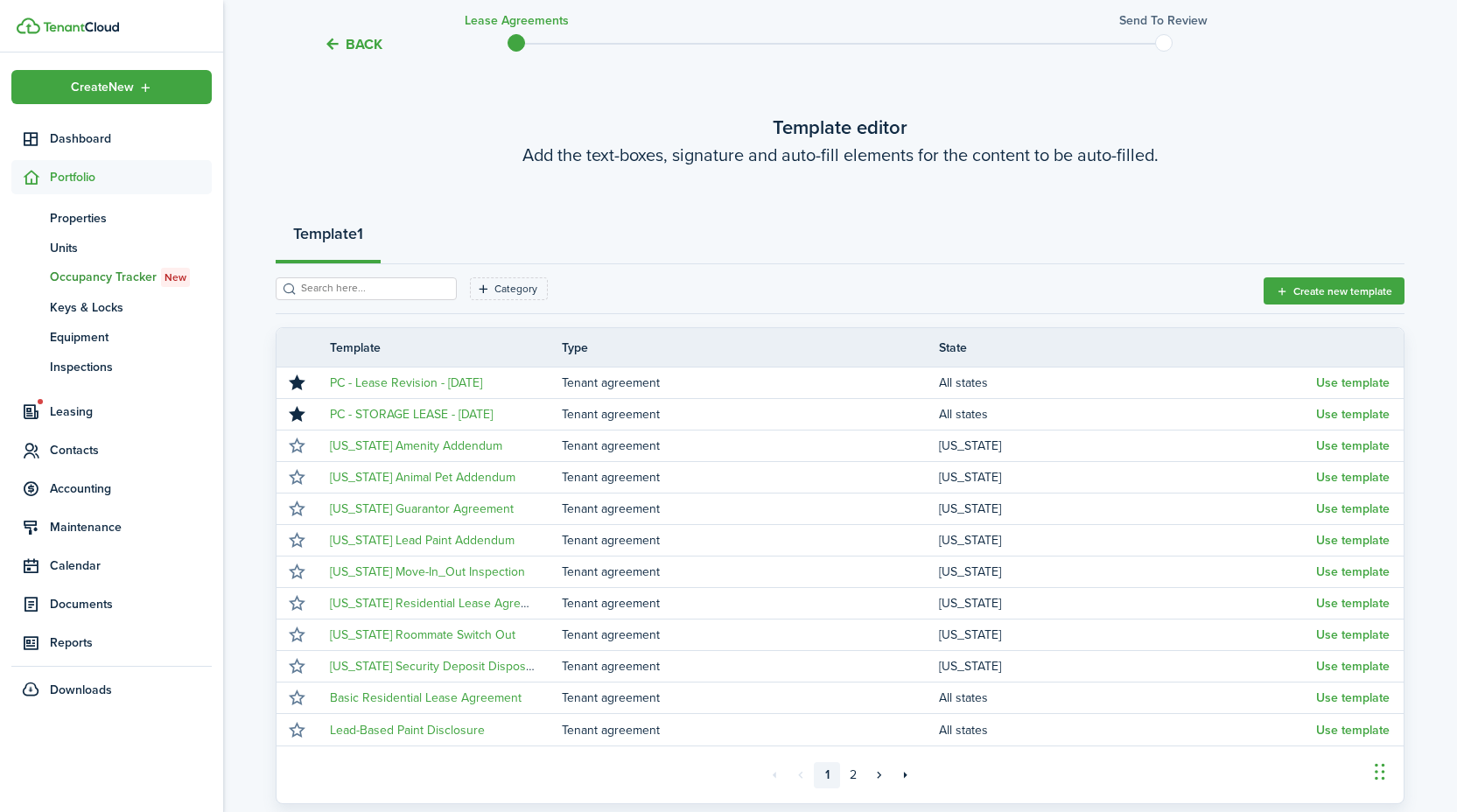
click at [643, 249] on div "Template 1" at bounding box center [839, 238] width 1128 height 53
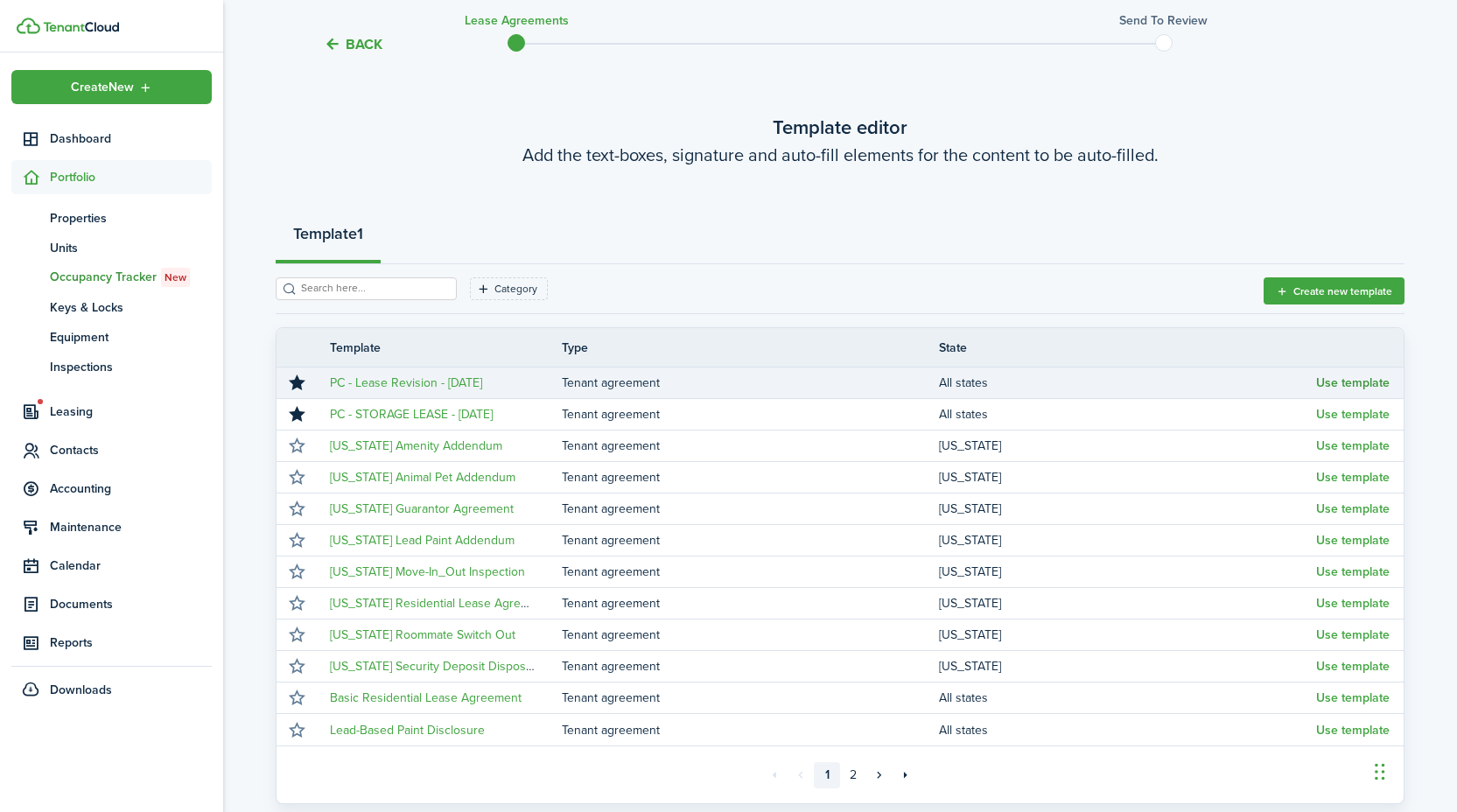
click at [1353, 380] on button "Use template" at bounding box center [1352, 382] width 73 height 14
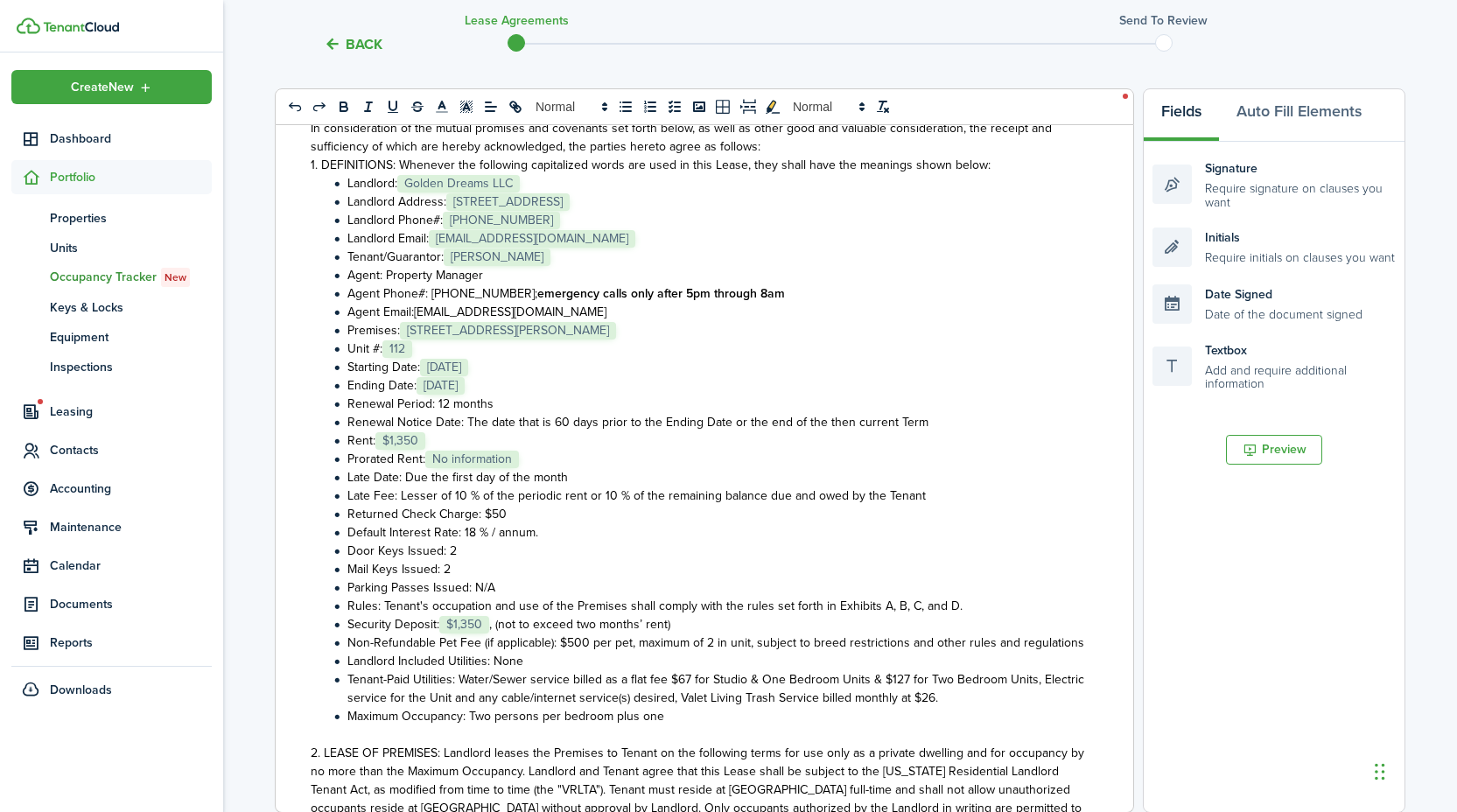
scroll to position [161, 0]
click at [542, 457] on li "Prorated Rent: ﻿ No information ﻿" at bounding box center [706, 457] width 756 height 18
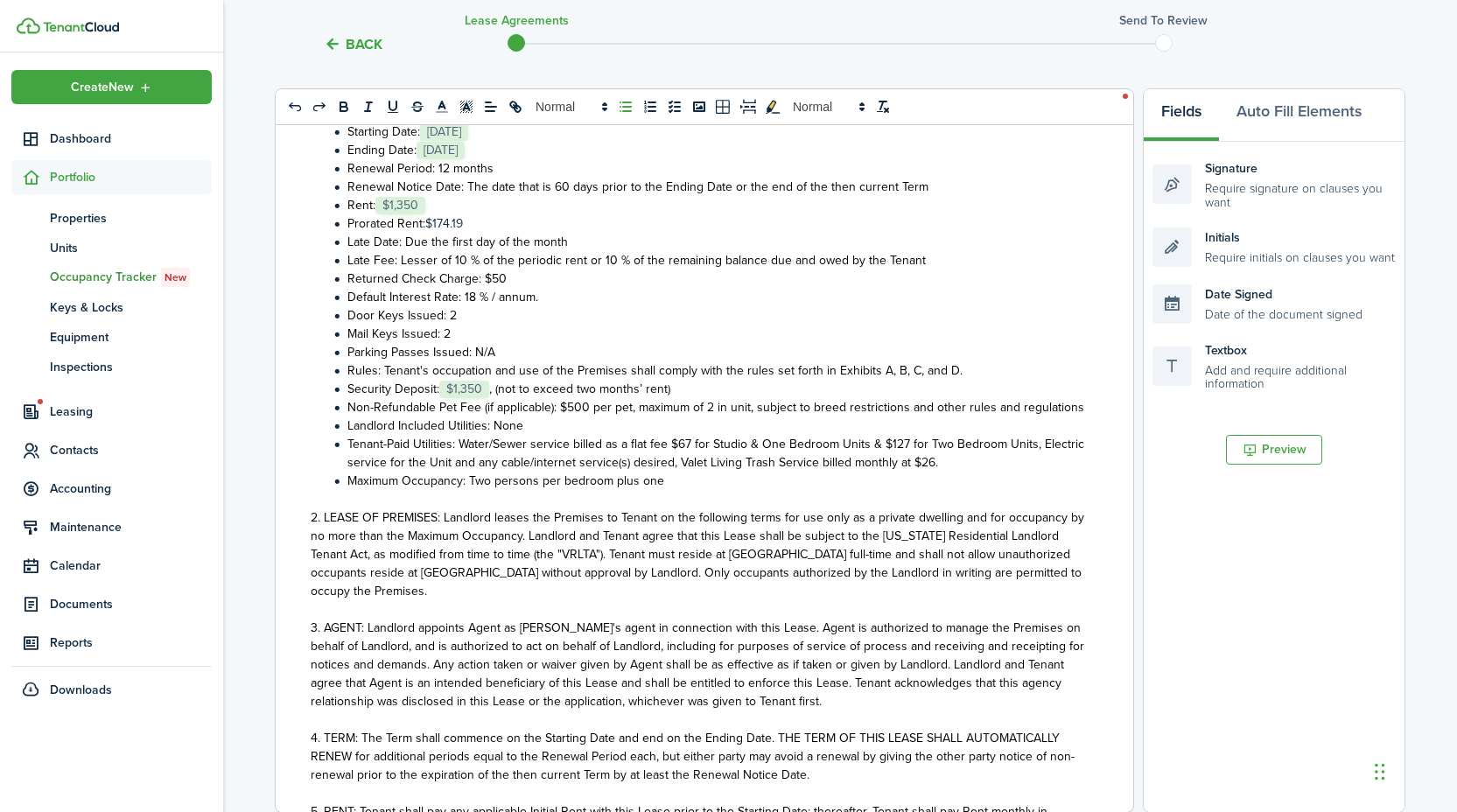
scroll to position [399, 0]
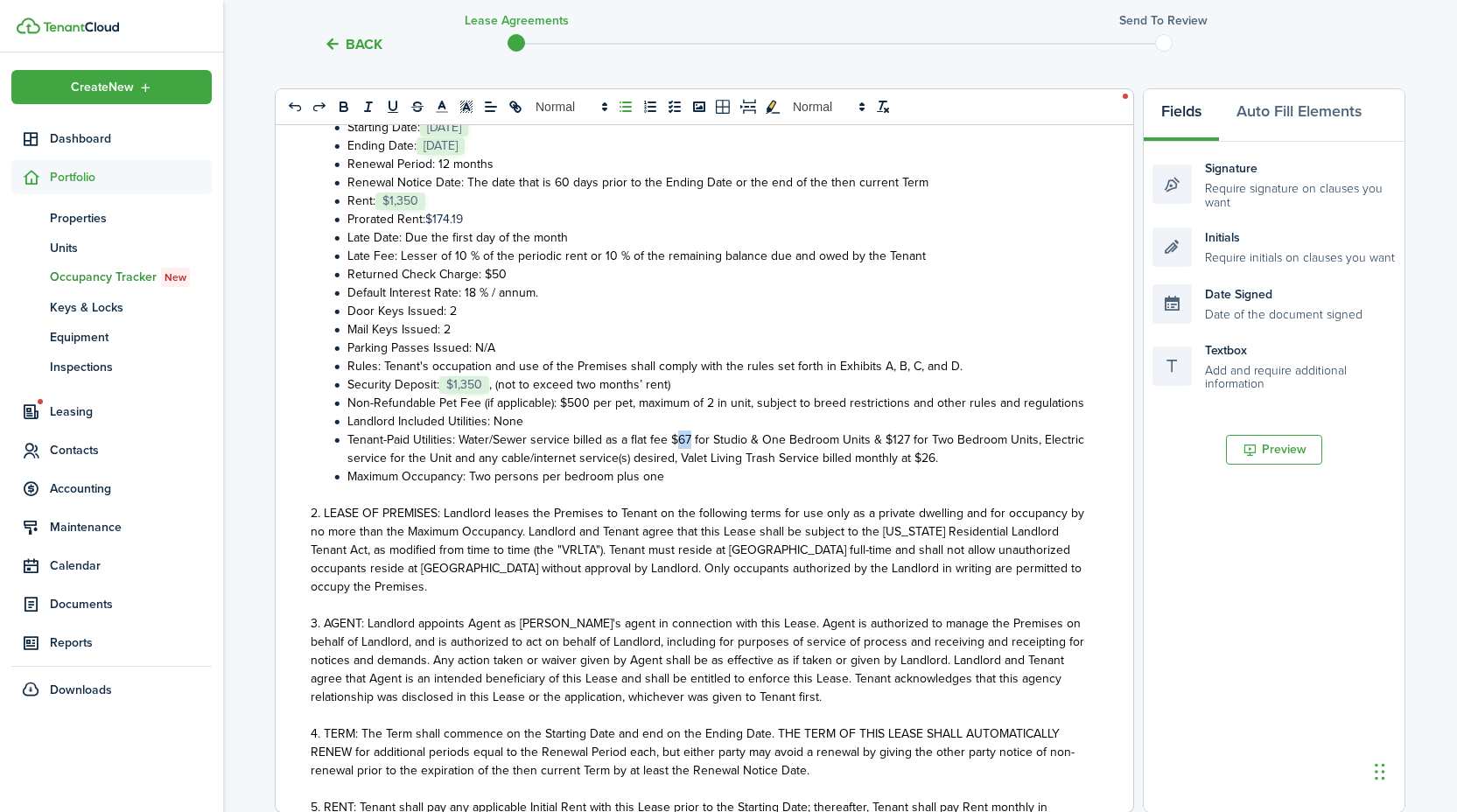
drag, startPoint x: 689, startPoint y: 455, endPoint x: 680, endPoint y: 454, distance: 9.1
click at [680, 454] on span "Tenant-Paid Utilities: Water/Sewer service billed as a flat fee $67 for Studio …" at bounding box center [715, 448] width 736 height 37
drag, startPoint x: 906, startPoint y: 455, endPoint x: 889, endPoint y: 459, distance: 17.5
click at [889, 459] on span "Tenant-Paid Utilities: Water/Sewer service billed as a flat fee $70 for Studio …" at bounding box center [716, 448] width 737 height 37
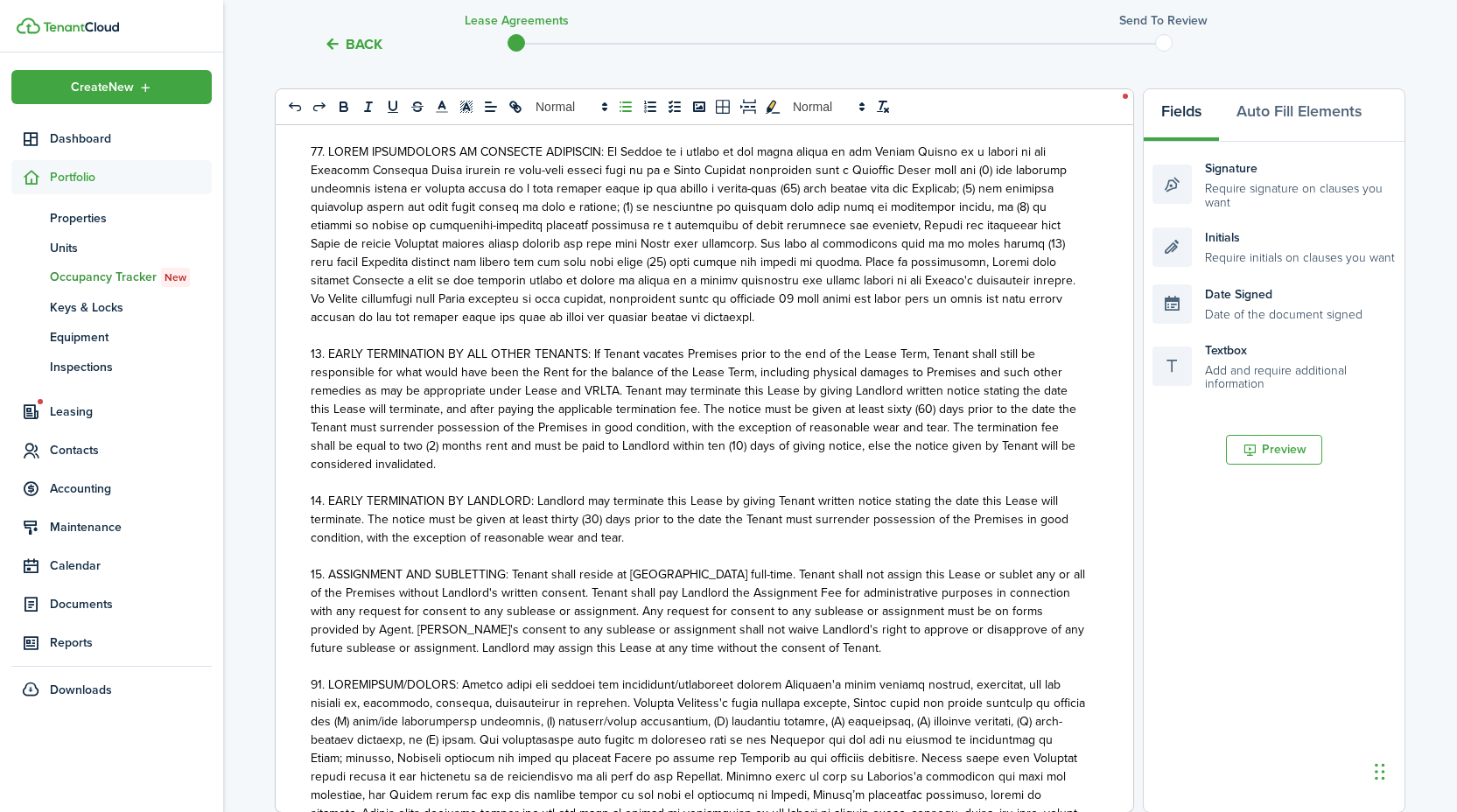
scroll to position [1906, 0]
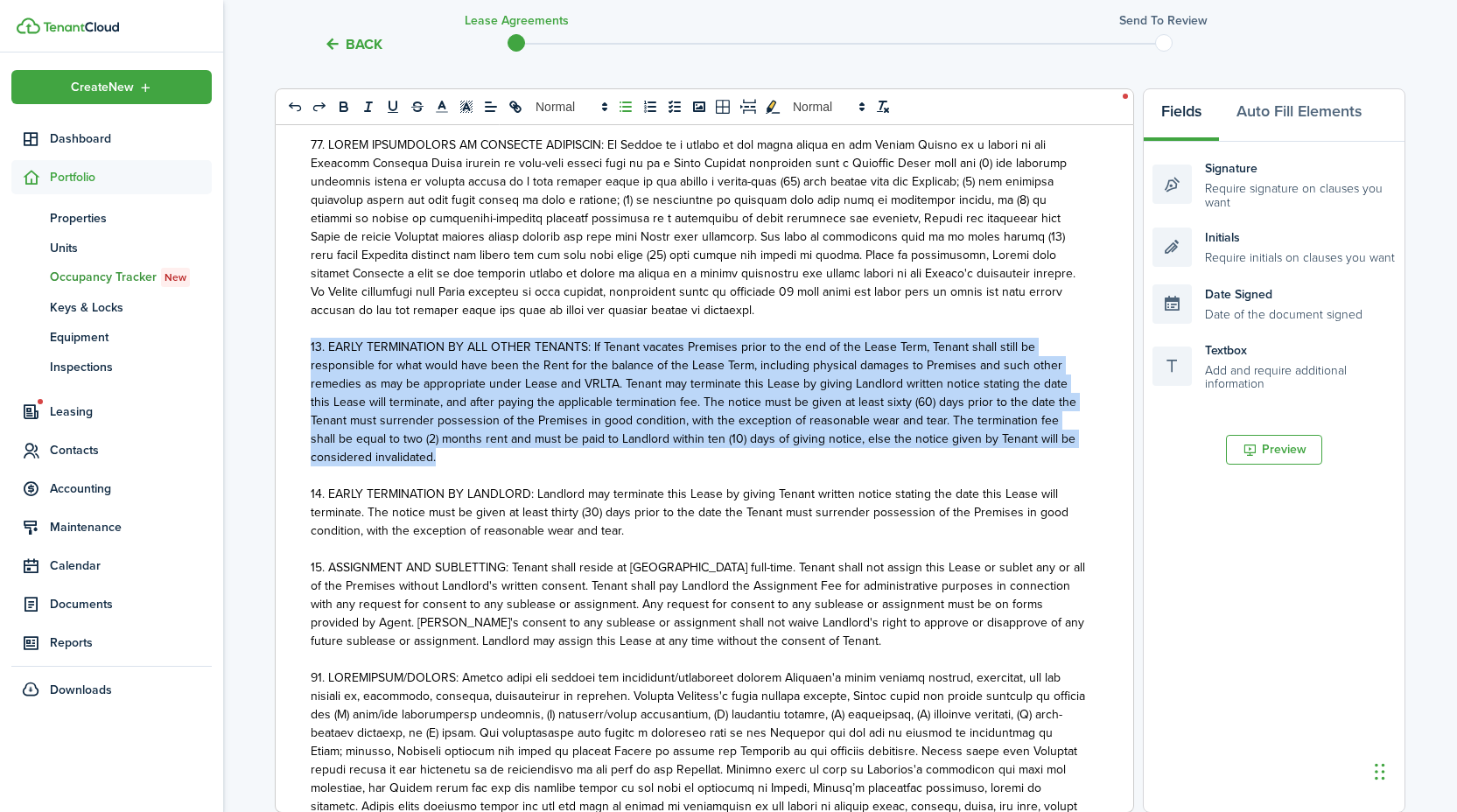
drag, startPoint x: 451, startPoint y: 456, endPoint x: 312, endPoint y: 349, distance: 175.4
click at [312, 349] on p "13. EARLY TERMINATION BY ALL OTHER TENANTS: If Tenant vacates Premises prior to…" at bounding box center [697, 402] width 774 height 129
click at [452, 462] on p "13. EARLY TERMINATION BY ALL OTHER TENANTS: If Tenant vacates Premises prior to…" at bounding box center [697, 402] width 774 height 129
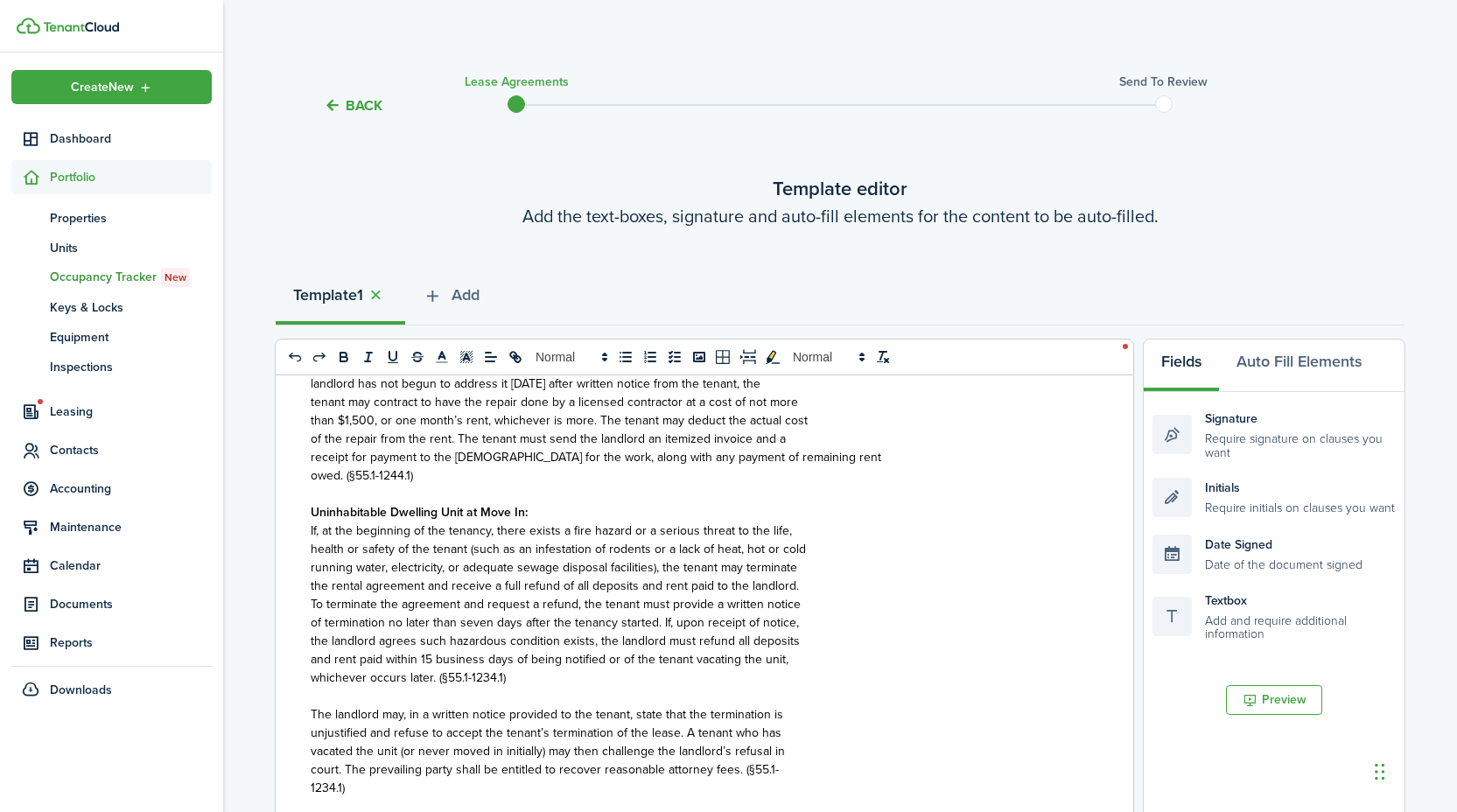
scroll to position [0, 0]
click at [82, 139] on span "Dashboard" at bounding box center [130, 139] width 162 height 18
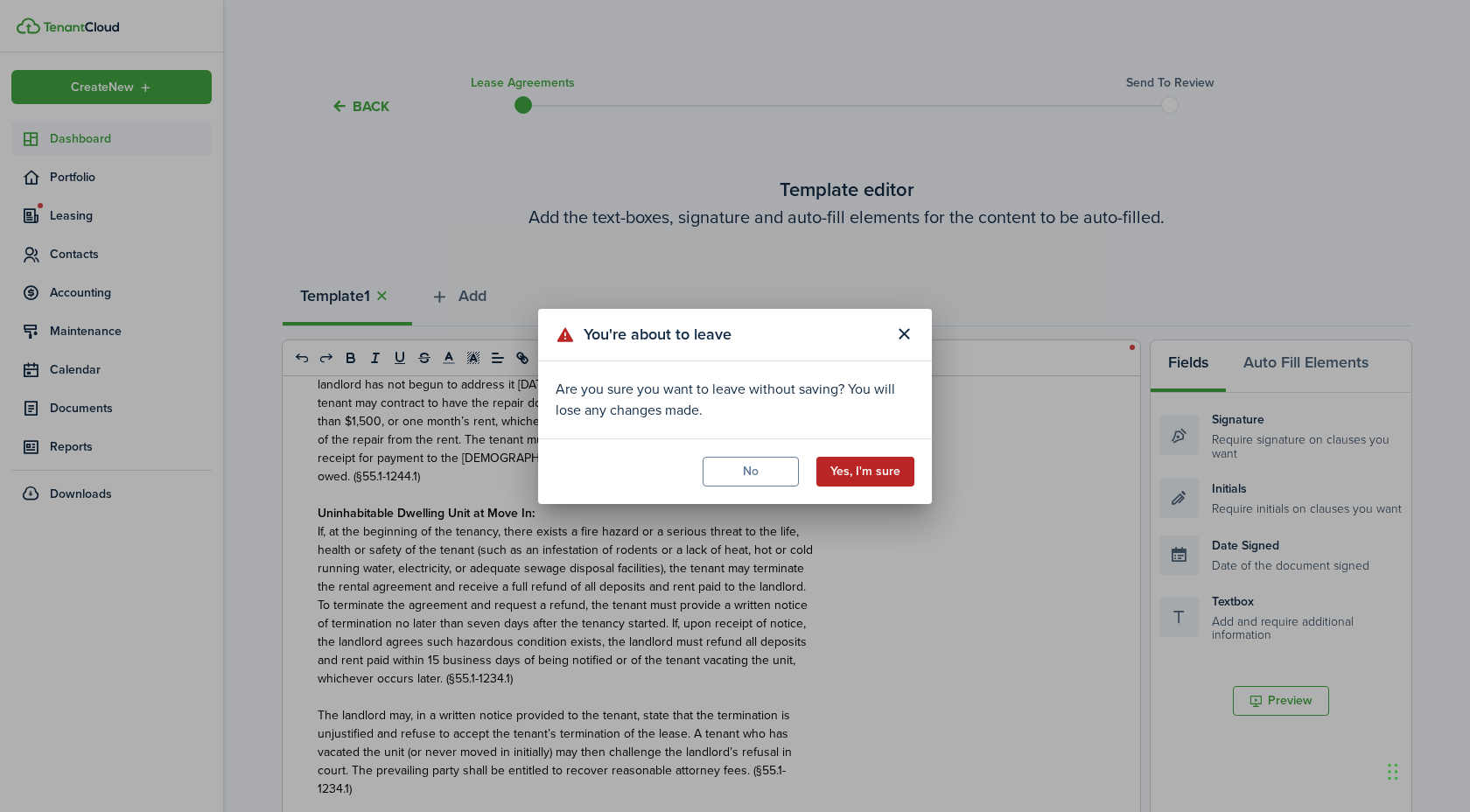
click at [841, 479] on button "Yes, I'm sure" at bounding box center [865, 471] width 98 height 30
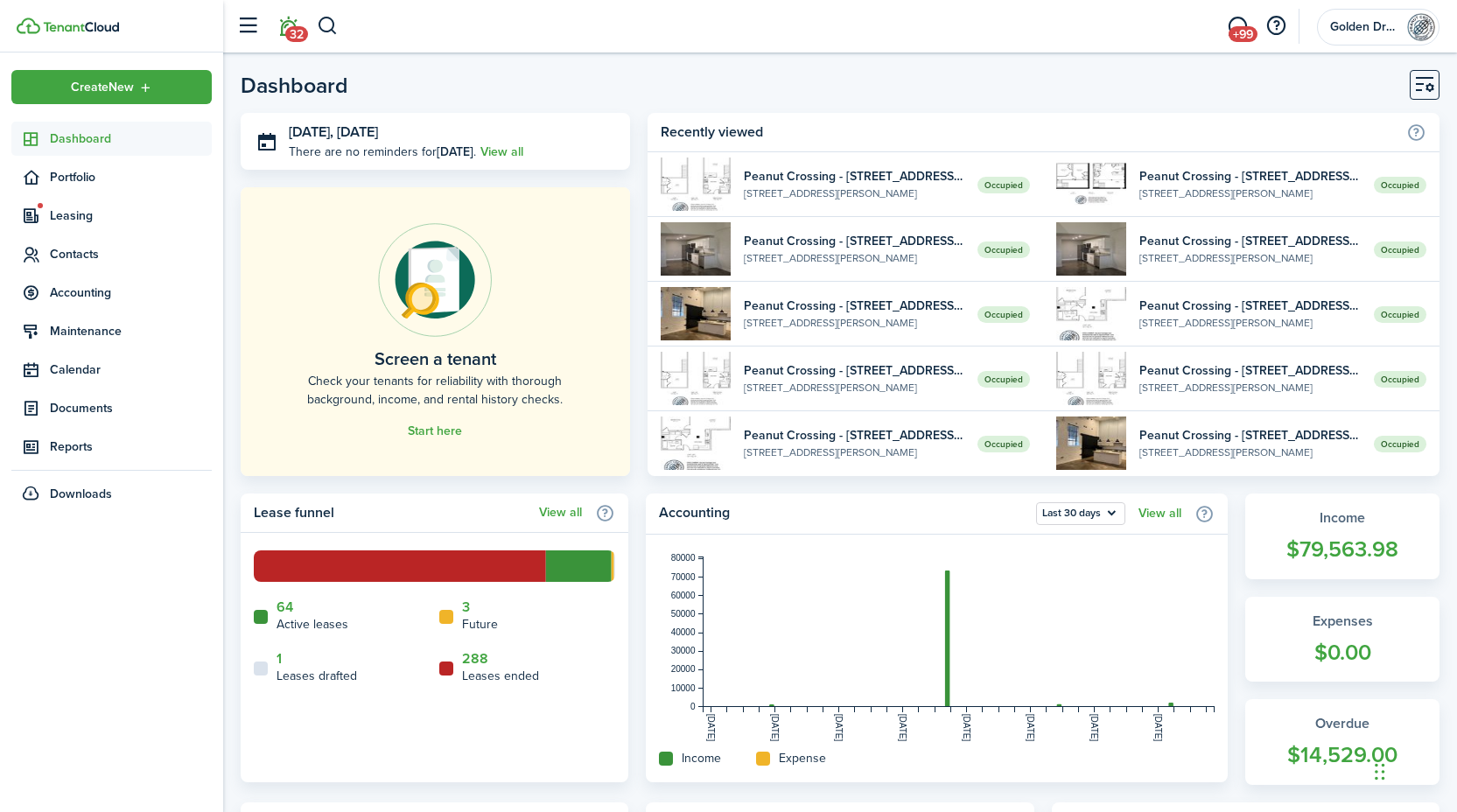
click at [289, 27] on span "32" at bounding box center [296, 33] width 23 height 15
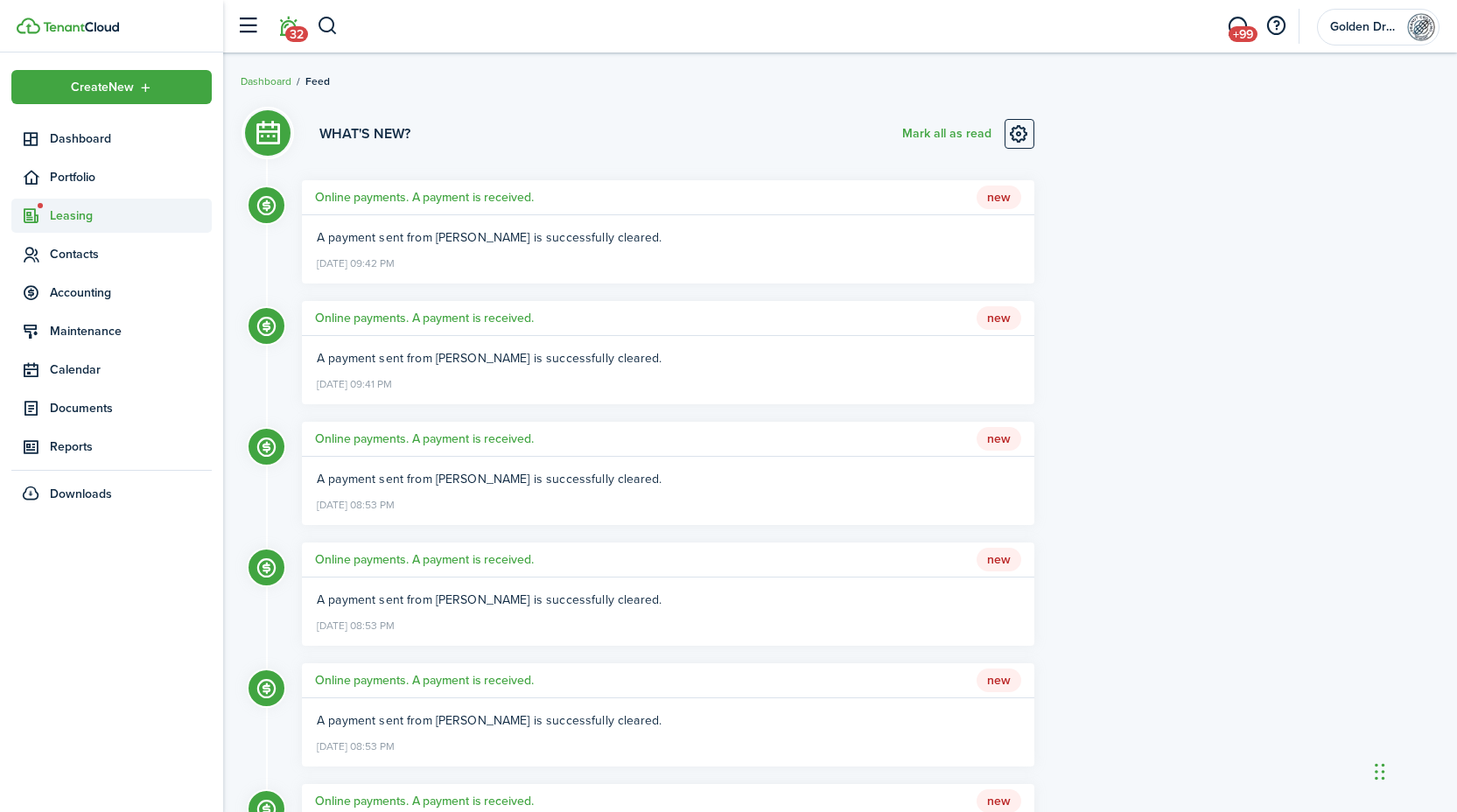
click at [73, 219] on span "Leasing" at bounding box center [130, 215] width 162 height 18
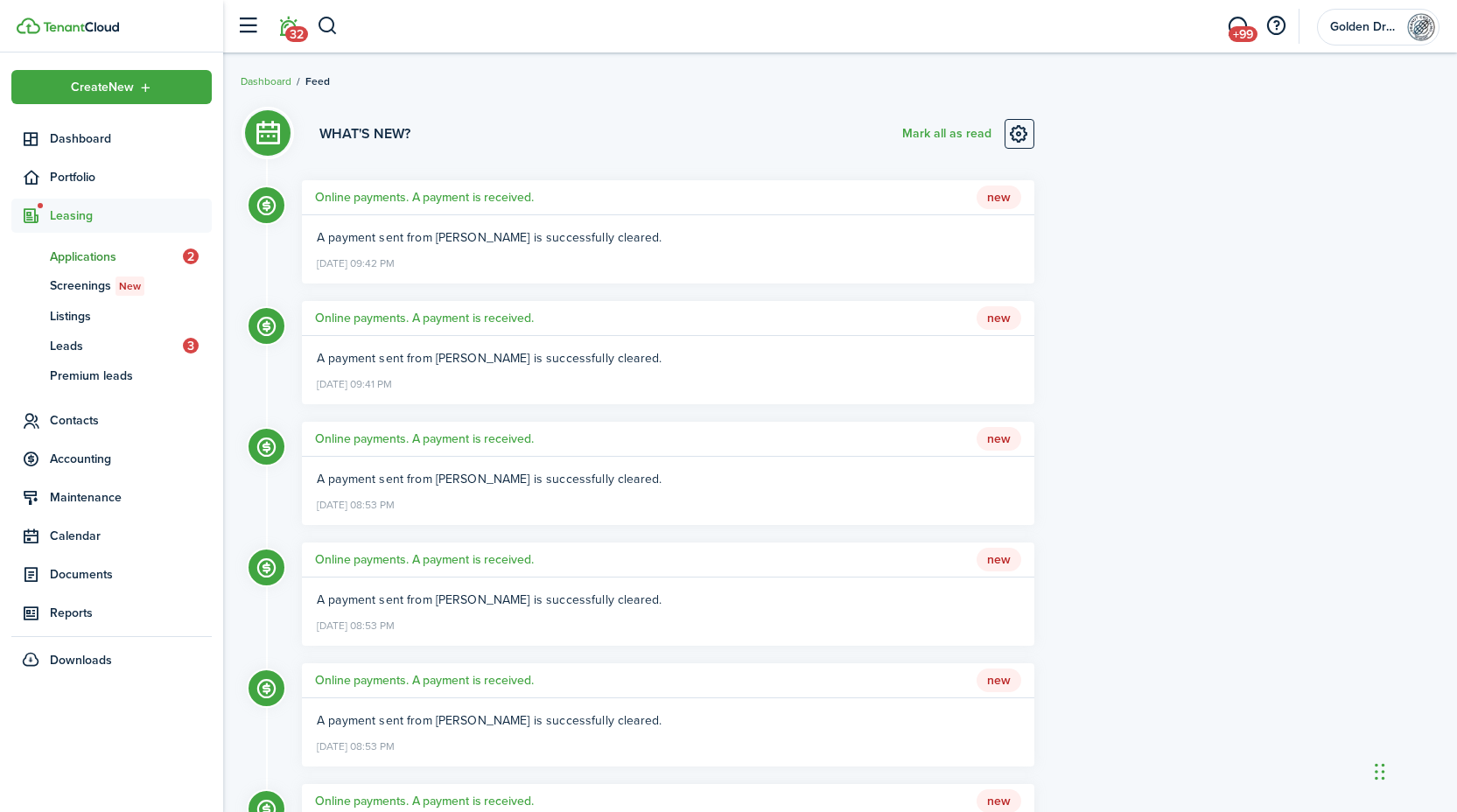
click at [75, 251] on span "Applications" at bounding box center [116, 256] width 133 height 18
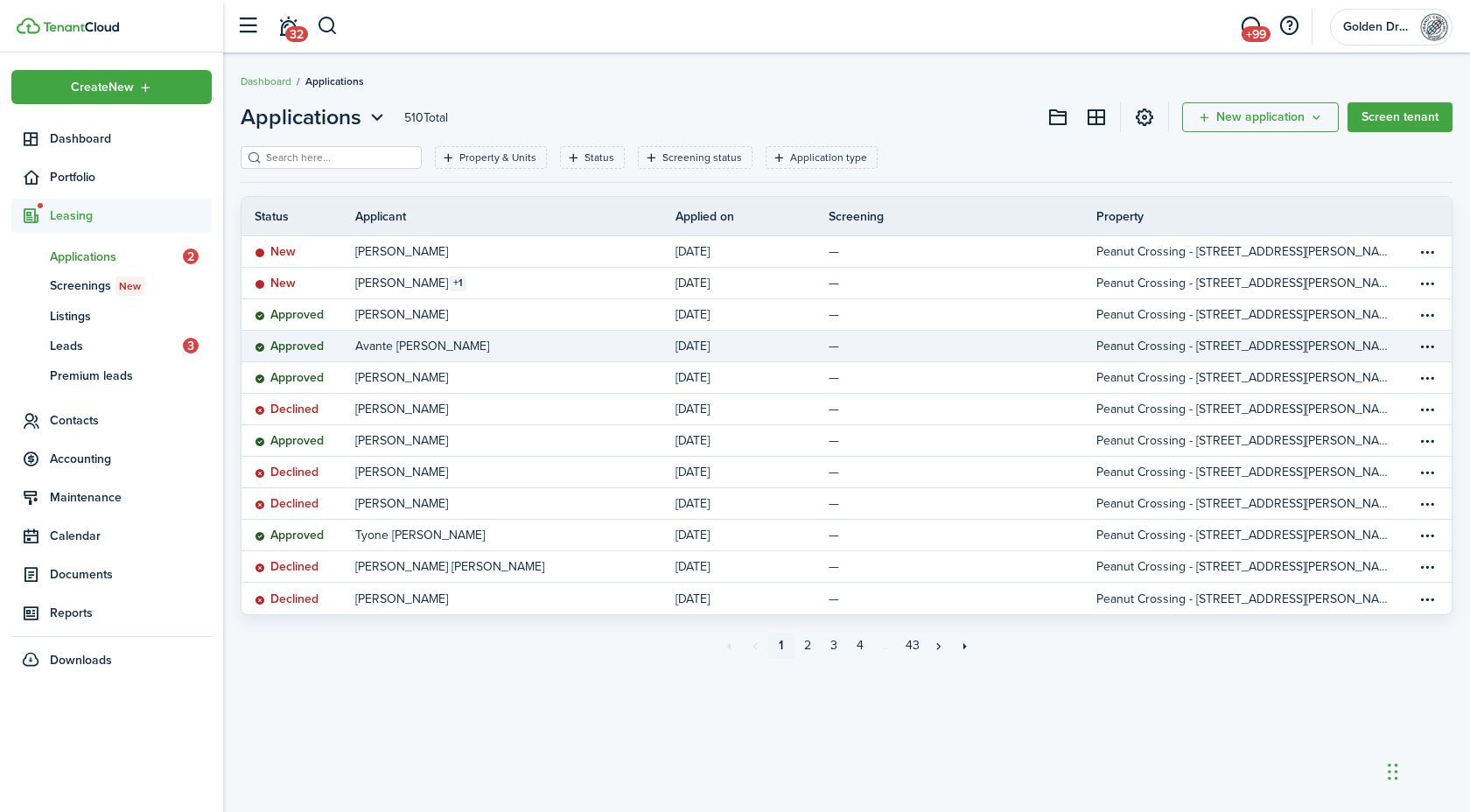
click at [400, 348] on table-info-title "Avante Kavon Taylor" at bounding box center [422, 346] width 134 height 18
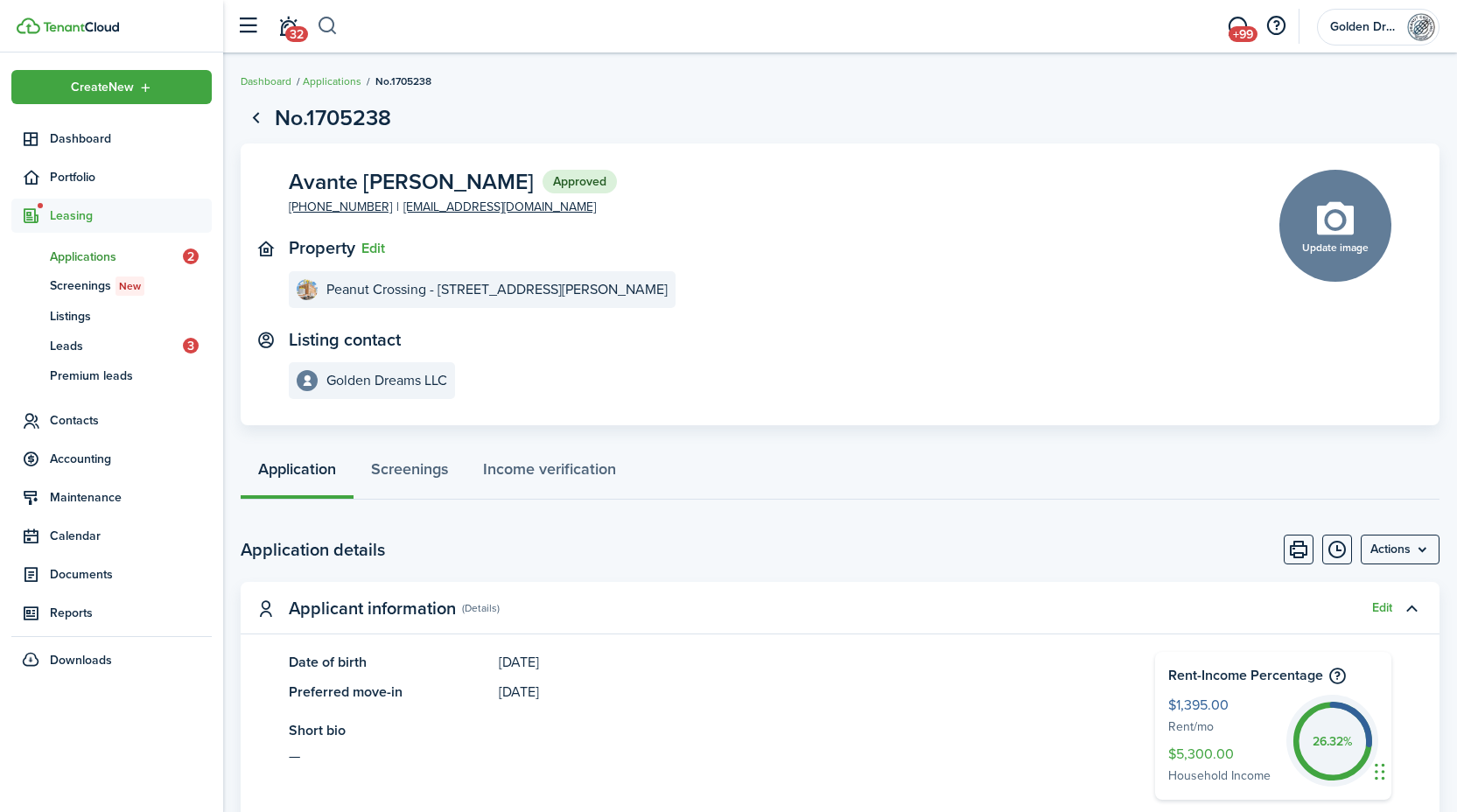
click at [324, 30] on button "button" at bounding box center [328, 26] width 22 height 30
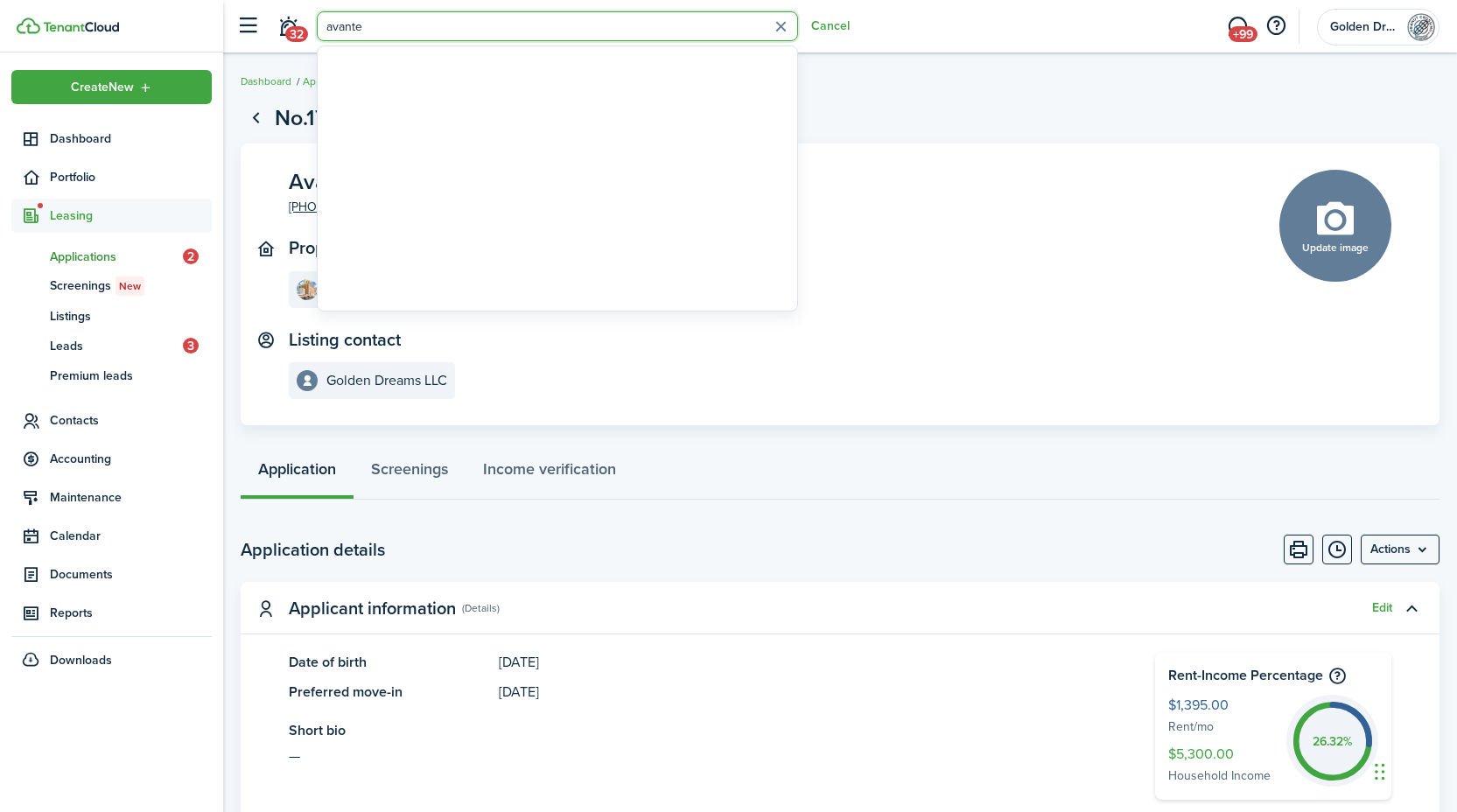
type input "avante"
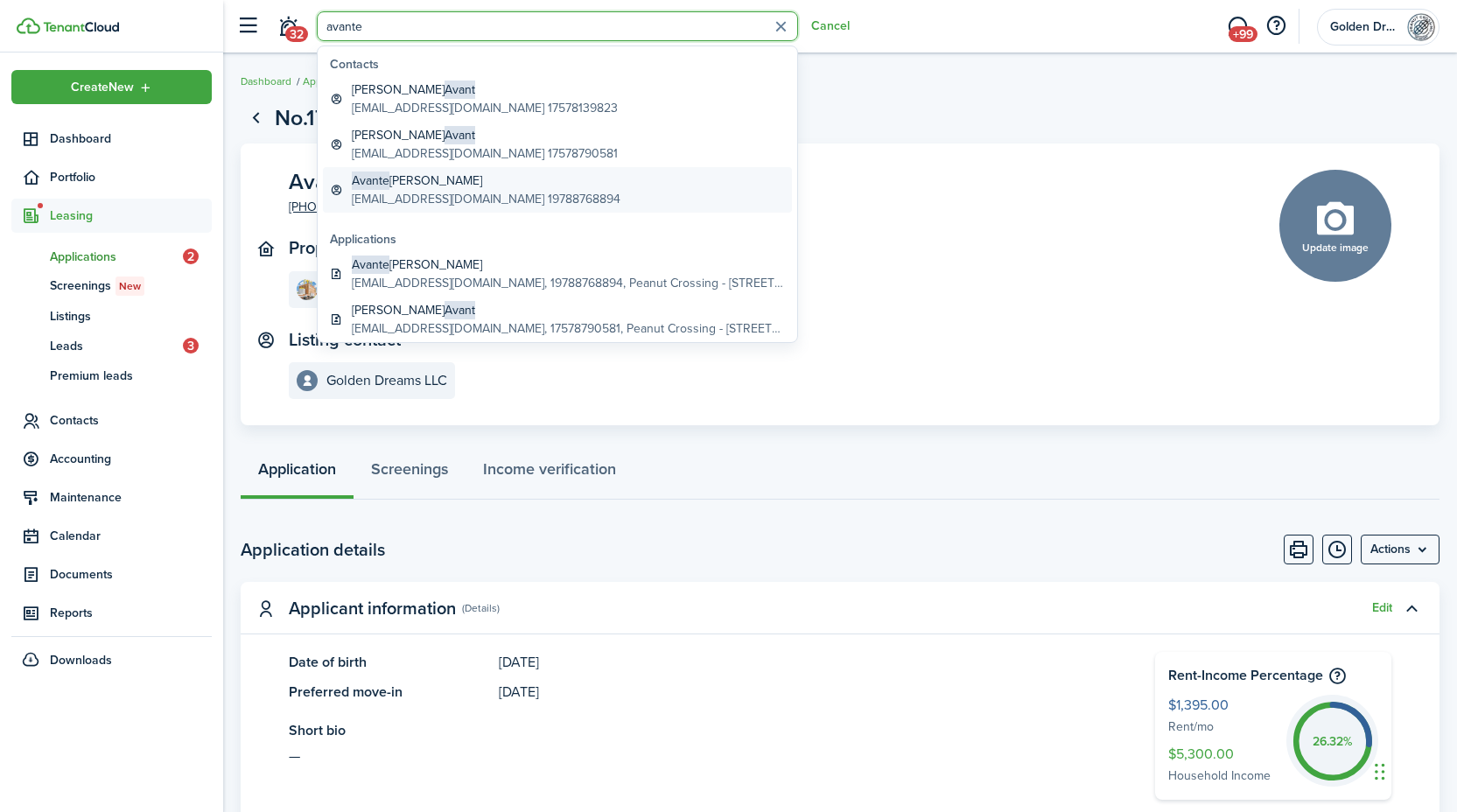
click at [426, 176] on global-search-item-title "Avante Kavon Taylor" at bounding box center [485, 180] width 269 height 18
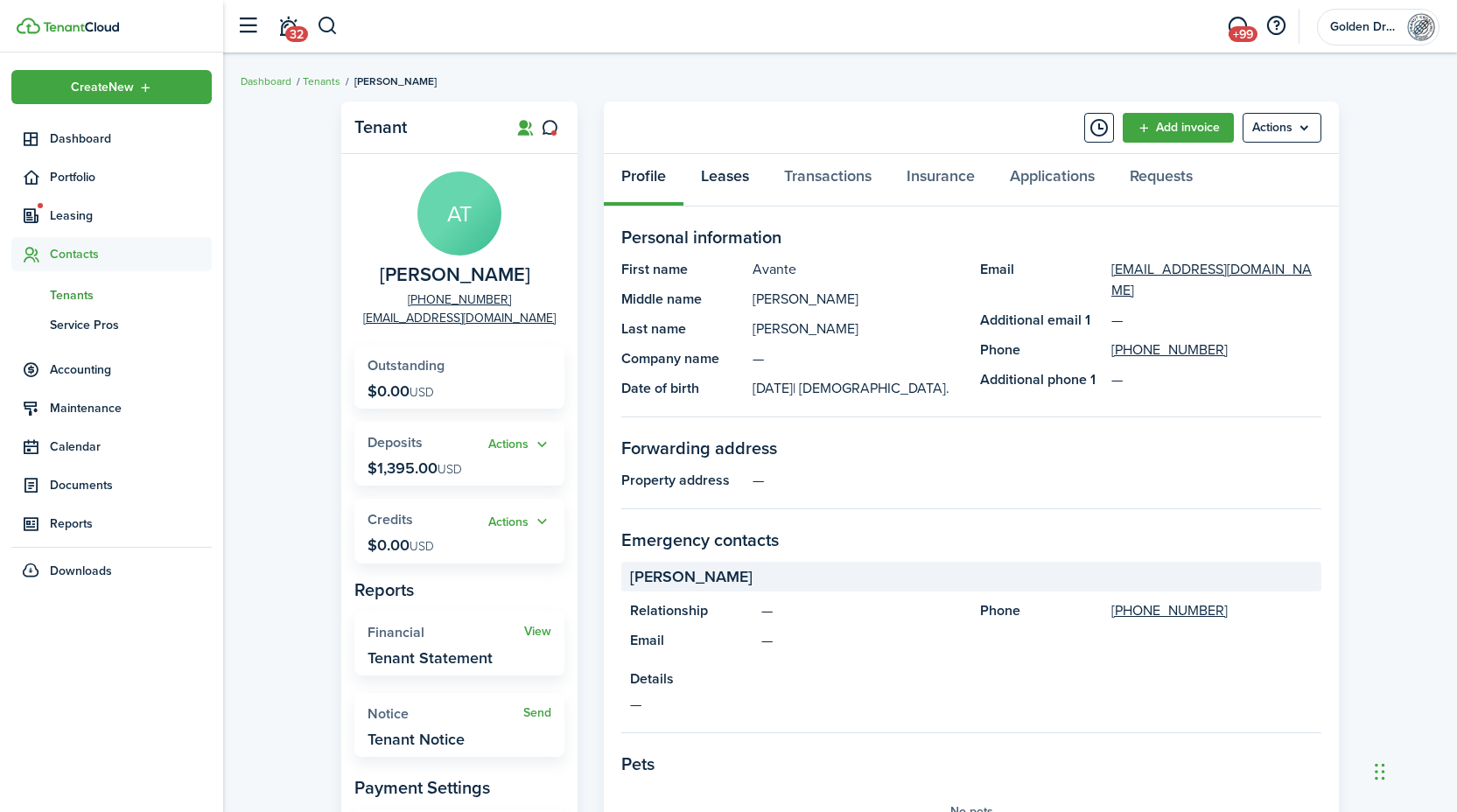
click at [732, 178] on link "Leases" at bounding box center [725, 180] width 83 height 53
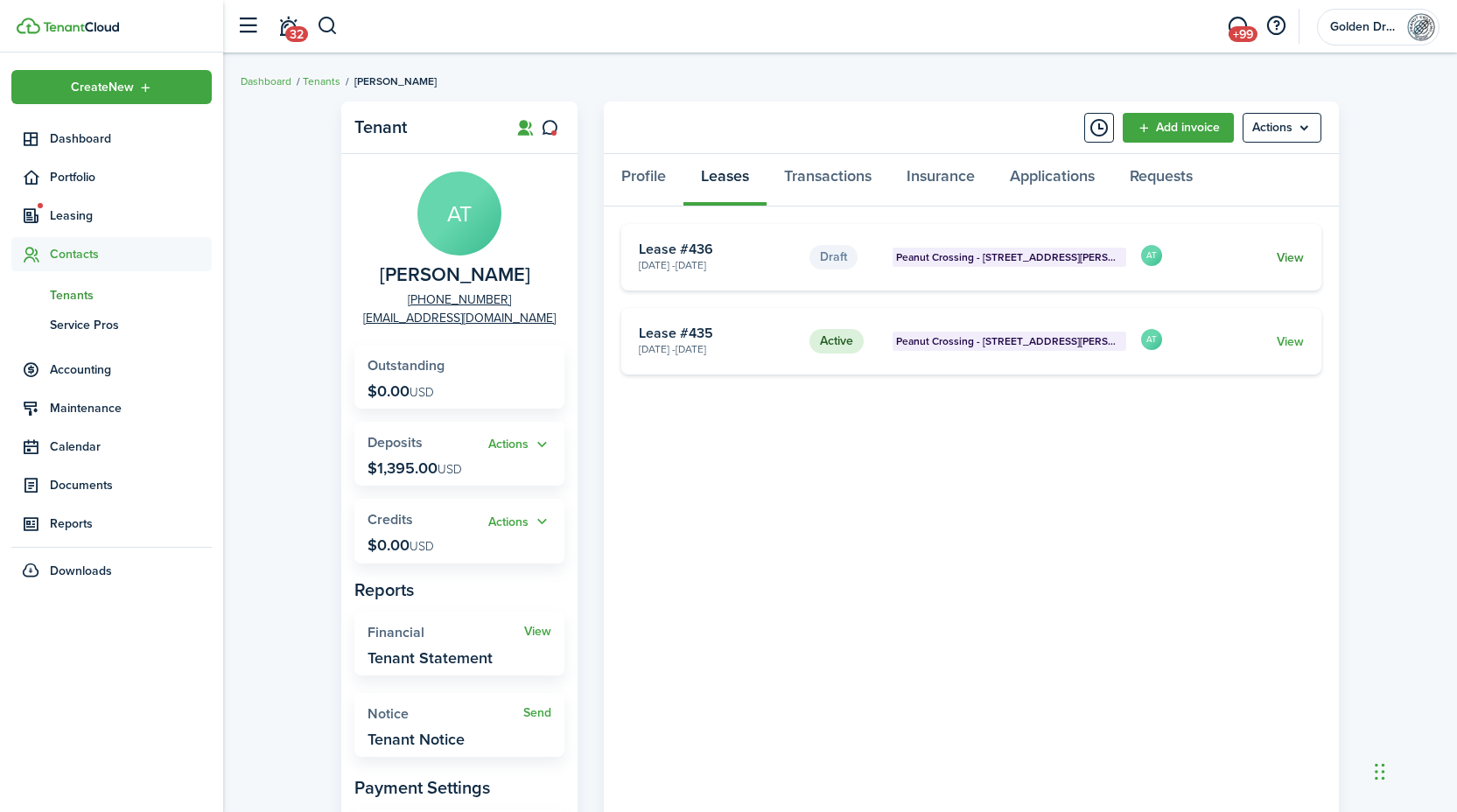
click at [1289, 256] on link "View" at bounding box center [1290, 257] width 27 height 18
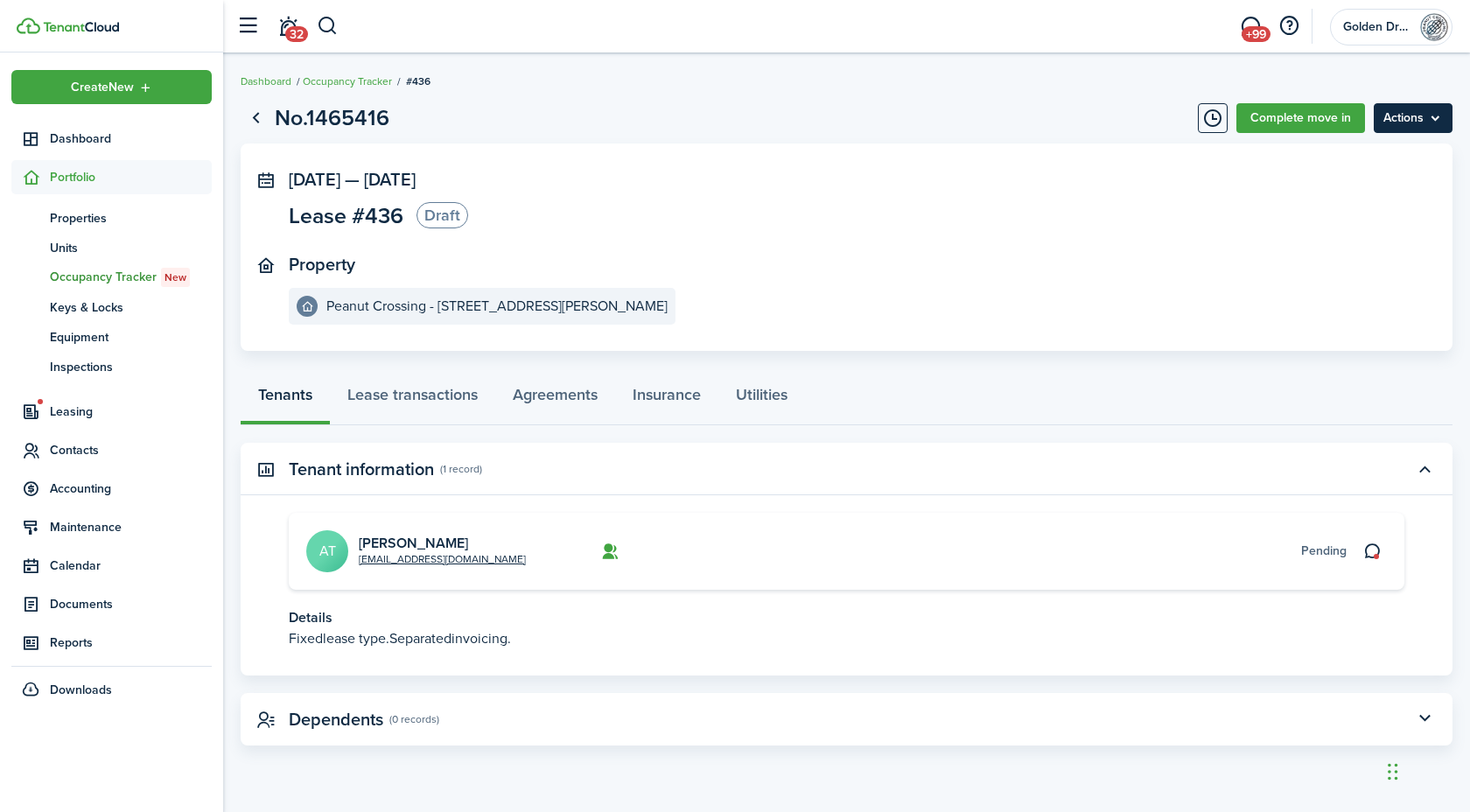
click at [1390, 118] on menu-btn "Actions" at bounding box center [1413, 118] width 79 height 30
click at [1357, 156] on button "Delete" at bounding box center [1376, 157] width 153 height 30
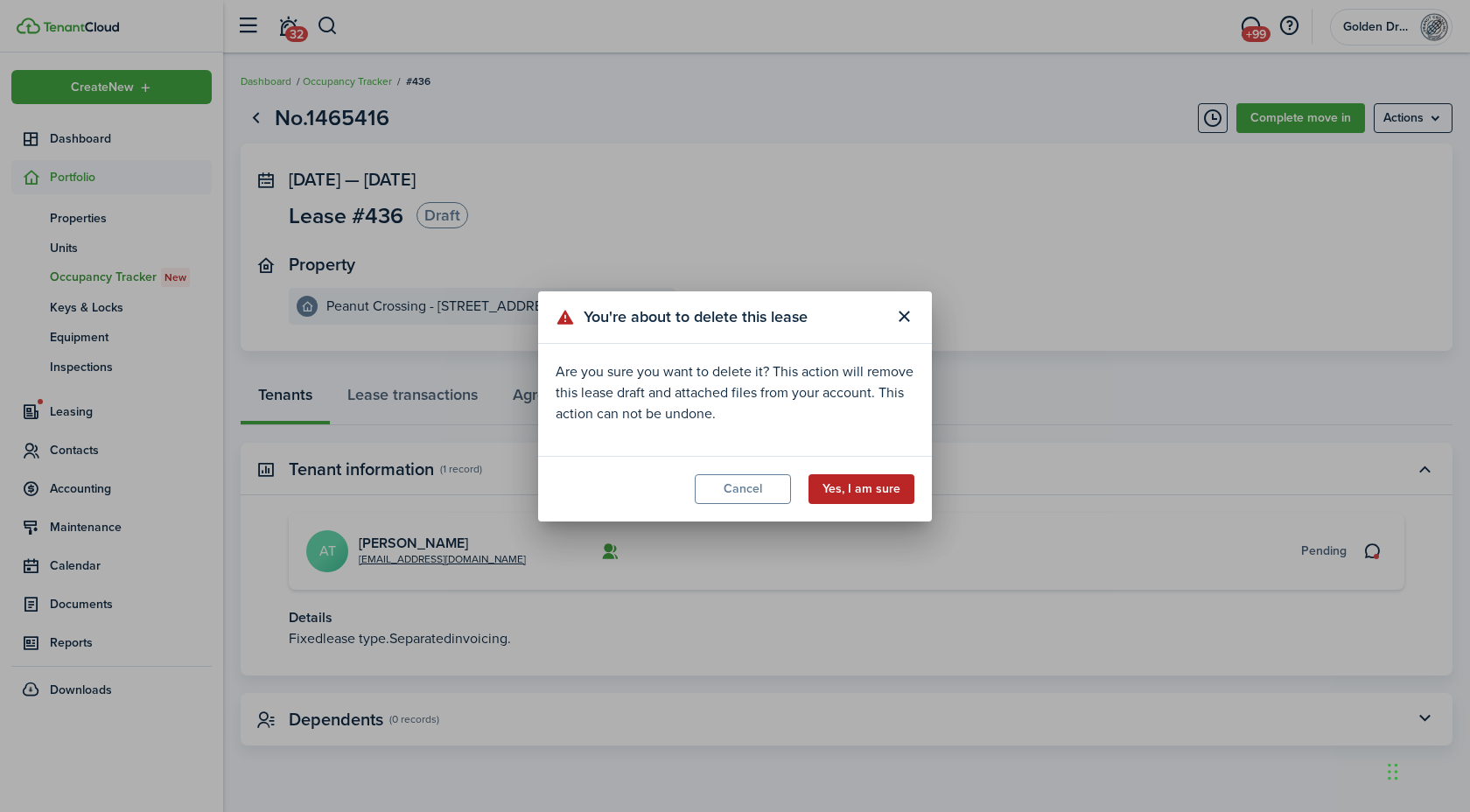
click at [889, 494] on button "Yes, I am sure" at bounding box center [861, 489] width 106 height 30
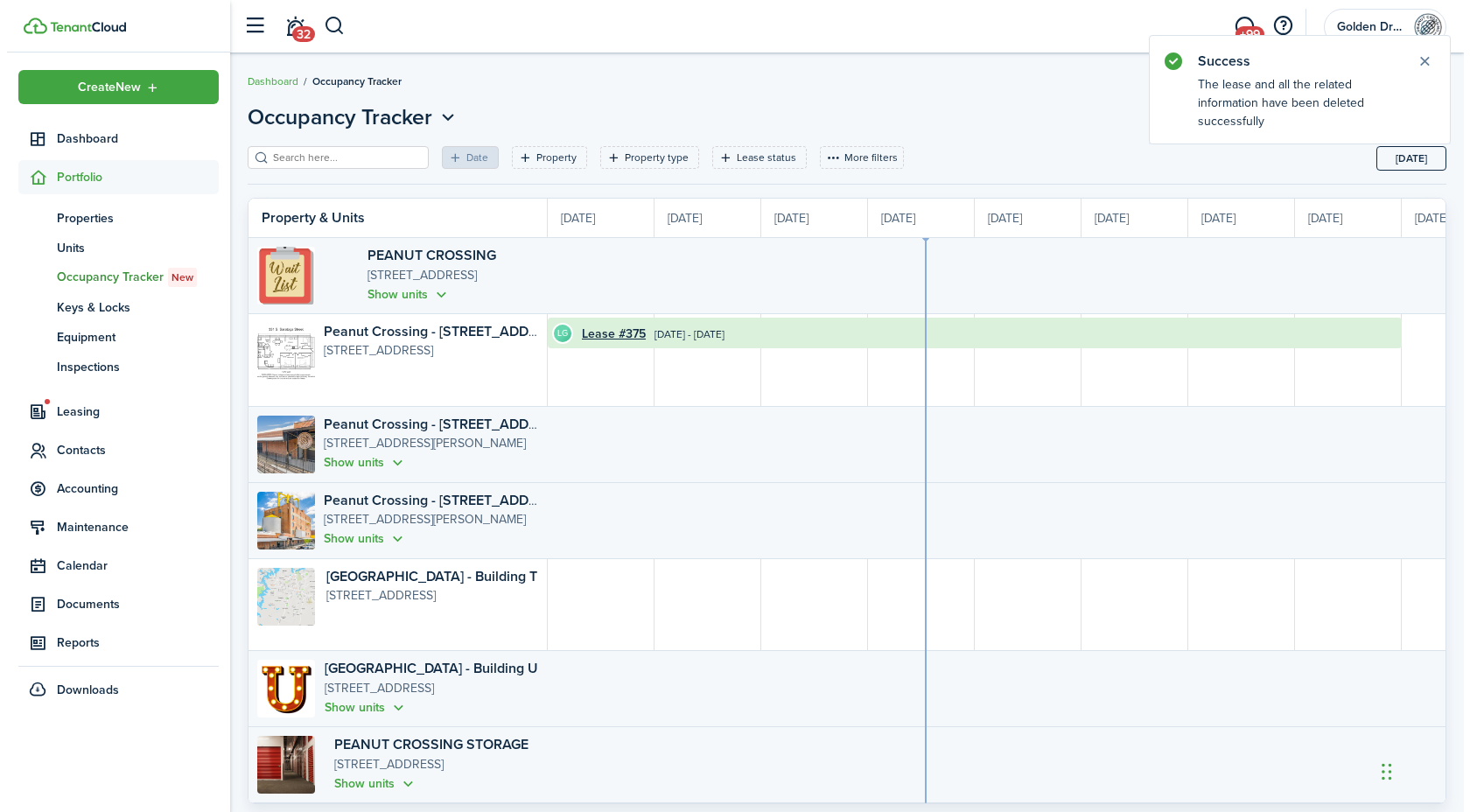
scroll to position [0, 321]
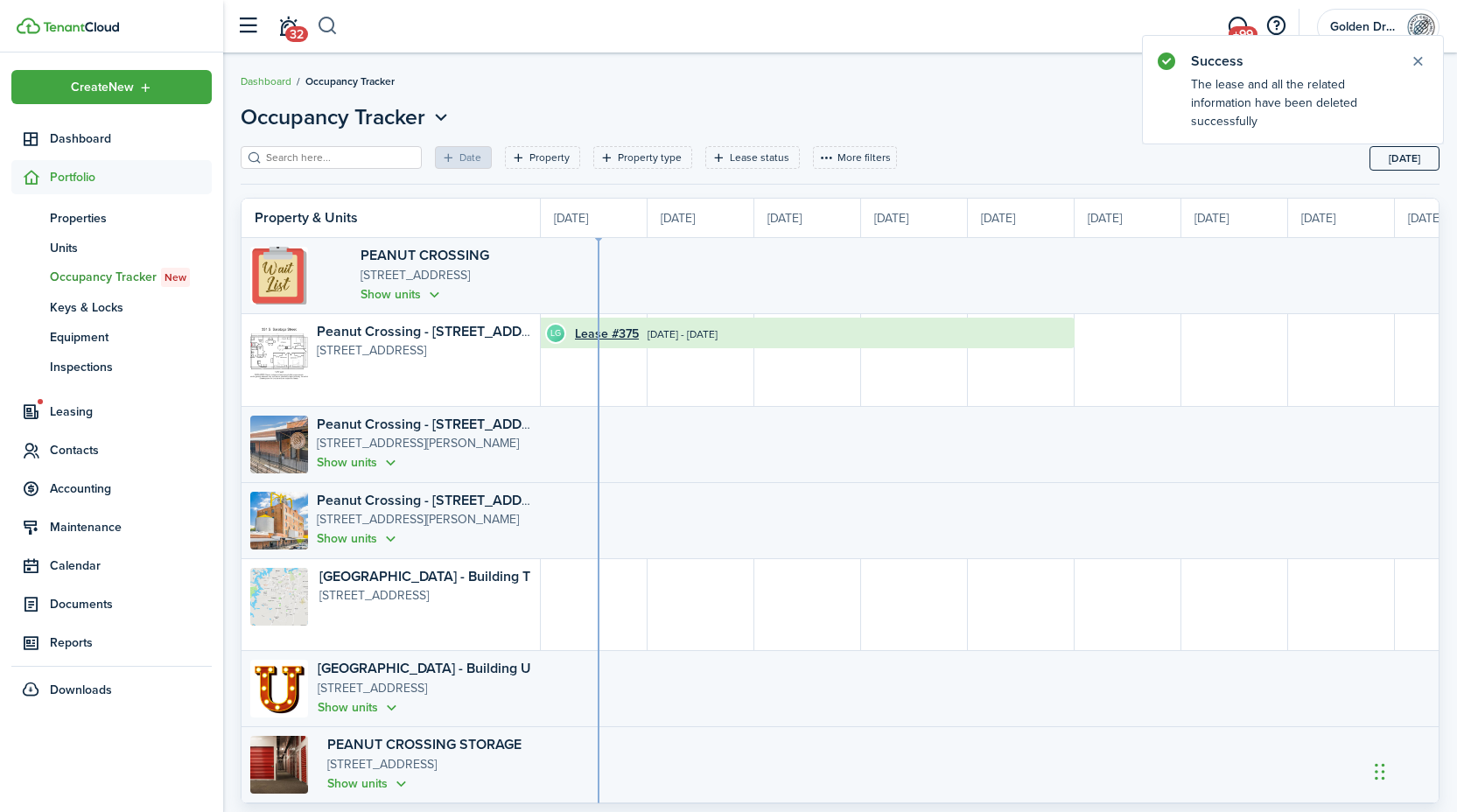
click at [327, 23] on button "button" at bounding box center [328, 26] width 22 height 30
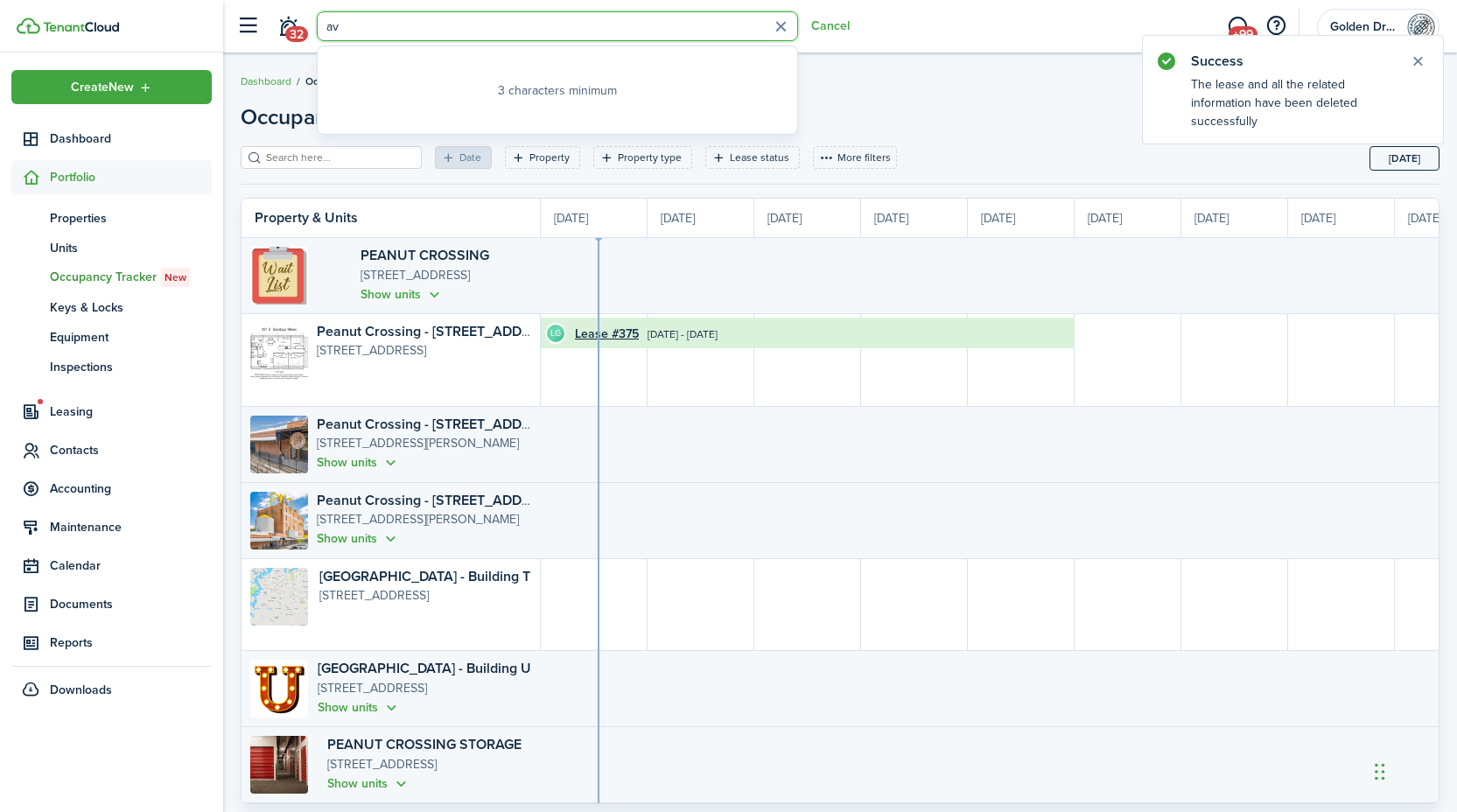
type input "a"
type input "c"
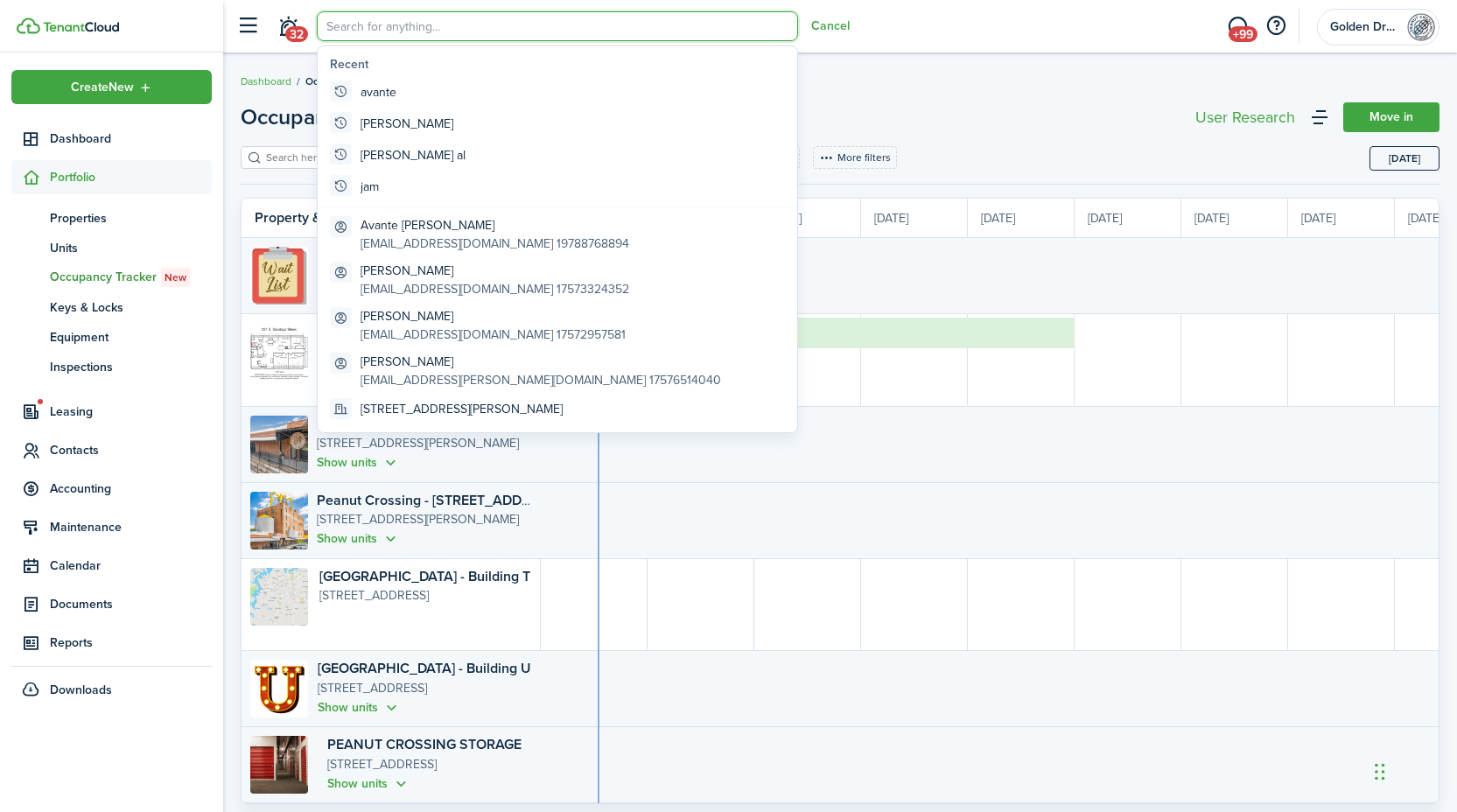
type input "c"
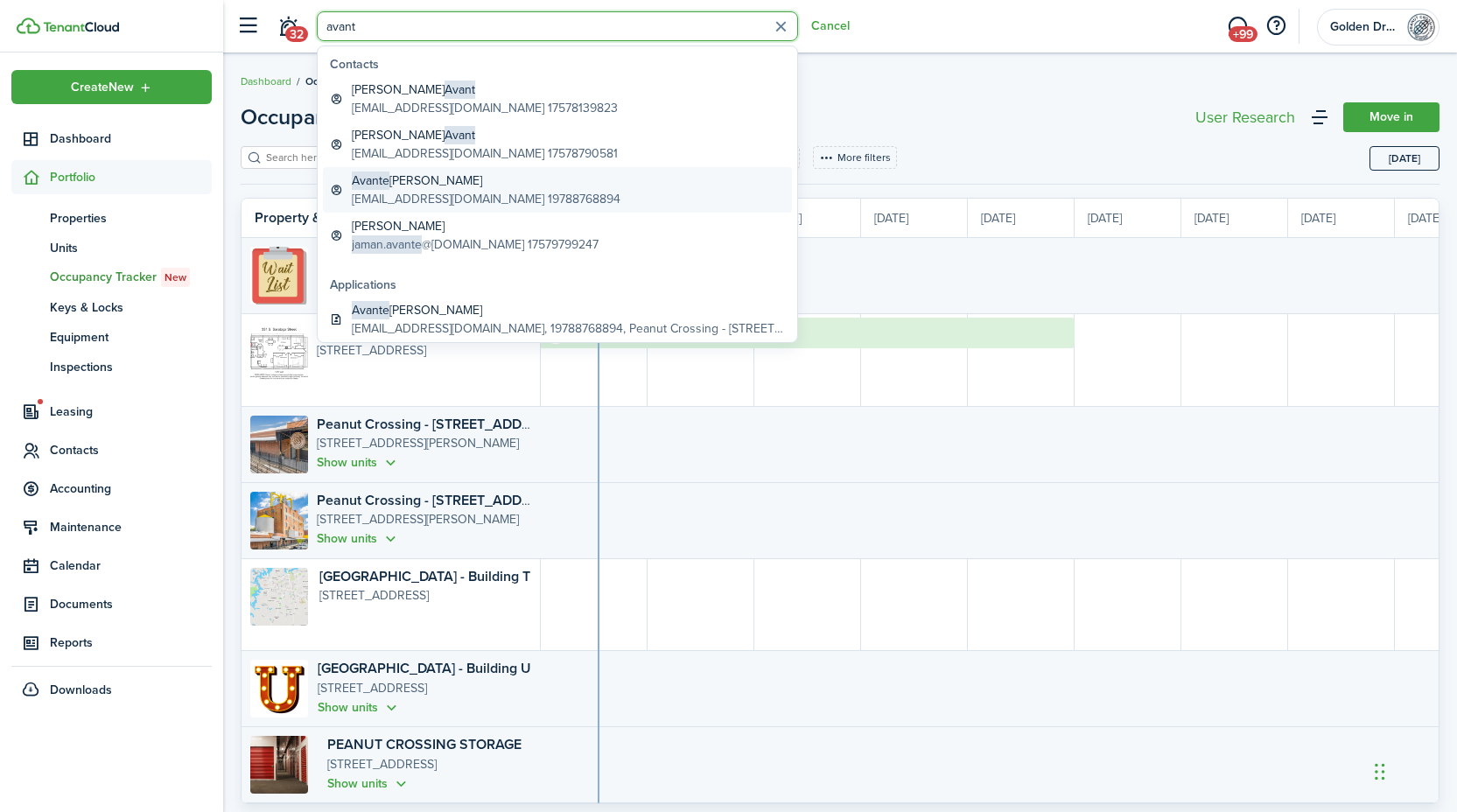
type input "avant"
click at [406, 175] on global-search-item-title "Avante Kavon Taylor" at bounding box center [485, 180] width 269 height 18
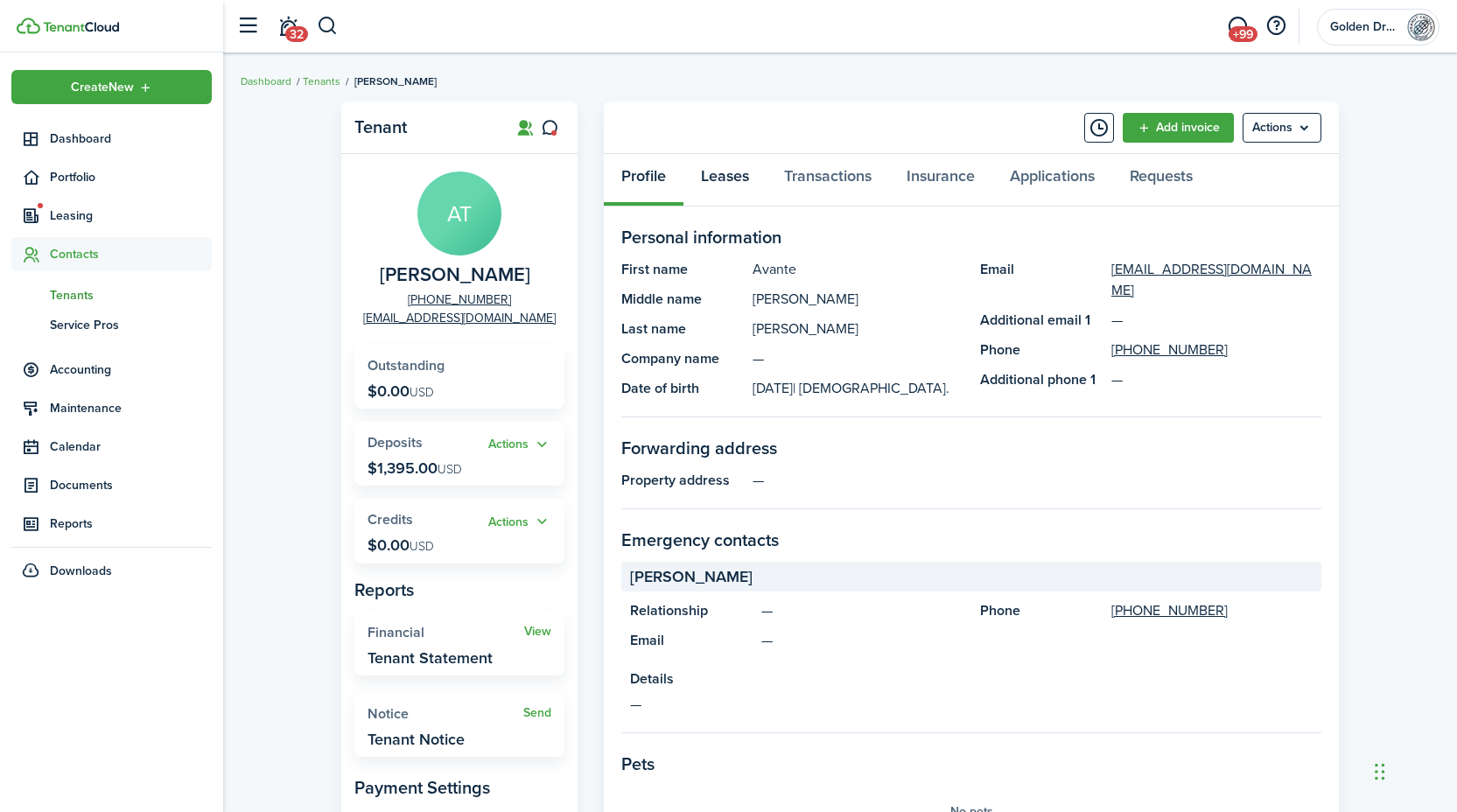
click at [723, 170] on link "Leases" at bounding box center [725, 180] width 83 height 53
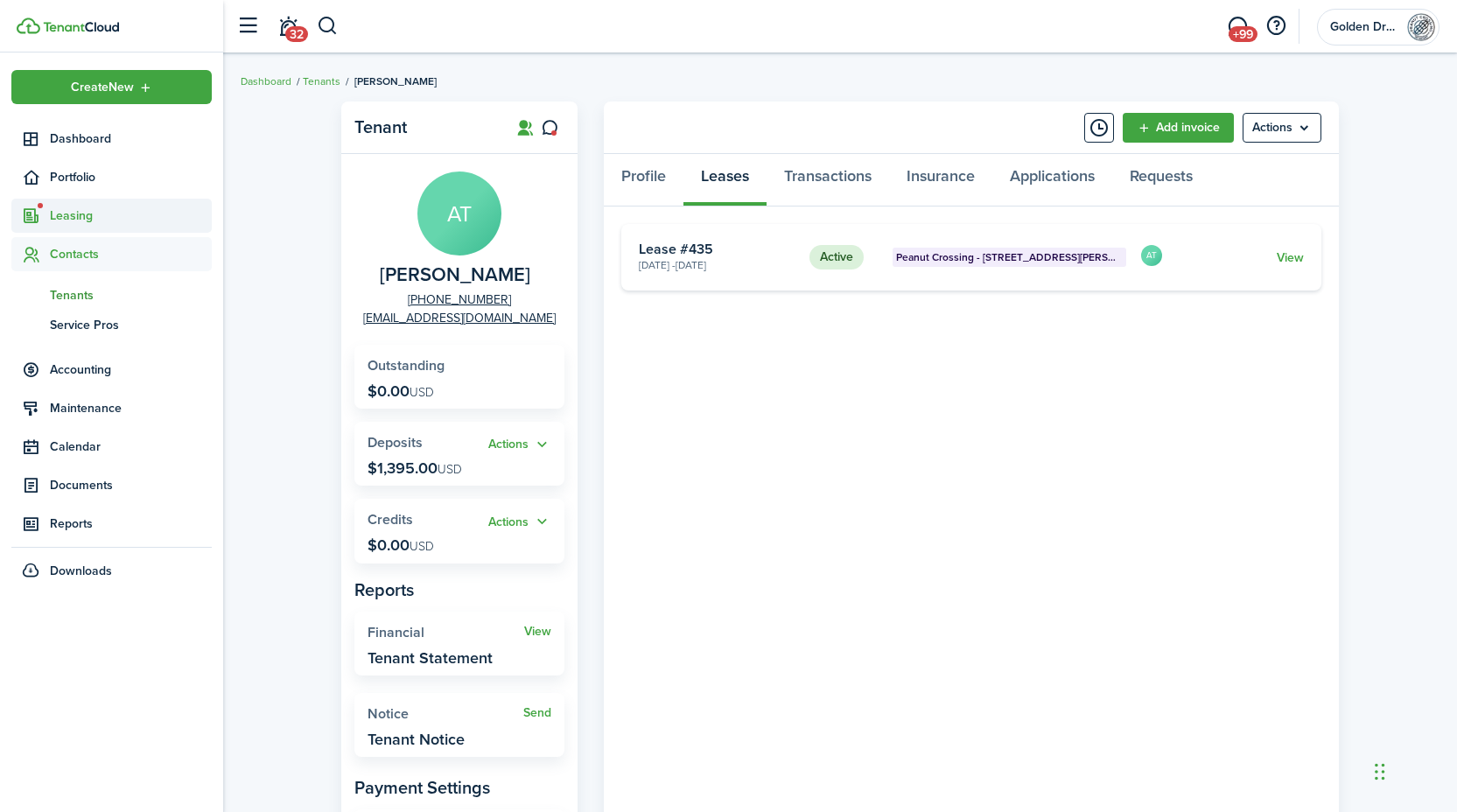
click at [77, 224] on span "Leasing" at bounding box center [130, 215] width 162 height 18
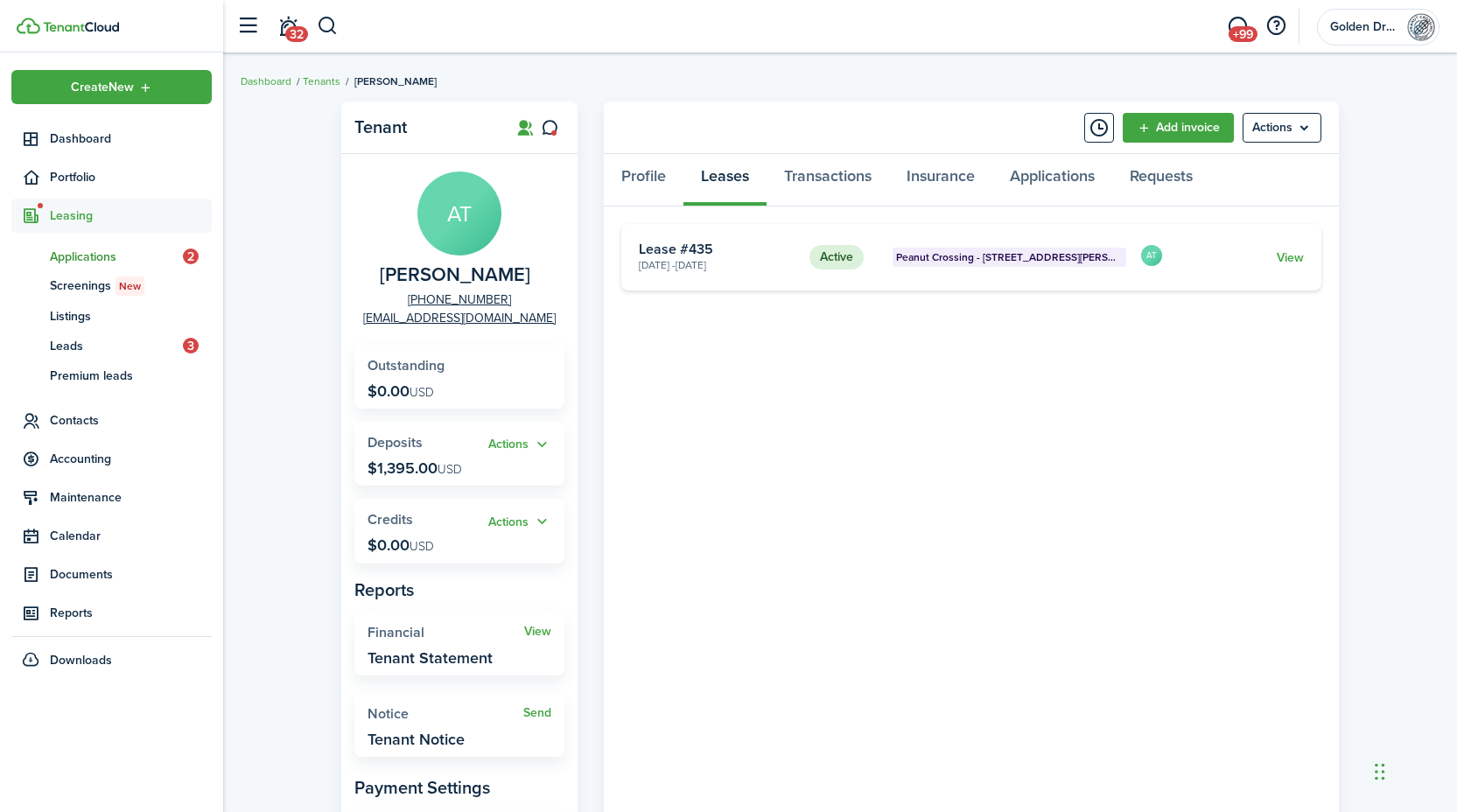
click at [90, 266] on link "ap Applications 2" at bounding box center [111, 256] width 200 height 30
